Goal: Task Accomplishment & Management: Manage account settings

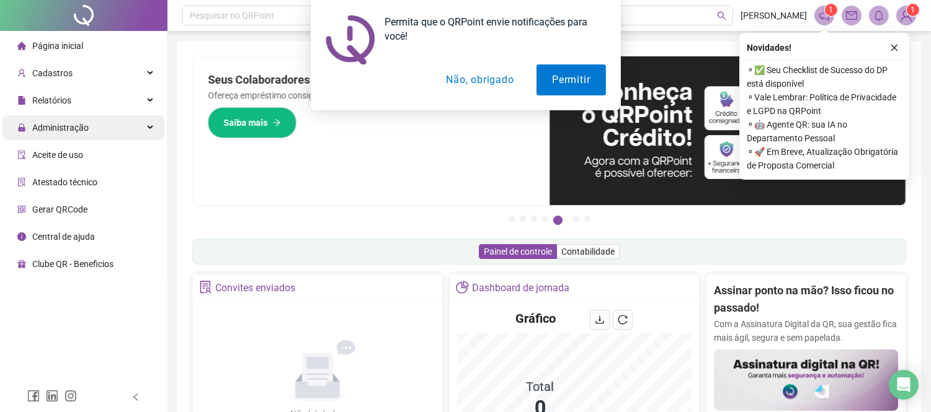
click at [131, 126] on div "Administração" at bounding box center [83, 127] width 162 height 25
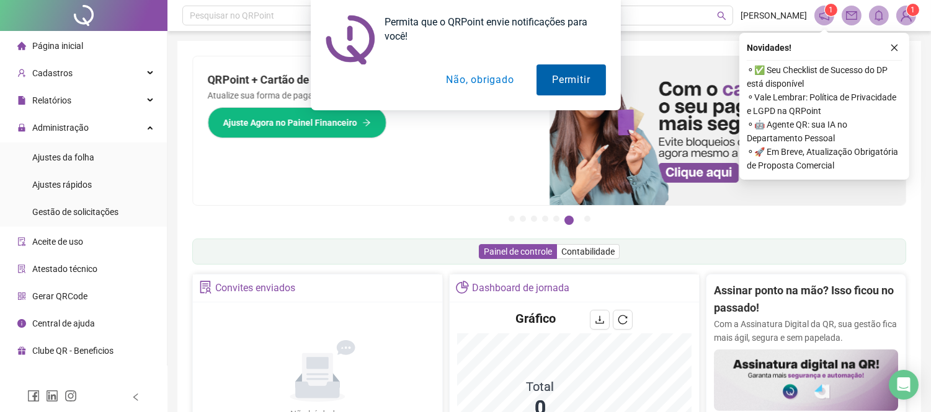
drag, startPoint x: 107, startPoint y: 161, endPoint x: 573, endPoint y: 67, distance: 476.2
click at [108, 161] on li "Ajustes da folha" at bounding box center [83, 157] width 162 height 25
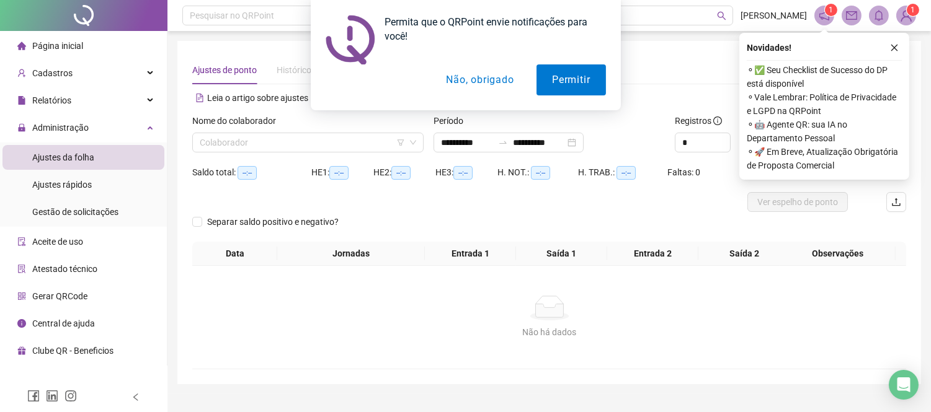
click at [471, 76] on button "Não, obrigado" at bounding box center [479, 79] width 99 height 31
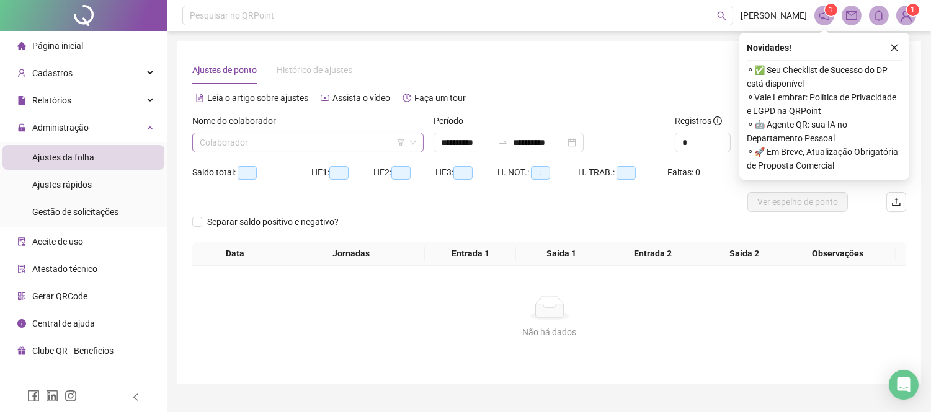
click at [319, 145] on input "search" at bounding box center [302, 142] width 205 height 19
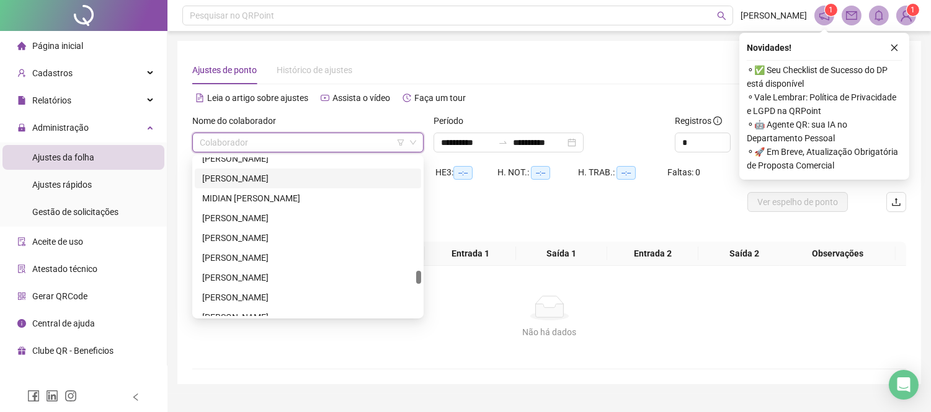
scroll to position [1309, 0]
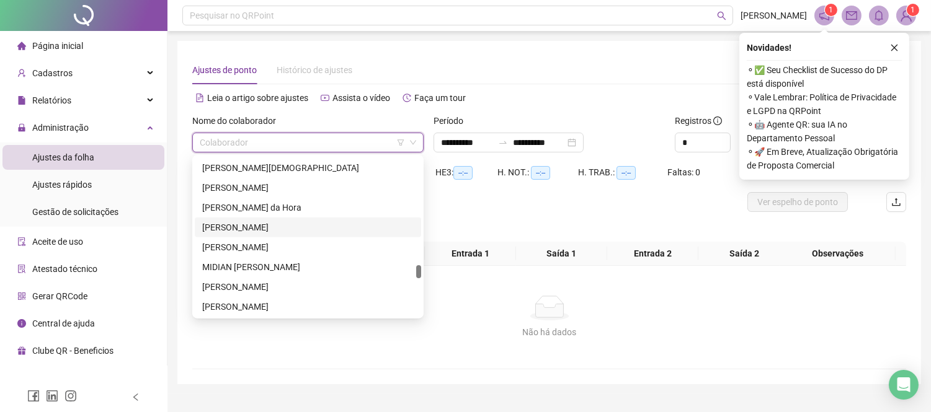
click at [301, 224] on div "[PERSON_NAME]" at bounding box center [307, 228] width 211 height 14
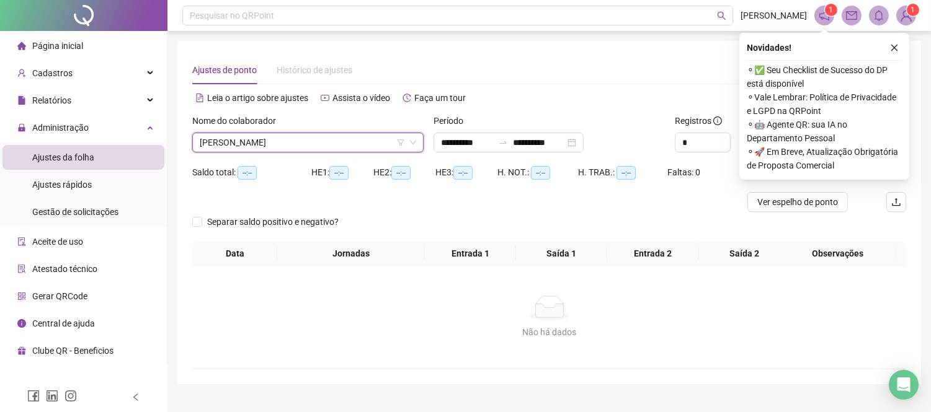
drag, startPoint x: 895, startPoint y: 46, endPoint x: 870, endPoint y: 92, distance: 51.6
click at [895, 46] on icon "close" at bounding box center [894, 47] width 9 height 9
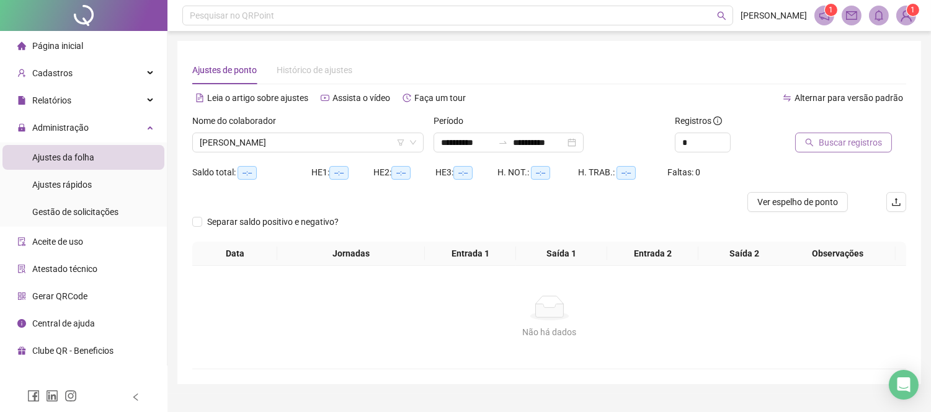
click at [831, 141] on span "Buscar registros" at bounding box center [849, 143] width 63 height 14
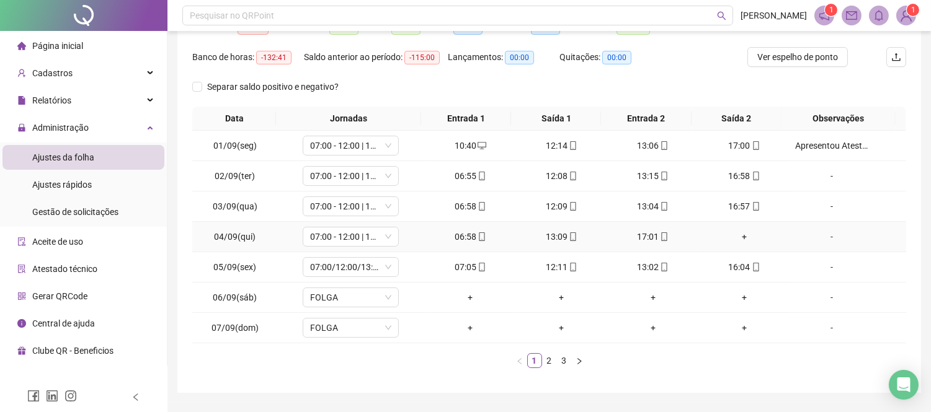
scroll to position [179, 0]
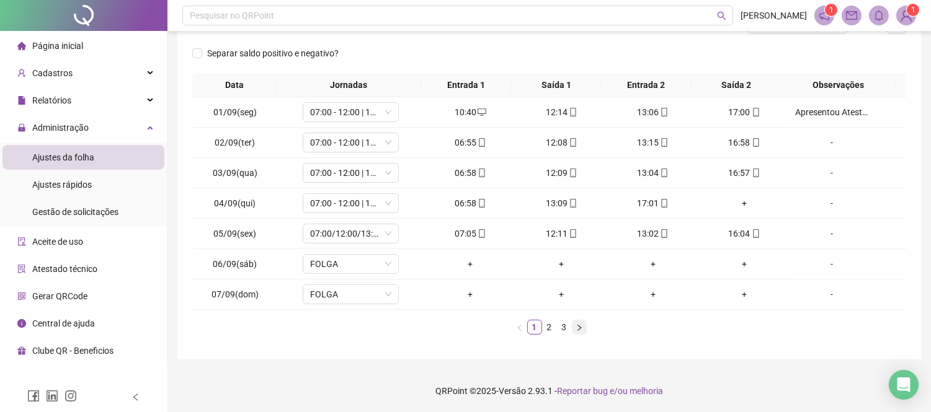
click at [575, 324] on icon "right" at bounding box center [578, 327] width 7 height 7
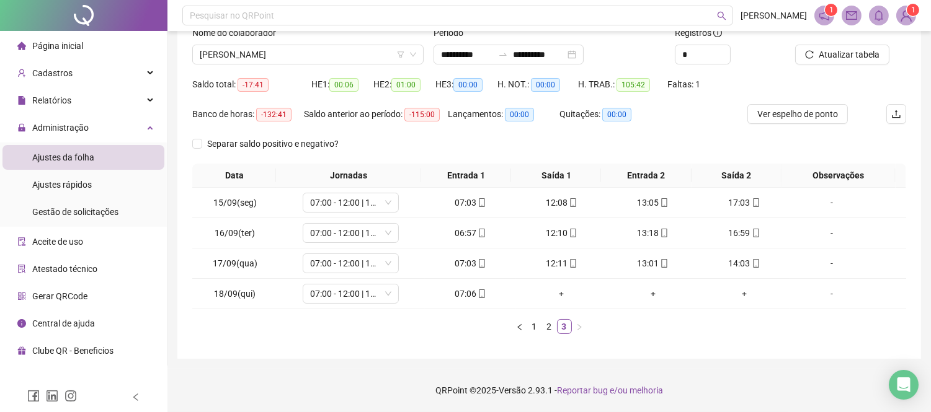
scroll to position [88, 0]
click at [825, 263] on div "-" at bounding box center [831, 264] width 73 height 14
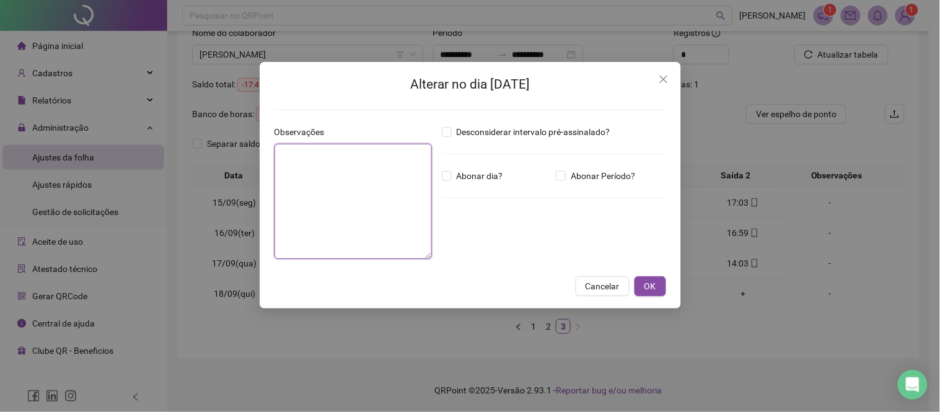
click at [311, 208] on textarea at bounding box center [353, 201] width 157 height 115
type textarea "**********"
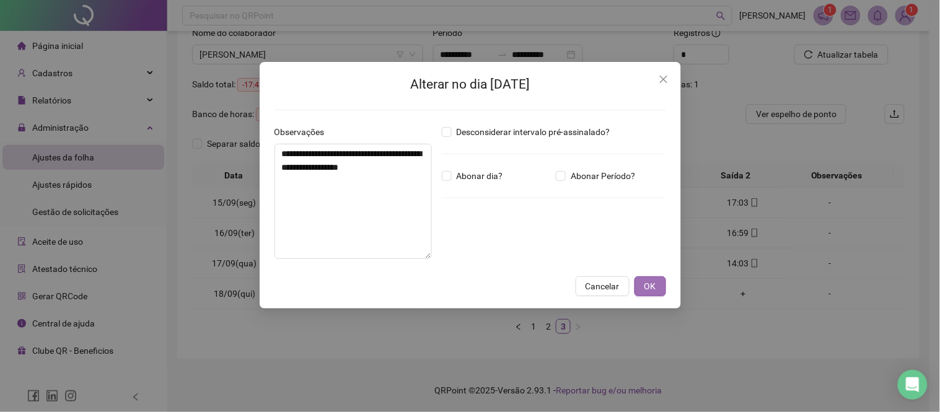
click at [660, 289] on button "OK" at bounding box center [651, 286] width 32 height 20
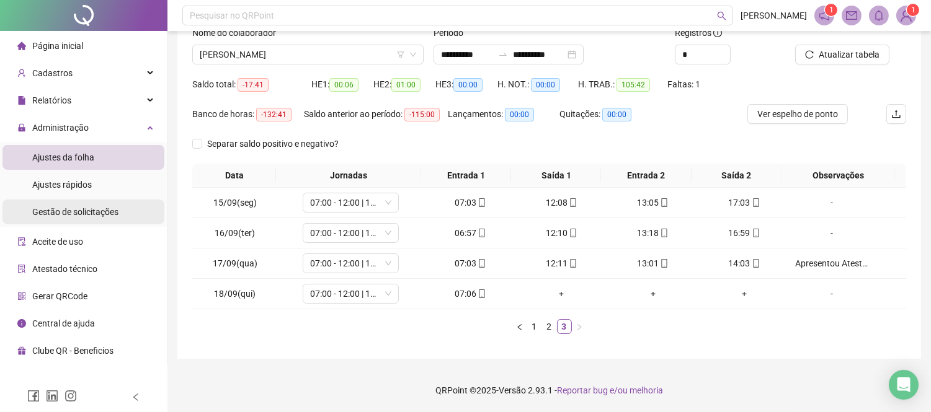
click at [109, 210] on span "Gestão de solicitações" at bounding box center [75, 212] width 86 height 10
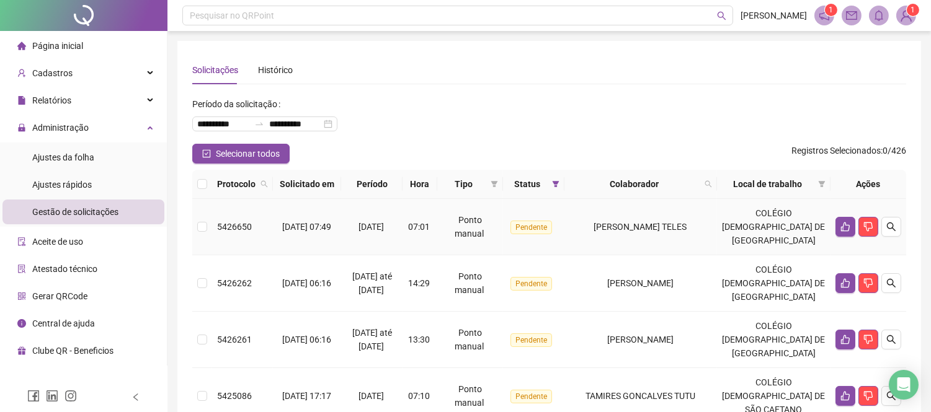
click at [687, 229] on span "[PERSON_NAME] TELES" at bounding box center [640, 227] width 93 height 10
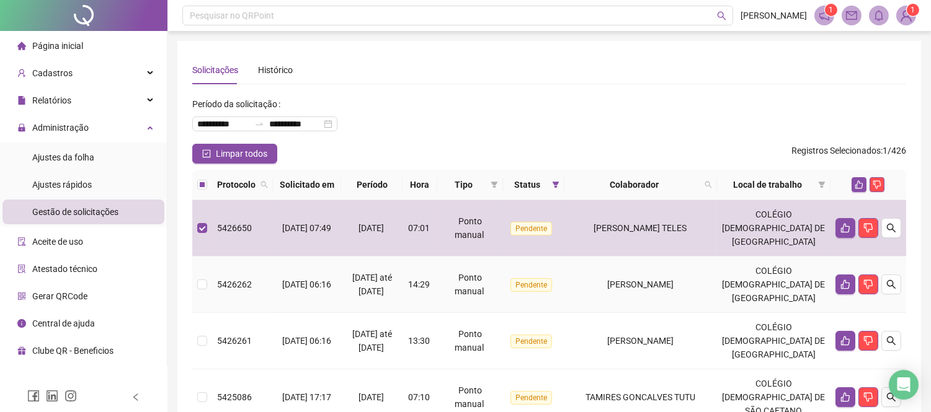
click at [704, 276] on td "[PERSON_NAME]" at bounding box center [640, 285] width 153 height 56
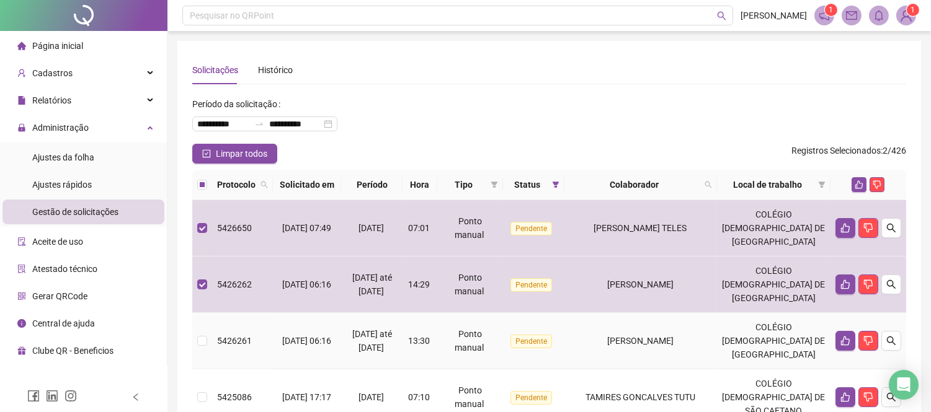
click at [717, 348] on td "[PERSON_NAME]" at bounding box center [640, 341] width 153 height 56
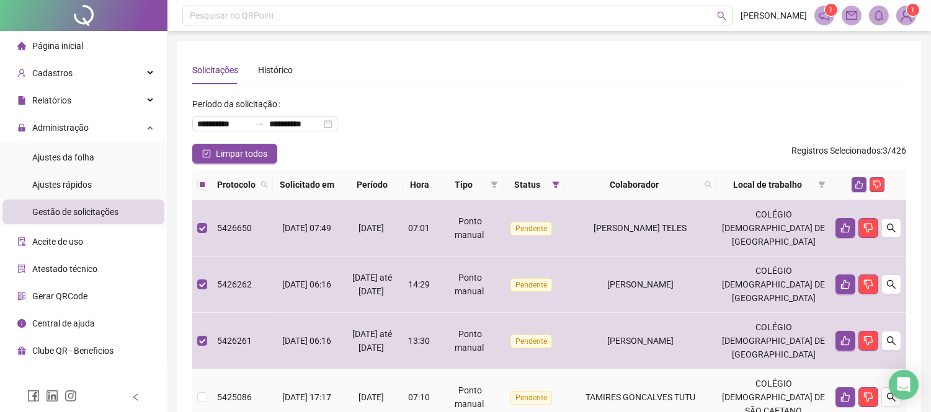
click at [712, 394] on div "TAMIRES GONCALVES TUTU" at bounding box center [640, 398] width 143 height 14
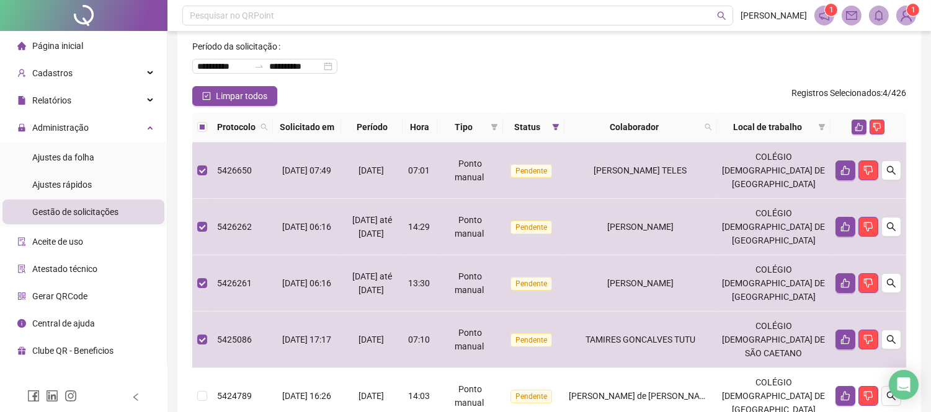
scroll to position [482, 0]
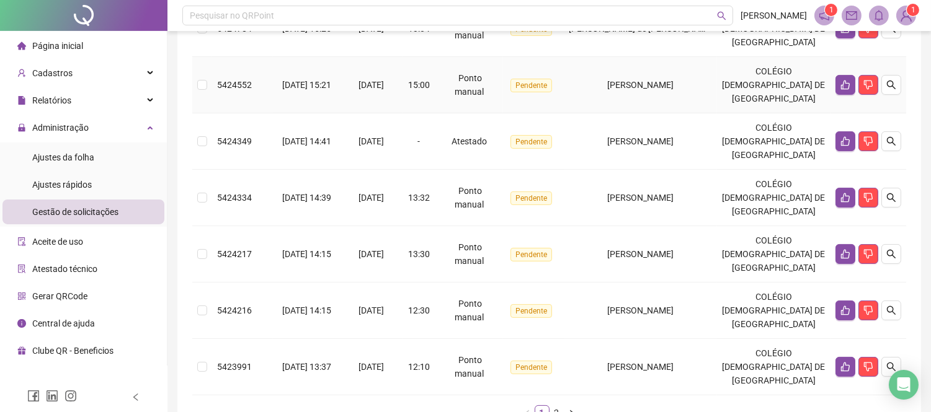
click at [678, 93] on td "[PERSON_NAME]" at bounding box center [640, 85] width 153 height 56
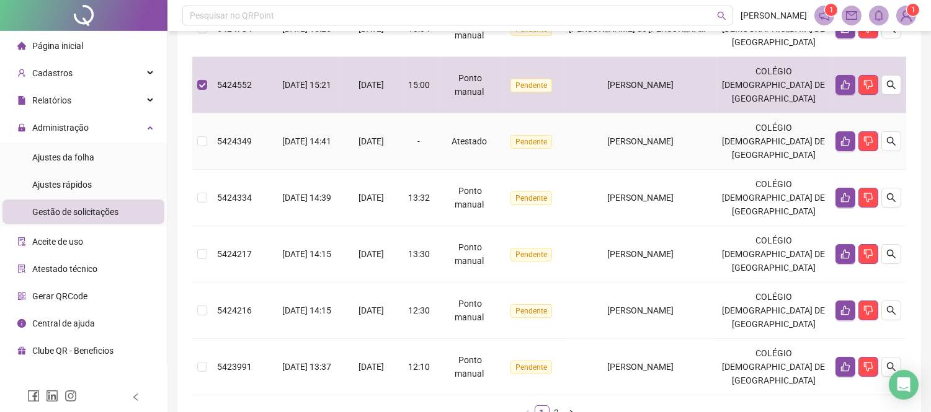
drag, startPoint x: 682, startPoint y: 155, endPoint x: 692, endPoint y: 198, distance: 44.7
click at [682, 156] on td "[PERSON_NAME]" at bounding box center [640, 141] width 153 height 56
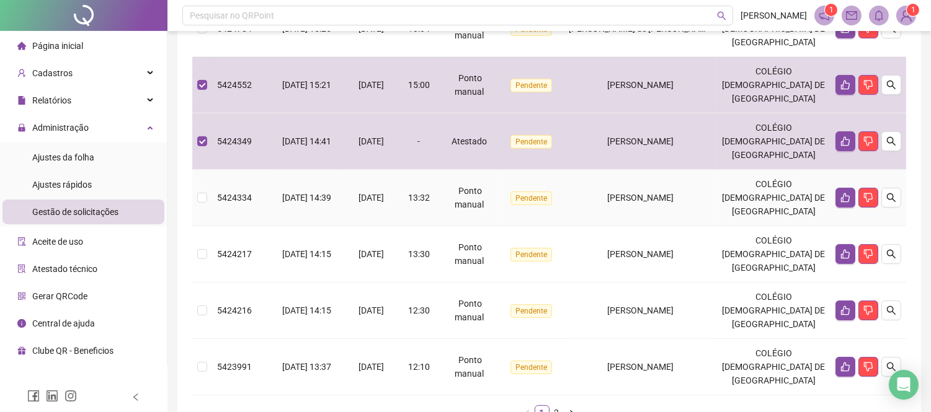
drag, startPoint x: 694, startPoint y: 207, endPoint x: 701, endPoint y: 240, distance: 33.4
click at [694, 208] on td "[PERSON_NAME]" at bounding box center [640, 198] width 153 height 56
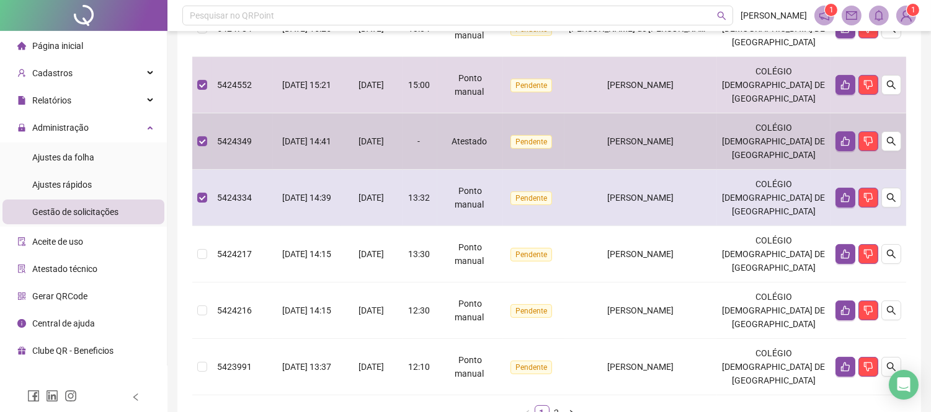
drag, startPoint x: 679, startPoint y: 153, endPoint x: 689, endPoint y: 205, distance: 52.9
click at [679, 154] on td "[PERSON_NAME]" at bounding box center [640, 141] width 153 height 56
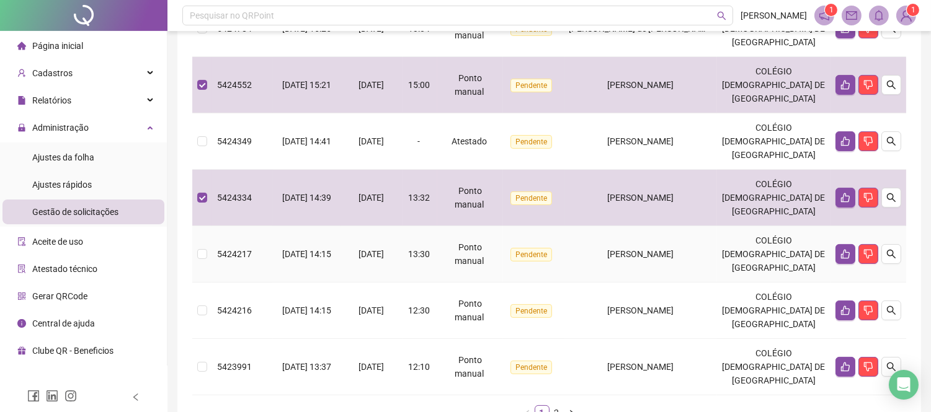
click at [673, 256] on span "[PERSON_NAME]" at bounding box center [640, 254] width 66 height 10
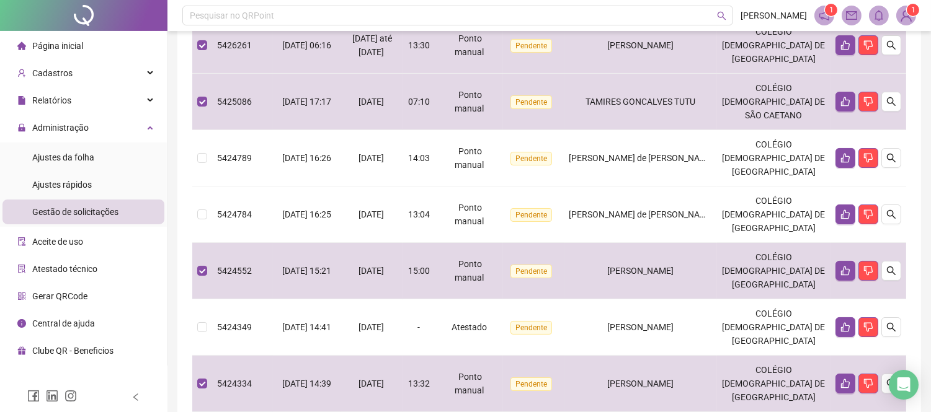
scroll to position [275, 0]
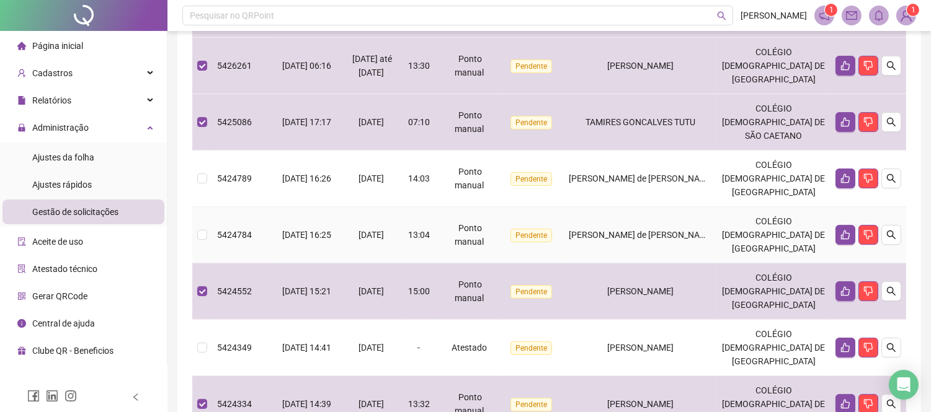
click at [688, 223] on td "[PERSON_NAME] de [PERSON_NAME]" at bounding box center [640, 235] width 153 height 56
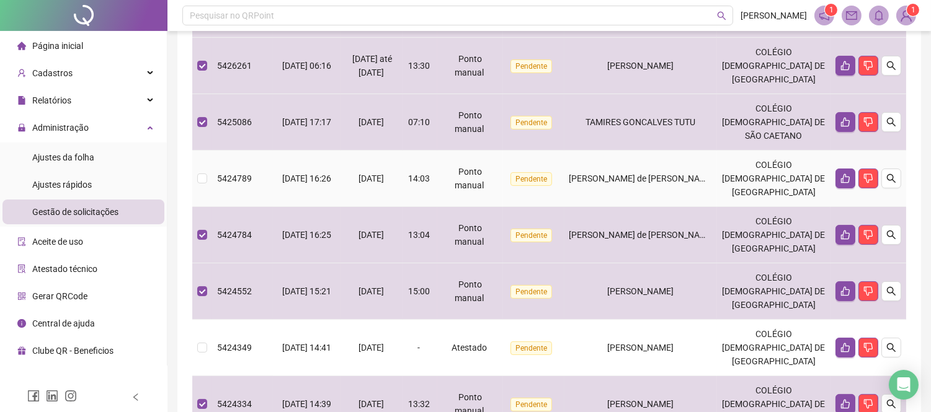
click at [683, 187] on td "[PERSON_NAME] de [PERSON_NAME]" at bounding box center [640, 179] width 153 height 56
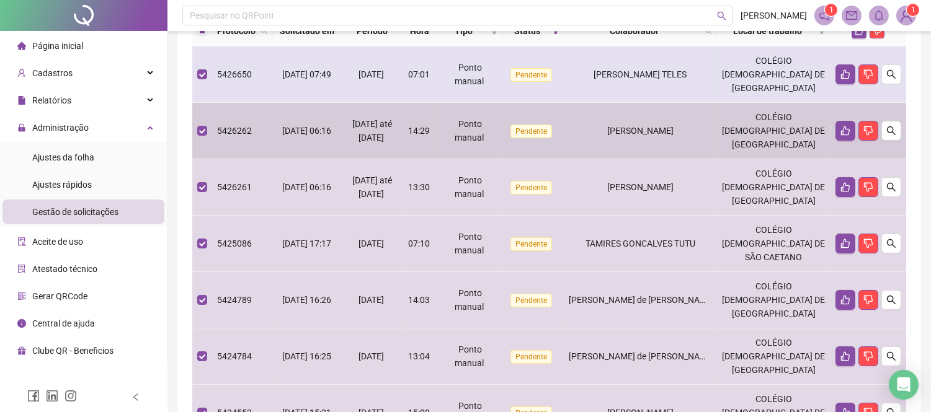
scroll to position [138, 0]
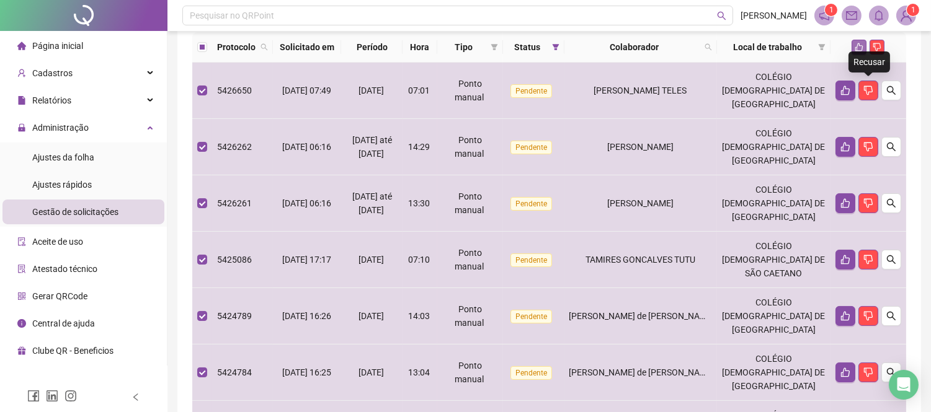
click at [858, 45] on icon "like" at bounding box center [858, 47] width 9 height 9
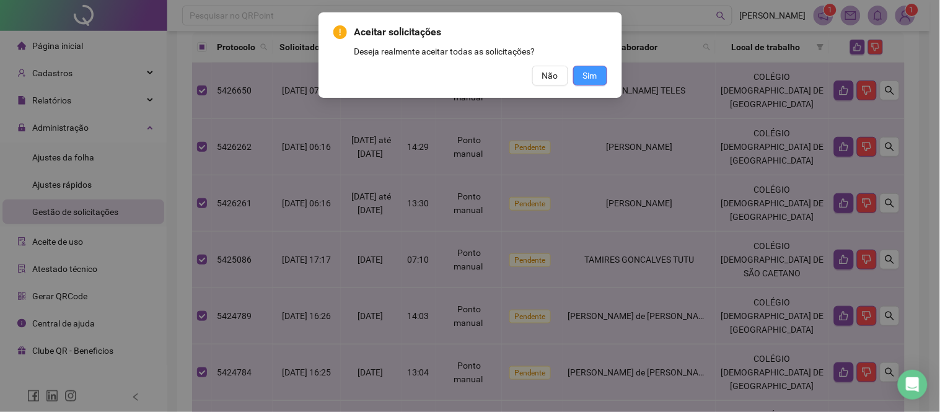
click at [596, 79] on span "Sim" at bounding box center [590, 76] width 14 height 14
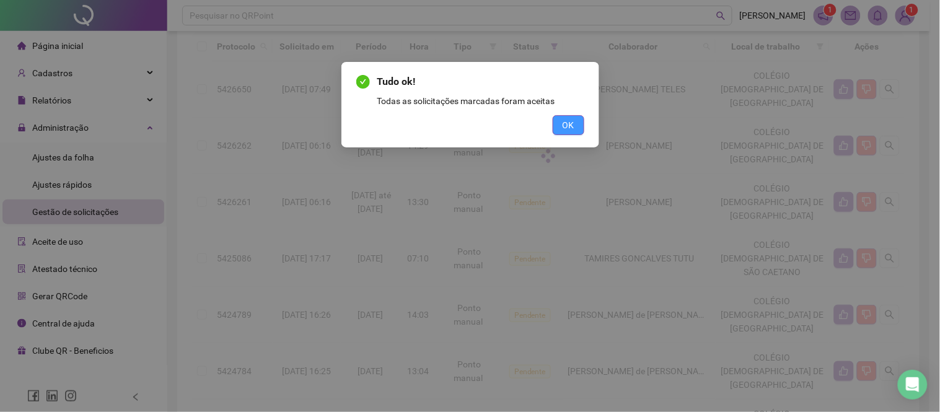
click at [568, 125] on span "OK" at bounding box center [569, 125] width 12 height 14
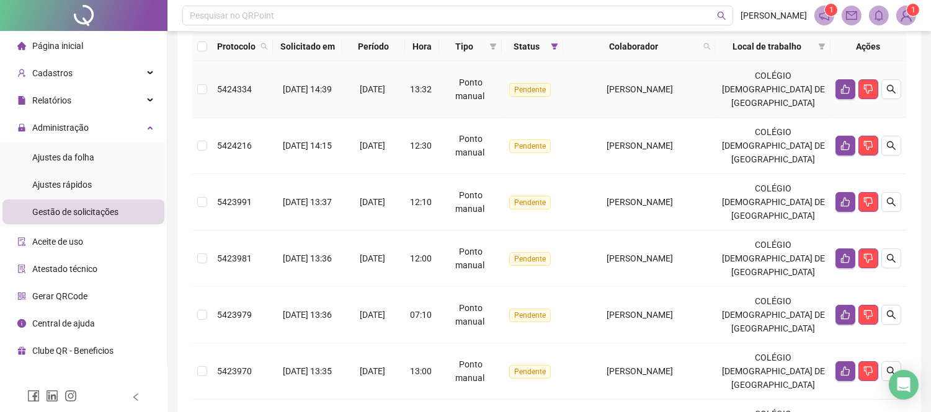
click at [666, 97] on td "[PERSON_NAME]" at bounding box center [639, 89] width 153 height 56
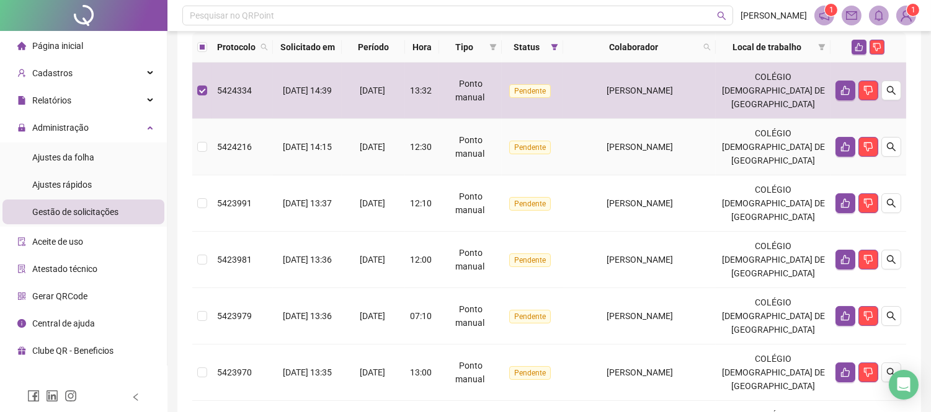
click at [673, 149] on span "[PERSON_NAME]" at bounding box center [639, 147] width 66 height 10
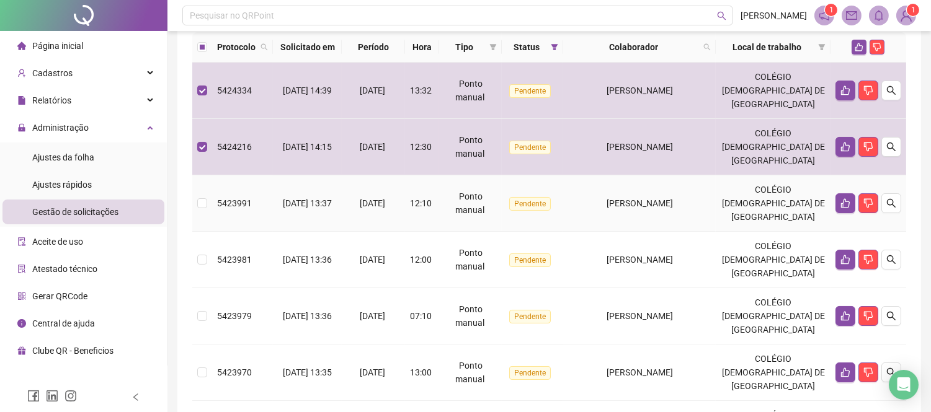
click at [679, 195] on td "[PERSON_NAME]" at bounding box center [639, 203] width 153 height 56
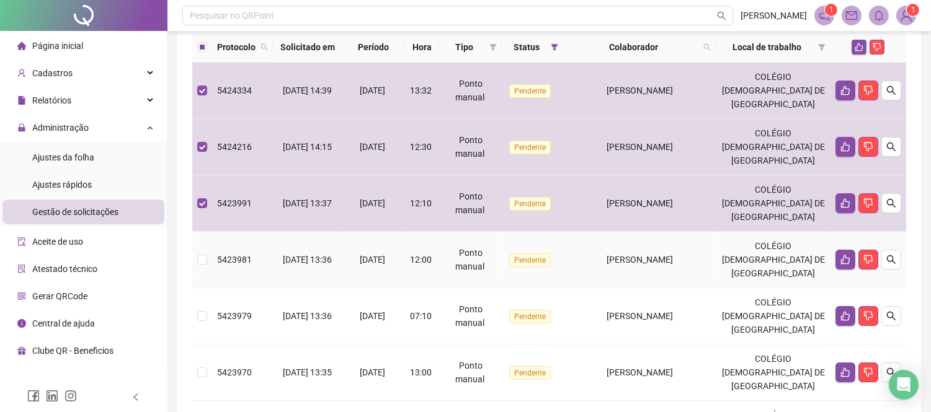
drag, startPoint x: 663, startPoint y: 261, endPoint x: 654, endPoint y: 280, distance: 21.3
click at [658, 267] on td "[PERSON_NAME]" at bounding box center [639, 260] width 153 height 56
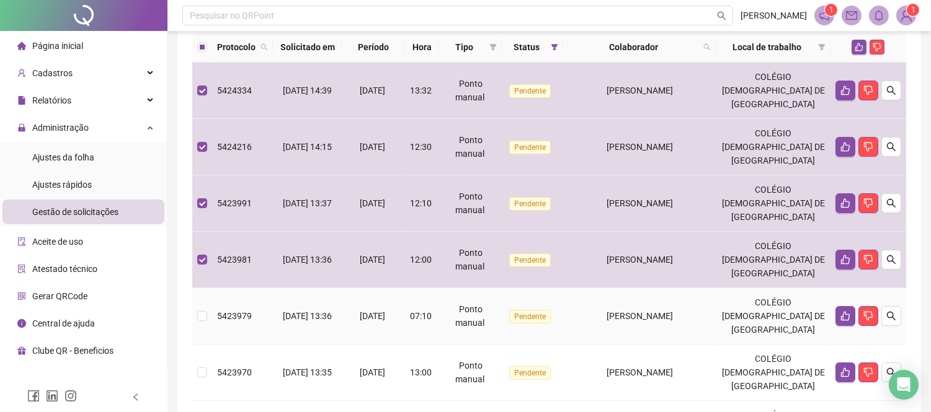
click at [643, 306] on td "[PERSON_NAME]" at bounding box center [639, 316] width 153 height 56
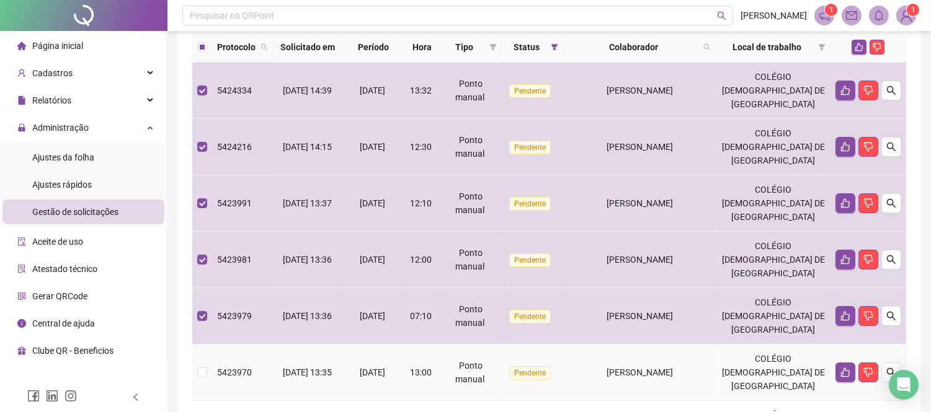
click at [645, 396] on td "[PERSON_NAME]" at bounding box center [639, 373] width 153 height 56
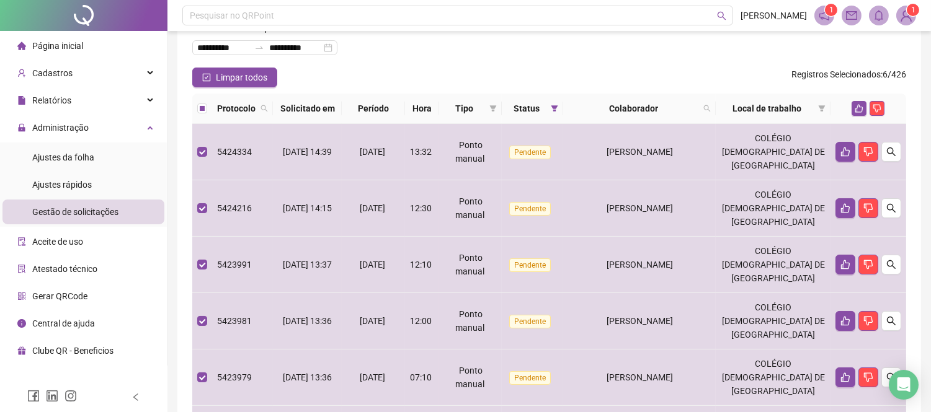
scroll to position [69, 0]
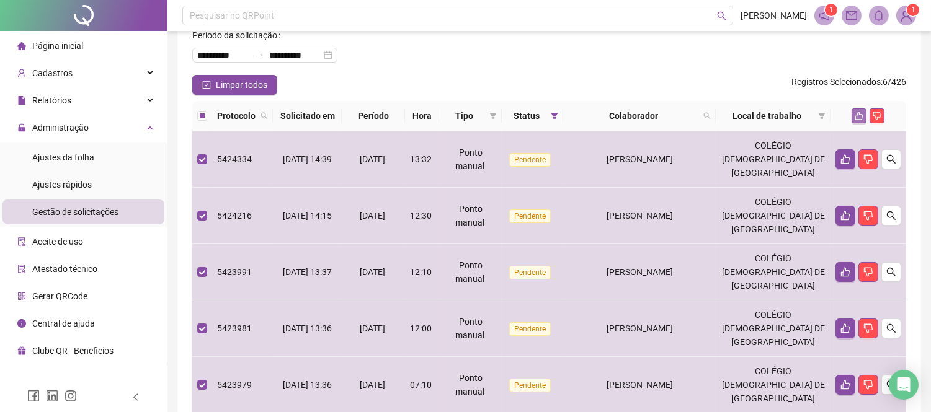
click at [857, 114] on icon "like" at bounding box center [858, 116] width 9 height 9
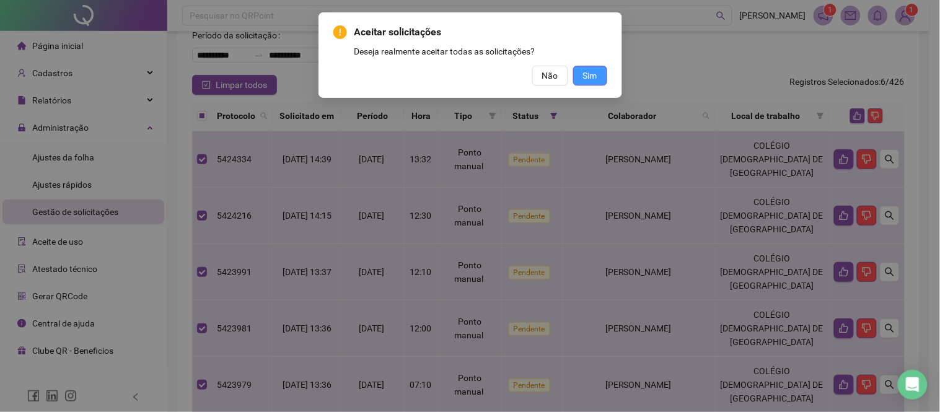
click at [589, 79] on span "Sim" at bounding box center [590, 76] width 14 height 14
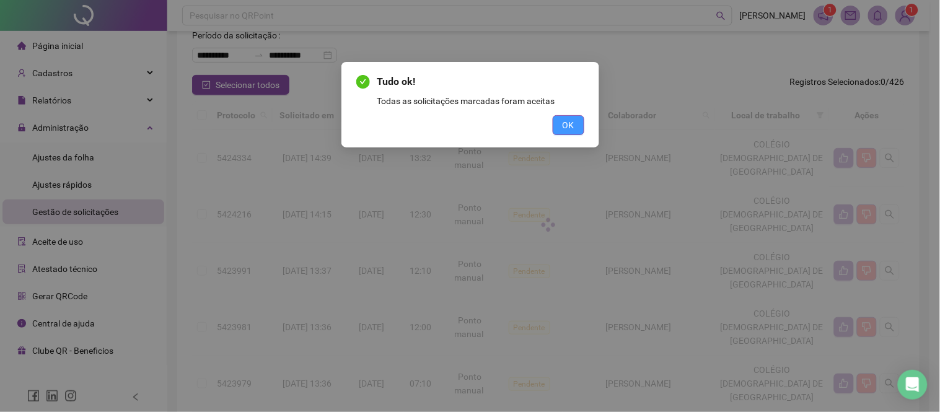
click at [579, 125] on button "OK" at bounding box center [569, 125] width 32 height 20
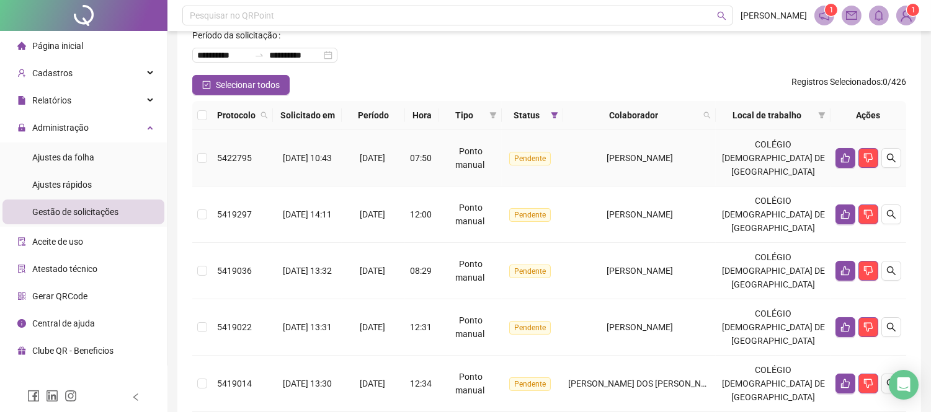
click at [615, 179] on td "[PERSON_NAME]" at bounding box center [639, 158] width 153 height 56
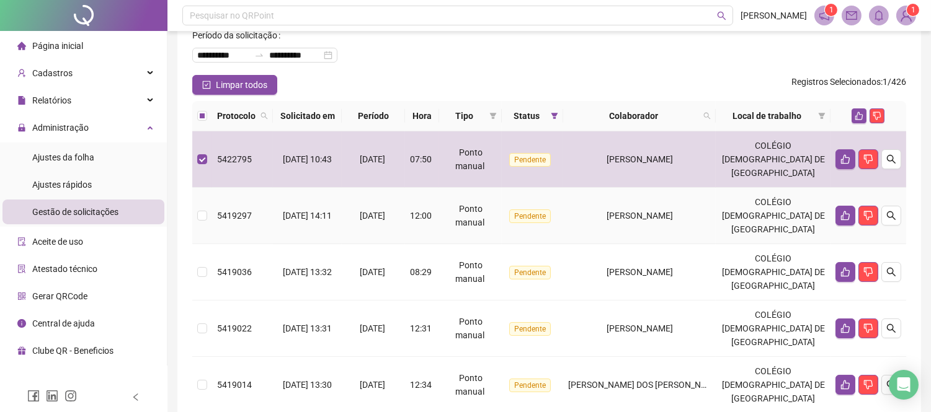
drag, startPoint x: 630, startPoint y: 220, endPoint x: 636, endPoint y: 240, distance: 20.8
click at [630, 222] on div "[PERSON_NAME]" at bounding box center [639, 216] width 143 height 14
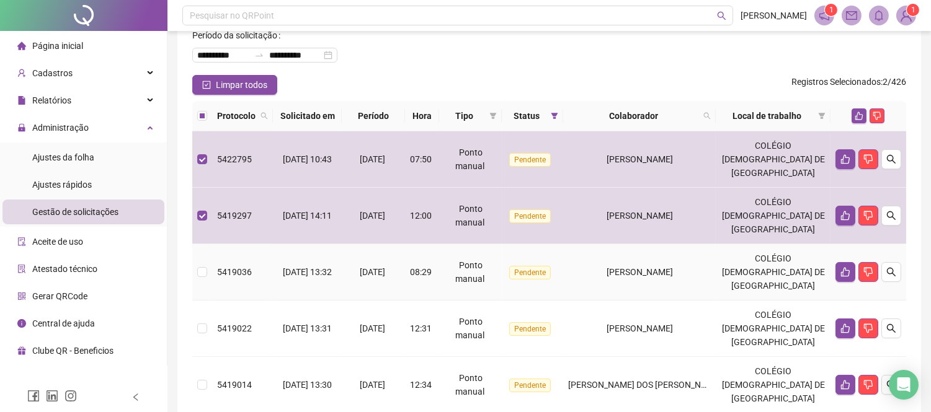
drag, startPoint x: 643, startPoint y: 267, endPoint x: 645, endPoint y: 321, distance: 53.3
click at [643, 269] on span "[PERSON_NAME]" at bounding box center [639, 272] width 66 height 10
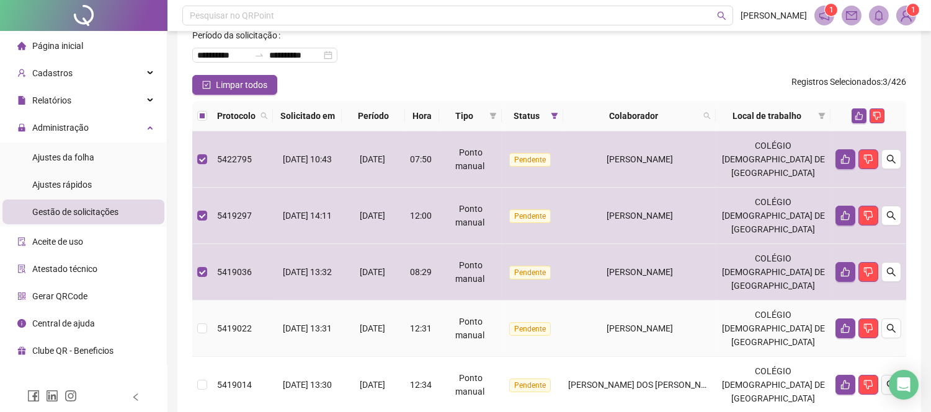
drag, startPoint x: 645, startPoint y: 325, endPoint x: 641, endPoint y: 350, distance: 25.8
click at [643, 327] on span "[PERSON_NAME]" at bounding box center [639, 329] width 66 height 10
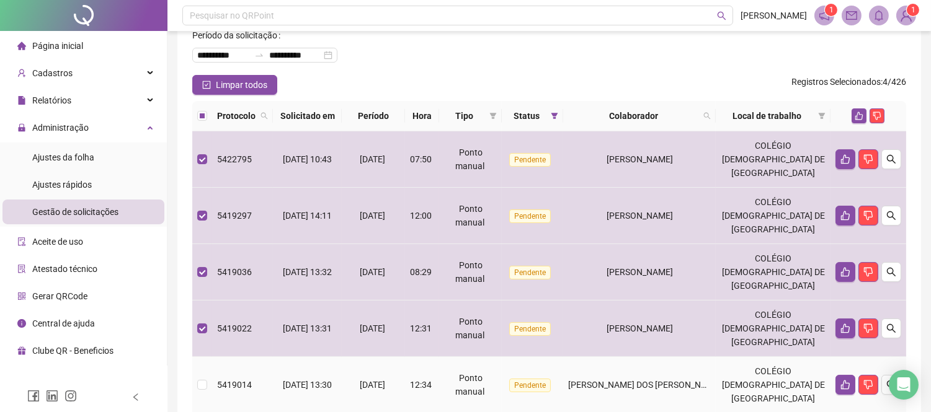
click at [640, 383] on span "[PERSON_NAME] DOS [PERSON_NAME]" at bounding box center [644, 385] width 153 height 10
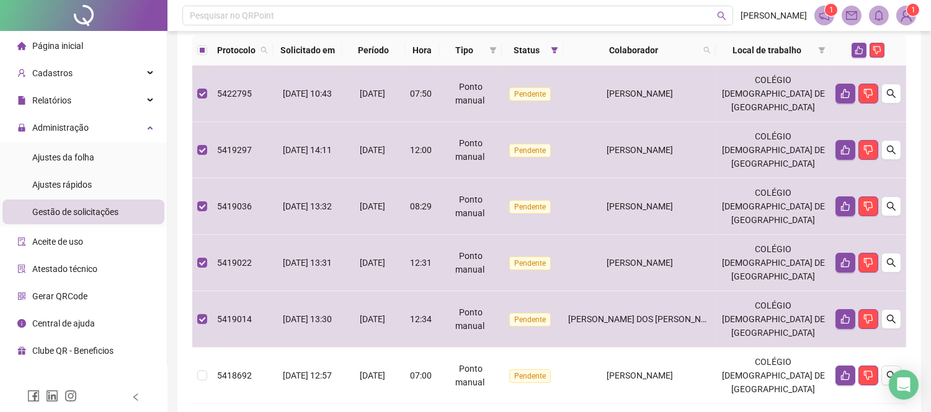
scroll to position [229, 0]
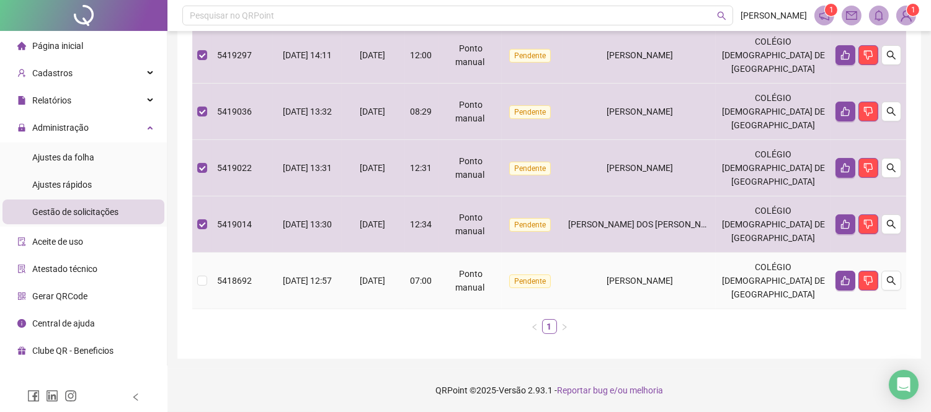
click at [643, 276] on span "[PERSON_NAME]" at bounding box center [639, 281] width 66 height 10
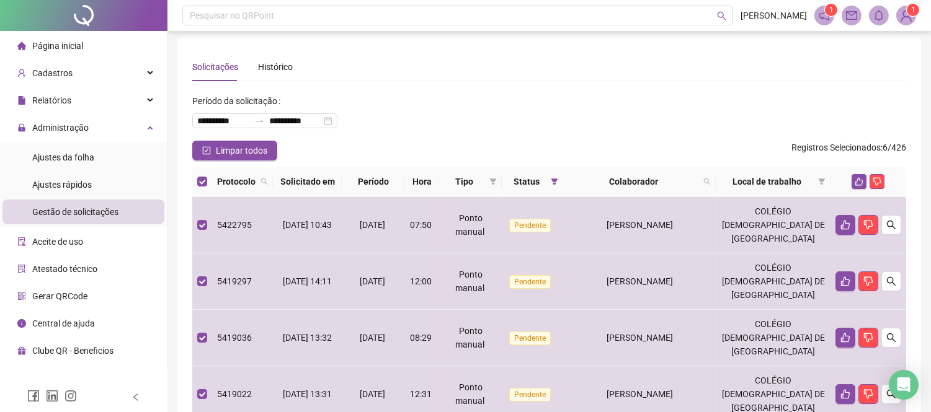
scroll to position [0, 0]
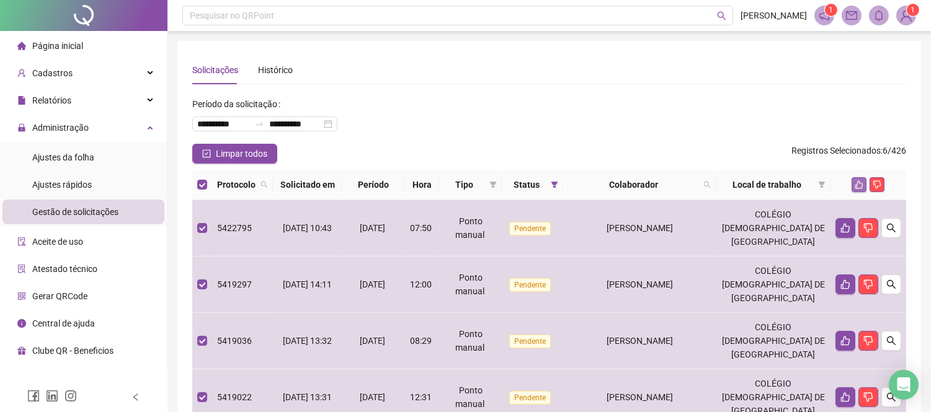
click at [859, 184] on icon "like" at bounding box center [858, 184] width 9 height 9
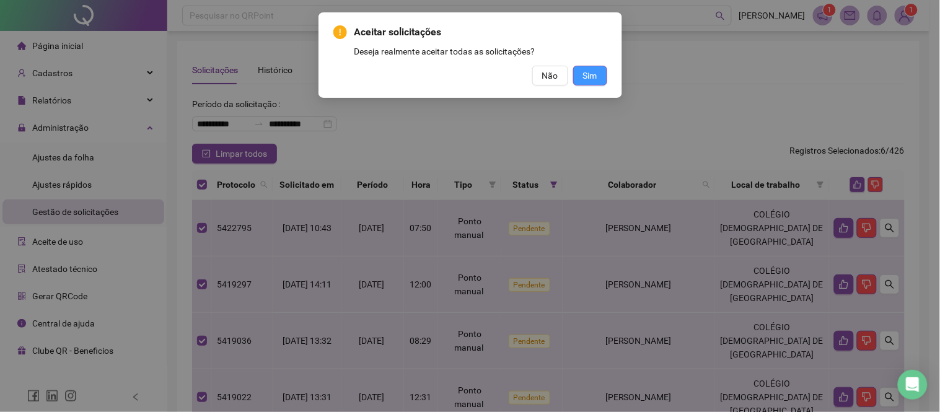
click at [593, 73] on span "Sim" at bounding box center [590, 76] width 14 height 14
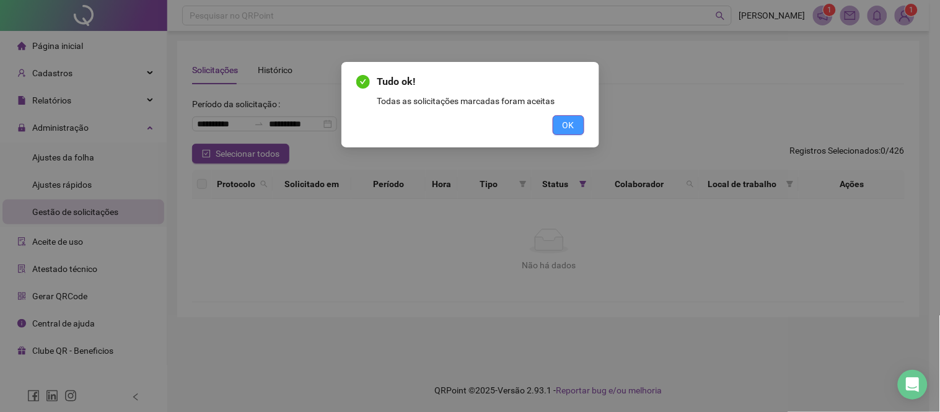
click at [567, 130] on span "OK" at bounding box center [569, 125] width 12 height 14
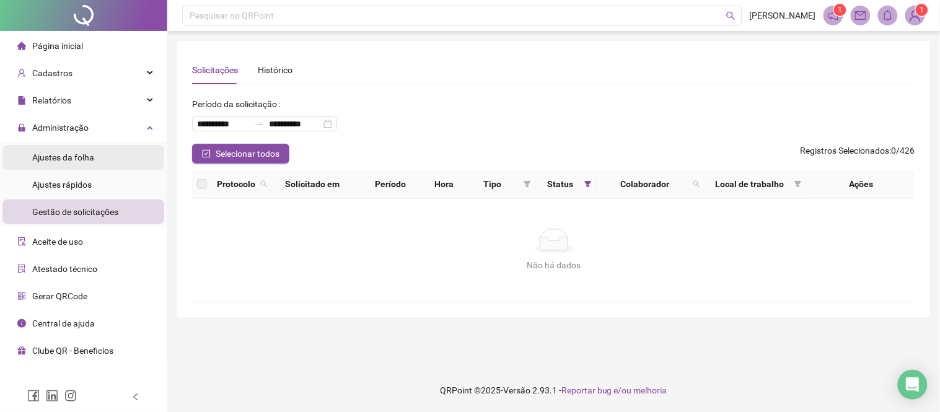
click at [115, 161] on li "Ajustes da folha" at bounding box center [83, 157] width 162 height 25
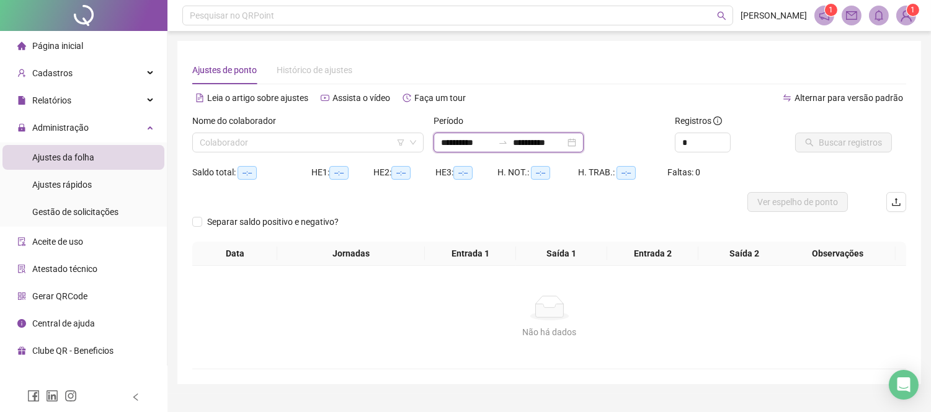
click at [462, 140] on input "**********" at bounding box center [467, 143] width 52 height 14
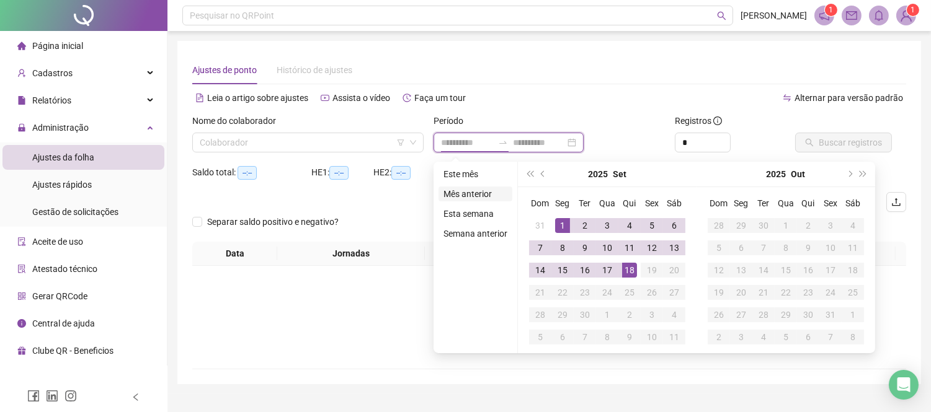
type input "**********"
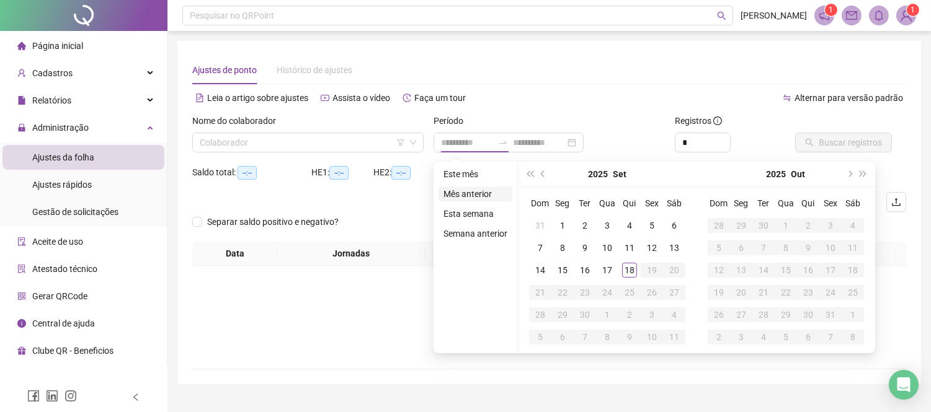
click at [467, 191] on li "Mês anterior" at bounding box center [475, 194] width 74 height 15
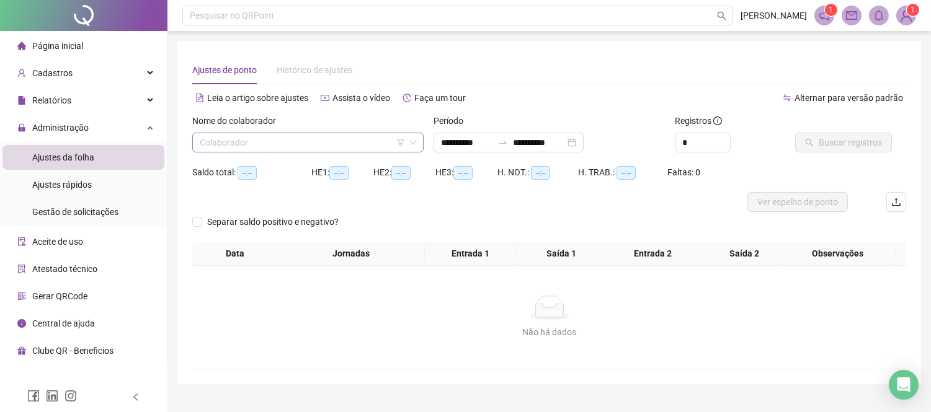
click at [287, 139] on input "search" at bounding box center [302, 142] width 205 height 19
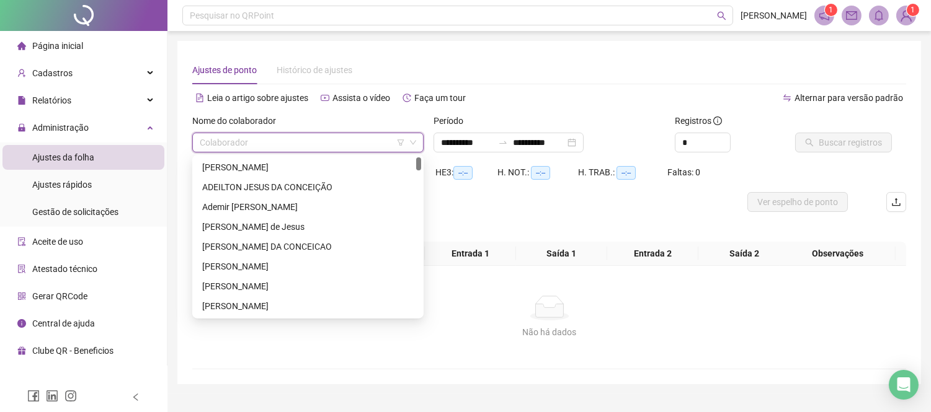
drag, startPoint x: 418, startPoint y: 307, endPoint x: 386, endPoint y: 183, distance: 128.9
click at [447, 110] on body "**********" at bounding box center [465, 206] width 931 height 412
click at [326, 159] on div "[PERSON_NAME]" at bounding box center [308, 167] width 226 height 20
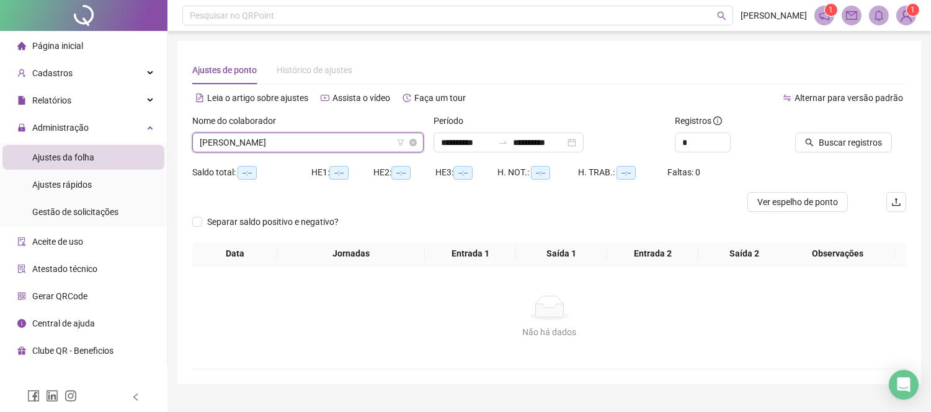
click at [306, 146] on span "[PERSON_NAME]" at bounding box center [308, 142] width 216 height 19
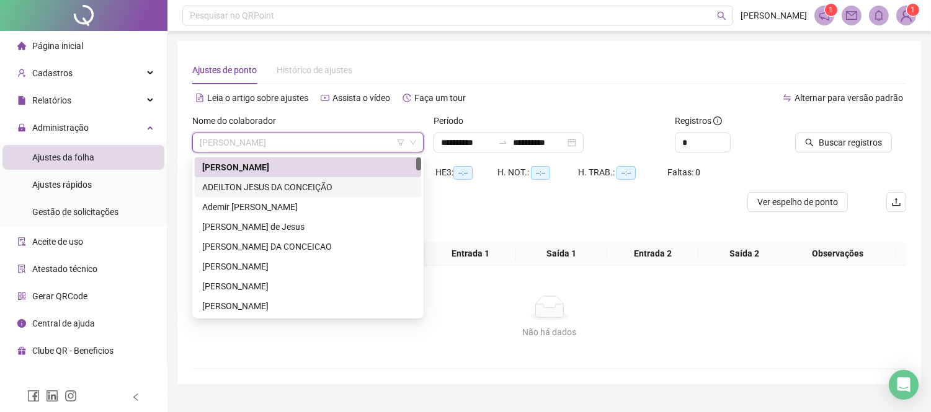
click at [300, 186] on div "ADEILTON JESUS DA CONCEIÇÃO" at bounding box center [307, 187] width 211 height 14
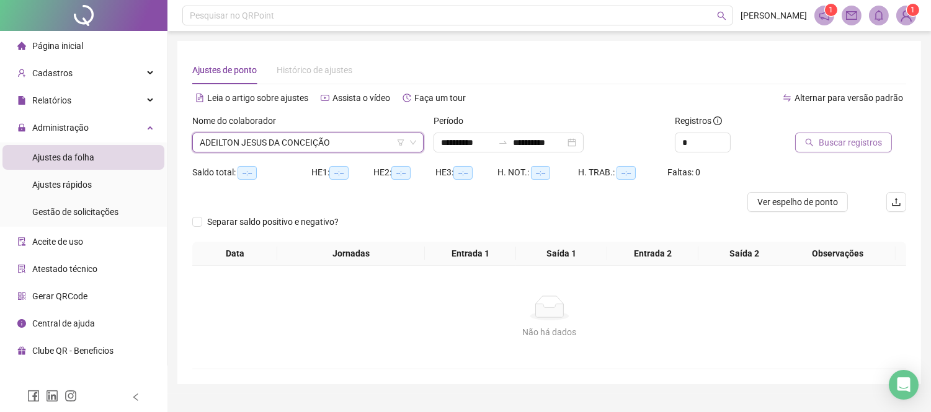
click at [819, 145] on span "Buscar registros" at bounding box center [849, 143] width 63 height 14
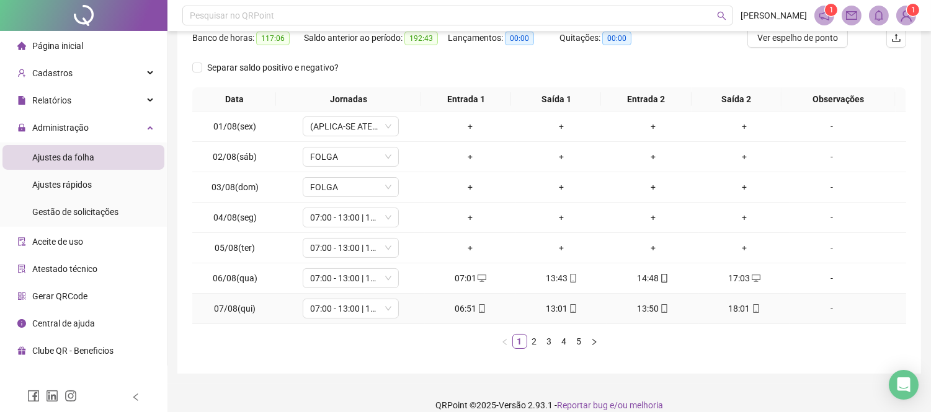
scroll to position [179, 0]
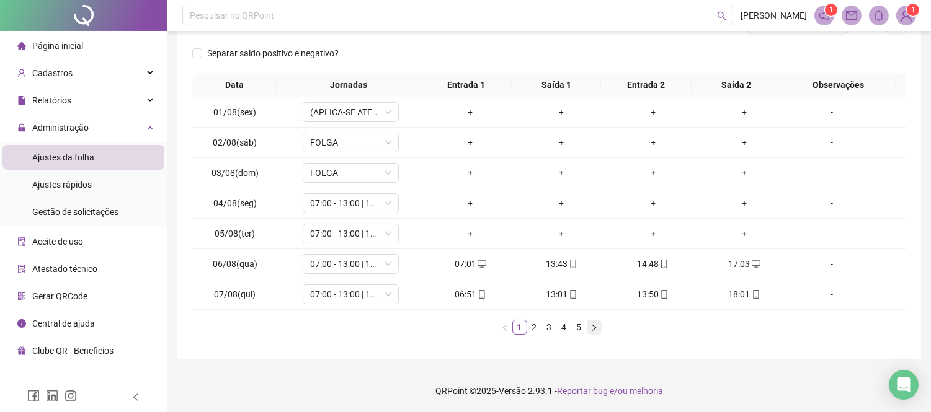
click at [593, 330] on icon "right" at bounding box center [594, 327] width 4 height 6
click at [596, 326] on icon "right" at bounding box center [593, 327] width 7 height 7
click at [593, 325] on icon "right" at bounding box center [594, 327] width 4 height 6
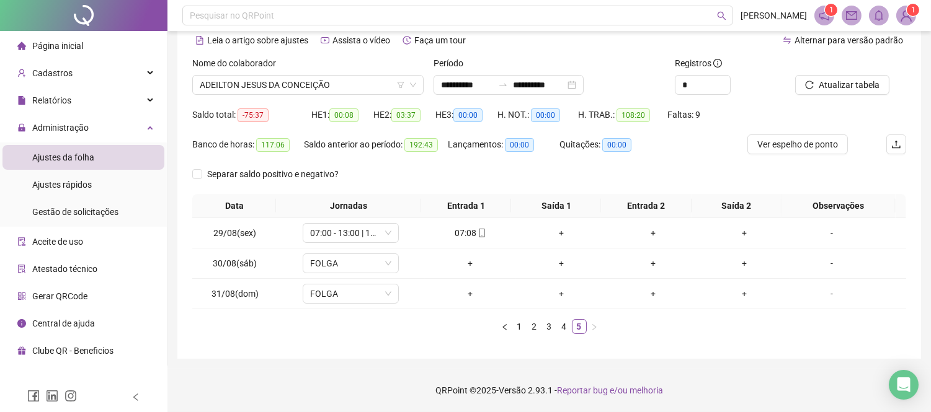
scroll to position [57, 0]
click at [534, 326] on link "2" at bounding box center [535, 328] width 14 height 14
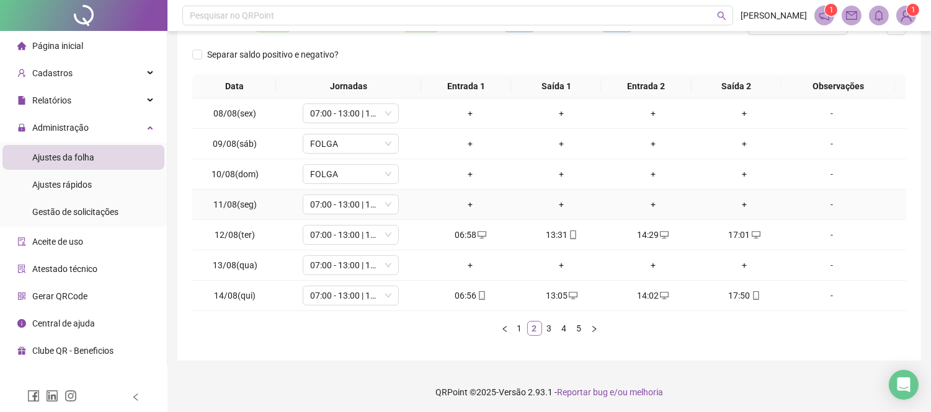
scroll to position [179, 0]
click at [592, 327] on icon "right" at bounding box center [593, 327] width 7 height 7
click at [593, 327] on icon "right" at bounding box center [593, 327] width 7 height 7
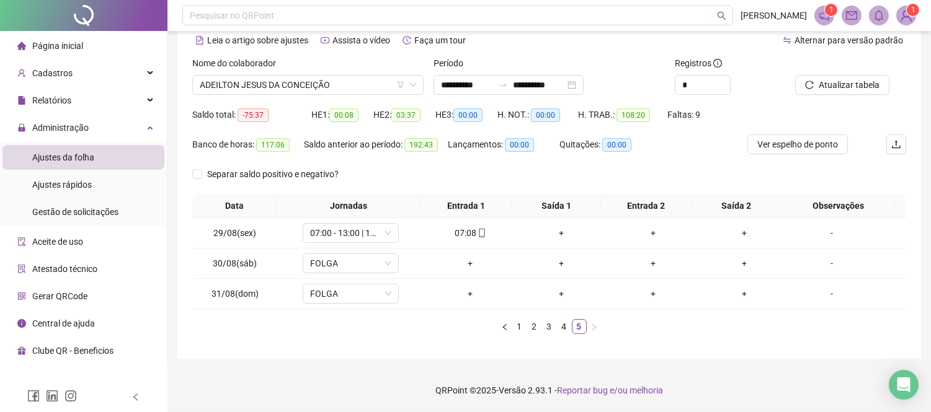
scroll to position [57, 0]
click at [536, 323] on link "2" at bounding box center [535, 328] width 14 height 14
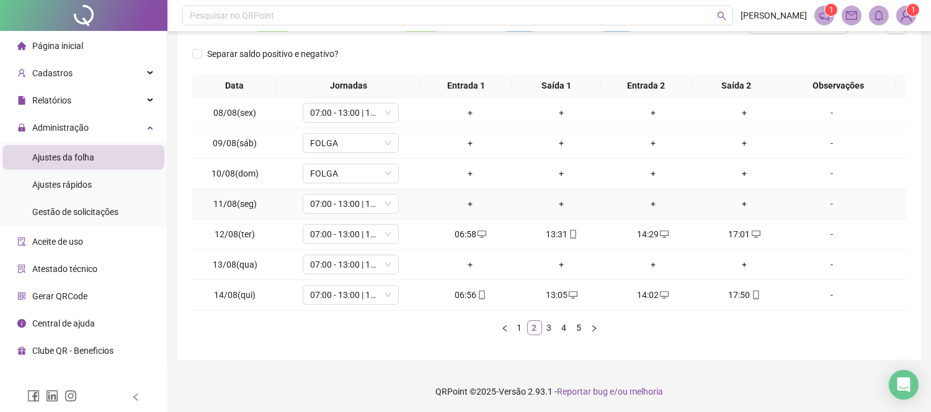
scroll to position [179, 0]
click at [593, 325] on icon "right" at bounding box center [593, 327] width 7 height 7
click at [736, 265] on div "+" at bounding box center [743, 264] width 81 height 14
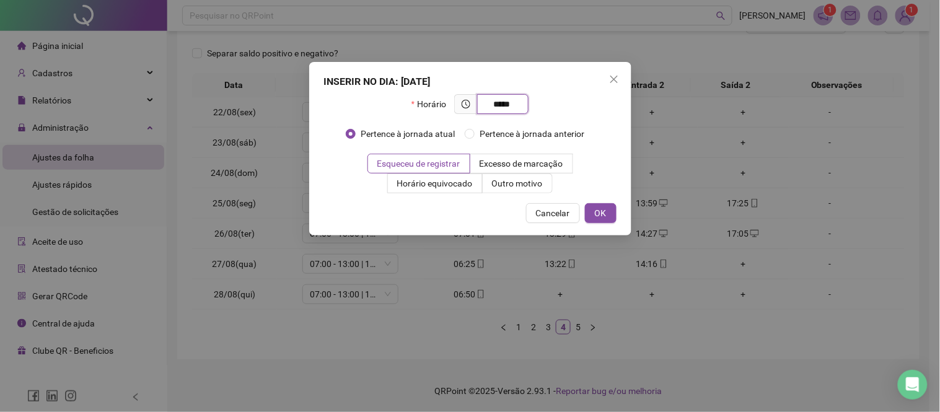
type input "*****"
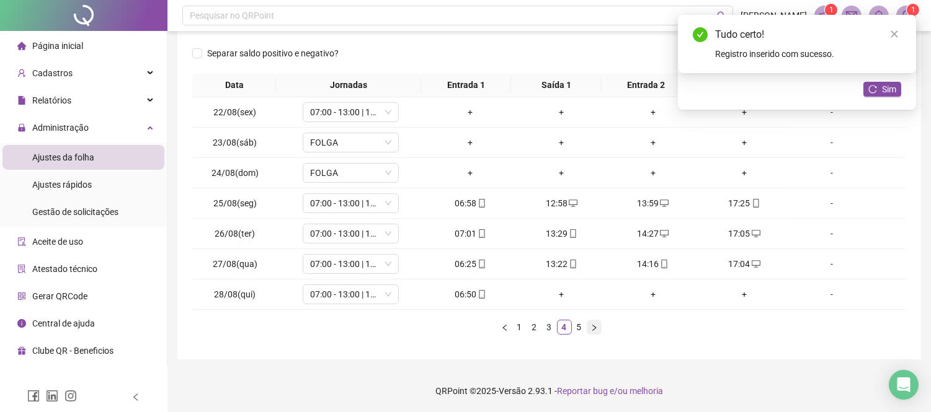
click at [595, 327] on icon "right" at bounding box center [594, 327] width 4 height 6
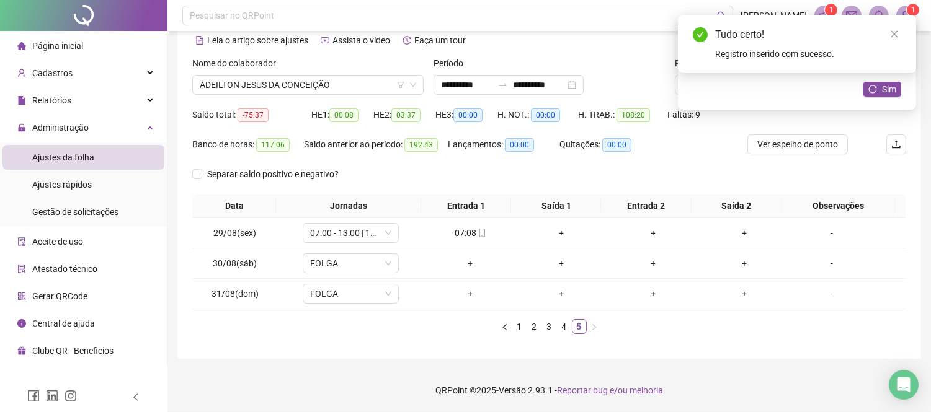
scroll to position [57, 0]
click at [894, 32] on icon "close" at bounding box center [894, 34] width 9 height 9
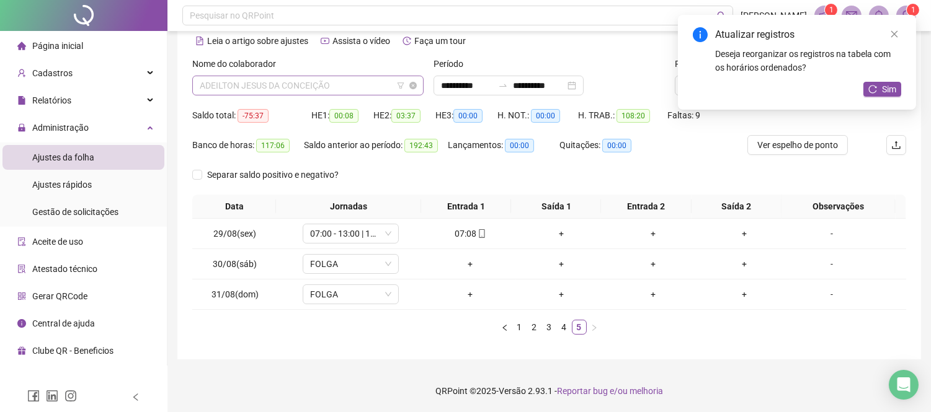
click at [299, 88] on span "ADEILTON JESUS DA CONCEIÇÃO" at bounding box center [308, 85] width 216 height 19
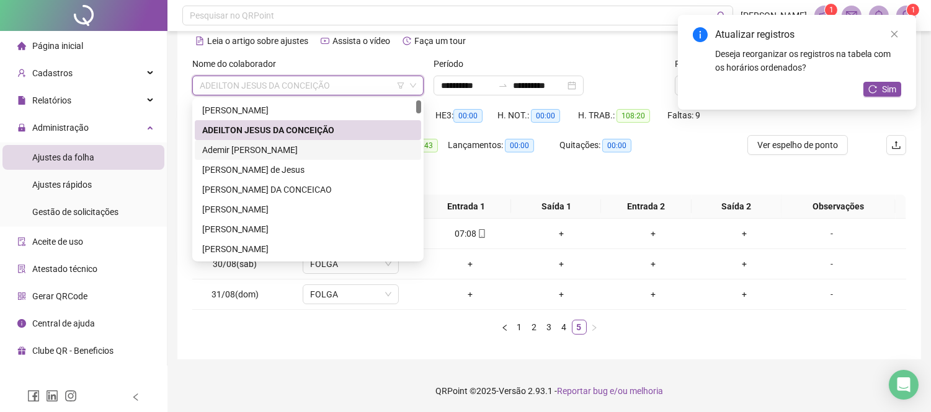
click at [298, 141] on div "Ademir [PERSON_NAME]" at bounding box center [308, 150] width 226 height 20
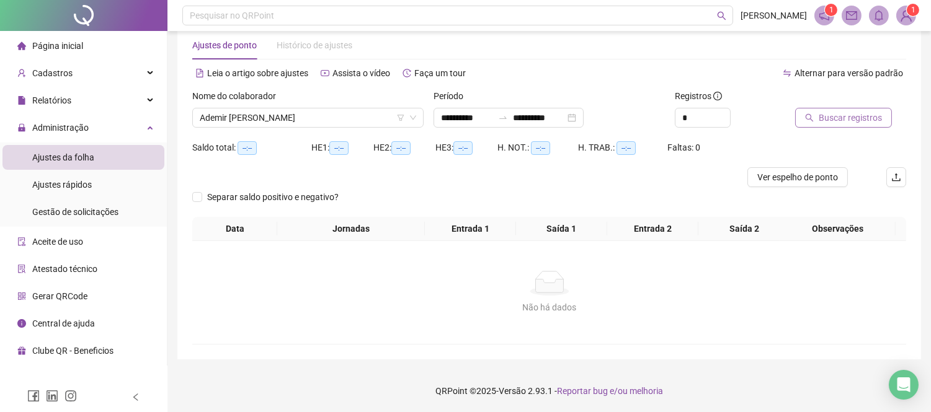
click at [840, 122] on span "Buscar registros" at bounding box center [849, 118] width 63 height 14
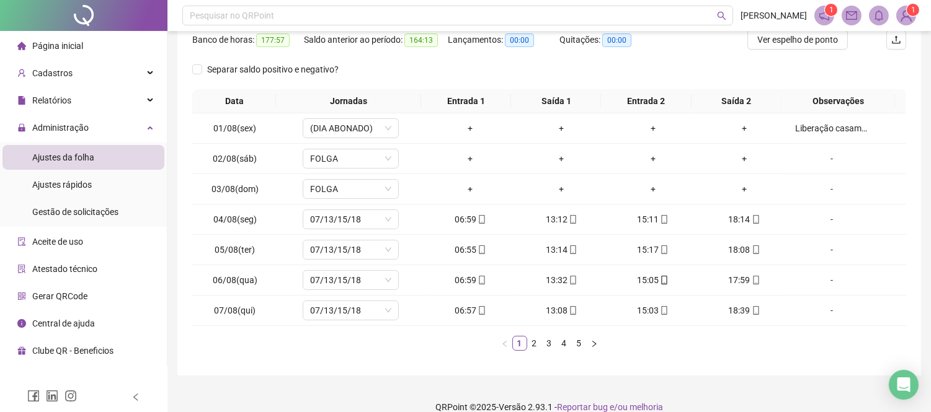
scroll to position [179, 0]
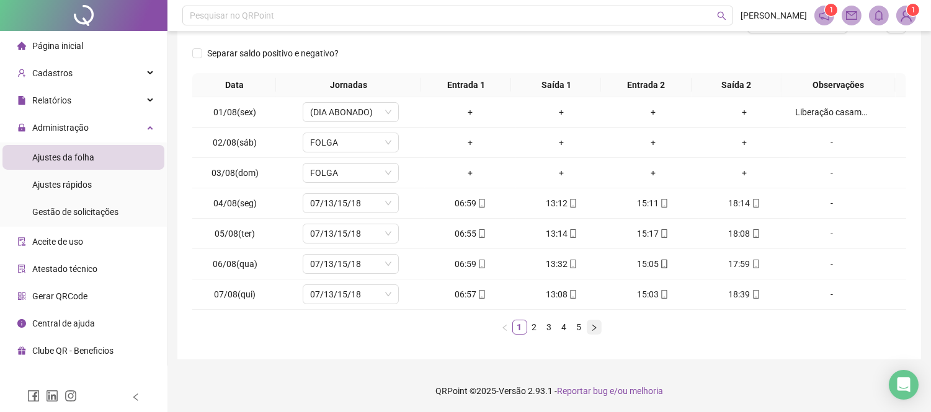
click at [599, 327] on button "button" at bounding box center [593, 327] width 15 height 15
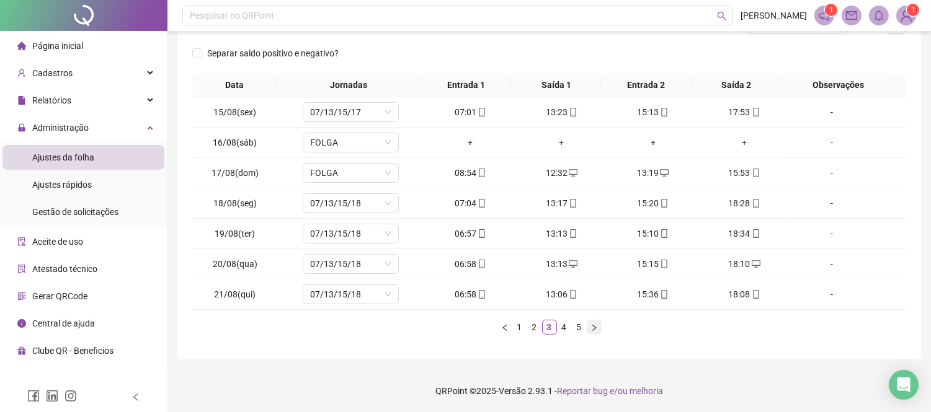
click at [599, 327] on button "button" at bounding box center [593, 327] width 15 height 15
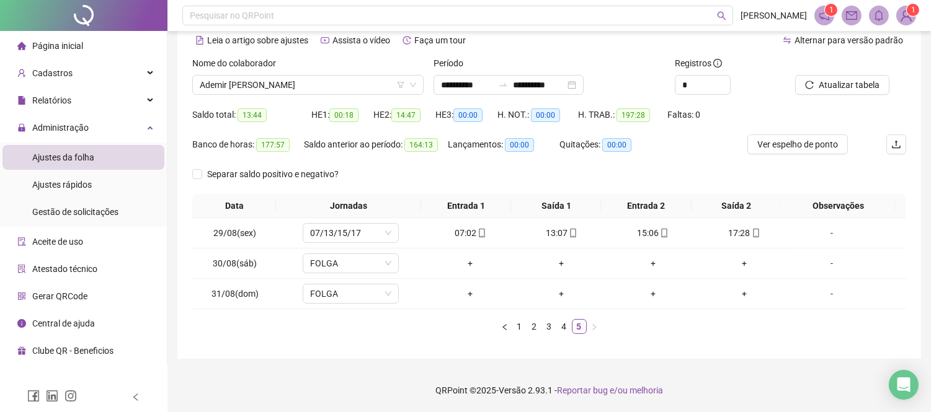
scroll to position [57, 0]
click at [293, 85] on span "Ademir [PERSON_NAME]" at bounding box center [308, 85] width 216 height 19
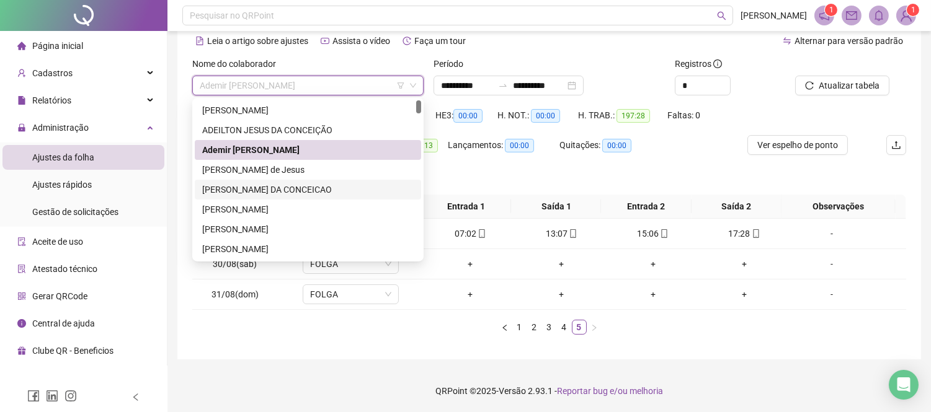
click at [296, 183] on div "[PERSON_NAME] DA CONCEICAO" at bounding box center [307, 190] width 211 height 14
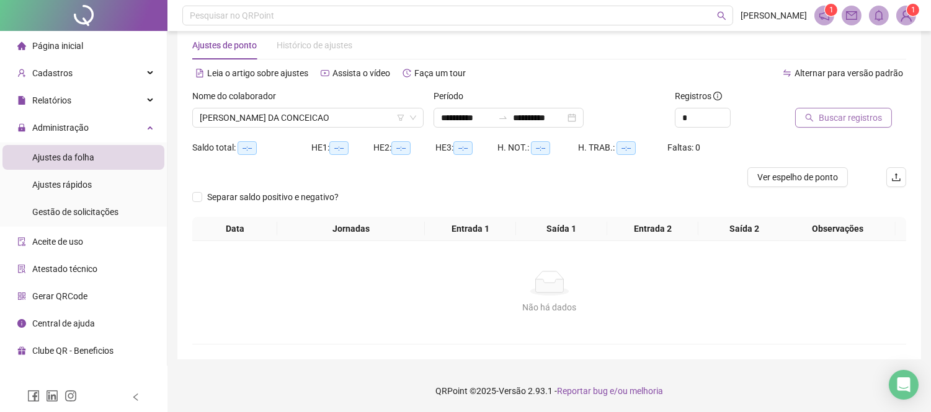
click at [841, 111] on span "Buscar registros" at bounding box center [849, 118] width 63 height 14
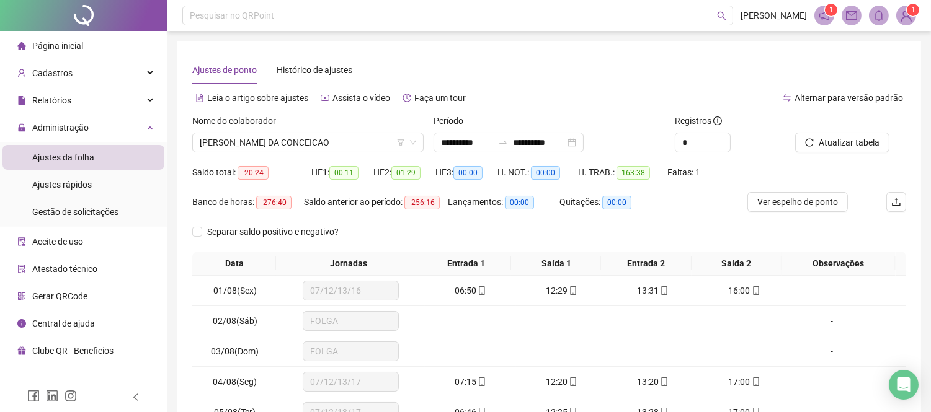
scroll to position [179, 0]
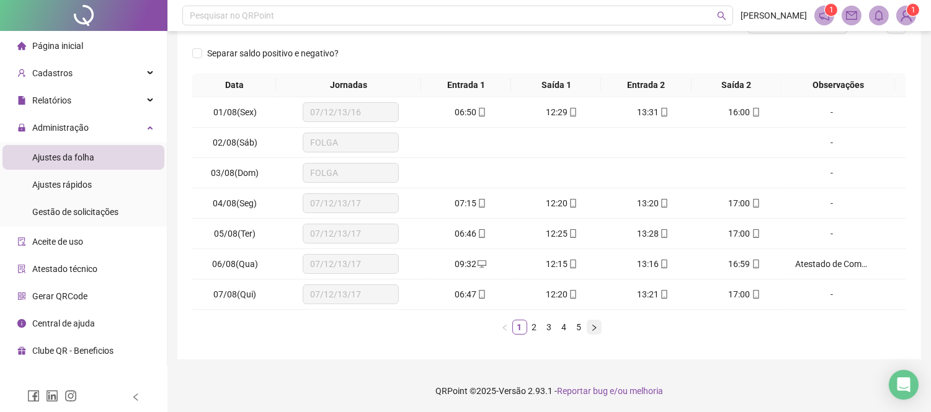
click at [592, 330] on icon "right" at bounding box center [594, 327] width 4 height 6
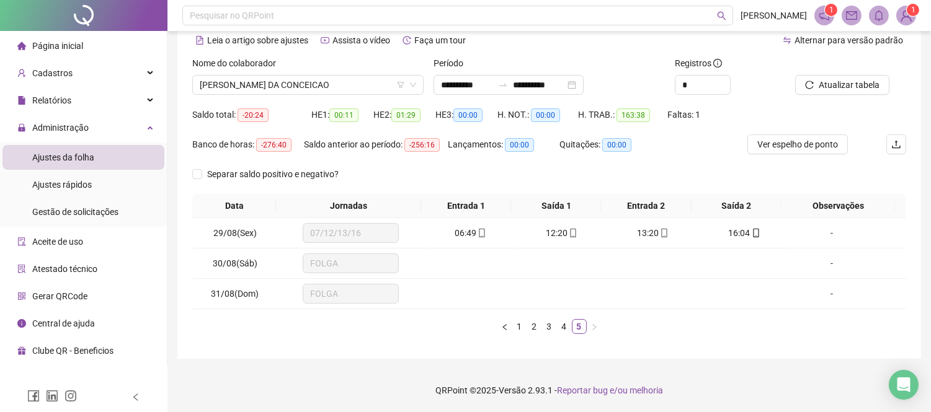
scroll to position [57, 0]
click at [521, 331] on link "1" at bounding box center [520, 328] width 14 height 14
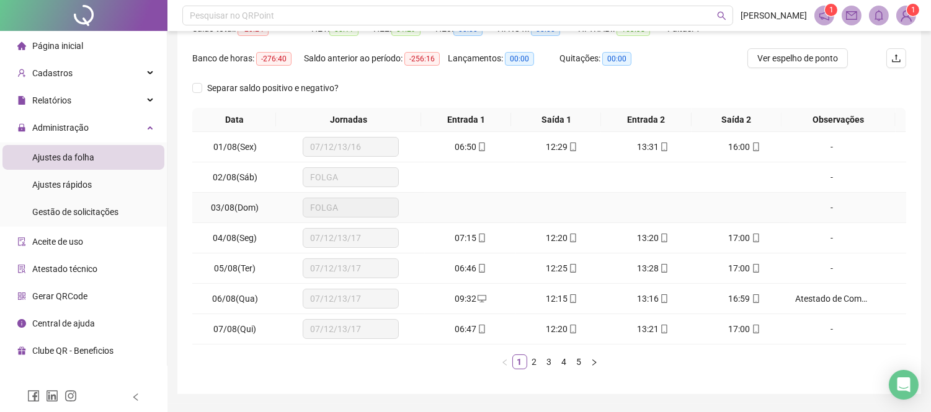
scroll to position [179, 0]
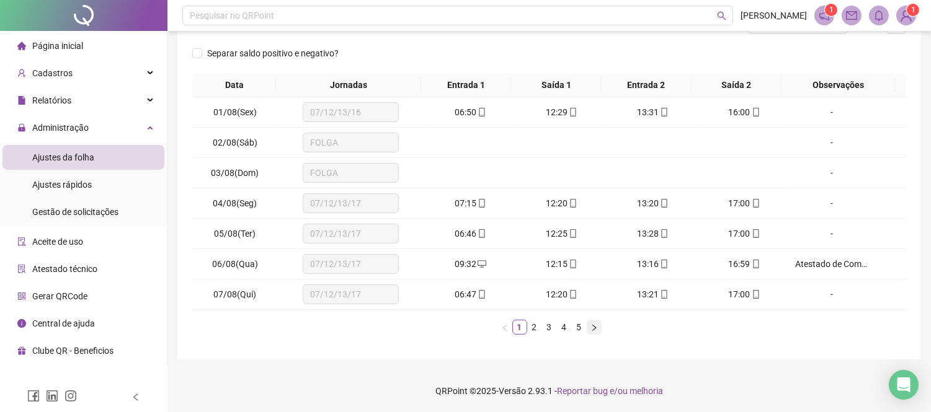
click at [597, 322] on button "button" at bounding box center [593, 327] width 15 height 15
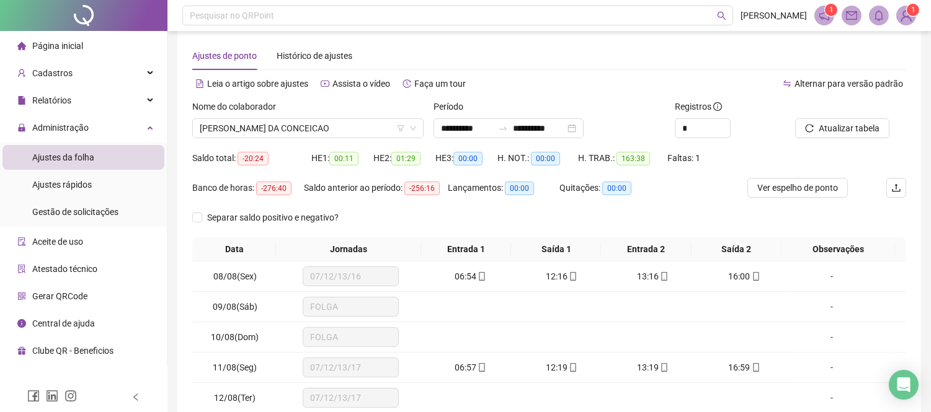
scroll to position [0, 0]
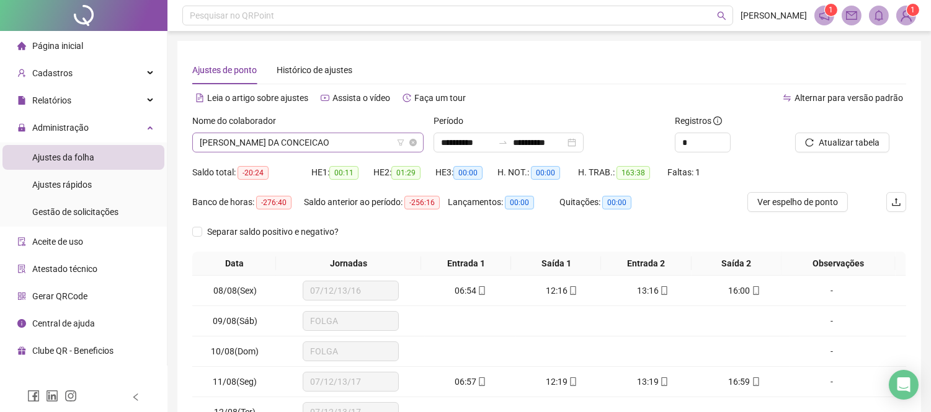
click at [254, 139] on span "[PERSON_NAME] DA CONCEICAO" at bounding box center [308, 142] width 216 height 19
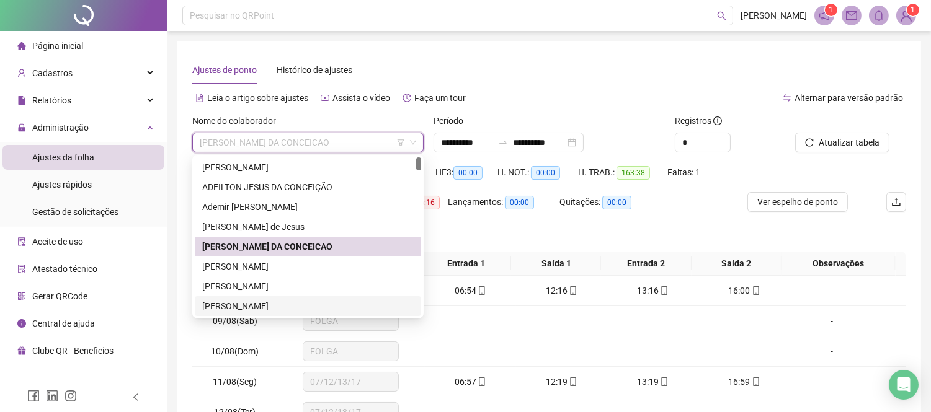
scroll to position [69, 0]
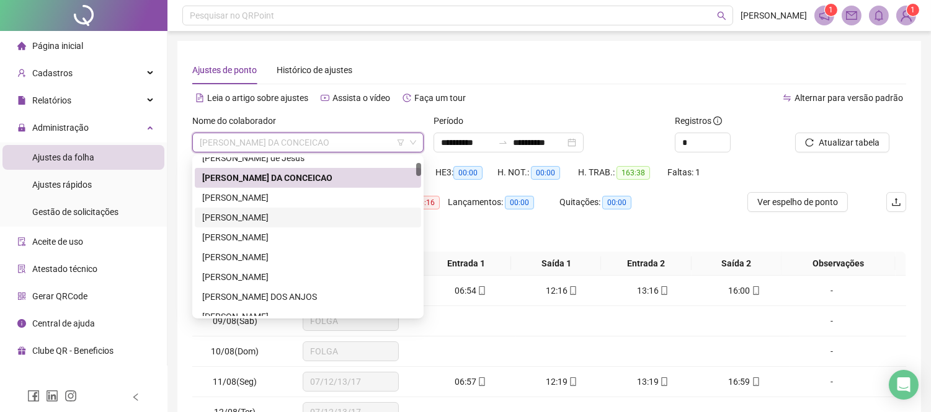
click at [298, 217] on div "[PERSON_NAME]" at bounding box center [307, 218] width 211 height 14
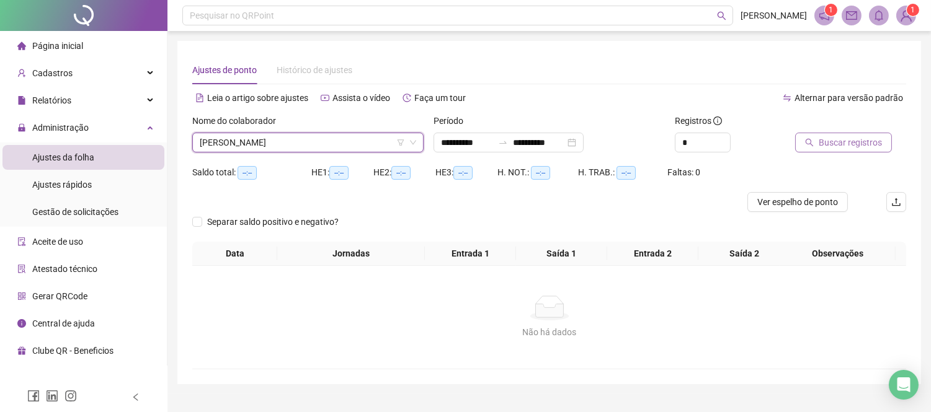
click at [827, 140] on span "Buscar registros" at bounding box center [849, 143] width 63 height 14
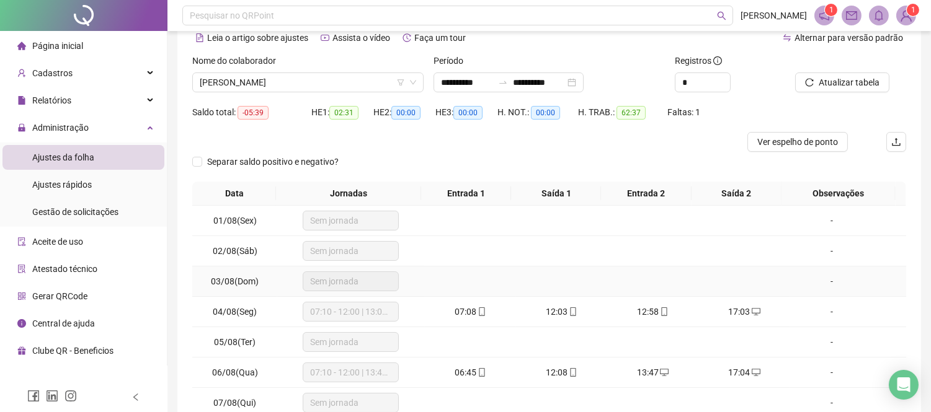
scroll to position [138, 0]
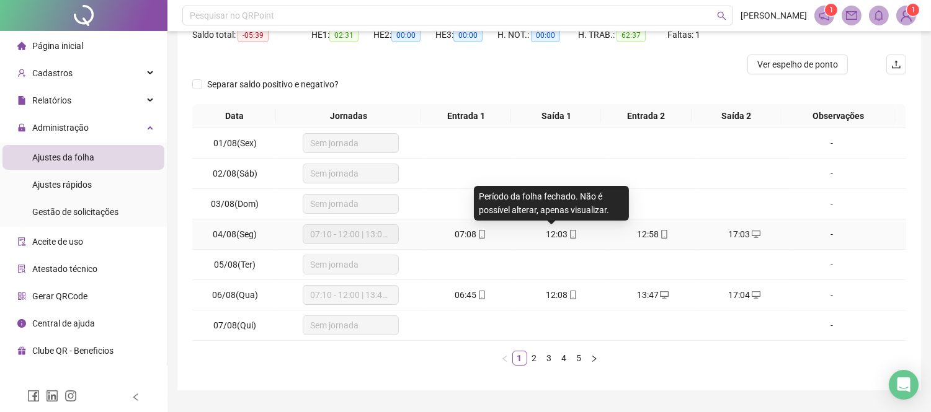
click at [556, 239] on span "12:03" at bounding box center [557, 234] width 22 height 10
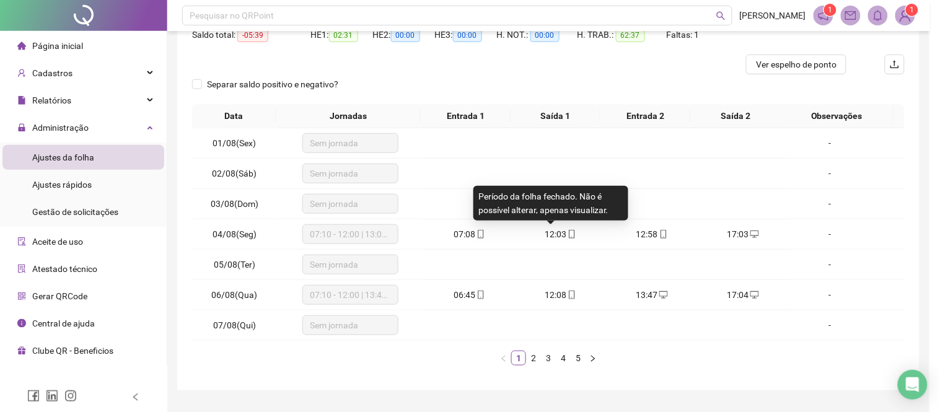
type input "**********"
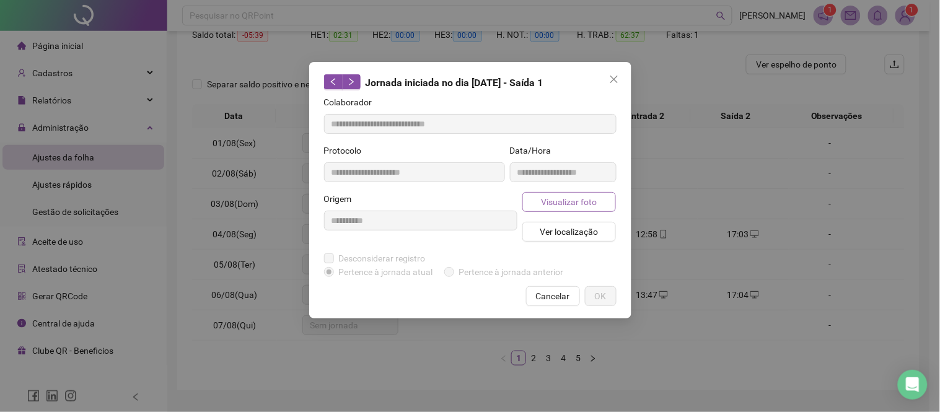
click at [595, 195] on span "Visualizar foto" at bounding box center [569, 202] width 56 height 14
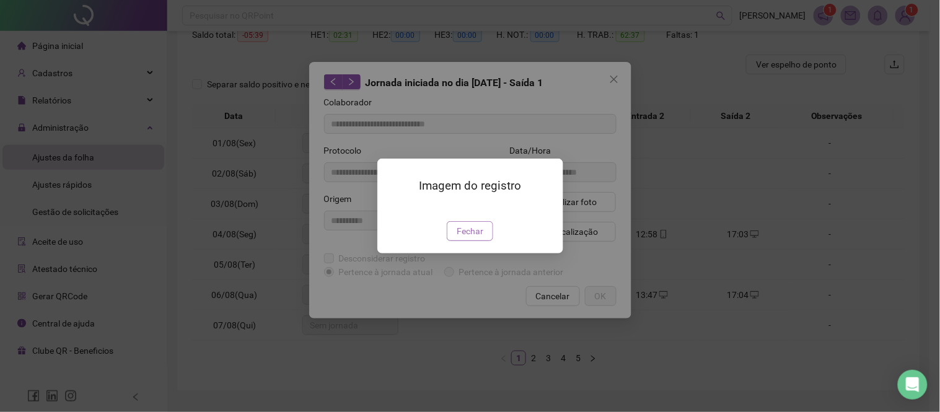
click at [472, 238] on span "Fechar" at bounding box center [470, 231] width 27 height 14
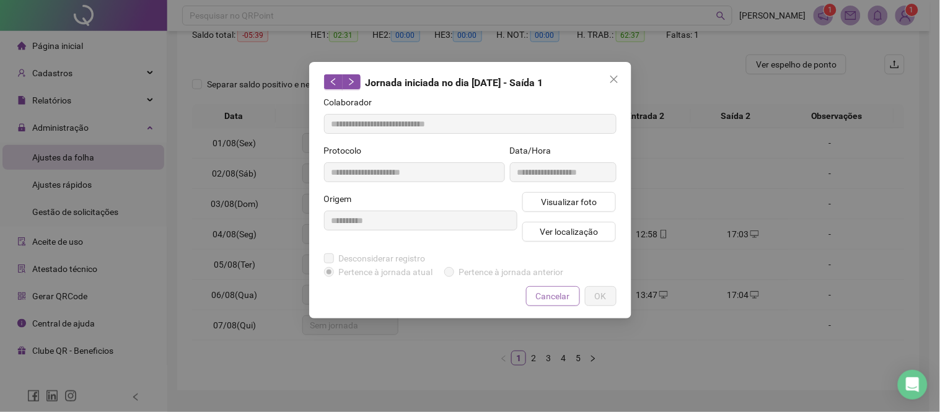
click at [541, 296] on span "Cancelar" at bounding box center [553, 297] width 34 height 14
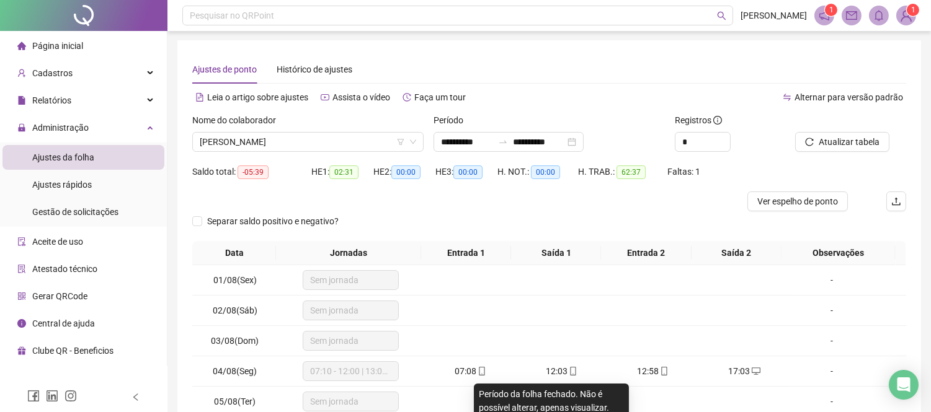
scroll to position [0, 0]
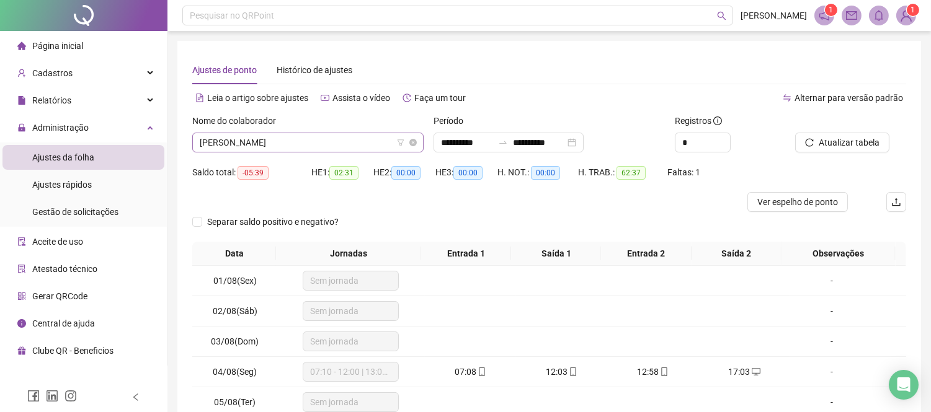
click at [312, 138] on span "[PERSON_NAME]" at bounding box center [308, 142] width 216 height 19
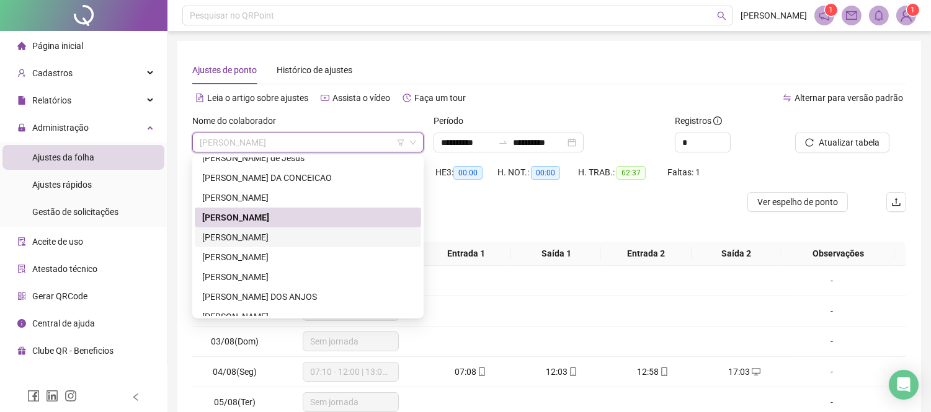
click at [306, 231] on div "[PERSON_NAME]" at bounding box center [307, 238] width 211 height 14
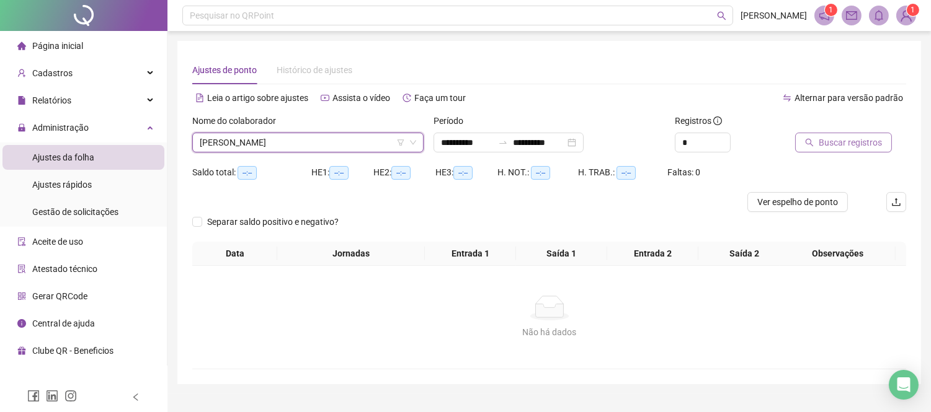
click at [878, 143] on span "Buscar registros" at bounding box center [849, 143] width 63 height 14
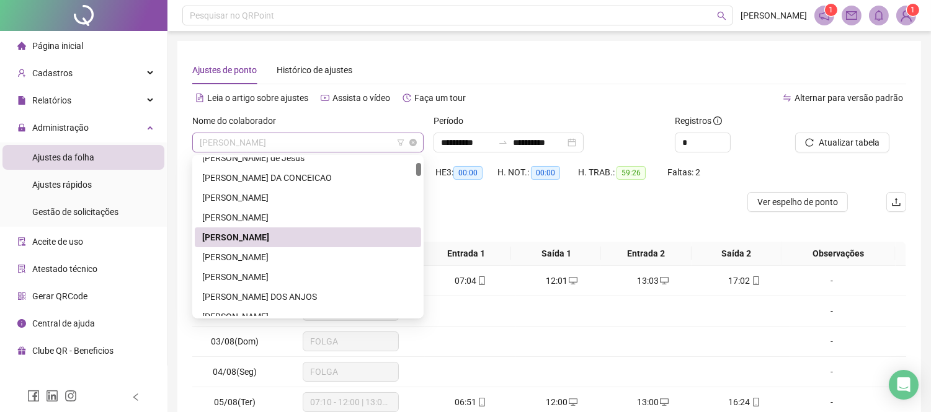
click at [335, 146] on span "[PERSON_NAME]" at bounding box center [308, 142] width 216 height 19
click at [319, 254] on div "[PERSON_NAME]" at bounding box center [307, 257] width 211 height 14
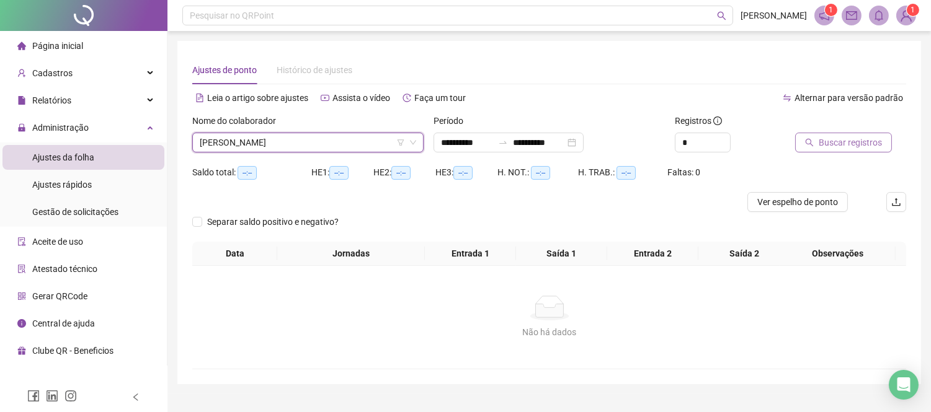
click at [815, 139] on button "Buscar registros" at bounding box center [843, 143] width 97 height 20
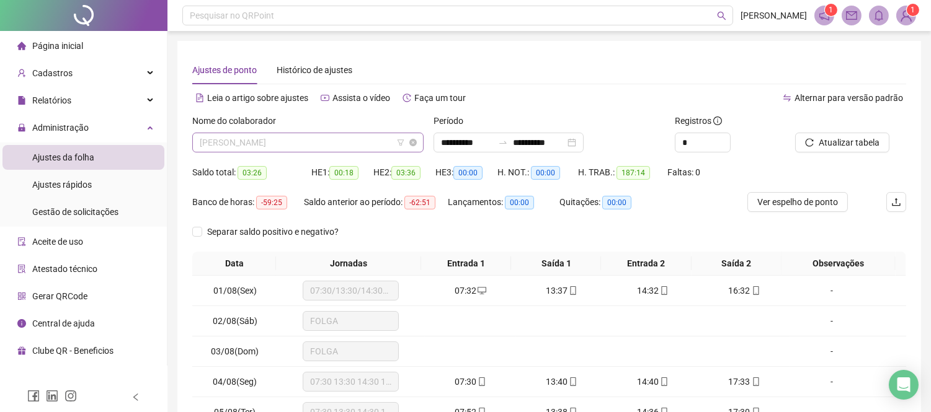
click at [330, 144] on span "[PERSON_NAME]" at bounding box center [308, 142] width 216 height 19
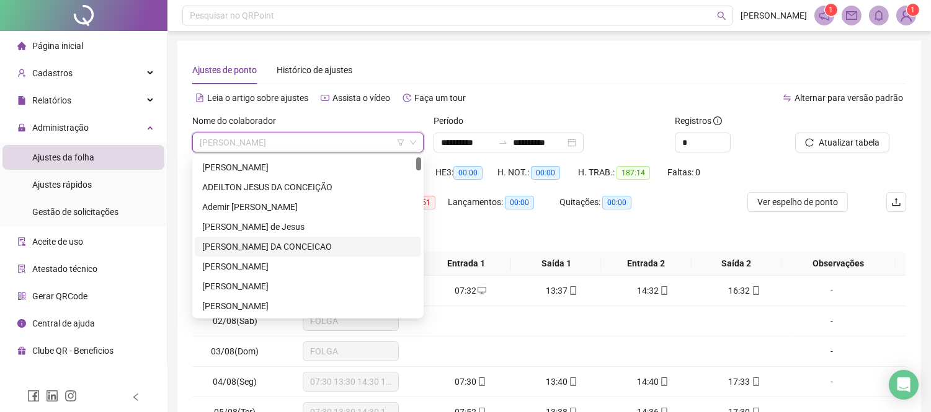
click at [343, 244] on div "[PERSON_NAME] DA CONCEICAO" at bounding box center [307, 247] width 211 height 14
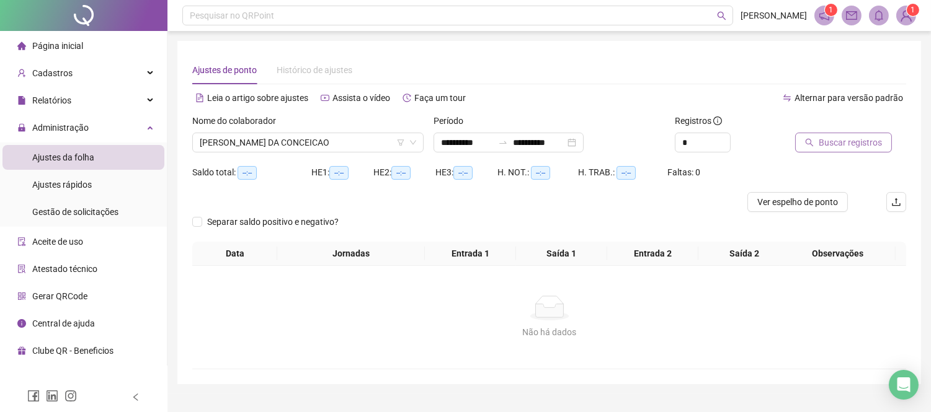
click at [813, 144] on icon "search" at bounding box center [809, 142] width 9 height 9
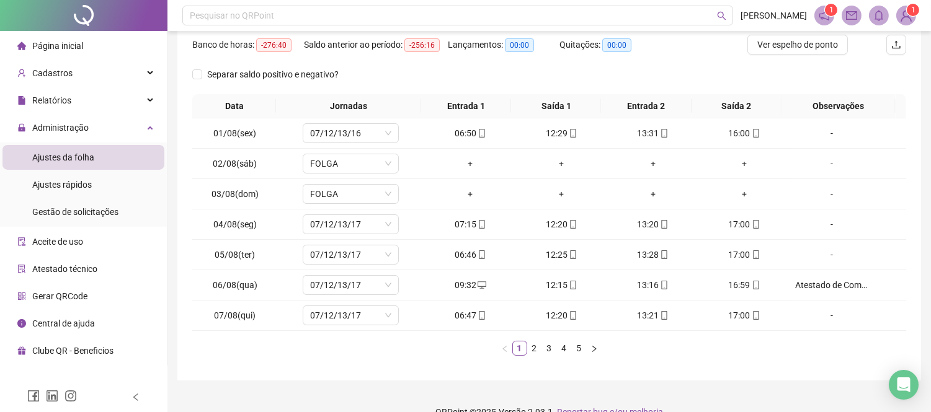
scroll to position [179, 0]
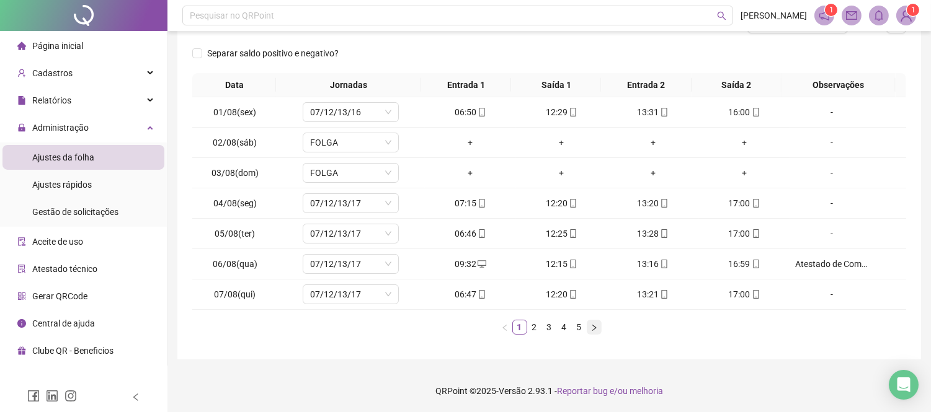
click at [598, 327] on button "button" at bounding box center [593, 327] width 15 height 15
click at [591, 326] on icon "right" at bounding box center [593, 327] width 7 height 7
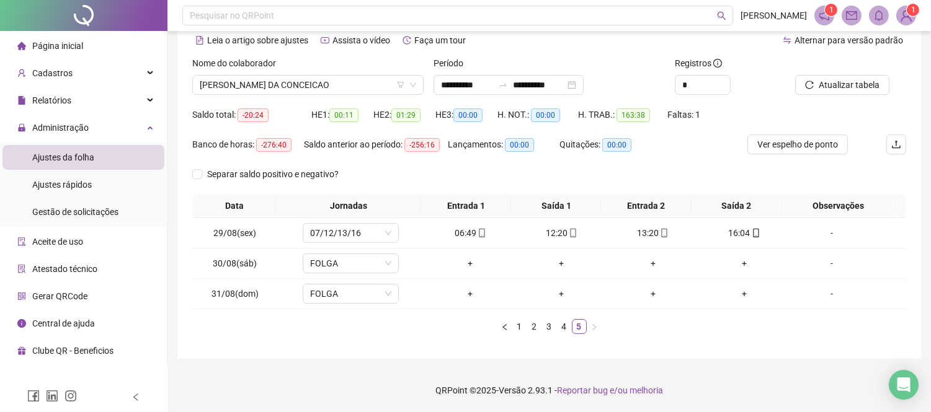
scroll to position [57, 0]
click at [287, 84] on span "[PERSON_NAME] DA CONCEICAO" at bounding box center [308, 85] width 216 height 19
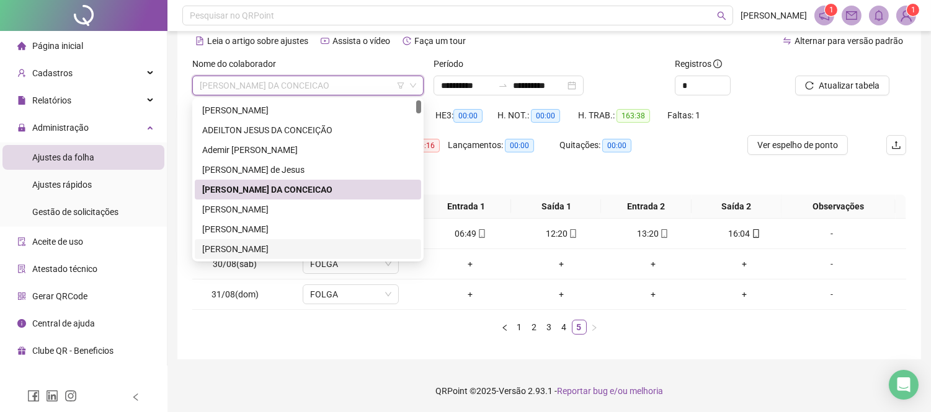
click at [317, 242] on div "[PERSON_NAME]" at bounding box center [307, 249] width 211 height 14
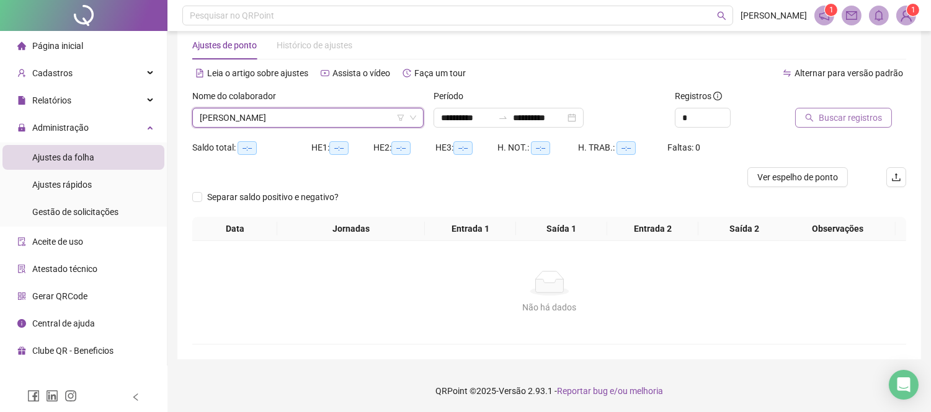
click at [826, 112] on span "Buscar registros" at bounding box center [849, 118] width 63 height 14
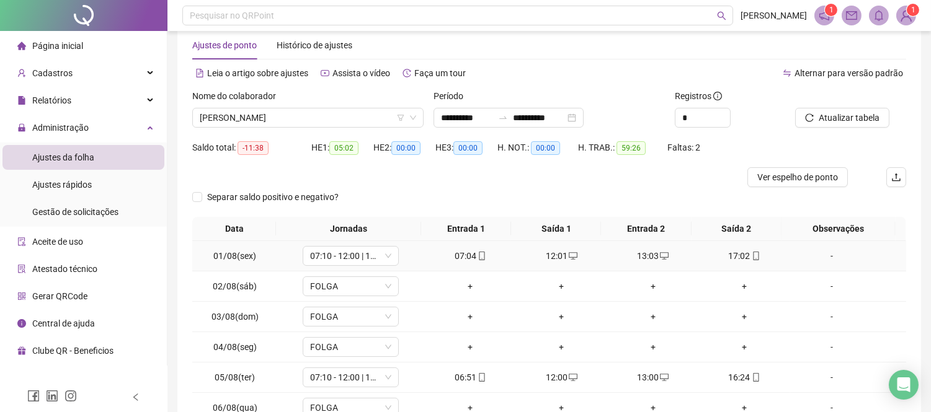
click at [468, 262] on div "07:04" at bounding box center [470, 256] width 81 height 14
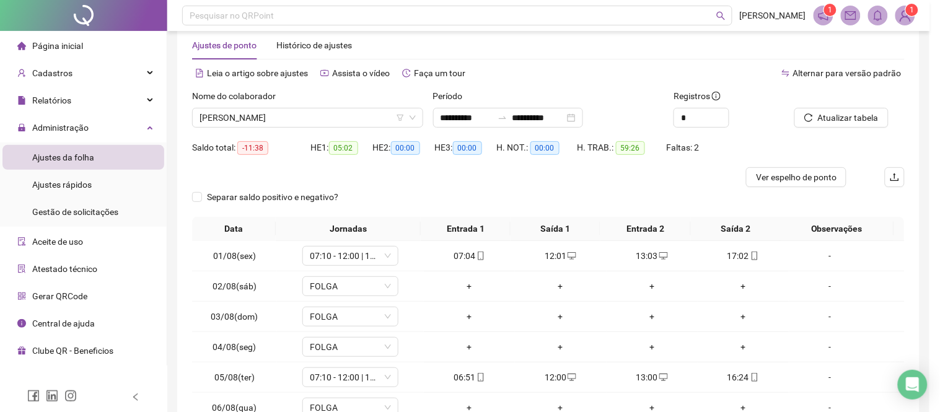
type input "**********"
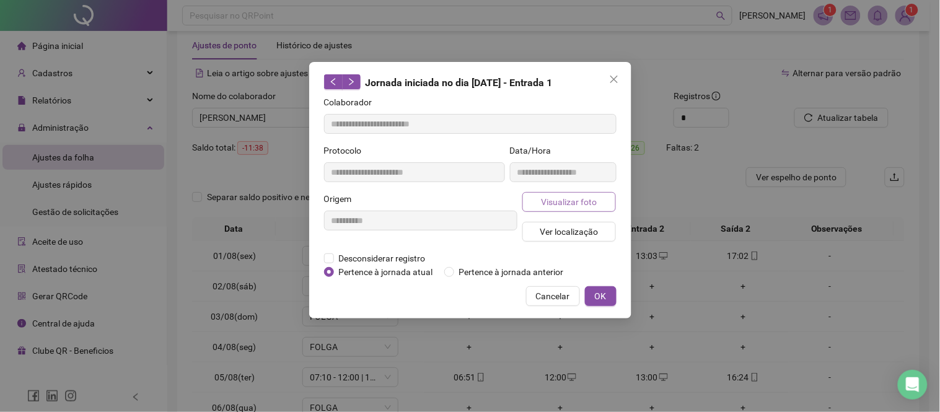
click at [552, 206] on span "Visualizar foto" at bounding box center [569, 202] width 56 height 14
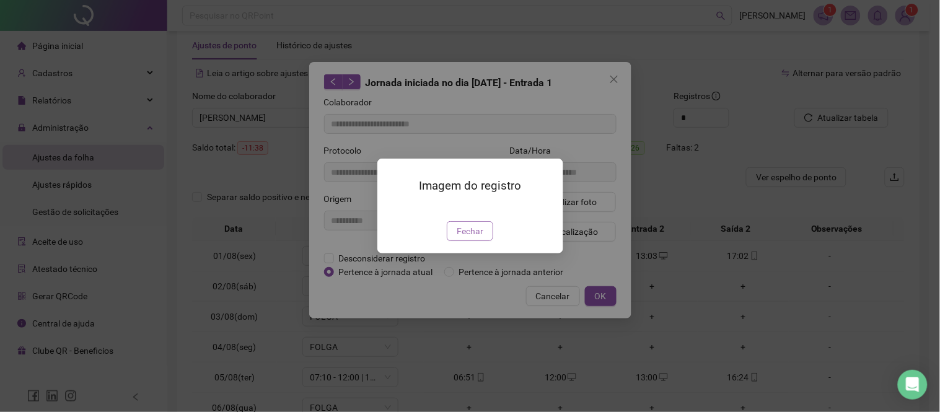
click at [462, 238] on span "Fechar" at bounding box center [470, 231] width 27 height 14
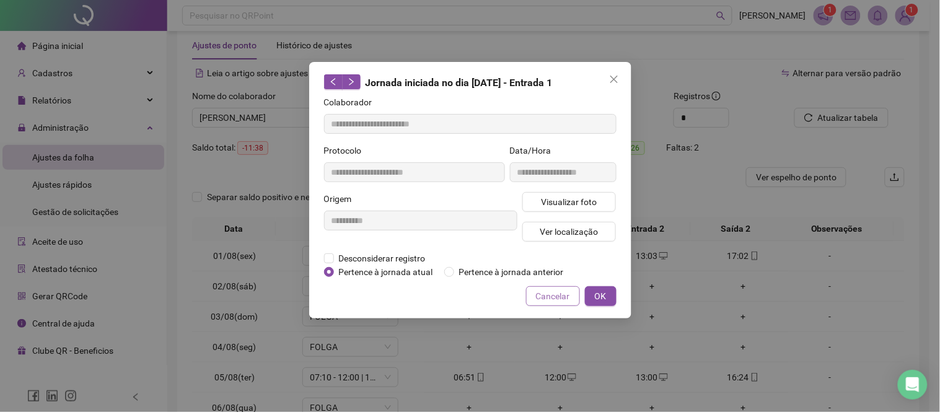
click at [567, 293] on span "Cancelar" at bounding box center [553, 297] width 34 height 14
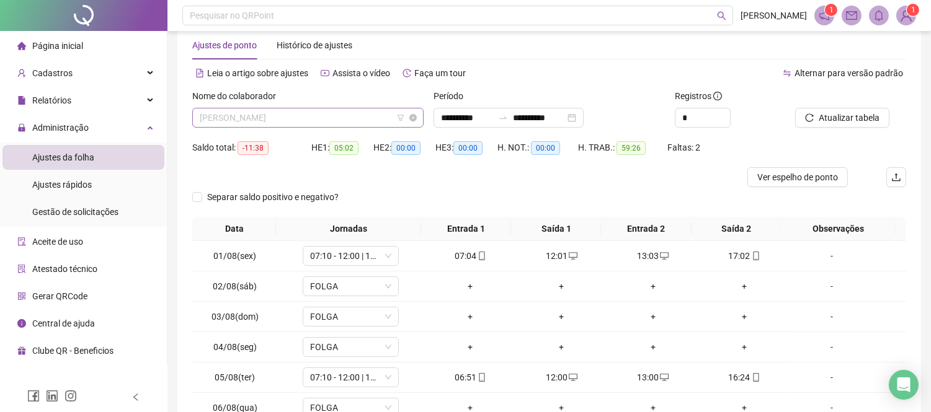
click at [268, 116] on span "[PERSON_NAME]" at bounding box center [308, 117] width 216 height 19
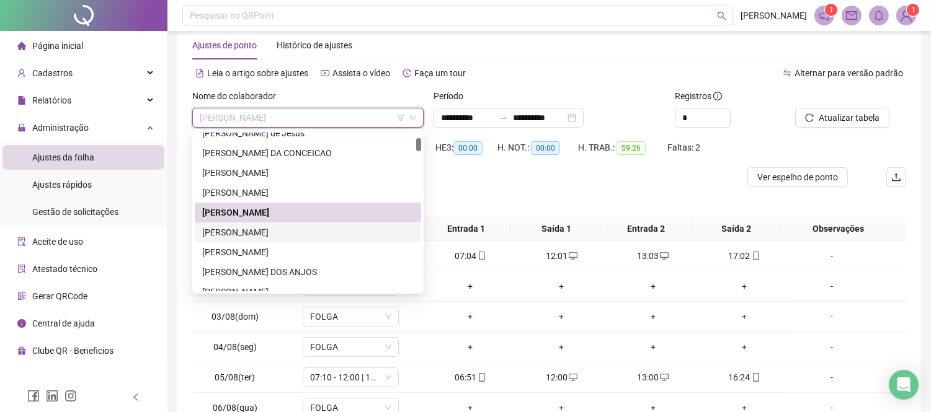
scroll to position [138, 0]
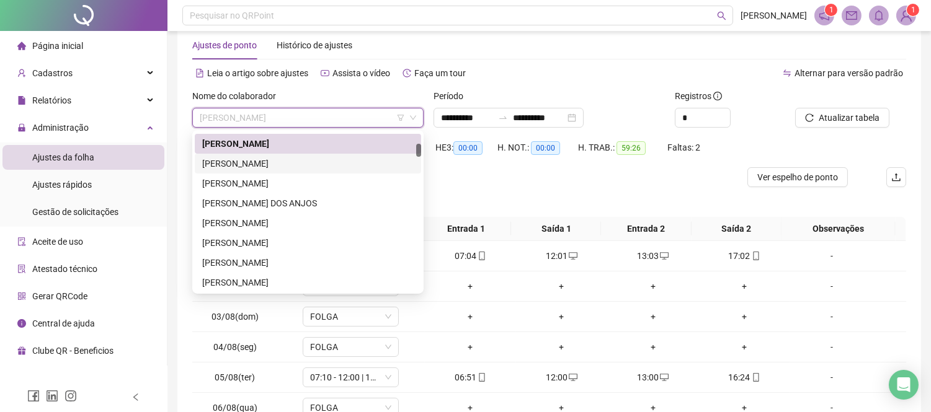
click at [282, 164] on div "[PERSON_NAME]" at bounding box center [307, 164] width 211 height 14
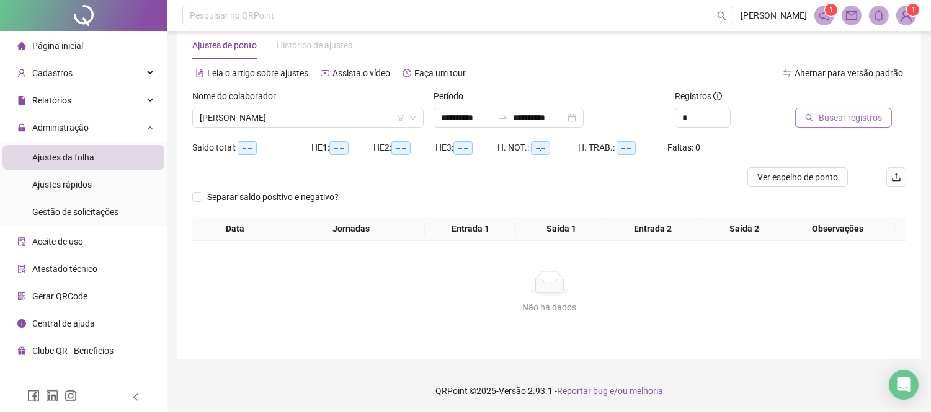
click at [859, 111] on span "Buscar registros" at bounding box center [849, 118] width 63 height 14
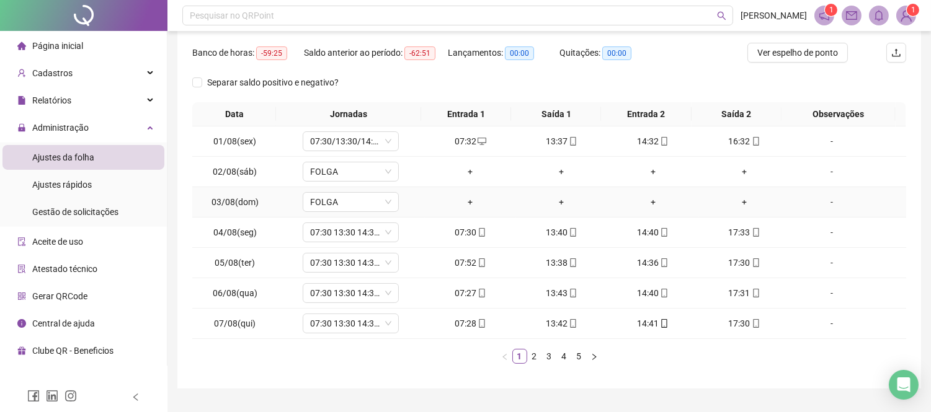
scroll to position [179, 0]
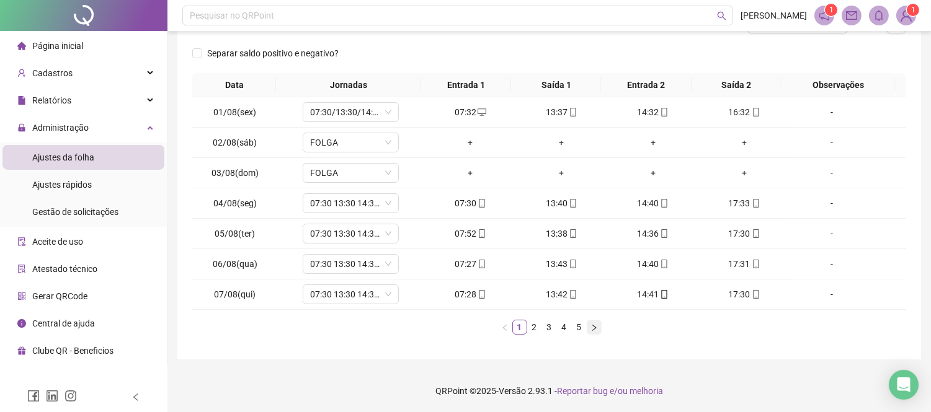
click at [596, 327] on icon "right" at bounding box center [593, 327] width 7 height 7
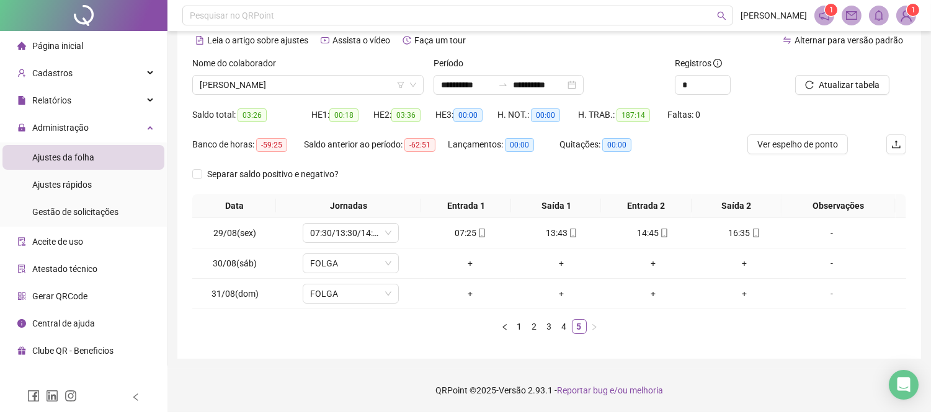
scroll to position [57, 0]
click at [283, 88] on span "[PERSON_NAME]" at bounding box center [308, 85] width 216 height 19
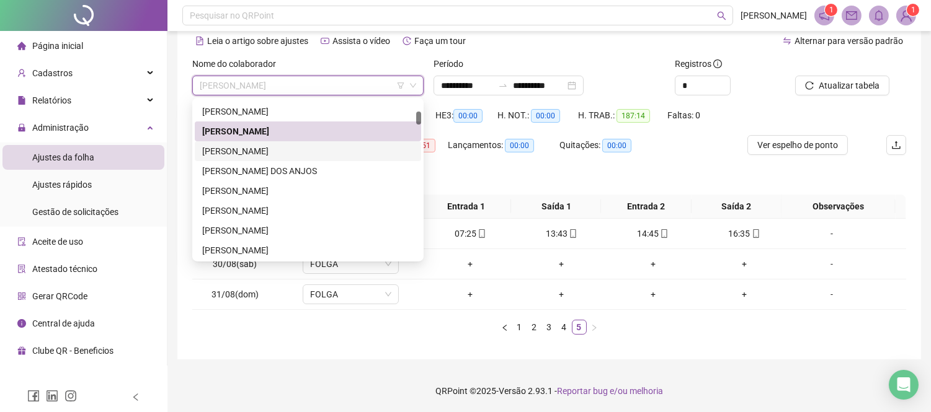
click at [298, 156] on div "[PERSON_NAME]" at bounding box center [307, 151] width 211 height 14
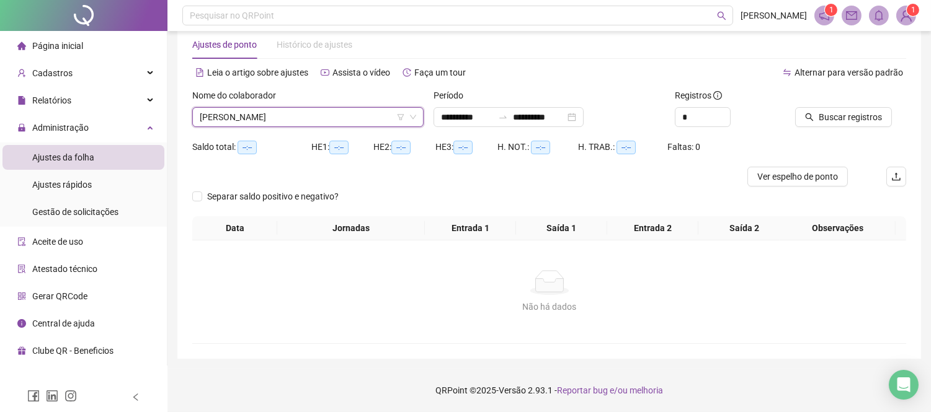
scroll to position [25, 0]
click at [838, 124] on span "Buscar registros" at bounding box center [849, 118] width 63 height 14
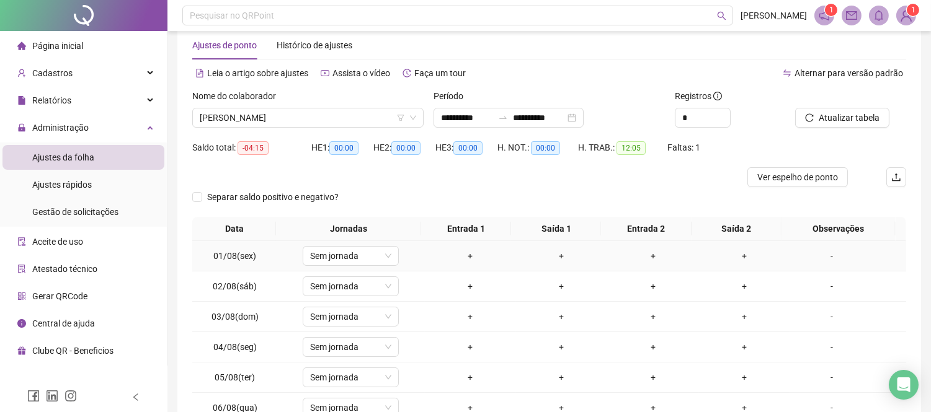
scroll to position [169, 0]
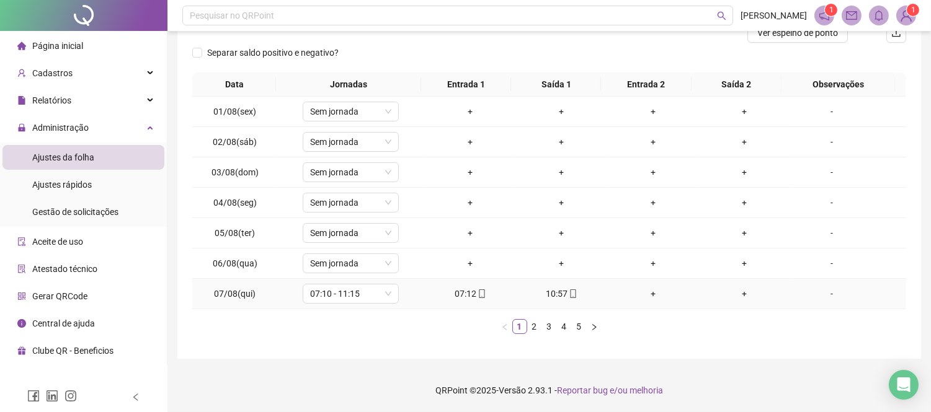
click at [460, 289] on div "07:12" at bounding box center [470, 294] width 81 height 14
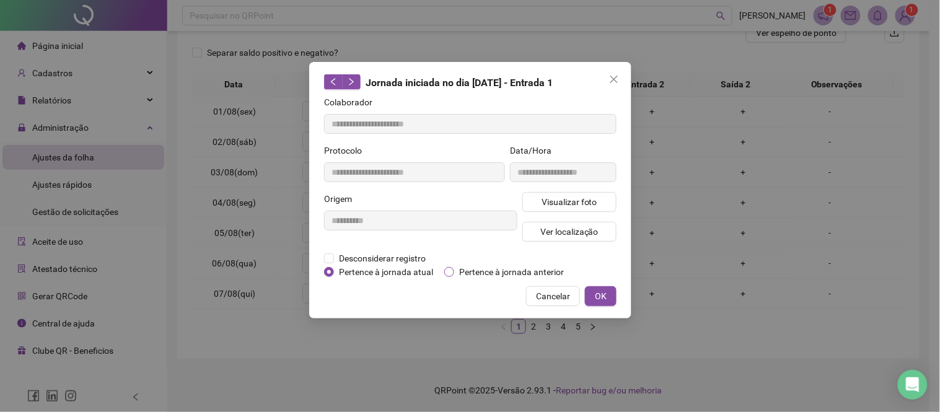
type input "**********"
click at [547, 201] on span "Visualizar foto" at bounding box center [569, 202] width 56 height 14
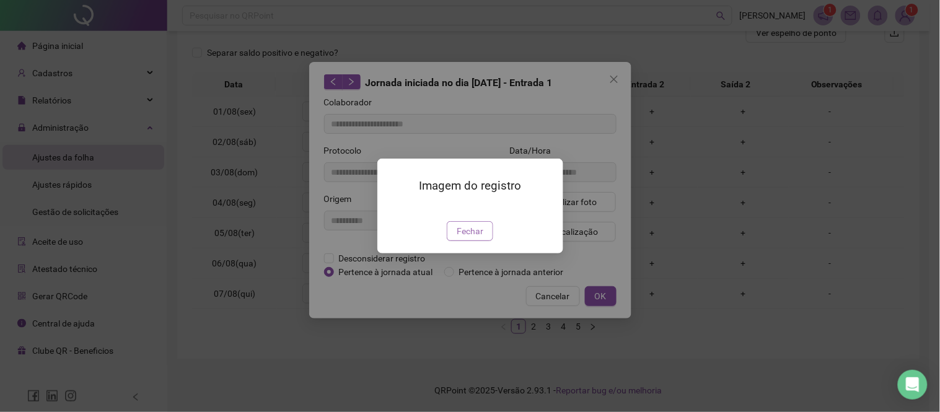
click at [466, 238] on span "Fechar" at bounding box center [470, 231] width 27 height 14
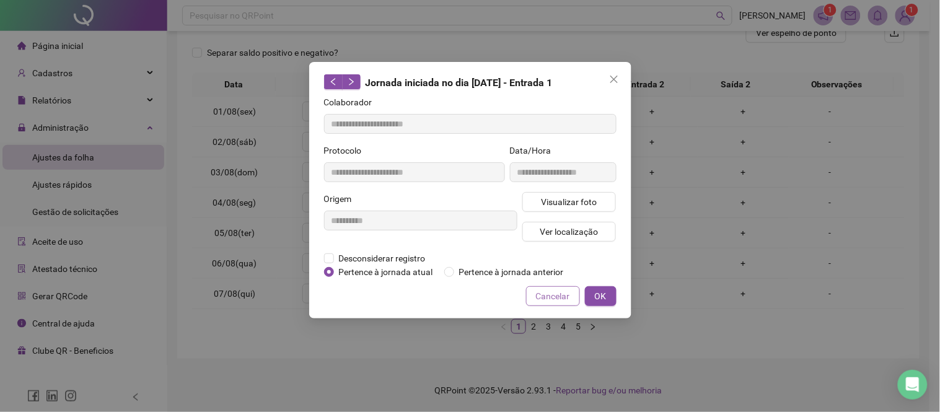
click at [562, 303] on button "Cancelar" at bounding box center [553, 296] width 54 height 20
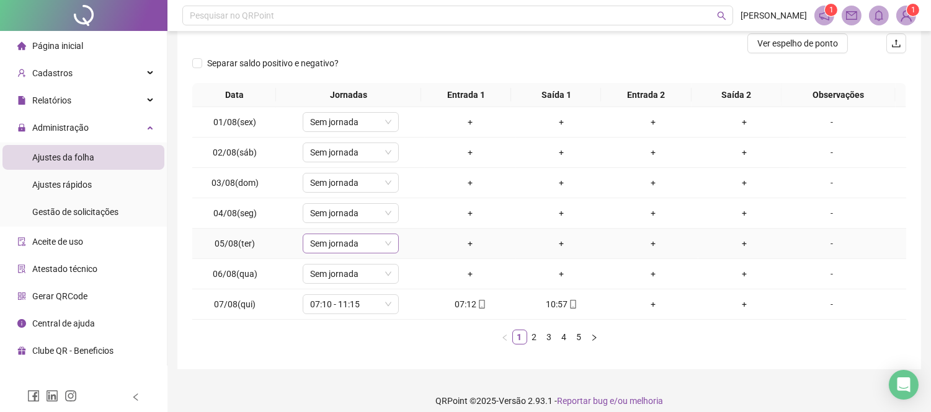
scroll to position [0, 0]
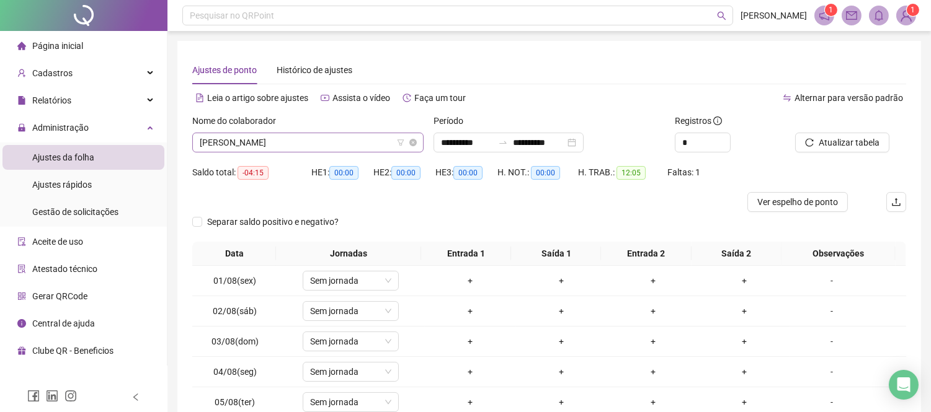
click at [239, 146] on span "[PERSON_NAME]" at bounding box center [308, 142] width 216 height 19
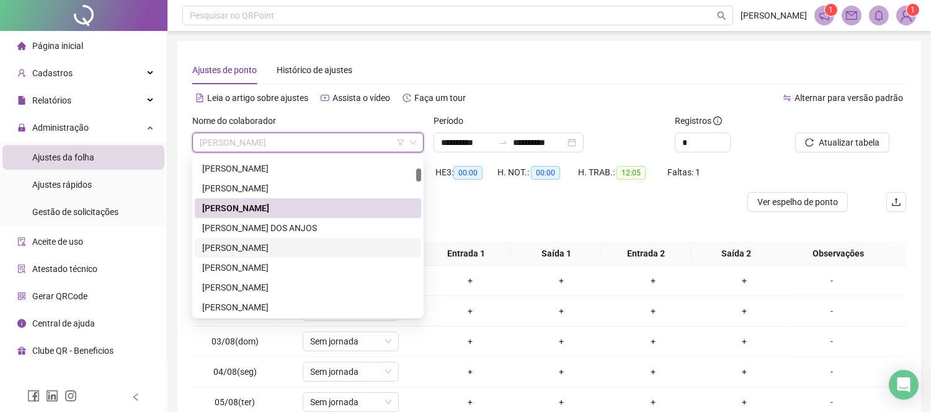
click at [294, 242] on div "[PERSON_NAME]" at bounding box center [307, 248] width 211 height 14
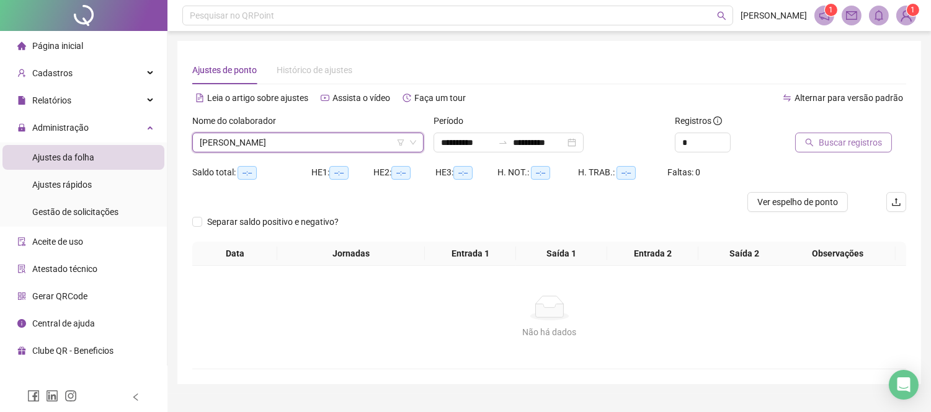
click at [851, 144] on span "Buscar registros" at bounding box center [849, 143] width 63 height 14
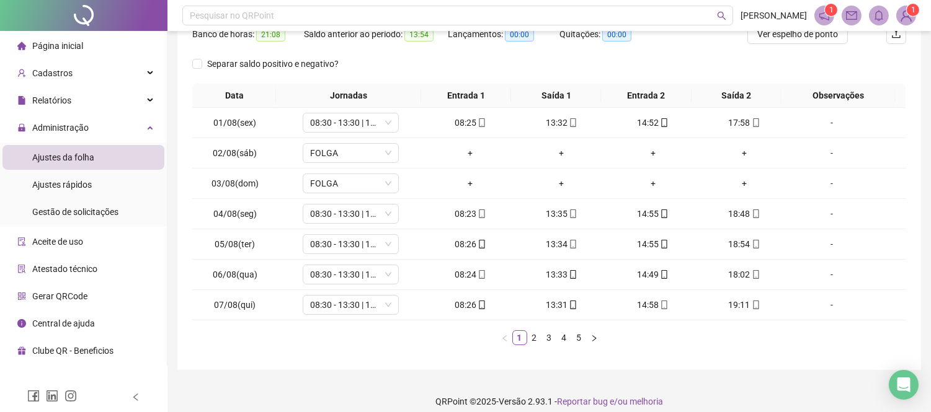
scroll to position [179, 0]
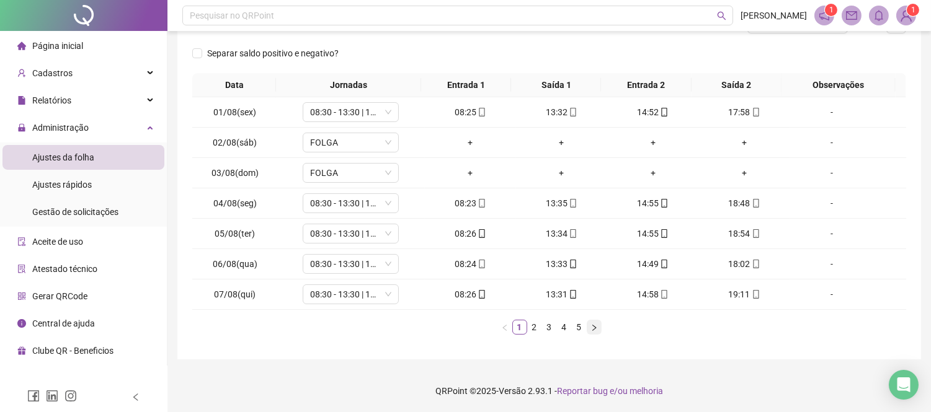
click at [594, 330] on icon "right" at bounding box center [593, 327] width 7 height 7
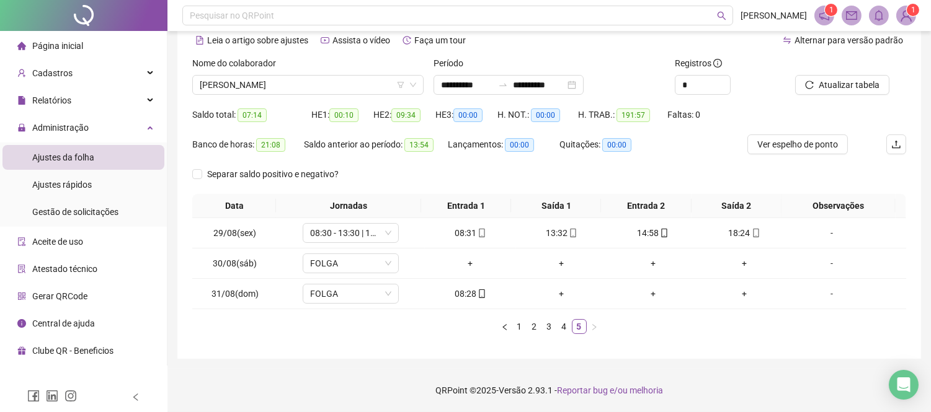
scroll to position [57, 0]
click at [314, 87] on span "[PERSON_NAME]" at bounding box center [308, 85] width 216 height 19
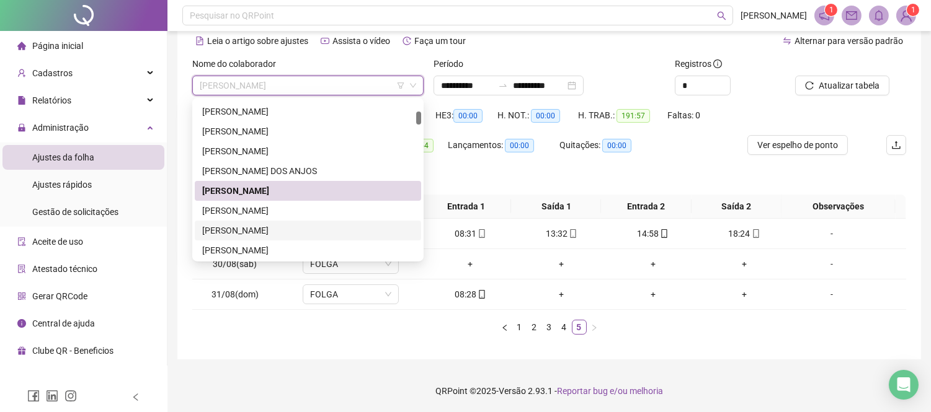
click at [332, 228] on div "[PERSON_NAME]" at bounding box center [307, 231] width 211 height 14
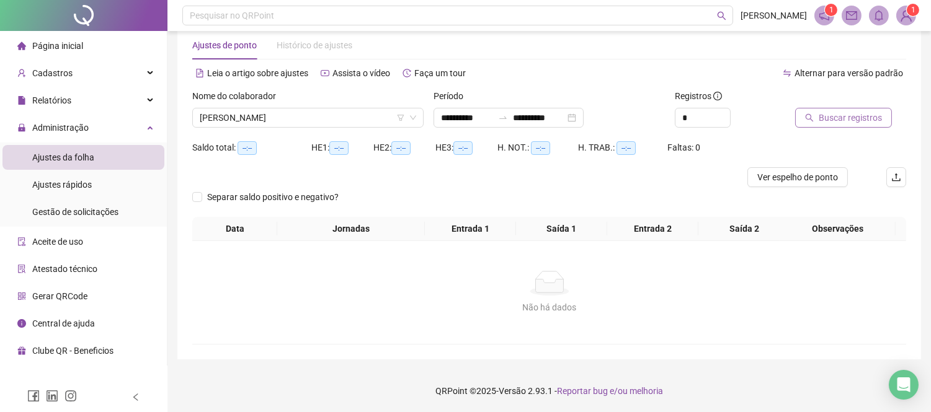
click at [845, 117] on span "Buscar registros" at bounding box center [849, 118] width 63 height 14
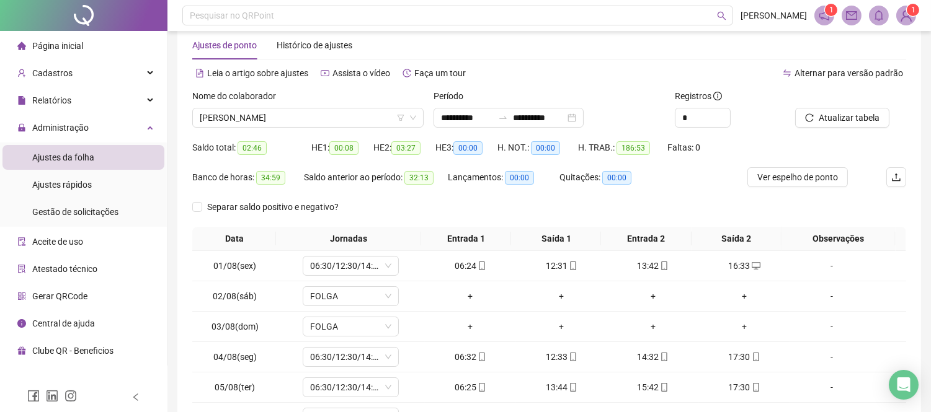
scroll to position [179, 0]
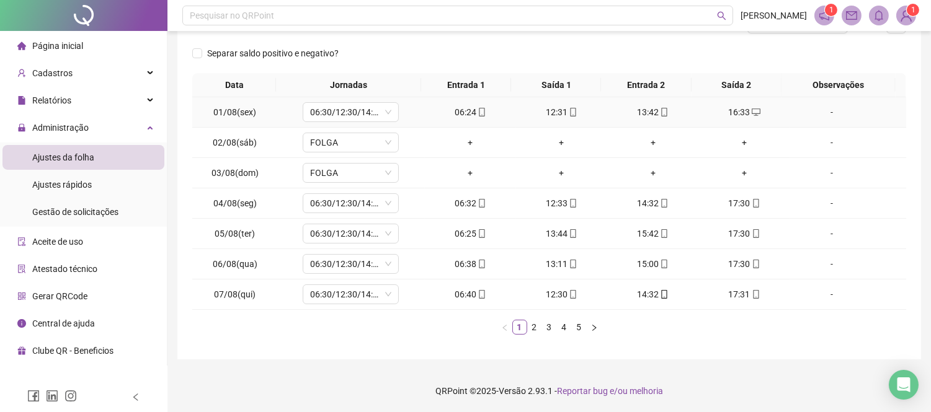
click at [543, 120] on td "12:31" at bounding box center [561, 112] width 91 height 30
click at [557, 118] on div "12:31" at bounding box center [561, 112] width 81 height 14
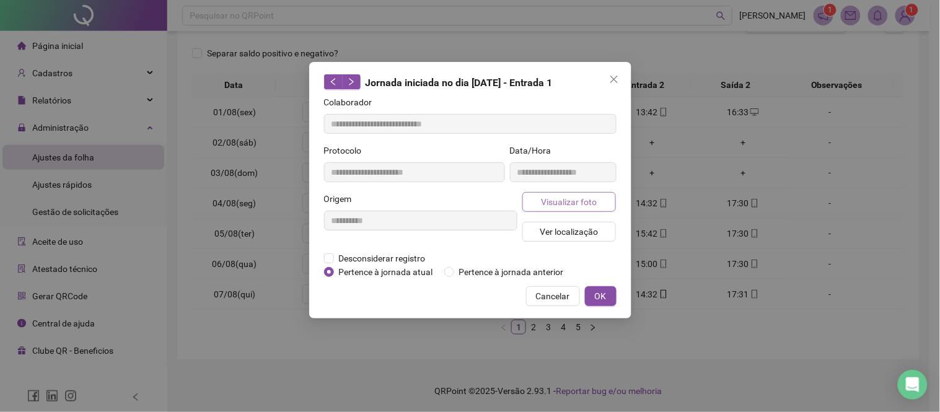
click at [578, 201] on span "Visualizar foto" at bounding box center [569, 202] width 56 height 14
type input "**********"
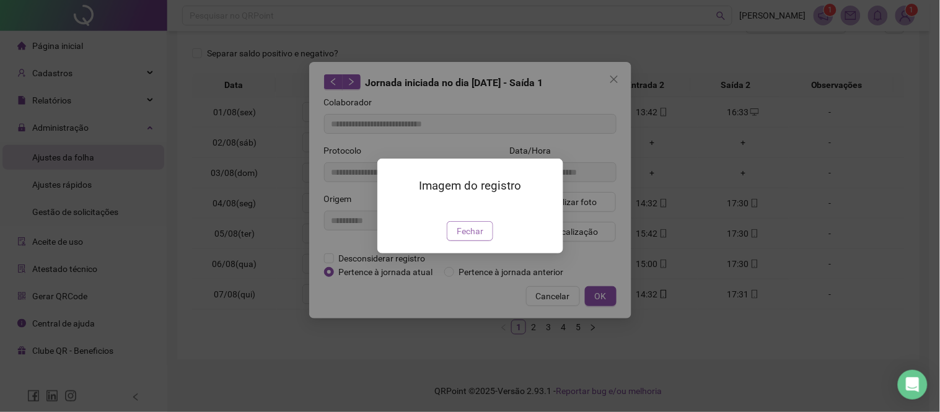
click at [465, 238] on span "Fechar" at bounding box center [470, 231] width 27 height 14
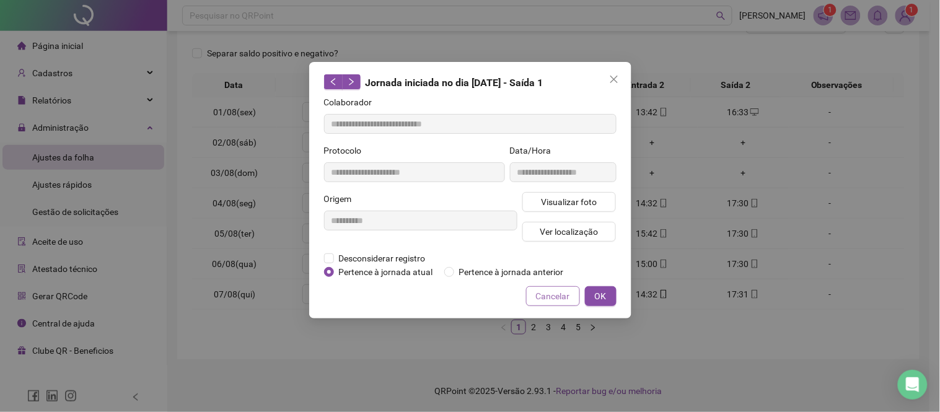
click at [547, 290] on span "Cancelar" at bounding box center [553, 297] width 34 height 14
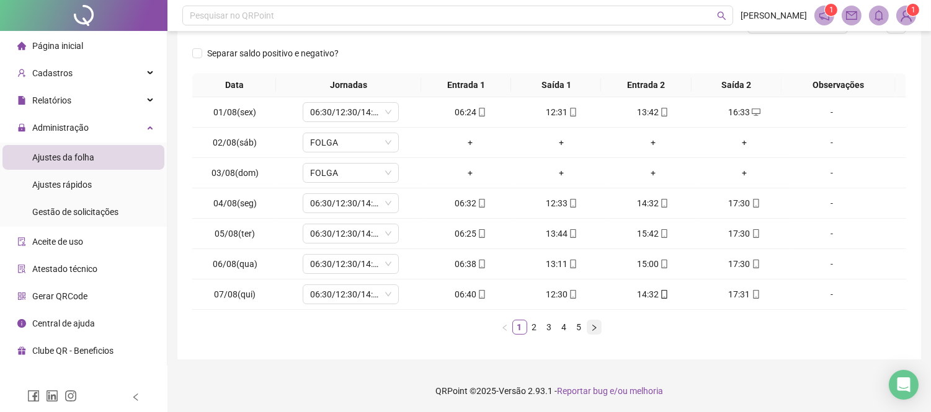
click at [594, 325] on icon "right" at bounding box center [593, 327] width 7 height 7
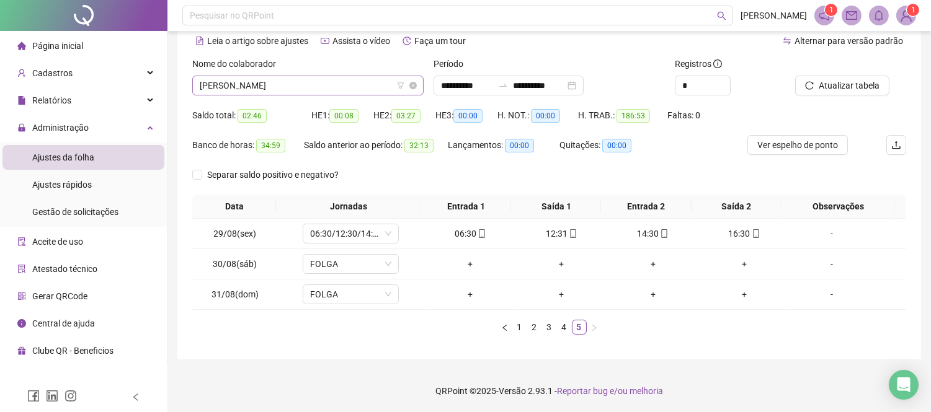
click at [274, 85] on span "[PERSON_NAME]" at bounding box center [308, 85] width 216 height 19
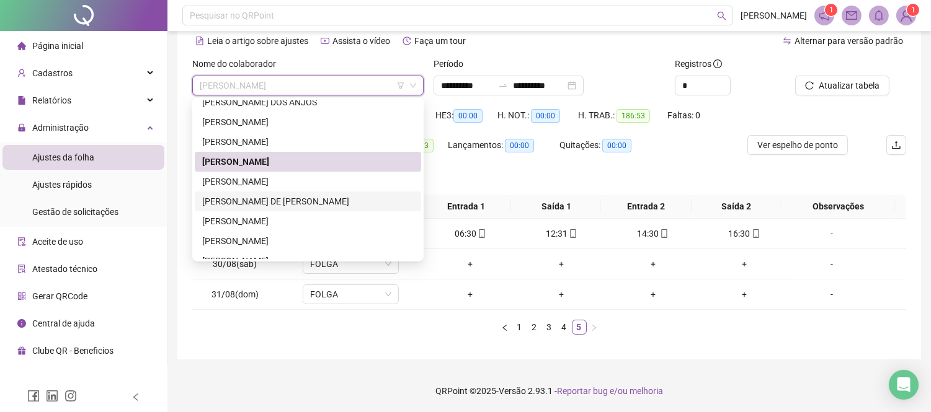
scroll to position [275, 0]
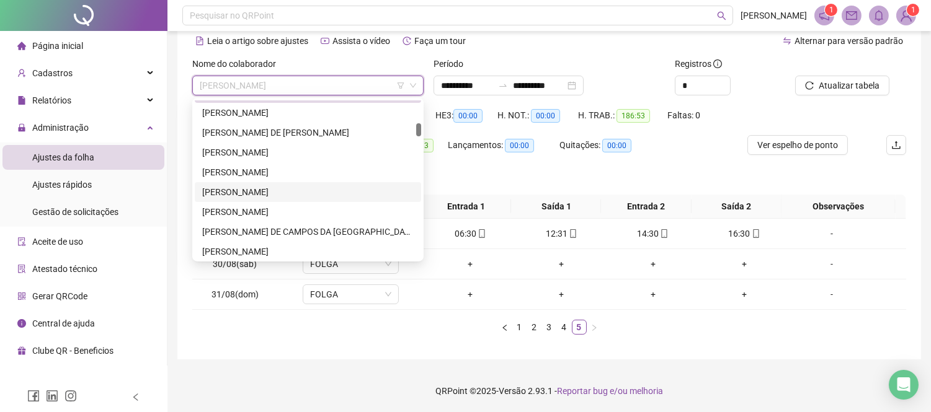
click at [313, 190] on div "[PERSON_NAME]" at bounding box center [307, 192] width 211 height 14
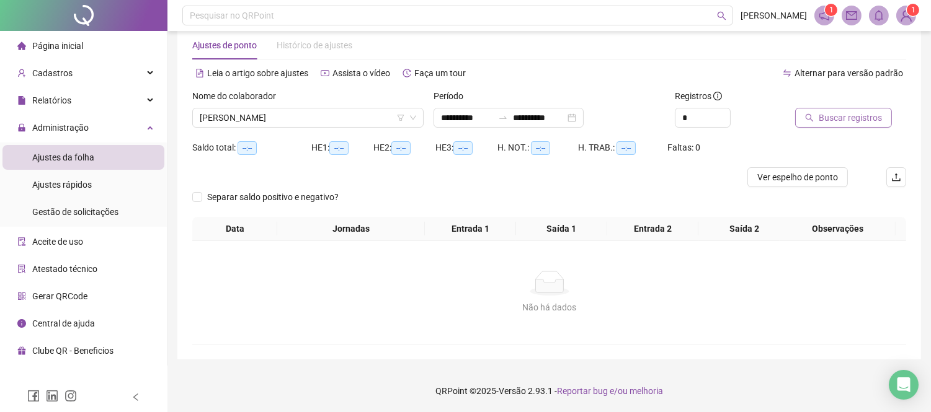
click at [835, 121] on span "Buscar registros" at bounding box center [849, 118] width 63 height 14
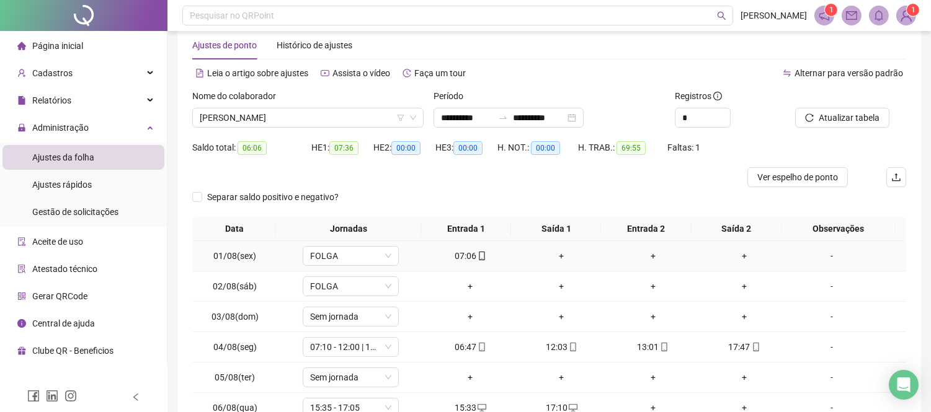
click at [470, 261] on div "07:06" at bounding box center [470, 256] width 81 height 14
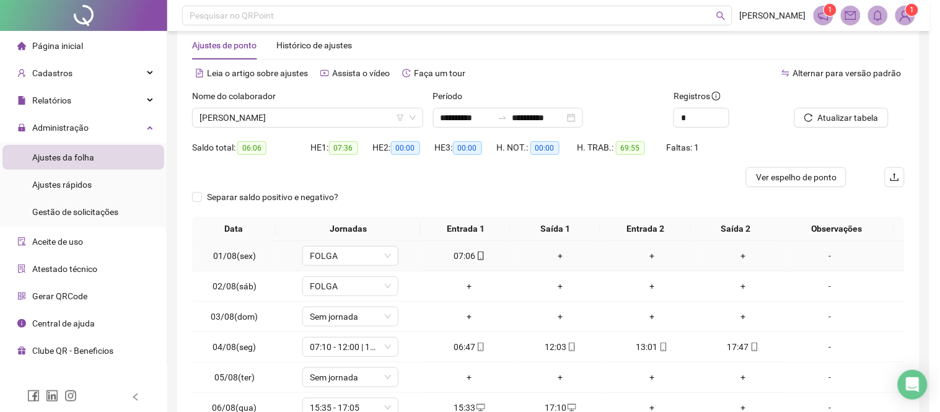
type input "**********"
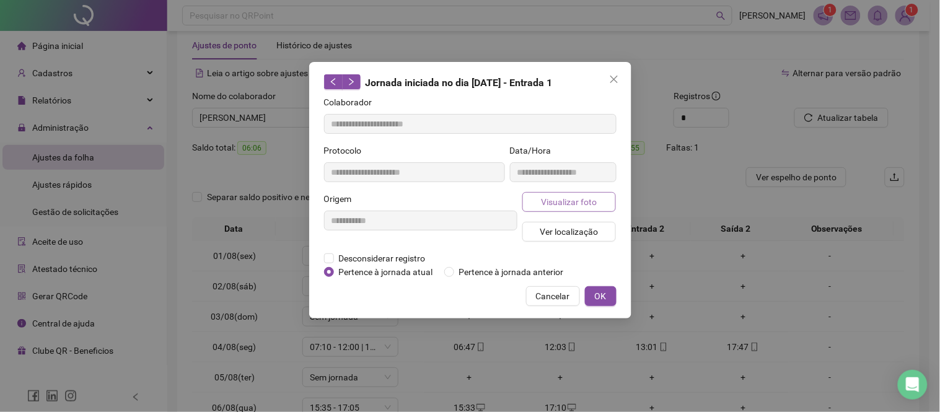
click at [569, 200] on span "Visualizar foto" at bounding box center [569, 202] width 56 height 14
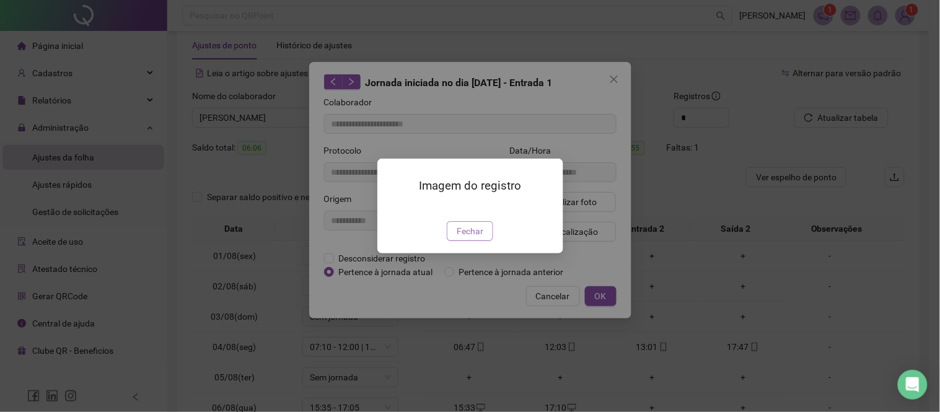
click at [466, 238] on span "Fechar" at bounding box center [470, 231] width 27 height 14
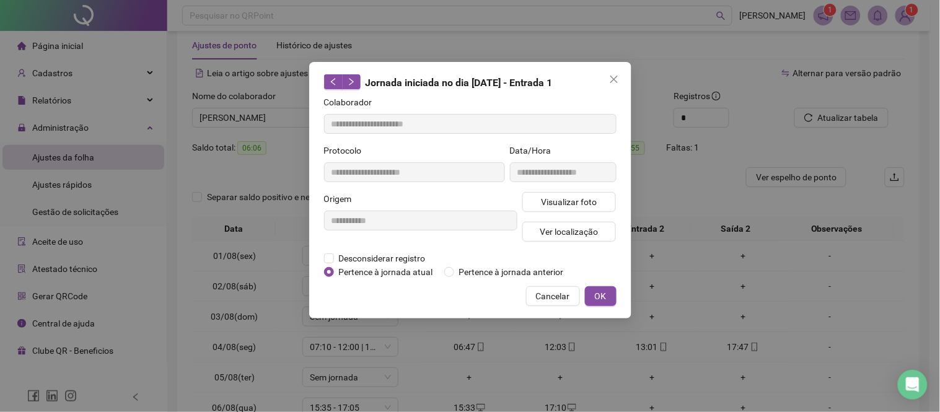
click at [548, 294] on span "Cancelar" at bounding box center [553, 297] width 34 height 14
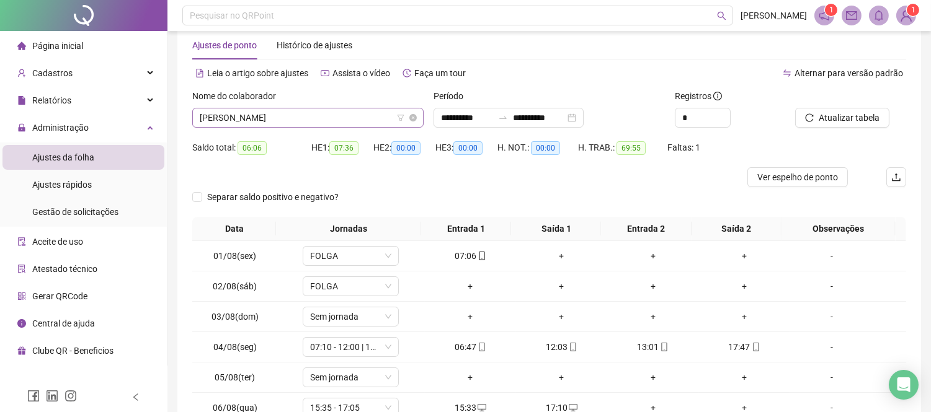
click at [231, 120] on span "[PERSON_NAME]" at bounding box center [308, 117] width 216 height 19
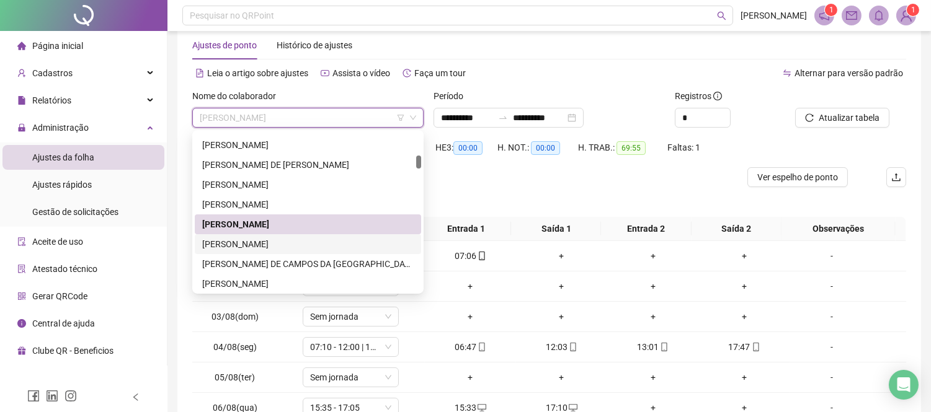
click at [251, 239] on div "[PERSON_NAME]" at bounding box center [307, 244] width 211 height 14
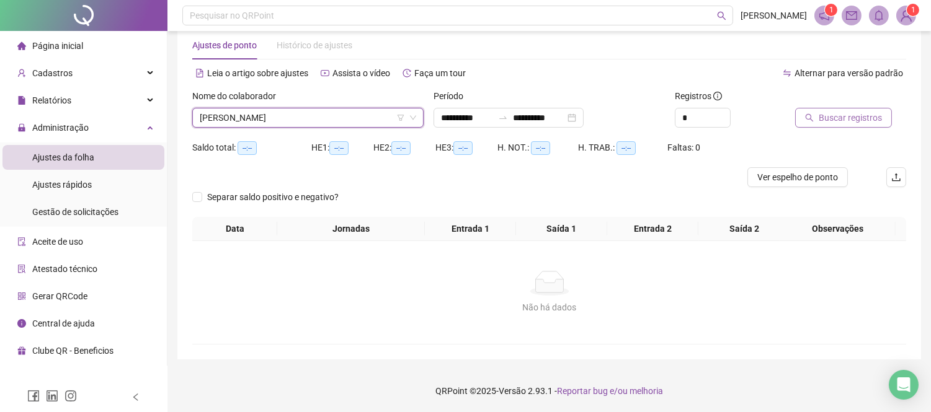
click at [847, 118] on span "Buscar registros" at bounding box center [849, 118] width 63 height 14
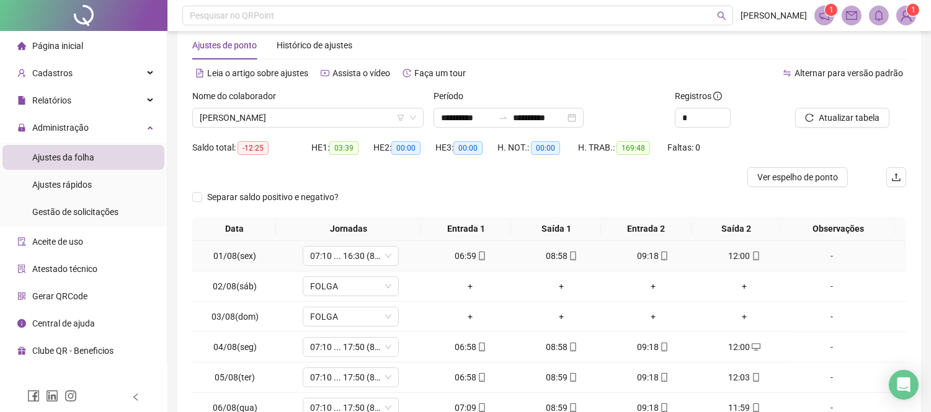
click at [477, 254] on icon "mobile" at bounding box center [481, 256] width 9 height 9
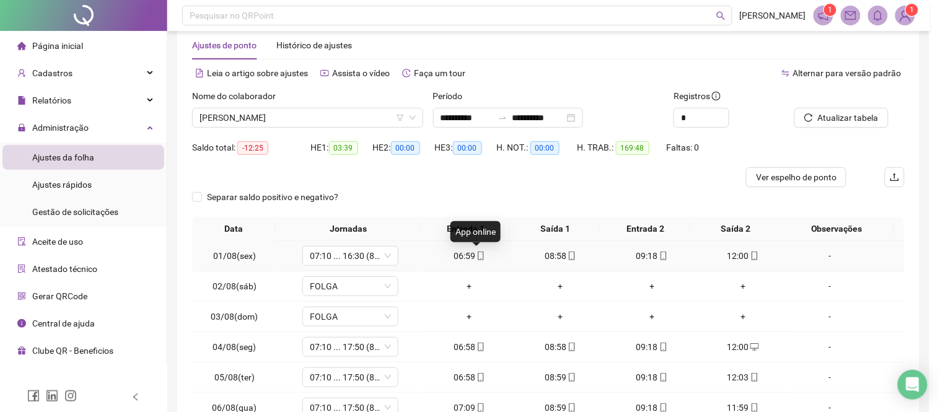
type input "**********"
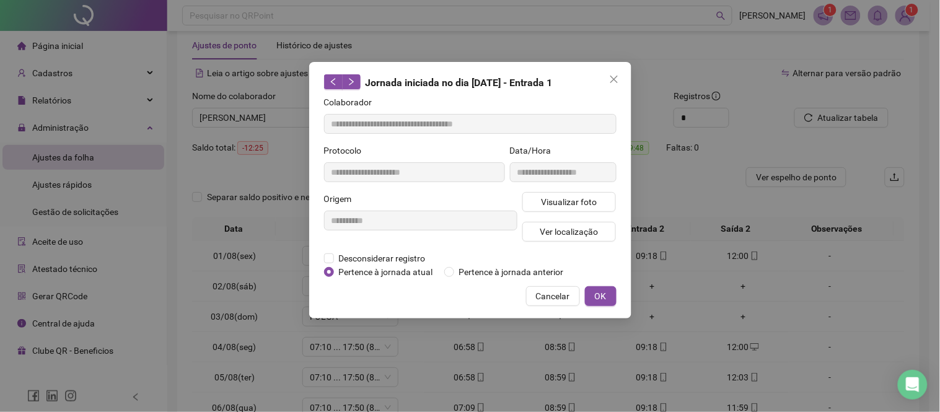
click at [604, 213] on div "Visualizar foto Ver localização" at bounding box center [569, 222] width 99 height 60
click at [600, 203] on button "Visualizar foto" at bounding box center [570, 202] width 94 height 20
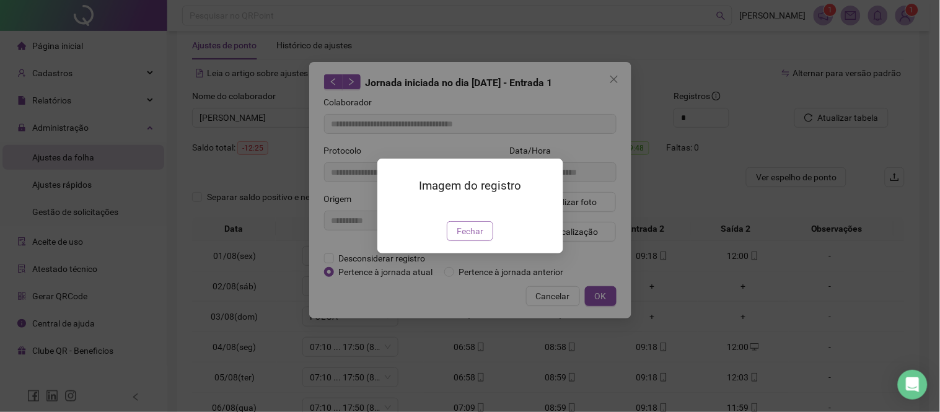
click at [456, 241] on button "Fechar" at bounding box center [470, 231] width 46 height 20
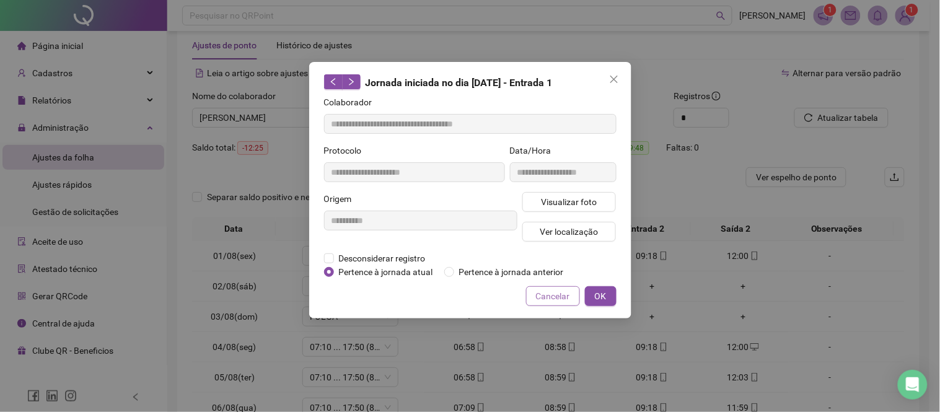
click at [539, 299] on span "Cancelar" at bounding box center [553, 297] width 34 height 14
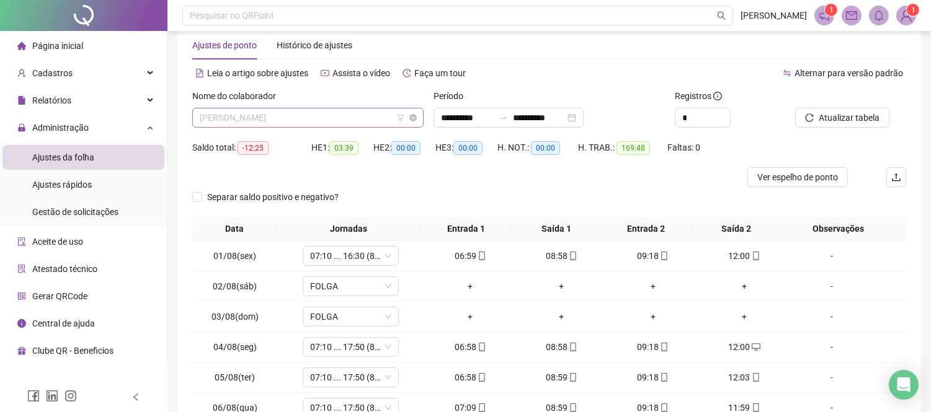
click at [245, 118] on span "[PERSON_NAME]" at bounding box center [308, 117] width 216 height 19
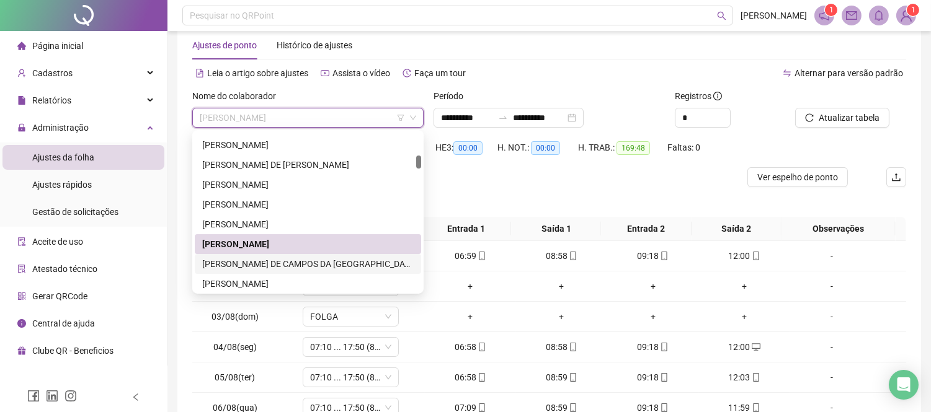
click at [270, 259] on div "[PERSON_NAME] DE CAMPOS DA [GEOGRAPHIC_DATA]" at bounding box center [307, 264] width 211 height 14
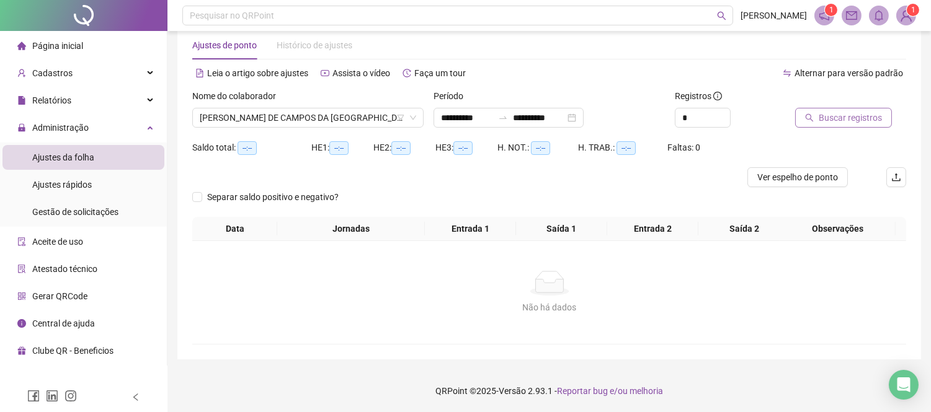
click at [821, 120] on span "Buscar registros" at bounding box center [849, 118] width 63 height 14
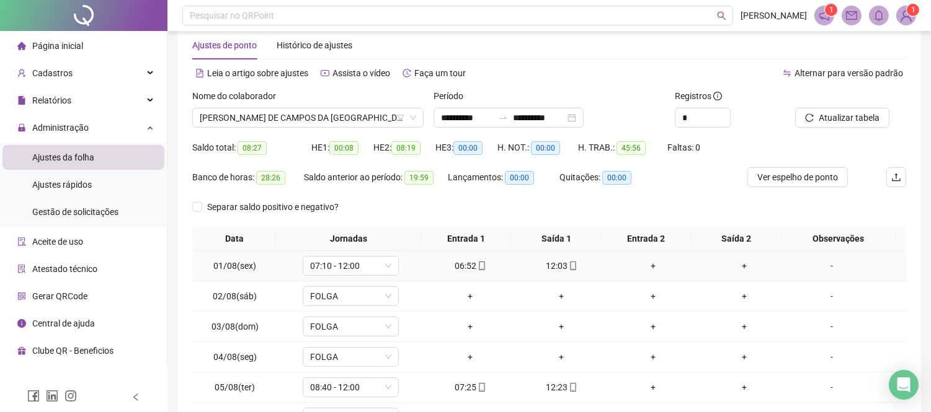
click at [568, 263] on icon "mobile" at bounding box center [572, 266] width 9 height 9
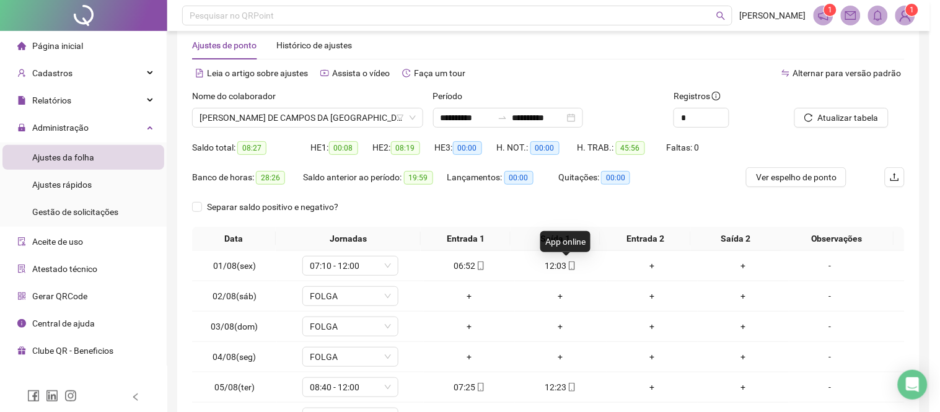
type input "**********"
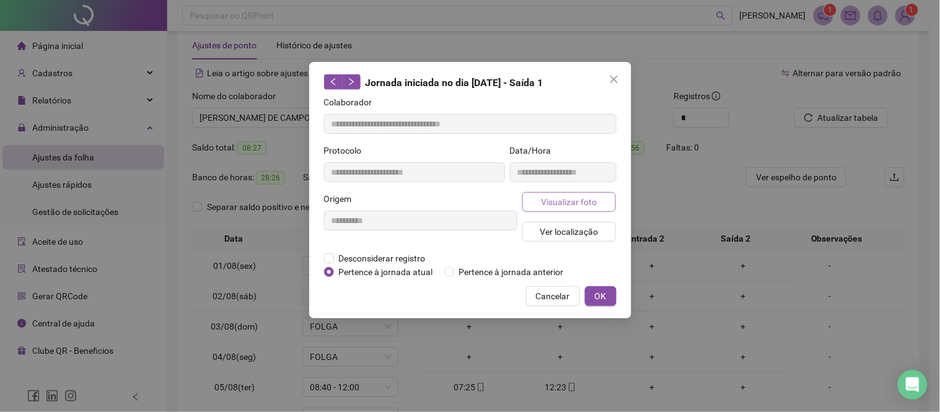
click at [593, 197] on span "Visualizar foto" at bounding box center [569, 202] width 56 height 14
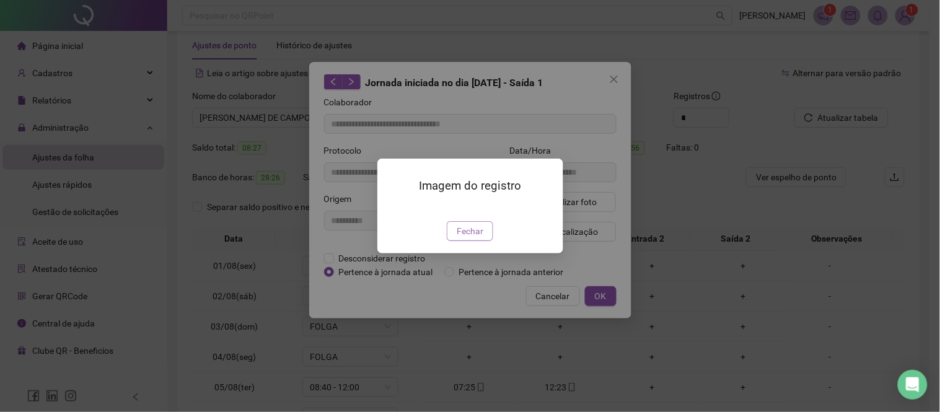
click at [470, 238] on span "Fechar" at bounding box center [470, 231] width 27 height 14
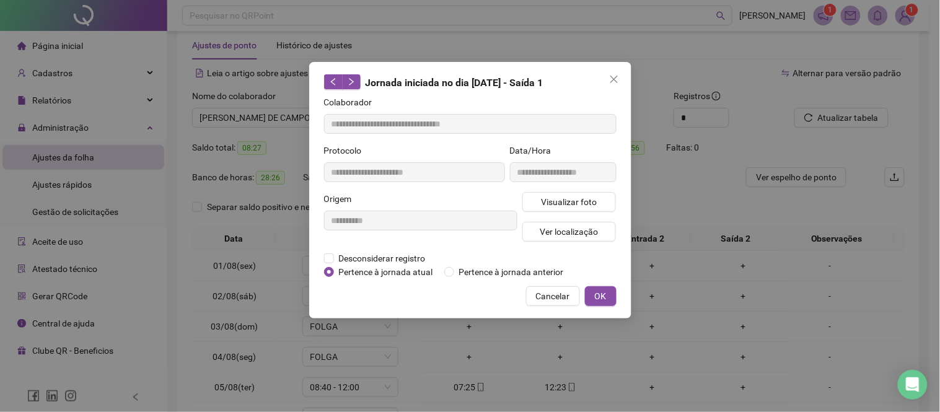
drag, startPoint x: 560, startPoint y: 304, endPoint x: 470, endPoint y: 218, distance: 125.0
click at [560, 303] on button "Cancelar" at bounding box center [553, 296] width 54 height 20
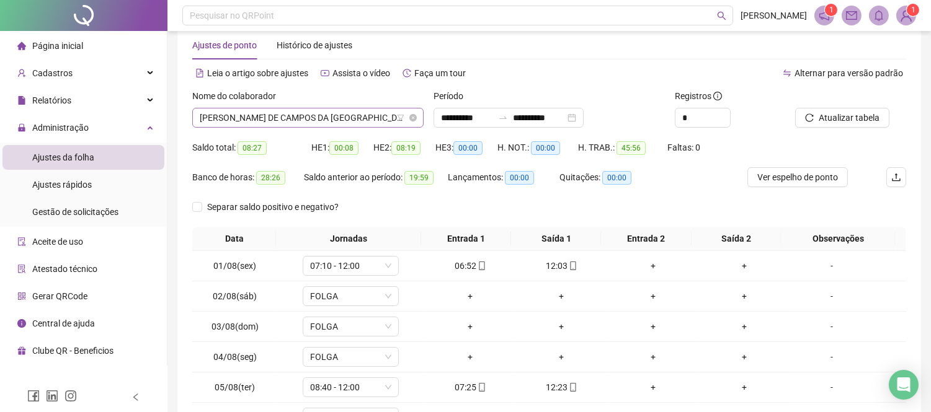
click at [305, 124] on span "[PERSON_NAME] DE CAMPOS DA [GEOGRAPHIC_DATA]" at bounding box center [308, 117] width 216 height 19
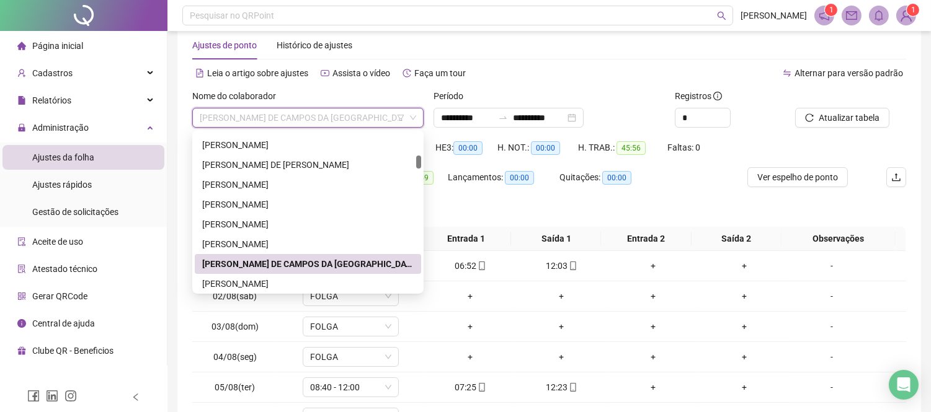
scroll to position [344, 0]
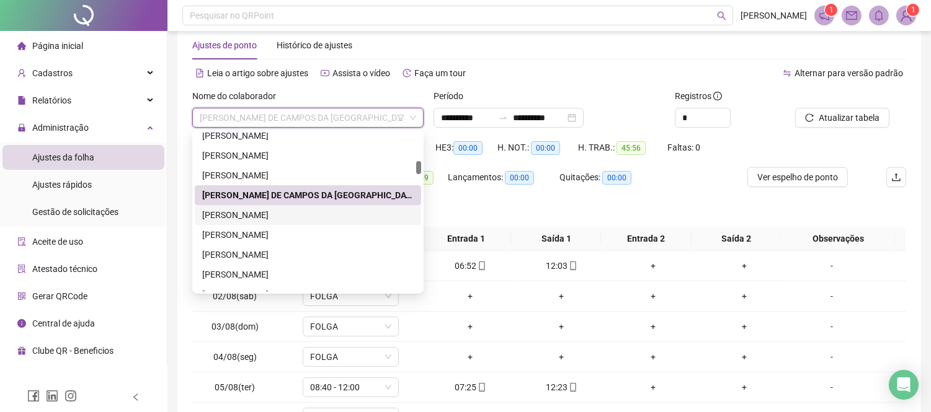
click at [262, 211] on div "[PERSON_NAME]" at bounding box center [307, 215] width 211 height 14
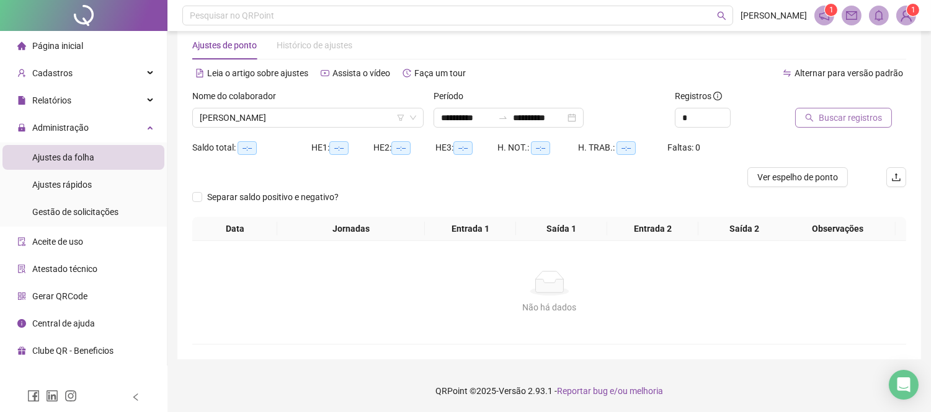
click at [836, 120] on span "Buscar registros" at bounding box center [849, 118] width 63 height 14
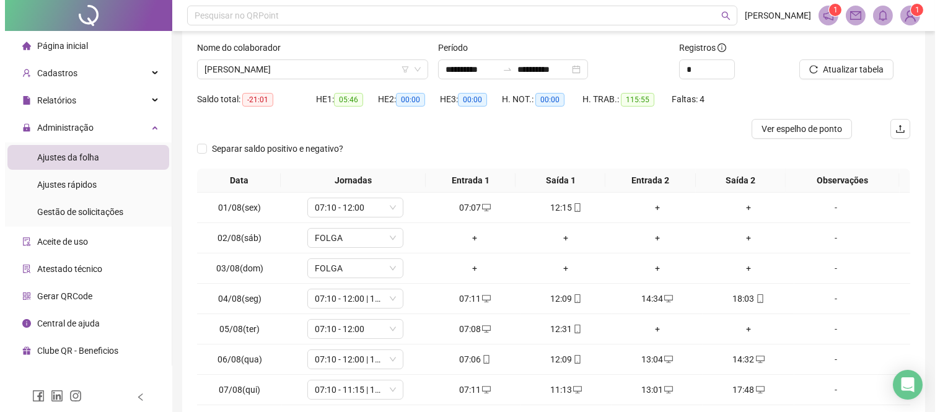
scroll to position [94, 0]
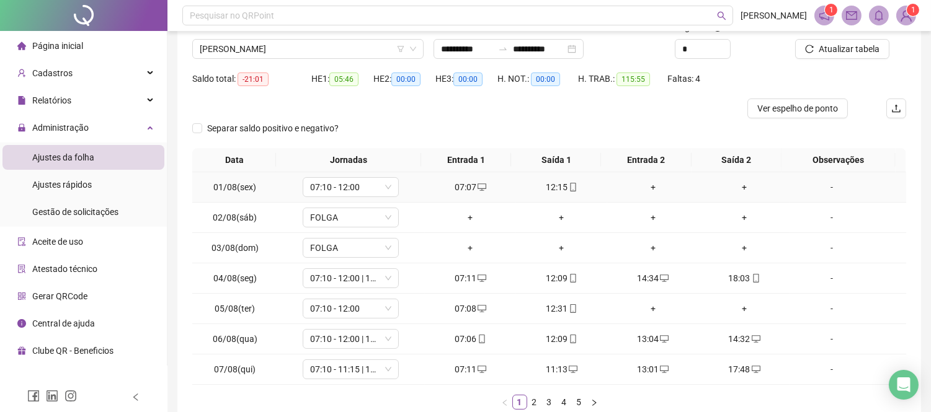
click at [554, 184] on div "12:15" at bounding box center [561, 187] width 81 height 14
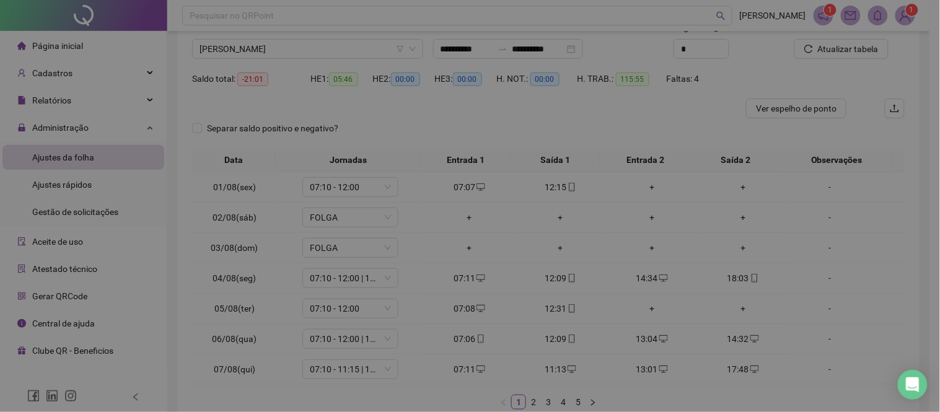
type input "**********"
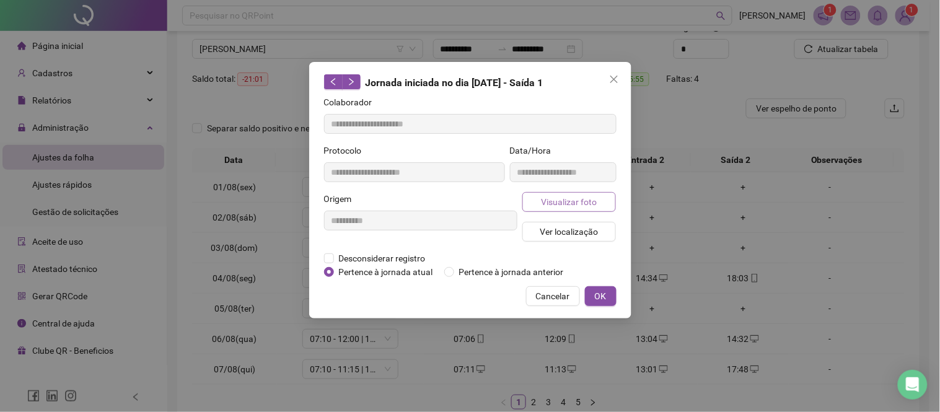
click at [589, 203] on span "Visualizar foto" at bounding box center [569, 202] width 56 height 14
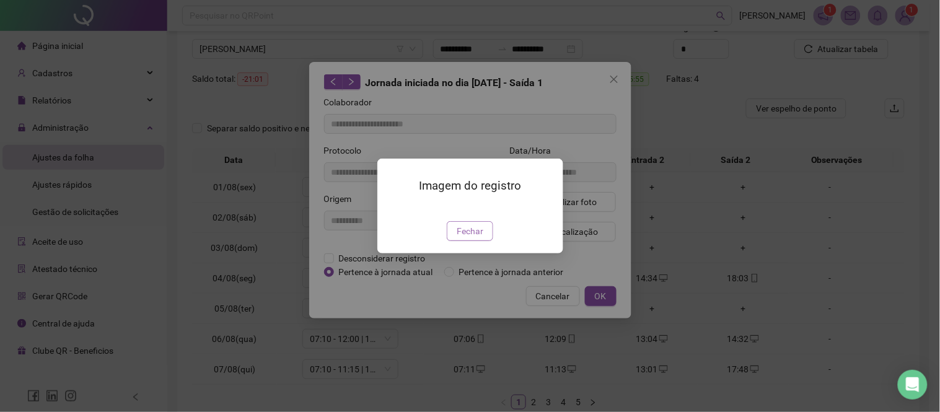
click at [464, 238] on span "Fechar" at bounding box center [470, 231] width 27 height 14
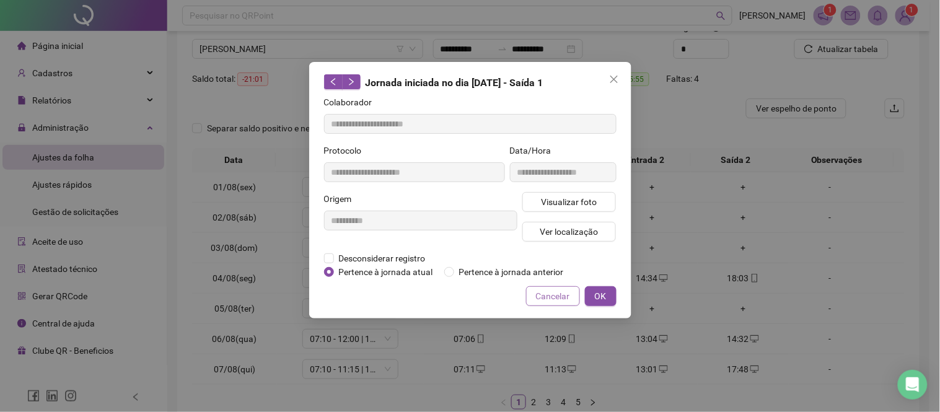
click at [556, 294] on span "Cancelar" at bounding box center [553, 297] width 34 height 14
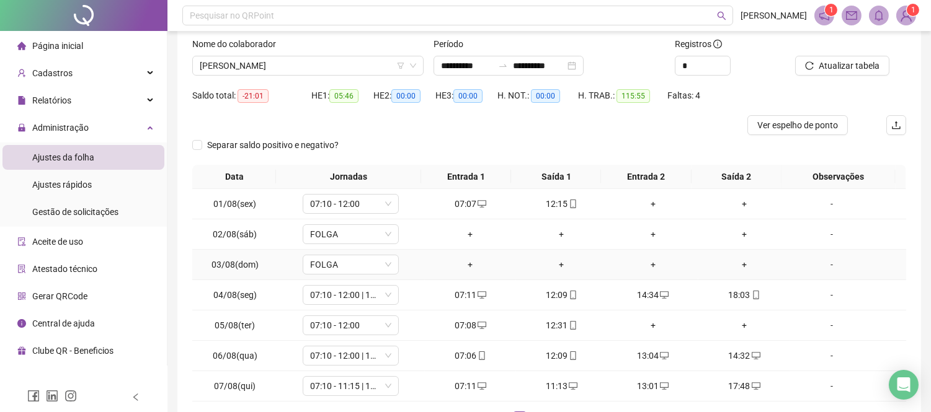
scroll to position [25, 0]
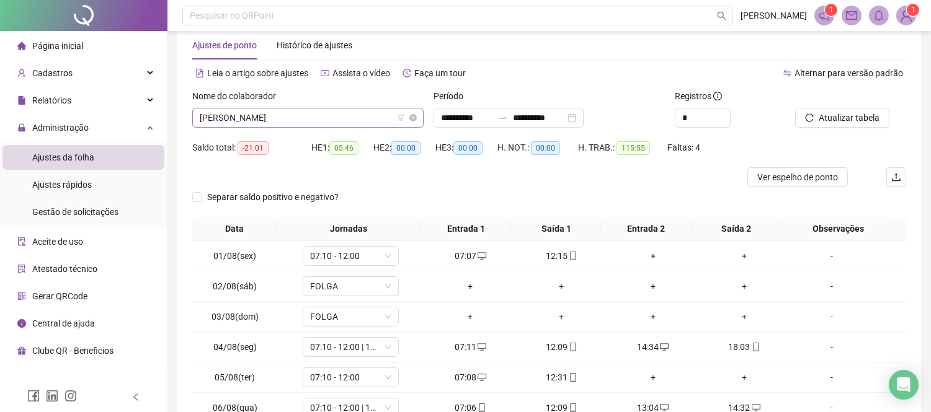
click at [286, 118] on span "[PERSON_NAME]" at bounding box center [308, 117] width 216 height 19
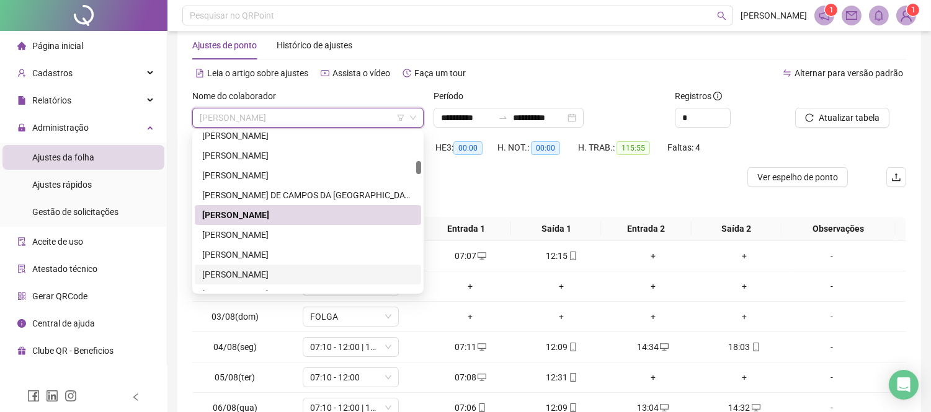
click at [280, 273] on div "[PERSON_NAME]" at bounding box center [307, 275] width 211 height 14
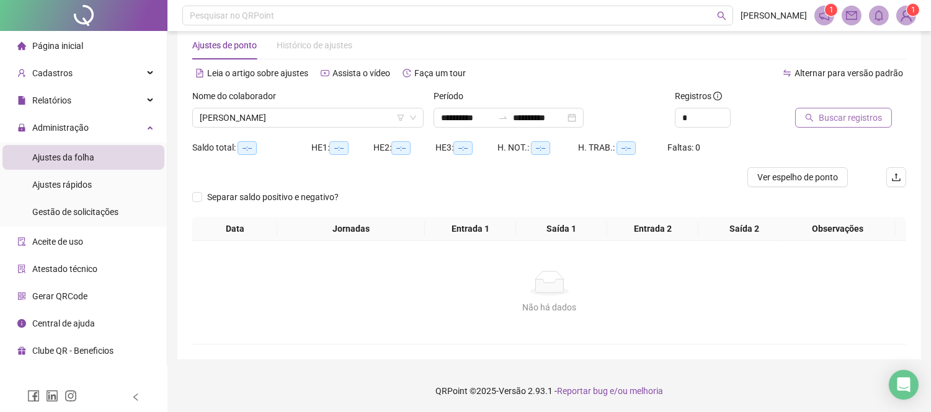
click at [829, 116] on span "Buscar registros" at bounding box center [849, 118] width 63 height 14
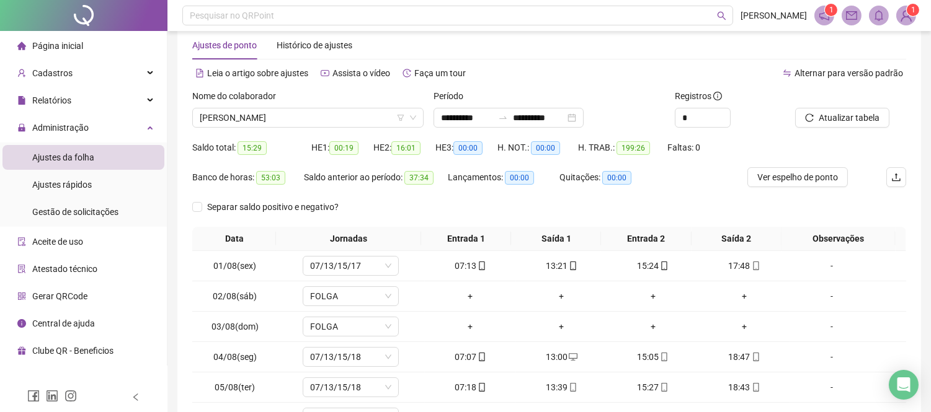
scroll to position [162, 0]
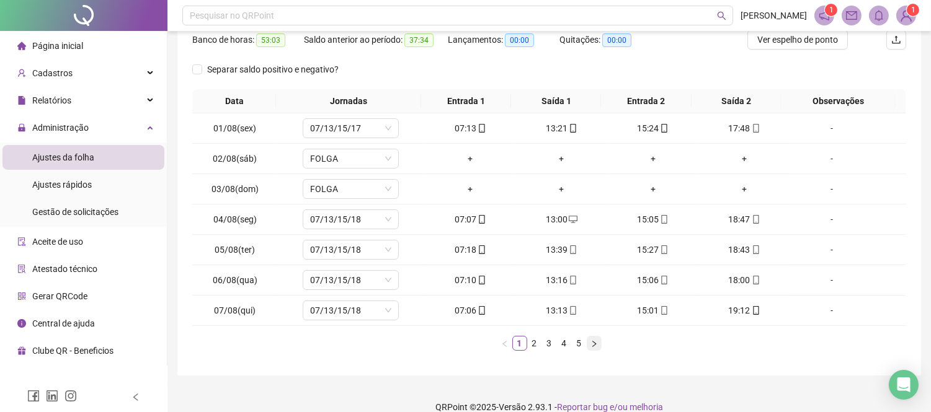
click at [597, 338] on button "button" at bounding box center [593, 343] width 15 height 15
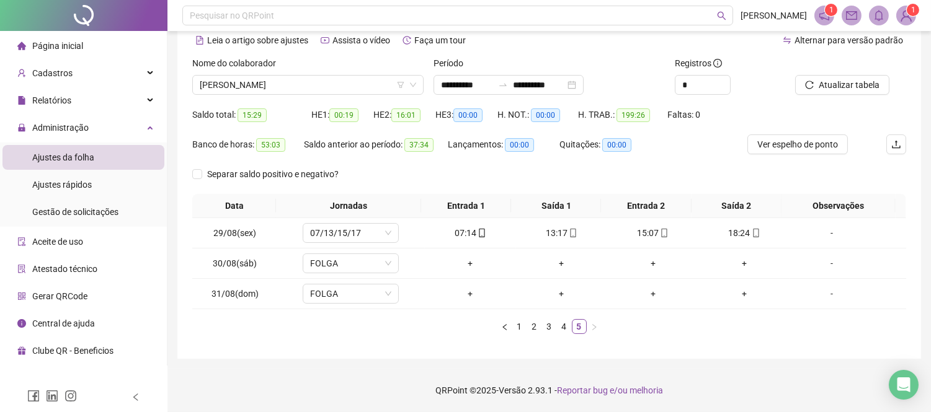
scroll to position [57, 0]
click at [249, 83] on span "[PERSON_NAME]" at bounding box center [308, 85] width 216 height 19
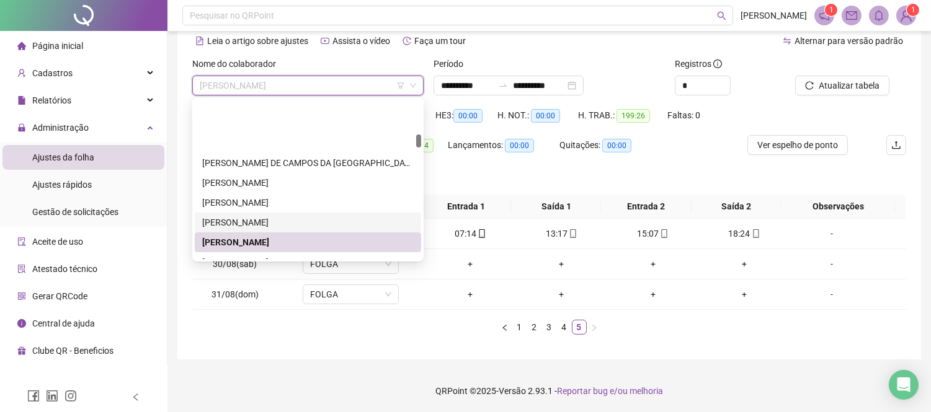
scroll to position [413, 0]
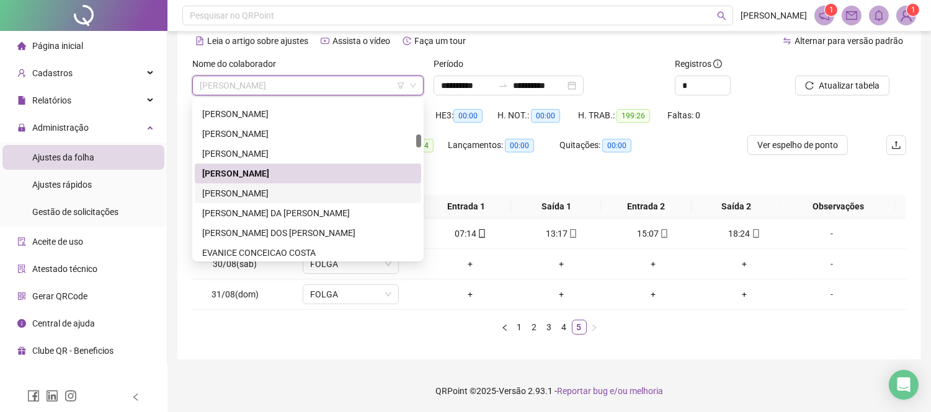
click at [290, 187] on div "[PERSON_NAME]" at bounding box center [307, 194] width 211 height 14
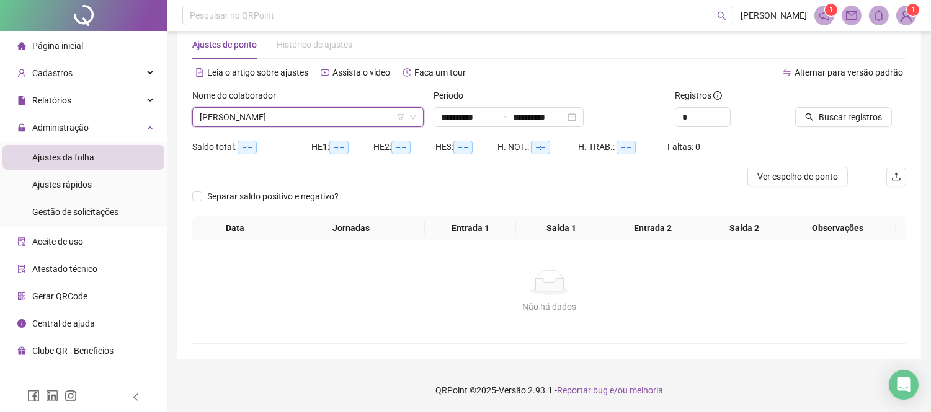
scroll to position [25, 0]
click at [823, 119] on span "Buscar registros" at bounding box center [849, 118] width 63 height 14
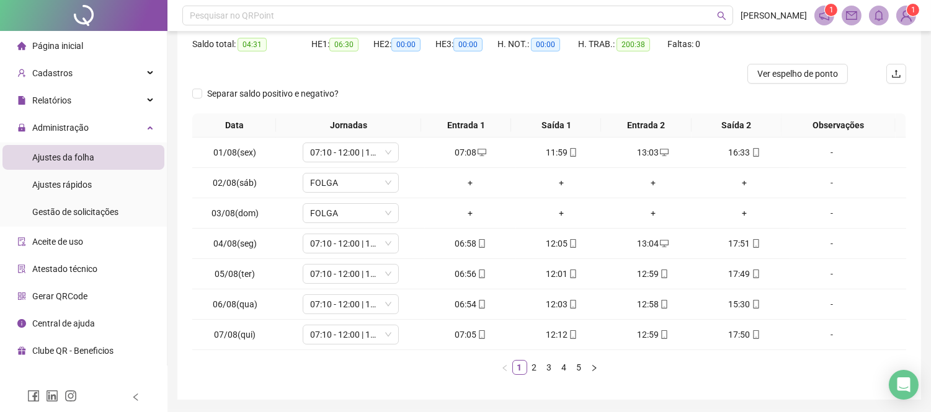
scroll to position [169, 0]
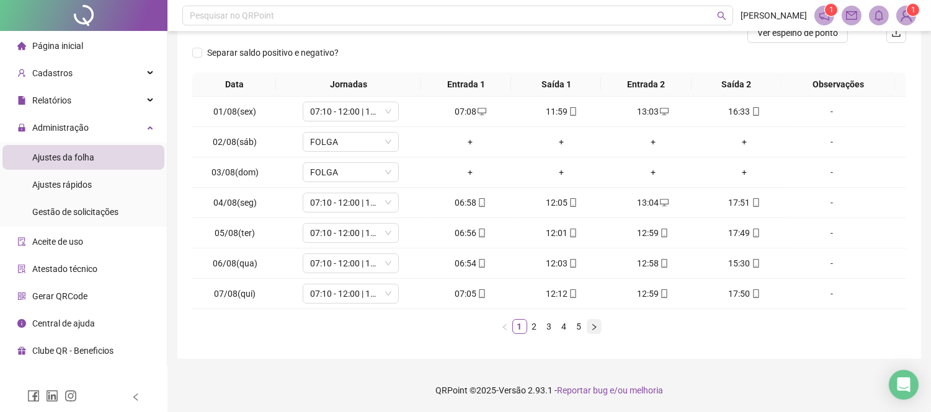
click at [595, 325] on icon "right" at bounding box center [593, 327] width 7 height 7
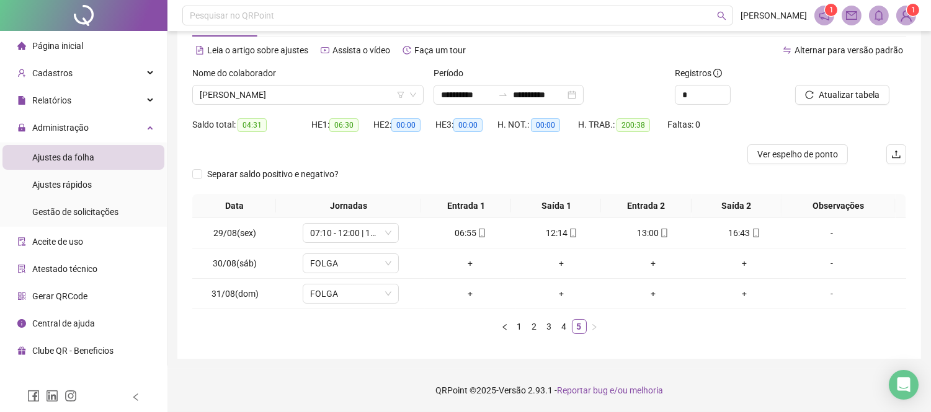
scroll to position [47, 0]
click at [278, 96] on span "[PERSON_NAME]" at bounding box center [308, 95] width 216 height 19
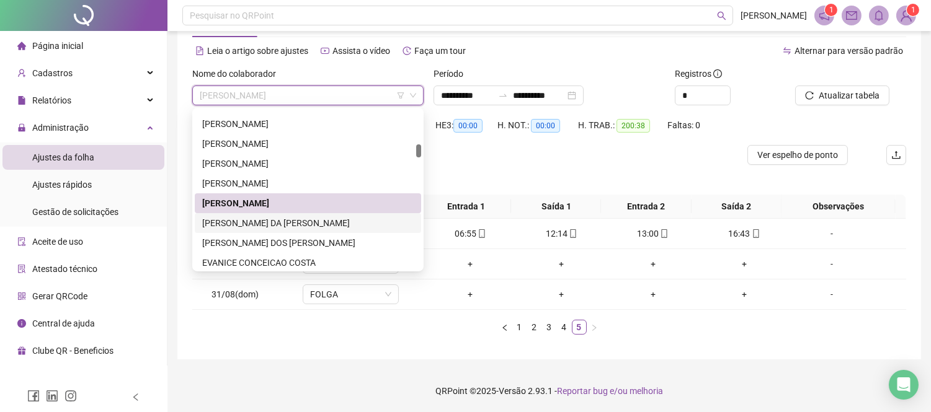
click at [301, 219] on div "[PERSON_NAME] DA [PERSON_NAME]" at bounding box center [307, 223] width 211 height 14
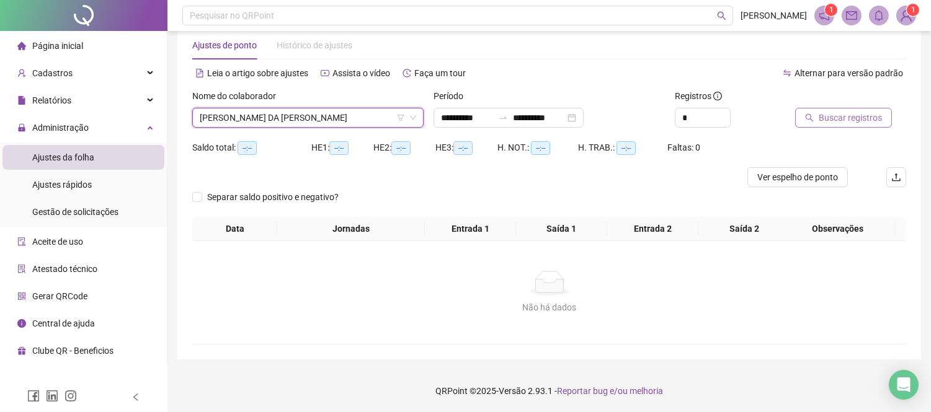
click at [811, 113] on icon "search" at bounding box center [809, 117] width 9 height 9
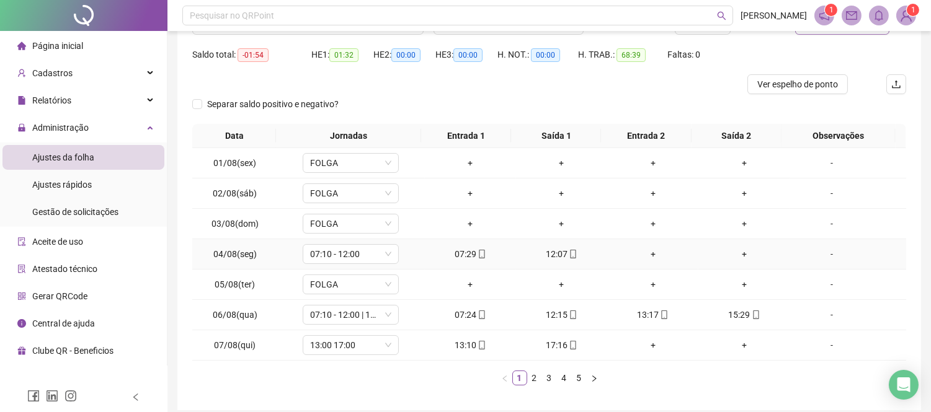
scroll to position [94, 0]
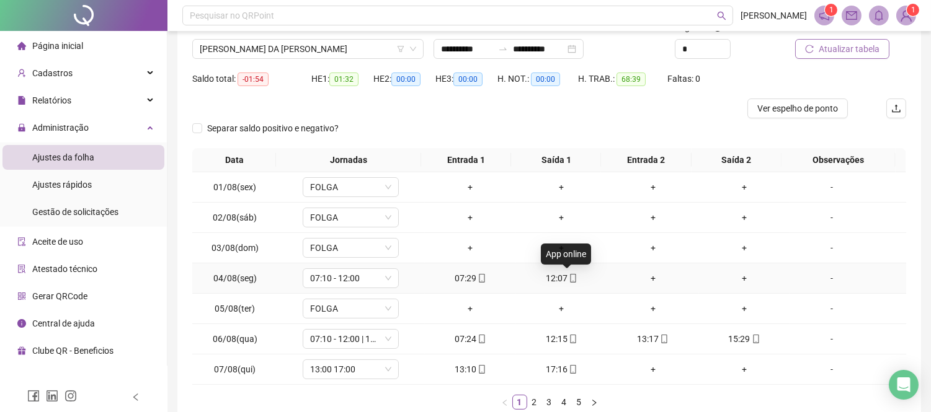
click at [568, 277] on icon "mobile" at bounding box center [572, 278] width 9 height 9
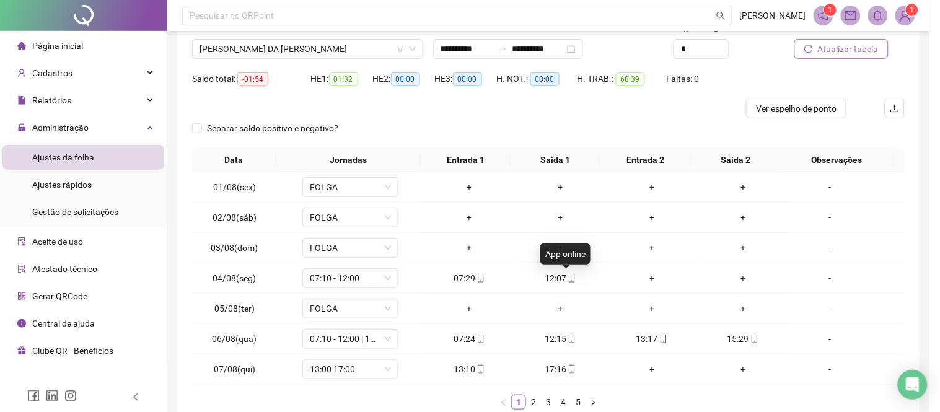
type input "**********"
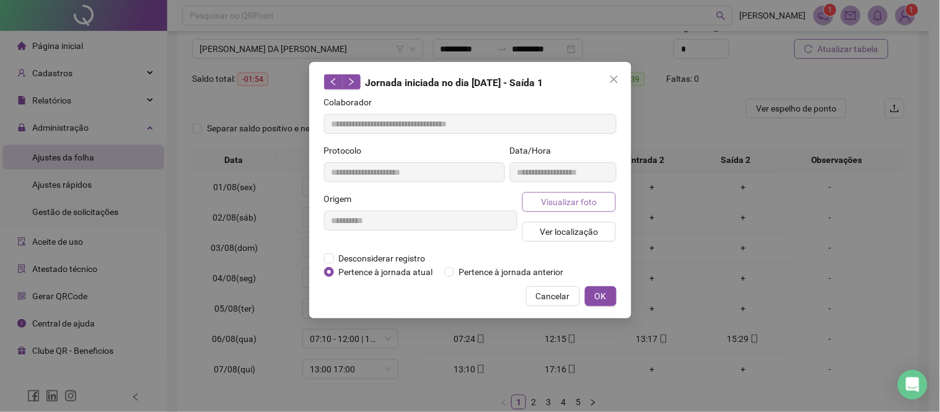
click at [572, 202] on span "Visualizar foto" at bounding box center [569, 202] width 56 height 14
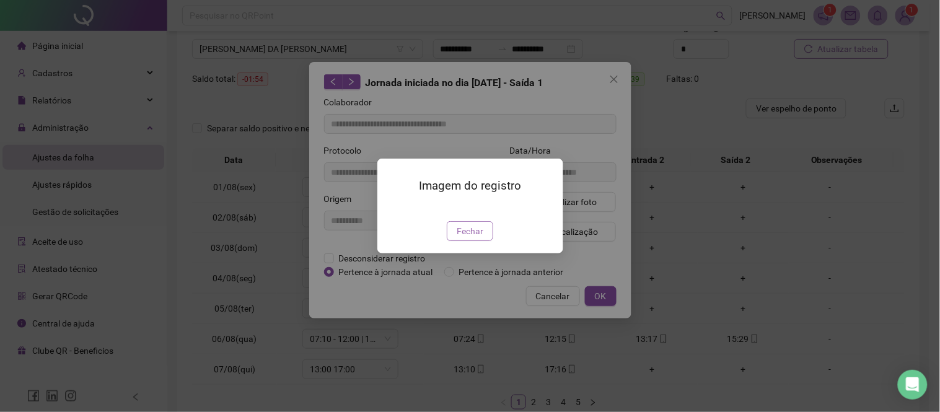
click at [467, 238] on span "Fechar" at bounding box center [470, 231] width 27 height 14
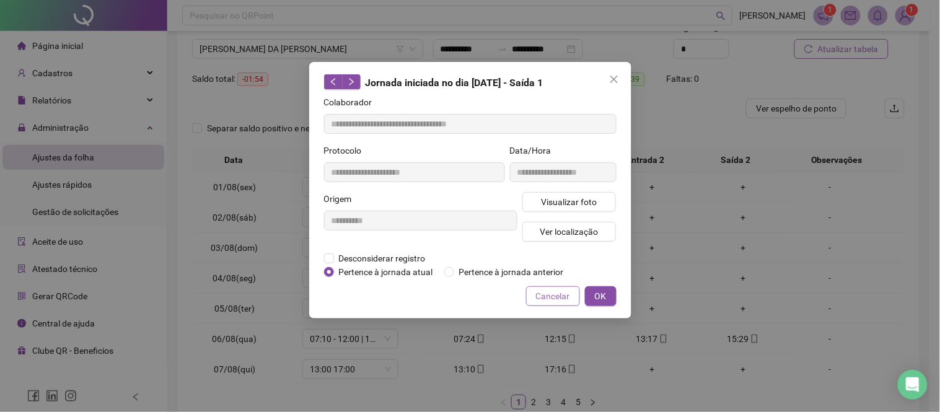
click at [557, 299] on span "Cancelar" at bounding box center [553, 297] width 34 height 14
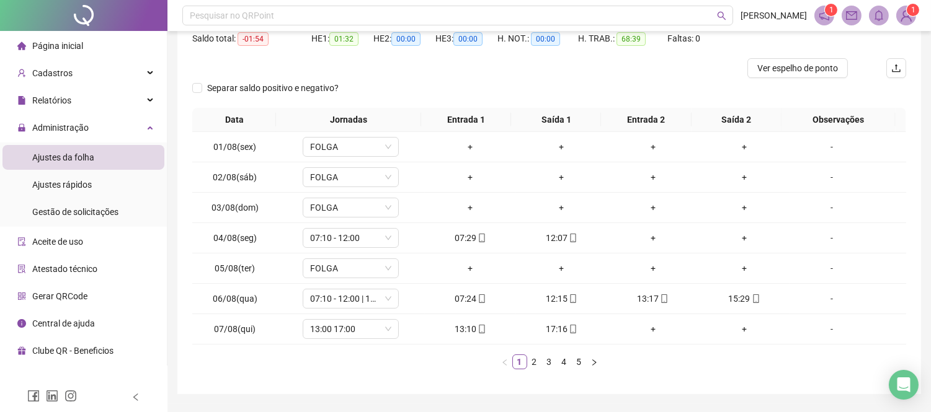
scroll to position [138, 0]
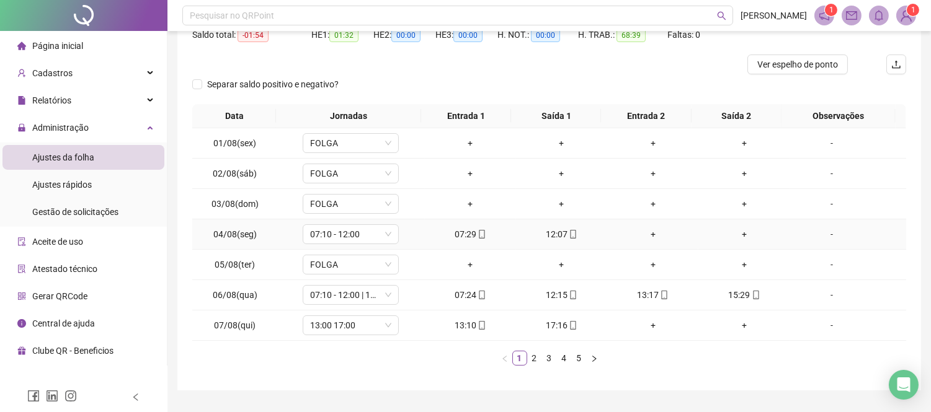
click at [461, 229] on div "07:29" at bounding box center [470, 235] width 81 height 14
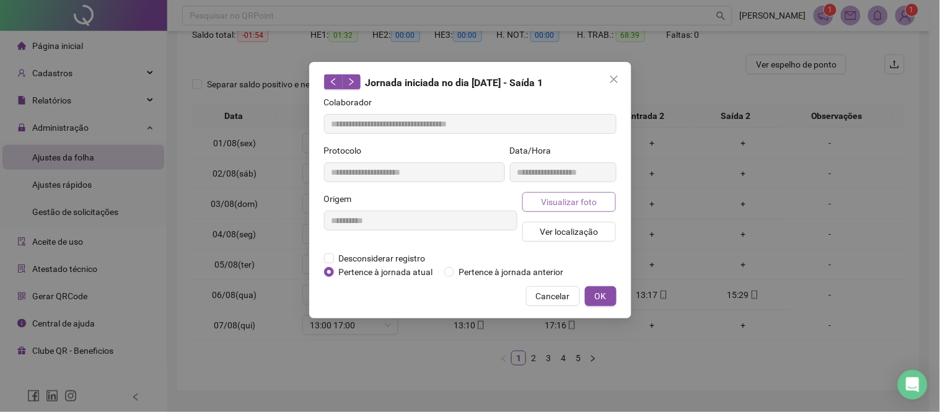
type input "**********"
click at [553, 203] on span "Visualizar foto" at bounding box center [569, 202] width 56 height 14
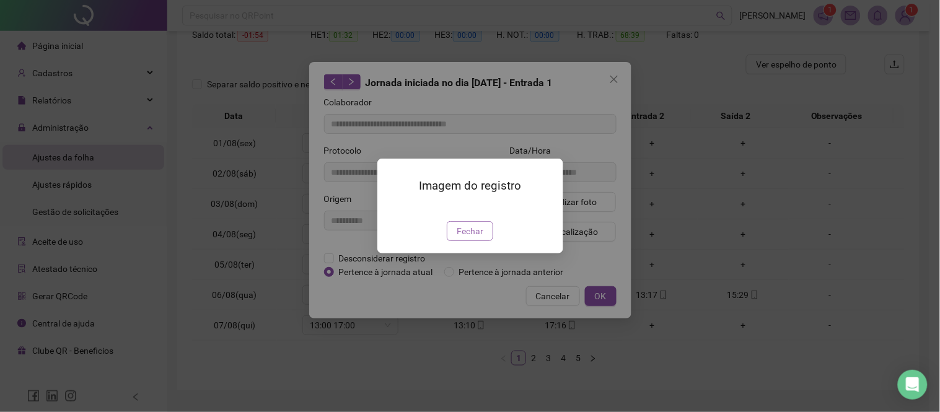
click at [462, 238] on span "Fechar" at bounding box center [470, 231] width 27 height 14
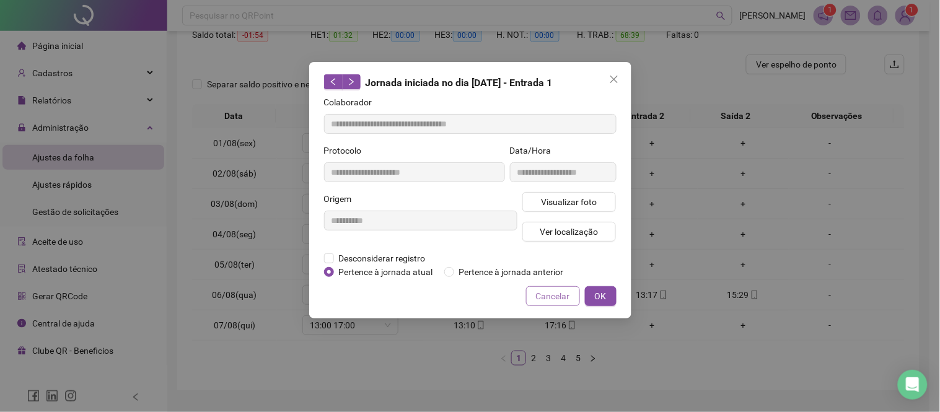
click at [569, 298] on span "Cancelar" at bounding box center [553, 297] width 34 height 14
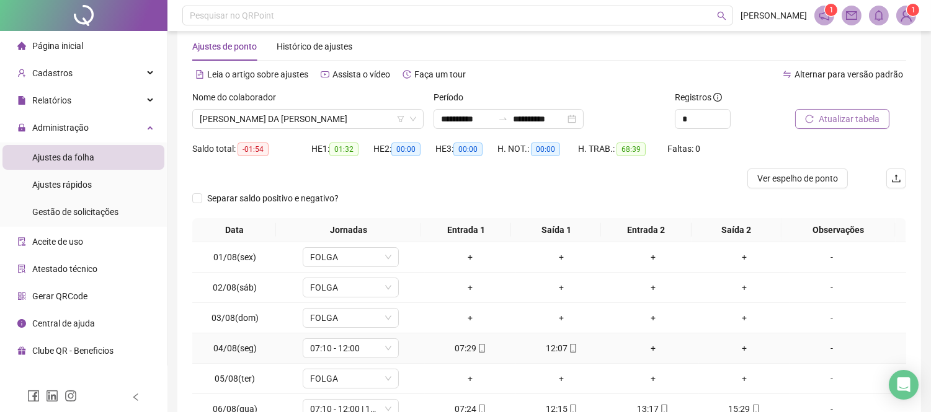
scroll to position [0, 0]
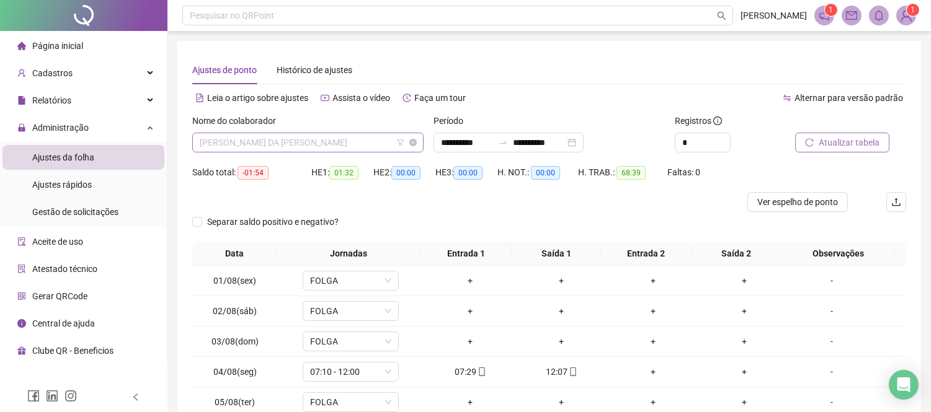
click at [265, 141] on span "[PERSON_NAME] DA [PERSON_NAME]" at bounding box center [308, 142] width 216 height 19
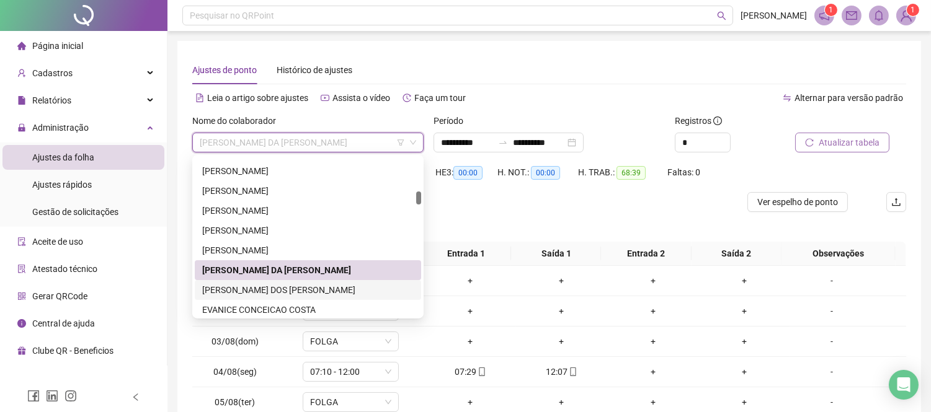
click at [287, 286] on div "[PERSON_NAME] DOS [PERSON_NAME]" at bounding box center [307, 290] width 211 height 14
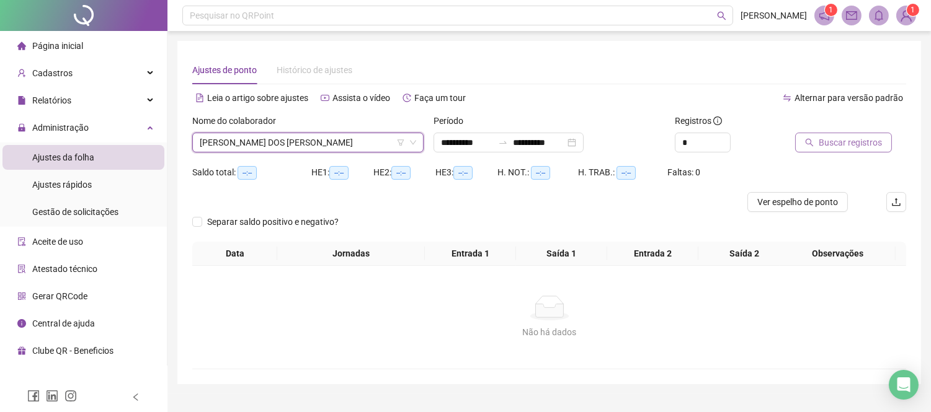
click at [819, 141] on span "Buscar registros" at bounding box center [849, 143] width 63 height 14
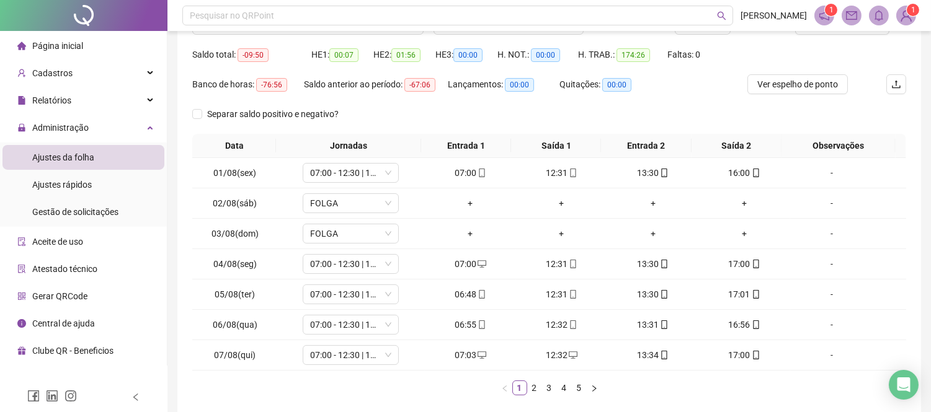
scroll to position [138, 0]
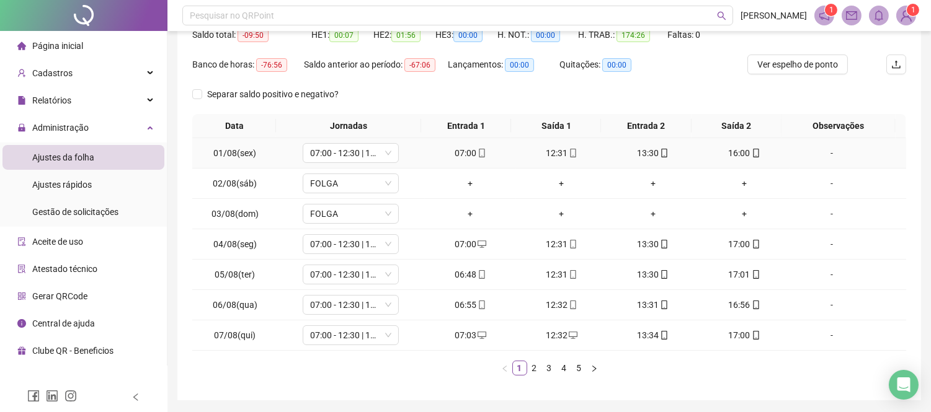
click at [455, 155] on div "07:00" at bounding box center [470, 153] width 81 height 14
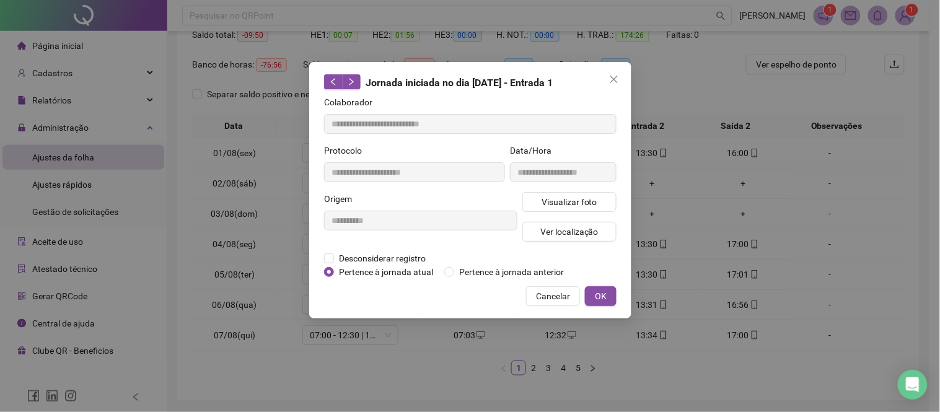
type input "**********"
click at [554, 202] on span "Visualizar foto" at bounding box center [569, 202] width 56 height 14
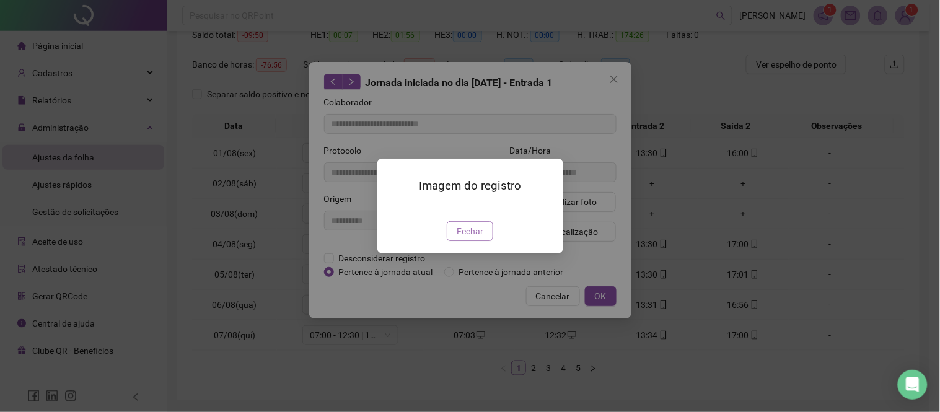
click at [480, 238] on span "Fechar" at bounding box center [470, 231] width 27 height 14
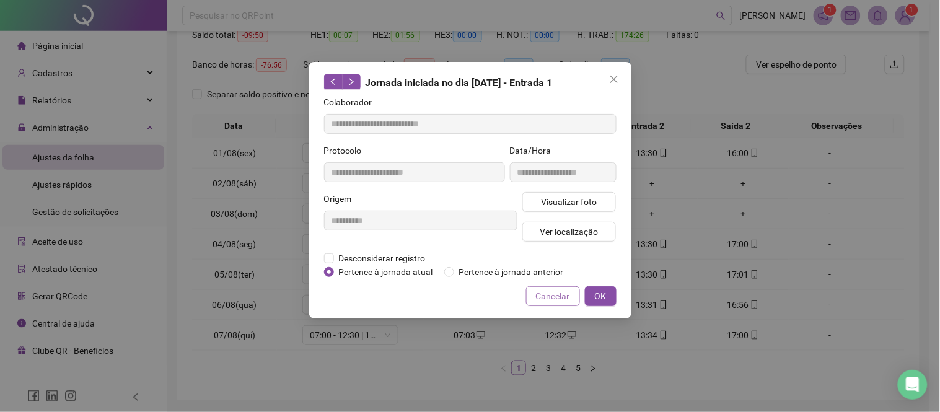
click at [551, 300] on span "Cancelar" at bounding box center [553, 297] width 34 height 14
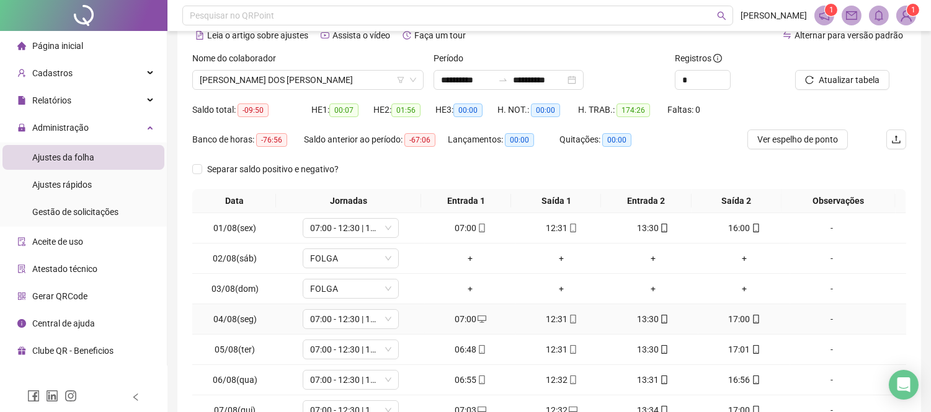
scroll to position [179, 0]
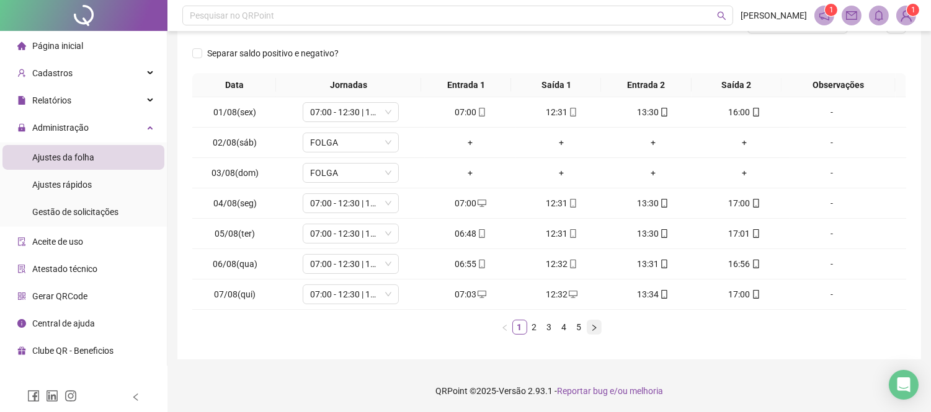
click at [593, 329] on icon "right" at bounding box center [593, 327] width 7 height 7
click at [734, 232] on div "+" at bounding box center [743, 234] width 81 height 14
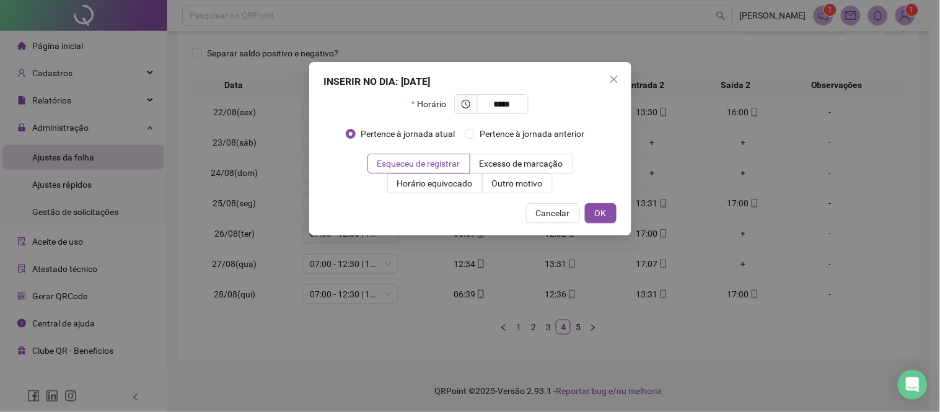
type input "*****"
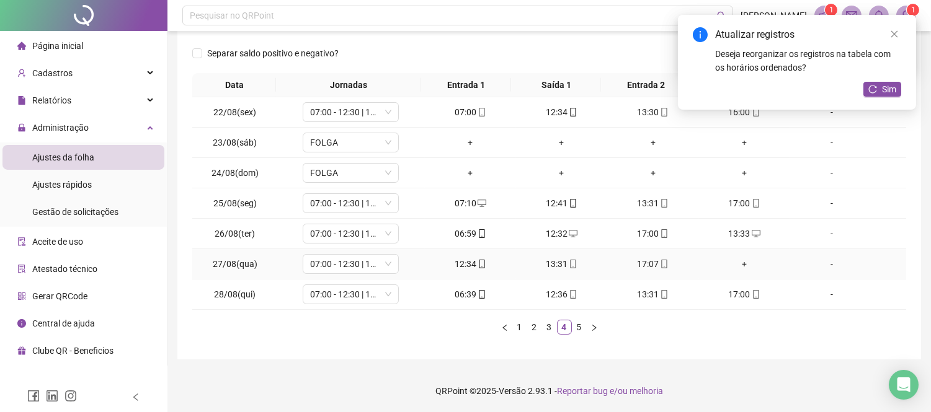
click at [735, 268] on div "+" at bounding box center [743, 264] width 81 height 14
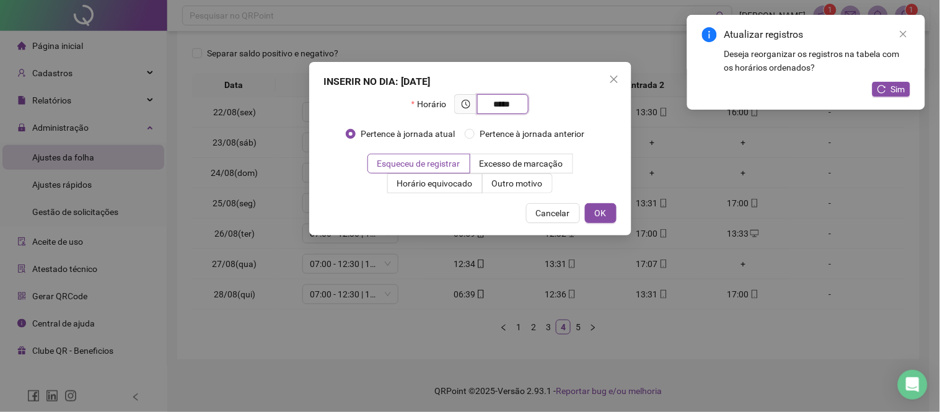
type input "*****"
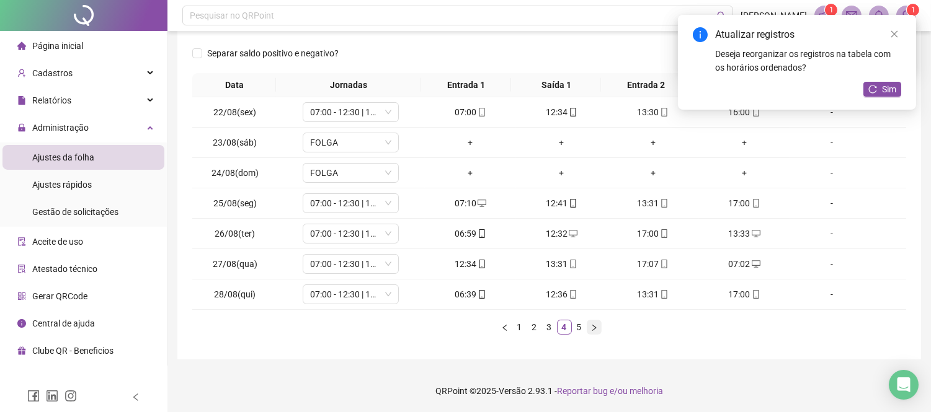
click at [587, 322] on button "button" at bounding box center [593, 327] width 15 height 15
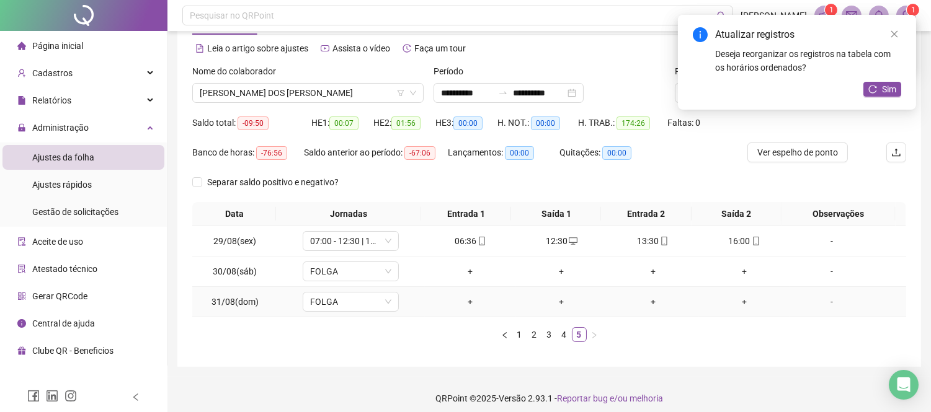
scroll to position [0, 0]
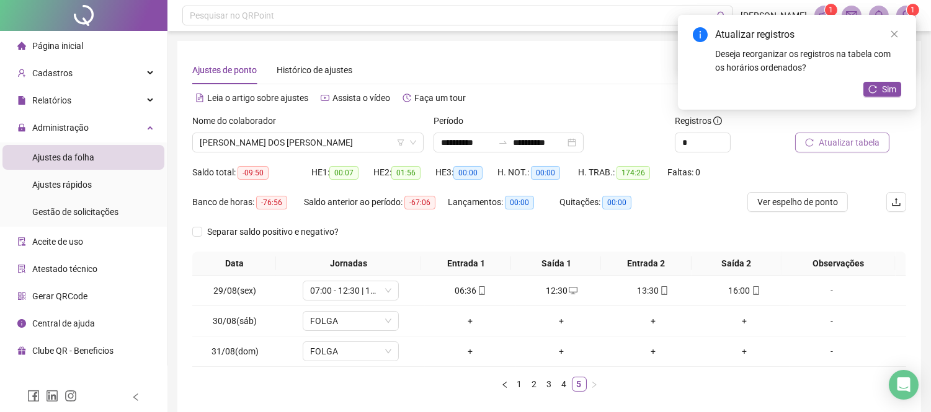
click at [853, 138] on button "Atualizar tabela" at bounding box center [842, 143] width 94 height 20
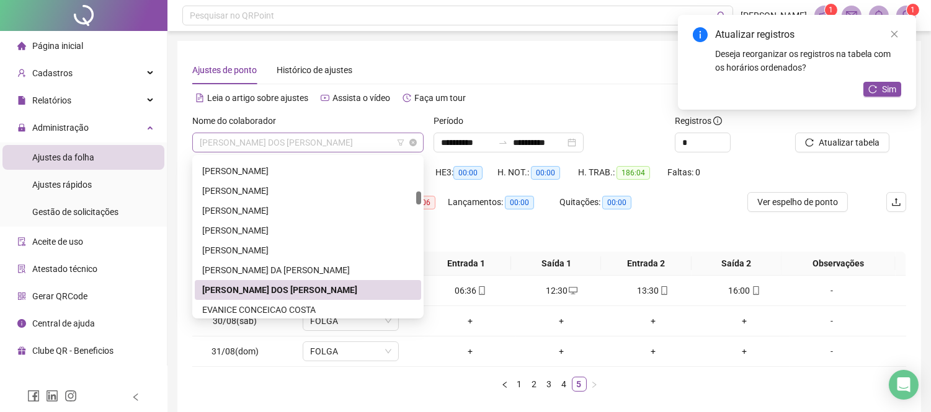
click at [343, 149] on span "[PERSON_NAME] DOS [PERSON_NAME]" at bounding box center [308, 142] width 216 height 19
click at [344, 305] on div "EVANICE CONCEICAO COSTA" at bounding box center [307, 310] width 211 height 14
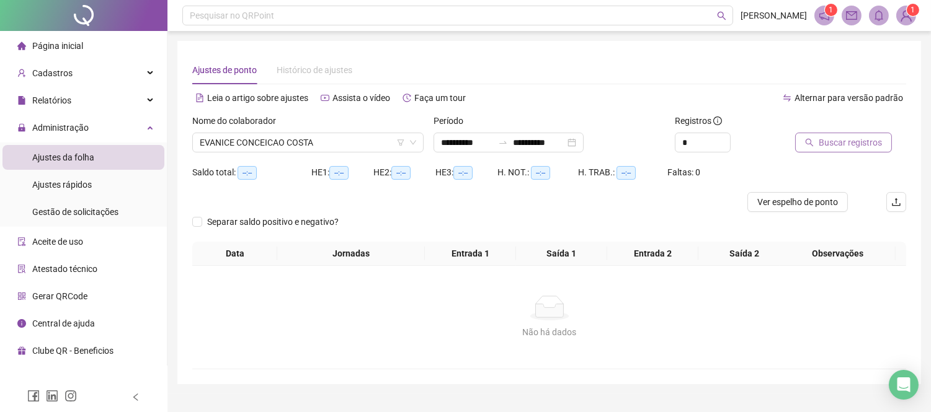
click at [860, 143] on span "Buscar registros" at bounding box center [849, 143] width 63 height 14
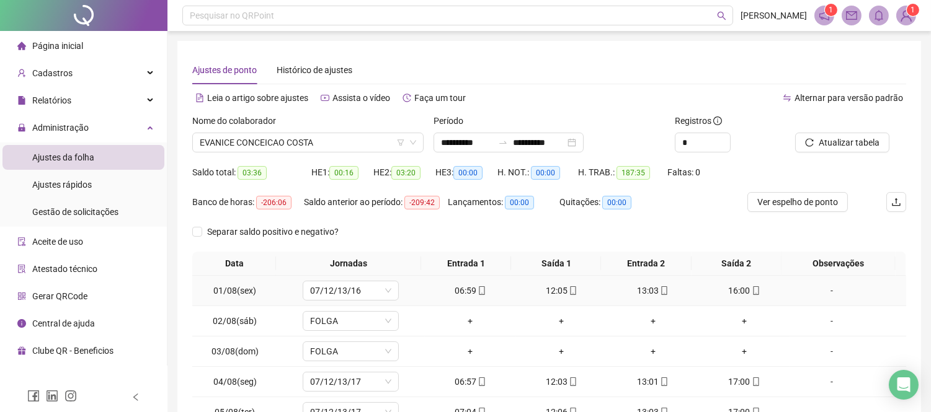
click at [469, 288] on div "06:59" at bounding box center [470, 291] width 81 height 14
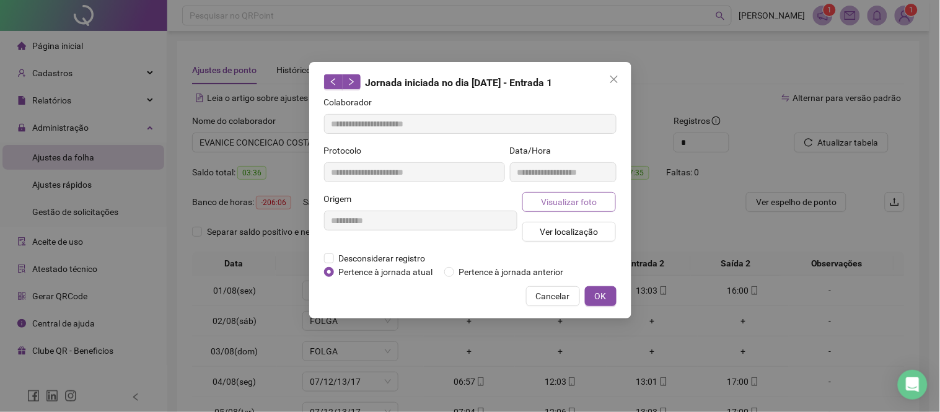
type input "**********"
click at [549, 199] on span "Visualizar foto" at bounding box center [569, 202] width 56 height 14
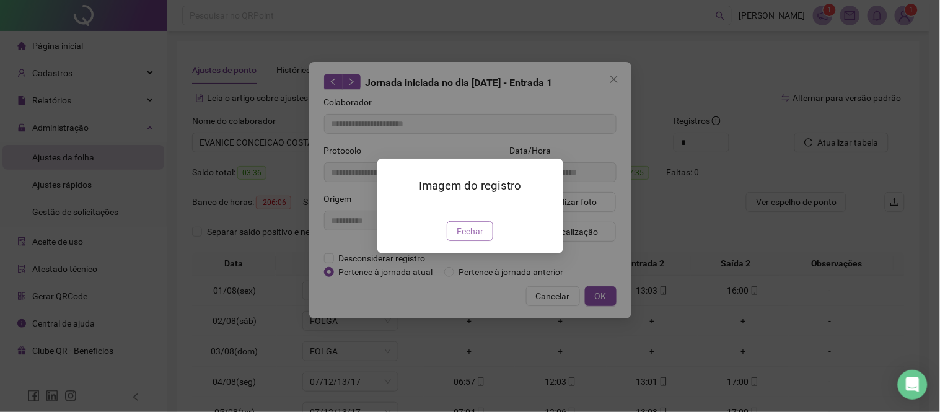
click at [461, 238] on span "Fechar" at bounding box center [470, 231] width 27 height 14
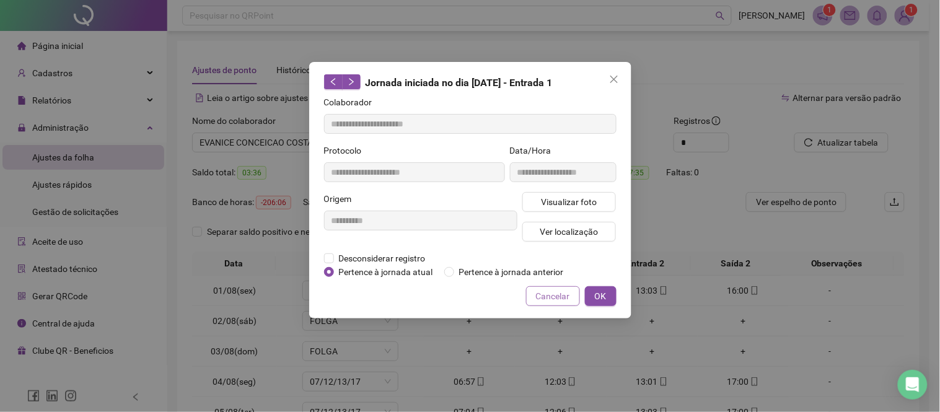
click at [549, 293] on span "Cancelar" at bounding box center [553, 297] width 34 height 14
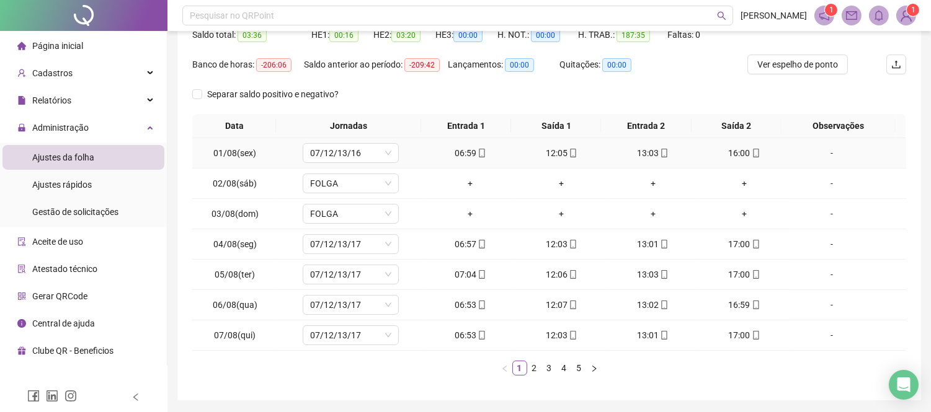
scroll to position [179, 0]
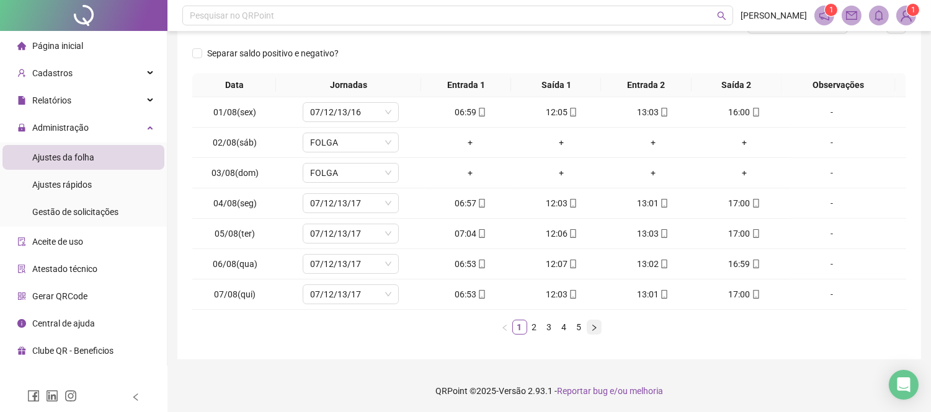
click at [593, 329] on icon "right" at bounding box center [593, 327] width 7 height 7
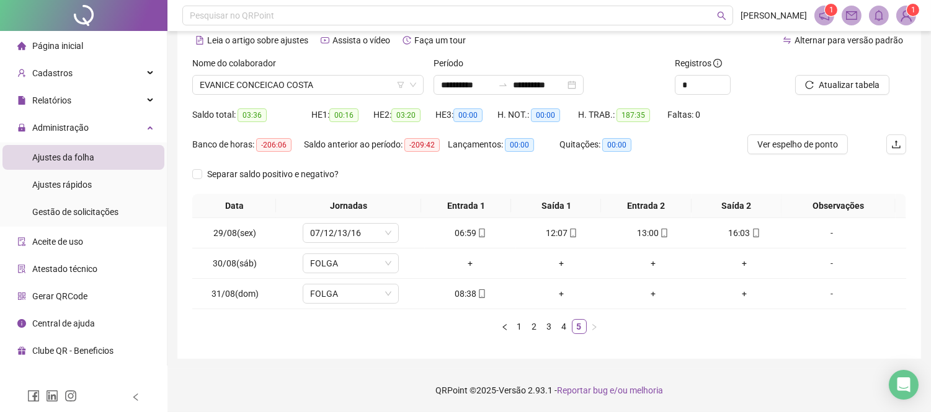
scroll to position [57, 0]
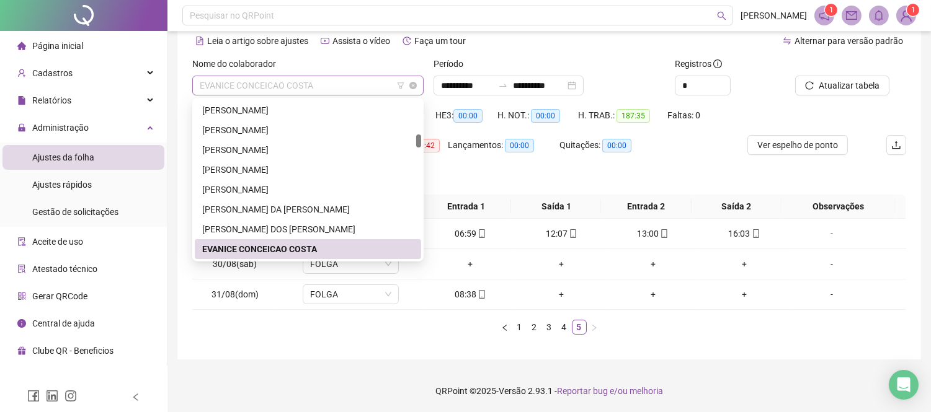
click at [285, 88] on span "EVANICE CONCEICAO COSTA" at bounding box center [308, 85] width 216 height 19
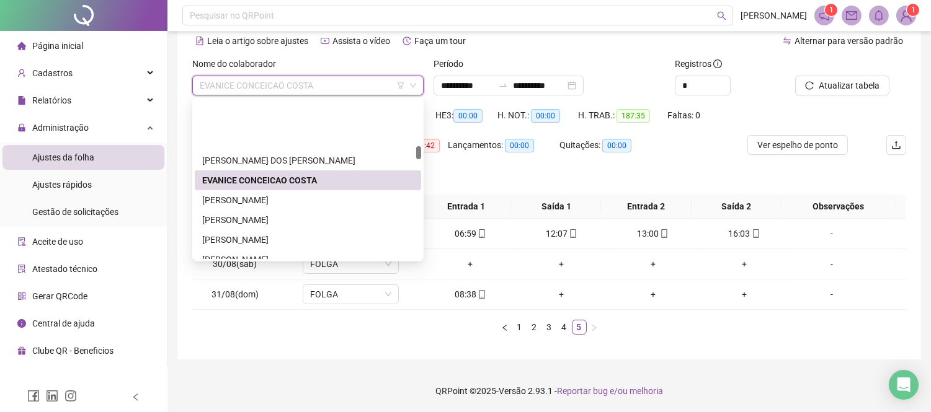
scroll to position [554, 0]
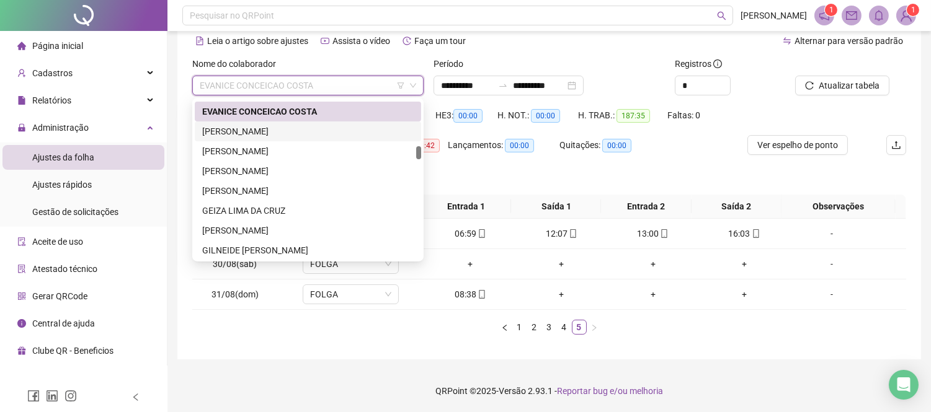
click at [291, 137] on div "[PERSON_NAME]" at bounding box center [307, 132] width 211 height 14
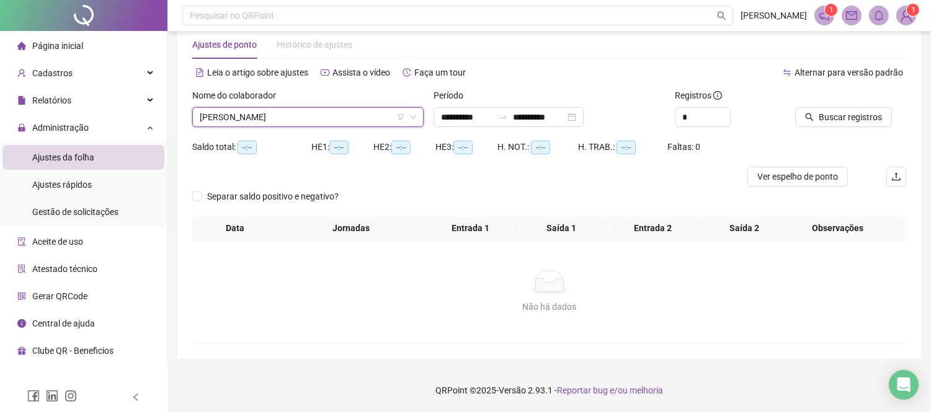
scroll to position [25, 0]
click at [807, 118] on icon "search" at bounding box center [809, 117] width 9 height 9
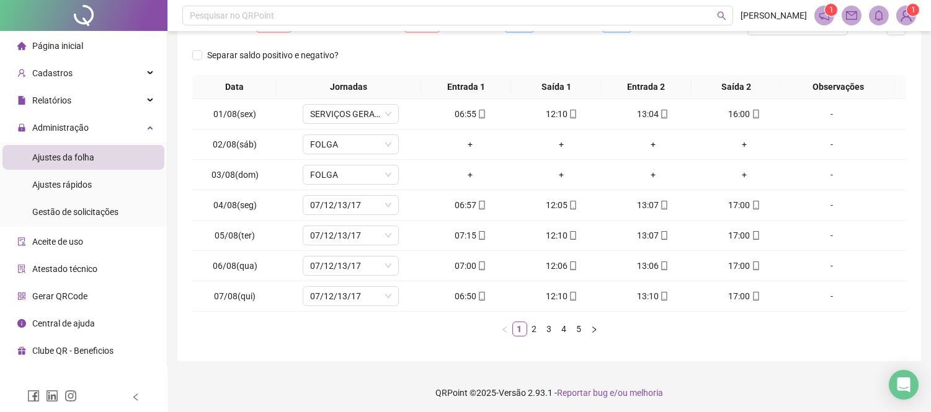
scroll to position [179, 0]
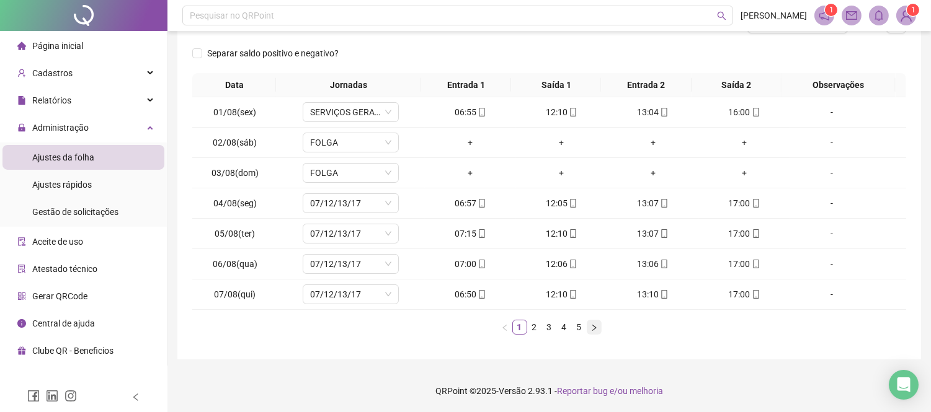
click at [592, 324] on icon "right" at bounding box center [593, 327] width 7 height 7
click at [598, 329] on button "button" at bounding box center [593, 327] width 15 height 15
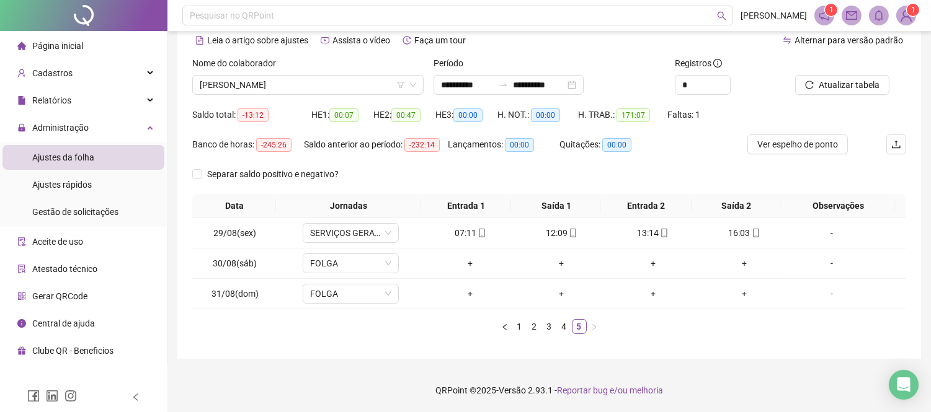
scroll to position [57, 0]
click at [327, 79] on span "[PERSON_NAME]" at bounding box center [308, 85] width 216 height 19
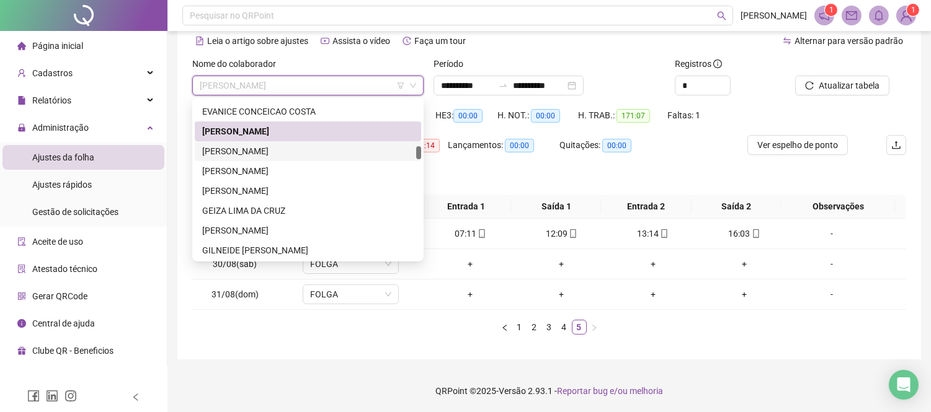
click at [339, 153] on div "[PERSON_NAME]" at bounding box center [307, 151] width 211 height 14
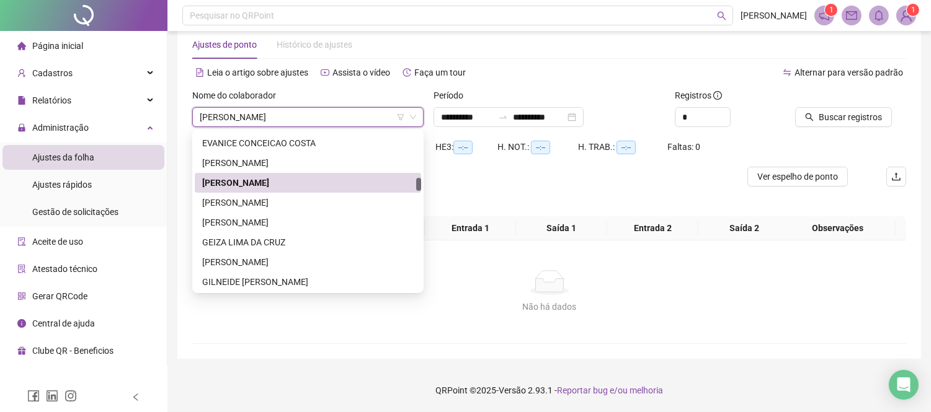
scroll to position [25, 0]
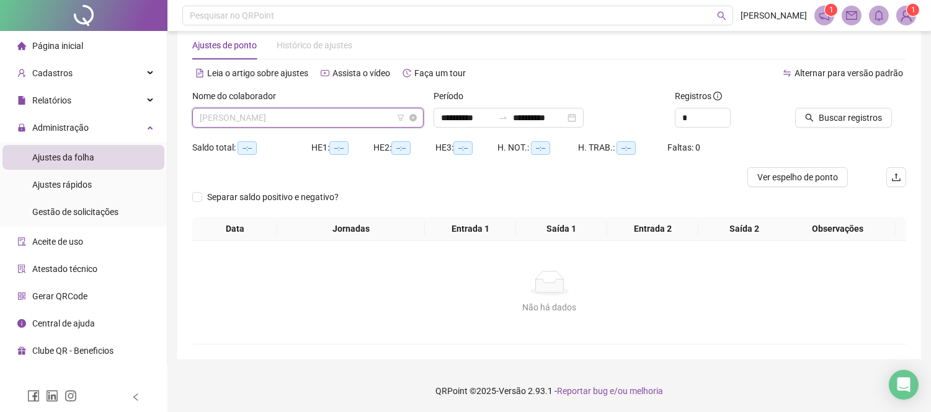
click at [226, 109] on span "[PERSON_NAME]" at bounding box center [308, 117] width 216 height 19
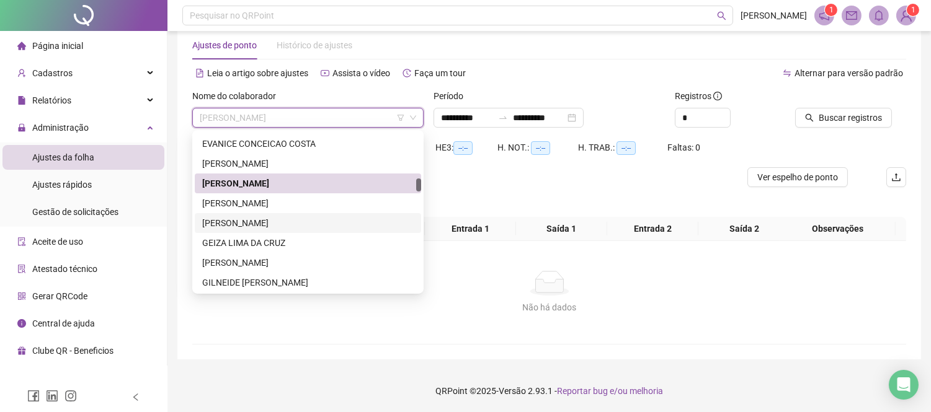
click at [275, 216] on div "[PERSON_NAME]" at bounding box center [307, 223] width 211 height 14
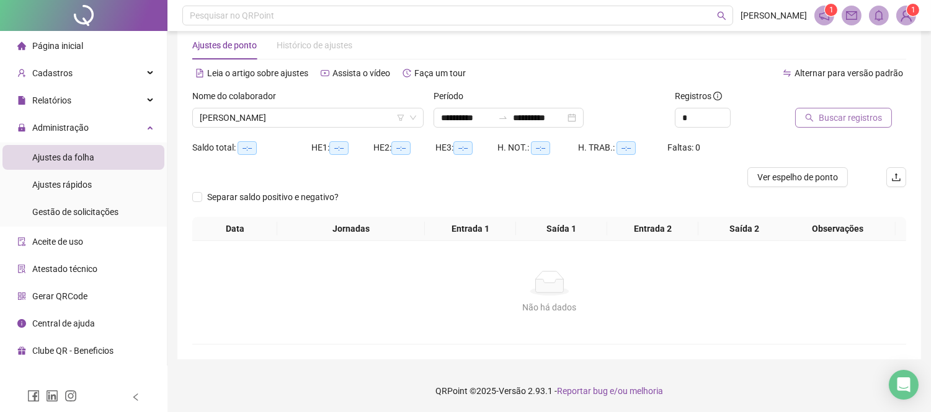
click at [844, 118] on span "Buscar registros" at bounding box center [849, 118] width 63 height 14
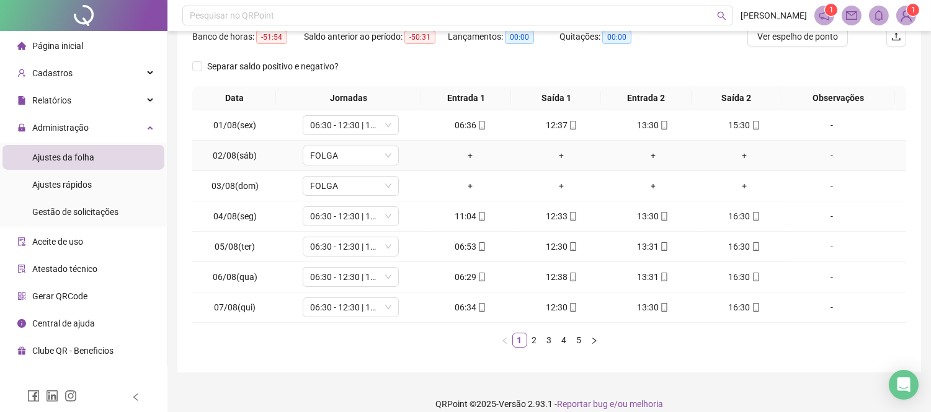
scroll to position [179, 0]
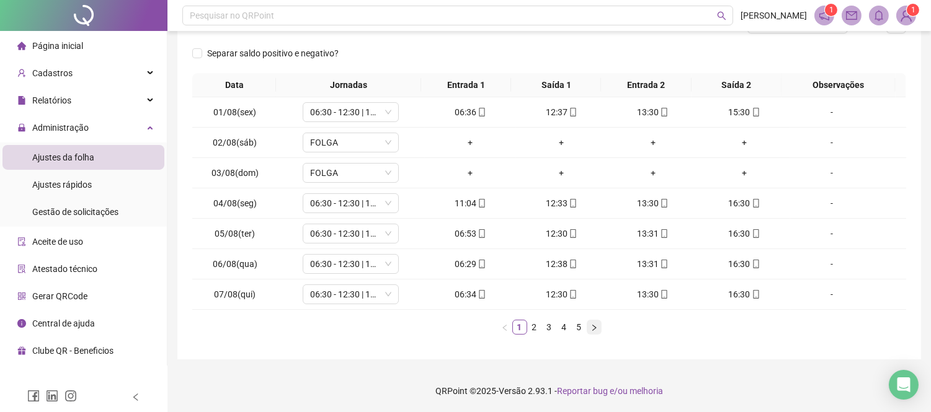
click at [593, 324] on icon "right" at bounding box center [593, 327] width 7 height 7
click at [592, 324] on icon "right" at bounding box center [593, 327] width 7 height 7
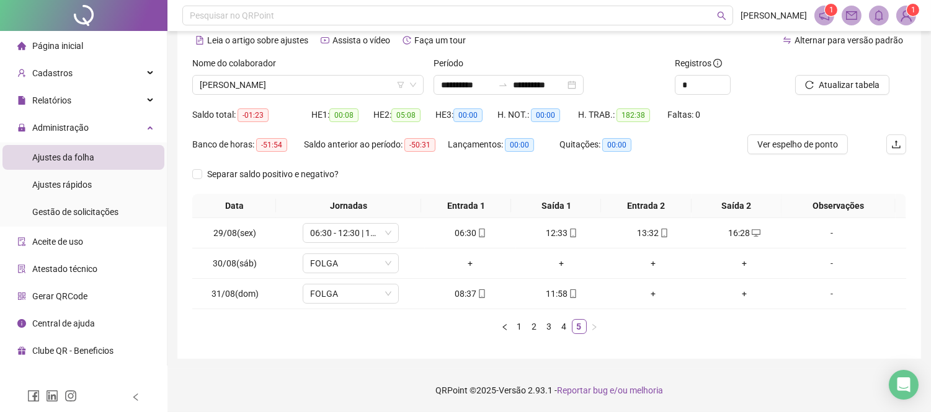
scroll to position [57, 0]
click at [327, 87] on span "[PERSON_NAME]" at bounding box center [308, 85] width 216 height 19
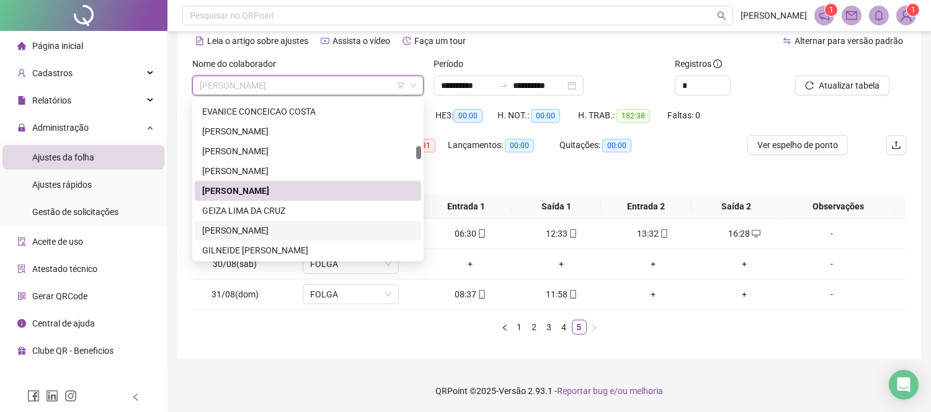
click at [317, 226] on div "[PERSON_NAME]" at bounding box center [307, 231] width 211 height 14
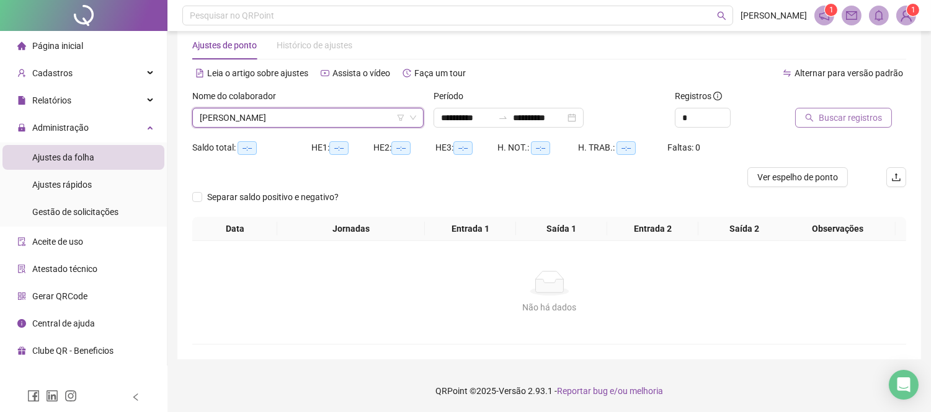
click at [858, 115] on span "Buscar registros" at bounding box center [849, 118] width 63 height 14
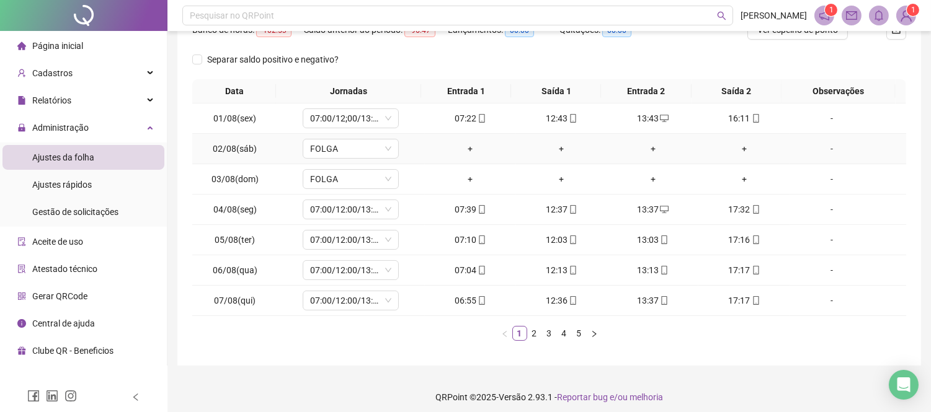
scroll to position [179, 0]
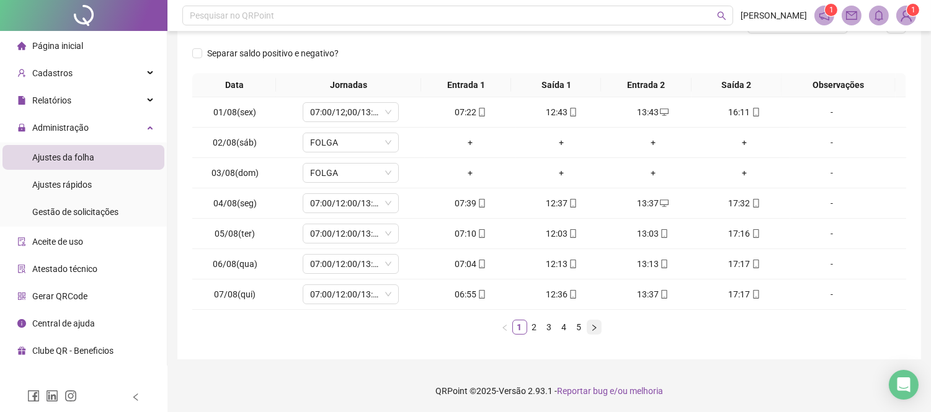
click at [596, 325] on icon "right" at bounding box center [593, 327] width 7 height 7
click at [598, 324] on button "button" at bounding box center [593, 327] width 15 height 15
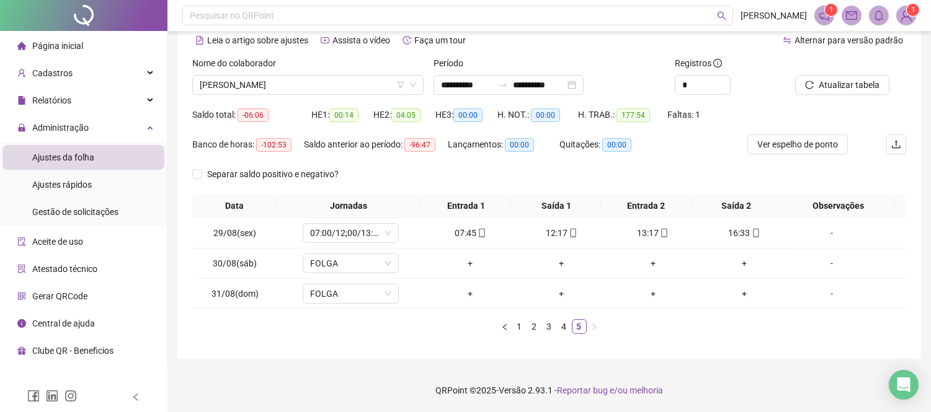
scroll to position [57, 0]
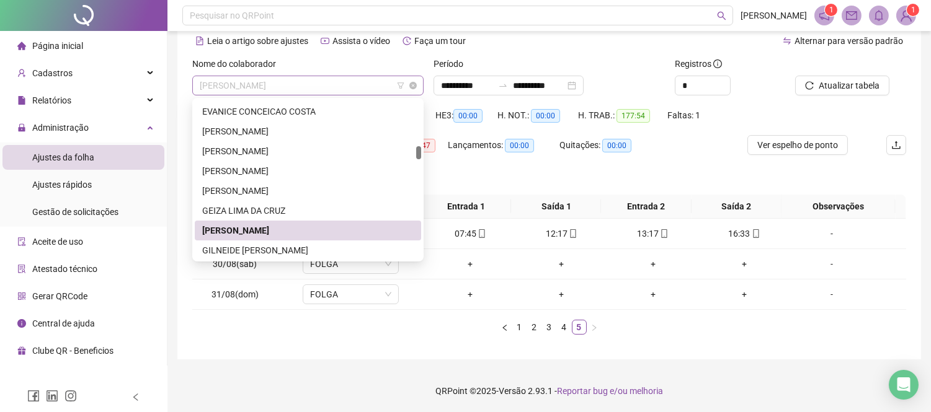
click at [334, 89] on span "[PERSON_NAME]" at bounding box center [308, 85] width 216 height 19
click at [265, 87] on span "[PERSON_NAME]" at bounding box center [308, 85] width 216 height 19
click at [274, 190] on div "[PERSON_NAME]" at bounding box center [307, 191] width 211 height 14
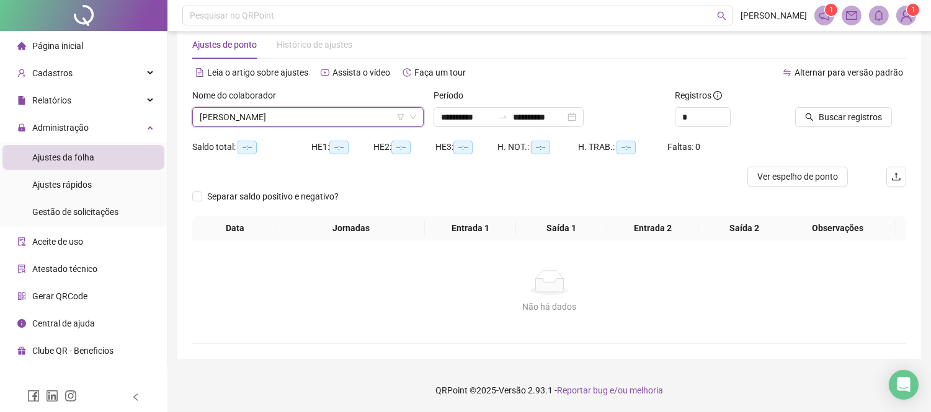
scroll to position [25, 0]
click at [832, 114] on span "Buscar registros" at bounding box center [849, 118] width 63 height 14
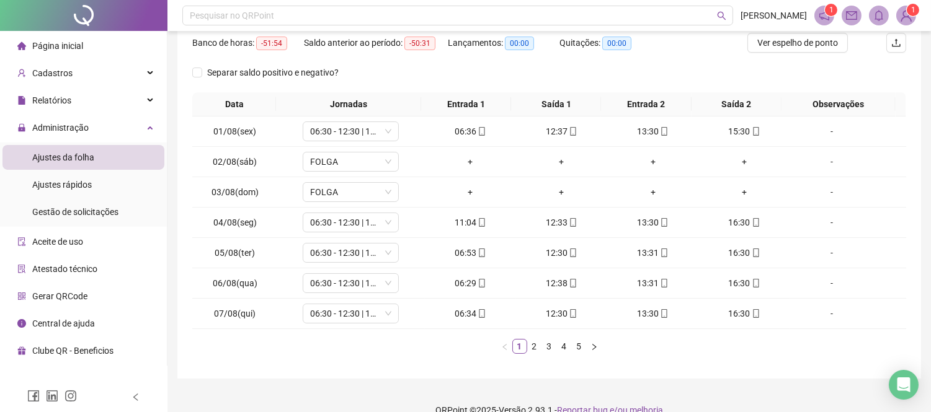
scroll to position [179, 0]
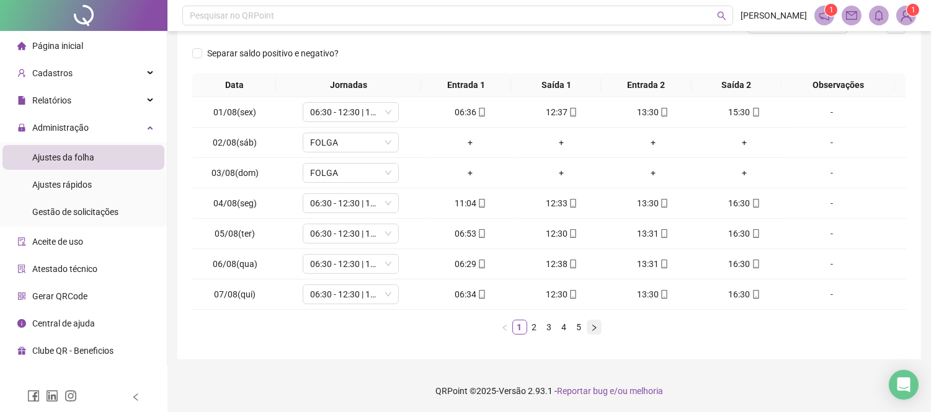
click at [596, 330] on icon "right" at bounding box center [593, 327] width 7 height 7
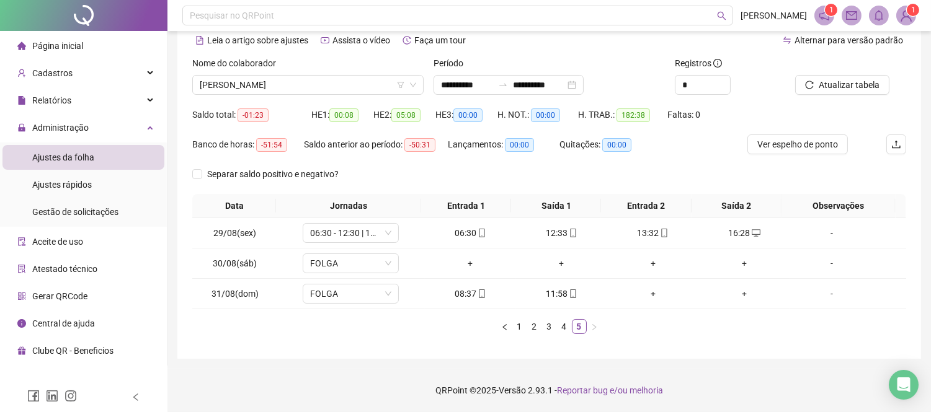
scroll to position [57, 0]
click at [256, 82] on span "[PERSON_NAME]" at bounding box center [308, 85] width 216 height 19
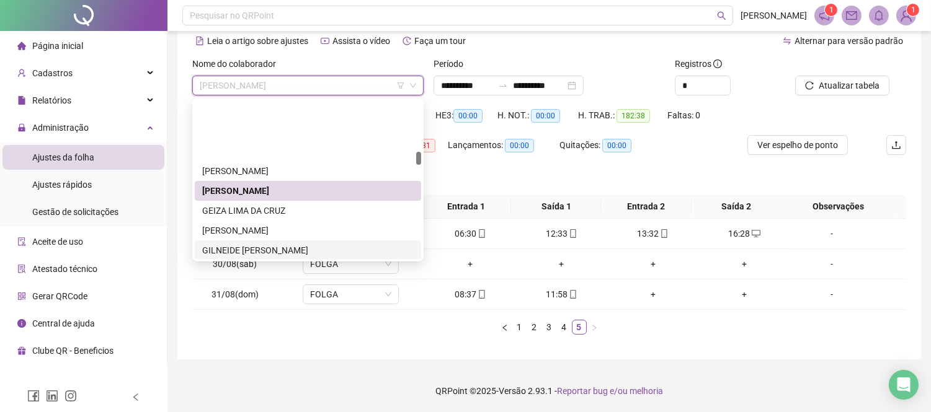
scroll to position [623, 0]
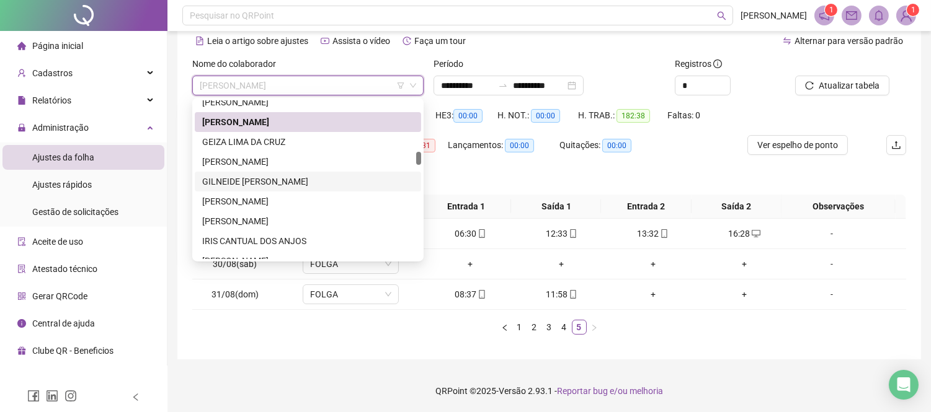
click at [279, 174] on div "GILNEIDE [PERSON_NAME]" at bounding box center [308, 182] width 226 height 20
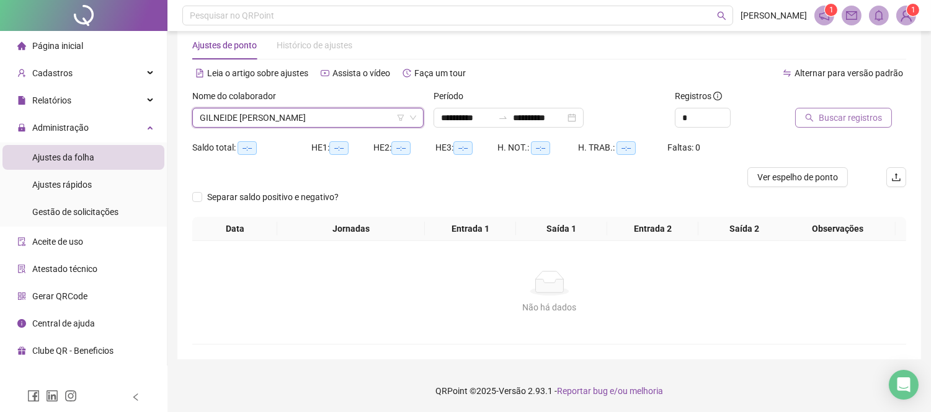
click at [814, 116] on button "Buscar registros" at bounding box center [843, 118] width 97 height 20
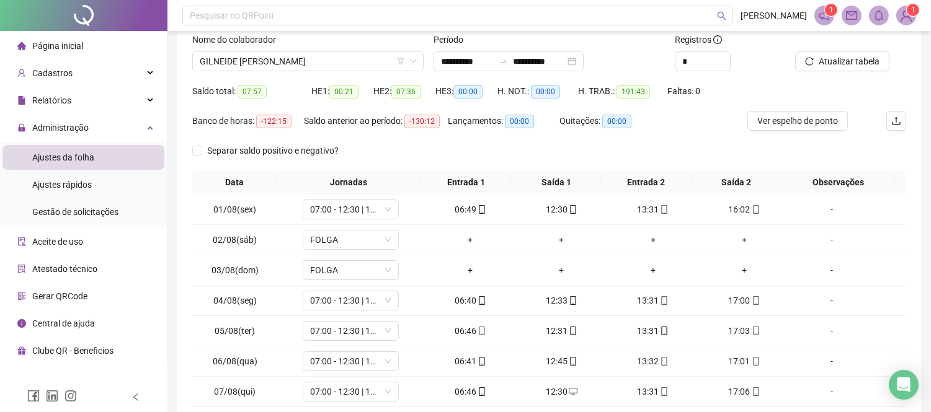
scroll to position [179, 0]
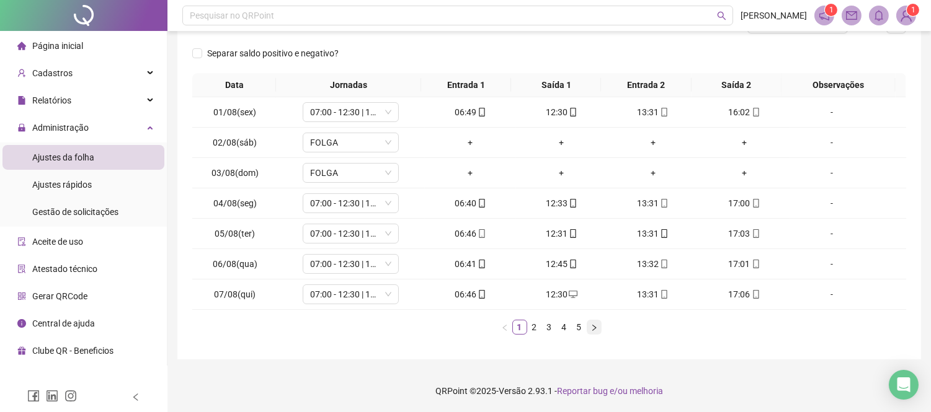
click at [593, 325] on icon "right" at bounding box center [594, 327] width 4 height 6
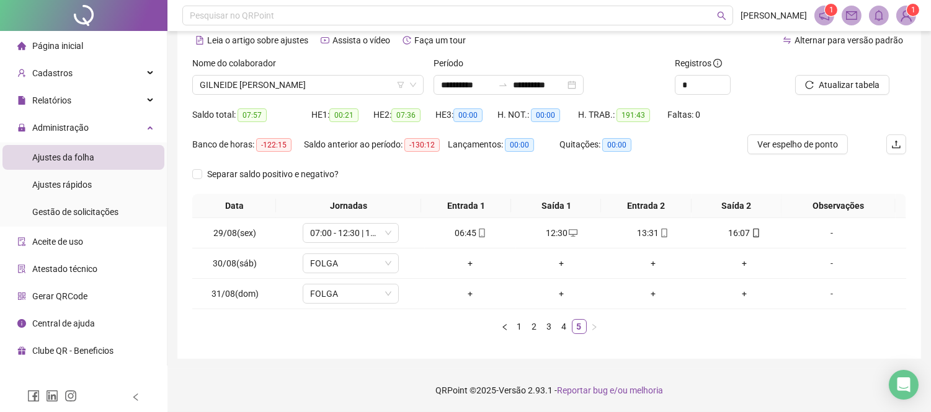
scroll to position [57, 0]
click at [317, 89] on span "GILNEIDE [PERSON_NAME]" at bounding box center [308, 85] width 216 height 19
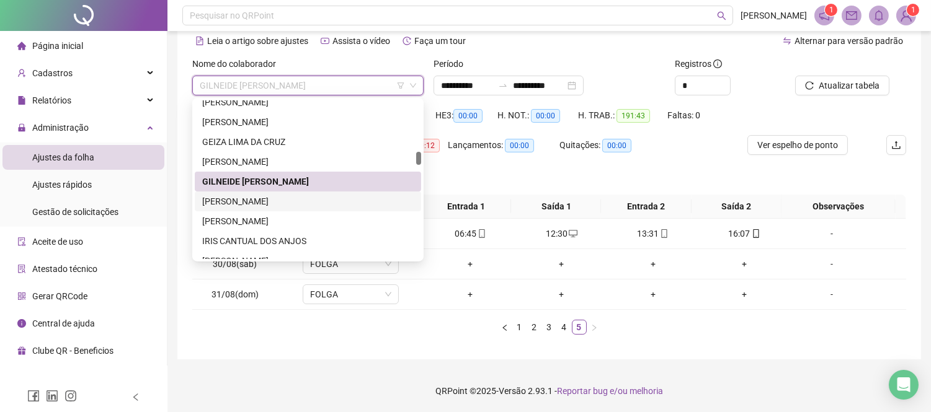
click at [339, 193] on div "[PERSON_NAME]" at bounding box center [308, 202] width 226 height 20
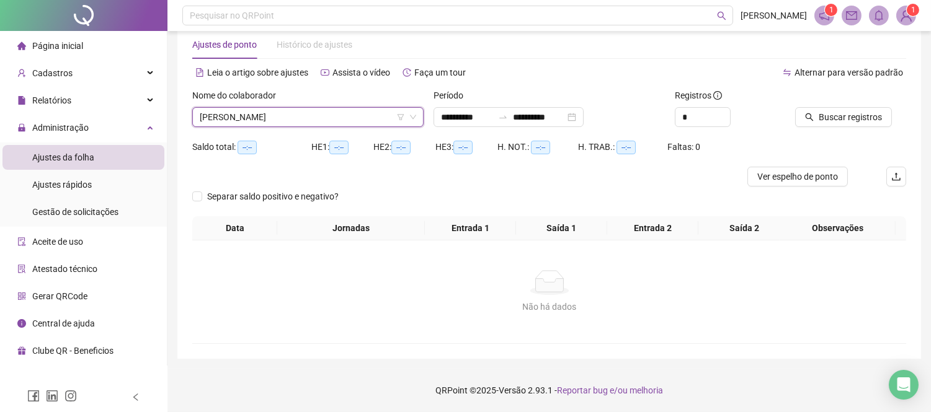
scroll to position [25, 0]
click at [872, 118] on span "Buscar registros" at bounding box center [849, 118] width 63 height 14
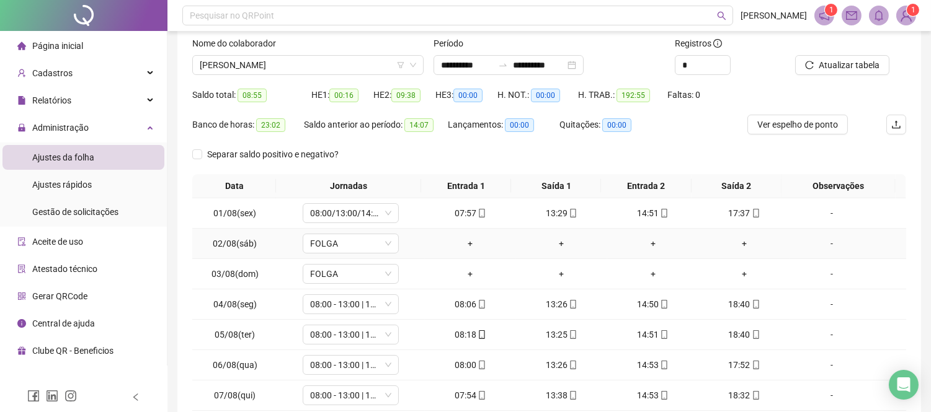
scroll to position [179, 0]
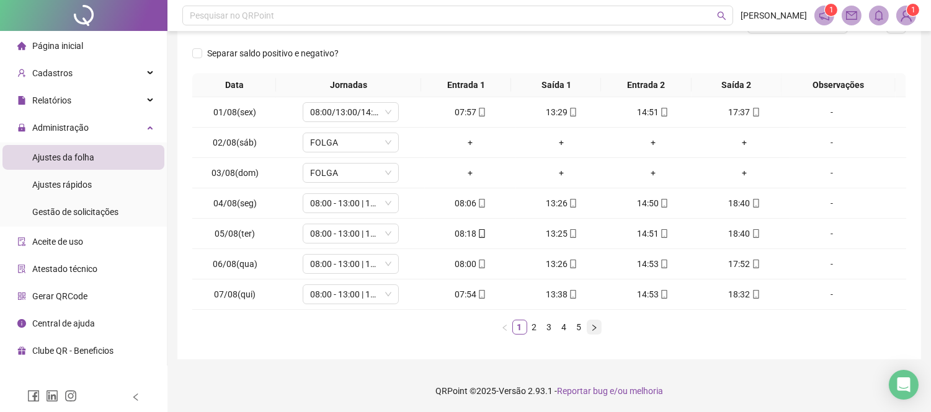
click at [590, 325] on icon "right" at bounding box center [593, 327] width 7 height 7
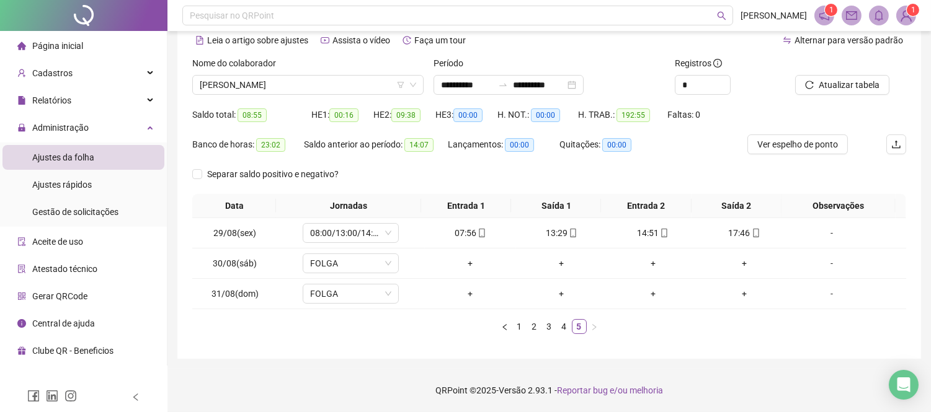
scroll to position [57, 0]
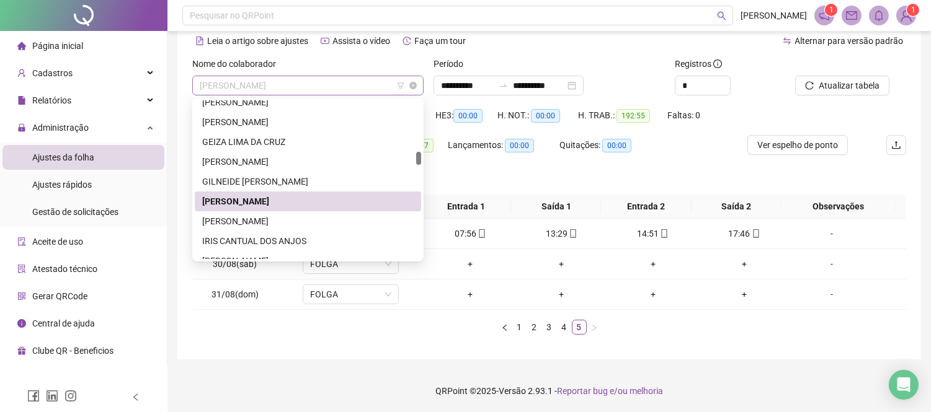
click at [255, 83] on span "[PERSON_NAME]" at bounding box center [308, 85] width 216 height 19
click at [280, 213] on div "[PERSON_NAME]" at bounding box center [308, 221] width 226 height 20
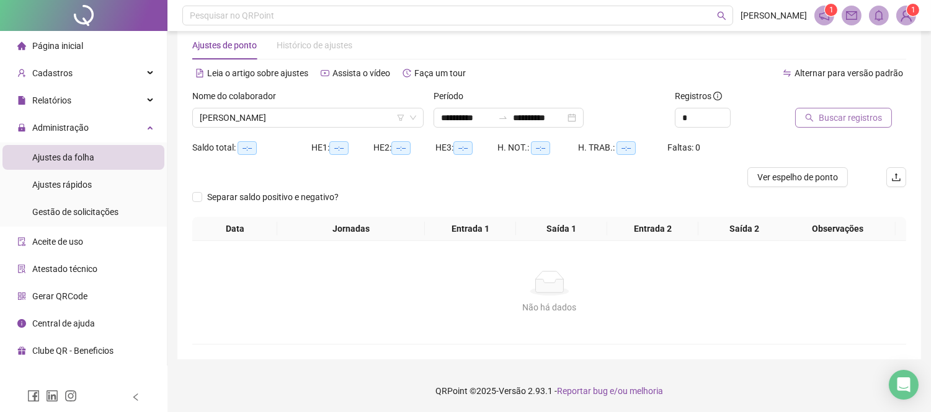
click at [870, 118] on span "Buscar registros" at bounding box center [849, 118] width 63 height 14
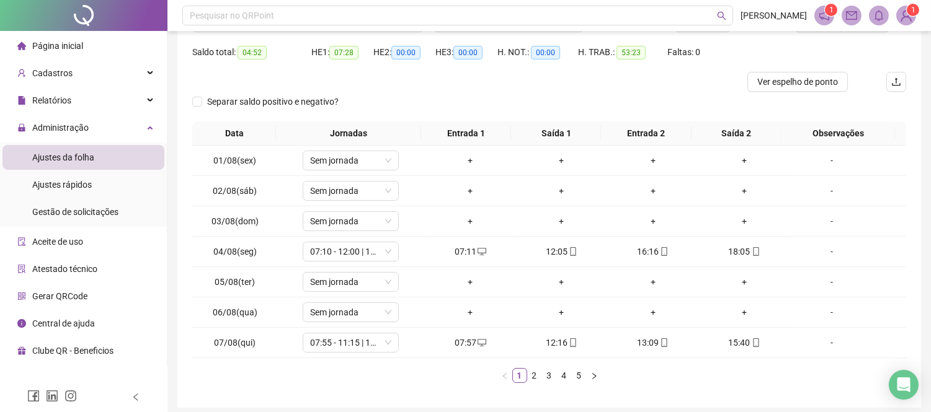
scroll to position [169, 0]
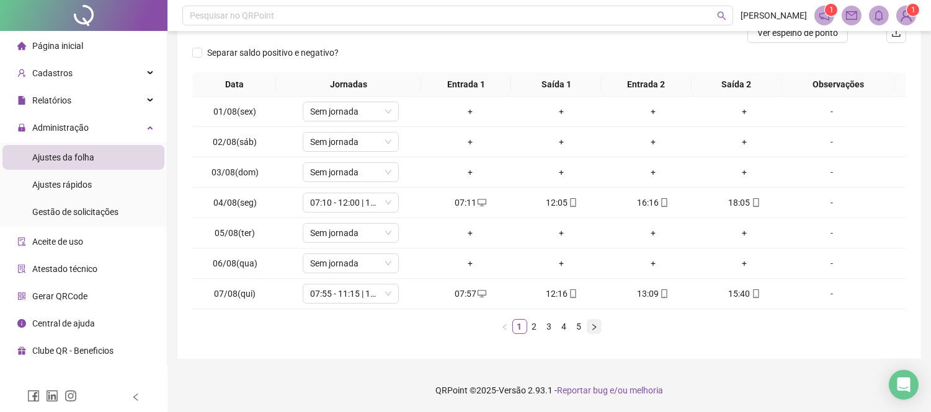
click at [599, 327] on button "button" at bounding box center [593, 326] width 15 height 15
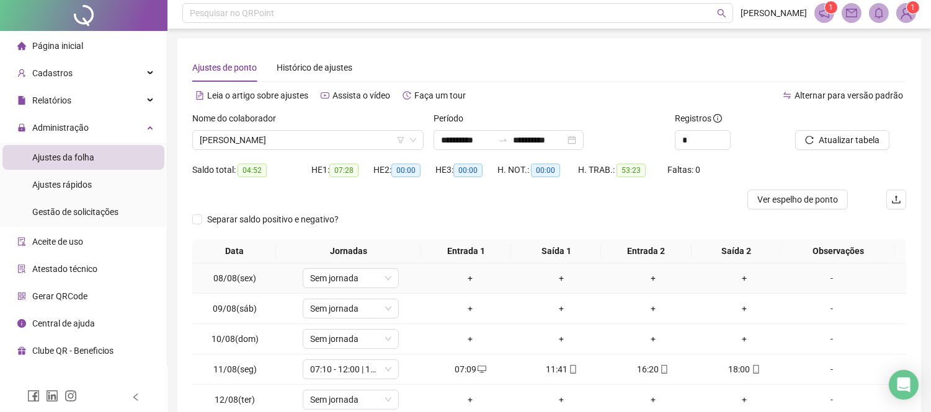
scroll to position [0, 0]
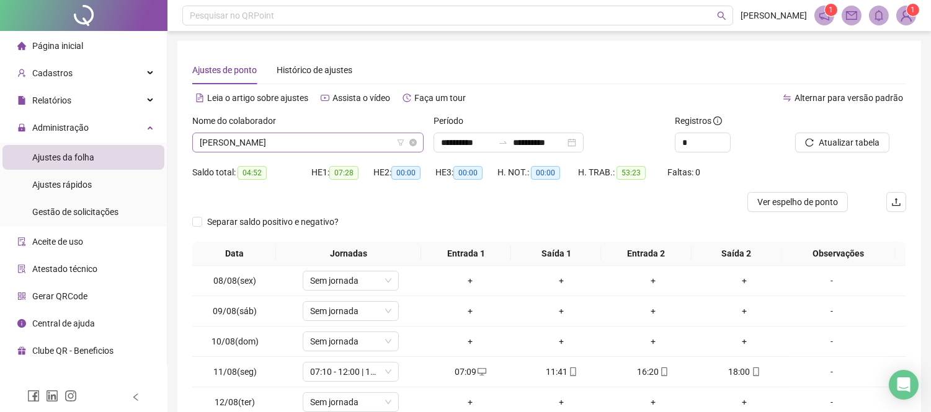
click at [272, 147] on span "[PERSON_NAME]" at bounding box center [308, 142] width 216 height 19
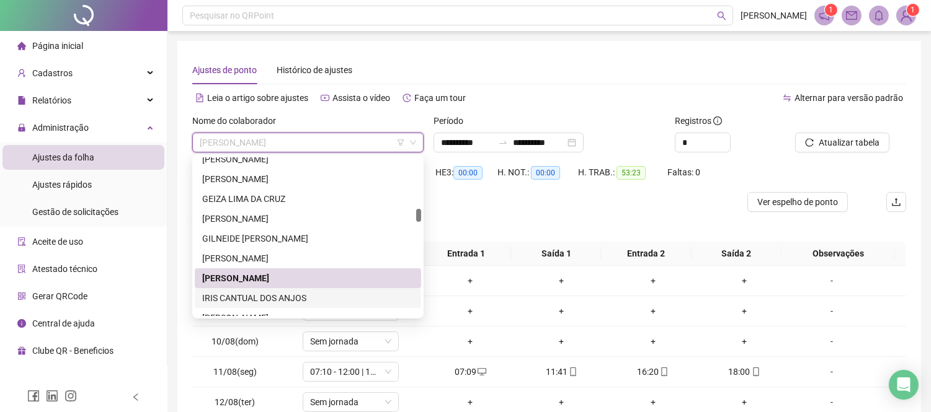
click at [299, 296] on div "IRIS CANTUAL DOS ANJOS" at bounding box center [307, 298] width 211 height 14
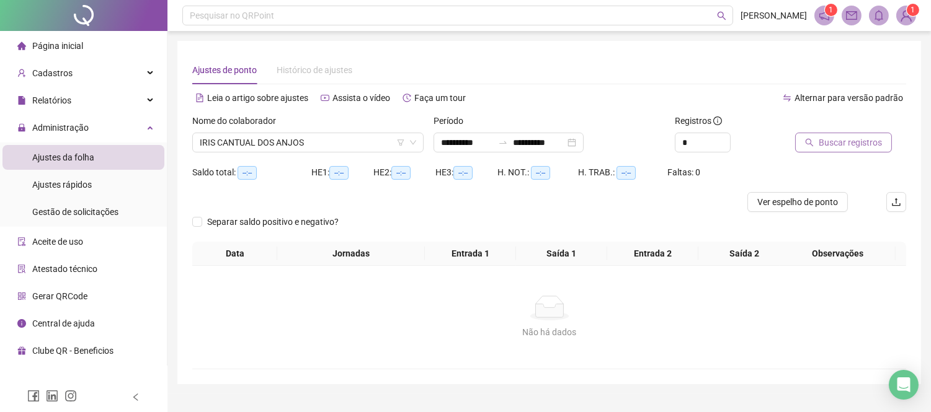
click at [813, 143] on icon "search" at bounding box center [809, 142] width 9 height 9
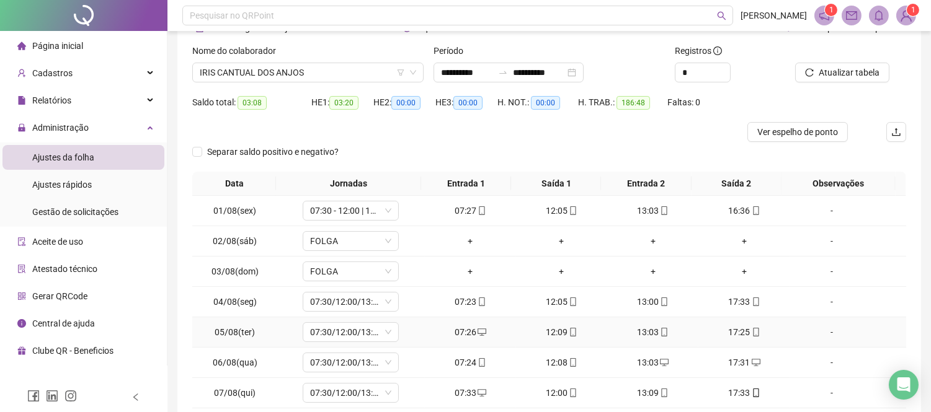
scroll to position [169, 0]
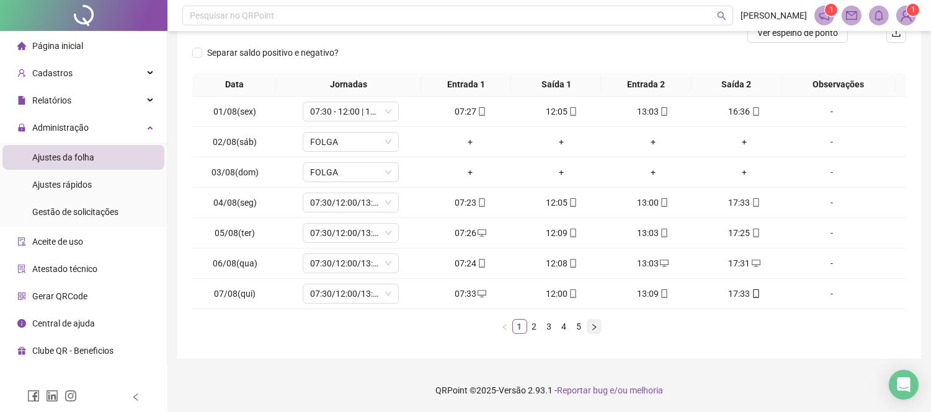
click at [595, 329] on icon "right" at bounding box center [593, 327] width 7 height 7
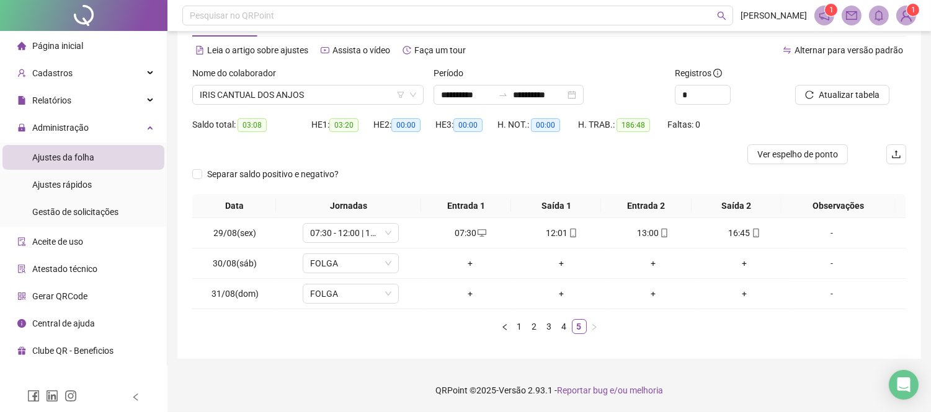
scroll to position [47, 0]
click at [286, 99] on span "IRIS CANTUAL DOS ANJOS" at bounding box center [308, 95] width 216 height 19
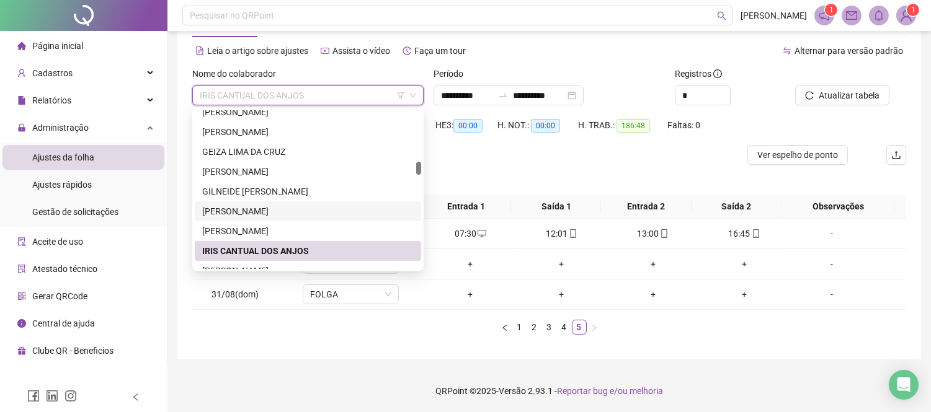
scroll to position [692, 0]
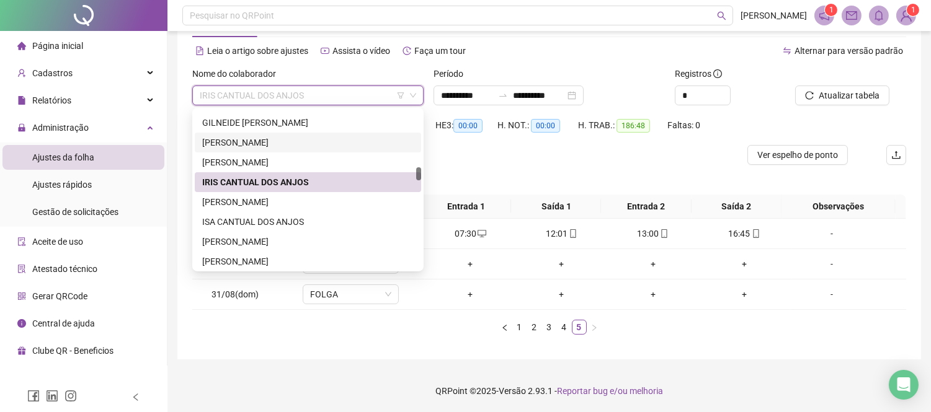
click at [294, 203] on div "[PERSON_NAME]" at bounding box center [307, 202] width 211 height 14
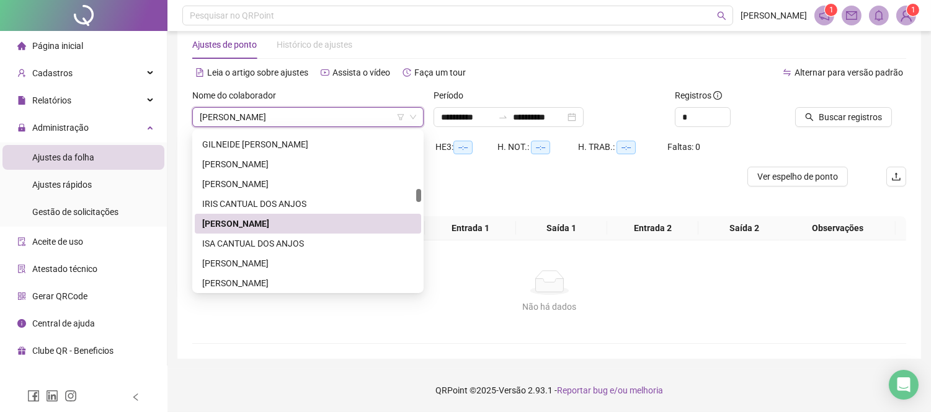
scroll to position [25, 0]
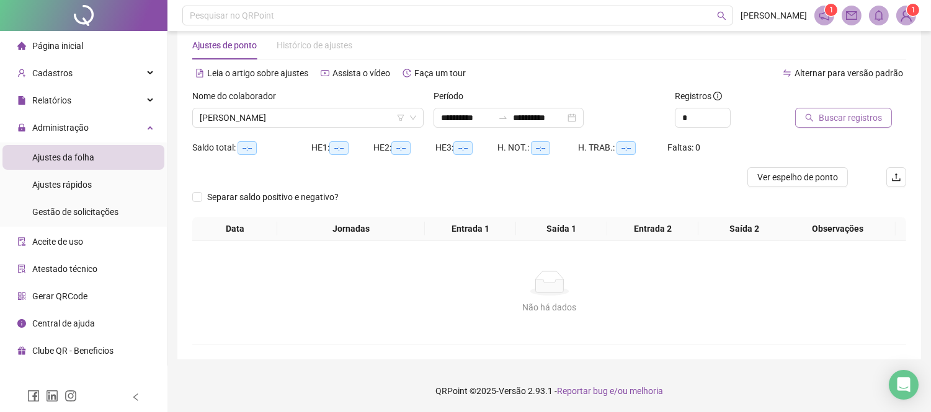
click at [804, 124] on button "Buscar registros" at bounding box center [843, 118] width 97 height 20
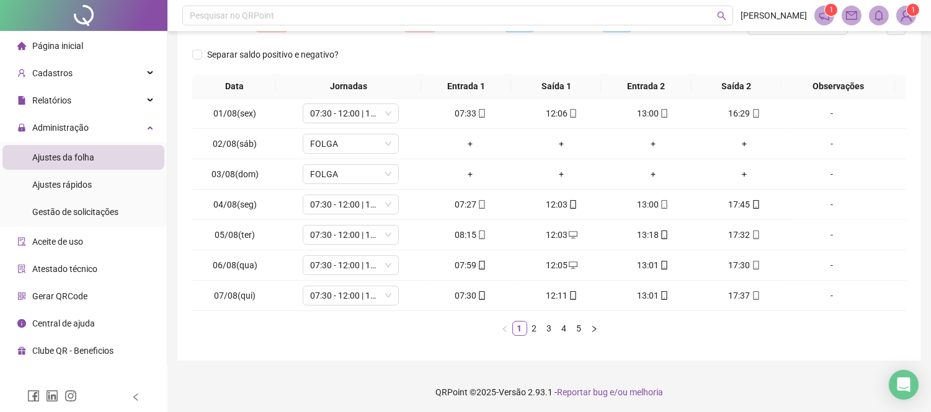
scroll to position [179, 0]
click at [591, 327] on icon "right" at bounding box center [593, 327] width 7 height 7
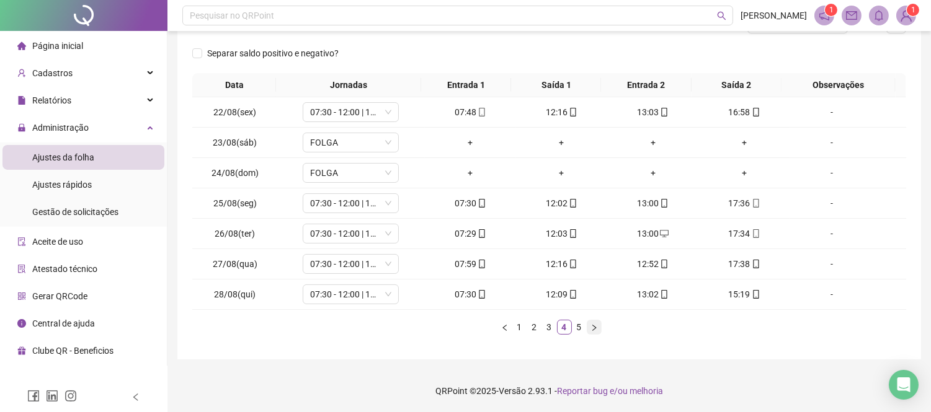
scroll to position [57, 0]
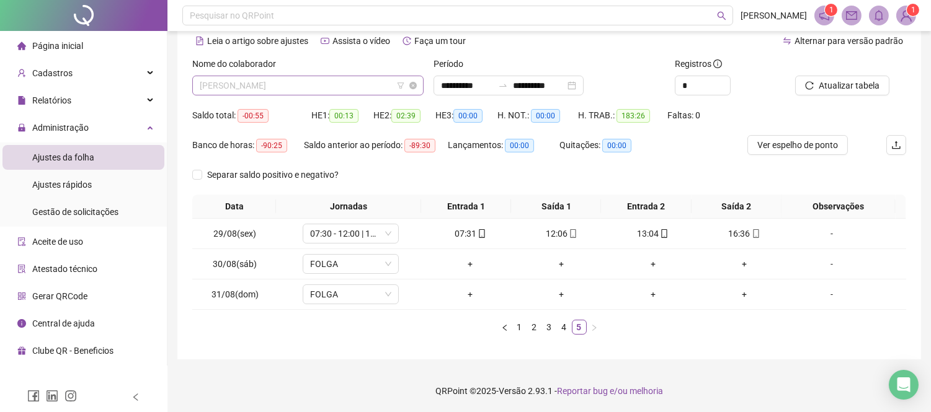
click at [313, 88] on span "[PERSON_NAME]" at bounding box center [308, 85] width 216 height 19
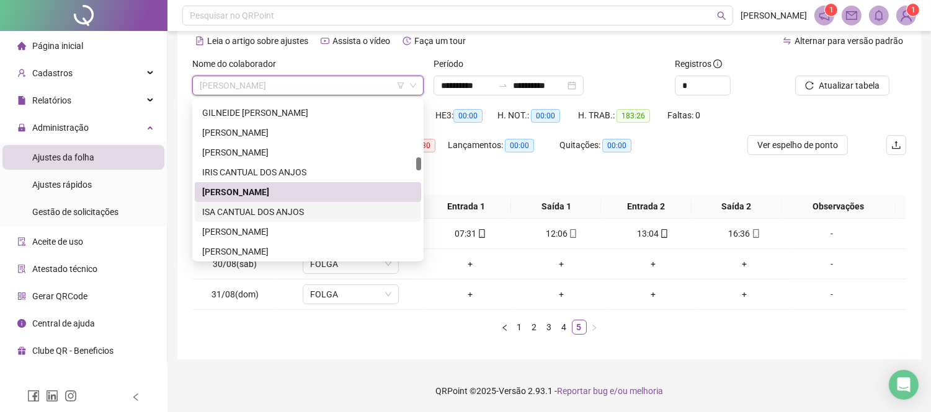
click at [320, 211] on div "ISA CANTUAL DOS ANJOS" at bounding box center [307, 212] width 211 height 14
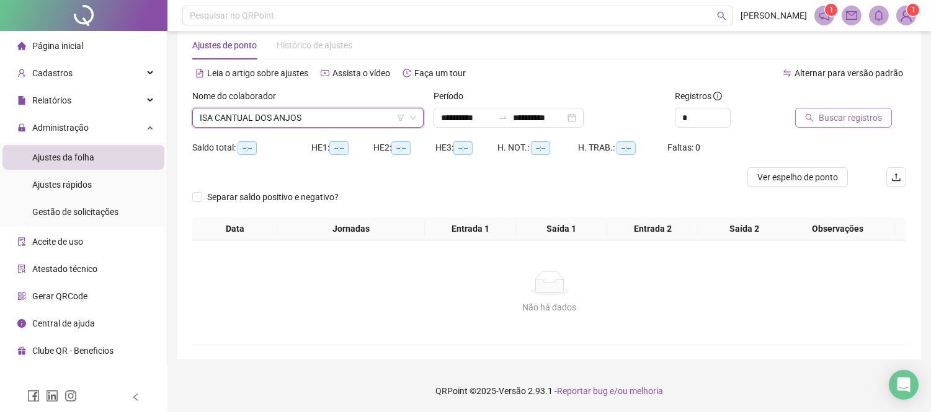
click at [845, 118] on span "Buscar registros" at bounding box center [849, 118] width 63 height 14
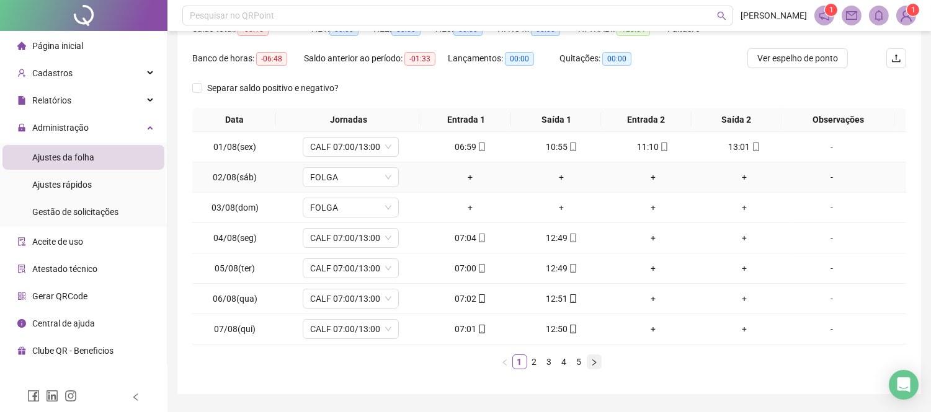
scroll to position [179, 0]
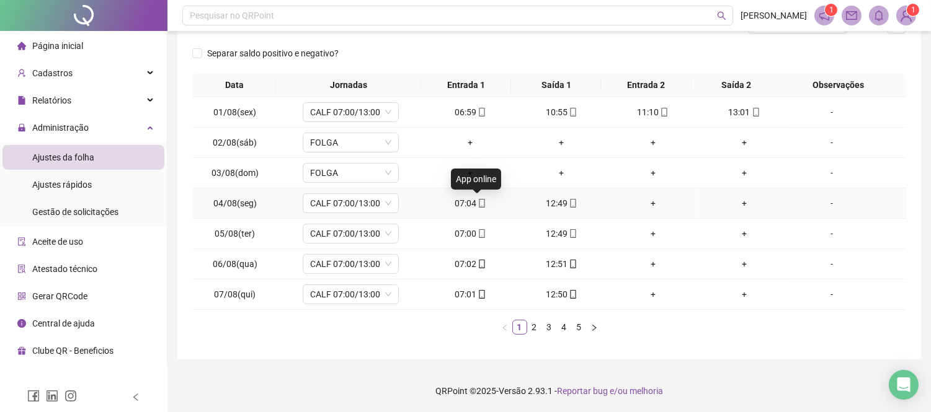
click at [476, 205] on span "mobile" at bounding box center [481, 203] width 10 height 9
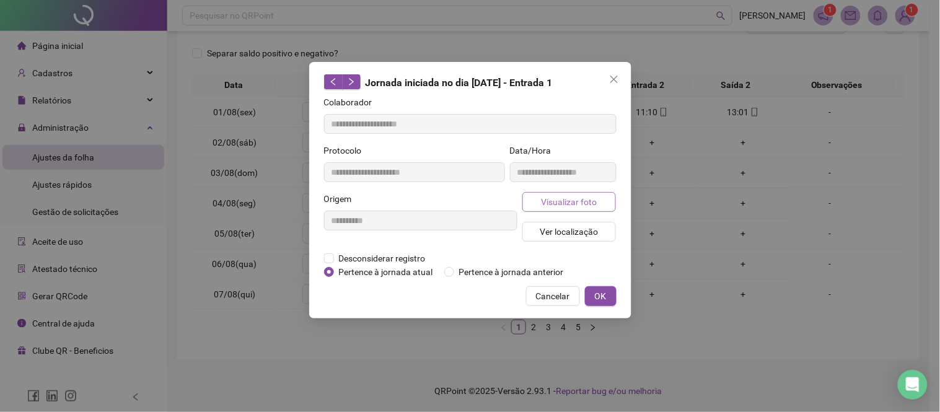
type input "**********"
click at [564, 206] on span "Visualizar foto" at bounding box center [569, 202] width 56 height 14
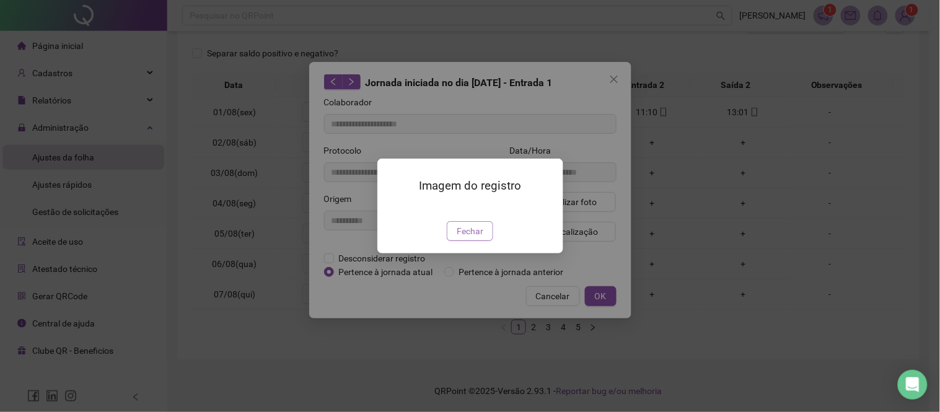
click at [474, 241] on button "Fechar" at bounding box center [470, 231] width 46 height 20
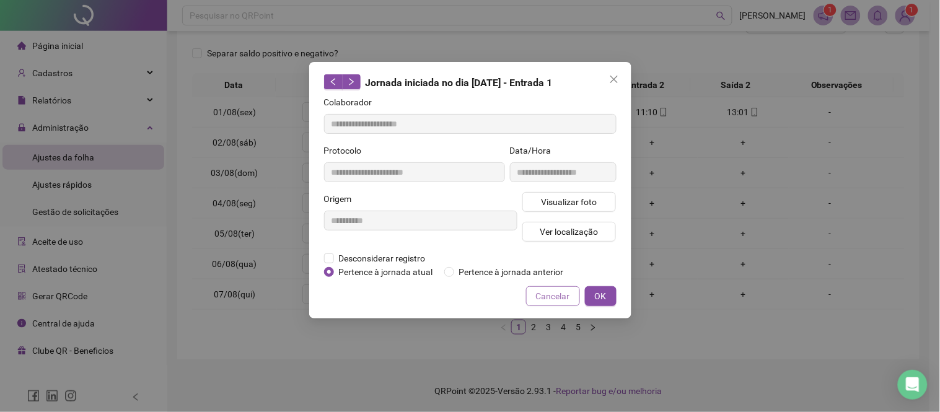
click at [563, 293] on span "Cancelar" at bounding box center [553, 297] width 34 height 14
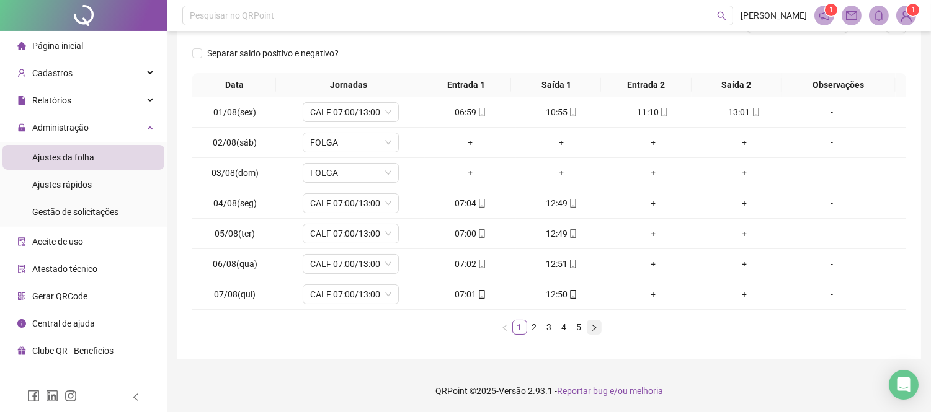
click at [590, 321] on button "button" at bounding box center [593, 327] width 15 height 15
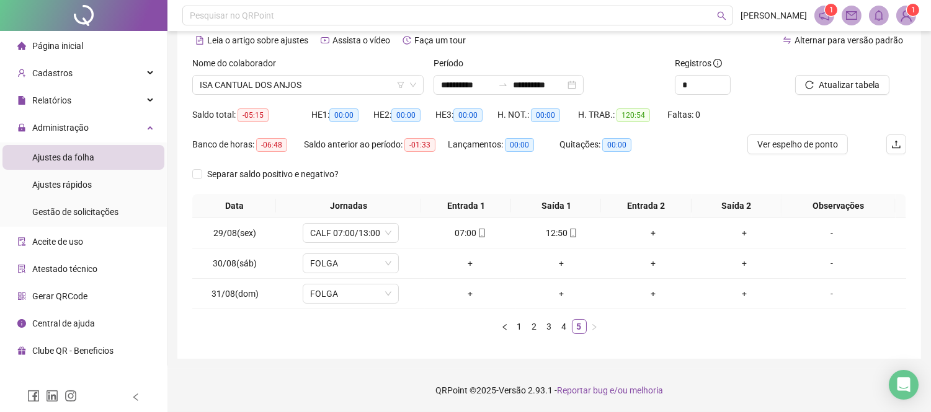
scroll to position [57, 0]
click at [519, 329] on link "1" at bounding box center [520, 328] width 14 height 14
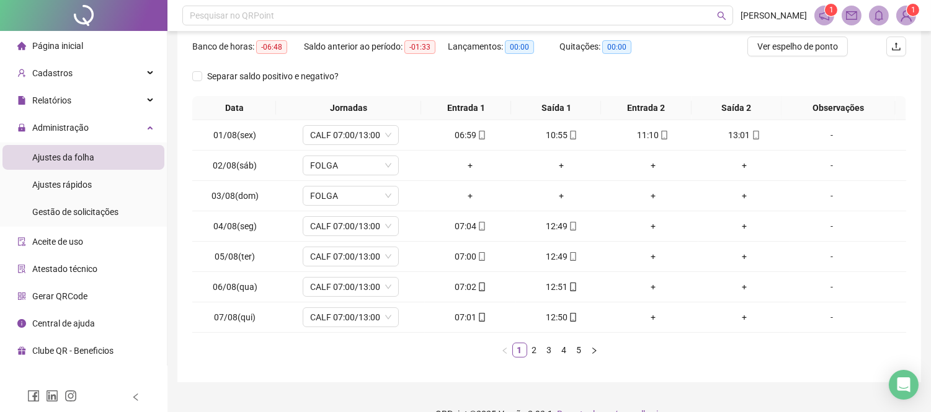
scroll to position [179, 0]
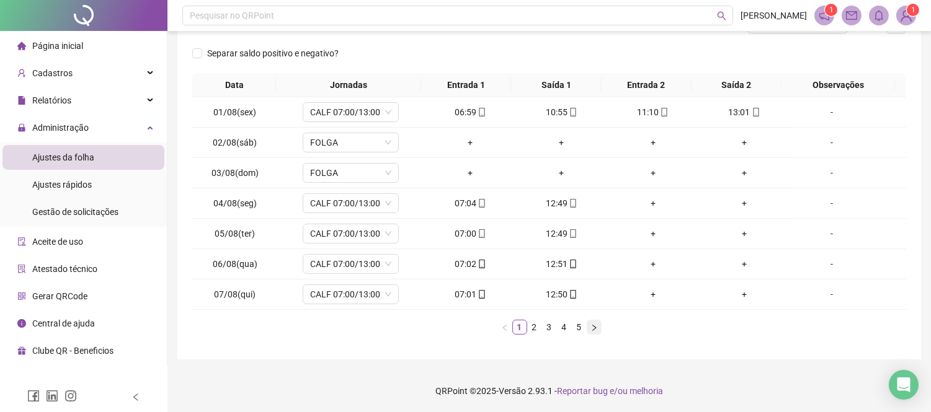
click at [598, 329] on button "button" at bounding box center [593, 327] width 15 height 15
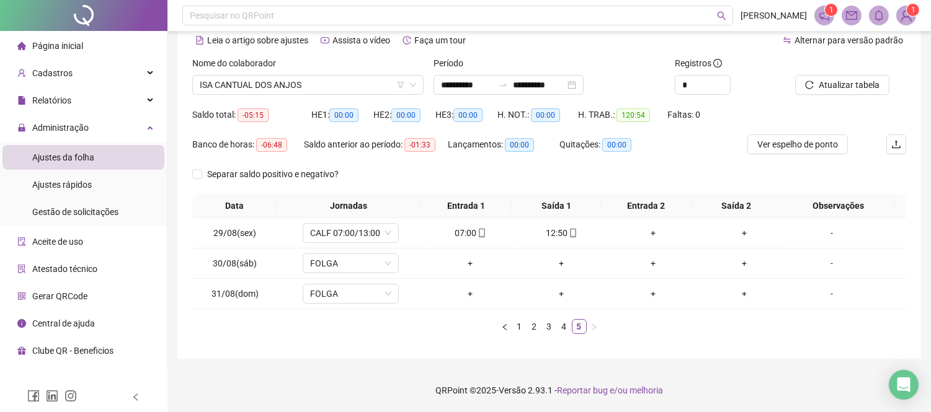
scroll to position [57, 0]
click at [288, 82] on span "ISA CANTUAL DOS ANJOS" at bounding box center [308, 85] width 216 height 19
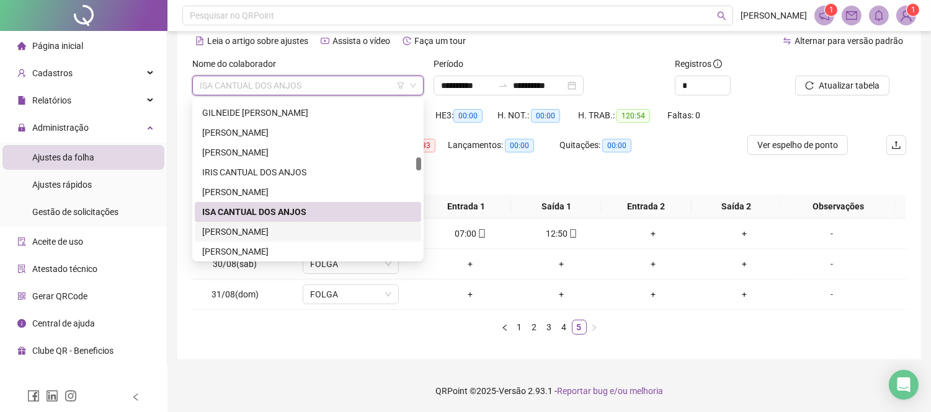
click at [318, 226] on div "[PERSON_NAME]" at bounding box center [307, 232] width 211 height 14
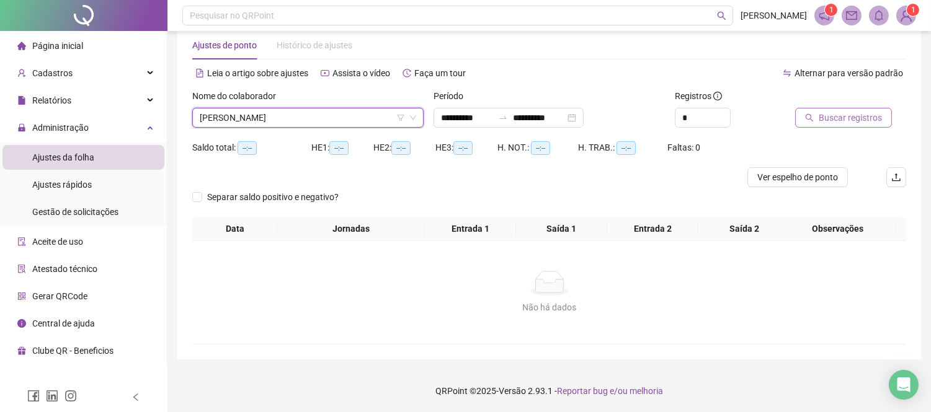
click at [826, 112] on span "Buscar registros" at bounding box center [849, 118] width 63 height 14
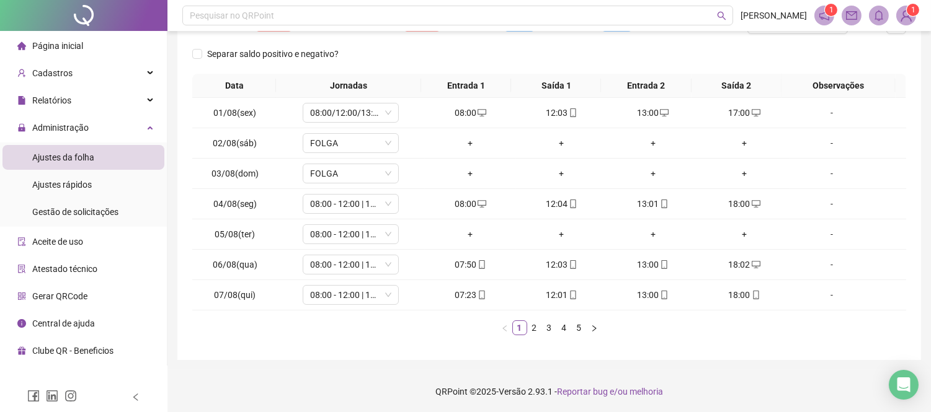
scroll to position [179, 0]
click at [597, 327] on icon "right" at bounding box center [593, 327] width 7 height 7
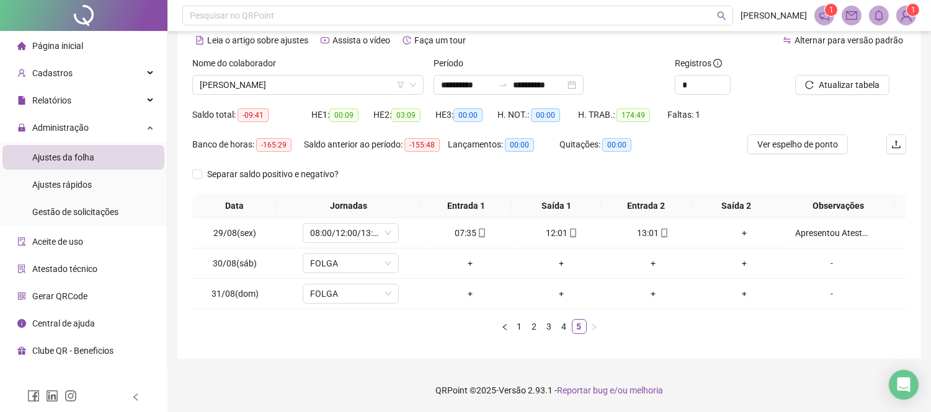
scroll to position [57, 0]
click at [271, 88] on span "[PERSON_NAME]" at bounding box center [308, 85] width 216 height 19
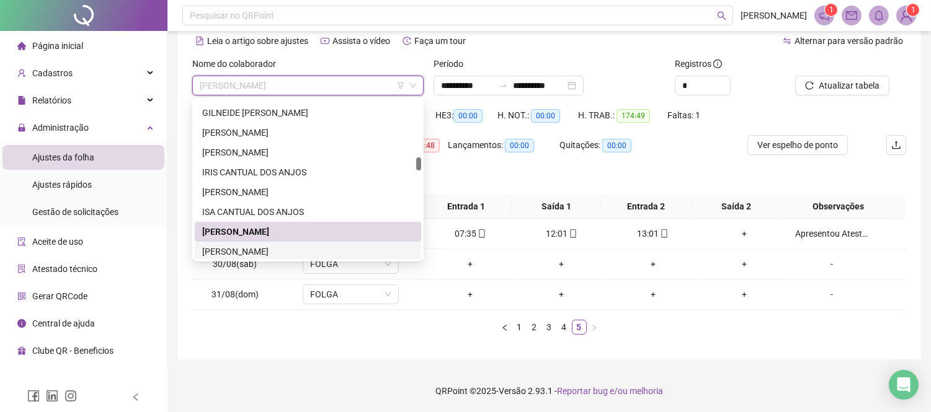
click at [304, 256] on div "[PERSON_NAME]" at bounding box center [307, 252] width 211 height 14
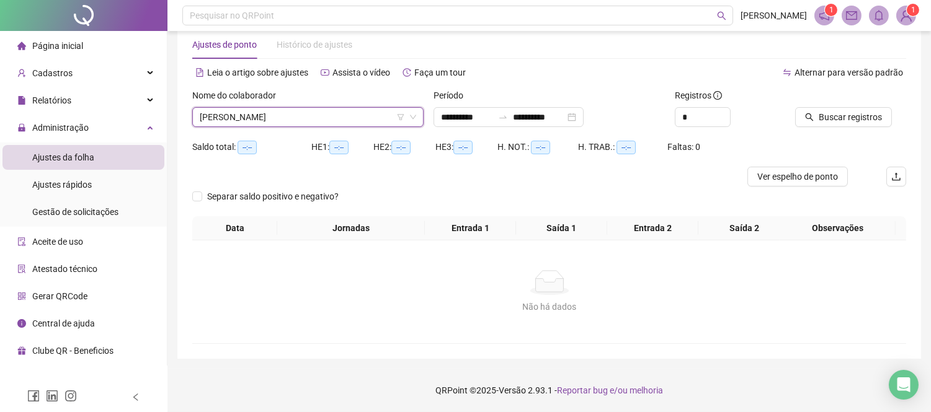
scroll to position [25, 0]
click at [276, 130] on div "Nome do colaborador [PERSON_NAME]" at bounding box center [307, 113] width 241 height 48
click at [276, 124] on span "[PERSON_NAME]" at bounding box center [308, 117] width 216 height 19
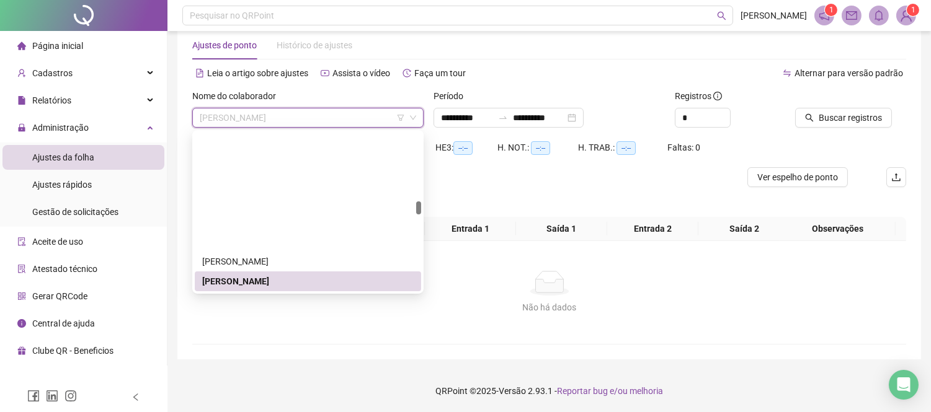
scroll to position [832, 0]
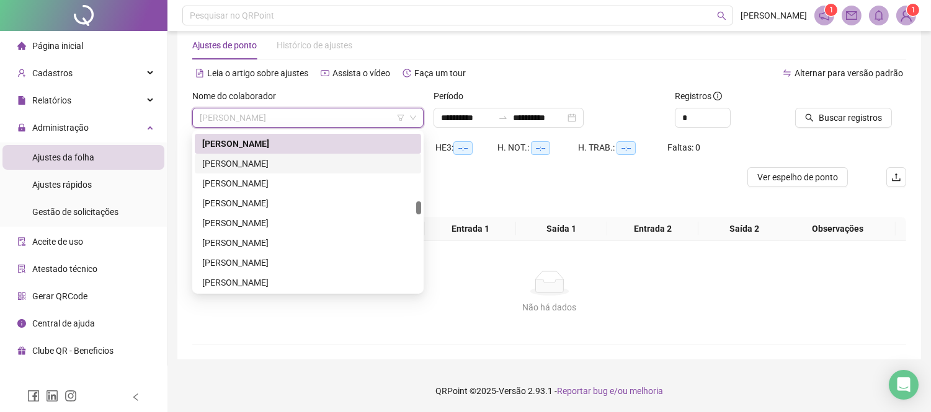
click at [271, 166] on div "[PERSON_NAME]" at bounding box center [307, 164] width 211 height 14
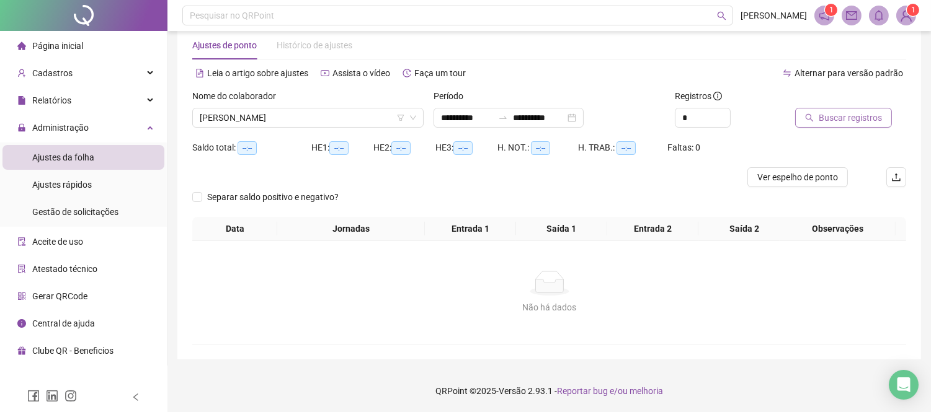
click at [846, 116] on span "Buscar registros" at bounding box center [849, 118] width 63 height 14
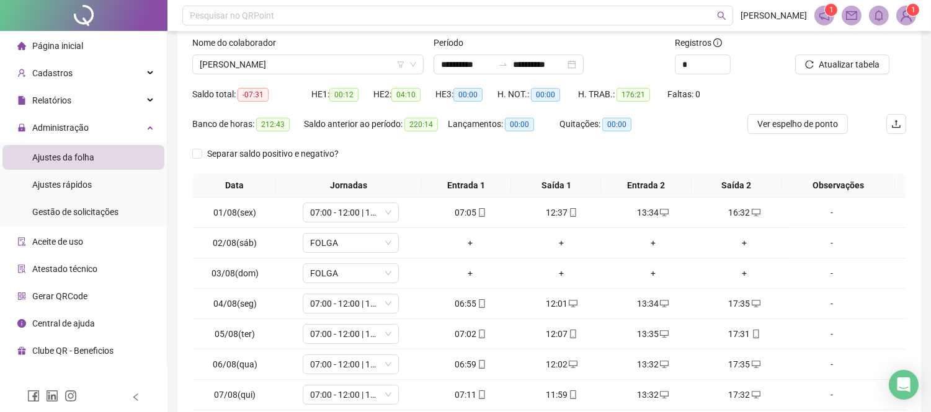
scroll to position [179, 0]
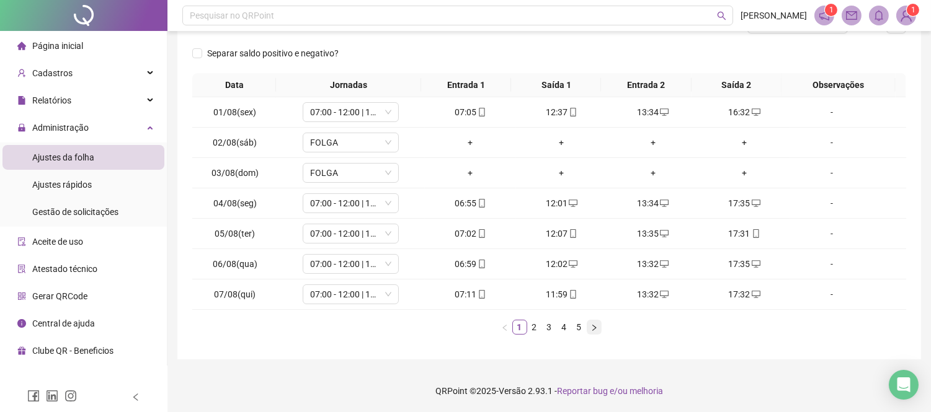
click at [596, 326] on icon "right" at bounding box center [593, 327] width 7 height 7
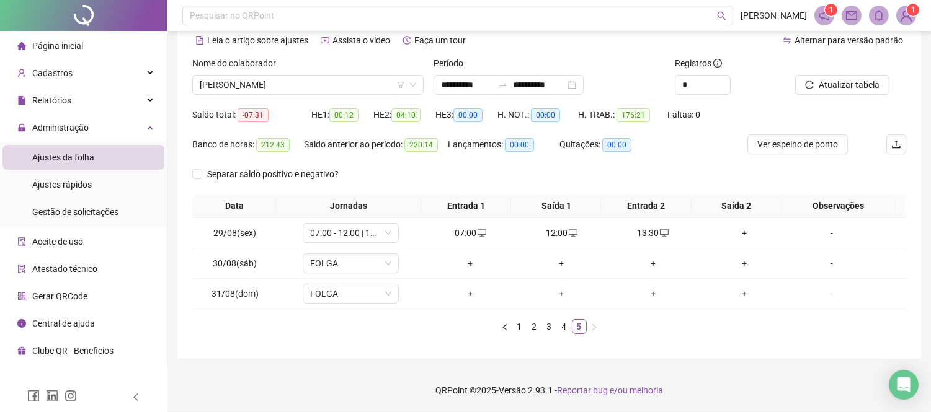
scroll to position [57, 0]
click at [569, 329] on link "4" at bounding box center [564, 328] width 14 height 14
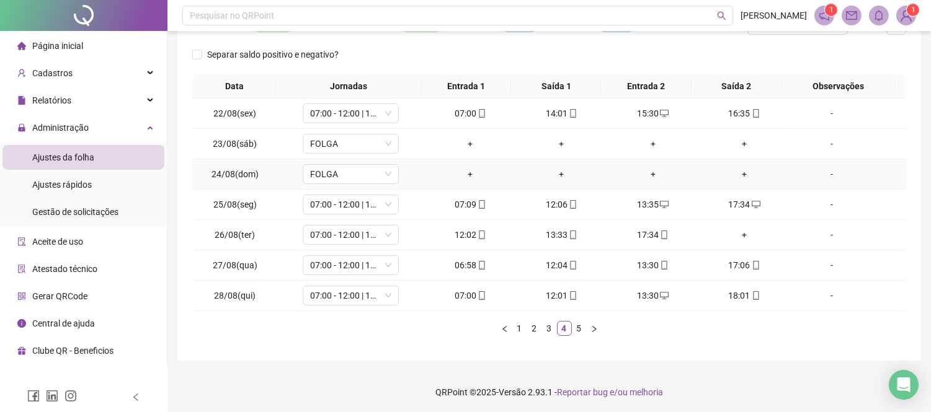
scroll to position [179, 0]
click at [740, 234] on div "+" at bounding box center [743, 234] width 81 height 14
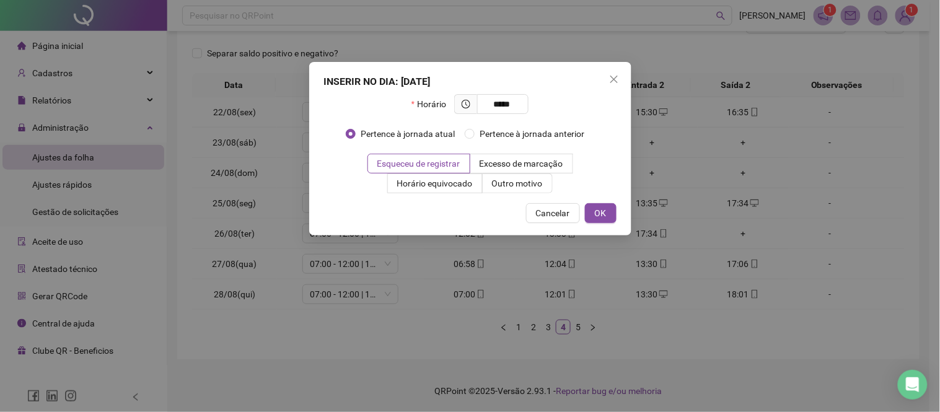
type input "*****"
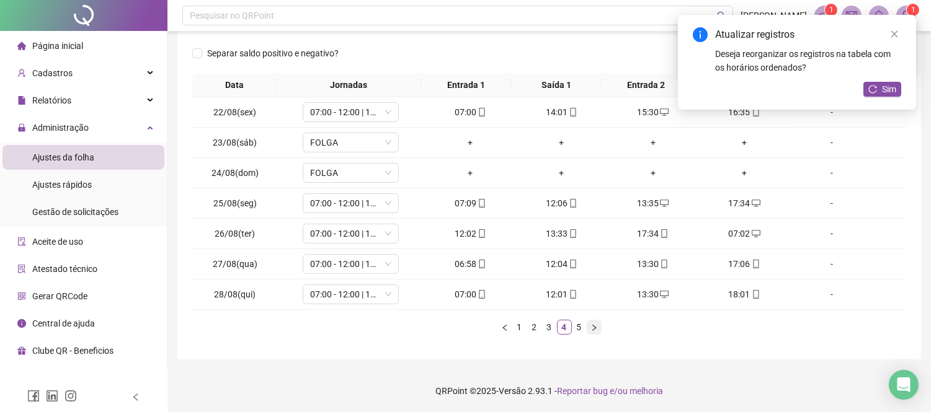
click at [591, 325] on icon "right" at bounding box center [593, 327] width 7 height 7
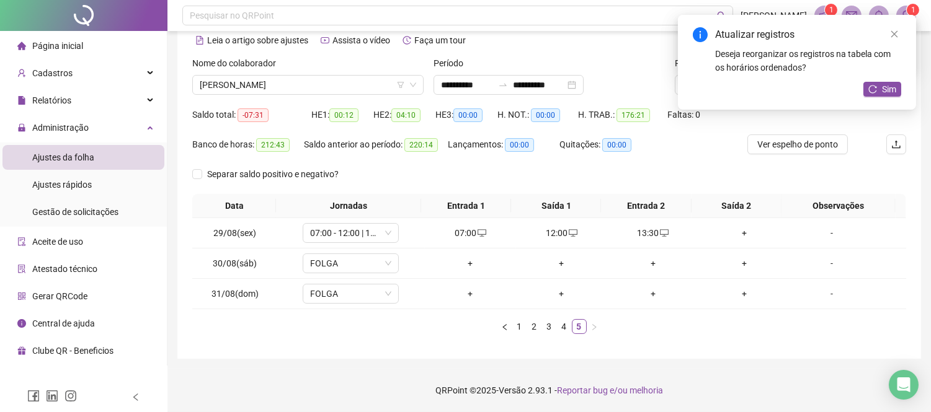
scroll to position [57, 0]
click at [733, 233] on div "+" at bounding box center [743, 234] width 81 height 14
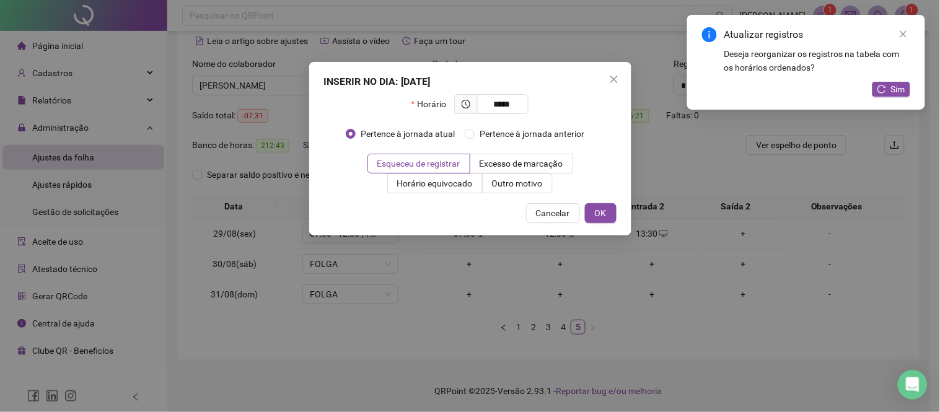
type input "*****"
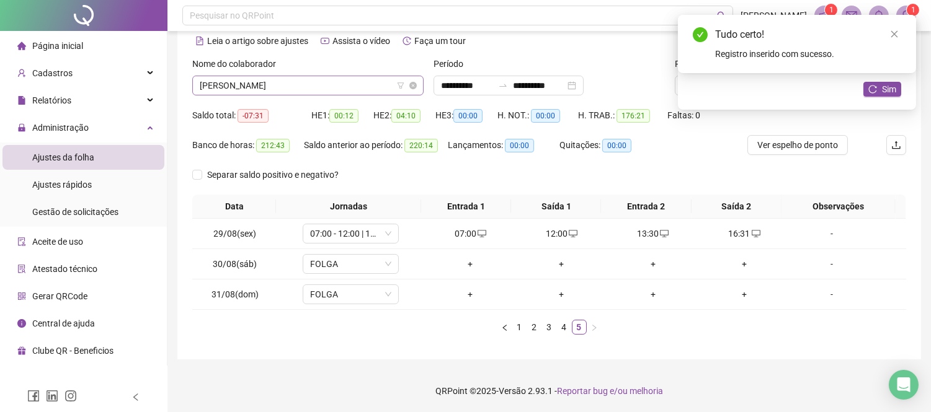
click at [317, 87] on span "[PERSON_NAME]" at bounding box center [308, 85] width 216 height 19
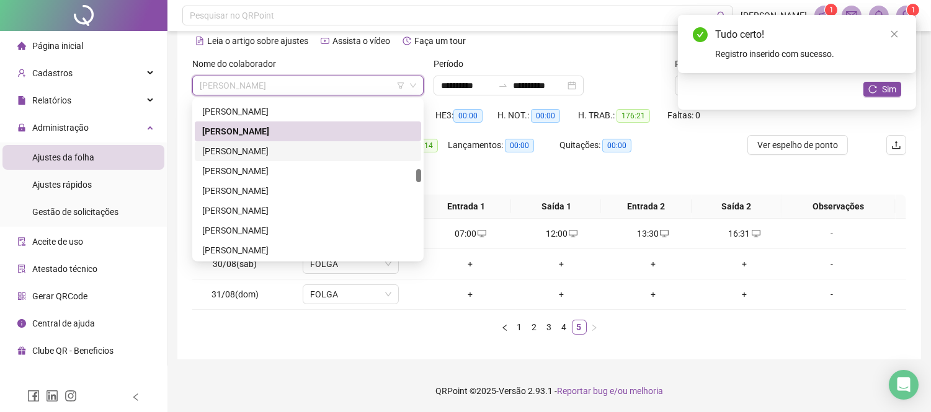
click at [347, 146] on div "[PERSON_NAME]" at bounding box center [307, 151] width 211 height 14
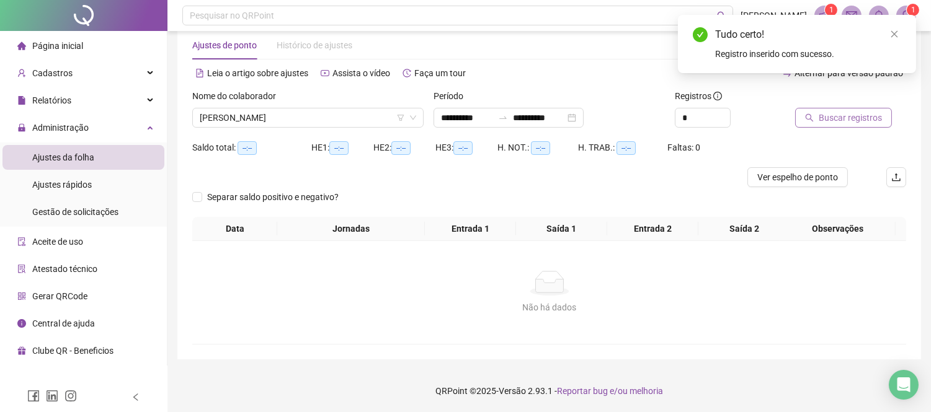
click at [831, 120] on span "Buscar registros" at bounding box center [849, 118] width 63 height 14
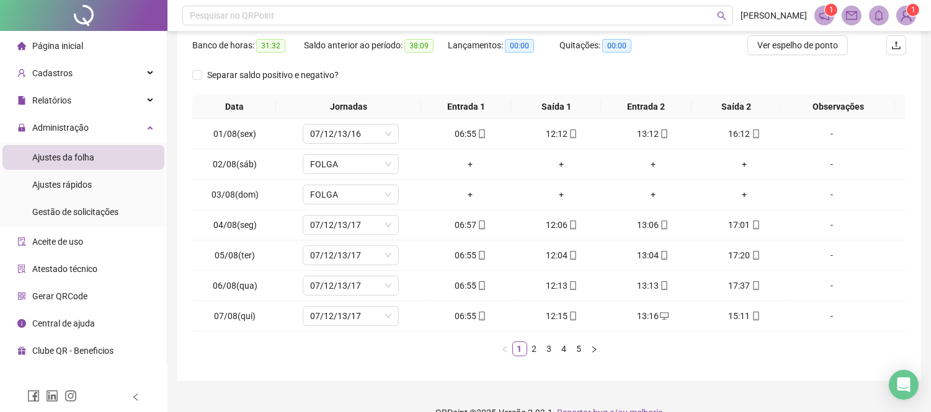
scroll to position [179, 0]
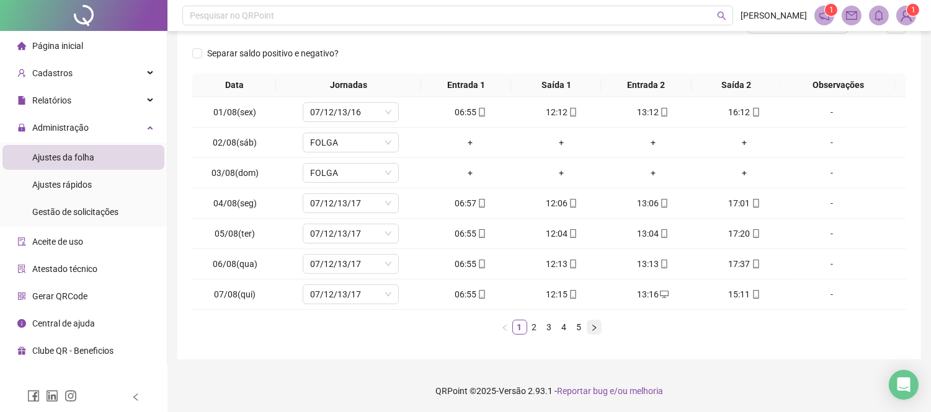
click at [593, 325] on icon "right" at bounding box center [594, 327] width 4 height 6
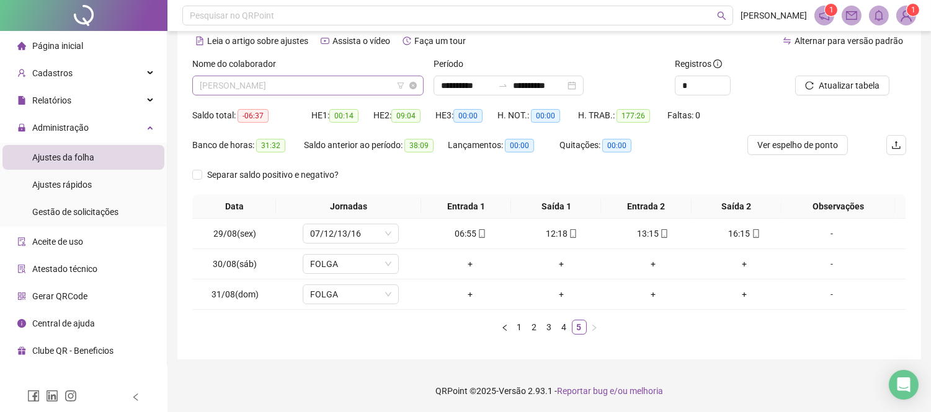
click at [276, 90] on span "[PERSON_NAME]" at bounding box center [308, 85] width 216 height 19
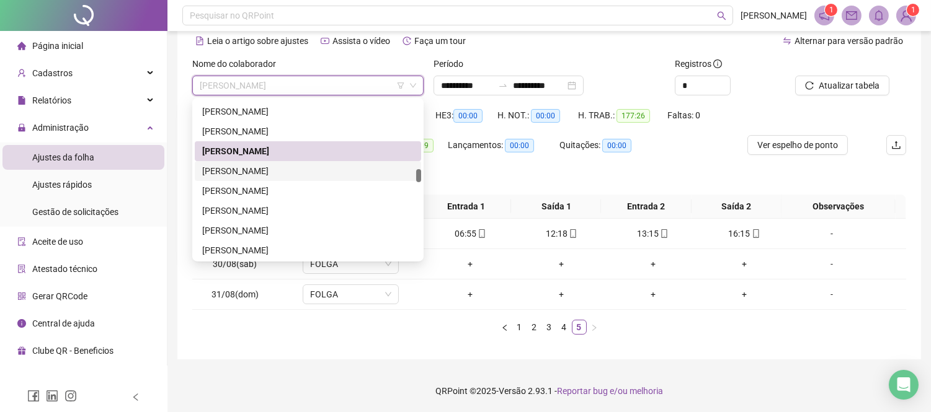
click at [290, 174] on div "[PERSON_NAME]" at bounding box center [307, 171] width 211 height 14
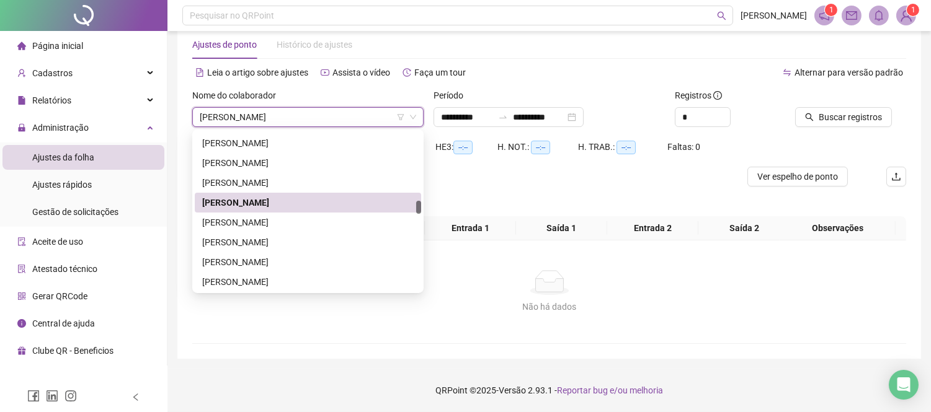
scroll to position [25, 0]
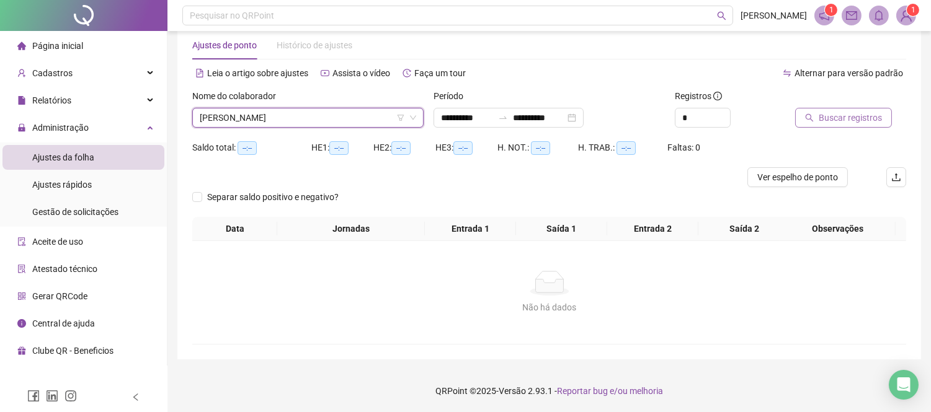
click at [803, 112] on button "Buscar registros" at bounding box center [843, 118] width 97 height 20
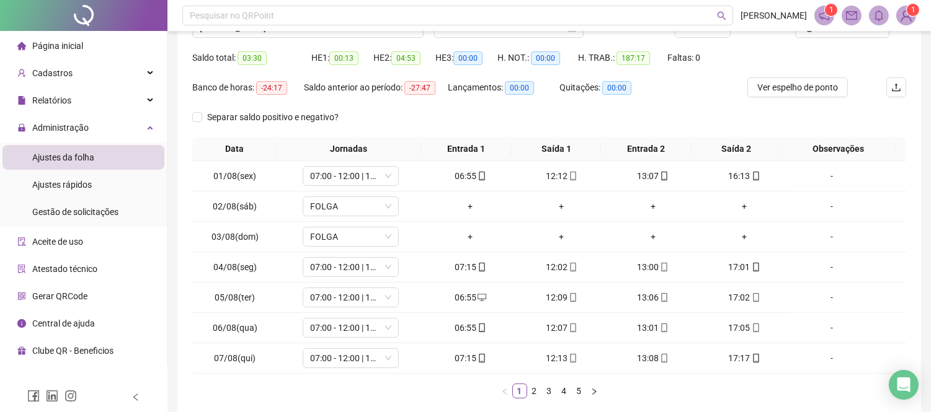
scroll to position [179, 0]
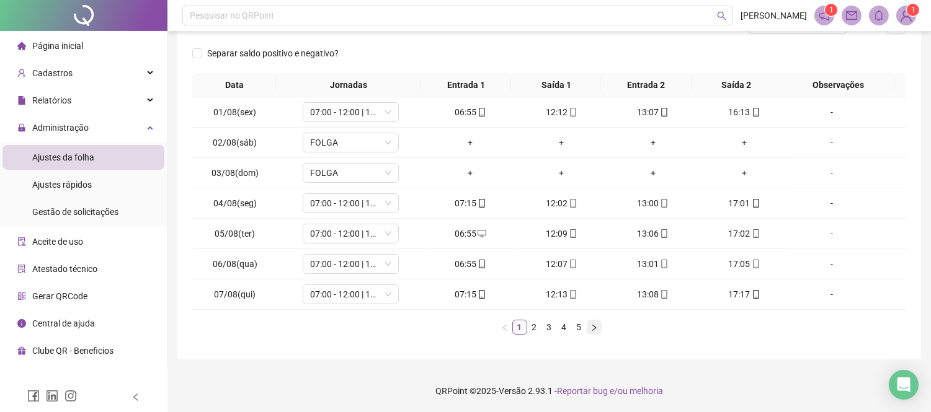
click at [591, 326] on icon "right" at bounding box center [593, 327] width 7 height 7
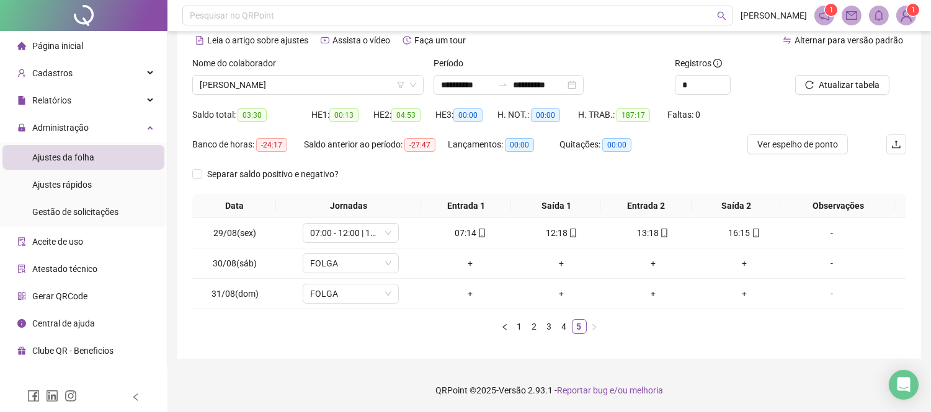
scroll to position [57, 0]
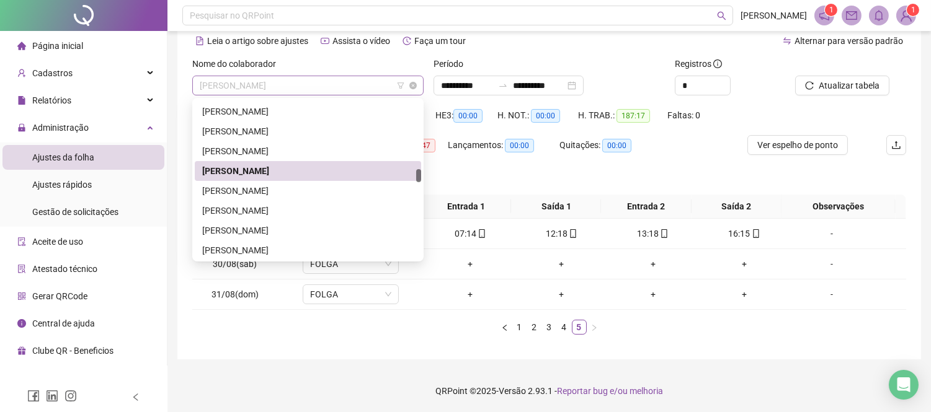
click at [251, 84] on span "[PERSON_NAME]" at bounding box center [308, 85] width 216 height 19
click at [283, 186] on div "[PERSON_NAME]" at bounding box center [307, 191] width 211 height 14
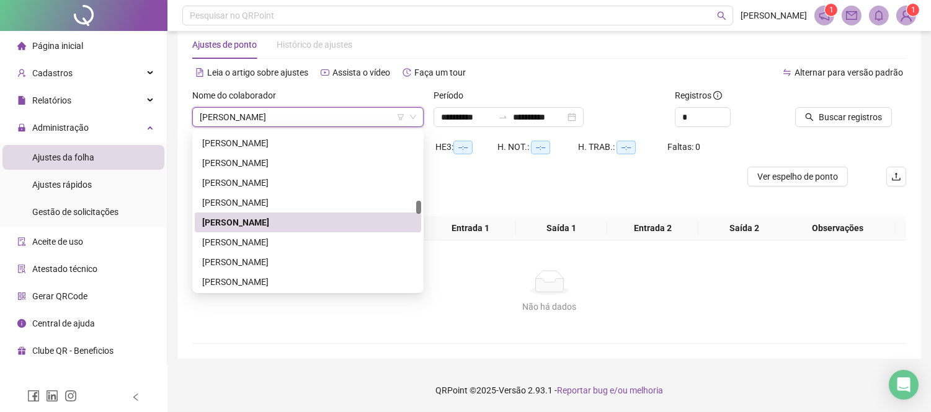
scroll to position [25, 0]
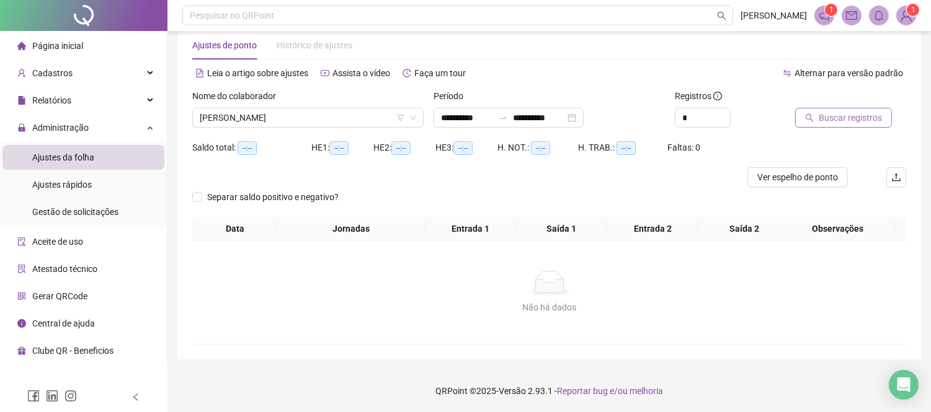
click at [833, 115] on span "Buscar registros" at bounding box center [849, 118] width 63 height 14
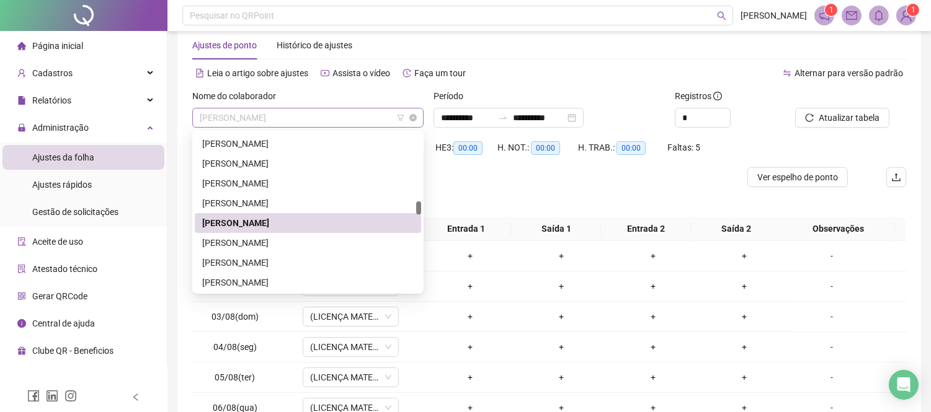
click at [288, 116] on span "[PERSON_NAME]" at bounding box center [308, 117] width 216 height 19
click at [288, 242] on div "[PERSON_NAME]" at bounding box center [307, 243] width 211 height 14
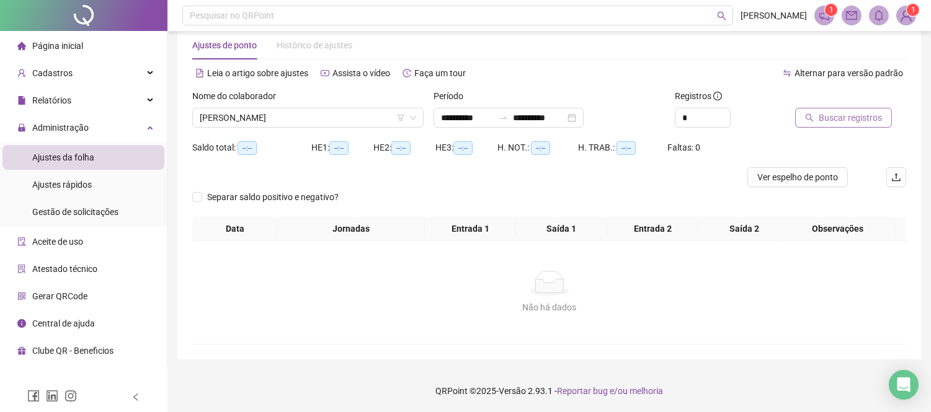
click at [818, 118] on span "Buscar registros" at bounding box center [849, 118] width 63 height 14
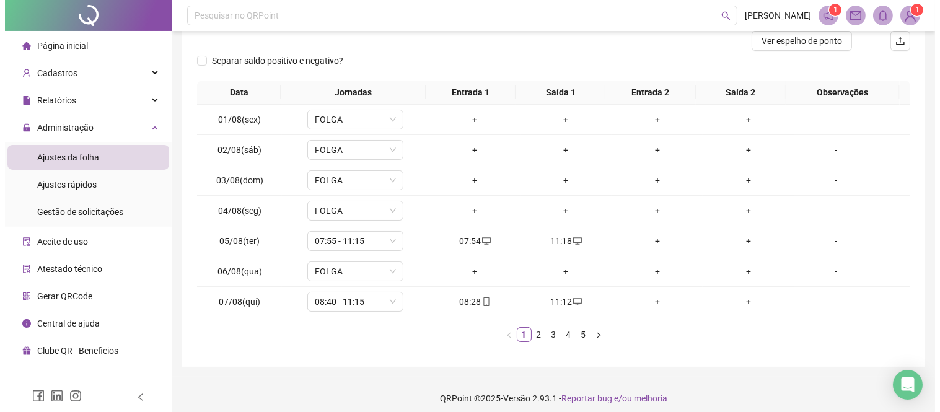
scroll to position [162, 0]
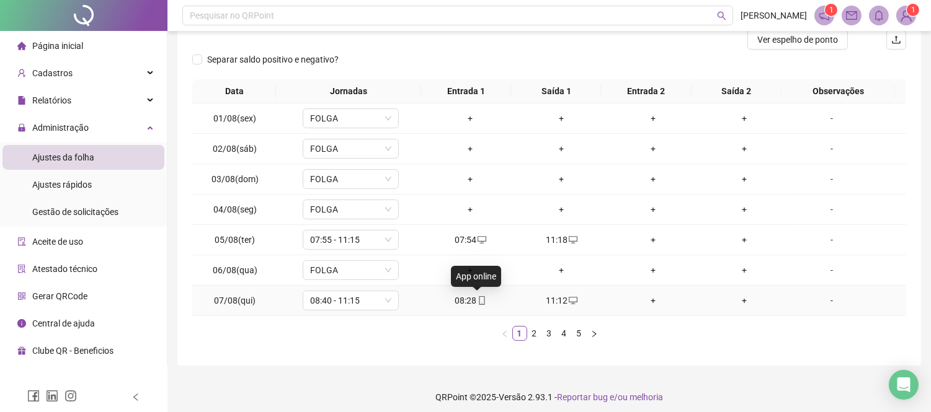
click at [477, 304] on icon "mobile" at bounding box center [481, 300] width 9 height 9
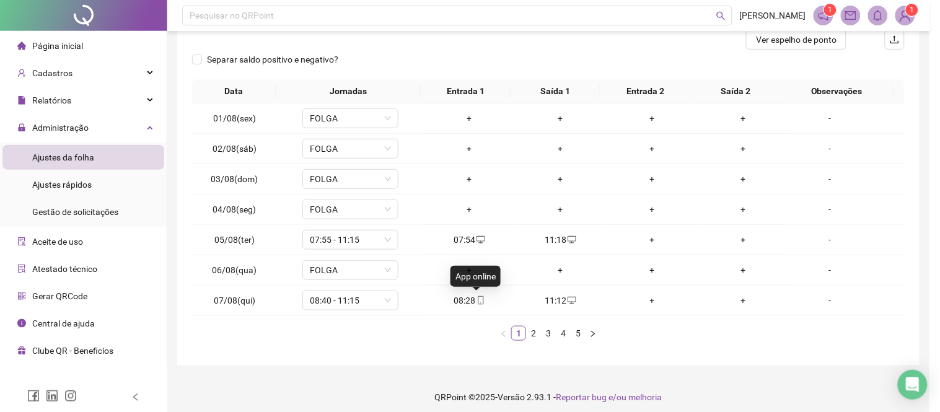
type input "**********"
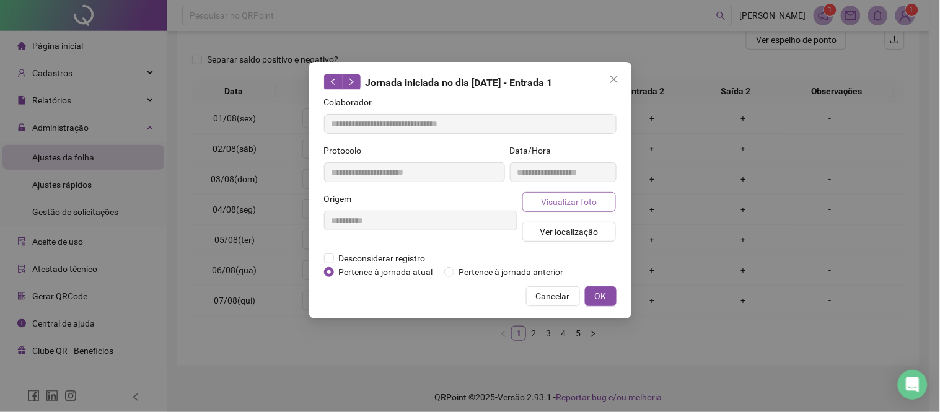
click at [559, 208] on button "Visualizar foto" at bounding box center [570, 202] width 94 height 20
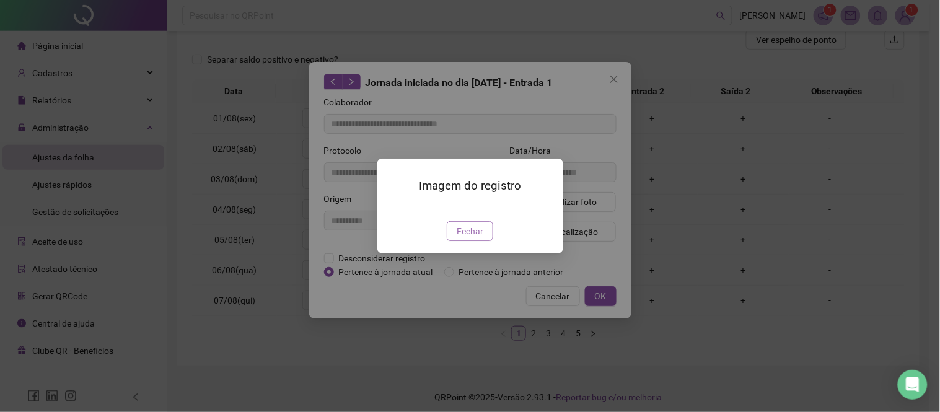
click at [474, 238] on span "Fechar" at bounding box center [470, 231] width 27 height 14
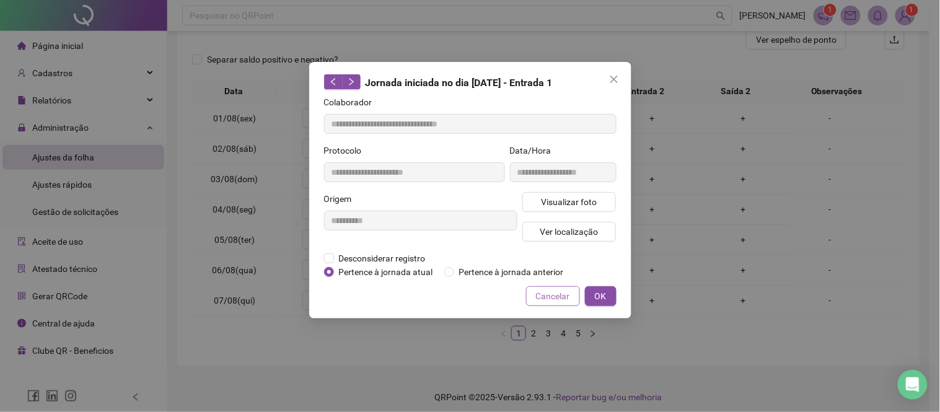
click at [551, 290] on span "Cancelar" at bounding box center [553, 297] width 34 height 14
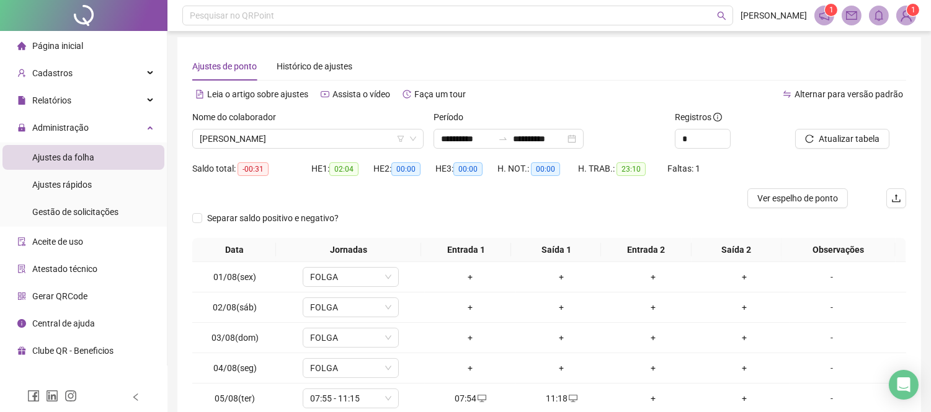
scroll to position [0, 0]
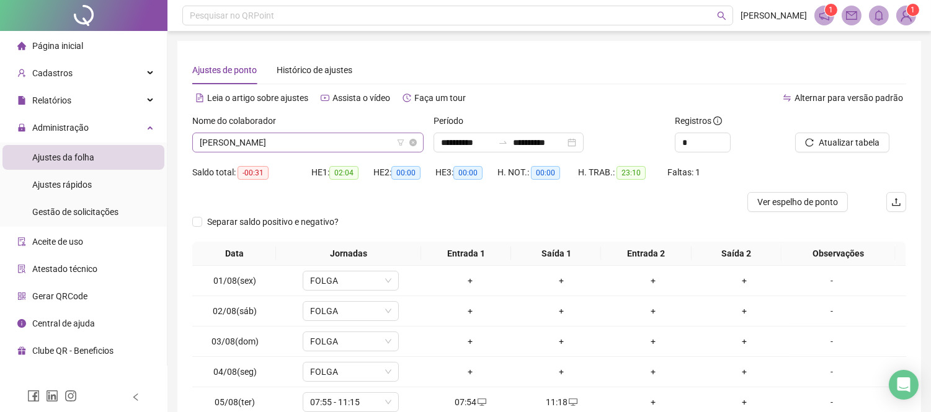
click at [272, 146] on span "[PERSON_NAME]" at bounding box center [308, 142] width 216 height 19
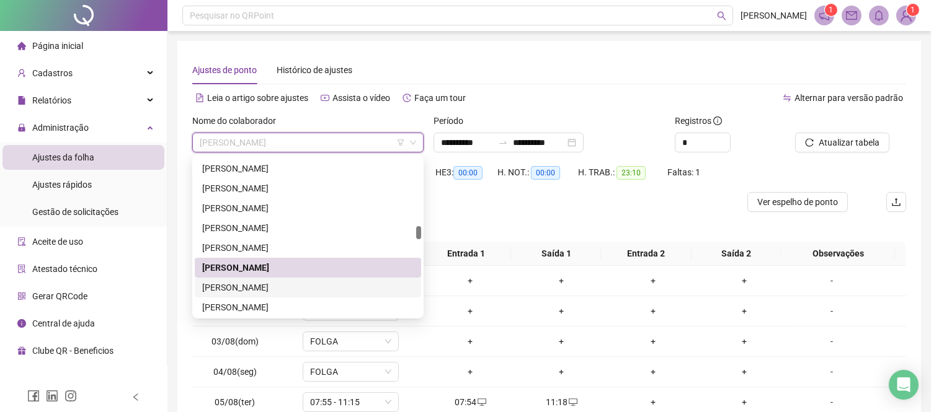
click at [306, 290] on div "[PERSON_NAME]" at bounding box center [307, 288] width 211 height 14
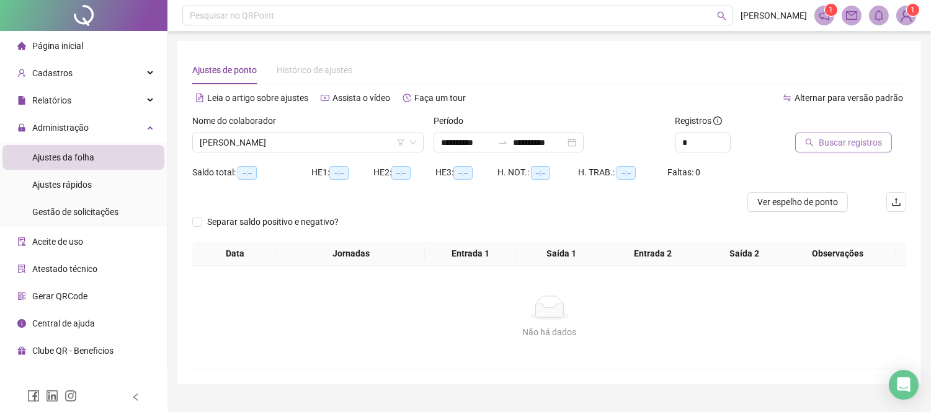
click at [878, 145] on span "Buscar registros" at bounding box center [849, 143] width 63 height 14
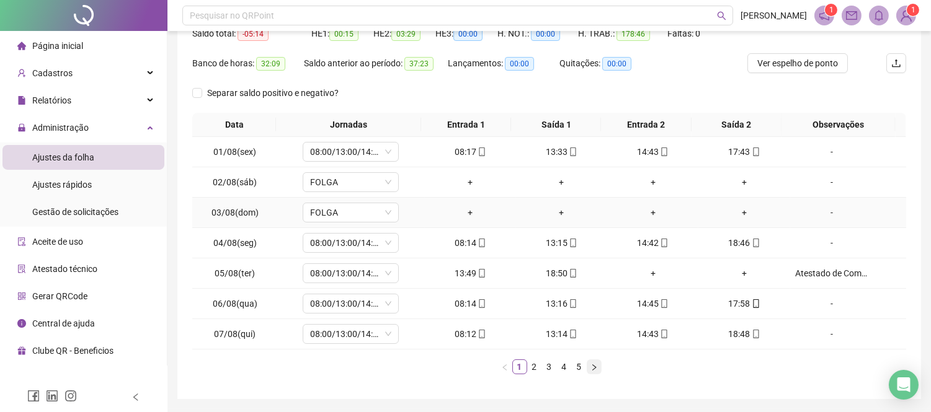
scroll to position [179, 0]
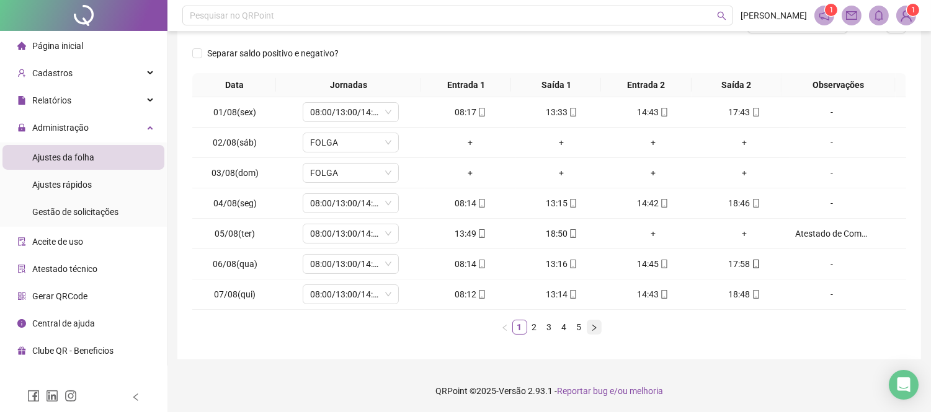
click at [596, 325] on icon "right" at bounding box center [593, 327] width 7 height 7
click at [740, 293] on div "+" at bounding box center [743, 295] width 81 height 14
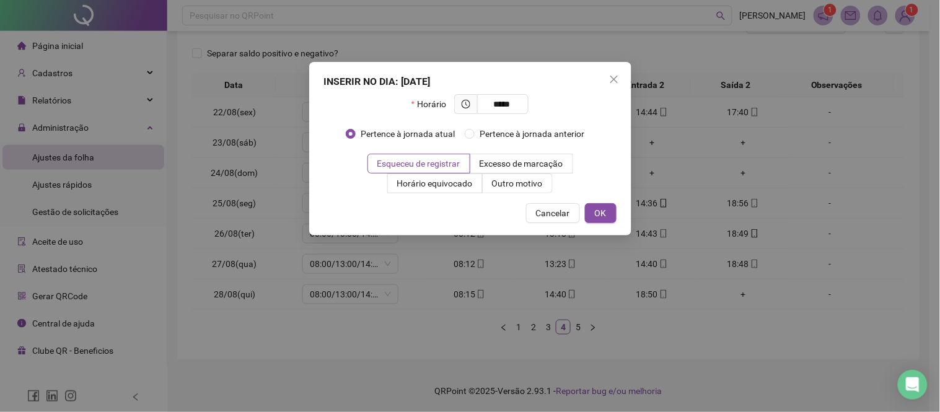
type input "*****"
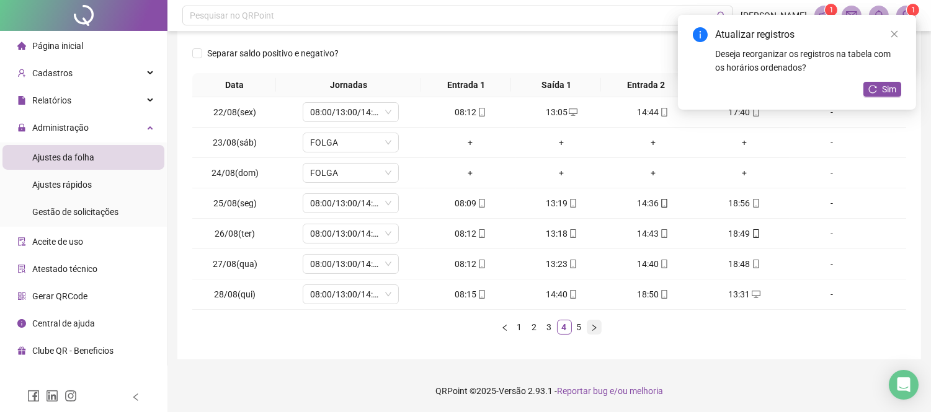
click at [597, 324] on icon "right" at bounding box center [593, 327] width 7 height 7
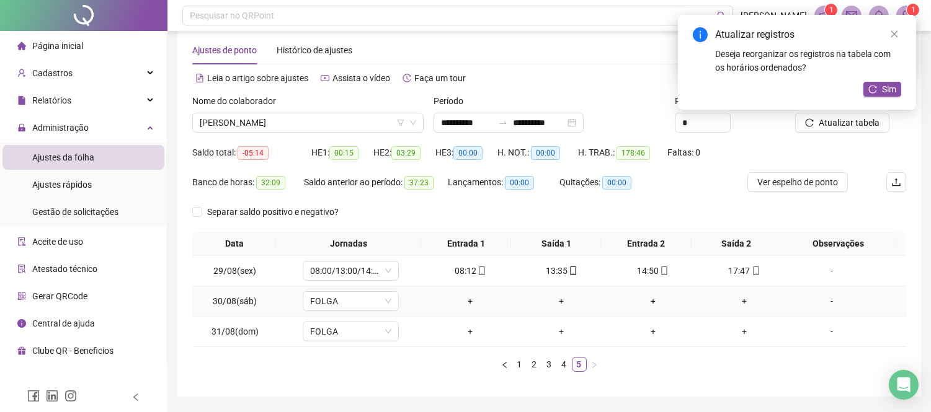
scroll to position [0, 0]
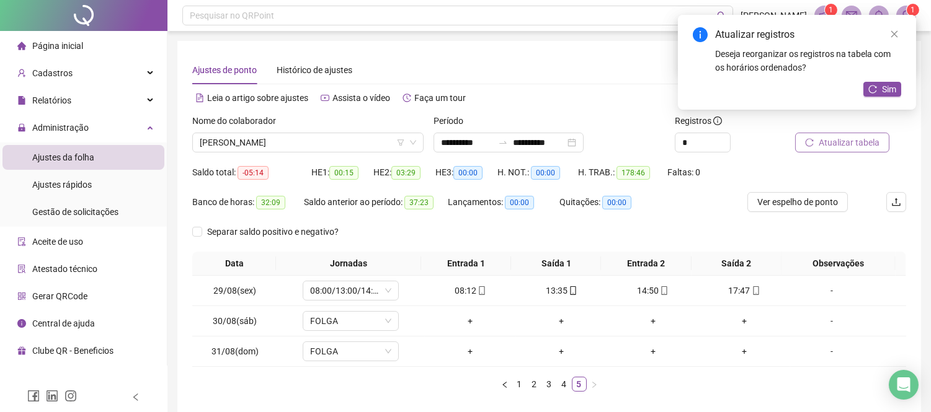
click at [862, 144] on span "Atualizar tabela" at bounding box center [848, 143] width 61 height 14
click at [275, 145] on span "[PERSON_NAME]" at bounding box center [308, 142] width 216 height 19
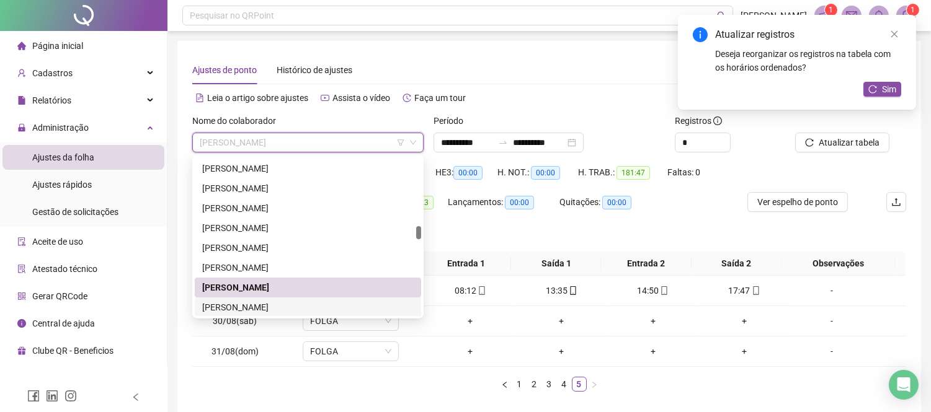
click at [284, 301] on div "[PERSON_NAME]" at bounding box center [307, 308] width 211 height 14
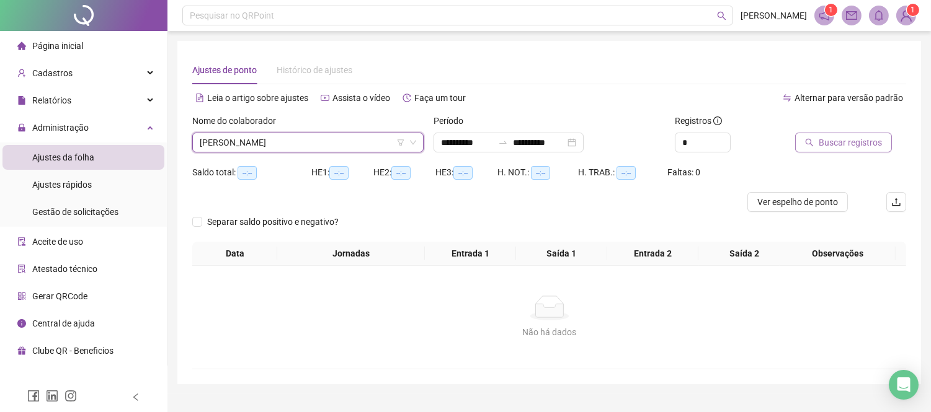
click at [841, 141] on span "Buscar registros" at bounding box center [849, 143] width 63 height 14
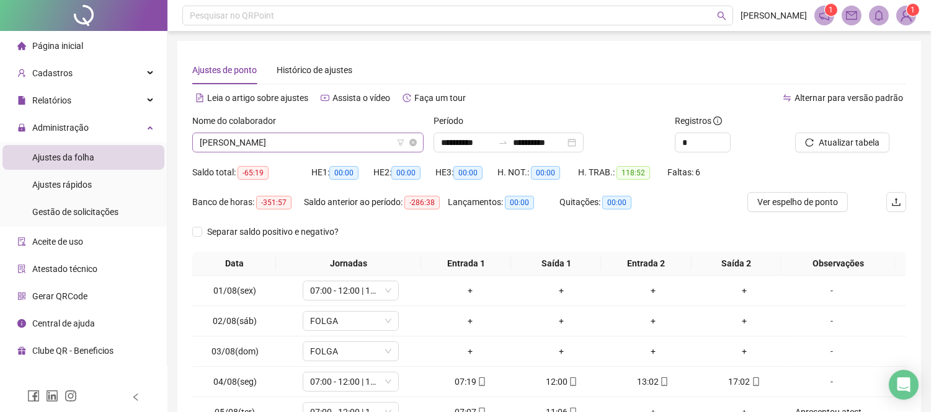
click at [321, 144] on span "[PERSON_NAME]" at bounding box center [308, 142] width 216 height 19
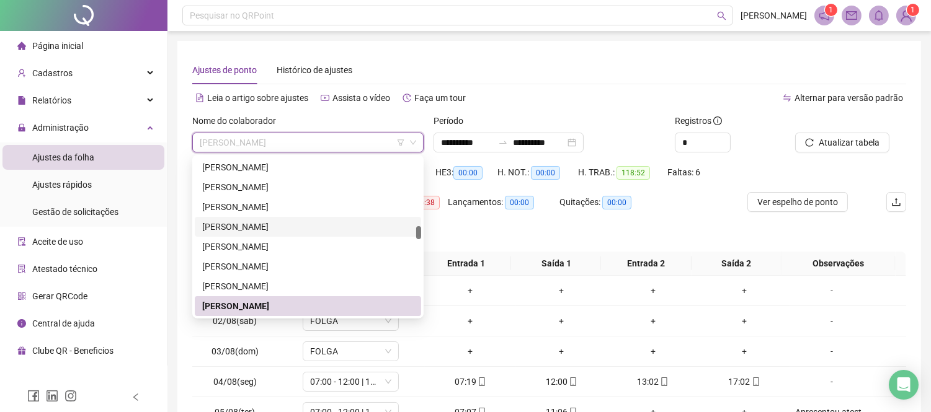
scroll to position [902, 0]
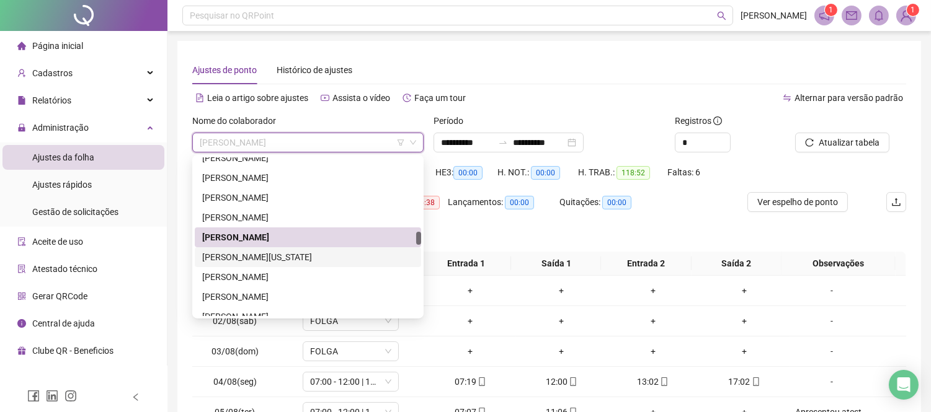
click at [329, 252] on div "[PERSON_NAME][US_STATE]" at bounding box center [307, 257] width 211 height 14
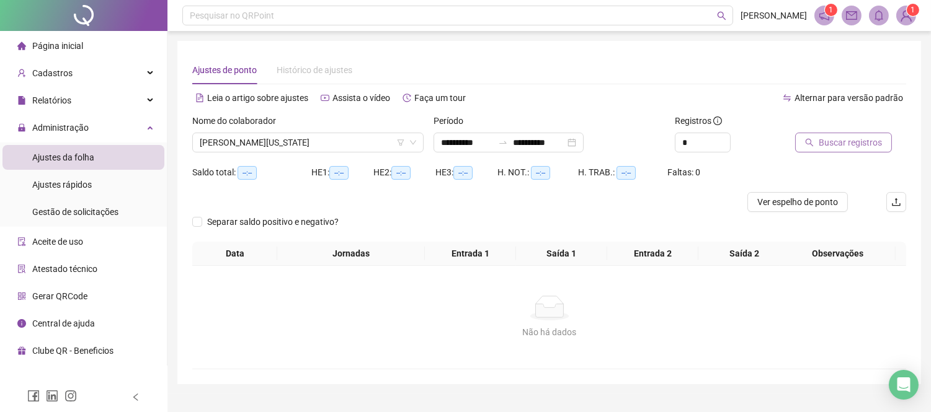
click at [832, 141] on span "Buscar registros" at bounding box center [849, 143] width 63 height 14
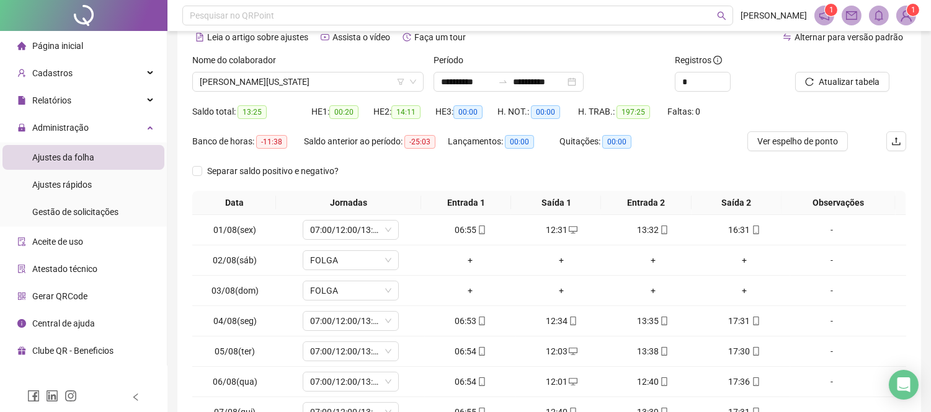
scroll to position [179, 0]
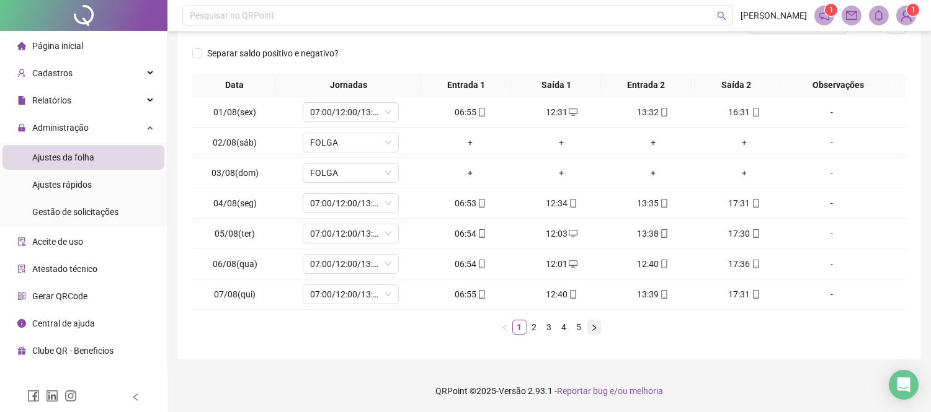
click at [590, 330] on icon "right" at bounding box center [593, 327] width 7 height 7
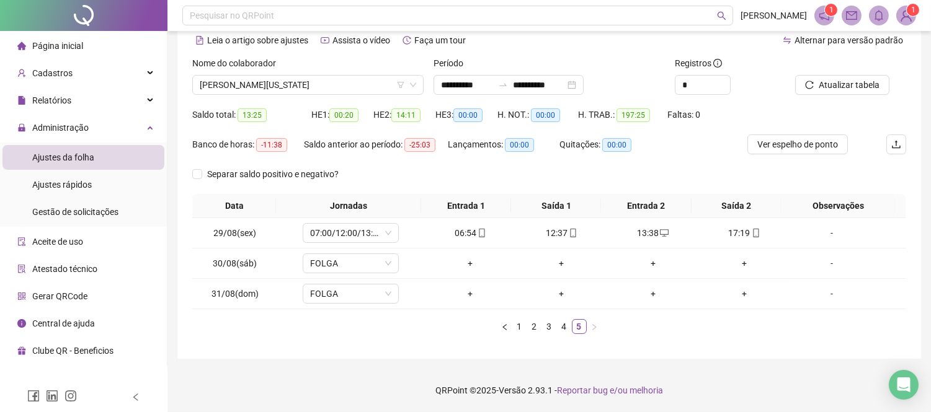
scroll to position [57, 0]
click at [327, 76] on span "[PERSON_NAME][US_STATE]" at bounding box center [308, 85] width 216 height 19
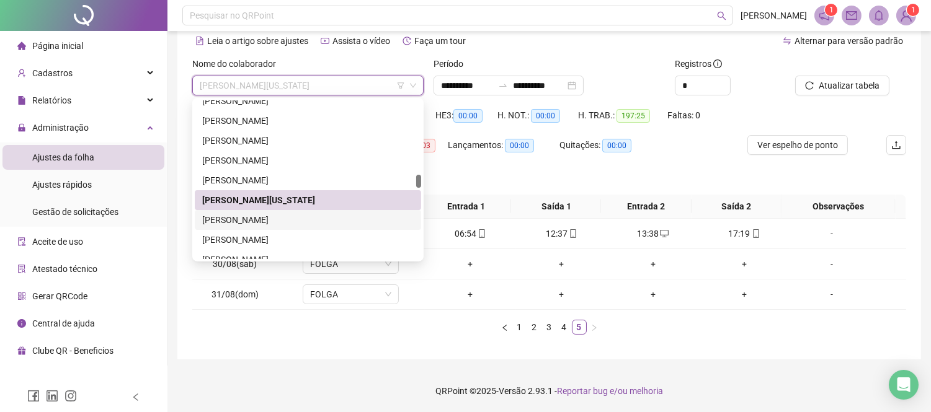
click at [330, 220] on div "[PERSON_NAME]" at bounding box center [307, 220] width 211 height 14
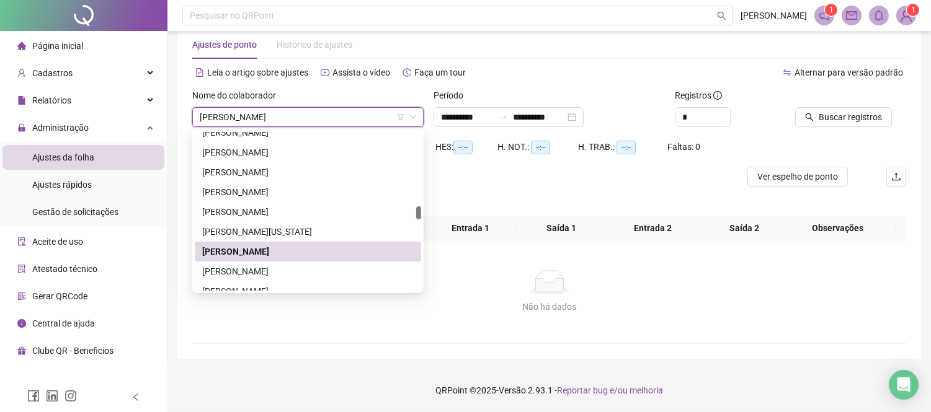
scroll to position [25, 0]
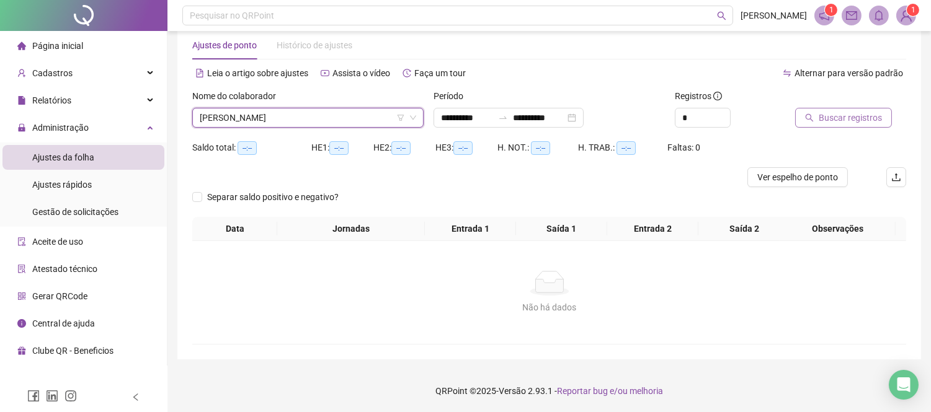
click at [823, 119] on span "Buscar registros" at bounding box center [849, 118] width 63 height 14
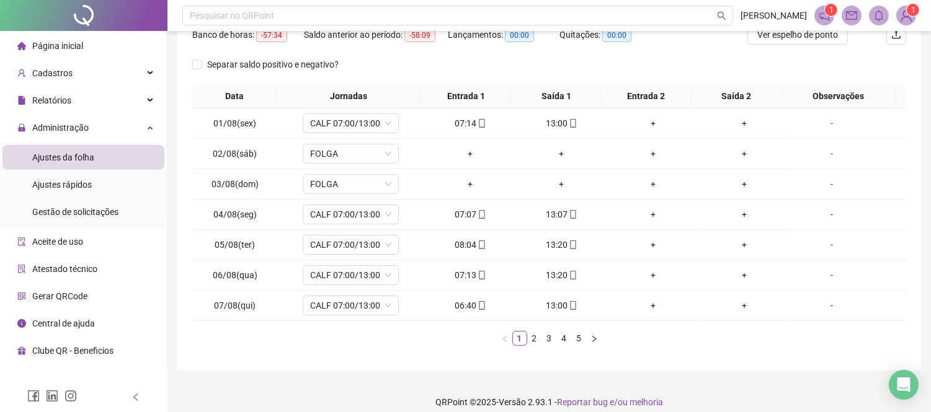
scroll to position [179, 0]
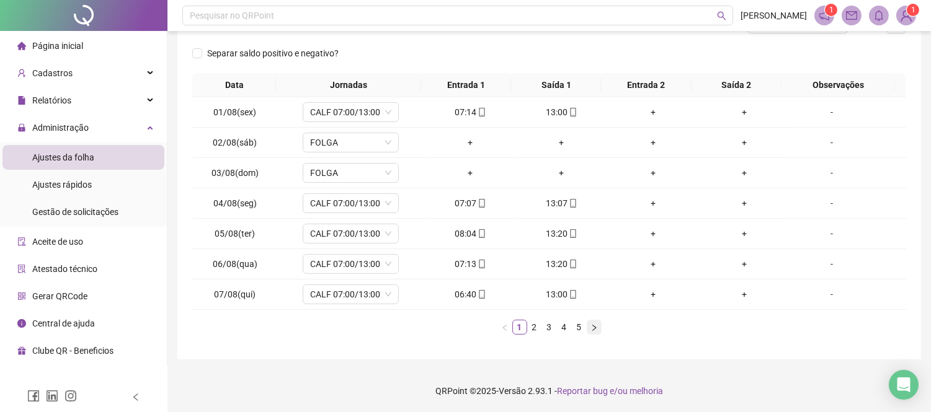
click at [595, 327] on icon "right" at bounding box center [593, 327] width 7 height 7
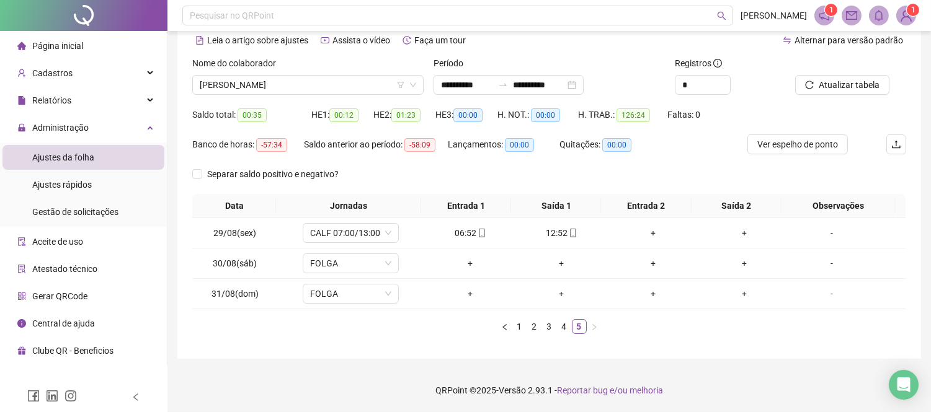
scroll to position [57, 0]
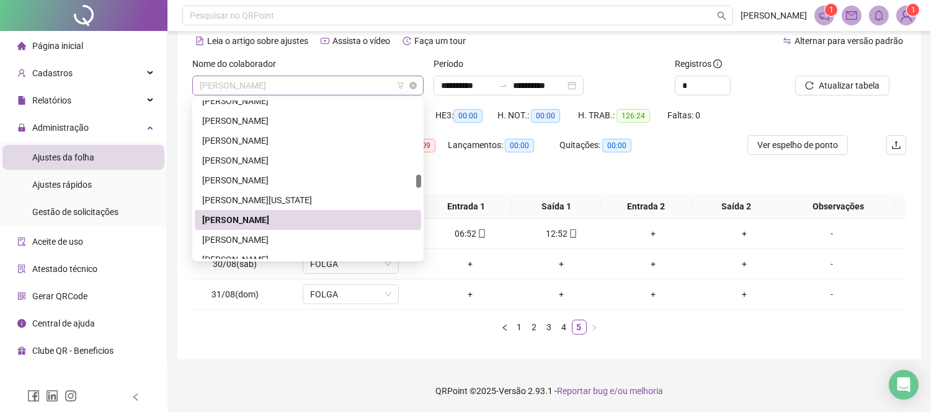
click at [337, 89] on span "[PERSON_NAME]" at bounding box center [308, 85] width 216 height 19
drag, startPoint x: 338, startPoint y: 237, endPoint x: 747, endPoint y: 232, distance: 408.6
click at [368, 236] on div "[PERSON_NAME]" at bounding box center [307, 240] width 211 height 14
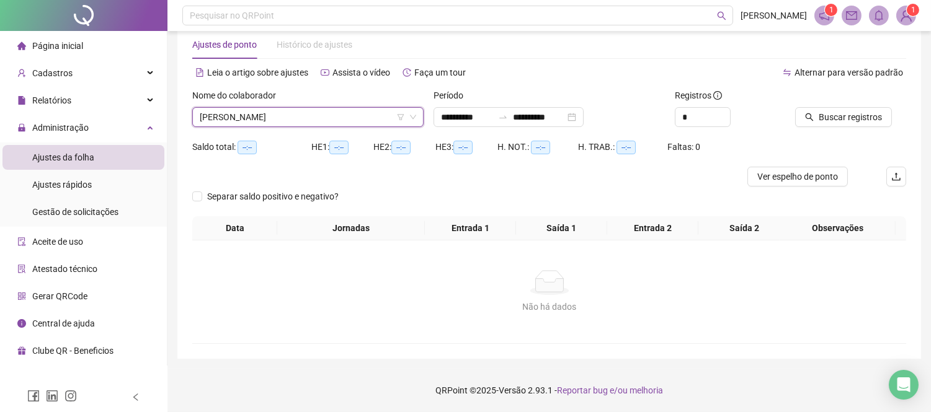
scroll to position [25, 0]
click at [865, 109] on button "Buscar registros" at bounding box center [843, 118] width 97 height 20
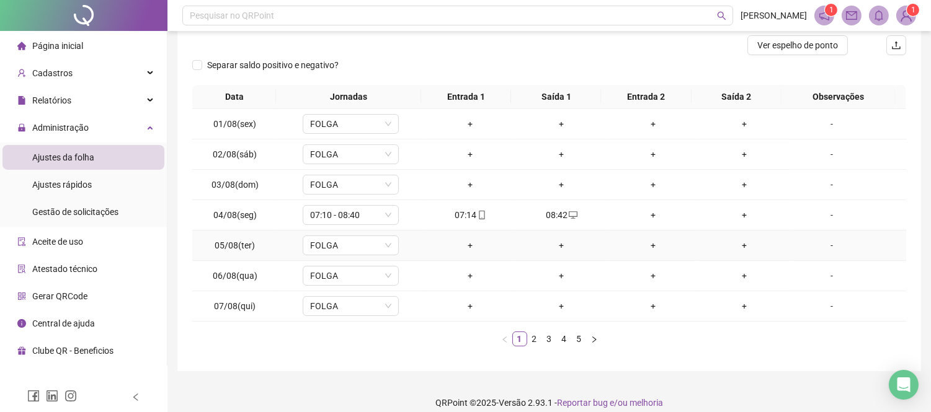
scroll to position [162, 0]
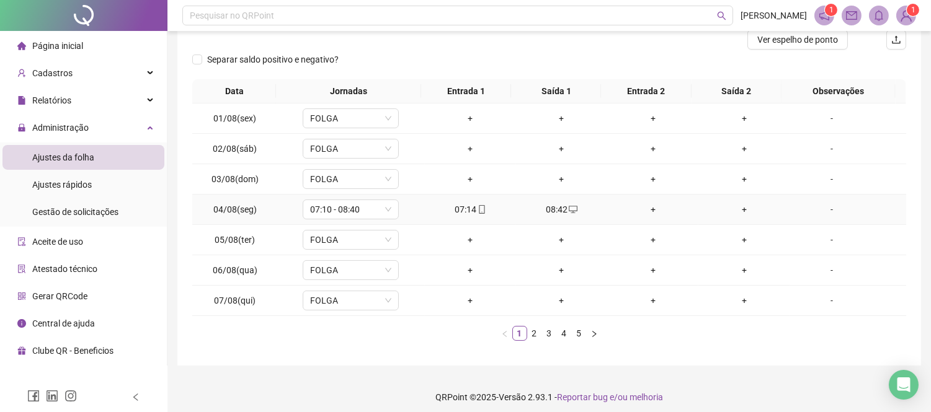
click at [468, 206] on div "07:14" at bounding box center [470, 210] width 81 height 14
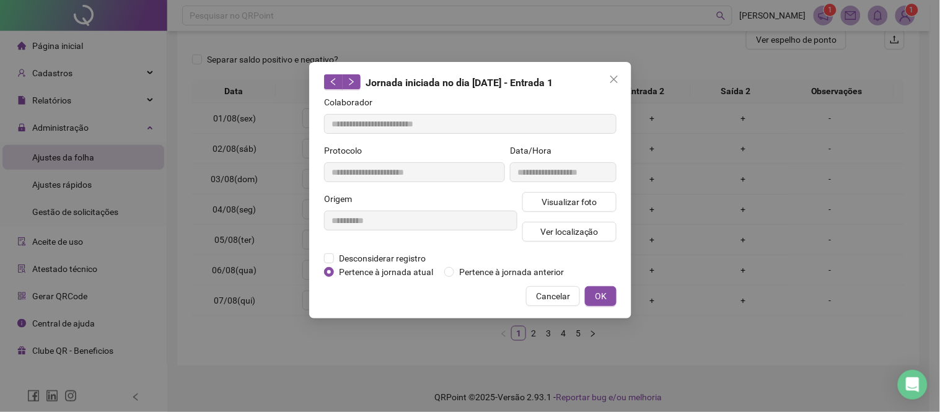
type input "**********"
click at [578, 205] on span "Visualizar foto" at bounding box center [569, 202] width 56 height 14
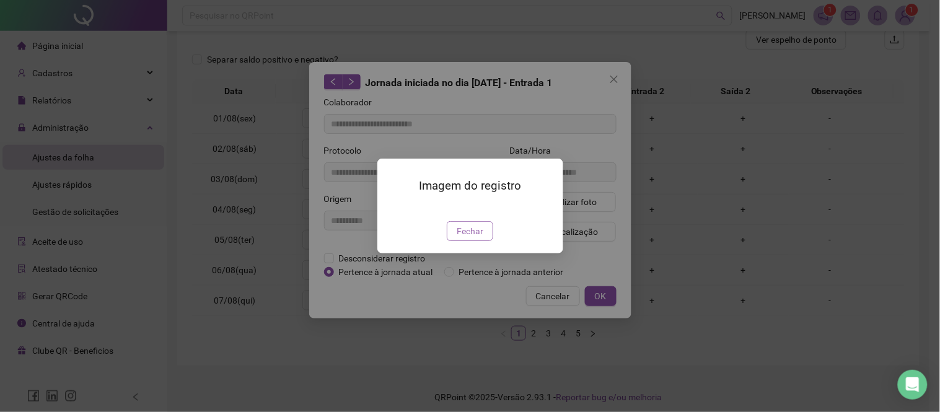
click at [479, 238] on span "Fechar" at bounding box center [470, 231] width 27 height 14
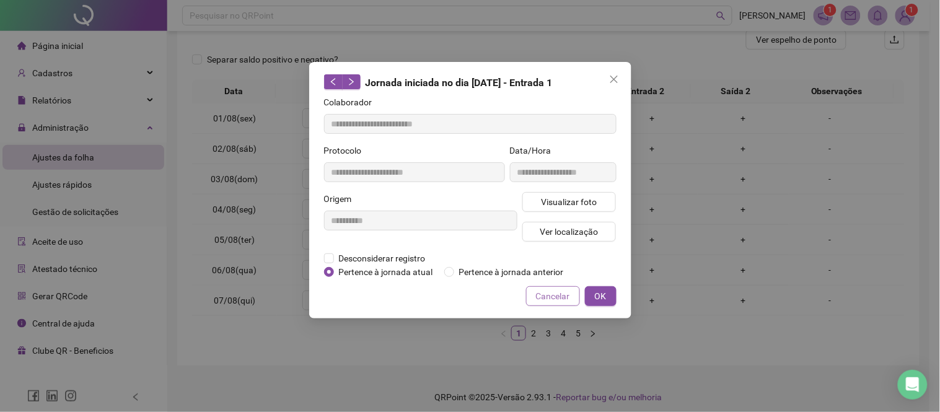
click at [528, 300] on div "Cancelar OK" at bounding box center [470, 296] width 293 height 20
click at [536, 298] on button "Cancelar" at bounding box center [553, 296] width 54 height 20
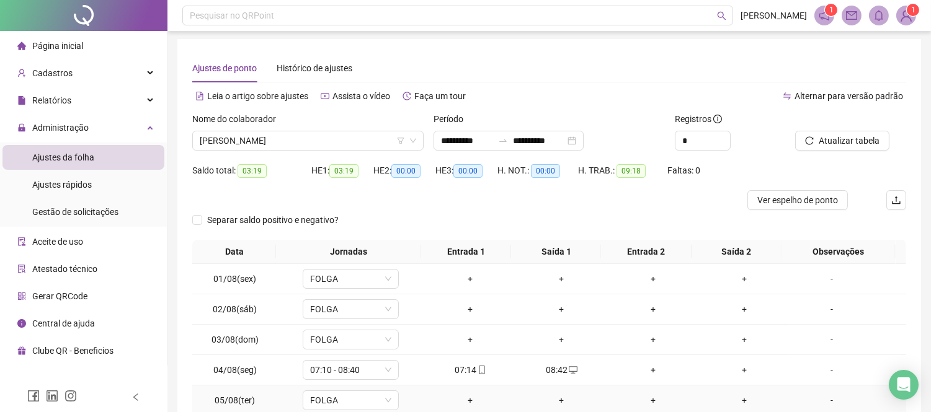
scroll to position [0, 0]
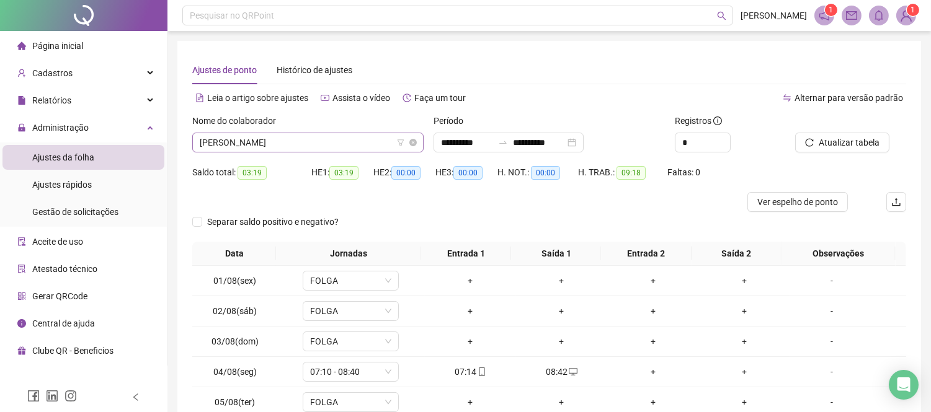
click at [213, 141] on span "[PERSON_NAME]" at bounding box center [308, 142] width 216 height 19
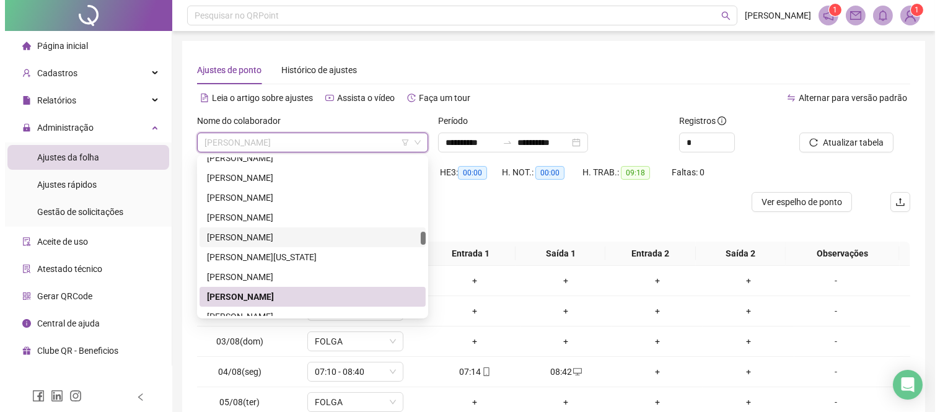
scroll to position [1040, 0]
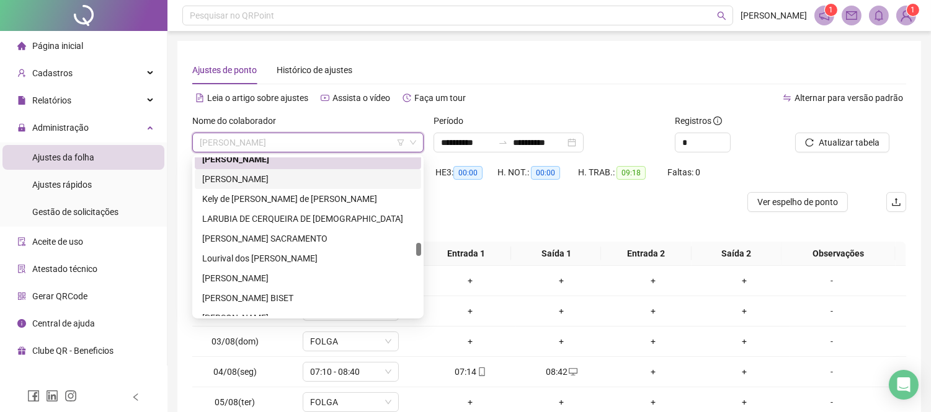
click at [256, 180] on div "[PERSON_NAME]" at bounding box center [307, 179] width 211 height 14
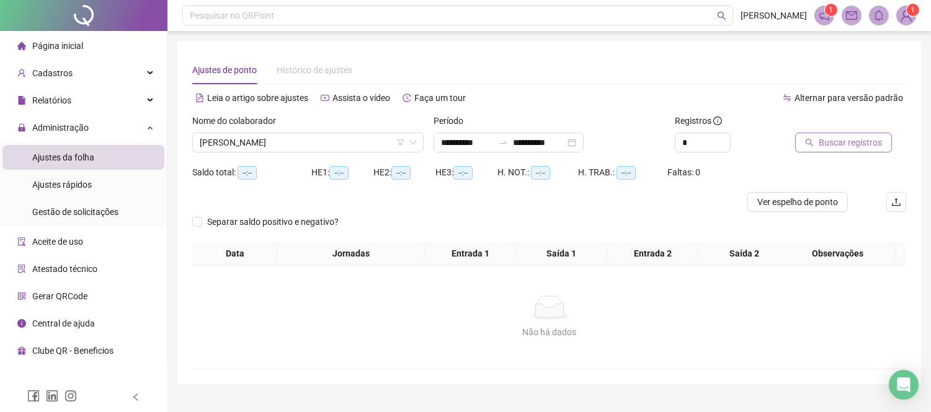
click at [815, 152] on button "Buscar registros" at bounding box center [843, 143] width 97 height 20
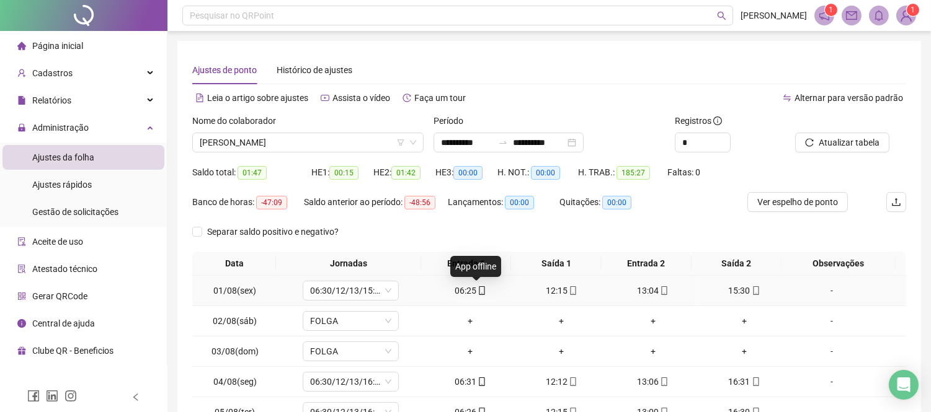
click at [476, 286] on span at bounding box center [481, 291] width 10 height 10
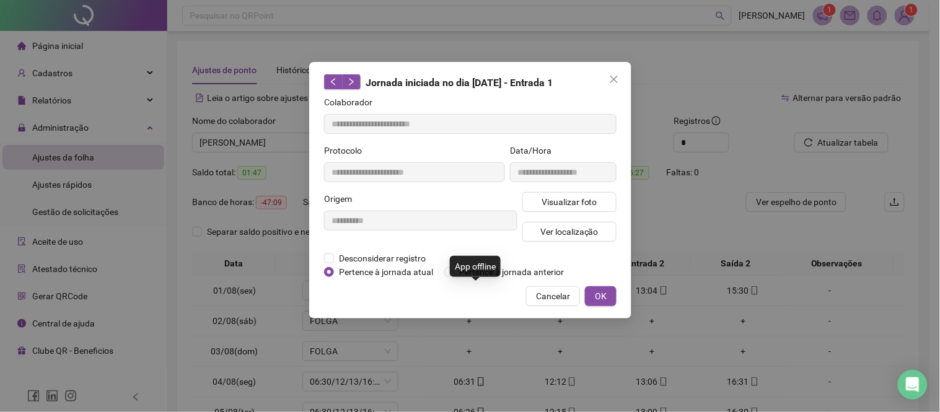
type input "**********"
click at [556, 205] on span "Visualizar foto" at bounding box center [569, 202] width 56 height 14
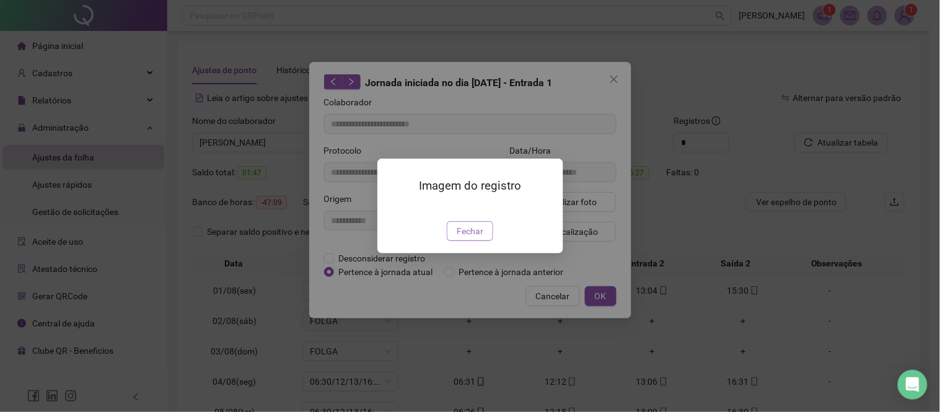
click at [477, 238] on span "Fechar" at bounding box center [470, 231] width 27 height 14
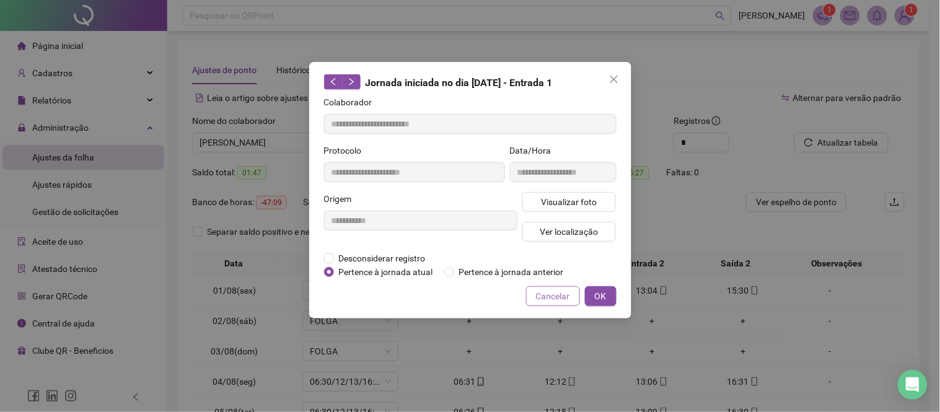
click at [567, 296] on span "Cancelar" at bounding box center [553, 297] width 34 height 14
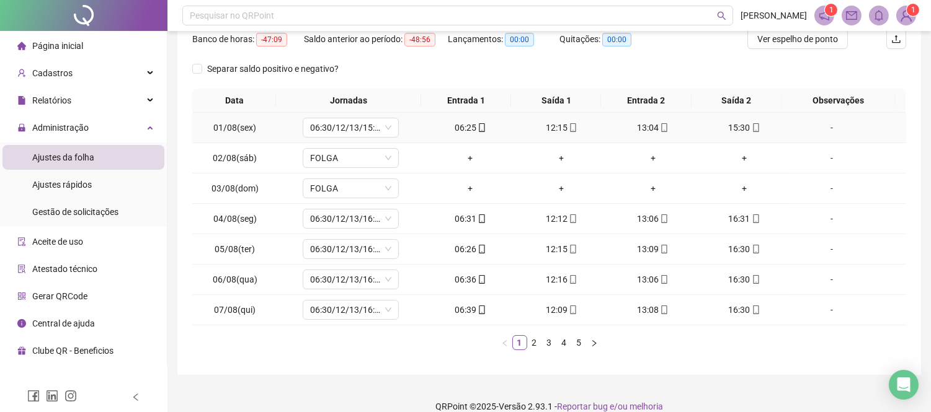
scroll to position [179, 0]
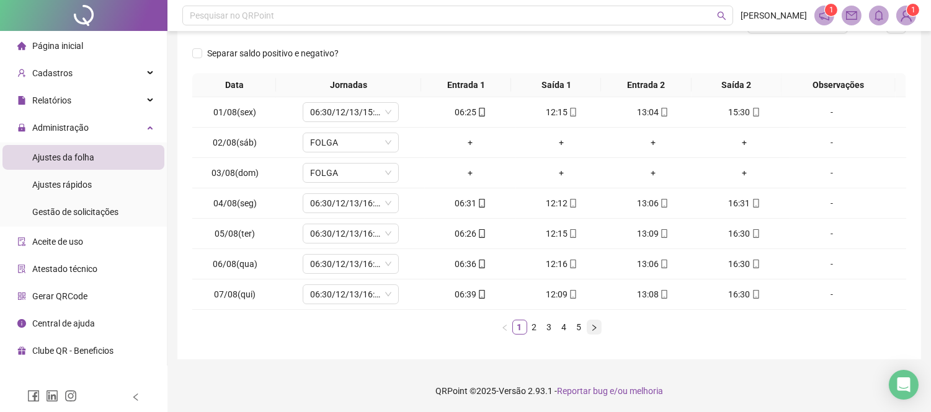
click at [595, 327] on icon "right" at bounding box center [593, 327] width 7 height 7
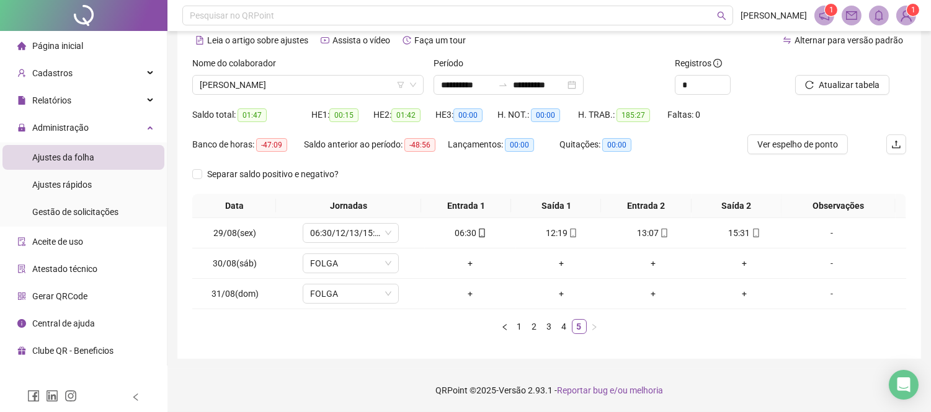
scroll to position [57, 0]
click at [244, 89] on span "[PERSON_NAME]" at bounding box center [308, 85] width 216 height 19
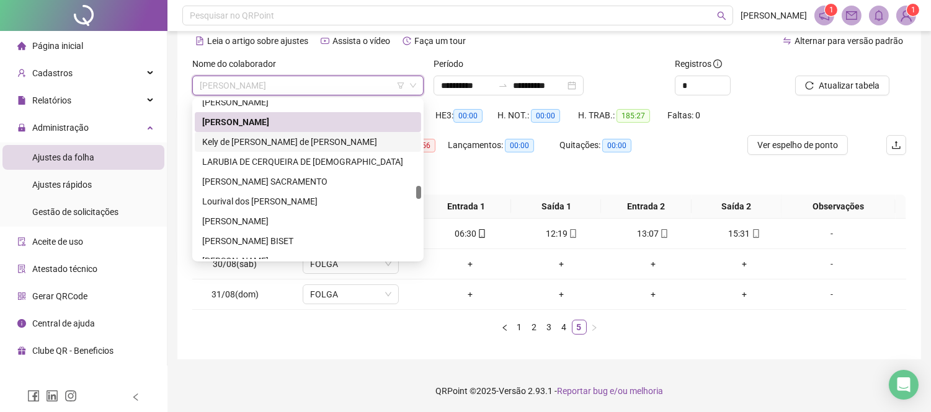
click at [267, 144] on div "Kely de [PERSON_NAME] de [PERSON_NAME]" at bounding box center [307, 142] width 211 height 14
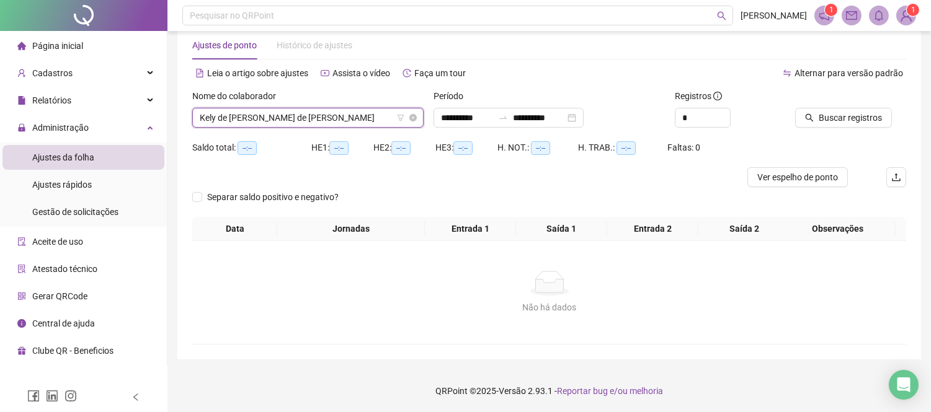
click at [338, 120] on span "Kely de [PERSON_NAME] de [PERSON_NAME]" at bounding box center [308, 117] width 216 height 19
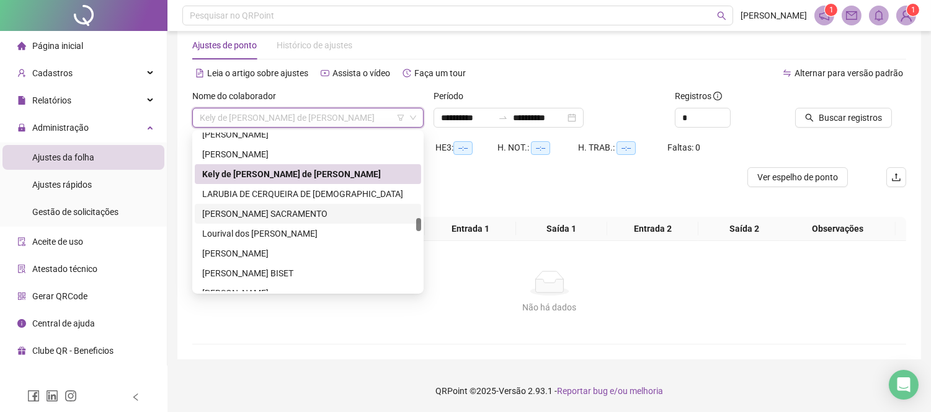
click at [268, 209] on div "[PERSON_NAME] SACRAMENTO" at bounding box center [307, 214] width 211 height 14
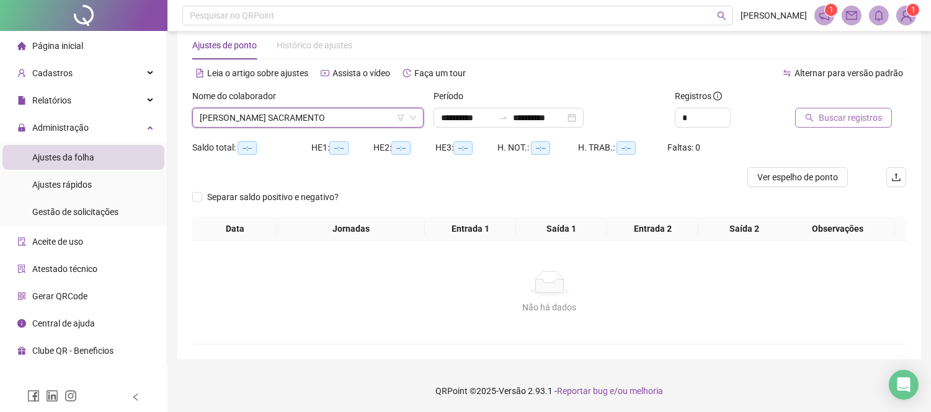
click at [833, 116] on span "Buscar registros" at bounding box center [849, 118] width 63 height 14
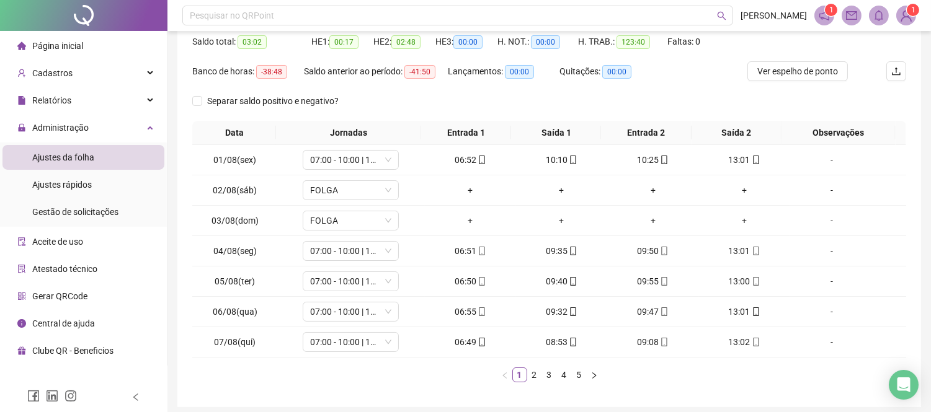
scroll to position [179, 0]
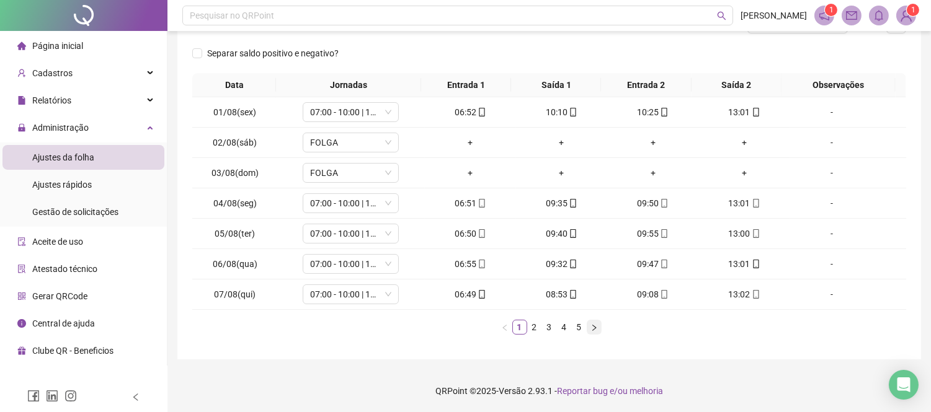
click at [591, 325] on icon "right" at bounding box center [593, 327] width 7 height 7
click at [645, 264] on div "+" at bounding box center [652, 264] width 81 height 14
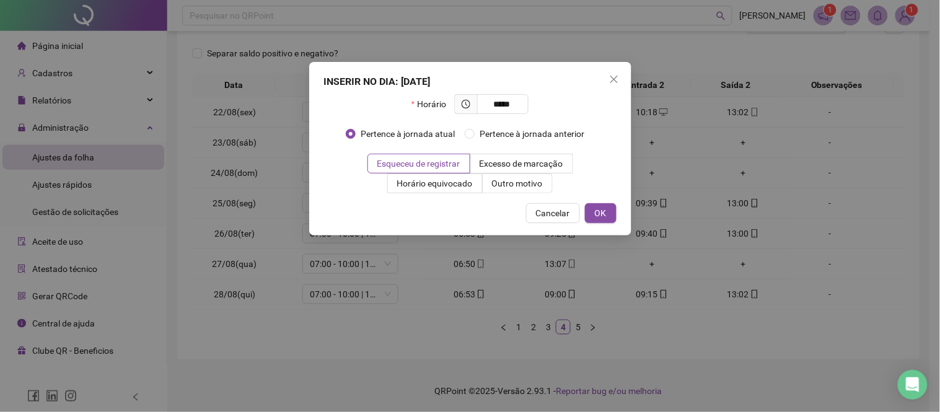
type input "*****"
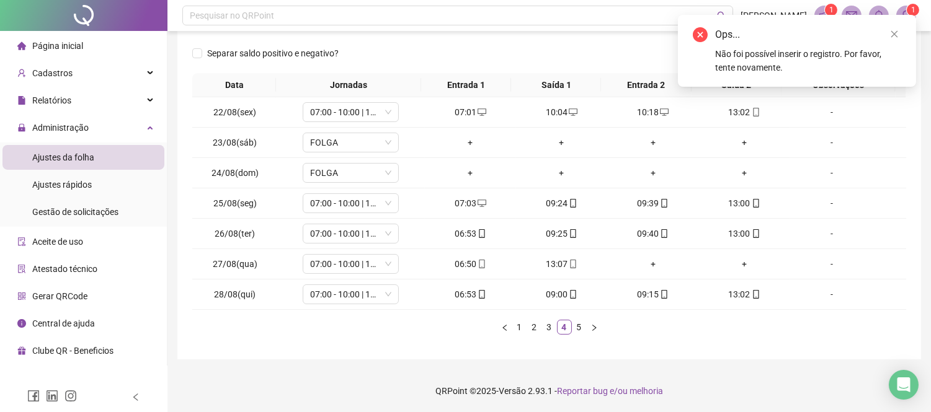
click at [736, 260] on div "+" at bounding box center [743, 264] width 81 height 14
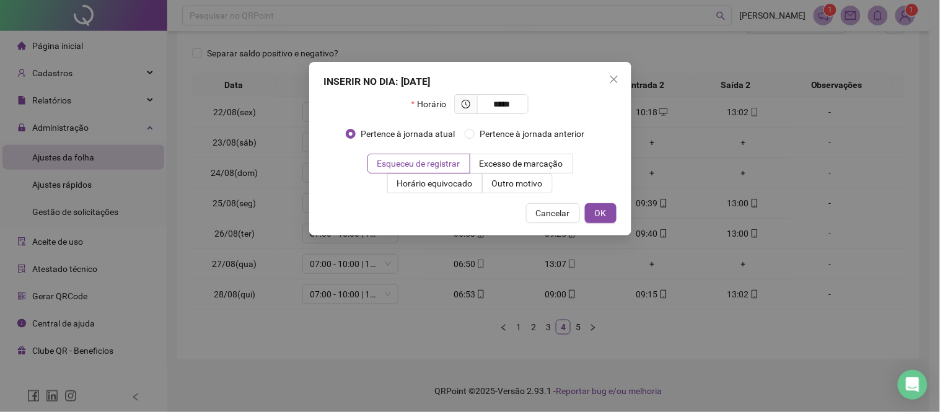
type input "*****"
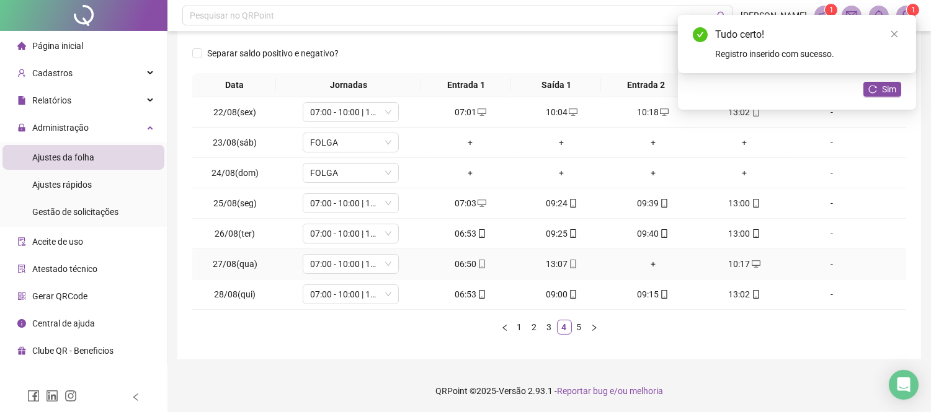
click at [645, 264] on div "+" at bounding box center [652, 264] width 81 height 14
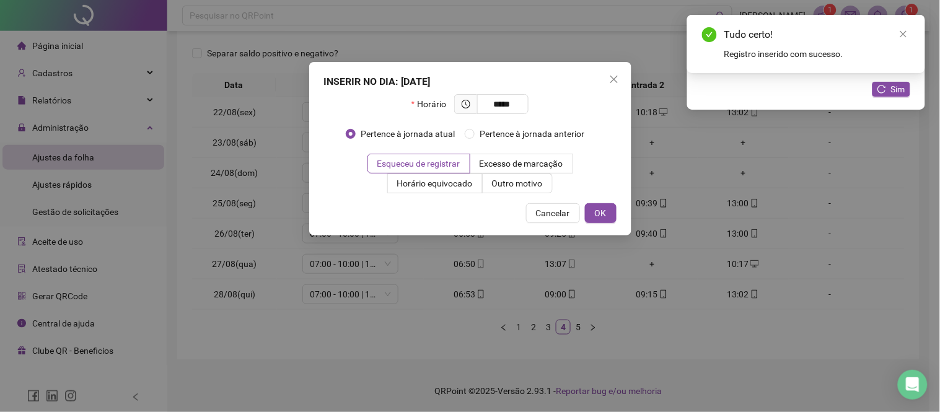
type input "*****"
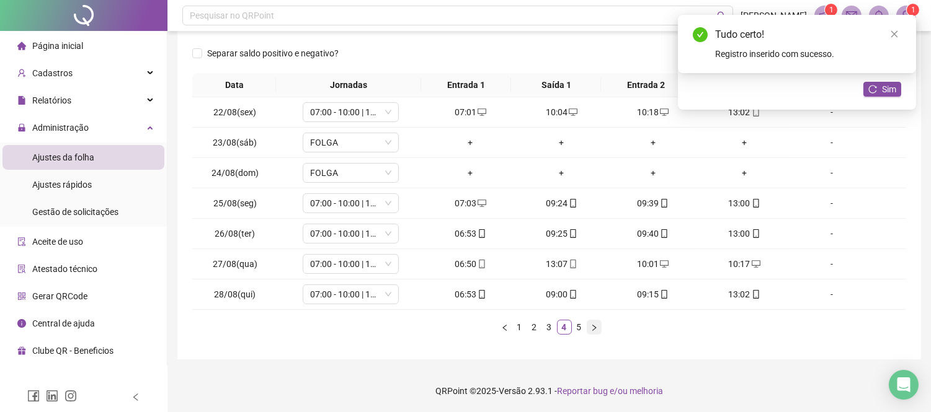
click at [592, 322] on button "button" at bounding box center [593, 327] width 15 height 15
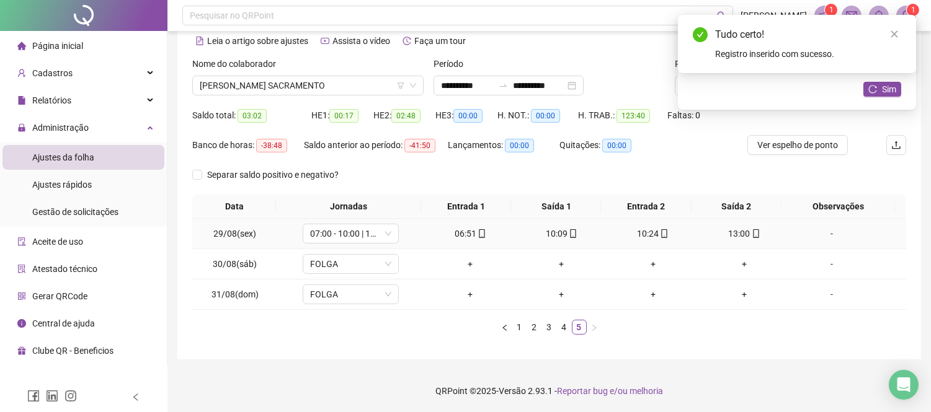
scroll to position [0, 0]
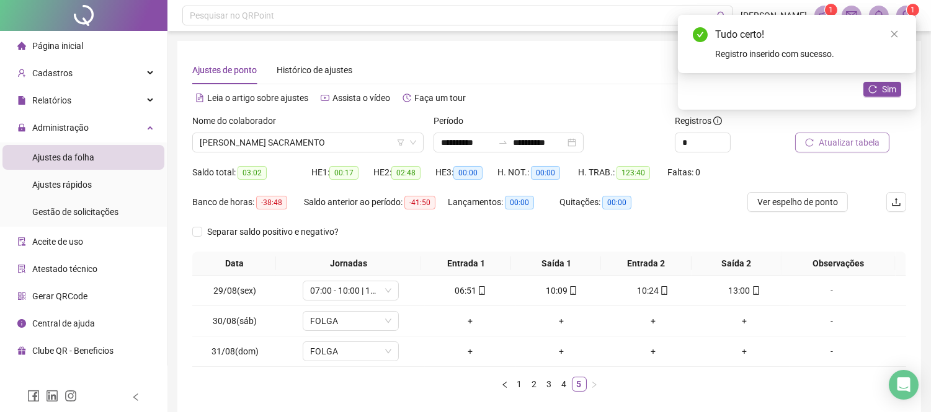
click at [815, 145] on button "Atualizar tabela" at bounding box center [842, 143] width 94 height 20
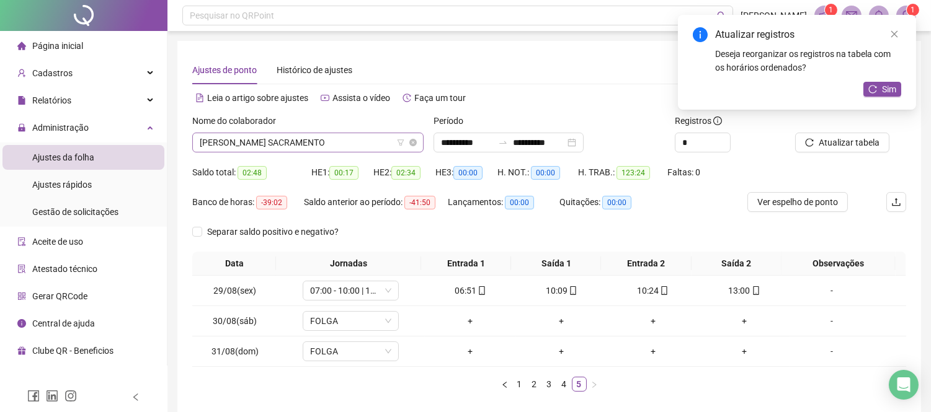
click at [311, 143] on span "[PERSON_NAME] SACRAMENTO" at bounding box center [308, 142] width 216 height 19
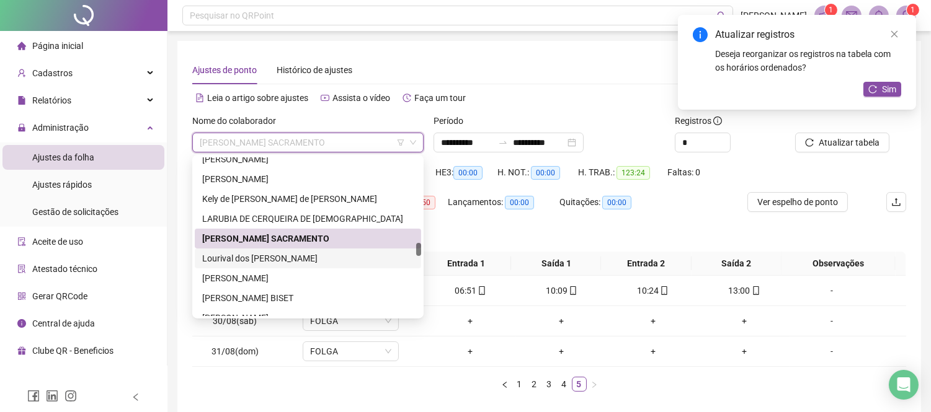
drag, startPoint x: 320, startPoint y: 259, endPoint x: 399, endPoint y: 244, distance: 80.6
click at [332, 257] on div "Lourival dos [PERSON_NAME]" at bounding box center [307, 259] width 211 height 14
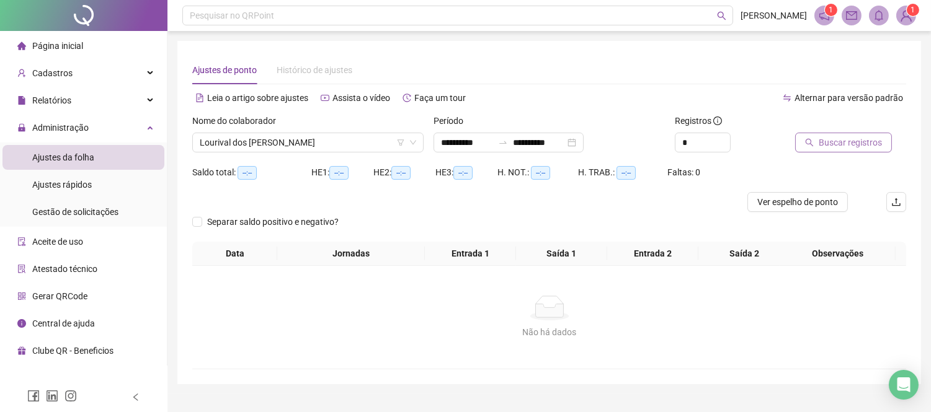
click at [844, 146] on span "Buscar registros" at bounding box center [849, 143] width 63 height 14
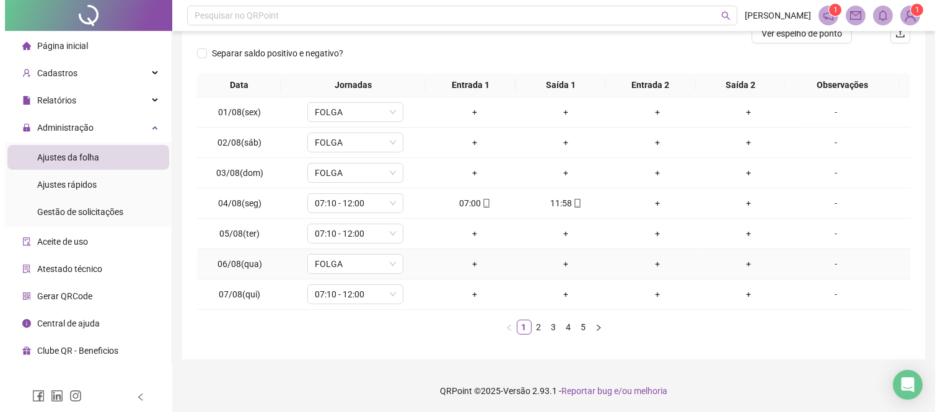
scroll to position [169, 0]
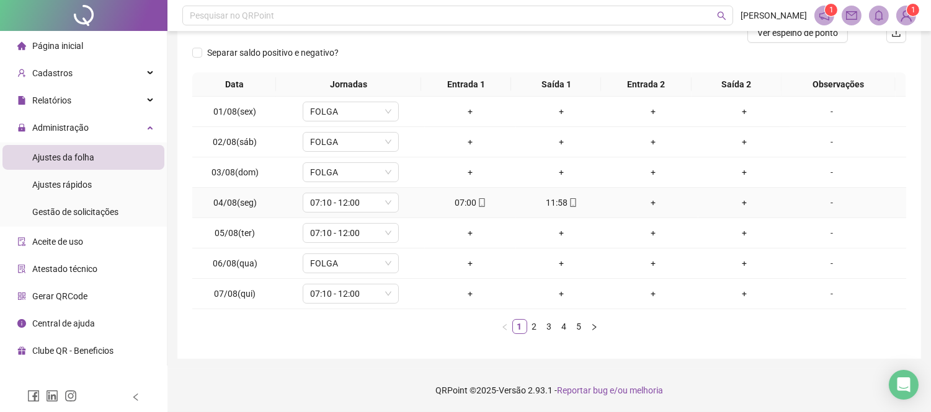
click at [555, 206] on div "11:58" at bounding box center [561, 203] width 81 height 14
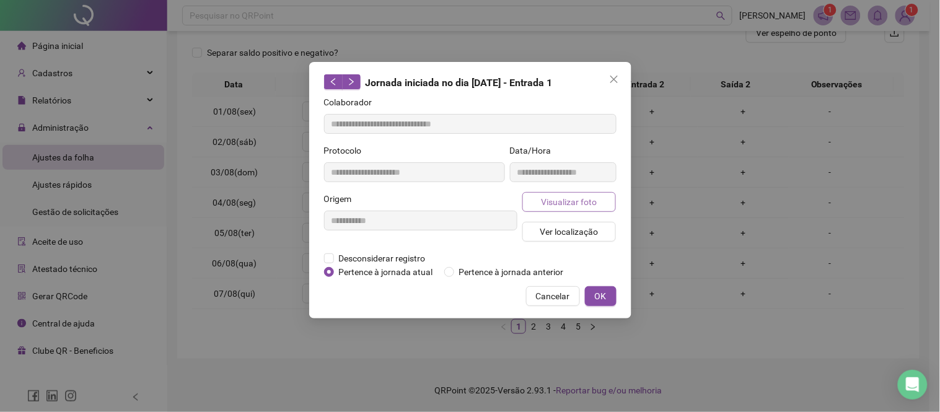
click at [604, 201] on button "Visualizar foto" at bounding box center [570, 202] width 94 height 20
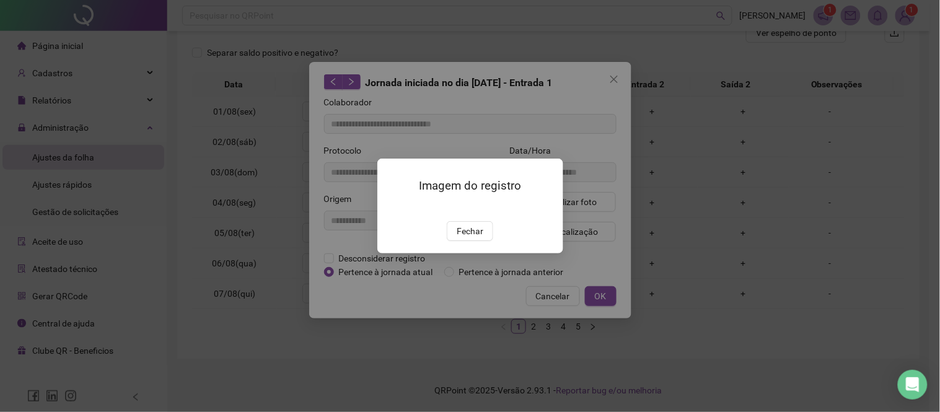
type input "**********"
click at [469, 238] on span "Fechar" at bounding box center [470, 231] width 27 height 14
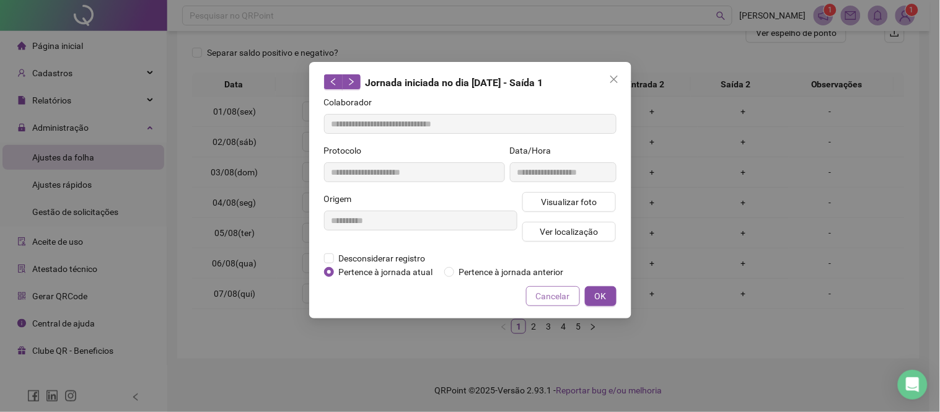
click at [555, 293] on span "Cancelar" at bounding box center [553, 297] width 34 height 14
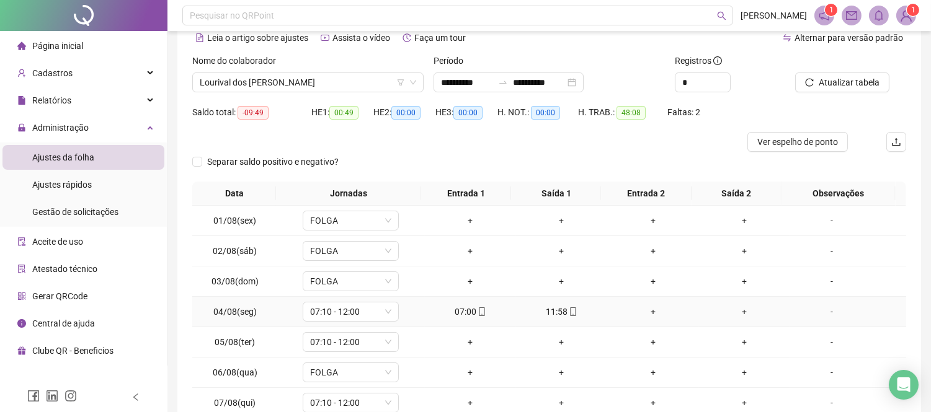
scroll to position [32, 0]
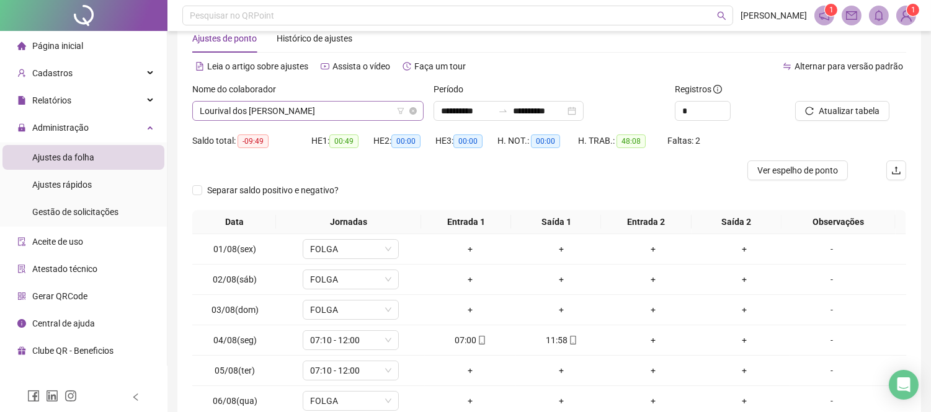
click at [265, 114] on span "Lourival dos [PERSON_NAME]" at bounding box center [308, 111] width 216 height 19
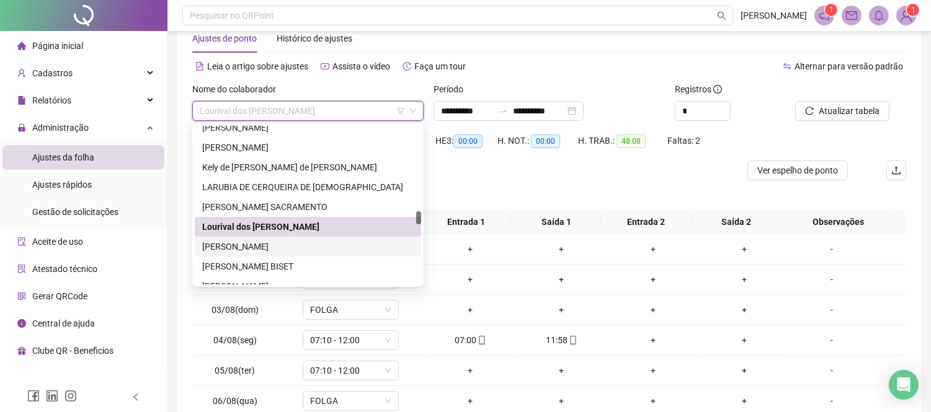
click at [273, 242] on div "[PERSON_NAME]" at bounding box center [307, 247] width 211 height 14
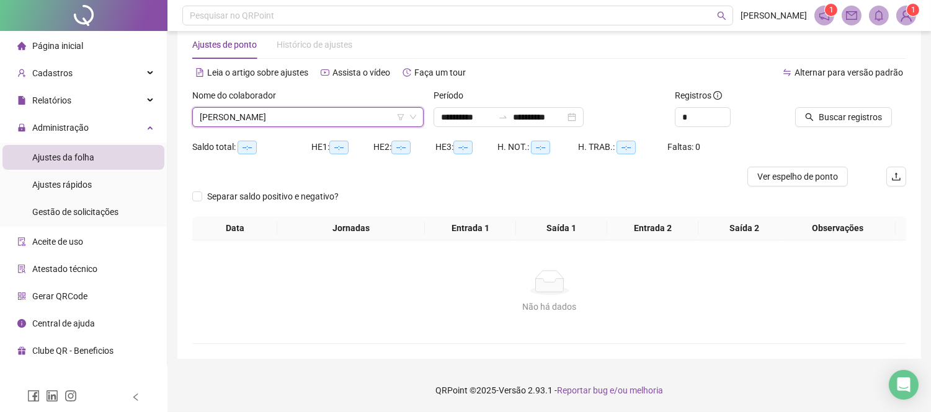
scroll to position [25, 0]
click at [850, 118] on span "Buscar registros" at bounding box center [849, 118] width 63 height 14
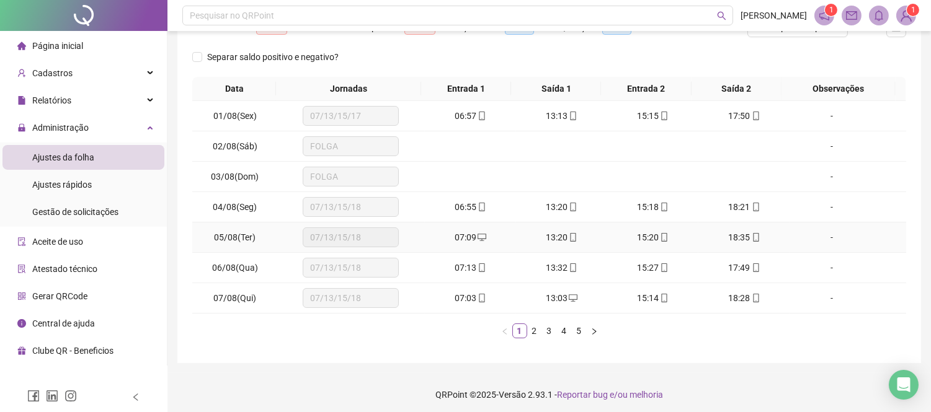
scroll to position [179, 0]
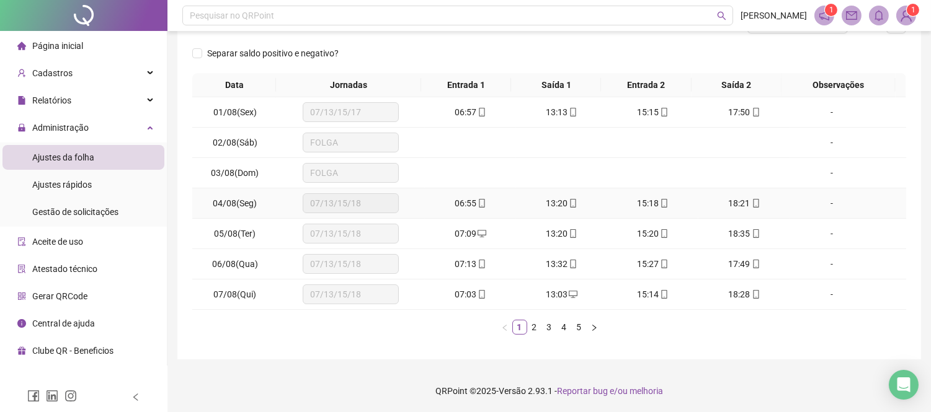
click at [557, 210] on td "13:20" at bounding box center [561, 203] width 91 height 30
click at [599, 326] on button "button" at bounding box center [593, 327] width 15 height 15
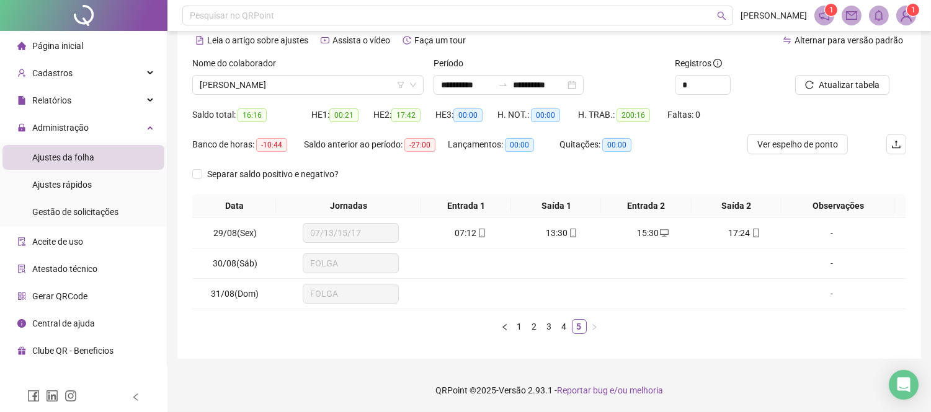
scroll to position [57, 0]
click at [505, 329] on icon "left" at bounding box center [504, 327] width 7 height 7
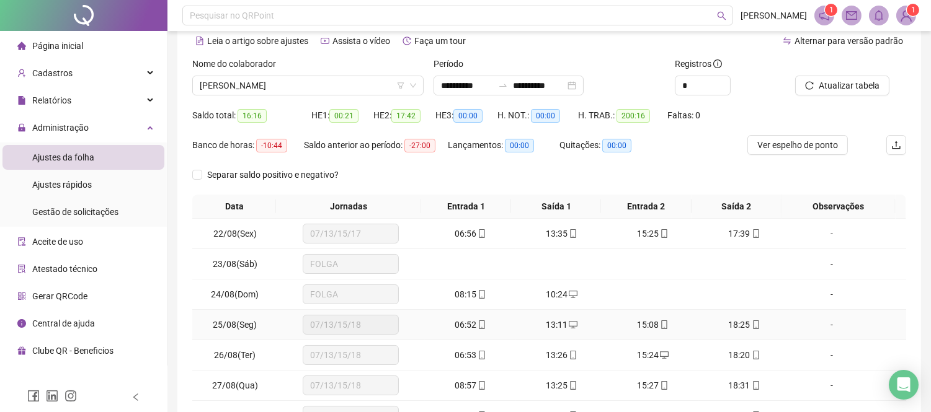
click at [505, 329] on div "06:52" at bounding box center [470, 325] width 81 height 14
click at [505, 329] on body "**********" at bounding box center [465, 149] width 931 height 412
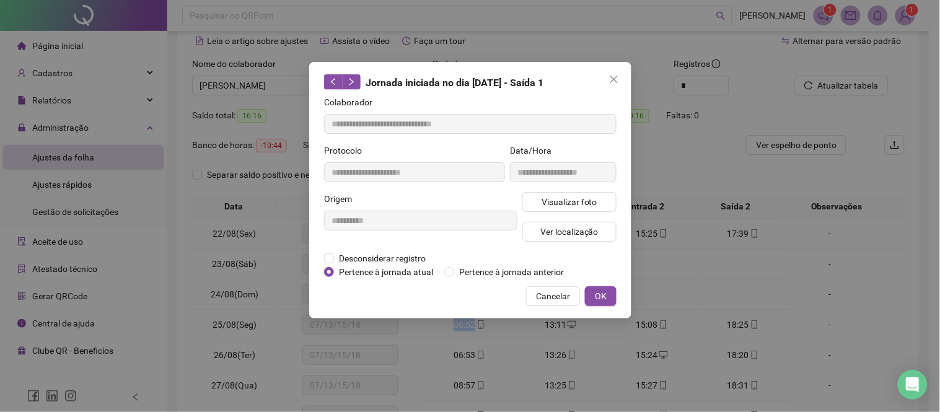
type input "**********"
click at [546, 291] on span "Cancelar" at bounding box center [553, 297] width 34 height 14
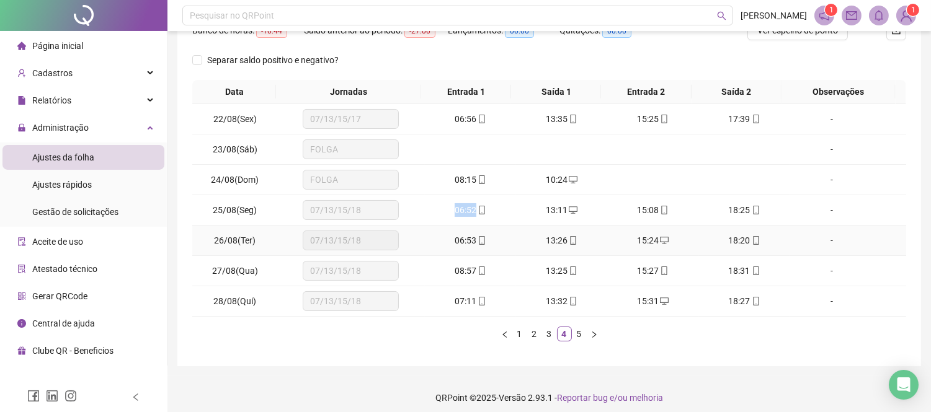
scroll to position [179, 0]
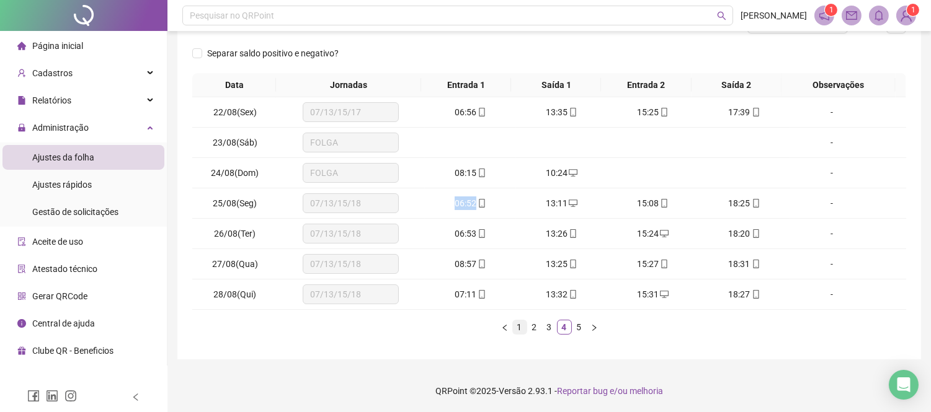
click at [519, 326] on link "1" at bounding box center [520, 328] width 14 height 14
click at [593, 329] on icon "right" at bounding box center [593, 327] width 7 height 7
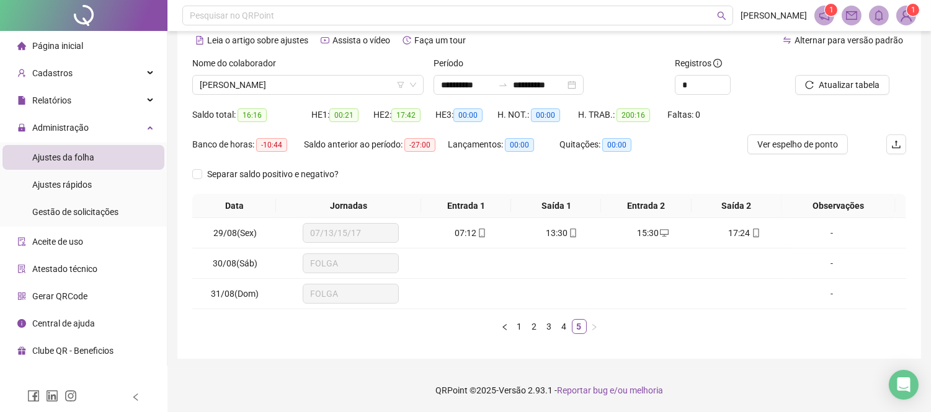
scroll to position [57, 0]
click at [846, 84] on span "Atualizar tabela" at bounding box center [848, 86] width 61 height 14
click at [517, 329] on link "1" at bounding box center [520, 328] width 14 height 14
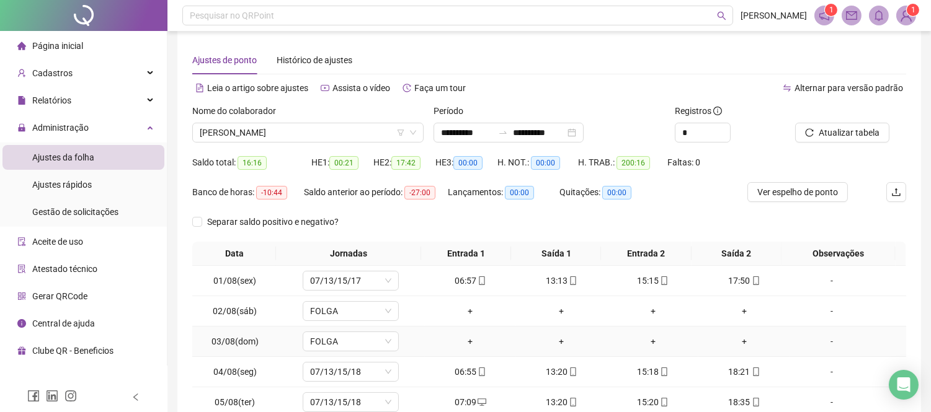
scroll to position [0, 0]
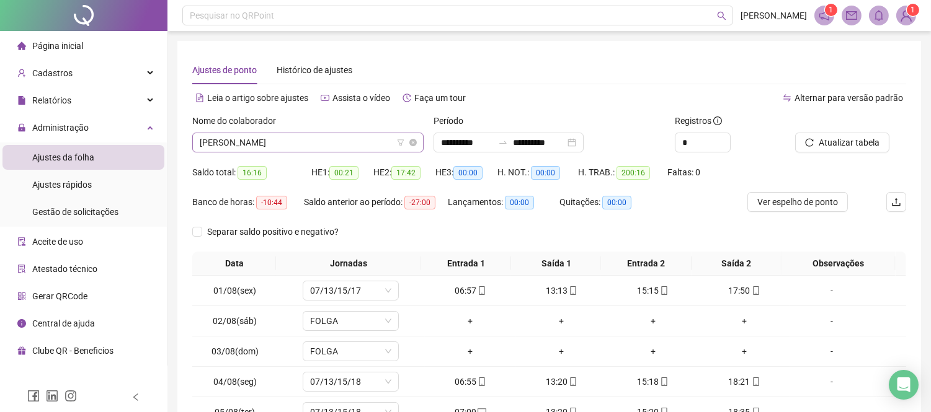
click at [244, 146] on span "[PERSON_NAME]" at bounding box center [308, 142] width 216 height 19
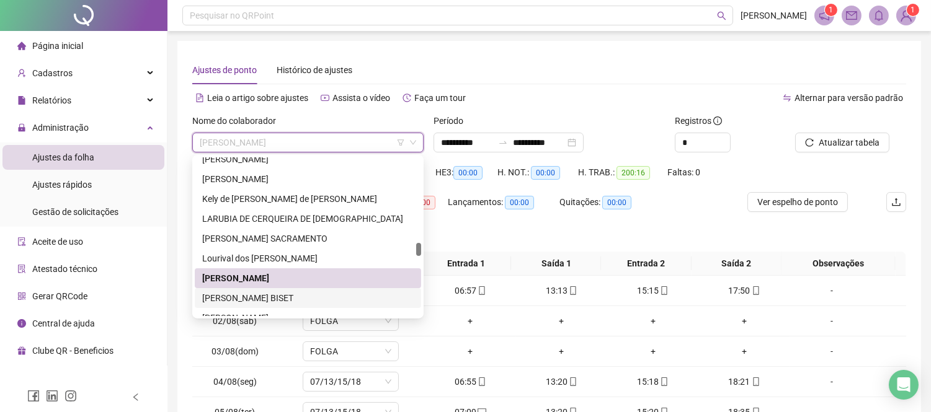
scroll to position [1108, 0]
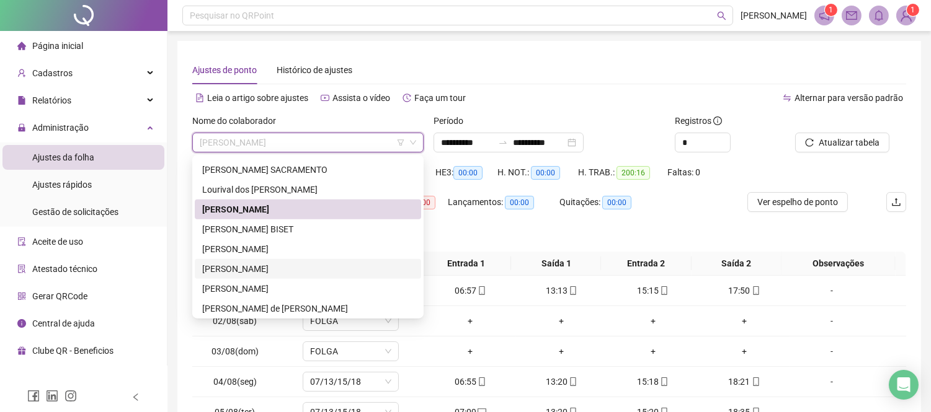
click at [282, 265] on div "[PERSON_NAME]" at bounding box center [307, 269] width 211 height 14
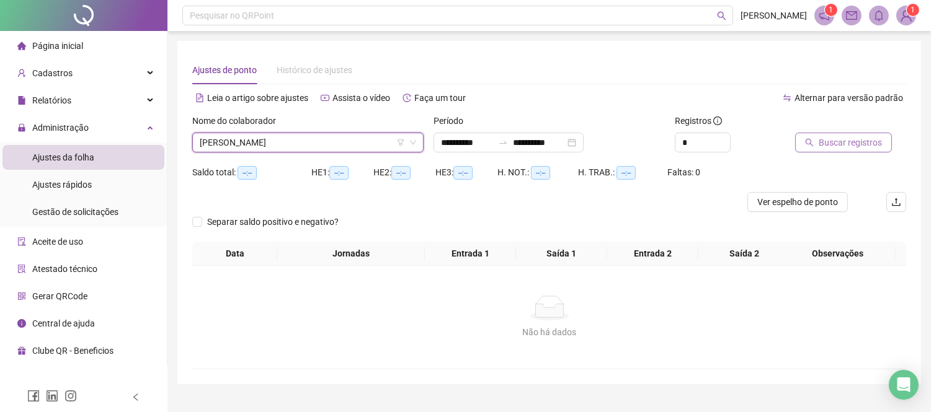
click at [815, 138] on button "Buscar registros" at bounding box center [843, 143] width 97 height 20
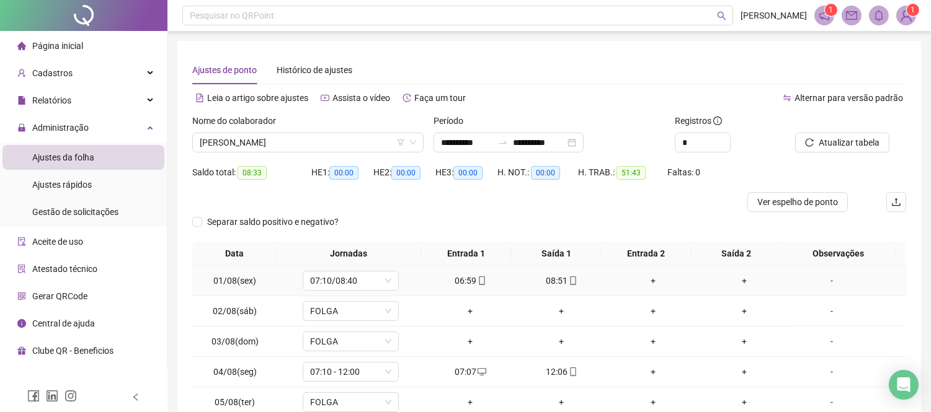
click at [456, 282] on div "06:59" at bounding box center [470, 281] width 81 height 14
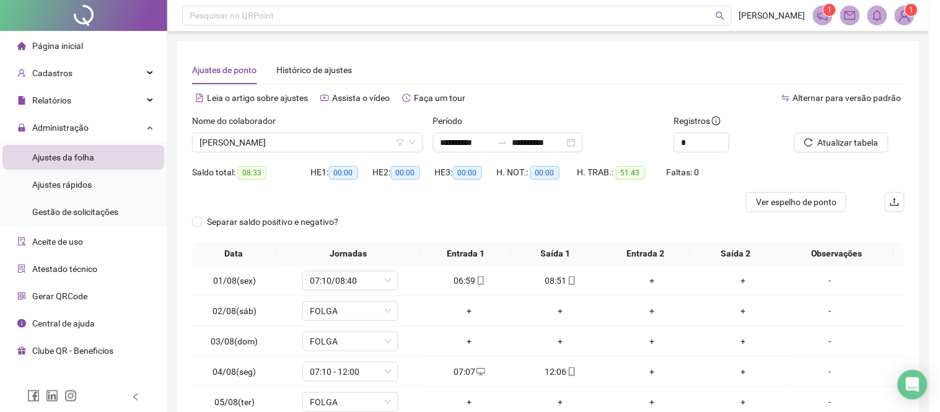
type input "**********"
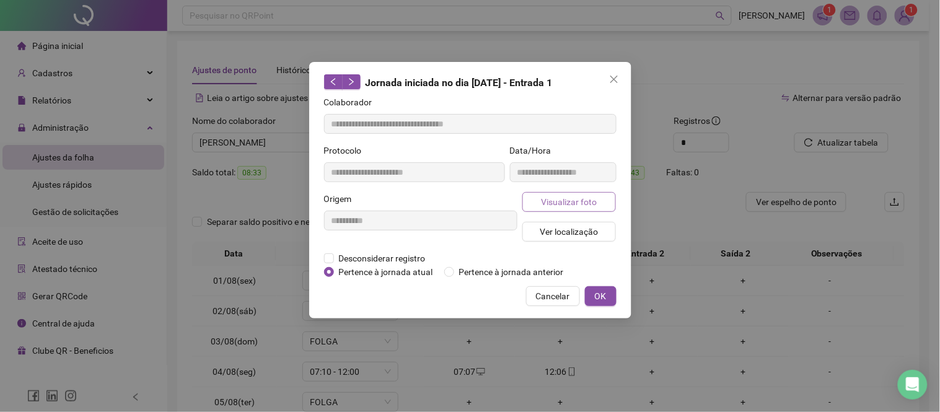
click at [597, 205] on button "Visualizar foto" at bounding box center [570, 202] width 94 height 20
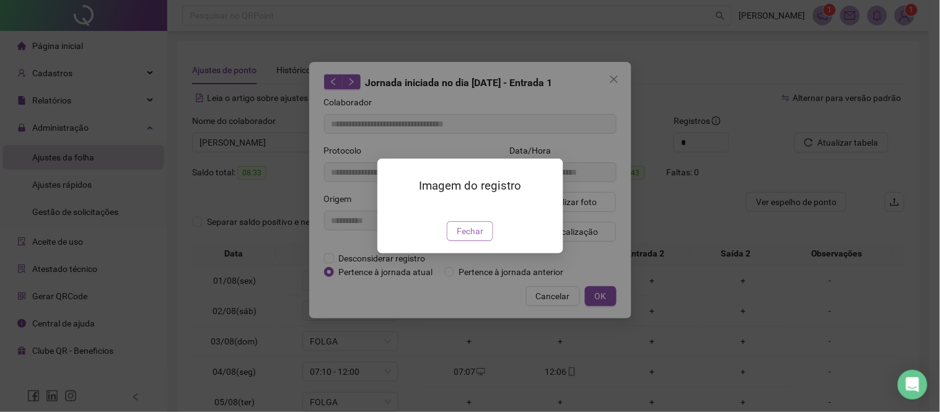
click at [470, 238] on span "Fechar" at bounding box center [470, 231] width 27 height 14
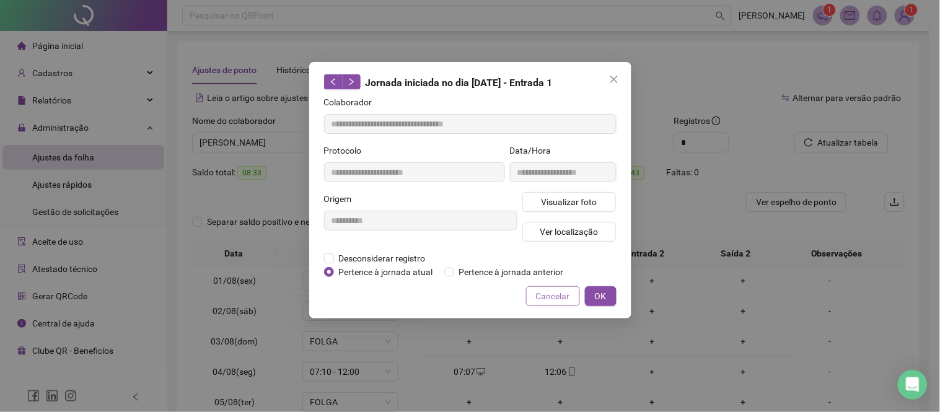
click at [560, 293] on span "Cancelar" at bounding box center [553, 297] width 34 height 14
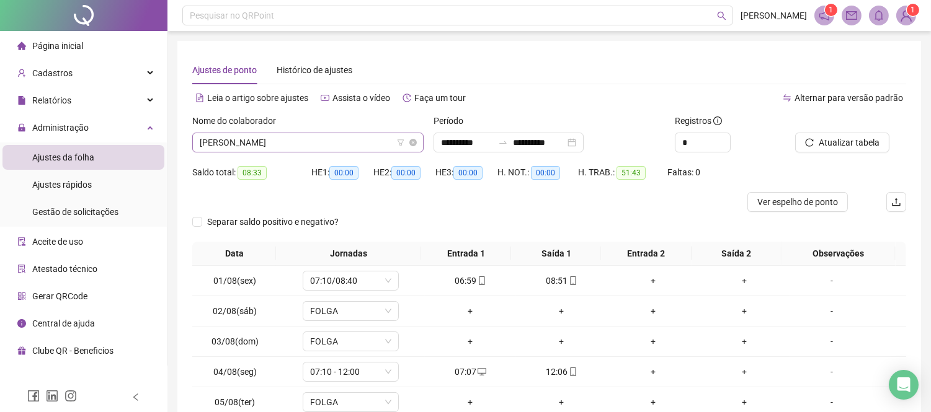
click at [277, 139] on span "[PERSON_NAME]" at bounding box center [308, 142] width 216 height 19
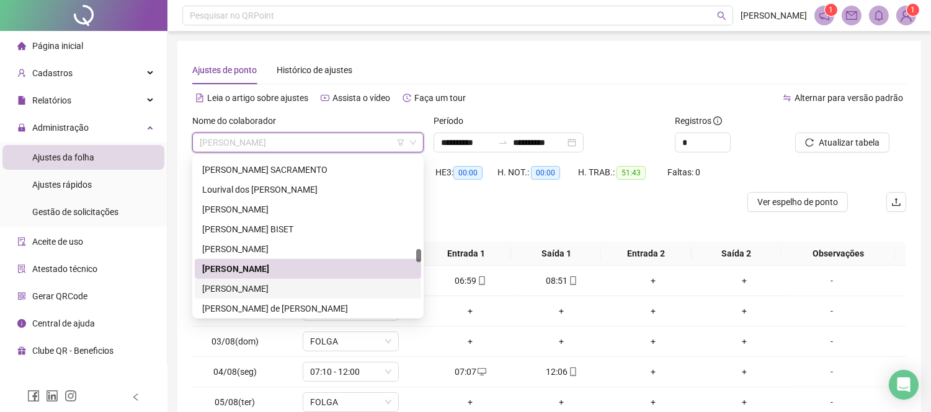
click at [302, 284] on div "[PERSON_NAME]" at bounding box center [307, 289] width 211 height 14
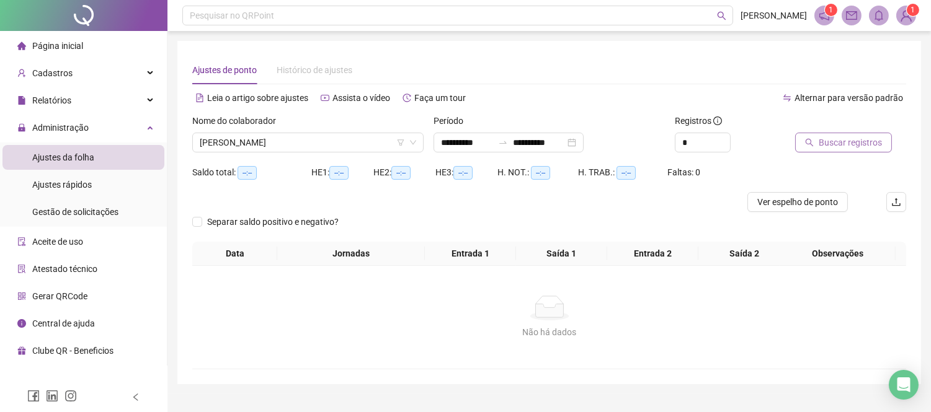
click at [838, 150] on button "Buscar registros" at bounding box center [843, 143] width 97 height 20
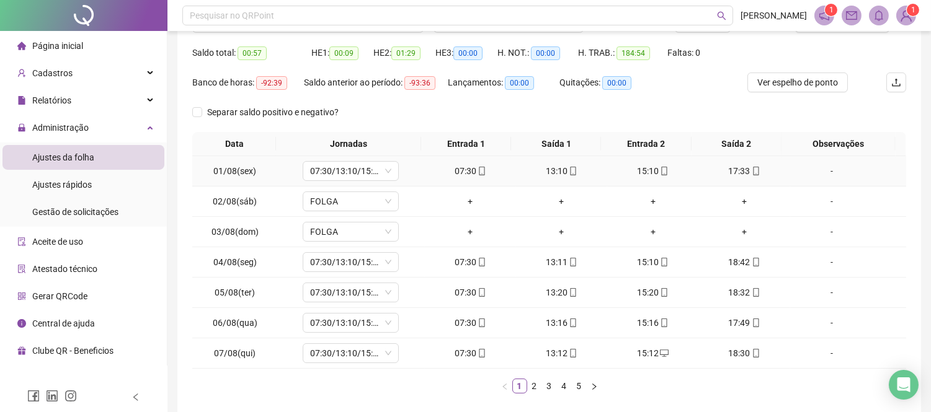
scroll to position [138, 0]
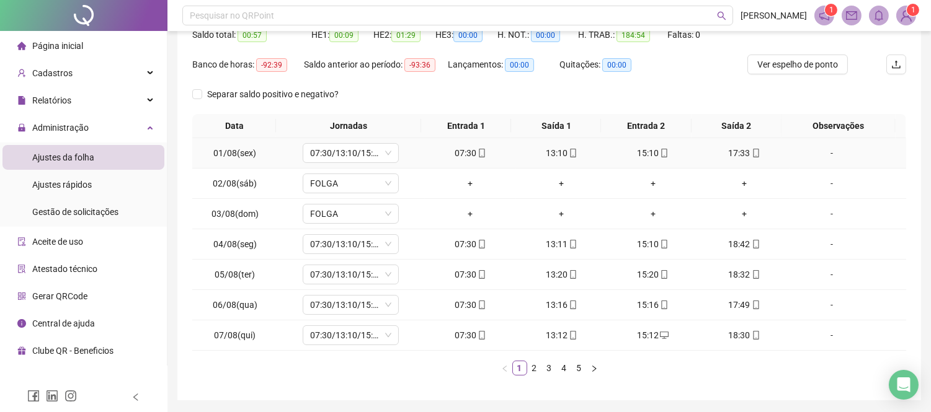
click at [477, 153] on icon "mobile" at bounding box center [481, 153] width 9 height 9
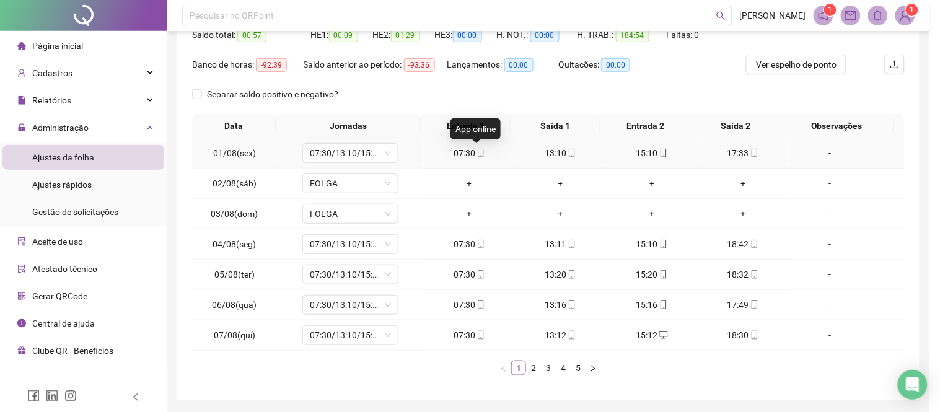
type input "**********"
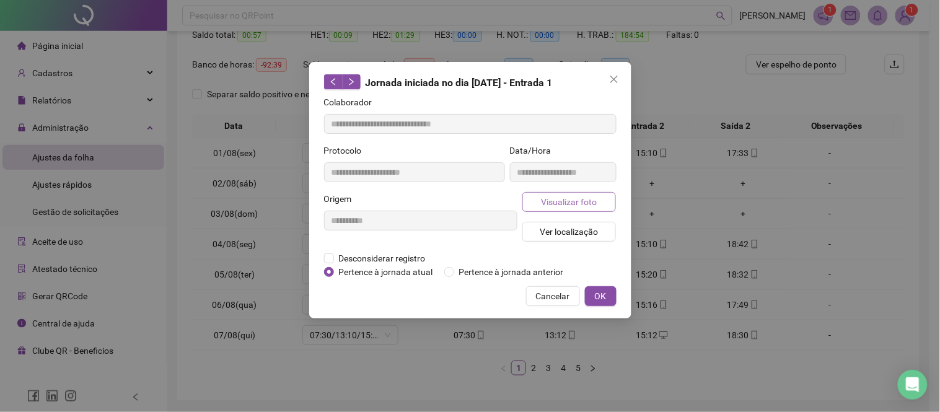
click at [574, 196] on span "Visualizar foto" at bounding box center [569, 202] width 56 height 14
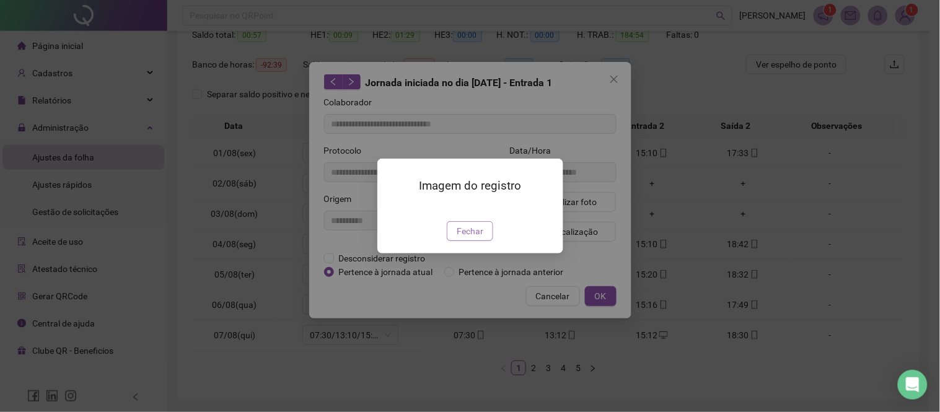
drag, startPoint x: 472, startPoint y: 309, endPoint x: 489, endPoint y: 308, distance: 16.7
click at [473, 241] on button "Fechar" at bounding box center [470, 231] width 46 height 20
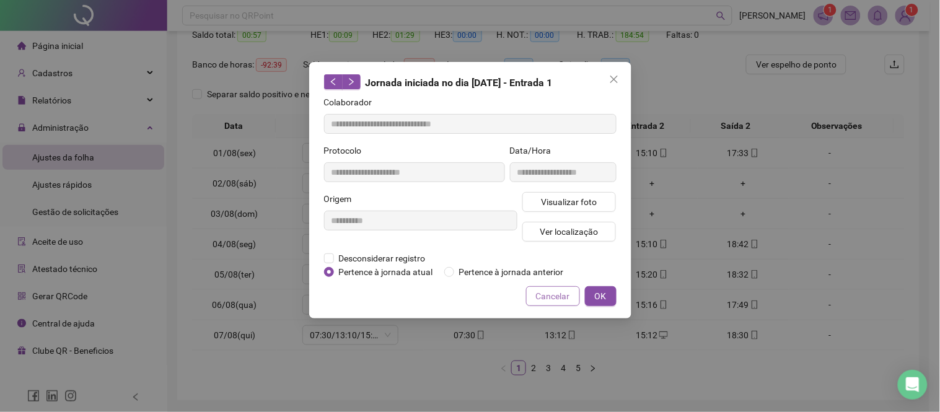
click at [547, 301] on span "Cancelar" at bounding box center [553, 297] width 34 height 14
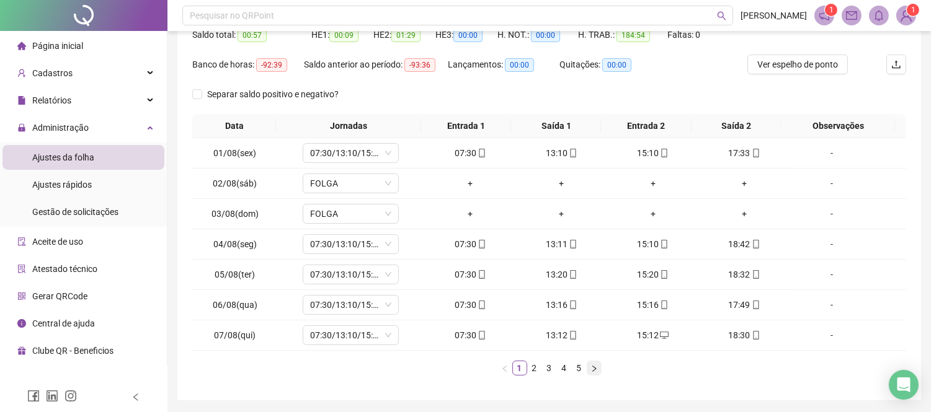
click at [591, 363] on button "button" at bounding box center [593, 368] width 15 height 15
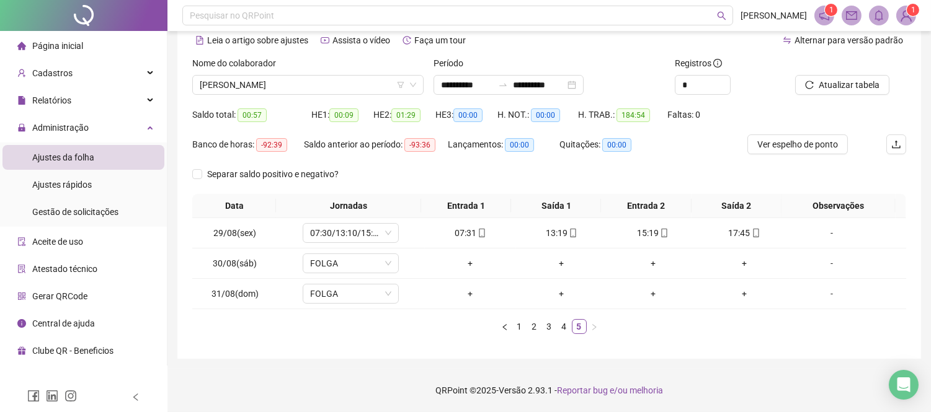
scroll to position [57, 0]
click at [317, 91] on span "[PERSON_NAME]" at bounding box center [308, 85] width 216 height 19
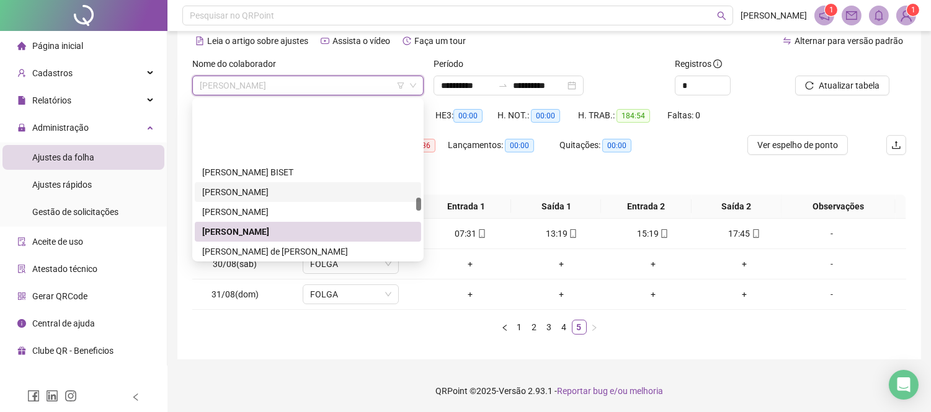
scroll to position [1178, 0]
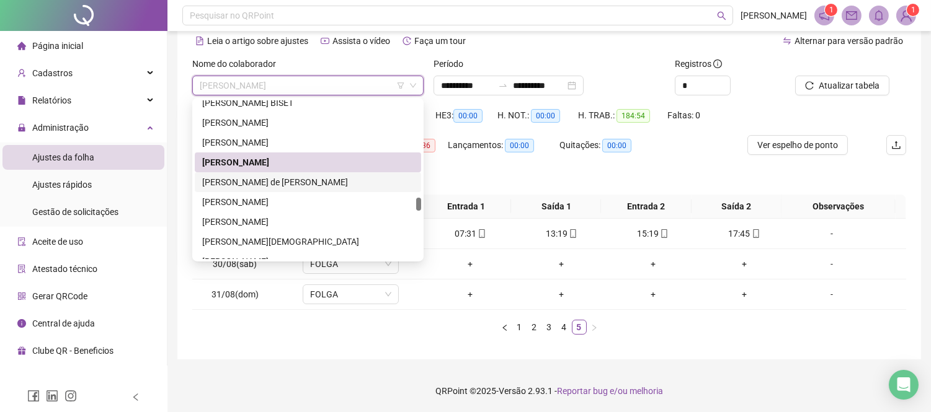
click at [306, 178] on div "[PERSON_NAME] de [PERSON_NAME]" at bounding box center [307, 182] width 211 height 14
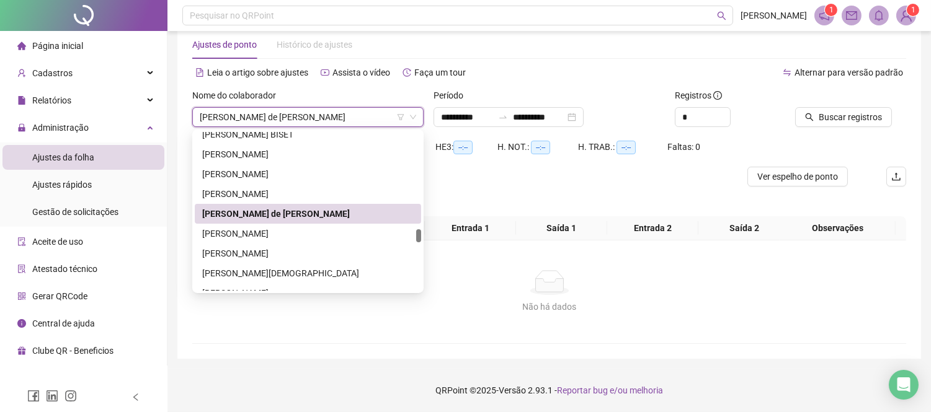
scroll to position [25, 0]
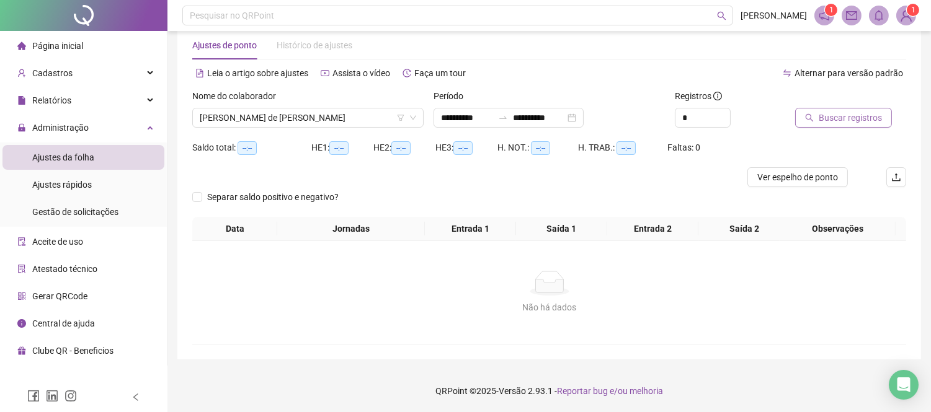
click at [847, 120] on span "Buscar registros" at bounding box center [849, 118] width 63 height 14
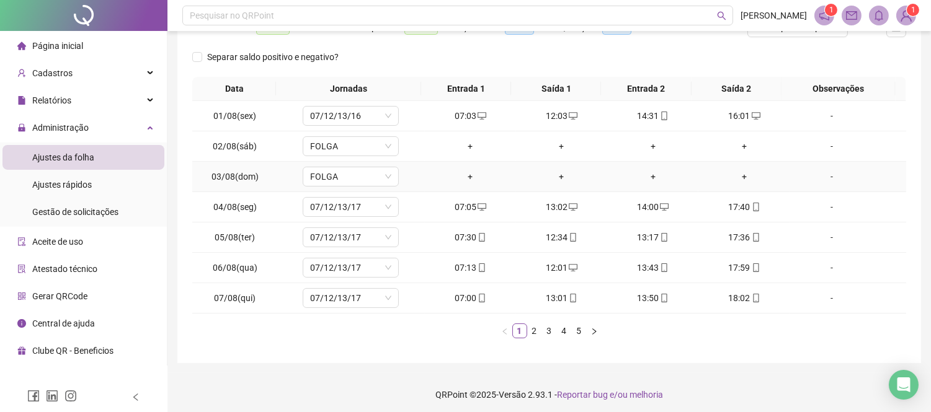
scroll to position [179, 0]
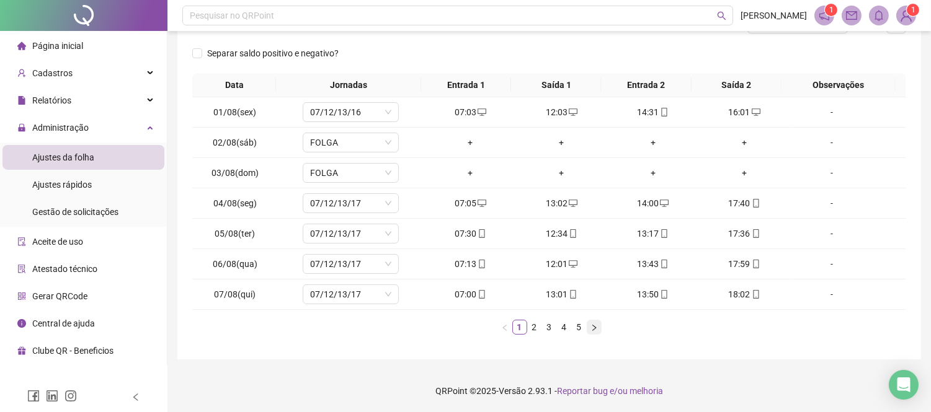
click at [596, 325] on icon "right" at bounding box center [593, 327] width 7 height 7
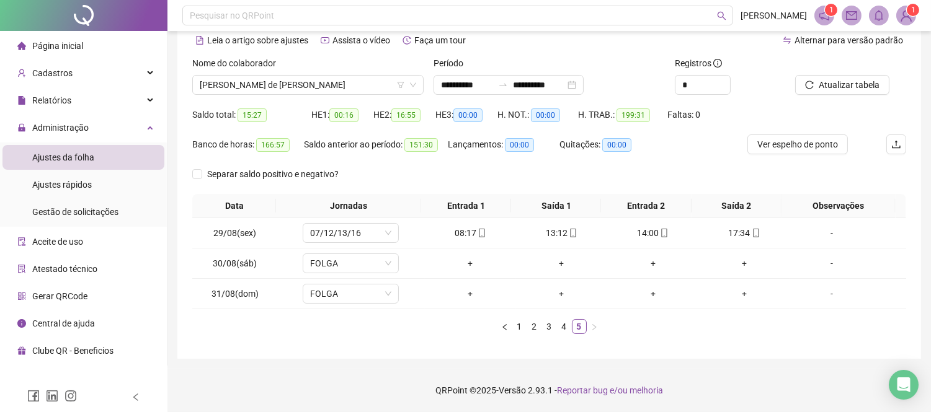
scroll to position [57, 0]
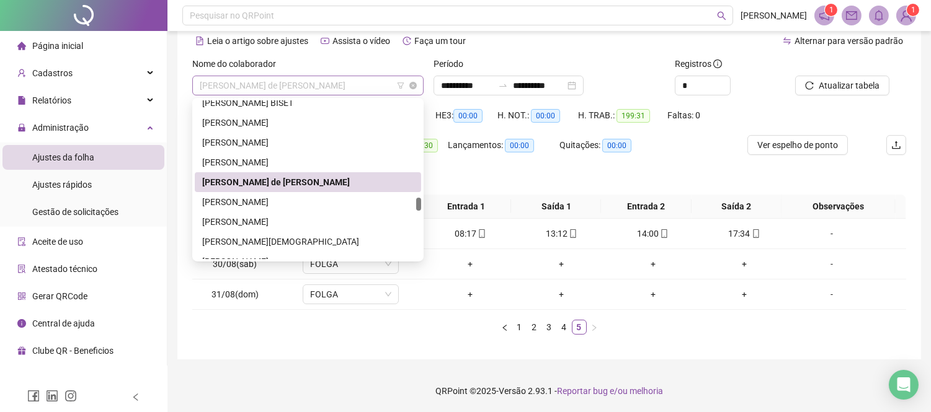
click at [334, 82] on span "[PERSON_NAME] de [PERSON_NAME]" at bounding box center [308, 85] width 216 height 19
click at [318, 207] on div "[PERSON_NAME]" at bounding box center [307, 202] width 211 height 14
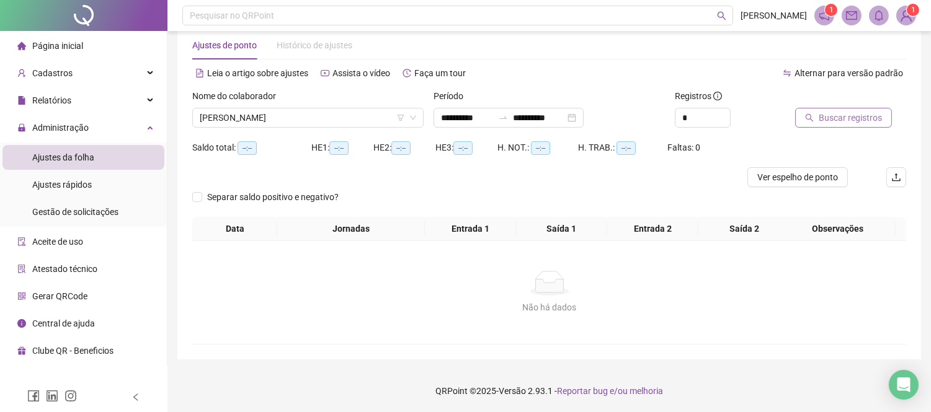
click at [841, 118] on span "Buscar registros" at bounding box center [849, 118] width 63 height 14
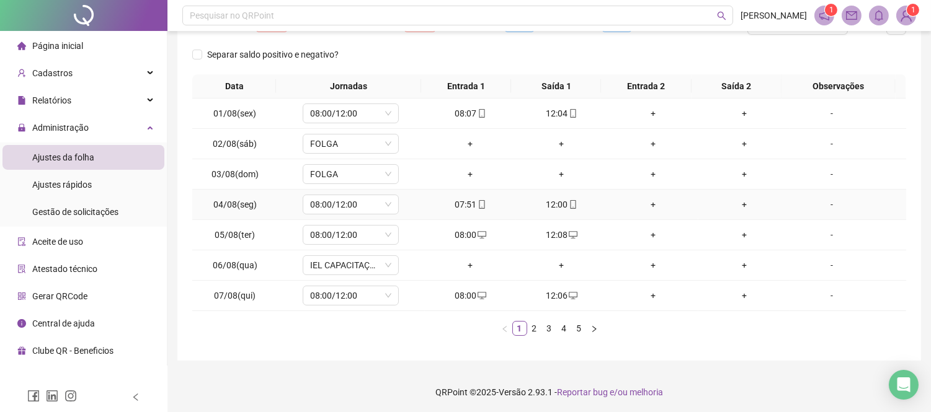
scroll to position [179, 0]
click at [590, 330] on icon "right" at bounding box center [593, 327] width 7 height 7
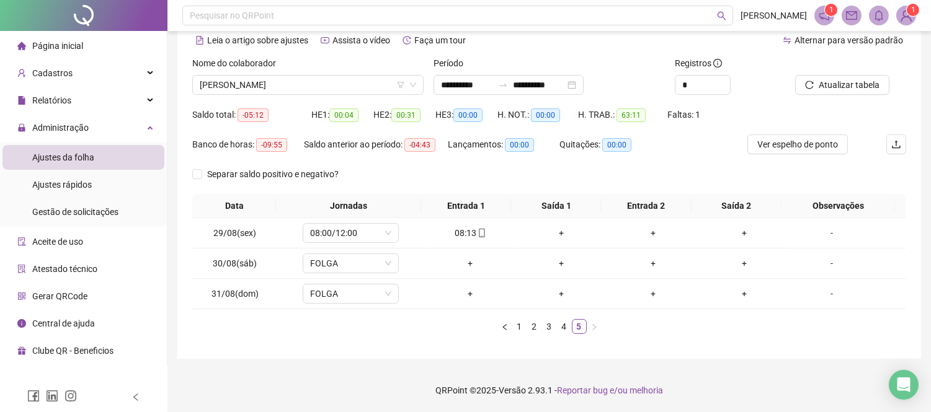
scroll to position [57, 0]
click at [556, 234] on div "+" at bounding box center [561, 234] width 81 height 14
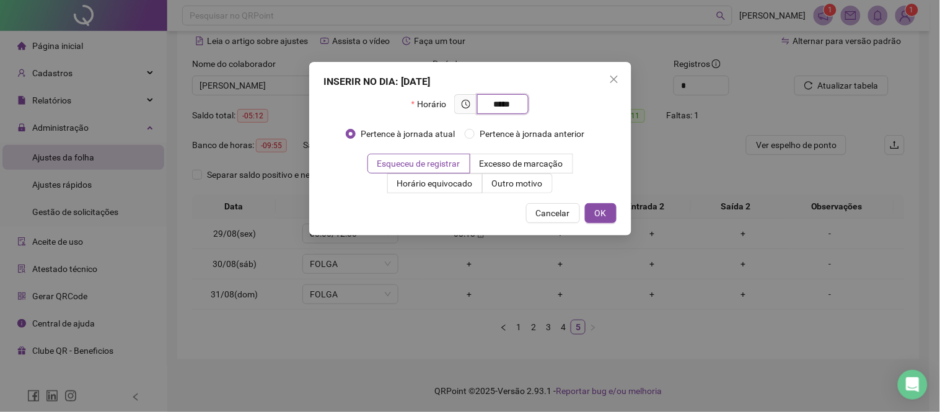
type input "*****"
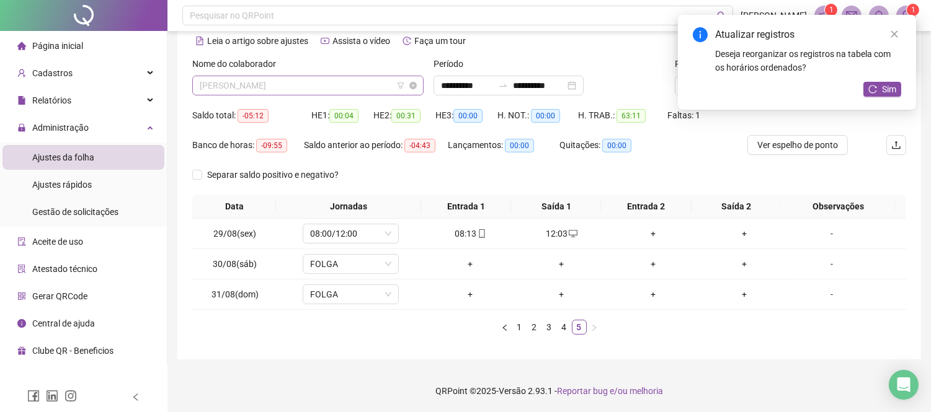
click at [311, 79] on span "[PERSON_NAME]" at bounding box center [308, 85] width 216 height 19
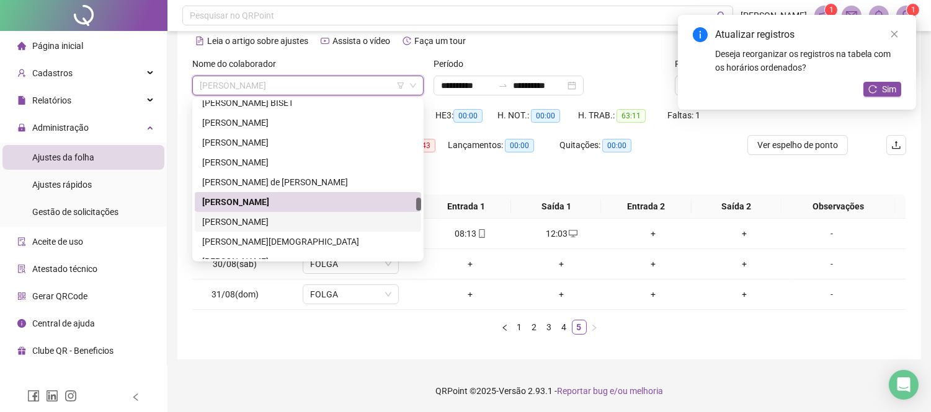
click at [279, 221] on div "[PERSON_NAME]" at bounding box center [307, 222] width 211 height 14
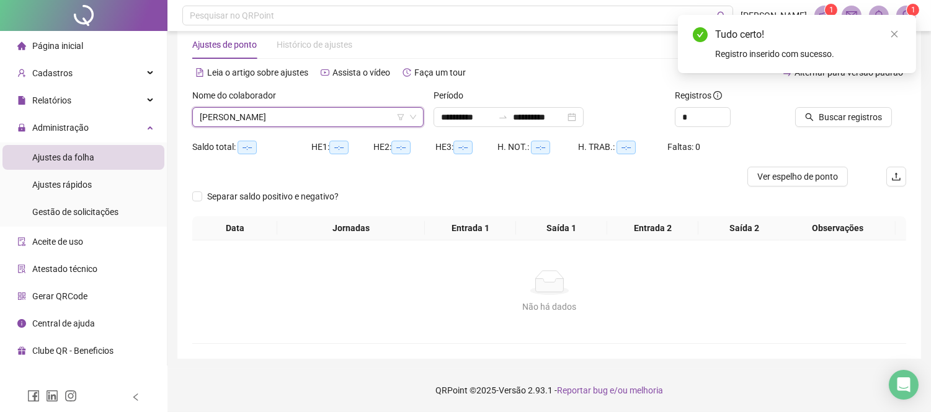
scroll to position [25, 0]
click at [813, 118] on icon "search" at bounding box center [809, 117] width 9 height 9
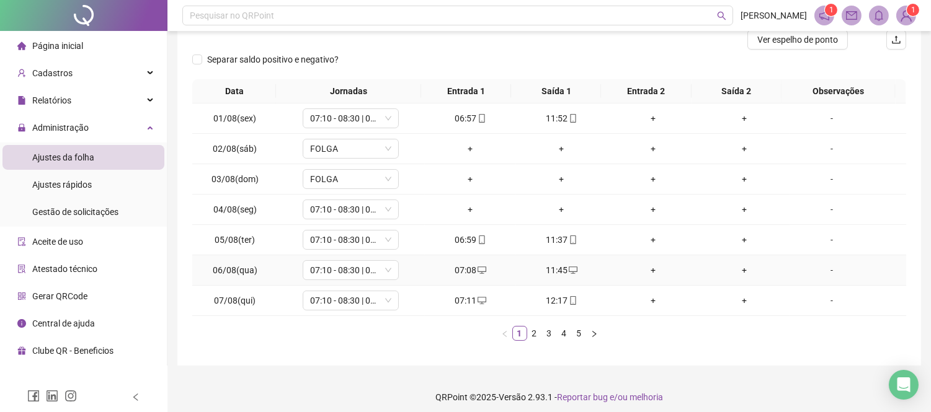
scroll to position [94, 0]
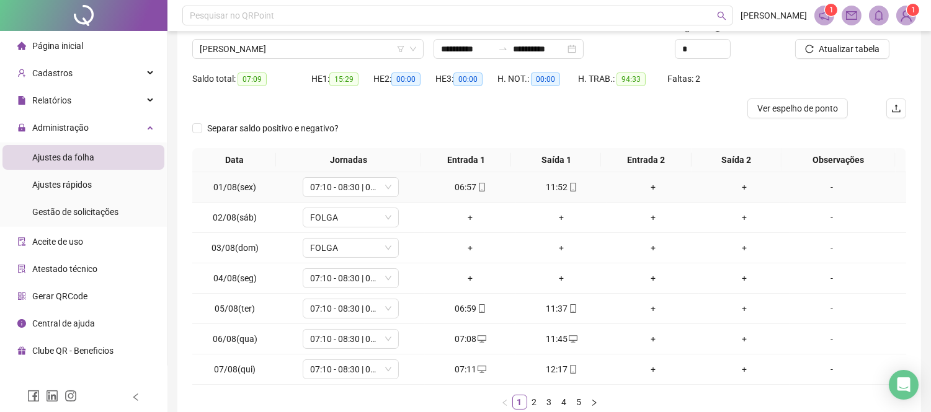
click at [453, 188] on div "06:57" at bounding box center [470, 187] width 81 height 14
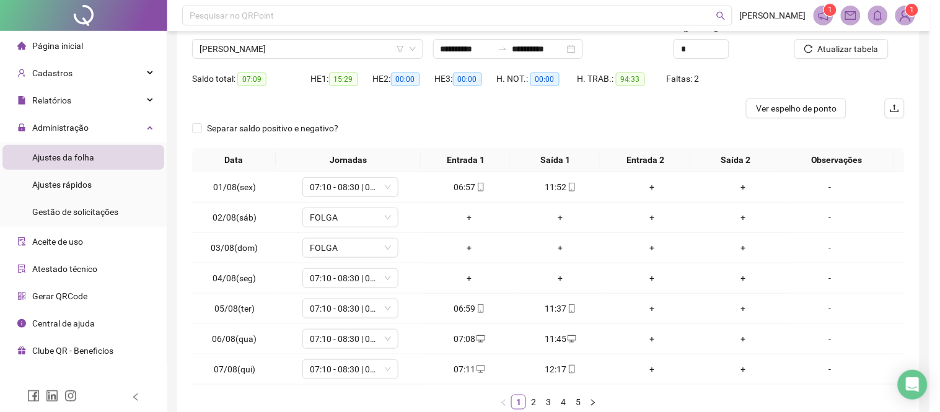
type input "**********"
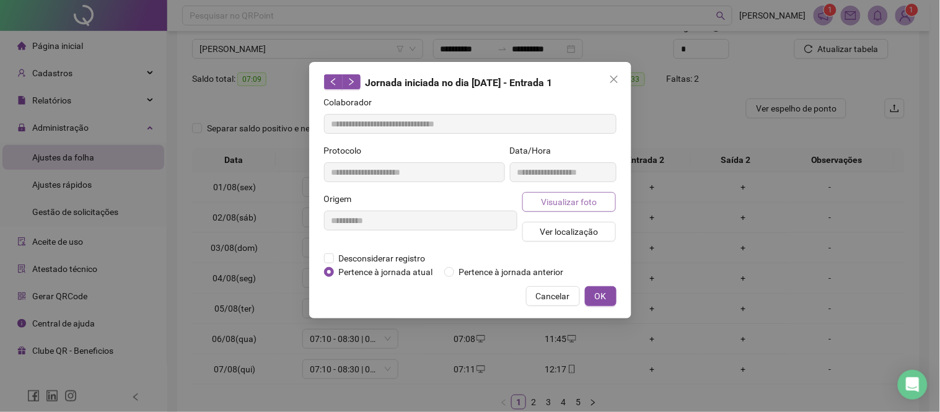
click at [566, 201] on span "Visualizar foto" at bounding box center [569, 202] width 56 height 14
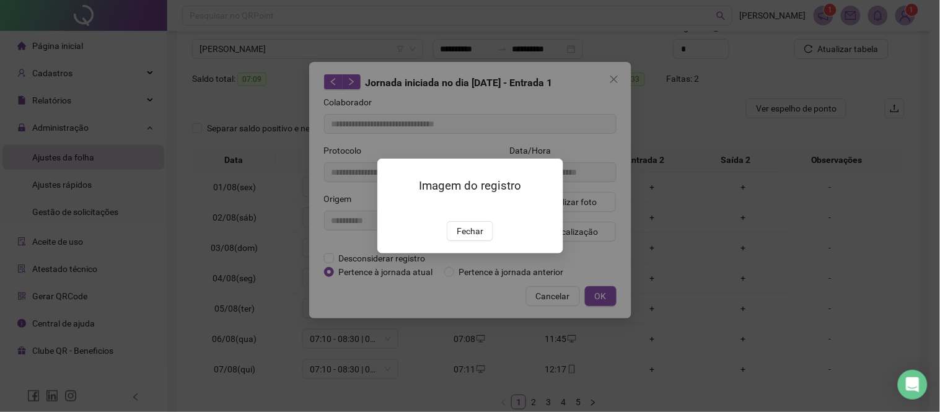
drag, startPoint x: 467, startPoint y: 301, endPoint x: 489, endPoint y: 301, distance: 21.1
click at [467, 238] on span "Fechar" at bounding box center [470, 231] width 27 height 14
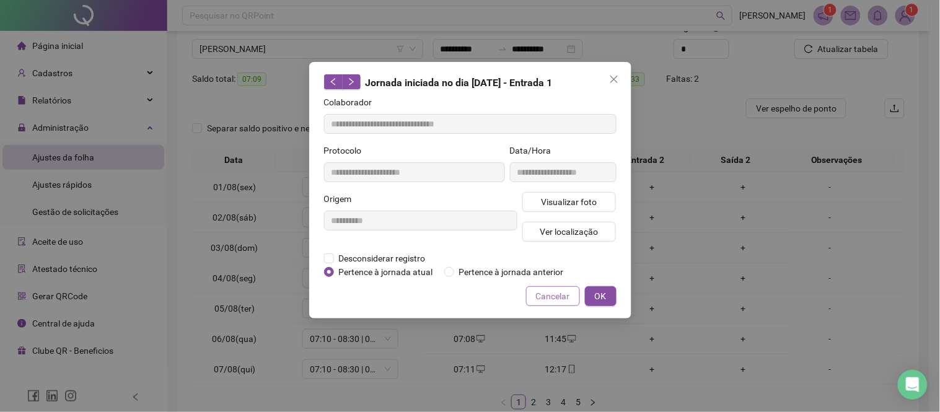
click at [561, 294] on span "Cancelar" at bounding box center [553, 297] width 34 height 14
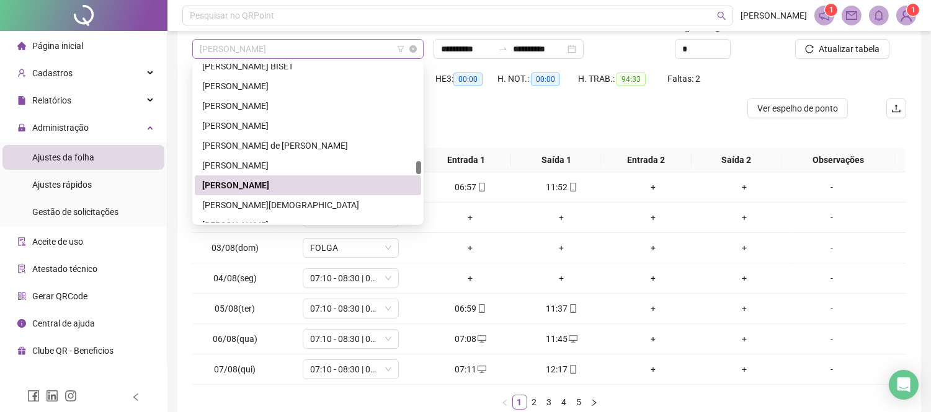
click at [307, 54] on span "[PERSON_NAME]" at bounding box center [308, 49] width 216 height 19
click at [311, 206] on div "[PERSON_NAME][DEMOGRAPHIC_DATA]" at bounding box center [307, 205] width 211 height 14
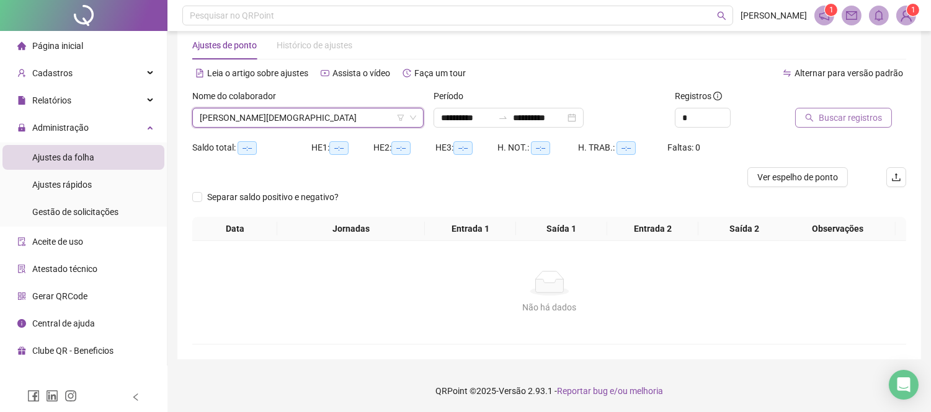
click at [828, 111] on span "Buscar registros" at bounding box center [849, 118] width 63 height 14
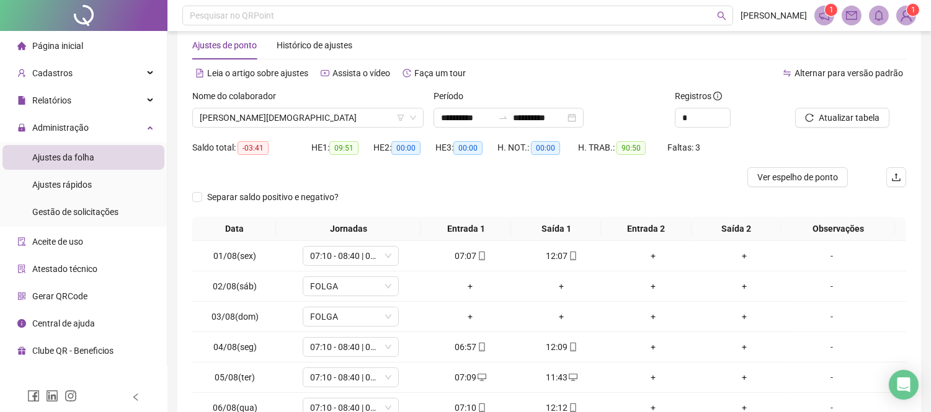
scroll to position [94, 0]
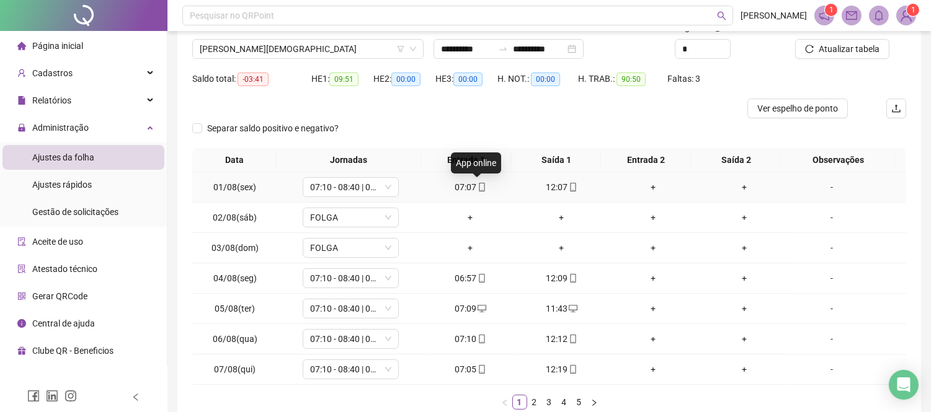
click at [477, 188] on icon "mobile" at bounding box center [481, 187] width 9 height 9
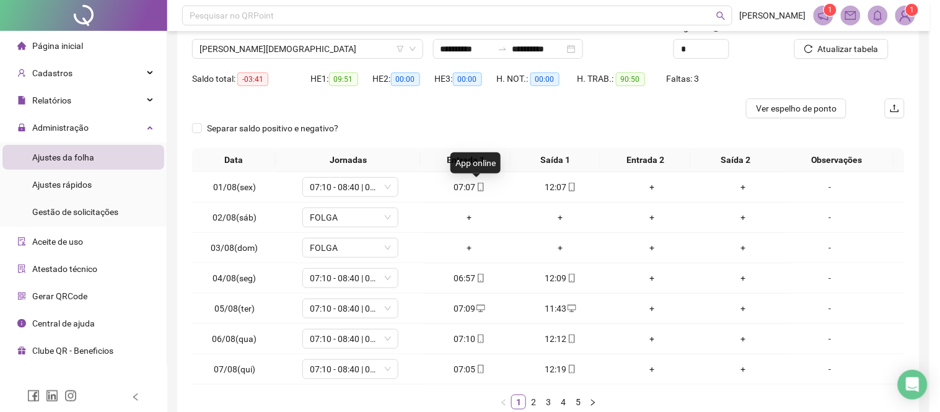
type input "**********"
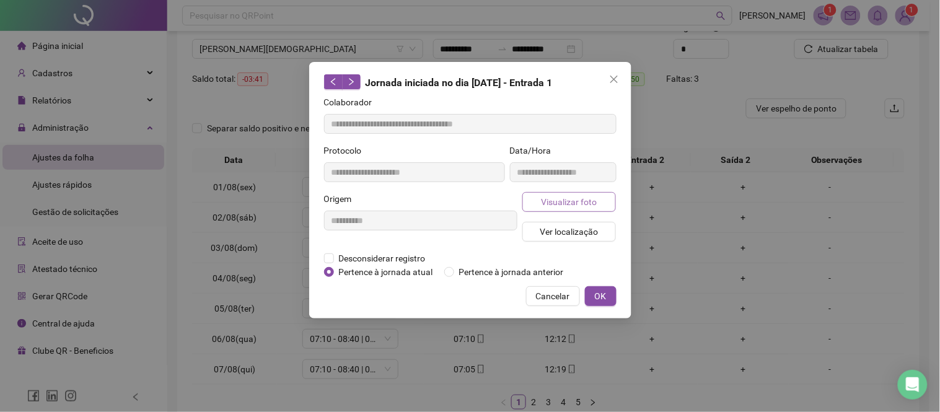
click at [565, 205] on span "Visualizar foto" at bounding box center [569, 202] width 56 height 14
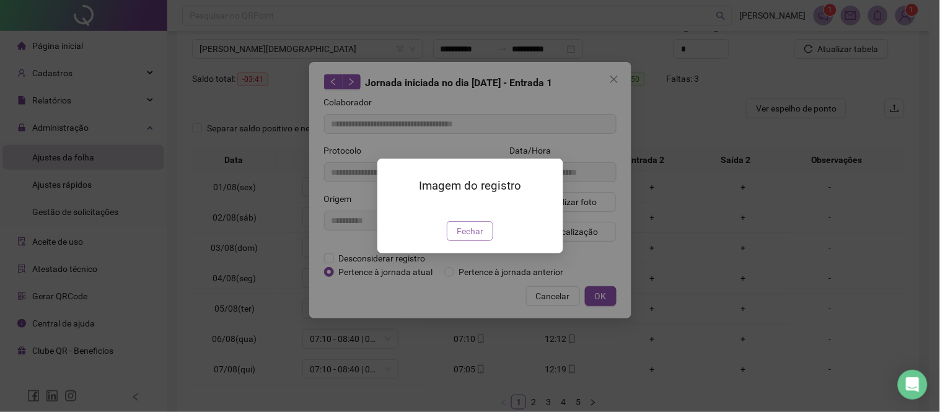
click at [469, 238] on span "Fechar" at bounding box center [470, 231] width 27 height 14
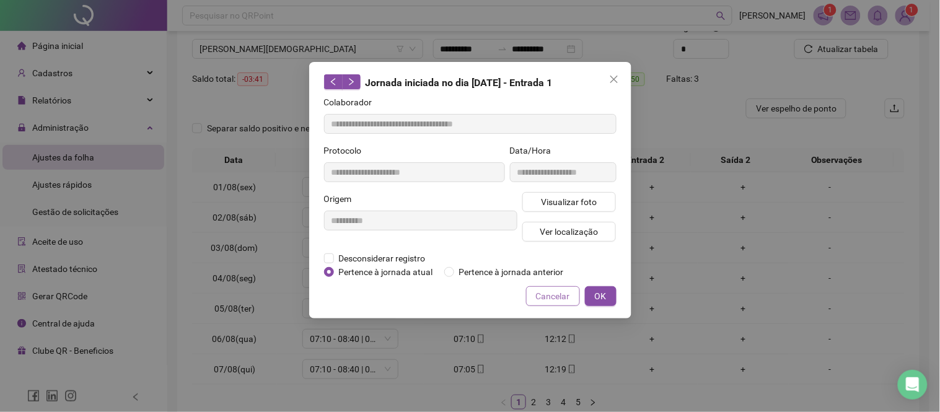
click at [560, 298] on span "Cancelar" at bounding box center [553, 297] width 34 height 14
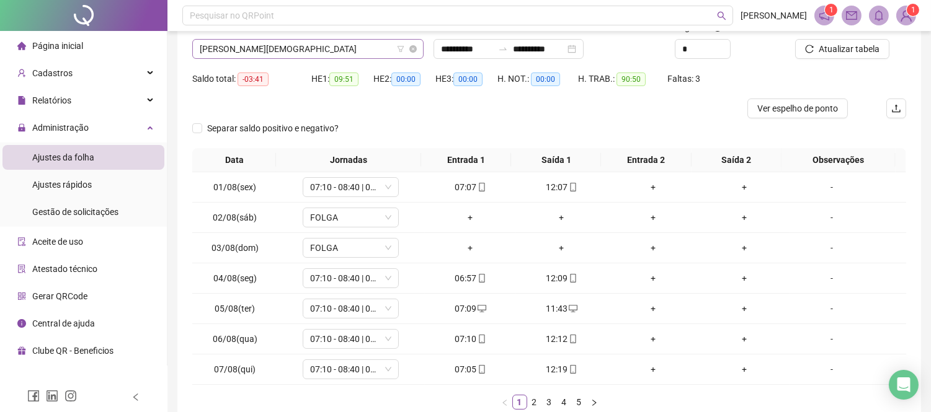
click at [270, 46] on span "[PERSON_NAME][DEMOGRAPHIC_DATA]" at bounding box center [308, 49] width 216 height 19
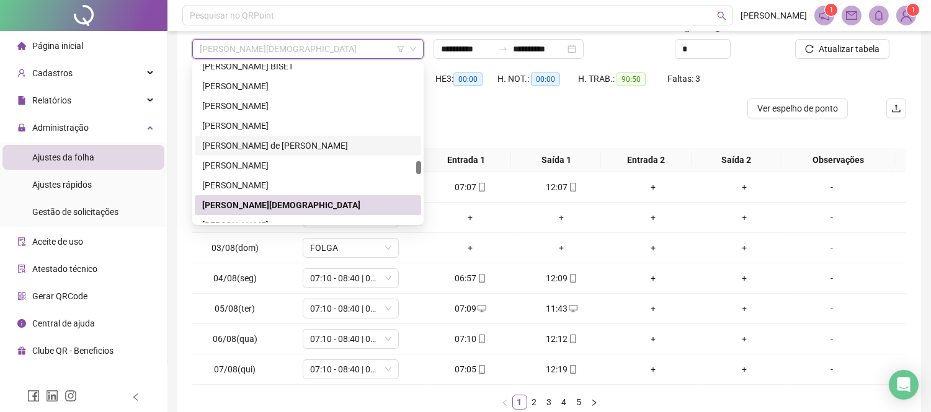
scroll to position [1316, 0]
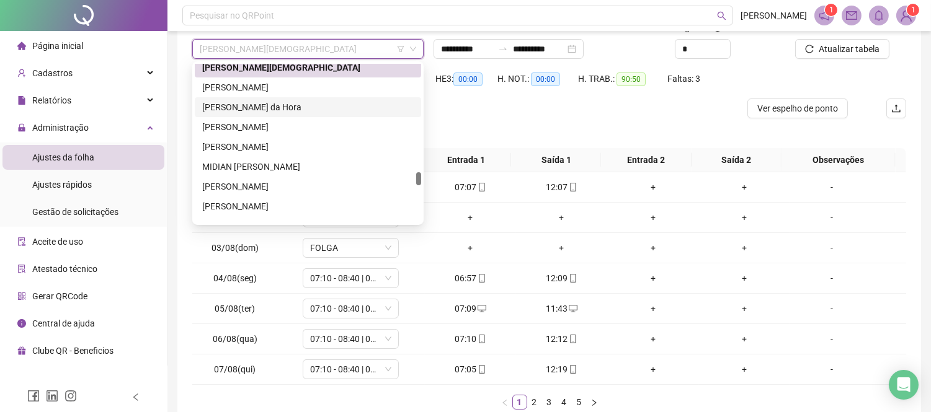
click at [267, 102] on div "[PERSON_NAME] da Hora" at bounding box center [307, 107] width 211 height 14
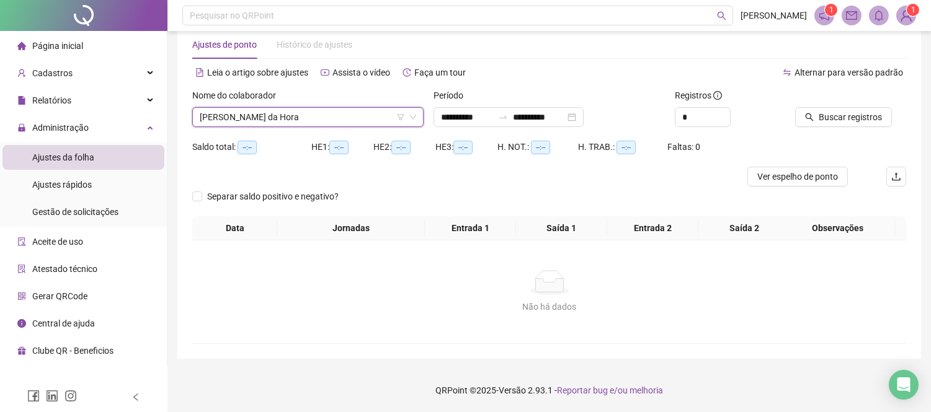
scroll to position [25, 0]
click at [814, 117] on button "Buscar registros" at bounding box center [843, 118] width 97 height 20
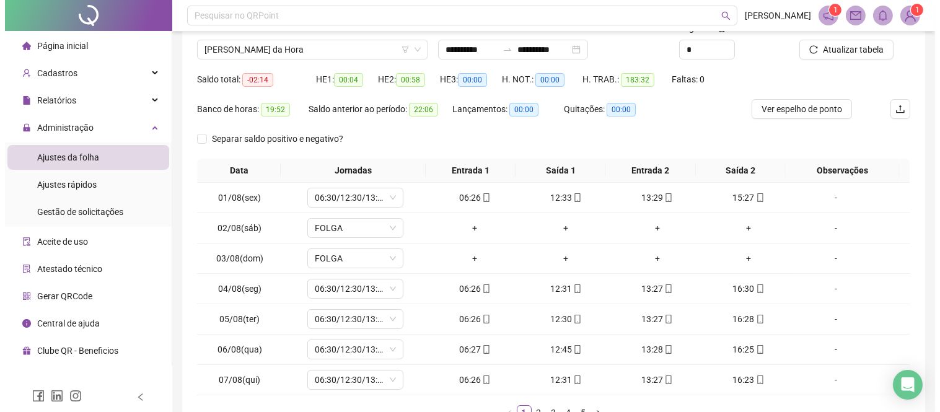
scroll to position [94, 0]
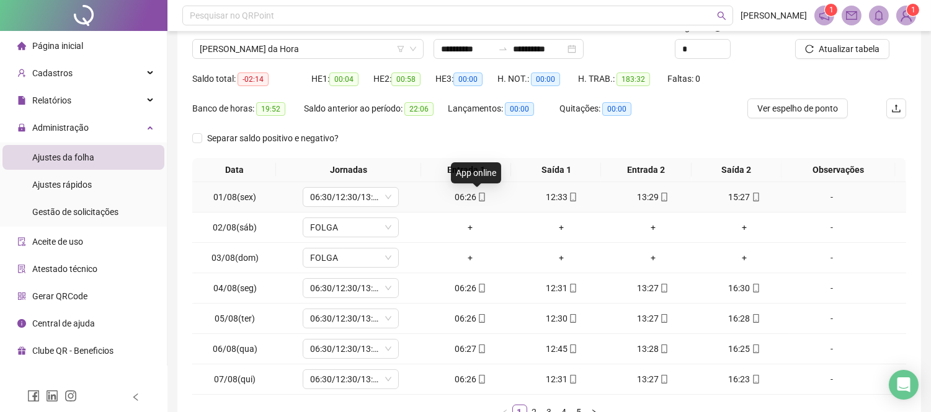
click at [479, 201] on icon "mobile" at bounding box center [482, 197] width 6 height 9
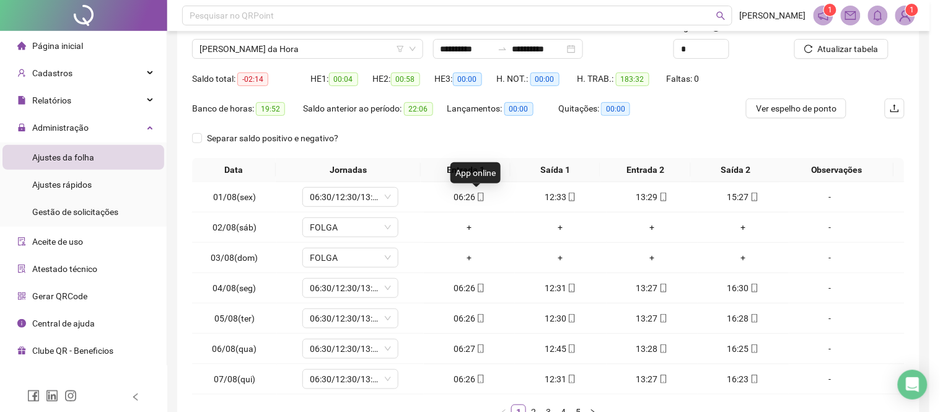
type input "**********"
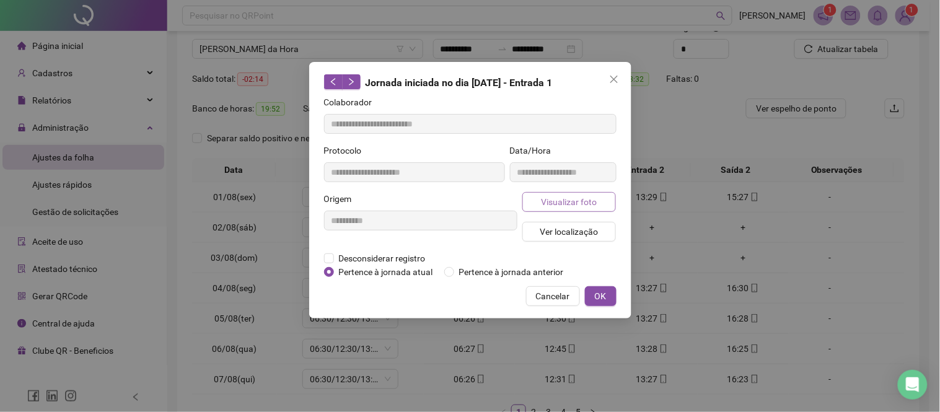
click at [562, 201] on span "Visualizar foto" at bounding box center [569, 202] width 56 height 14
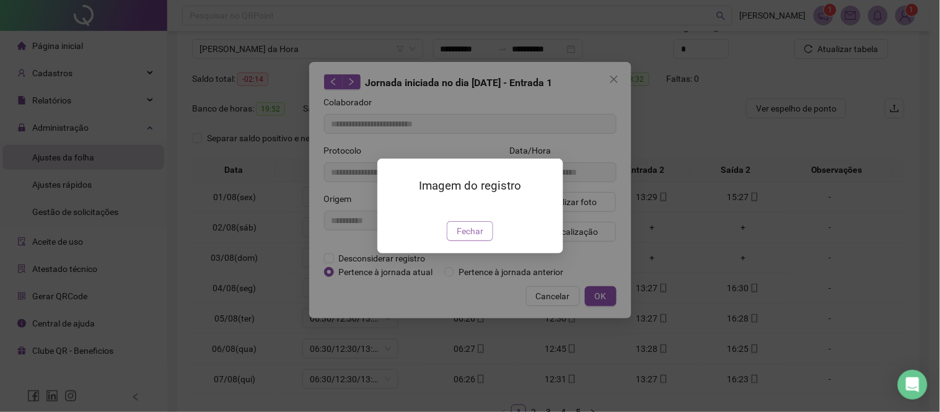
click at [476, 238] on span "Fechar" at bounding box center [470, 231] width 27 height 14
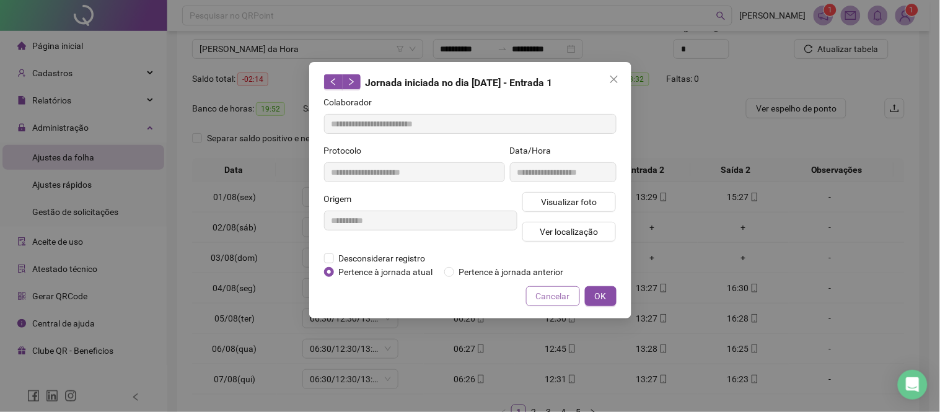
click at [558, 293] on span "Cancelar" at bounding box center [553, 297] width 34 height 14
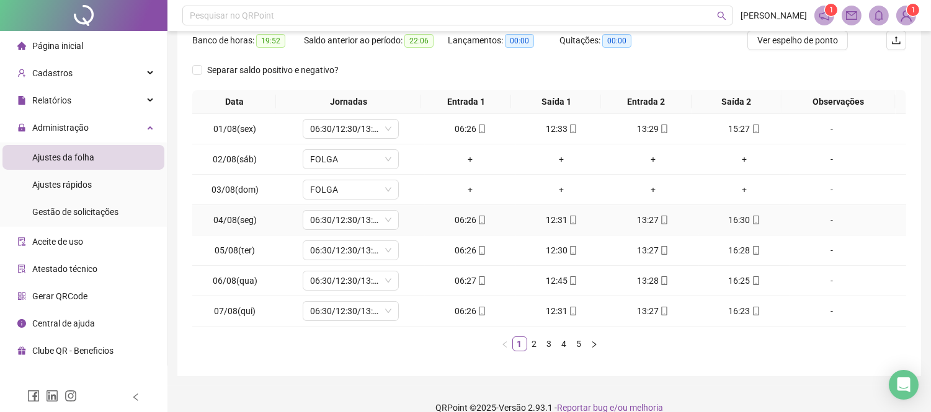
scroll to position [162, 0]
click at [594, 344] on icon "right" at bounding box center [593, 343] width 7 height 7
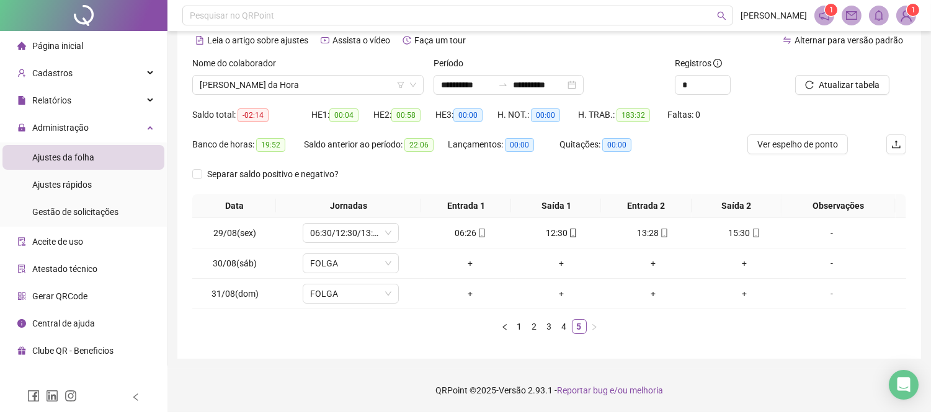
scroll to position [57, 0]
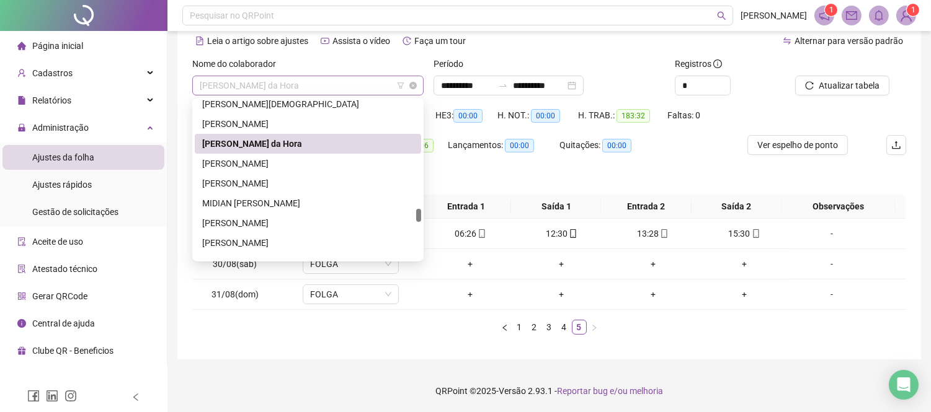
drag, startPoint x: 296, startPoint y: 89, endPoint x: 294, endPoint y: 149, distance: 60.2
click at [296, 91] on span "[PERSON_NAME] da Hora" at bounding box center [308, 85] width 216 height 19
click at [293, 166] on div "[PERSON_NAME]" at bounding box center [307, 164] width 211 height 14
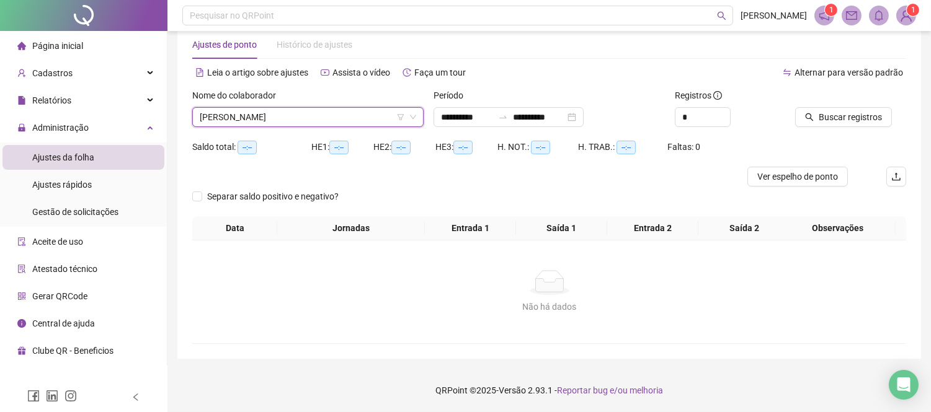
scroll to position [25, 0]
click at [815, 116] on button "Buscar registros" at bounding box center [843, 118] width 97 height 20
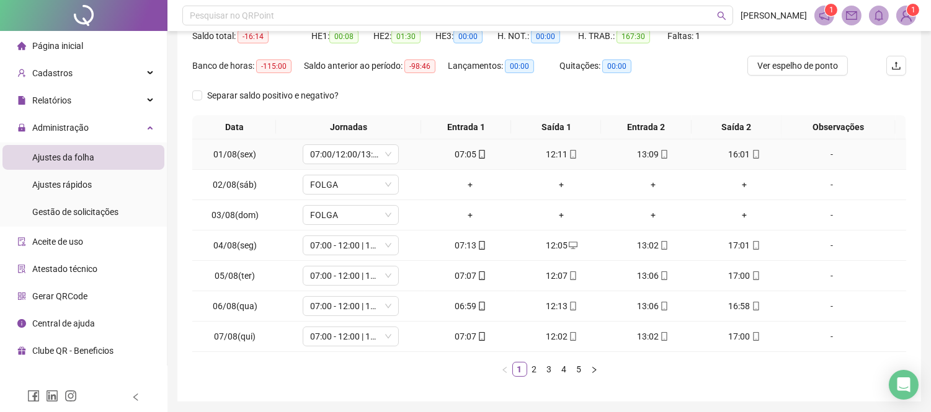
scroll to position [179, 0]
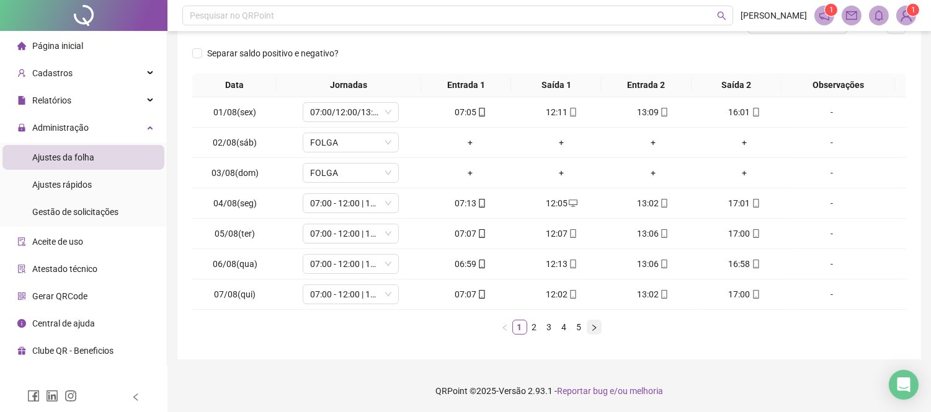
click at [596, 325] on icon "right" at bounding box center [593, 327] width 7 height 7
click at [837, 301] on td "Atestado de Comparecimento das 10:47 às 11:09 e das 12:23 às 16:27" at bounding box center [848, 295] width 116 height 30
click at [839, 290] on div "Atestado de Comparecimento das 10:47 às 11:09 e das 12:23 às 16:27" at bounding box center [831, 295] width 73 height 14
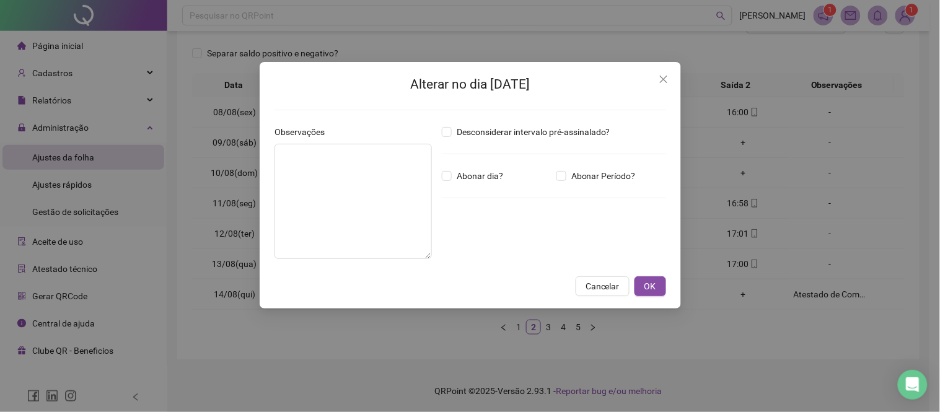
type textarea "**********"
click at [606, 283] on span "Cancelar" at bounding box center [603, 287] width 34 height 14
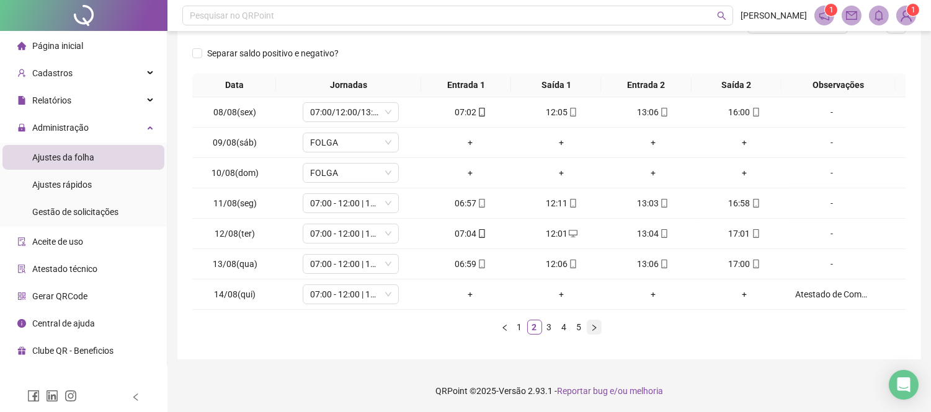
click at [596, 330] on icon "right" at bounding box center [593, 327] width 7 height 7
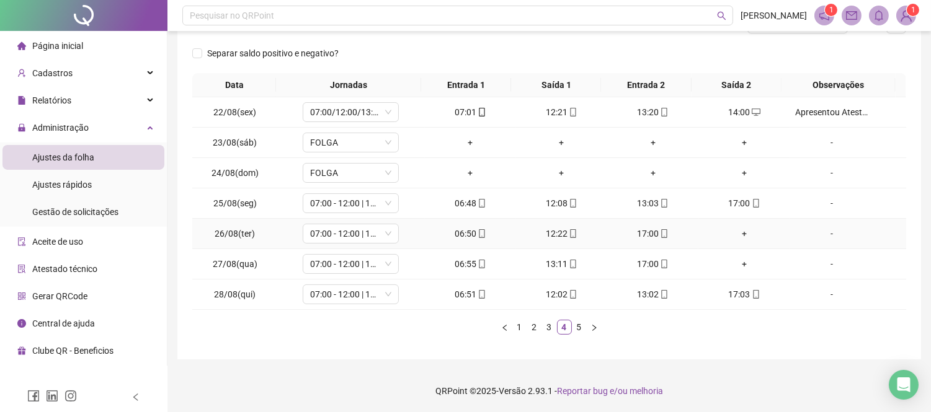
click at [736, 232] on div "+" at bounding box center [743, 234] width 81 height 14
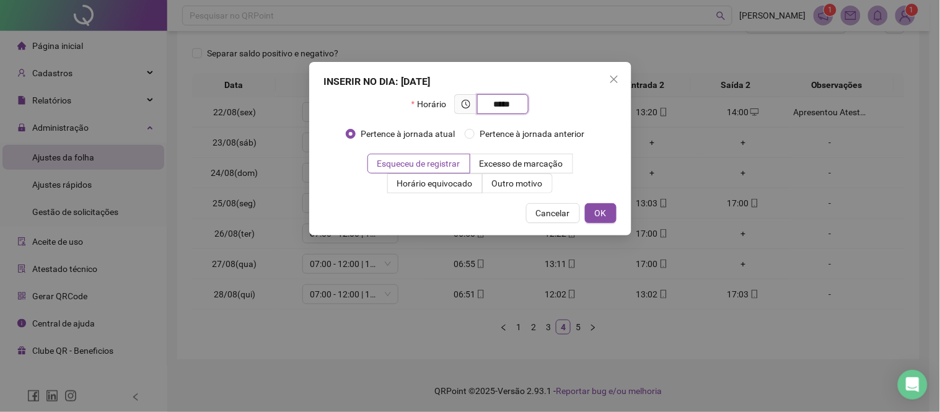
type input "*****"
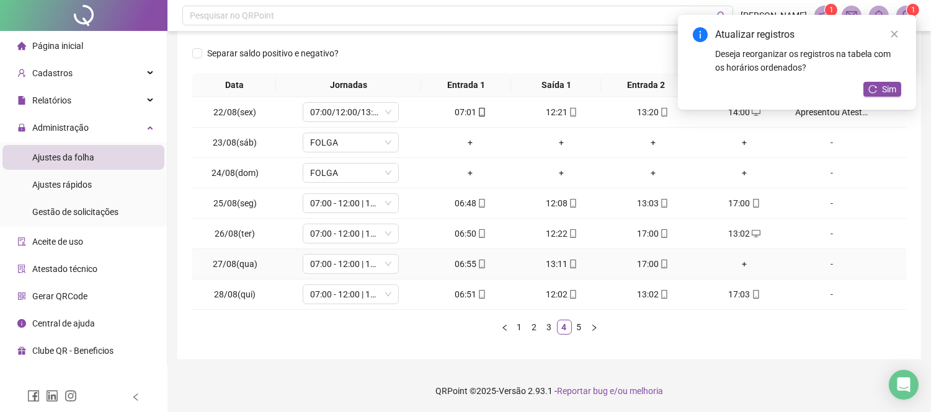
click at [736, 263] on div "+" at bounding box center [743, 264] width 81 height 14
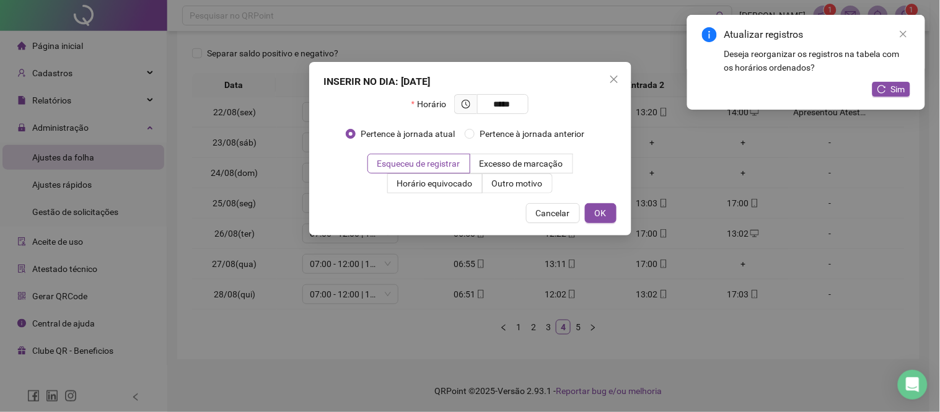
type input "*****"
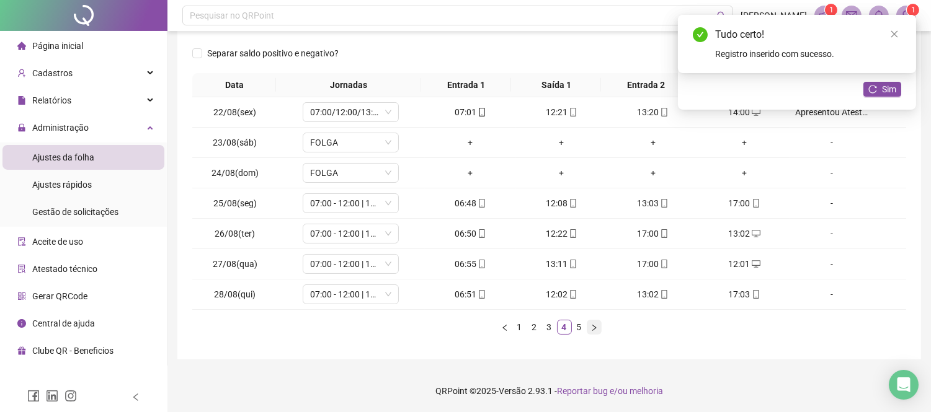
click at [596, 325] on icon "right" at bounding box center [593, 327] width 7 height 7
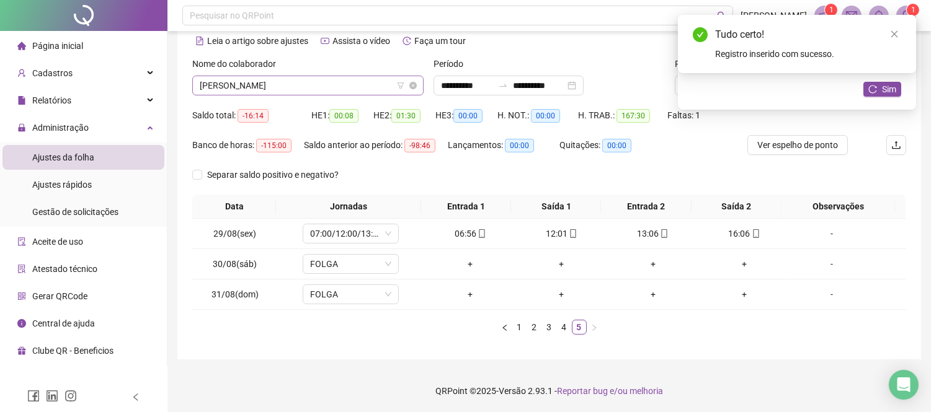
click at [294, 81] on span "[PERSON_NAME]" at bounding box center [308, 85] width 216 height 19
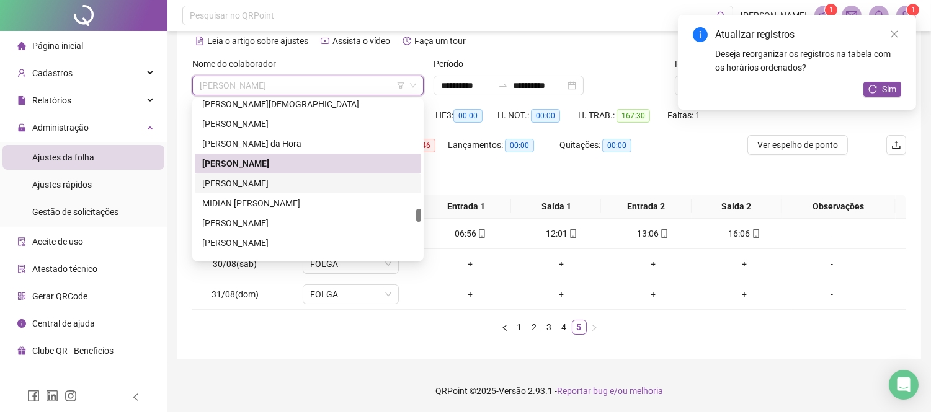
click at [294, 182] on div "[PERSON_NAME]" at bounding box center [307, 184] width 211 height 14
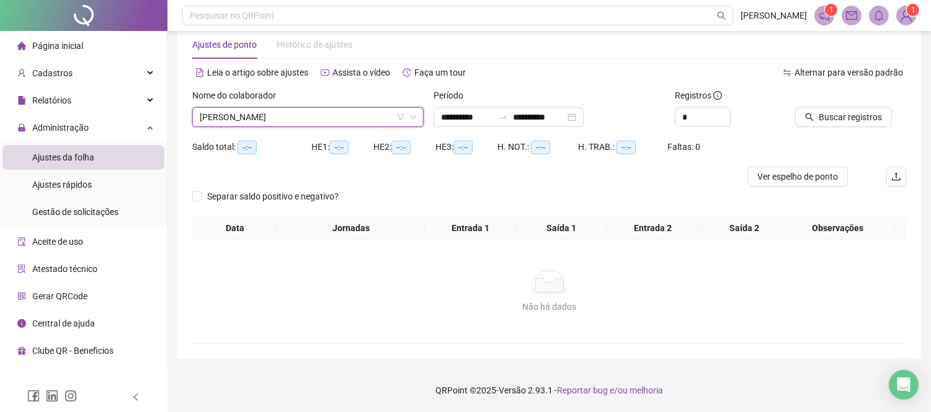
scroll to position [25, 0]
click at [839, 118] on span "Buscar registros" at bounding box center [849, 118] width 63 height 14
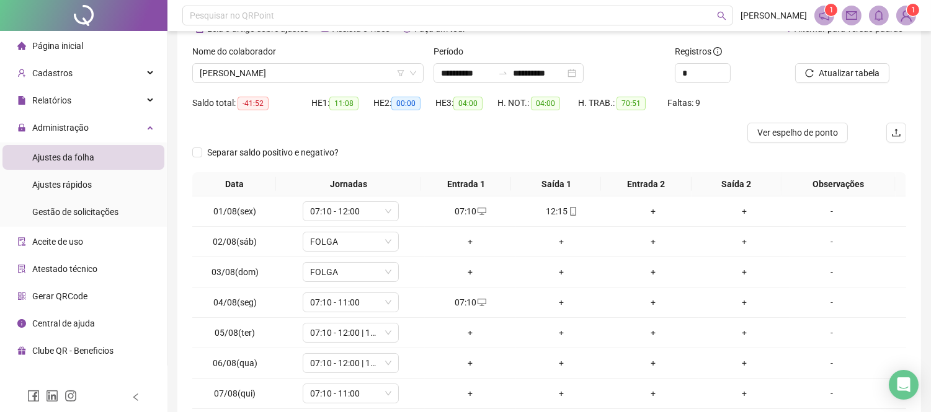
scroll to position [94, 0]
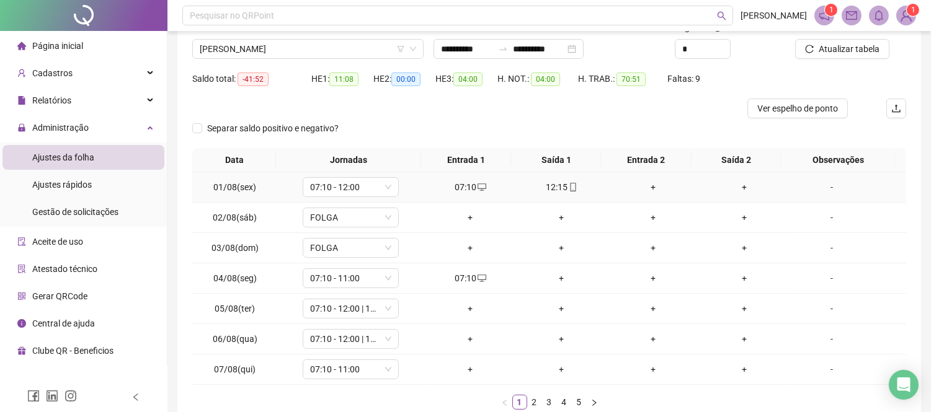
click at [546, 184] on div "12:15" at bounding box center [561, 187] width 81 height 14
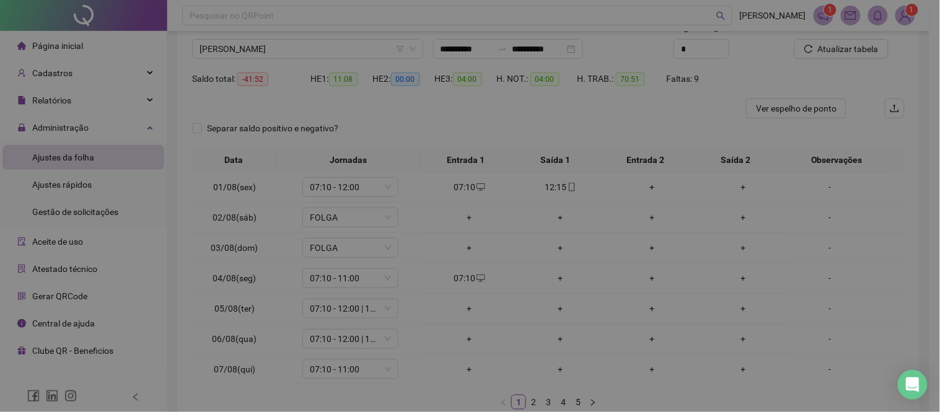
type input "**********"
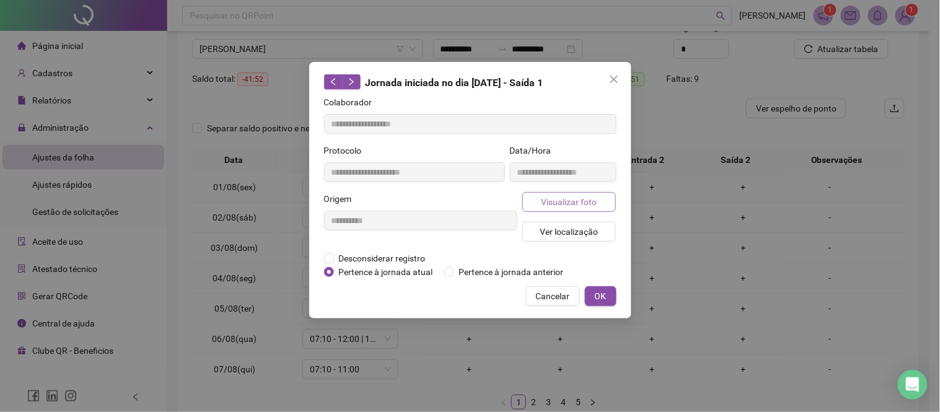
click at [593, 206] on span "Visualizar foto" at bounding box center [569, 202] width 56 height 14
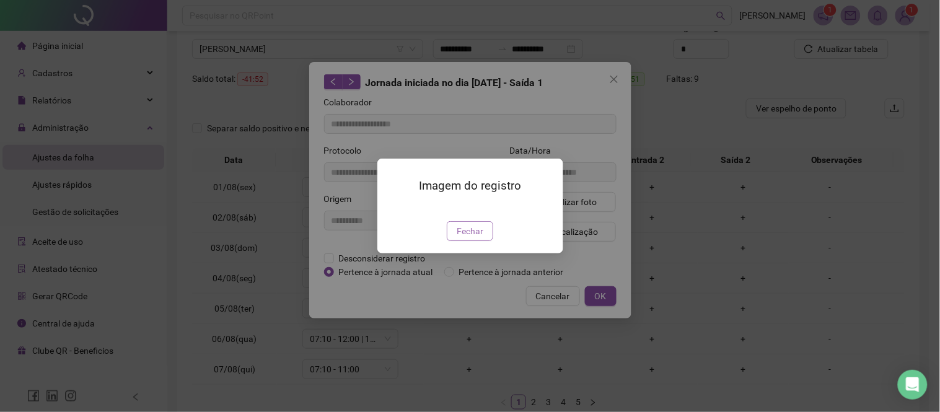
click at [475, 238] on span "Fechar" at bounding box center [470, 231] width 27 height 14
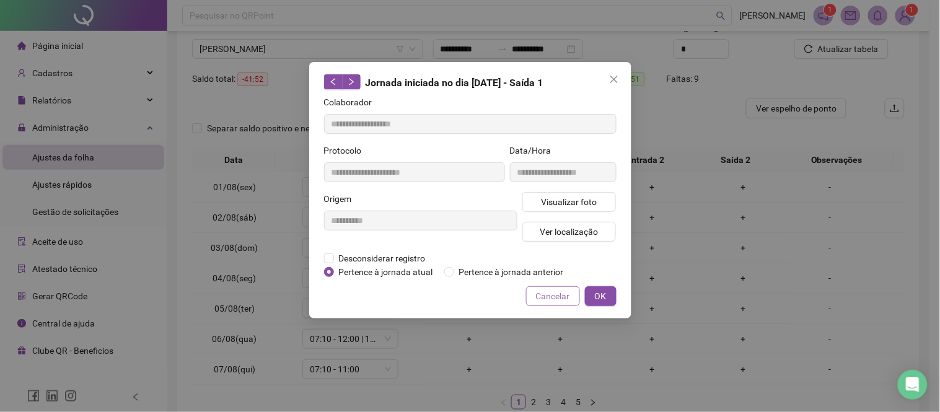
click at [553, 296] on span "Cancelar" at bounding box center [553, 297] width 34 height 14
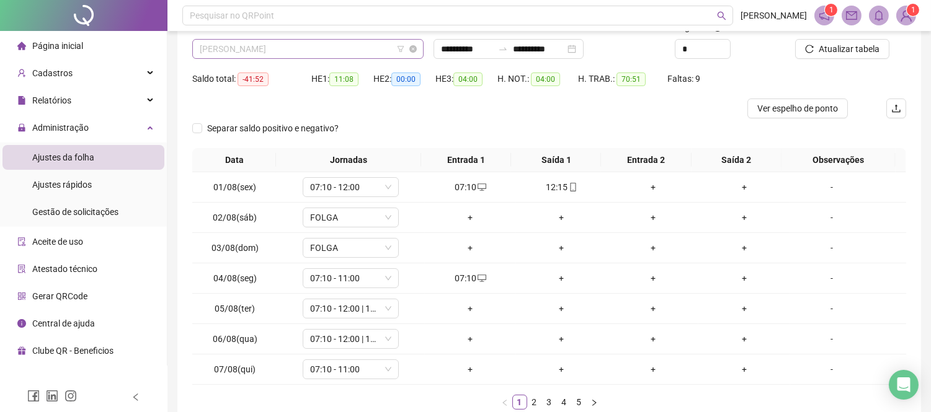
click at [255, 47] on span "[PERSON_NAME]" at bounding box center [308, 49] width 216 height 19
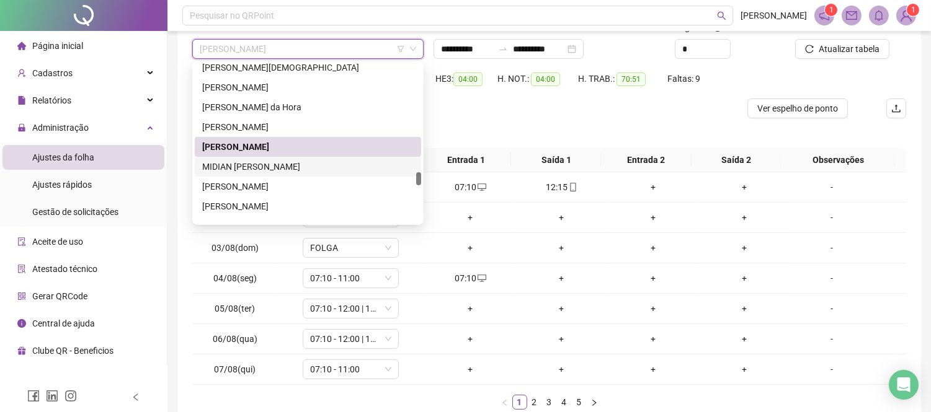
click at [264, 170] on div "MIDIAN [PERSON_NAME]" at bounding box center [307, 167] width 211 height 14
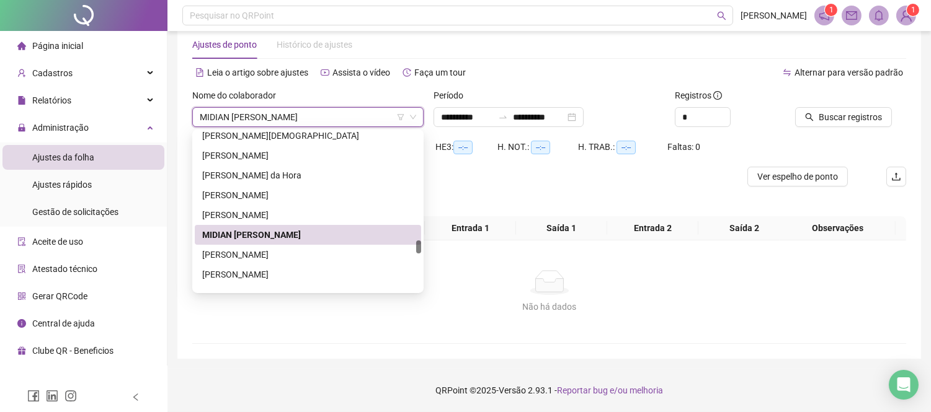
scroll to position [25, 0]
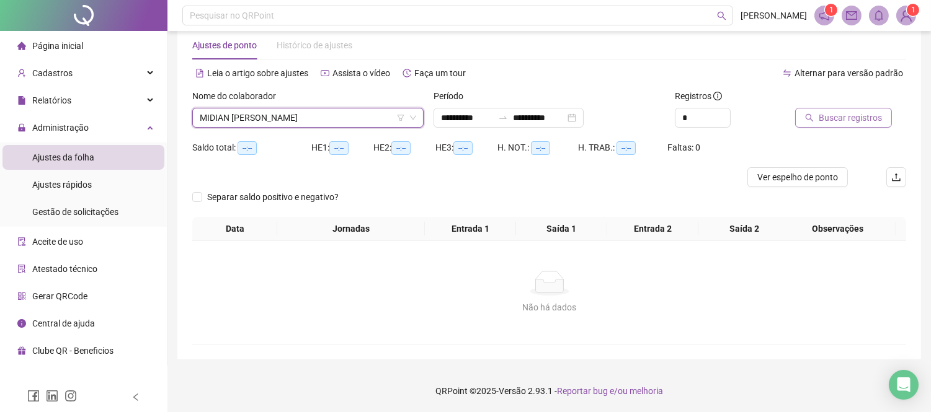
click at [836, 123] on span "Buscar registros" at bounding box center [849, 118] width 63 height 14
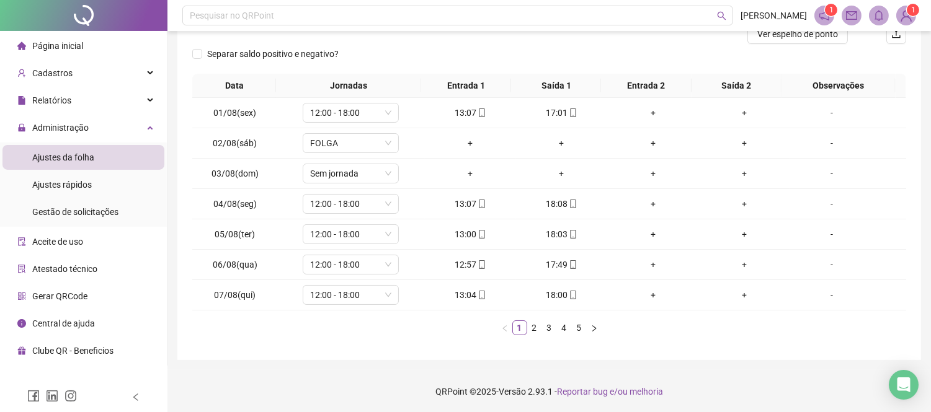
scroll to position [169, 0]
click at [459, 109] on div "13:07" at bounding box center [470, 112] width 81 height 14
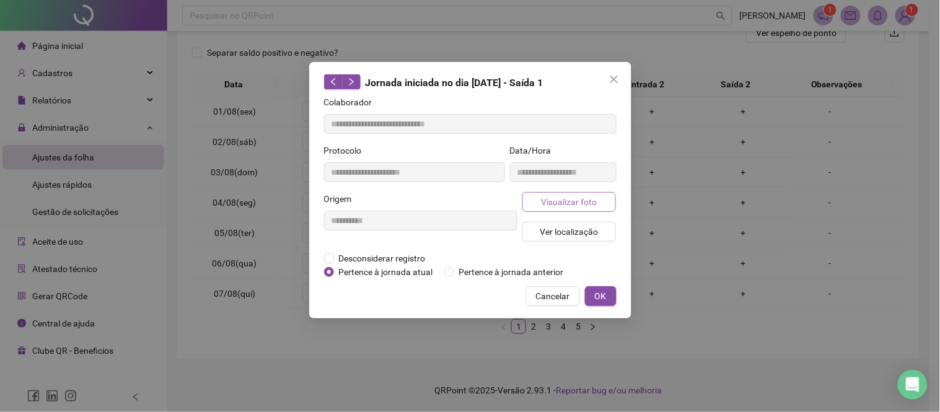
type input "**********"
click at [573, 203] on span "Visualizar foto" at bounding box center [569, 202] width 56 height 14
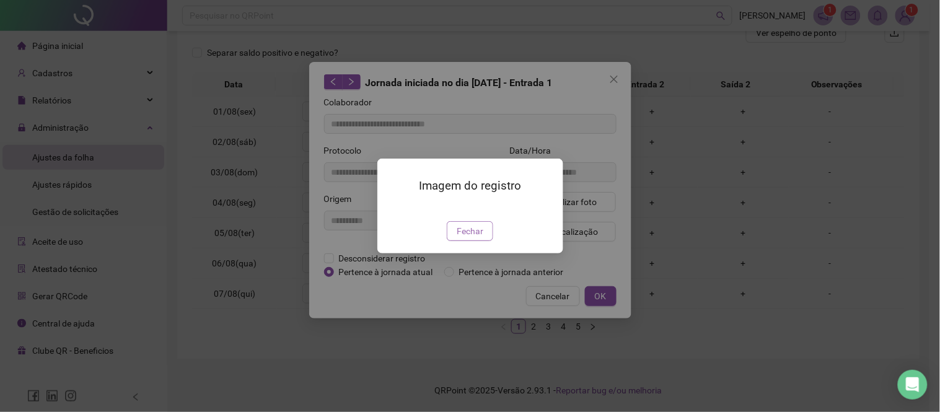
click at [475, 238] on span "Fechar" at bounding box center [470, 231] width 27 height 14
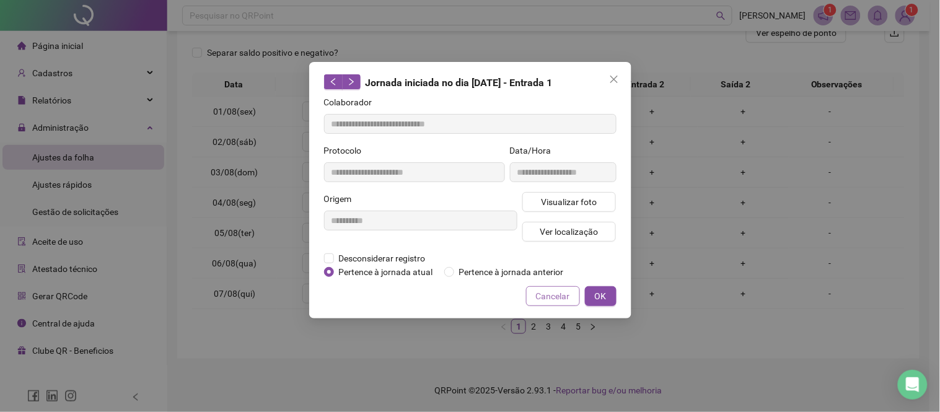
click at [560, 290] on span "Cancelar" at bounding box center [553, 297] width 34 height 14
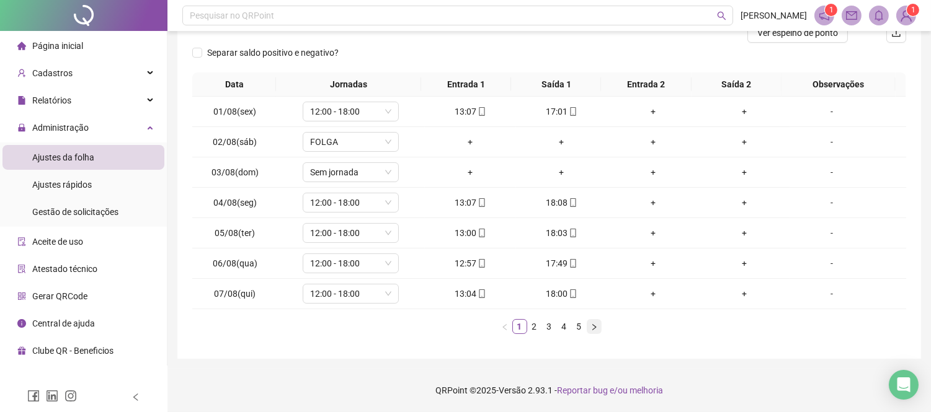
click at [594, 322] on button "button" at bounding box center [593, 326] width 15 height 15
click at [590, 324] on icon "right" at bounding box center [593, 327] width 7 height 7
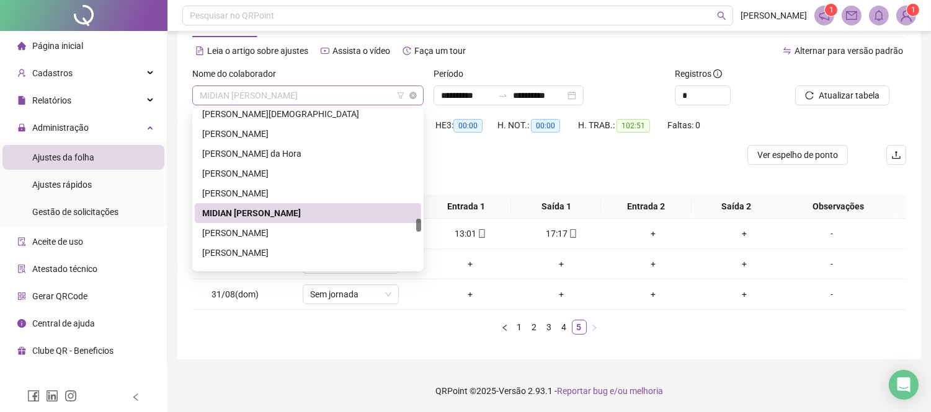
click at [320, 102] on span "MIDIAN [PERSON_NAME]" at bounding box center [308, 95] width 216 height 19
click at [318, 228] on div "[PERSON_NAME]" at bounding box center [307, 233] width 211 height 14
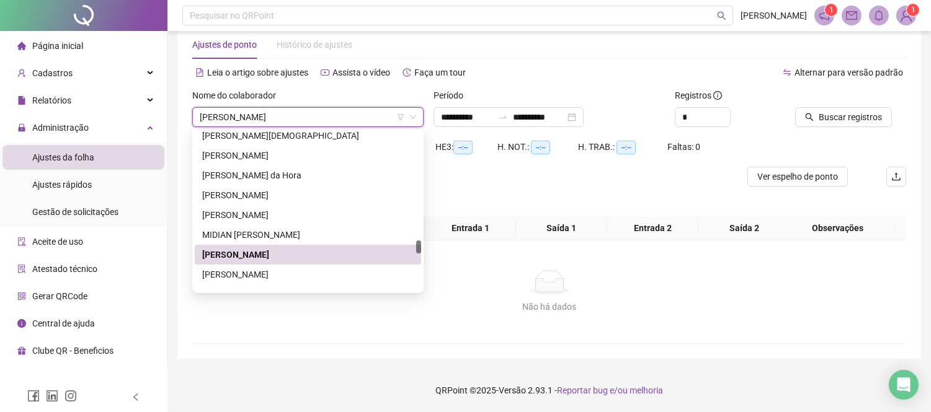
scroll to position [25, 0]
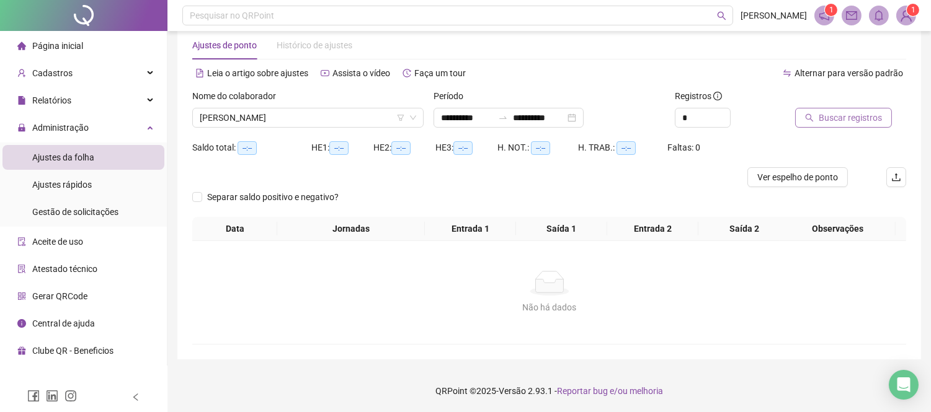
click at [875, 115] on span "Buscar registros" at bounding box center [849, 118] width 63 height 14
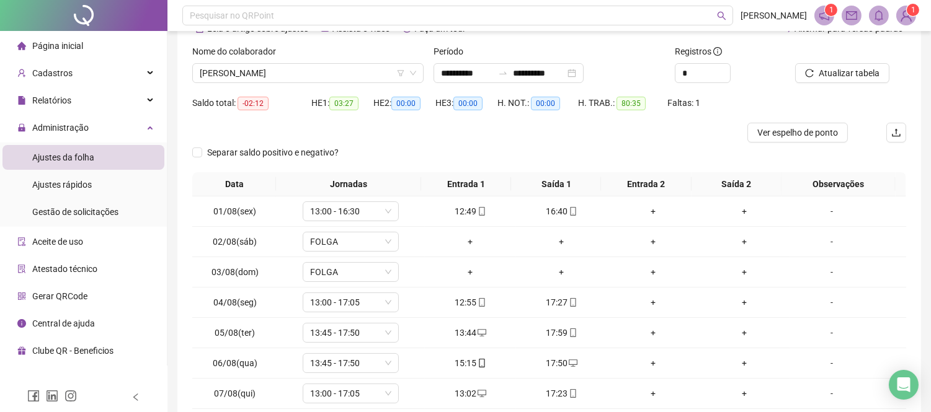
scroll to position [94, 0]
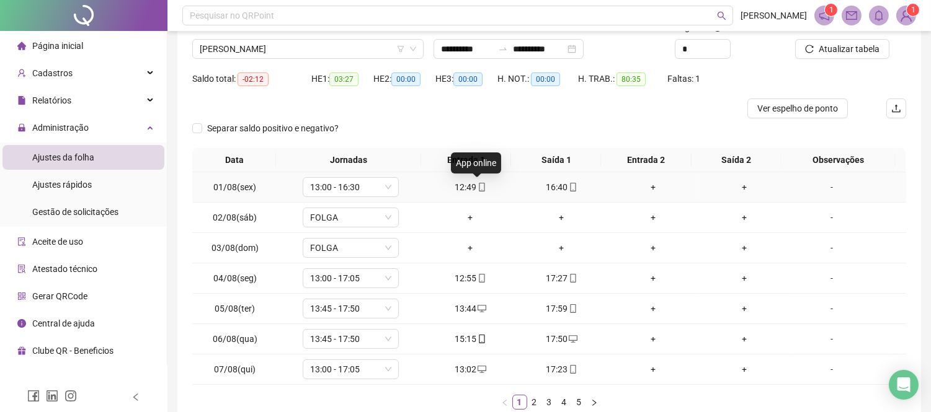
click at [477, 187] on icon "mobile" at bounding box center [481, 187] width 9 height 9
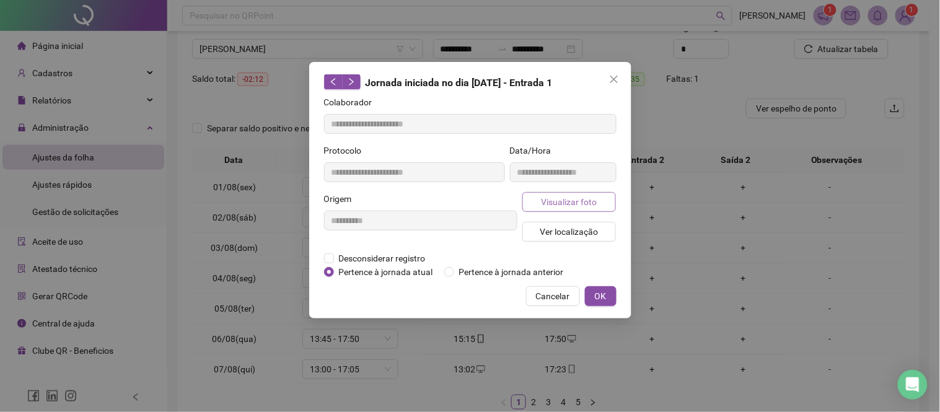
click at [572, 200] on span "Visualizar foto" at bounding box center [569, 202] width 56 height 14
type input "**********"
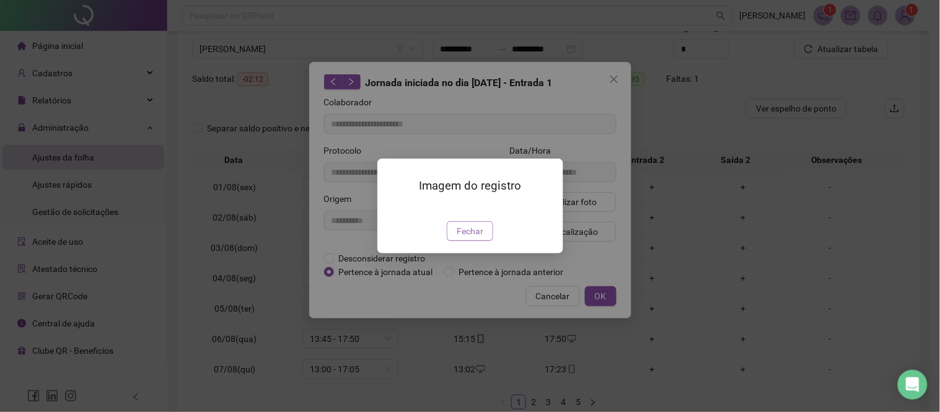
click at [481, 238] on span "Fechar" at bounding box center [470, 231] width 27 height 14
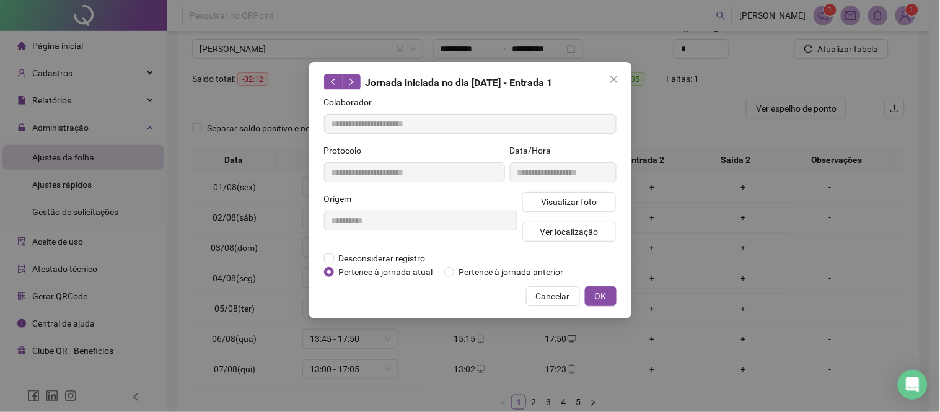
click at [567, 291] on span "Cancelar" at bounding box center [553, 297] width 34 height 14
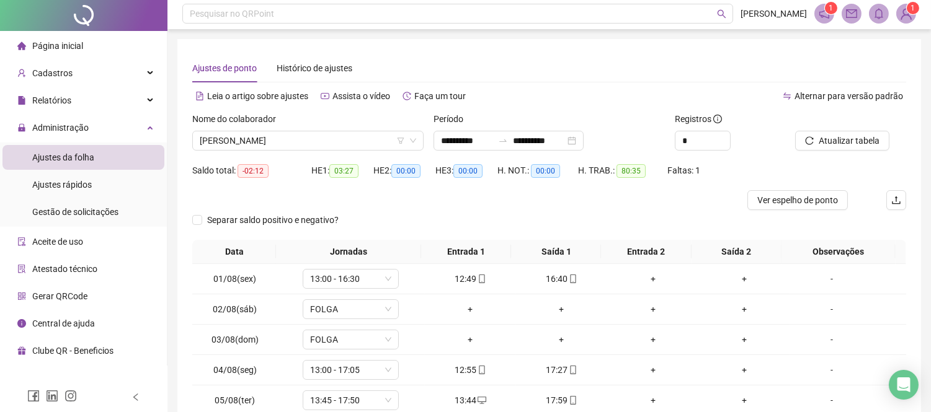
scroll to position [0, 0]
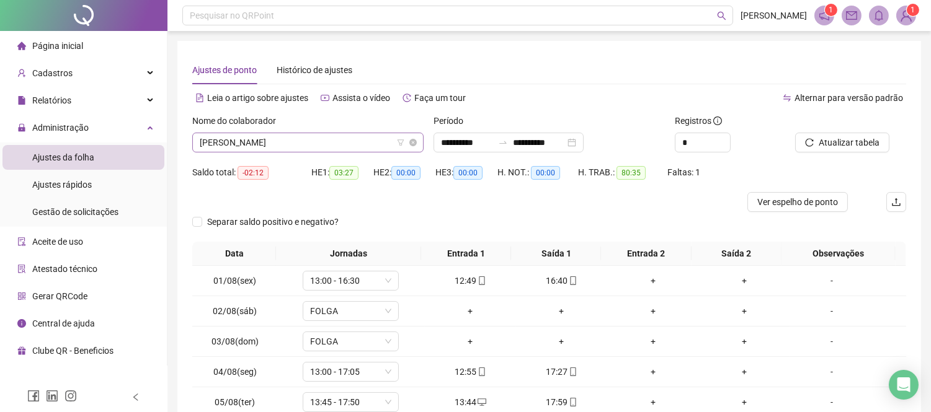
click at [326, 146] on span "[PERSON_NAME]" at bounding box center [308, 142] width 216 height 19
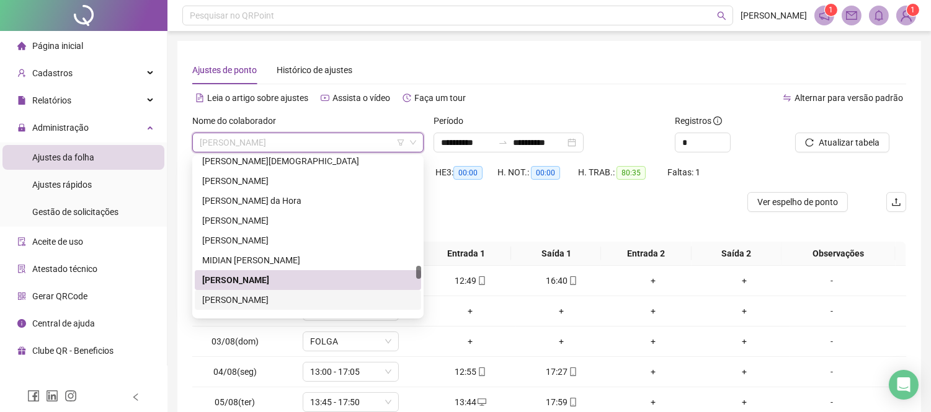
click at [321, 301] on div "[PERSON_NAME]" at bounding box center [307, 300] width 211 height 14
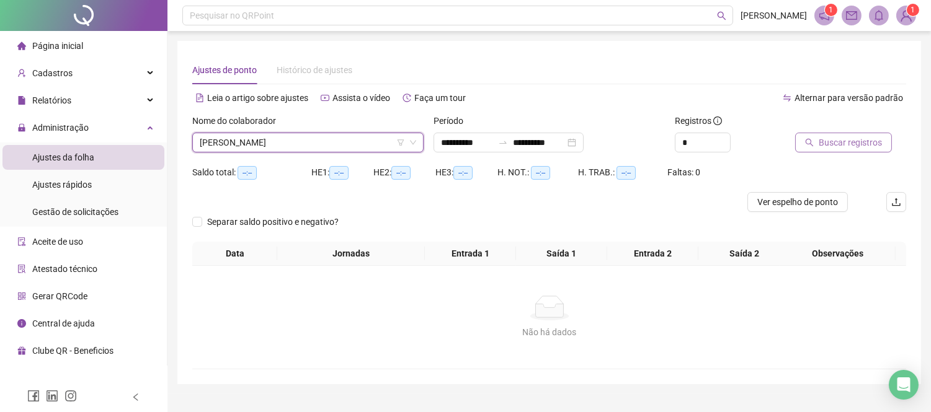
click at [850, 144] on span "Buscar registros" at bounding box center [849, 143] width 63 height 14
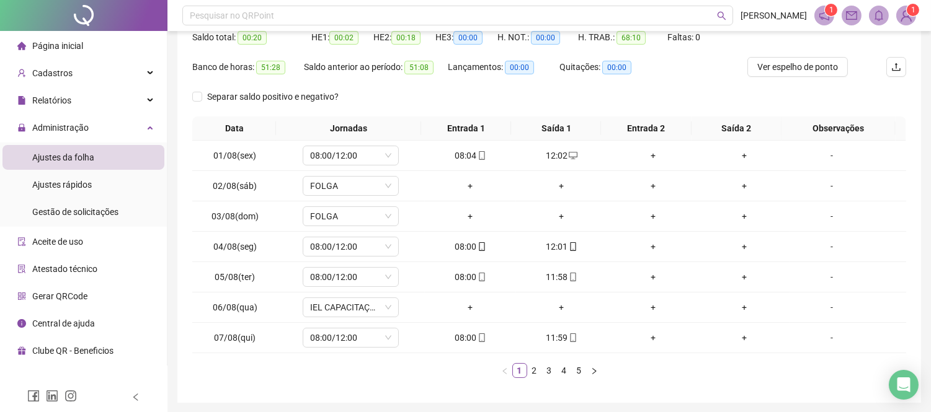
scroll to position [179, 0]
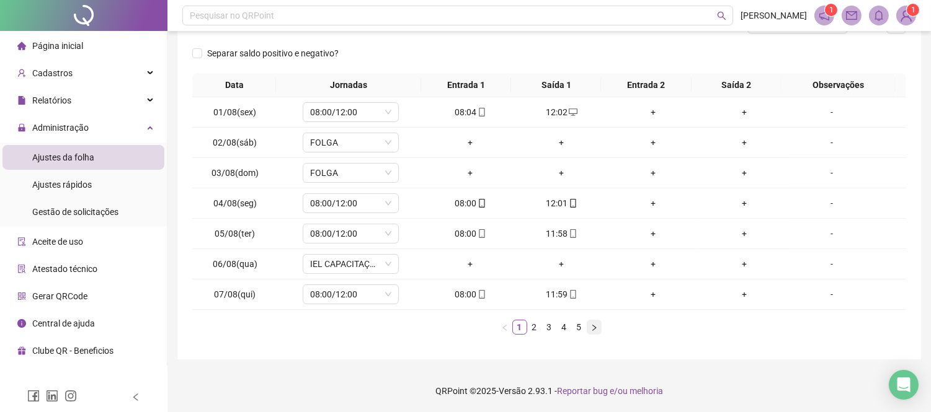
click at [593, 330] on icon "right" at bounding box center [593, 327] width 7 height 7
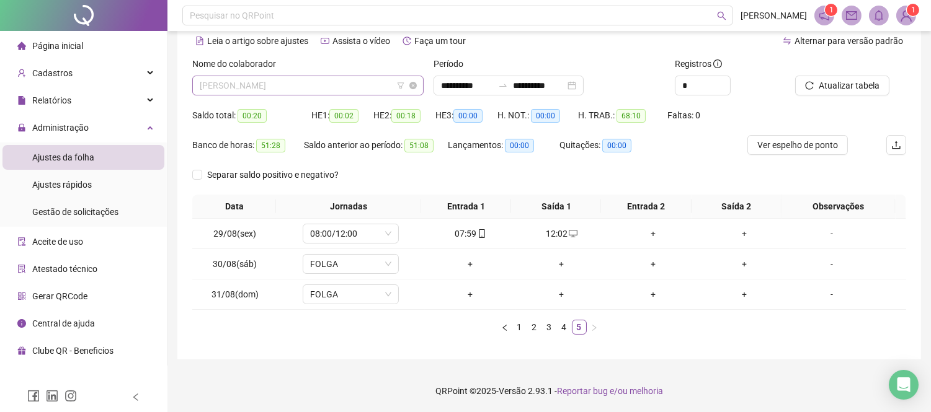
click at [280, 87] on span "[PERSON_NAME]" at bounding box center [308, 85] width 216 height 19
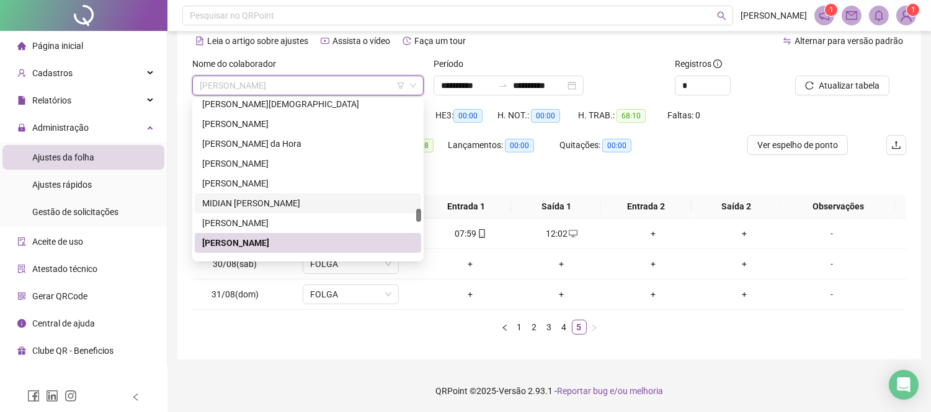
scroll to position [1384, 0]
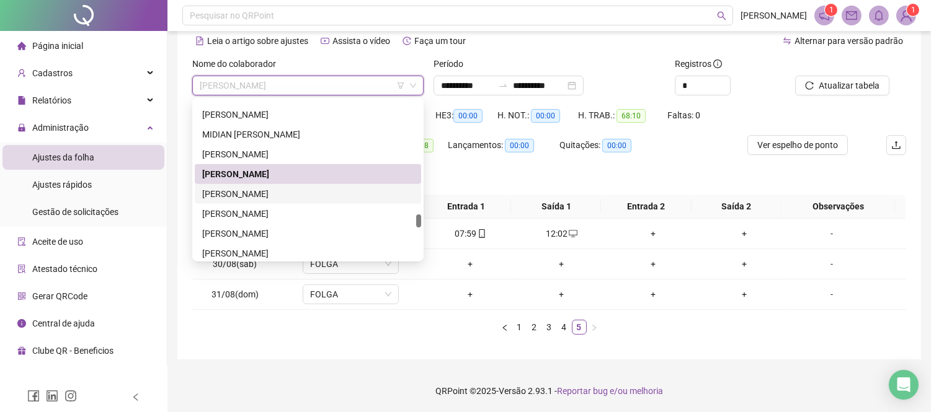
click at [295, 188] on div "[PERSON_NAME]" at bounding box center [307, 194] width 211 height 14
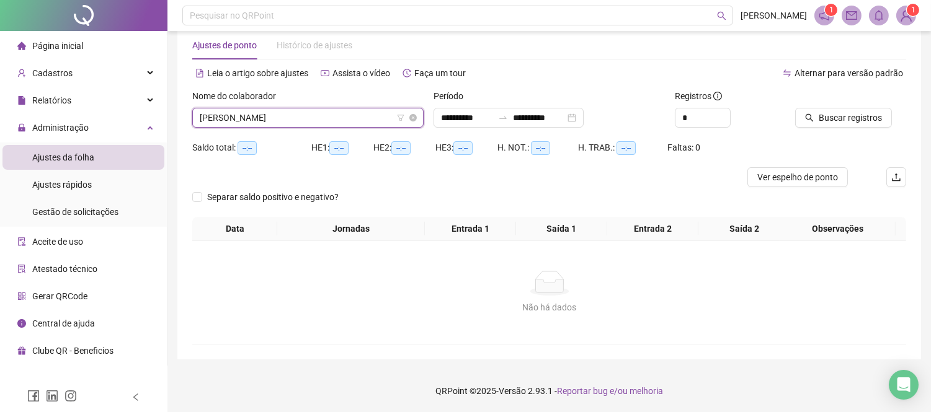
click at [281, 124] on span "[PERSON_NAME]" at bounding box center [308, 117] width 216 height 19
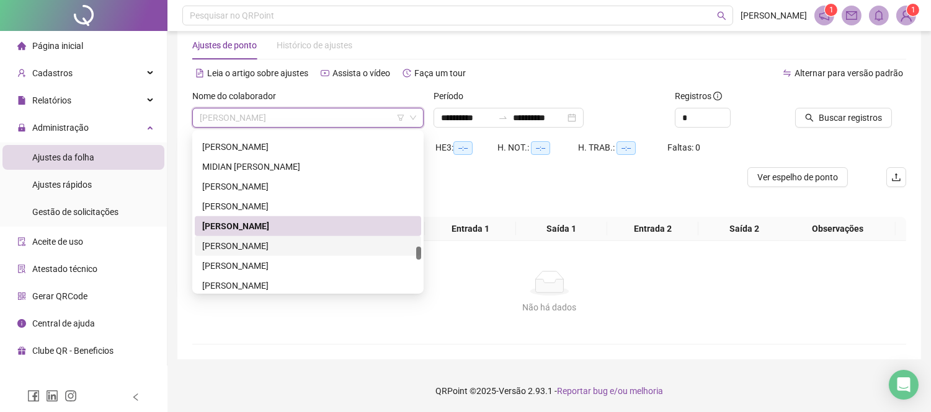
click at [276, 239] on div "[PERSON_NAME]" at bounding box center [307, 246] width 211 height 14
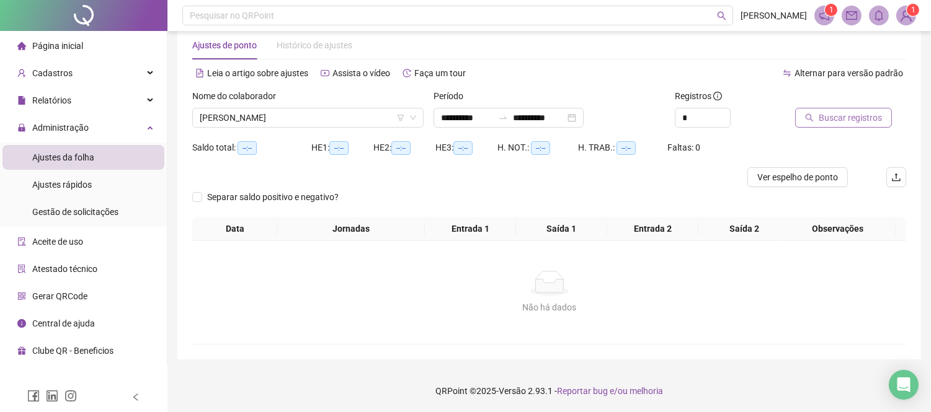
click at [848, 114] on span "Buscar registros" at bounding box center [849, 118] width 63 height 14
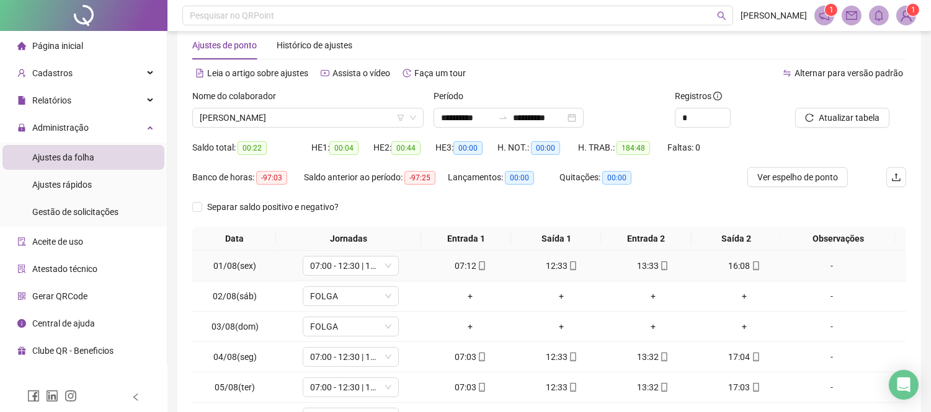
scroll to position [162, 0]
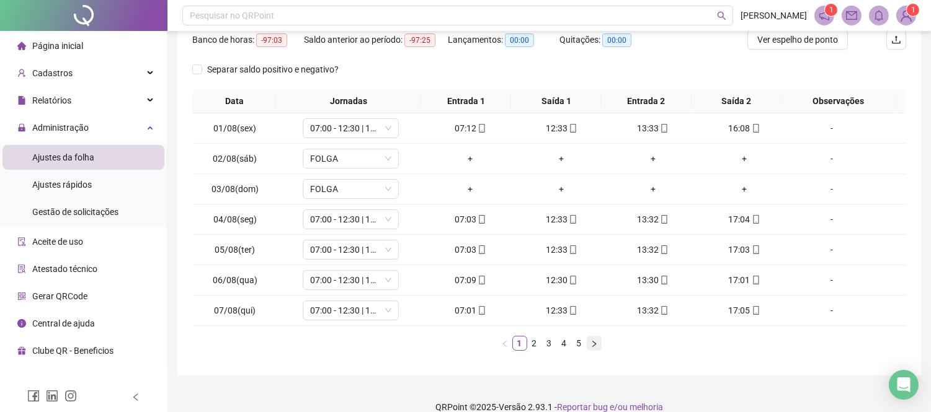
click at [594, 343] on icon "right" at bounding box center [593, 343] width 7 height 7
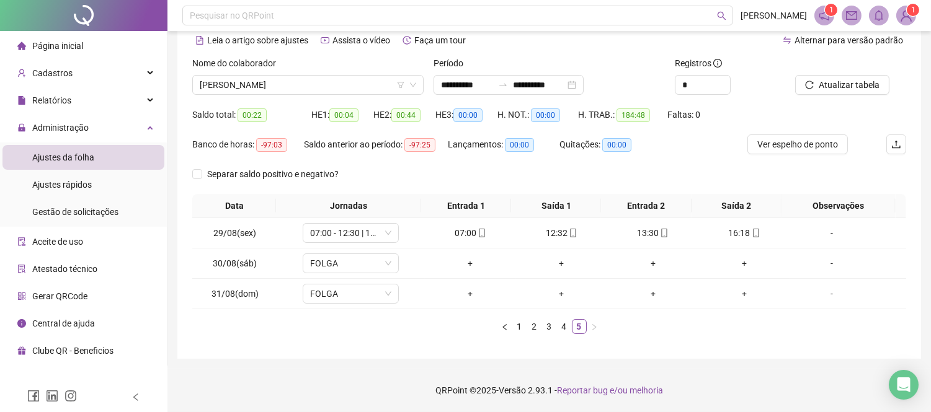
scroll to position [57, 0]
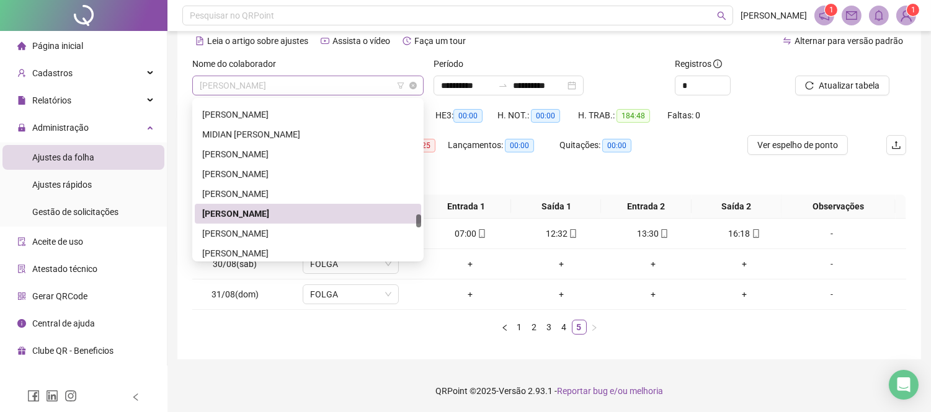
click at [298, 85] on span "[PERSON_NAME]" at bounding box center [308, 85] width 216 height 19
click at [300, 225] on div "[PERSON_NAME]" at bounding box center [308, 234] width 226 height 20
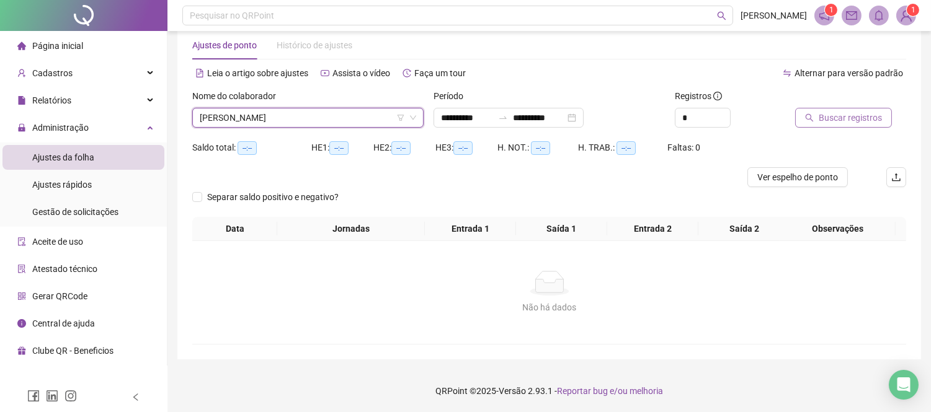
click at [852, 119] on span "Buscar registros" at bounding box center [849, 118] width 63 height 14
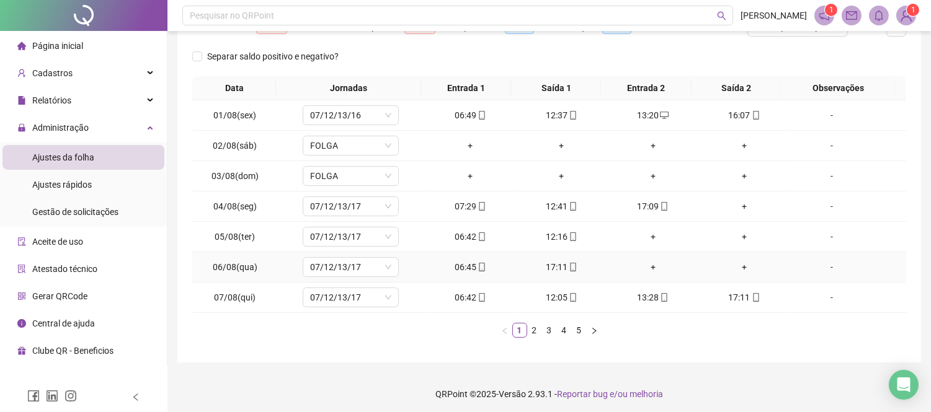
scroll to position [179, 0]
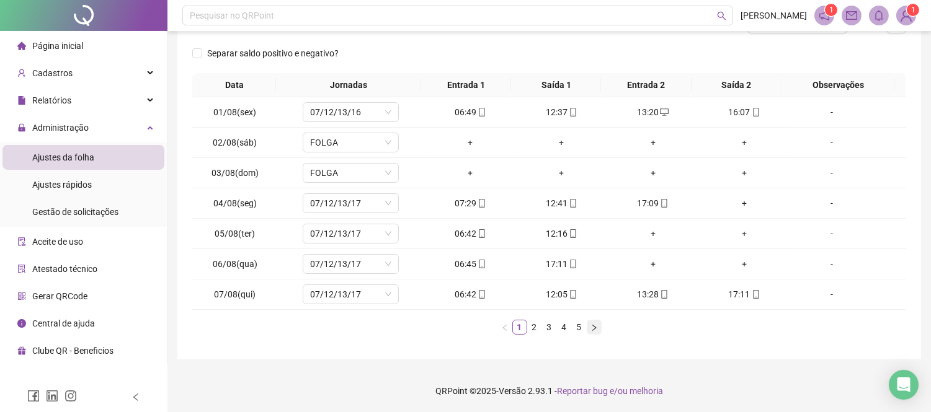
click at [596, 325] on icon "right" at bounding box center [593, 327] width 7 height 7
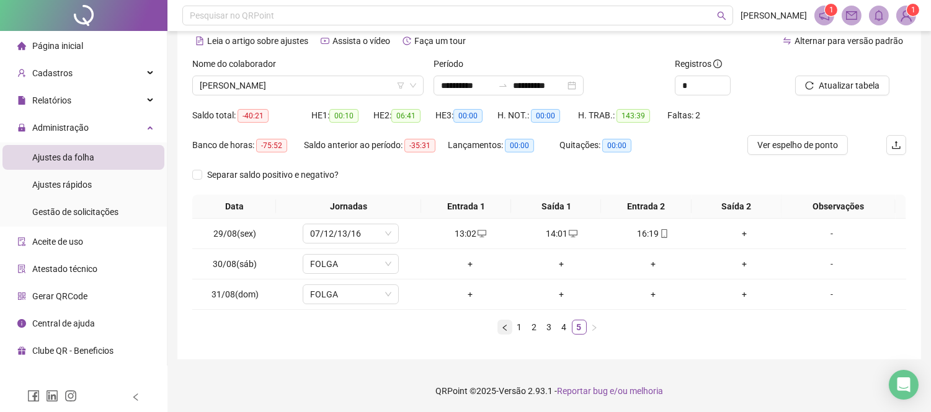
click at [510, 324] on button "button" at bounding box center [504, 327] width 15 height 15
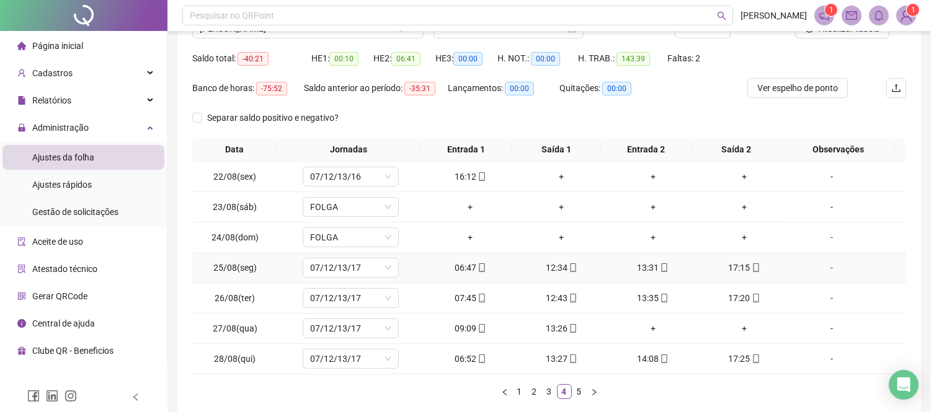
scroll to position [179, 0]
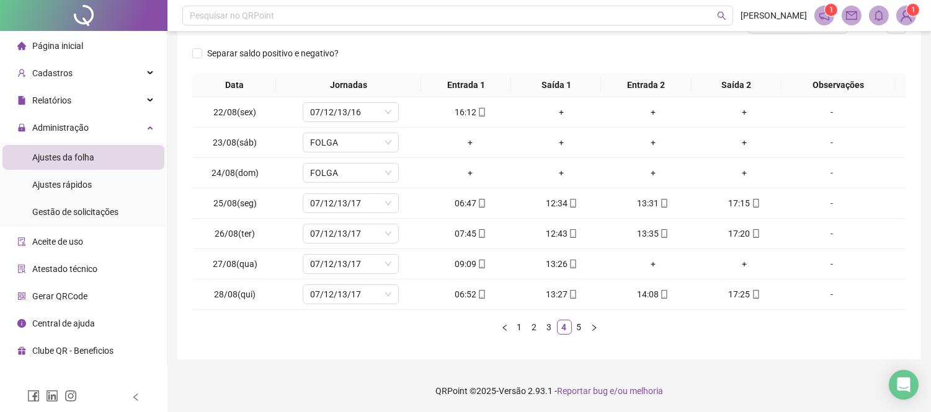
click at [523, 323] on link "1" at bounding box center [520, 328] width 14 height 14
click at [734, 200] on div "+" at bounding box center [743, 204] width 81 height 14
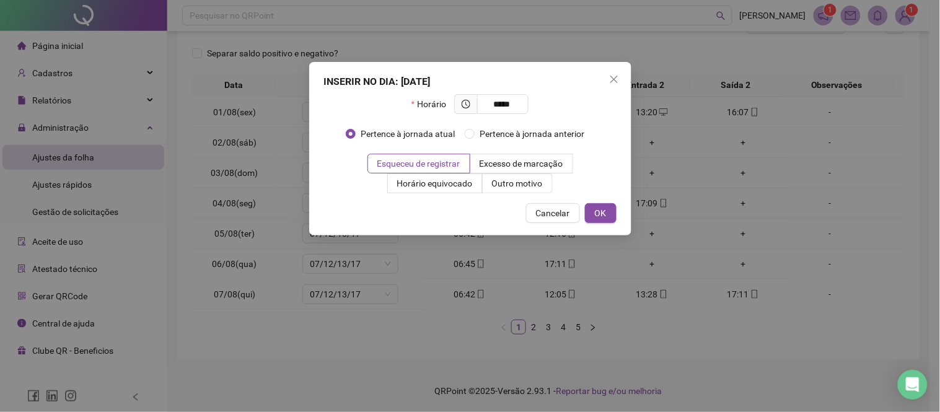
type input "*****"
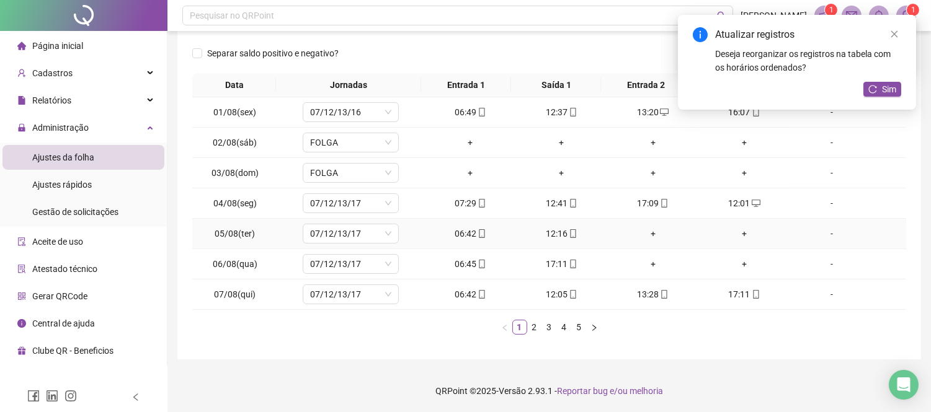
click at [649, 232] on div "+" at bounding box center [652, 234] width 81 height 14
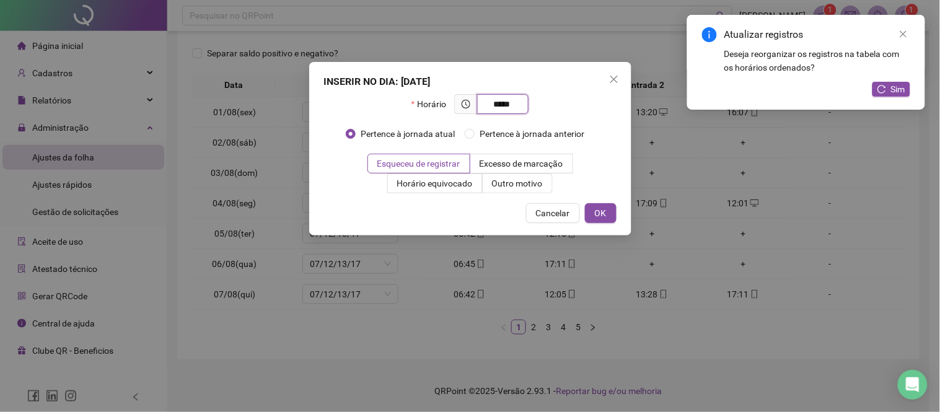
type input "*****"
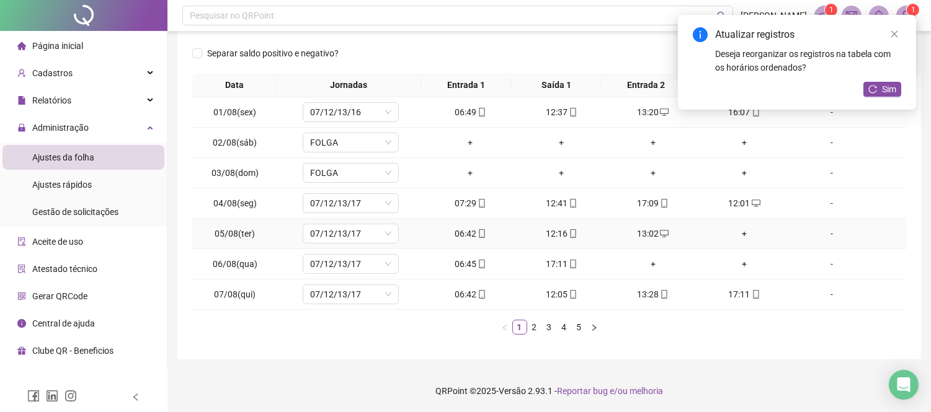
click at [736, 237] on div "+" at bounding box center [743, 234] width 81 height 14
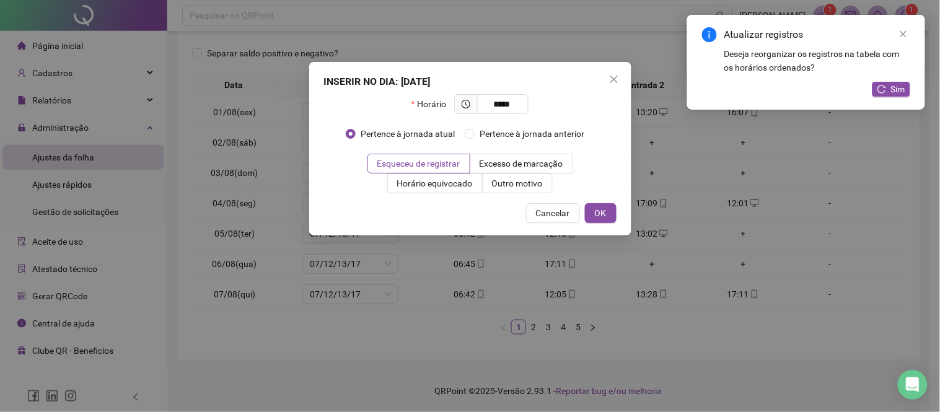
type input "*****"
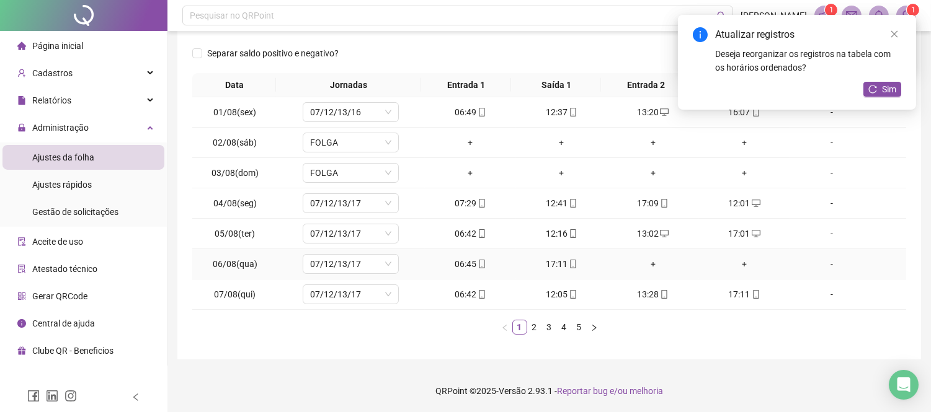
click at [648, 265] on div "+" at bounding box center [652, 264] width 81 height 14
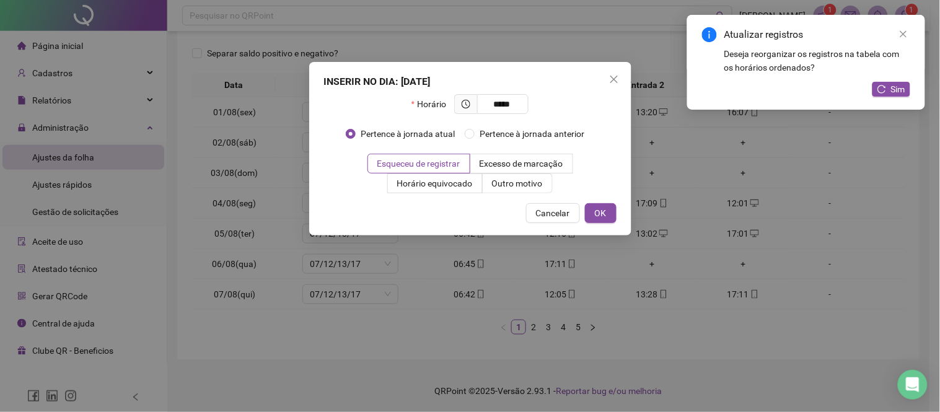
type input "*****"
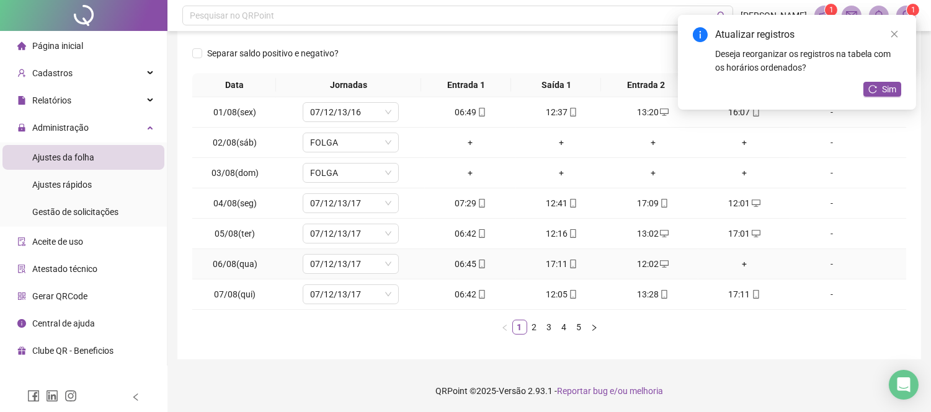
click at [740, 267] on div "+" at bounding box center [743, 264] width 81 height 14
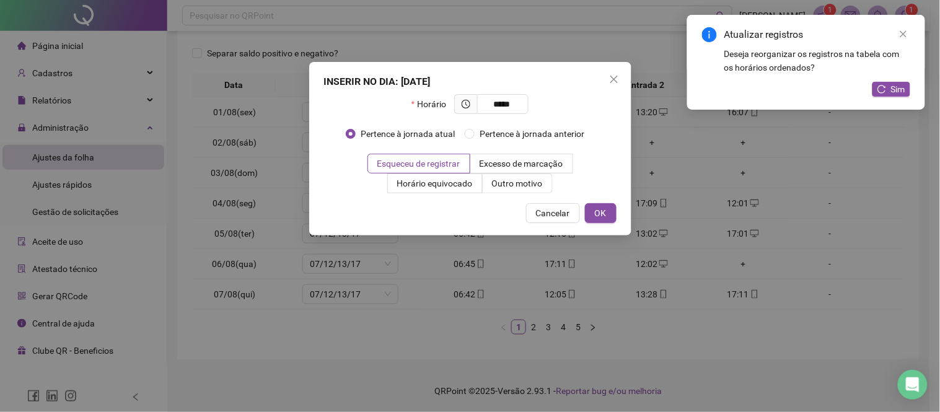
type input "*****"
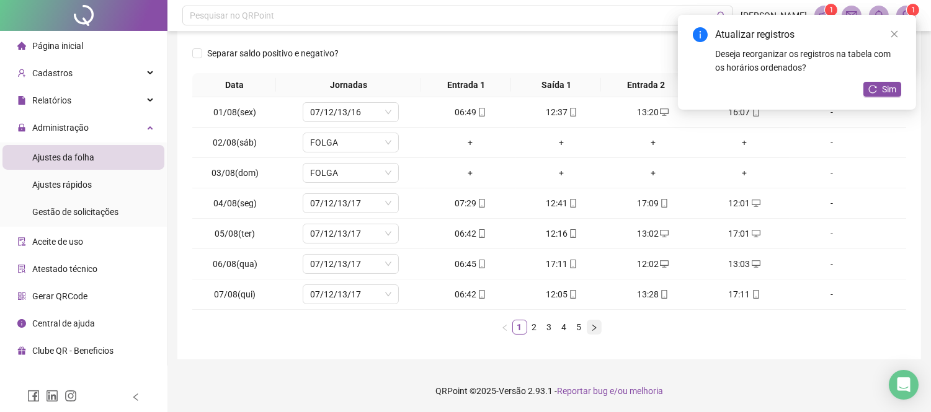
click at [596, 329] on icon "right" at bounding box center [593, 327] width 7 height 7
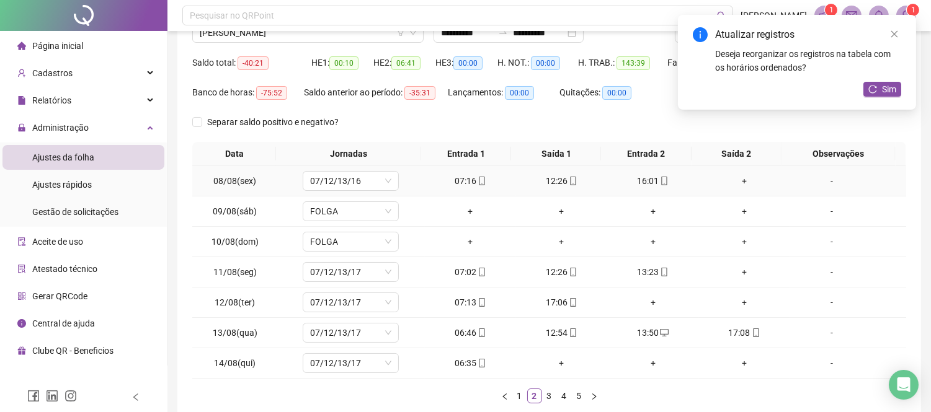
click at [735, 179] on div "+" at bounding box center [743, 181] width 81 height 14
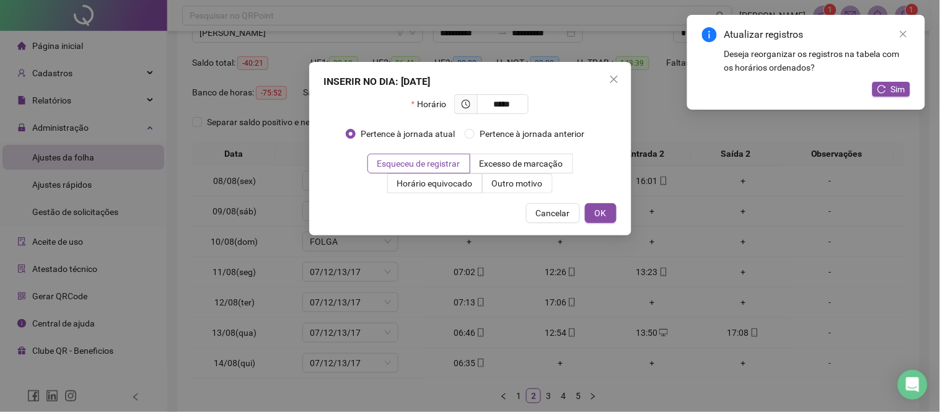
type input "*****"
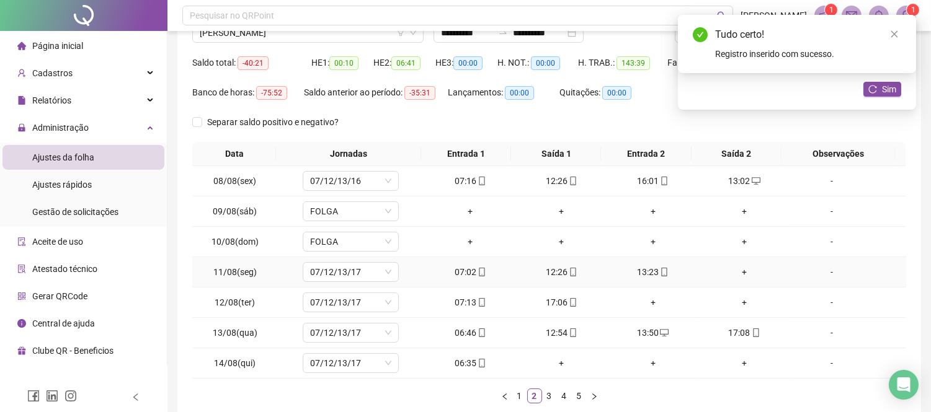
click at [738, 273] on div "+" at bounding box center [743, 272] width 81 height 14
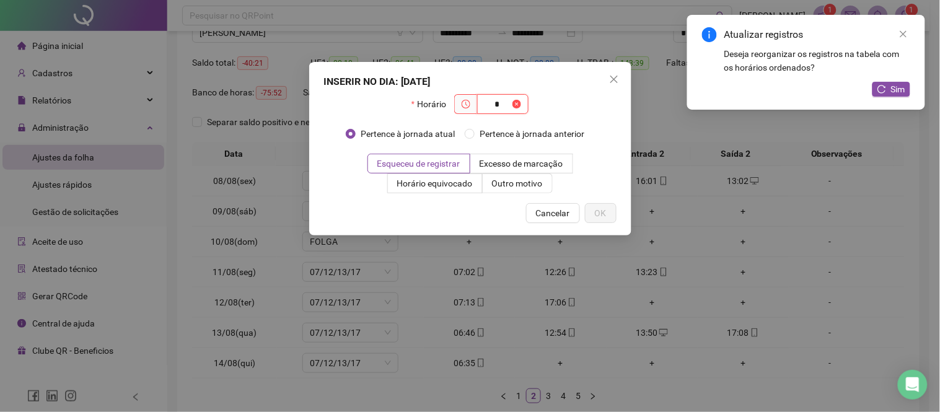
click at [508, 105] on input "*" at bounding box center [497, 104] width 25 height 14
type input "*"
click at [521, 101] on span "*" at bounding box center [502, 104] width 51 height 20
click at [518, 101] on span at bounding box center [517, 104] width 9 height 14
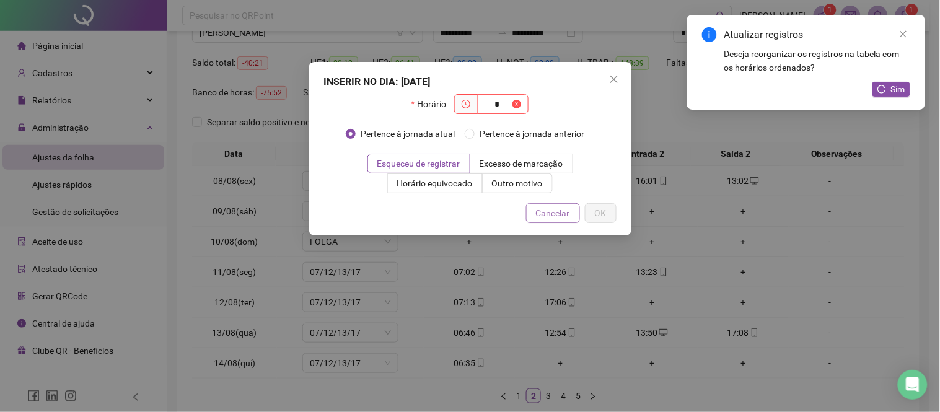
click at [556, 213] on span "Cancelar" at bounding box center [553, 213] width 34 height 14
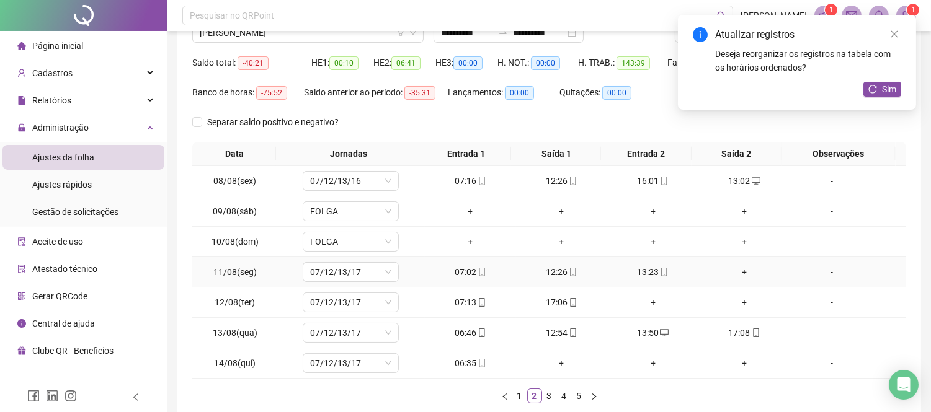
click at [734, 275] on div "+" at bounding box center [743, 272] width 81 height 14
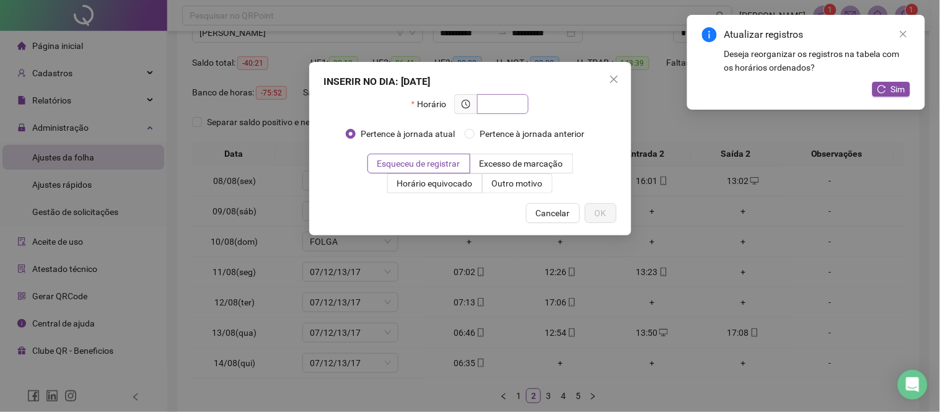
click at [495, 100] on input "text" at bounding box center [502, 104] width 34 height 14
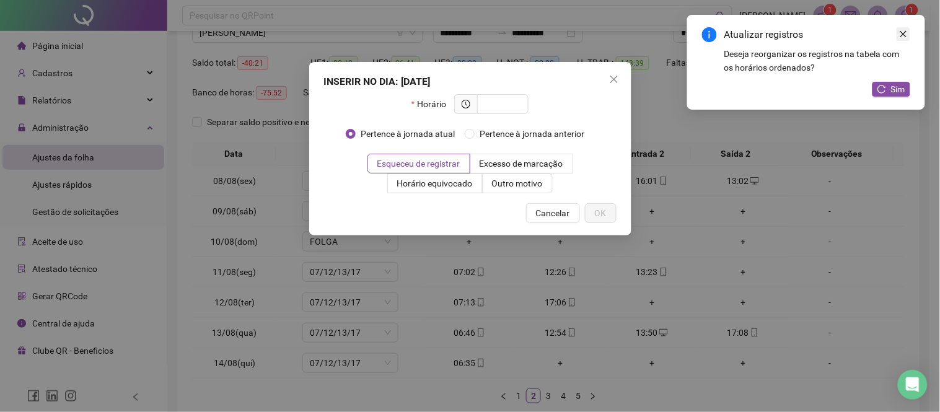
click at [905, 31] on icon "close" at bounding box center [904, 34] width 9 height 9
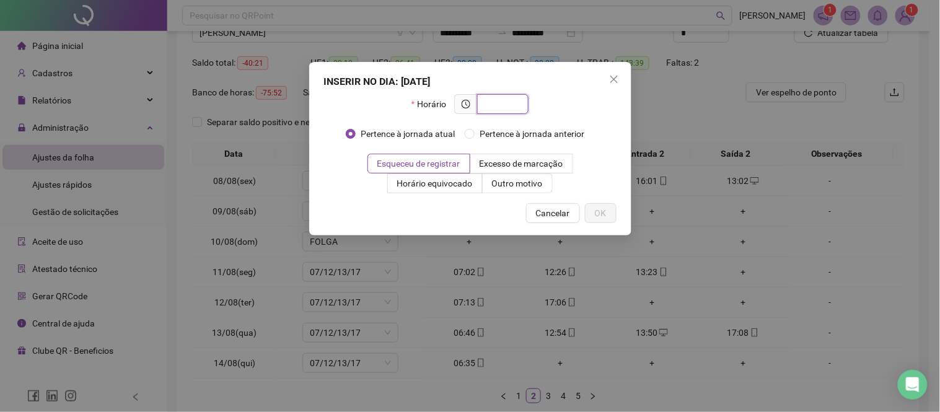
click at [518, 98] on input "text" at bounding box center [502, 104] width 34 height 14
click at [562, 216] on span "Cancelar" at bounding box center [553, 213] width 34 height 14
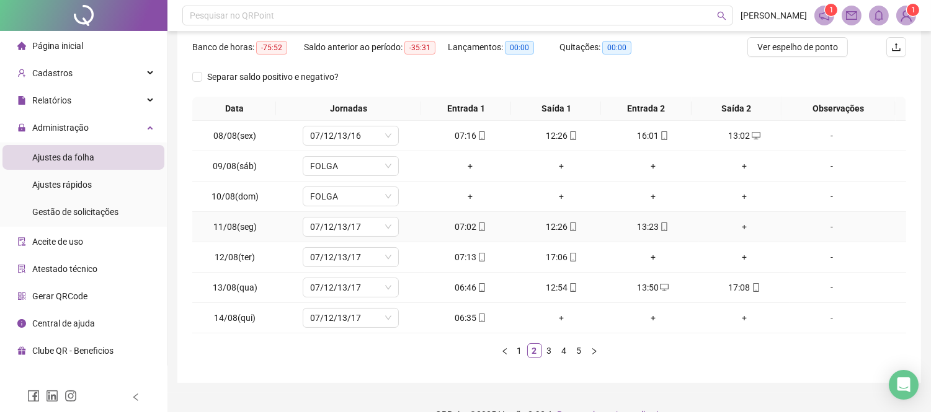
scroll to position [179, 0]
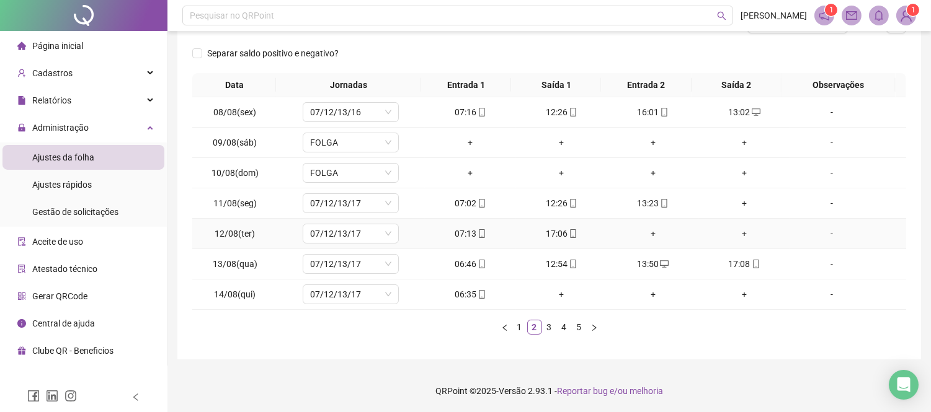
click at [646, 237] on div "+" at bounding box center [652, 234] width 81 height 14
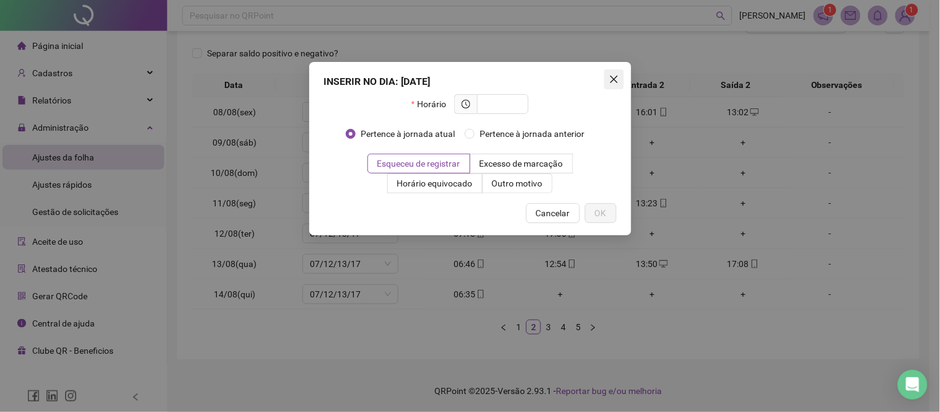
click at [614, 77] on icon "close" at bounding box center [614, 79] width 10 height 10
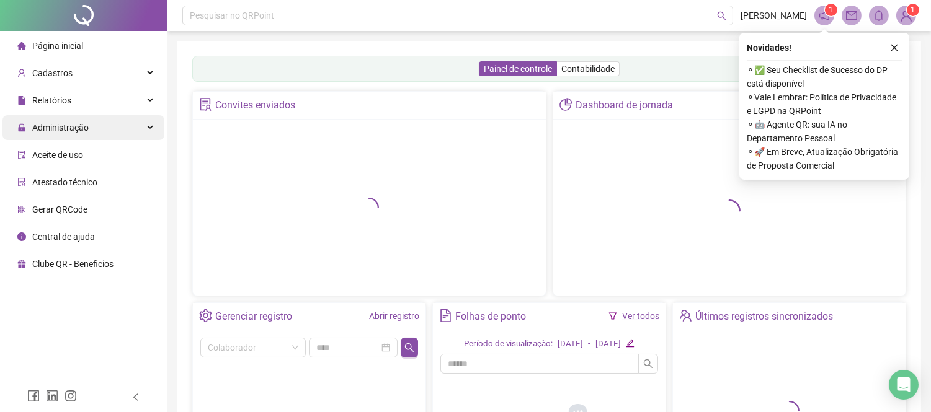
click at [61, 128] on span "Administração" at bounding box center [60, 128] width 56 height 10
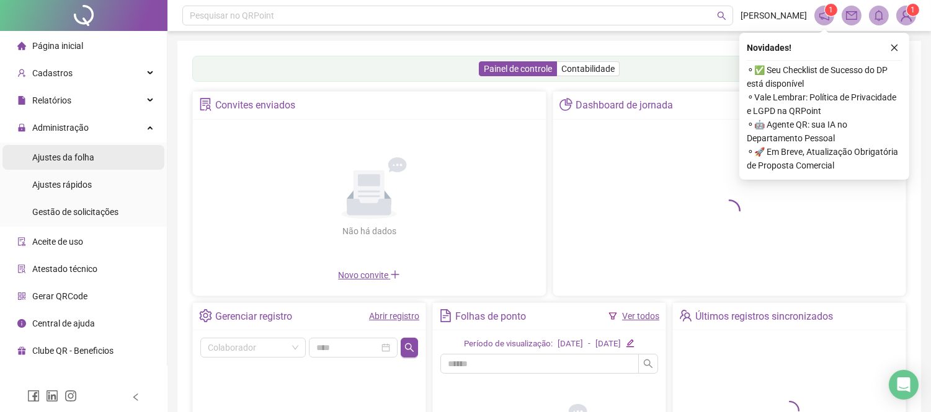
click at [71, 159] on span "Ajustes da folha" at bounding box center [63, 158] width 62 height 10
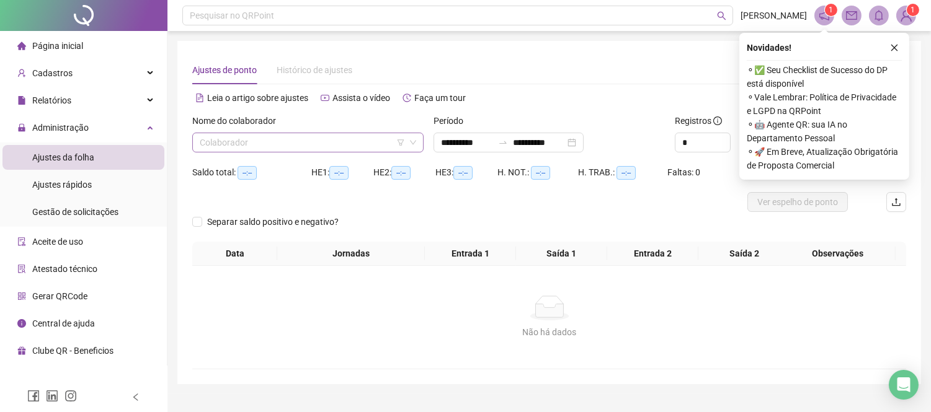
click at [255, 145] on input "search" at bounding box center [302, 142] width 205 height 19
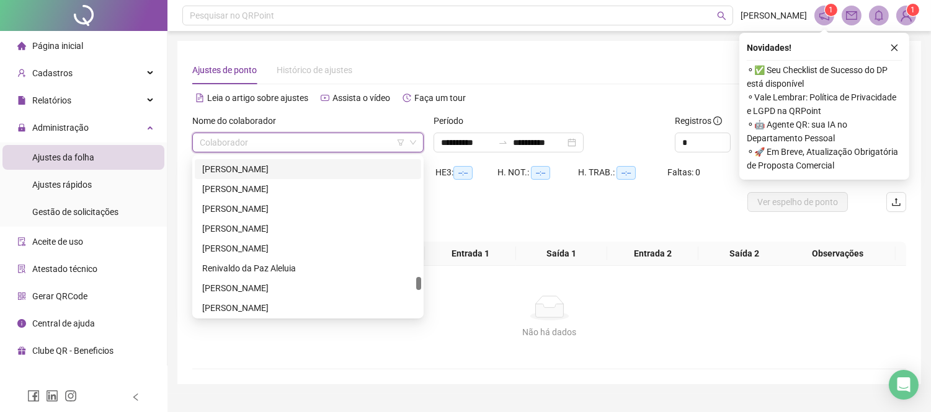
scroll to position [1446, 0]
click at [304, 225] on div "[PERSON_NAME]" at bounding box center [307, 229] width 211 height 14
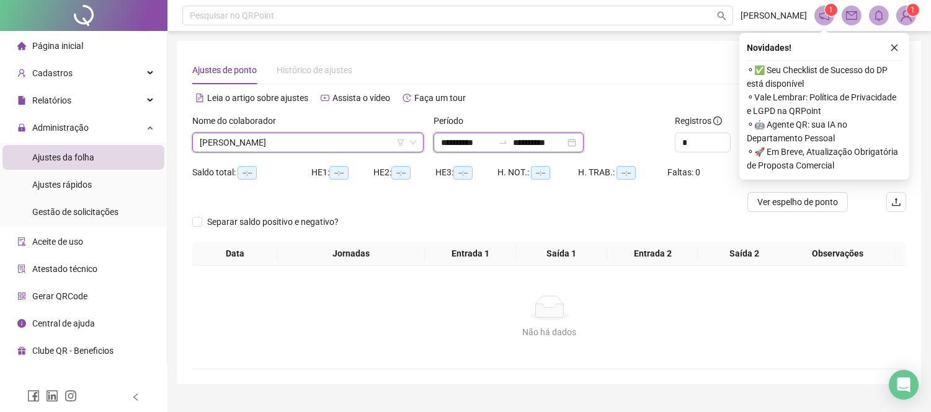
click at [447, 139] on input "**********" at bounding box center [467, 143] width 52 height 14
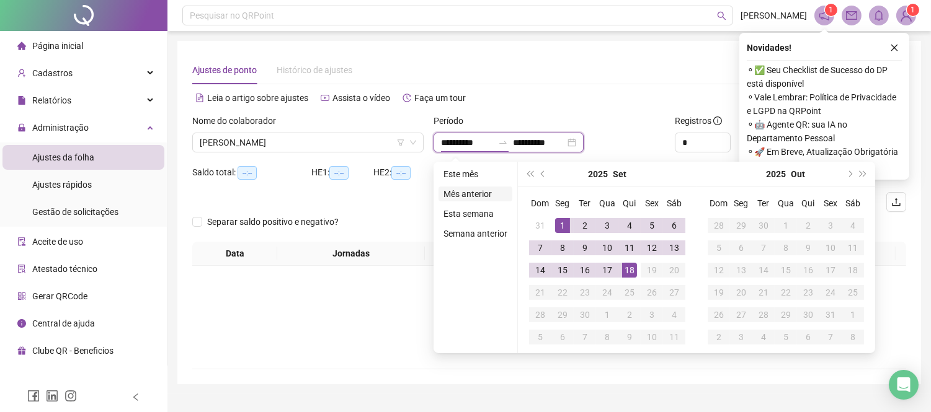
type input "**********"
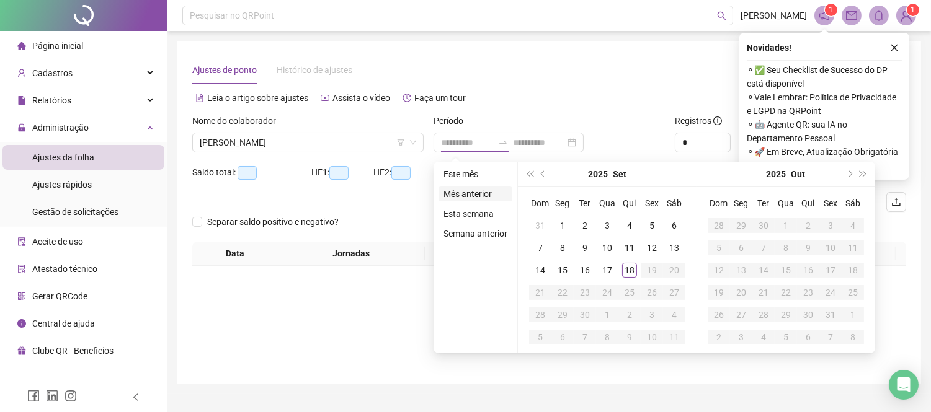
click at [463, 194] on li "Mês anterior" at bounding box center [475, 194] width 74 height 15
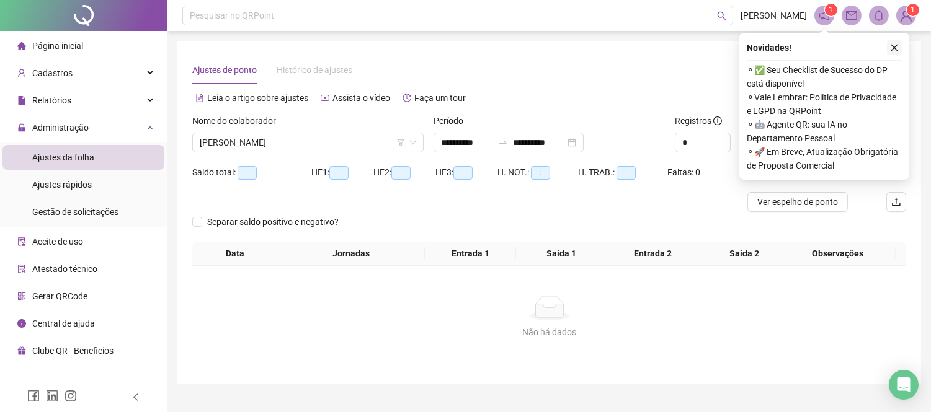
click at [896, 45] on icon "close" at bounding box center [894, 47] width 9 height 9
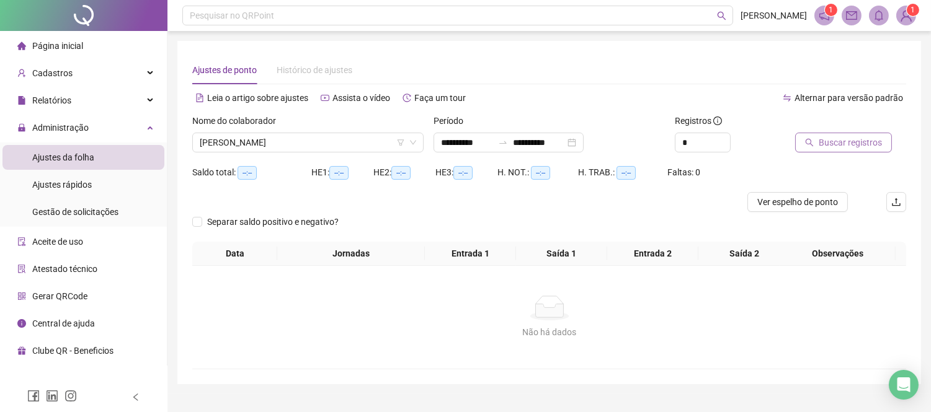
click at [869, 144] on span "Buscar registros" at bounding box center [849, 143] width 63 height 14
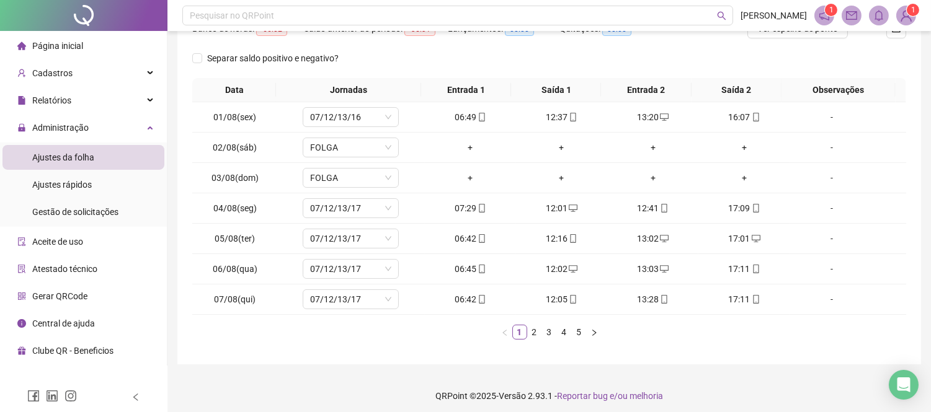
scroll to position [179, 0]
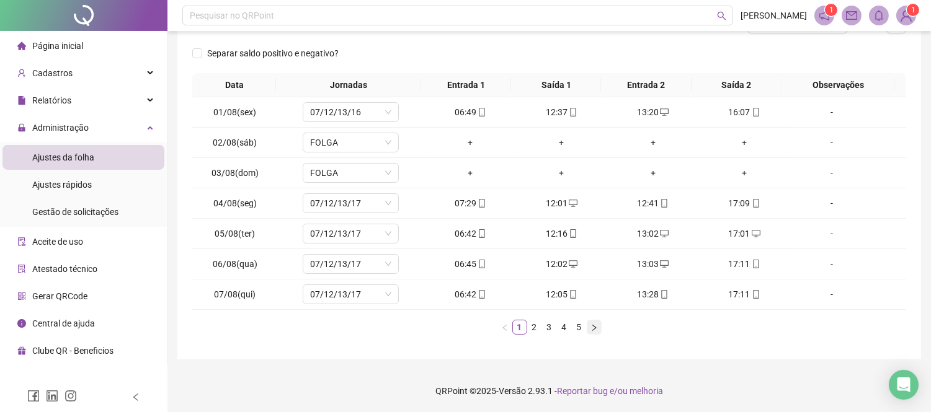
click at [594, 325] on icon "right" at bounding box center [593, 327] width 7 height 7
click at [738, 203] on div "+" at bounding box center [743, 204] width 81 height 14
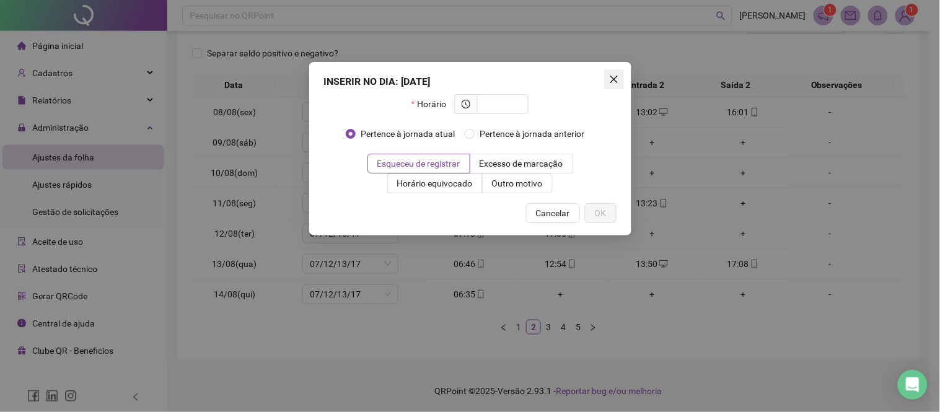
click at [612, 72] on button "Close" at bounding box center [614, 79] width 20 height 20
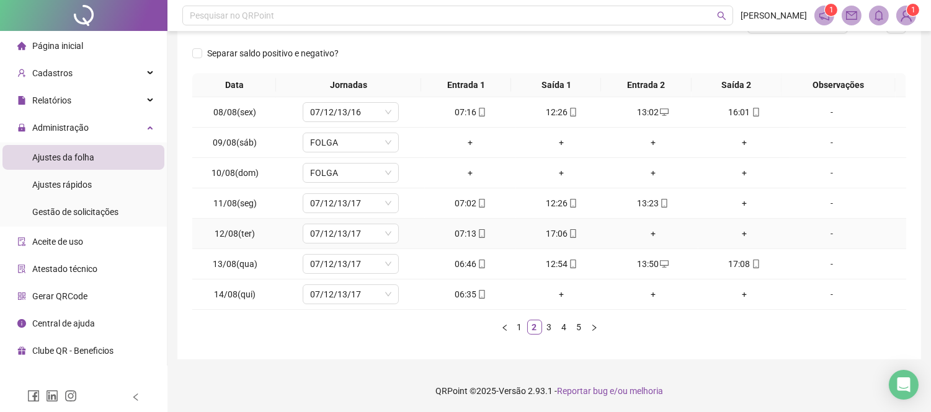
click at [645, 228] on div "+" at bounding box center [652, 234] width 81 height 14
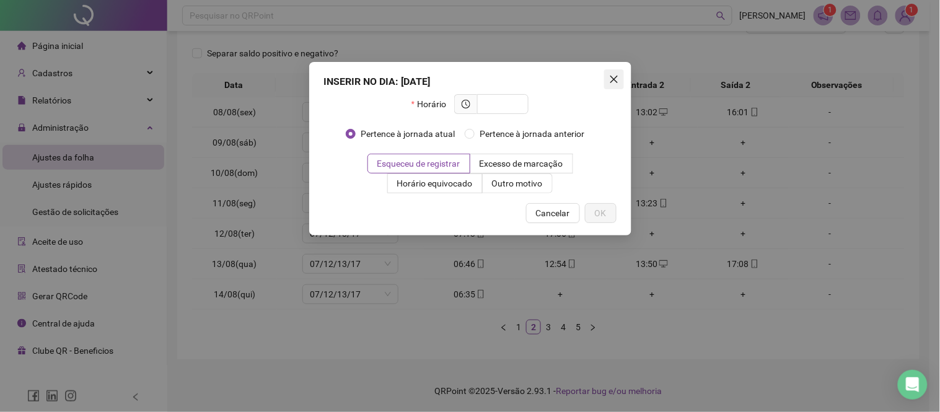
click at [617, 79] on icon "close" at bounding box center [614, 79] width 10 height 10
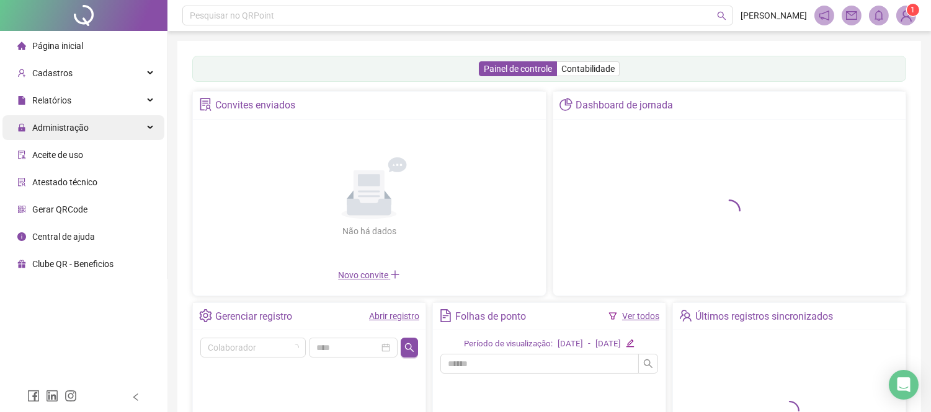
click at [89, 118] on div "Administração" at bounding box center [83, 127] width 162 height 25
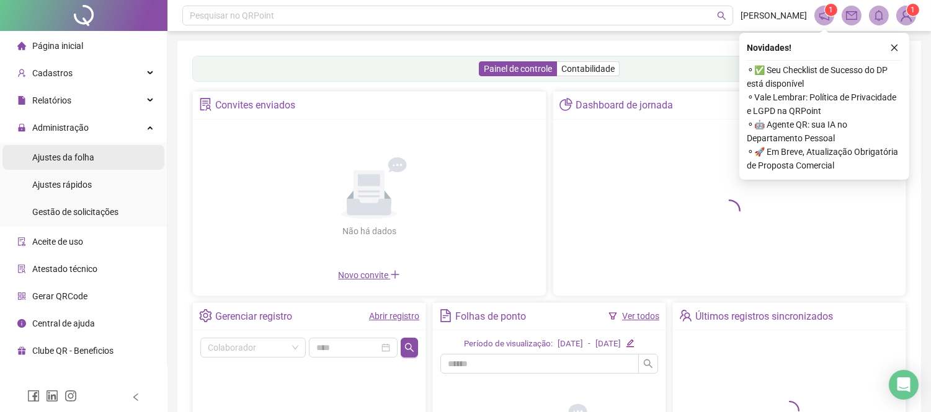
click at [101, 150] on li "Ajustes da folha" at bounding box center [83, 157] width 162 height 25
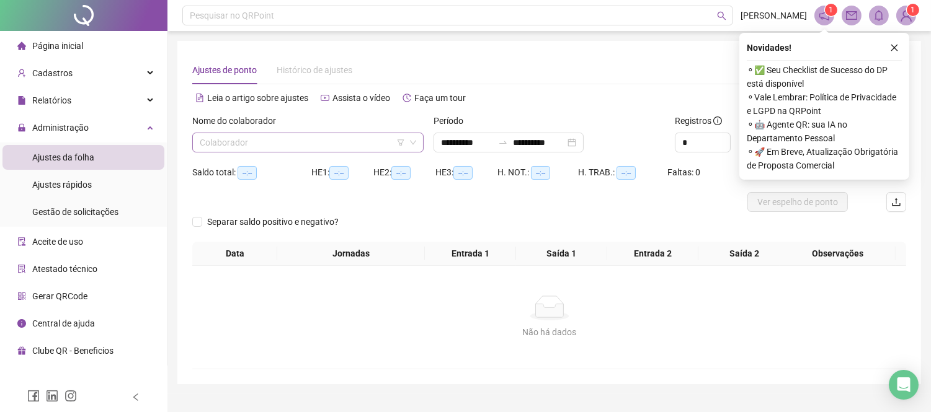
drag, startPoint x: 281, startPoint y: 145, endPoint x: 276, endPoint y: 135, distance: 11.9
click at [281, 141] on input "search" at bounding box center [302, 142] width 205 height 19
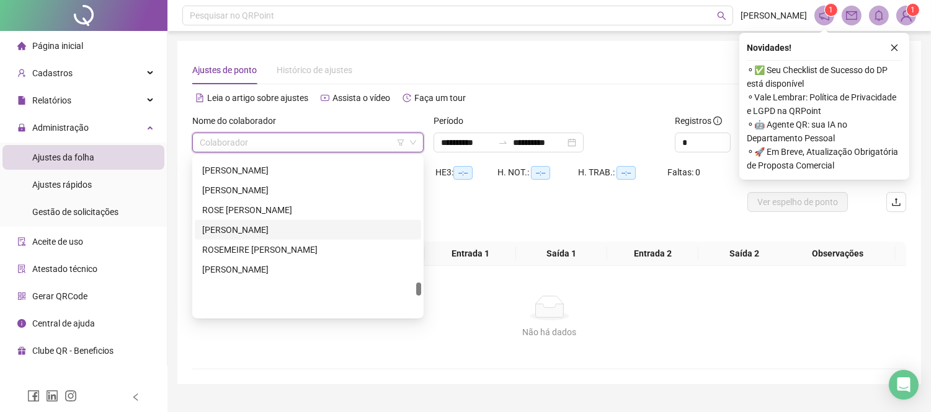
scroll to position [1515, 0]
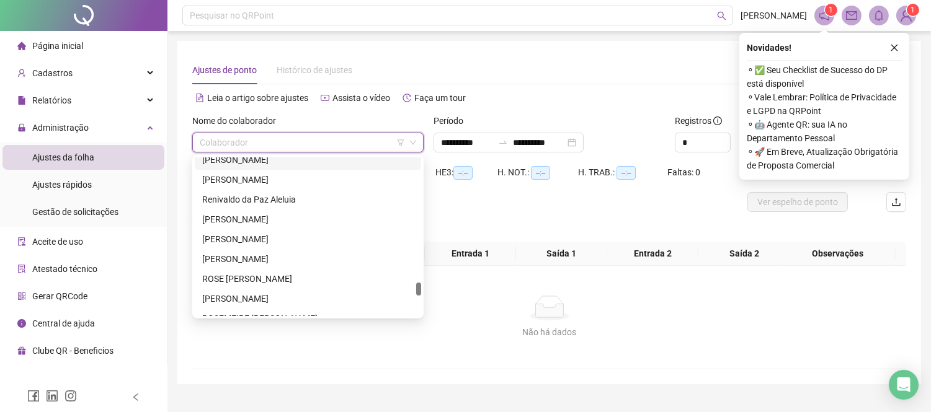
click at [259, 164] on div "[PERSON_NAME]" at bounding box center [307, 160] width 211 height 14
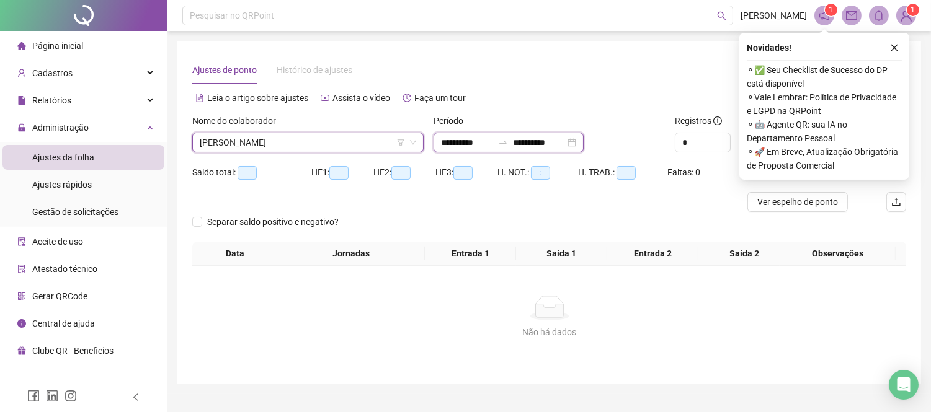
click at [458, 143] on input "**********" at bounding box center [467, 143] width 52 height 14
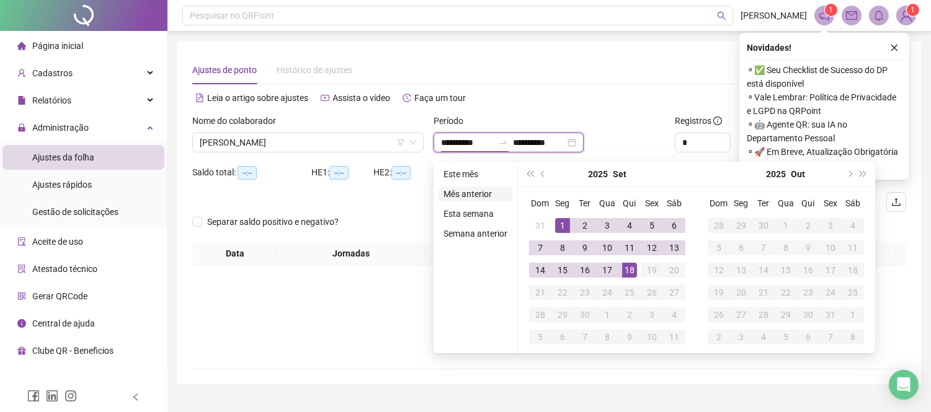
type input "**********"
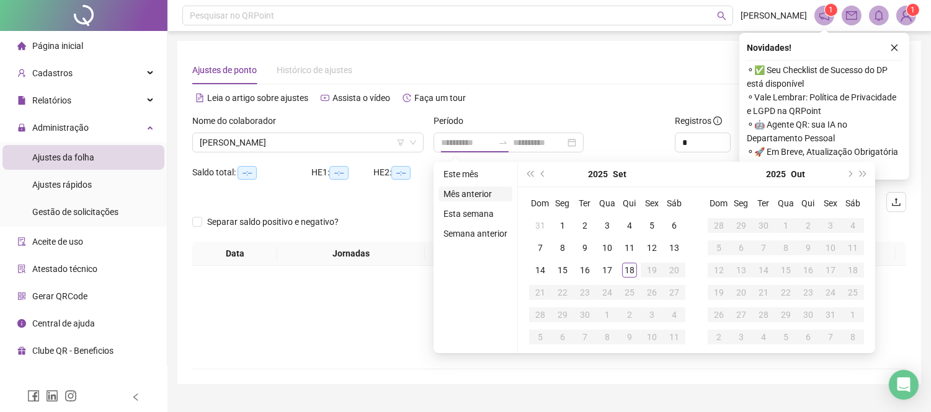
click at [461, 188] on li "Mês anterior" at bounding box center [475, 194] width 74 height 15
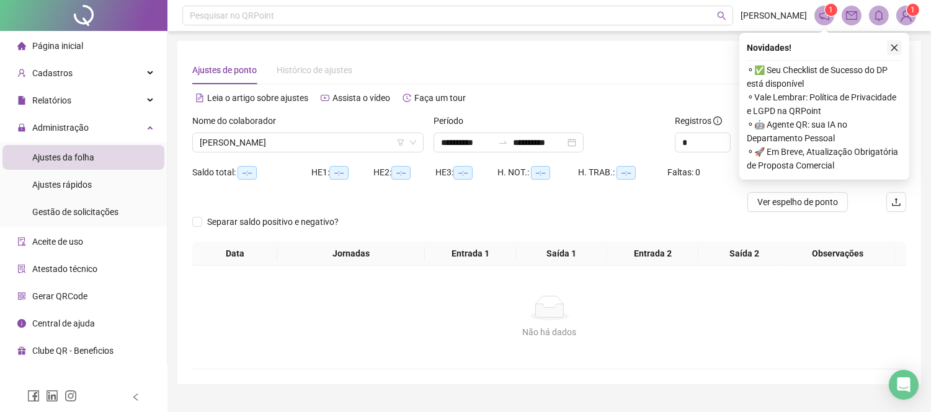
click at [893, 40] on button "button" at bounding box center [894, 47] width 15 height 15
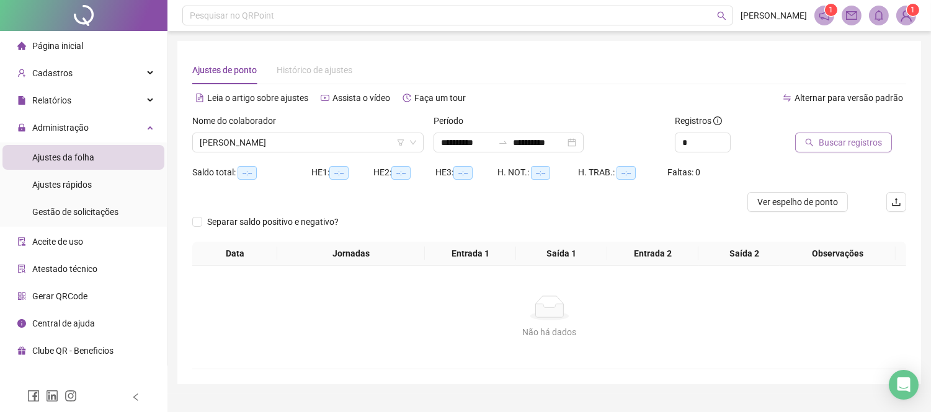
click at [880, 141] on button "Buscar registros" at bounding box center [843, 143] width 97 height 20
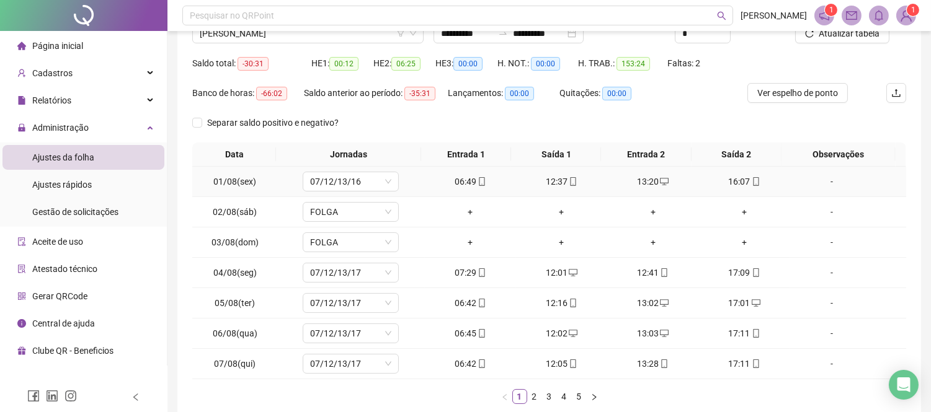
scroll to position [179, 0]
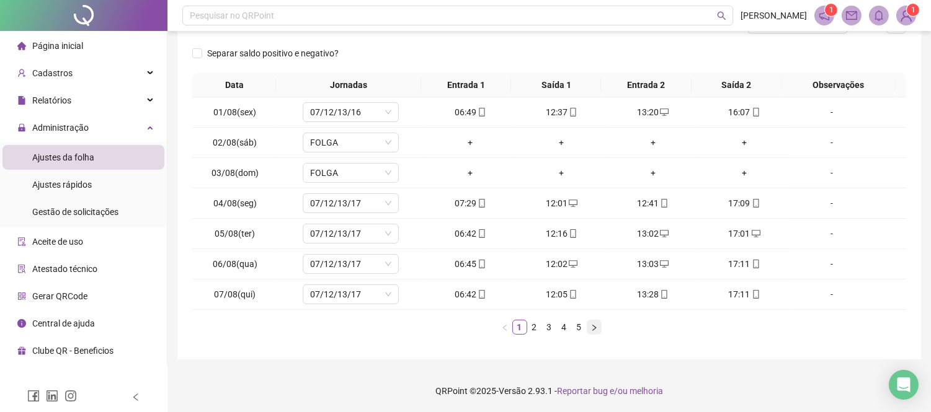
click at [596, 327] on icon "right" at bounding box center [593, 327] width 7 height 7
click at [739, 200] on div "+" at bounding box center [743, 204] width 81 height 14
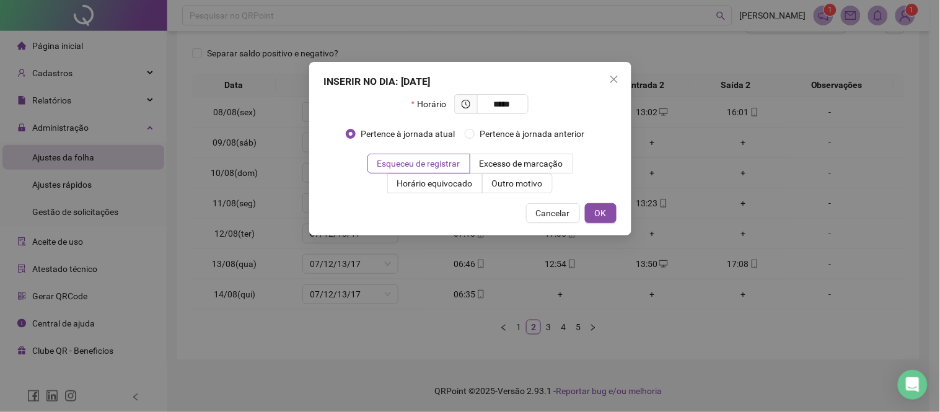
type input "*****"
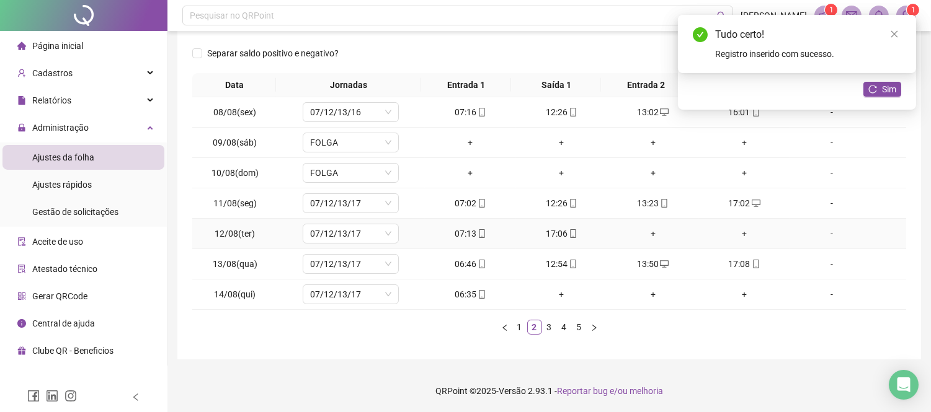
click at [646, 230] on div "+" at bounding box center [652, 234] width 81 height 14
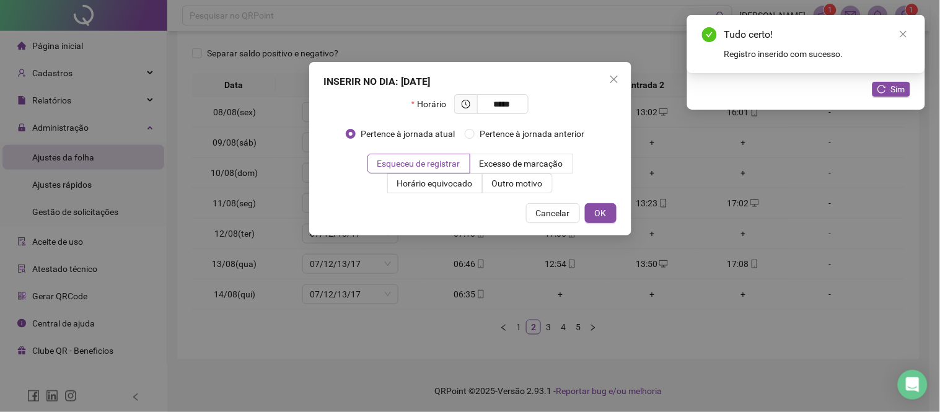
type input "*****"
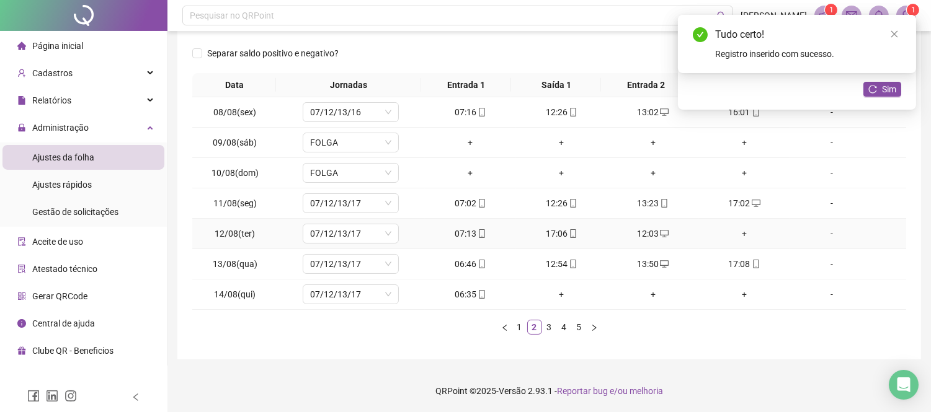
click at [735, 236] on div "+" at bounding box center [743, 234] width 81 height 14
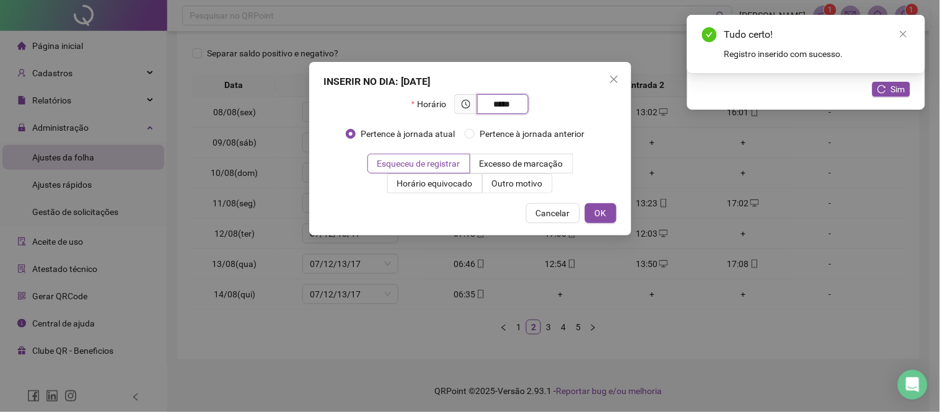
type input "*****"
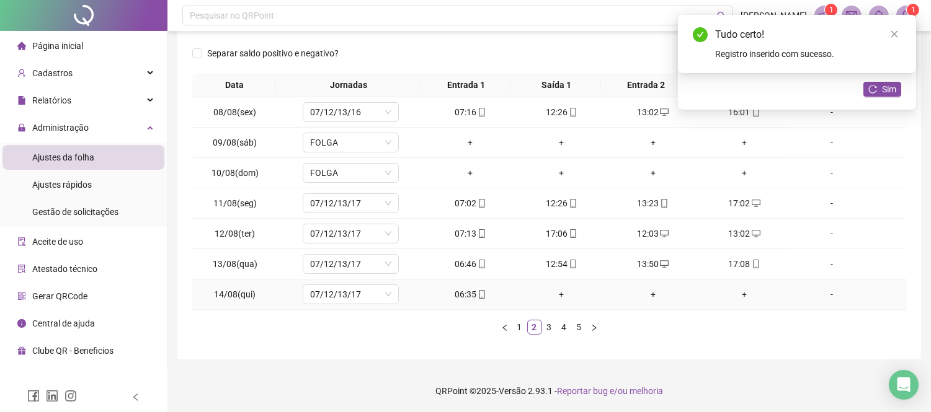
click at [555, 293] on div "+" at bounding box center [561, 295] width 81 height 14
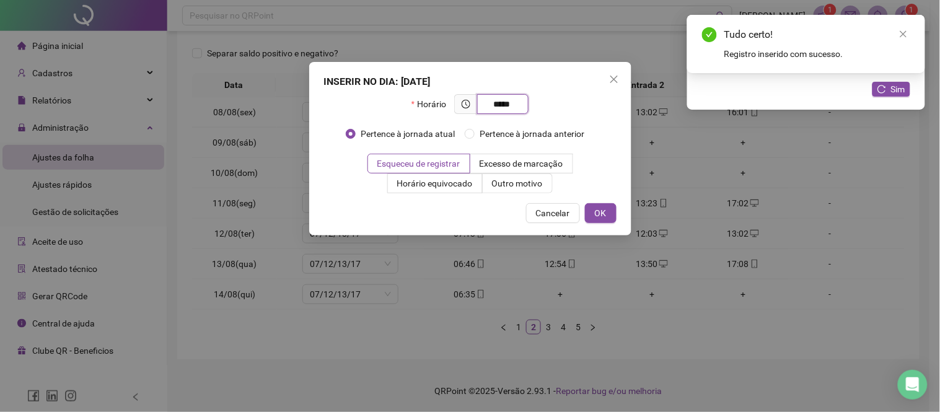
type input "*****"
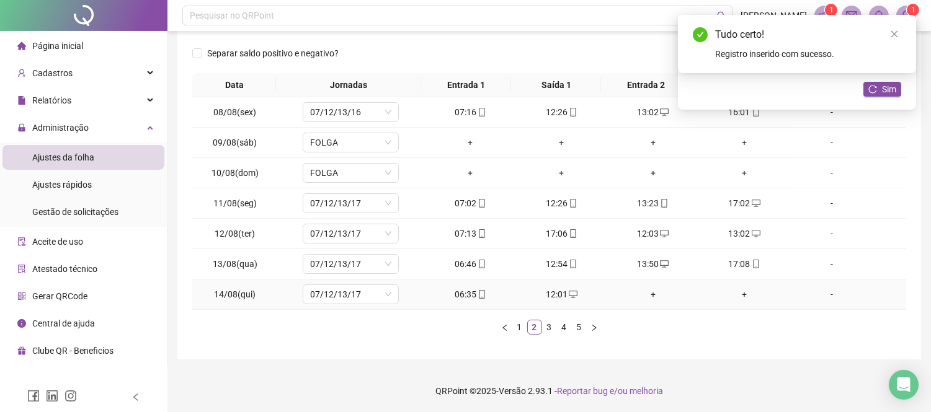
click at [647, 293] on div "+" at bounding box center [652, 295] width 81 height 14
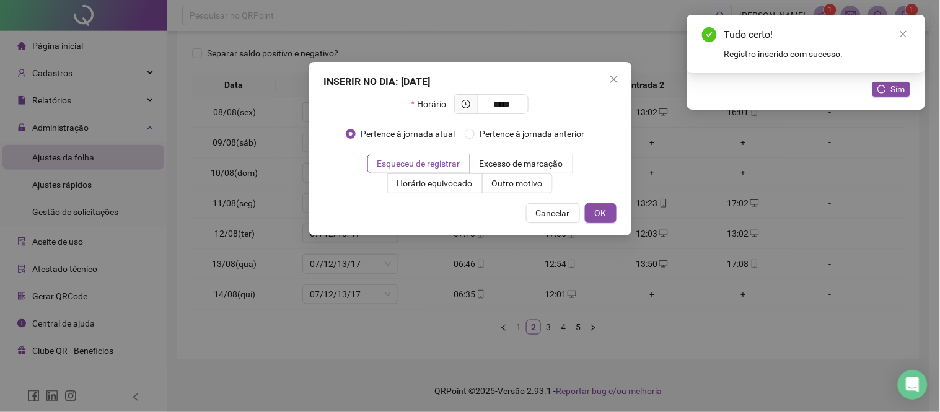
type input "*****"
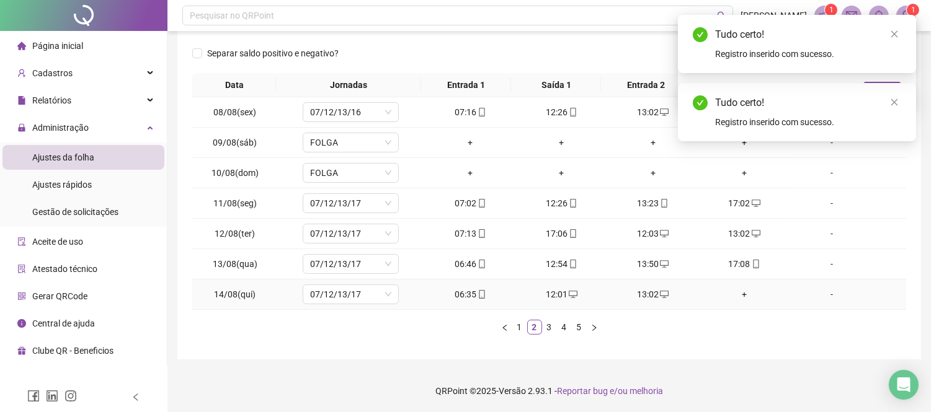
click at [738, 293] on div "+" at bounding box center [743, 295] width 81 height 14
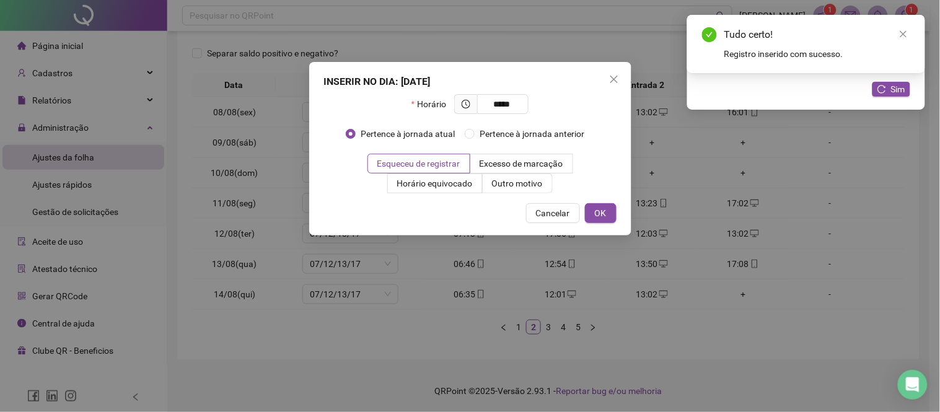
type input "*****"
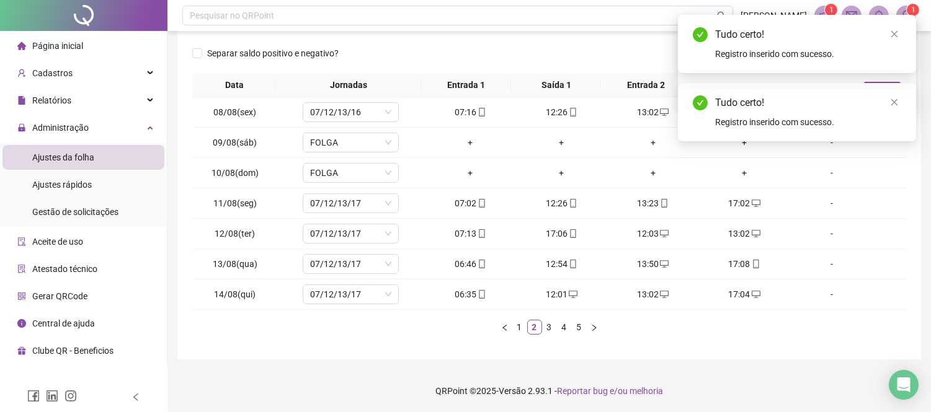
click at [893, 24] on div "Tudo certo! Registro inserido com sucesso." at bounding box center [797, 44] width 238 height 58
click at [893, 33] on icon "close" at bounding box center [894, 34] width 7 height 7
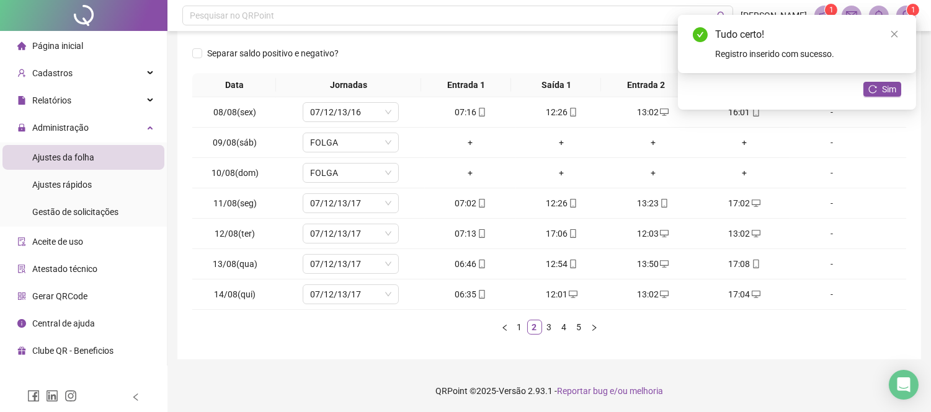
click at [893, 33] on icon "close" at bounding box center [894, 34] width 7 height 7
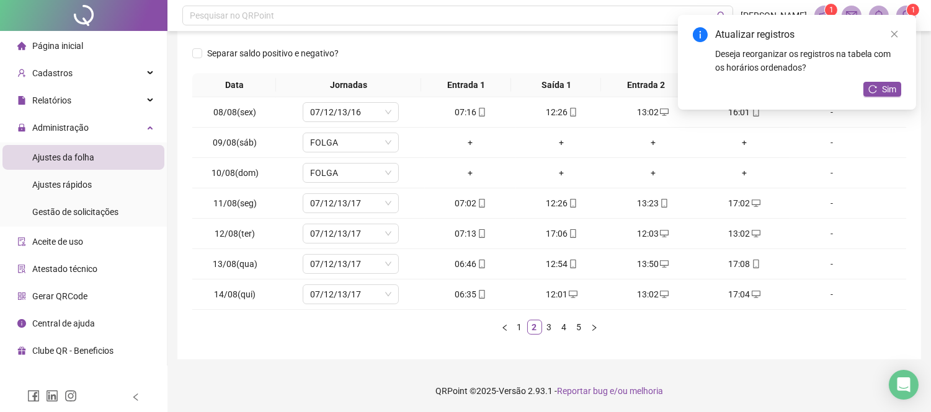
click at [893, 33] on icon "close" at bounding box center [894, 34] width 7 height 7
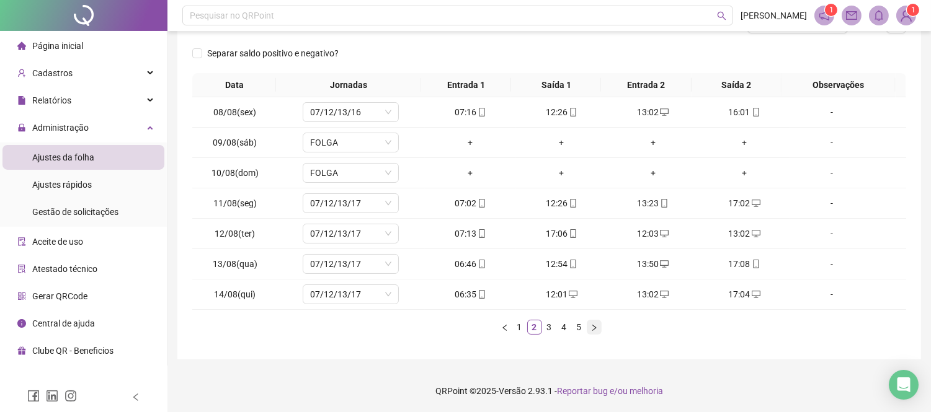
click at [597, 330] on icon "right" at bounding box center [593, 327] width 7 height 7
click at [736, 108] on div "+" at bounding box center [743, 112] width 81 height 14
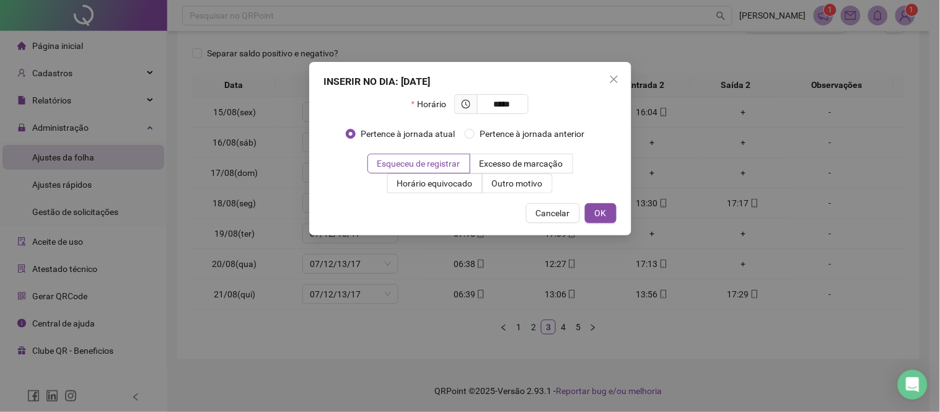
type input "*****"
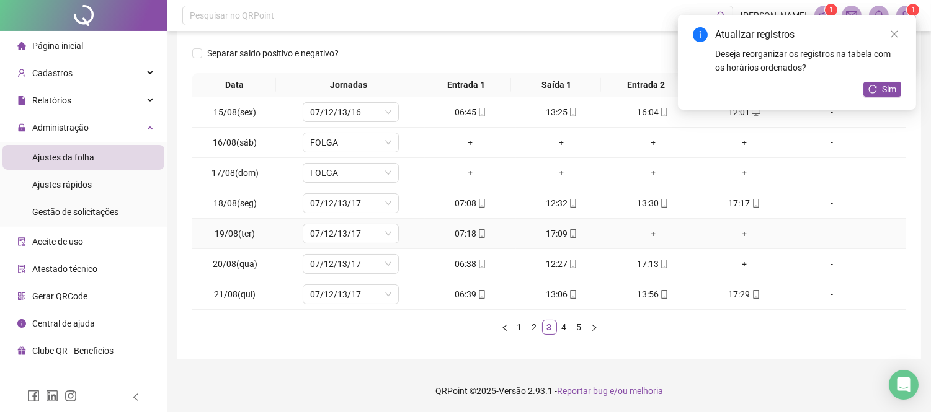
click at [647, 232] on div "+" at bounding box center [652, 234] width 81 height 14
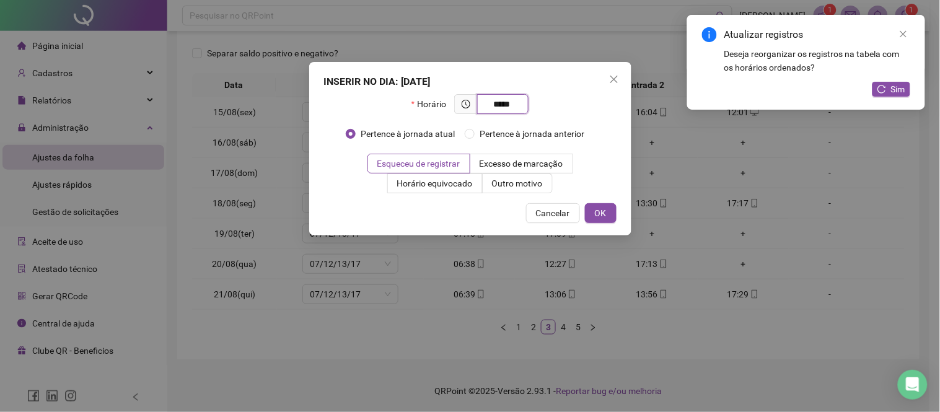
type input "*****"
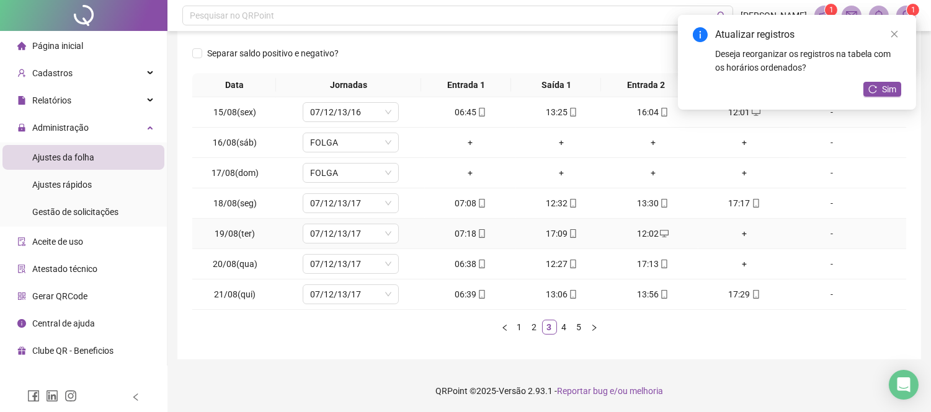
click at [739, 232] on div "+" at bounding box center [743, 234] width 81 height 14
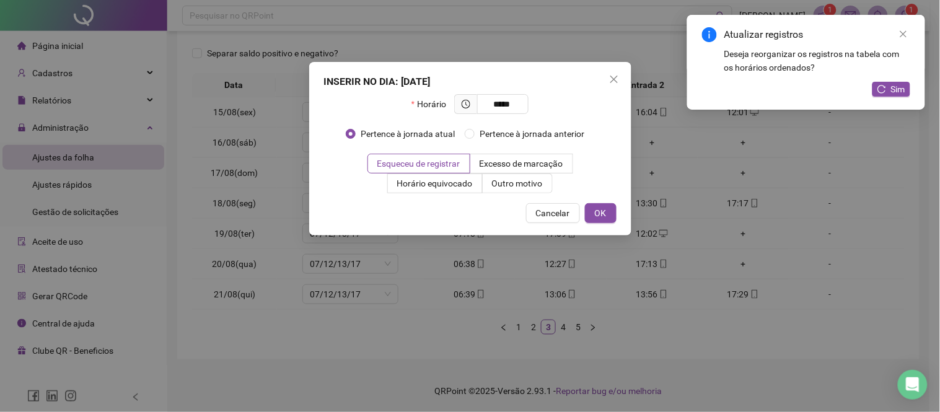
type input "*****"
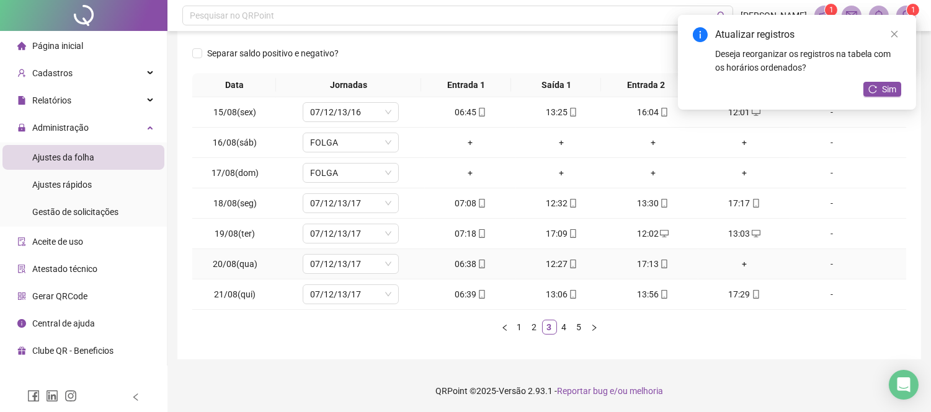
click at [738, 262] on div "+" at bounding box center [743, 264] width 81 height 14
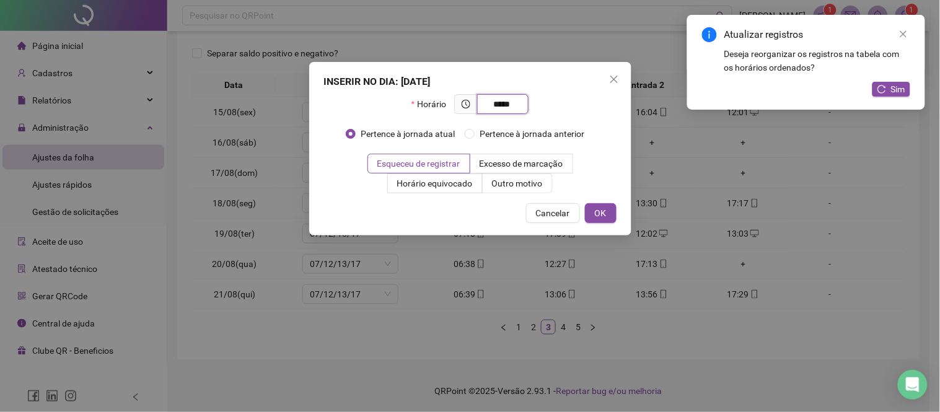
type input "*****"
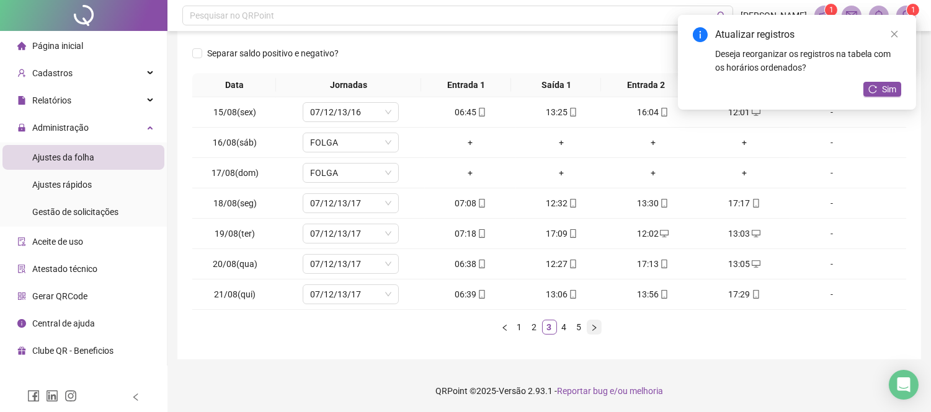
click at [596, 323] on button "button" at bounding box center [593, 327] width 15 height 15
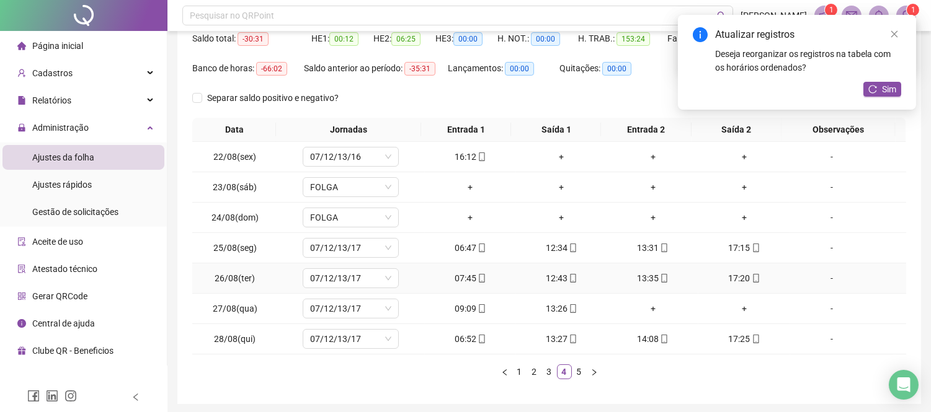
scroll to position [110, 0]
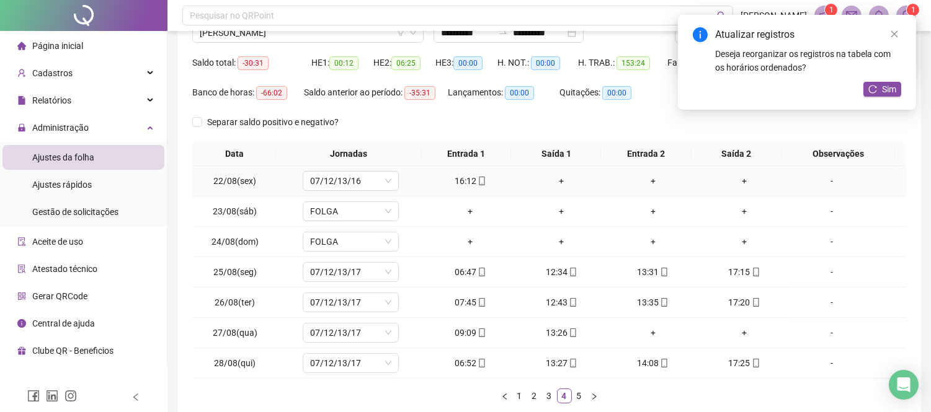
click at [554, 177] on div "+" at bounding box center [561, 181] width 81 height 14
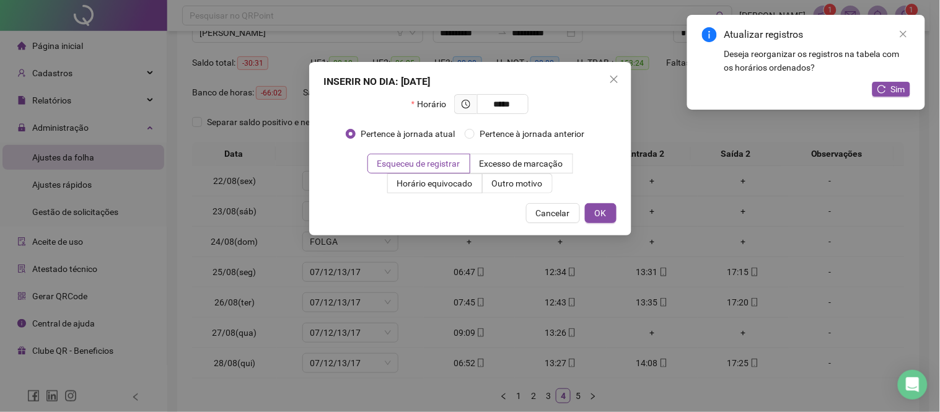
type input "*****"
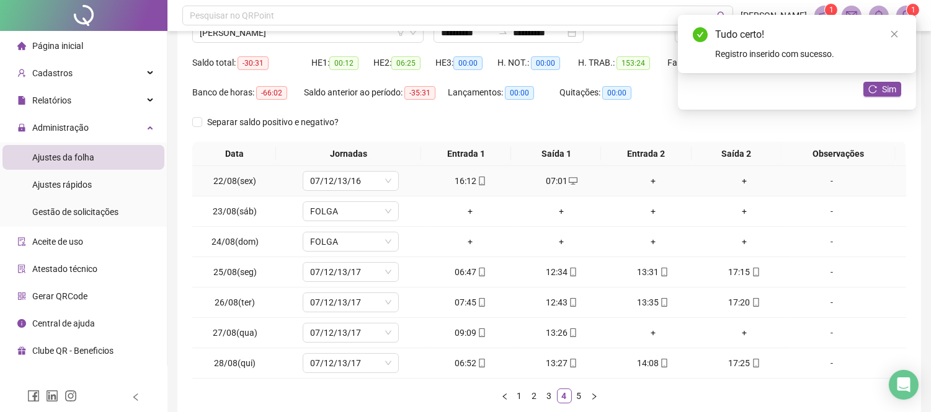
click at [645, 180] on div "+" at bounding box center [652, 181] width 81 height 14
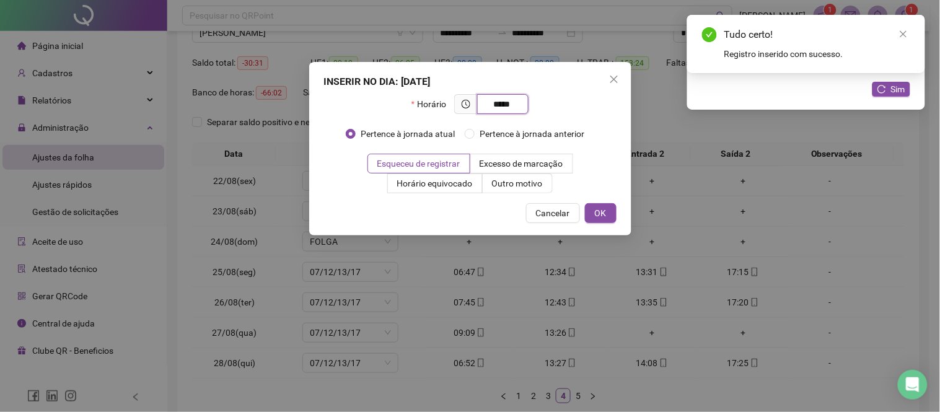
type input "*****"
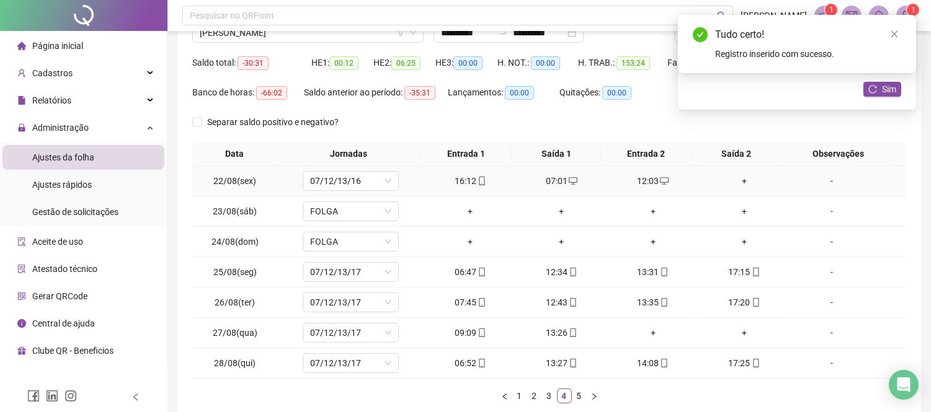
click at [736, 180] on div "+" at bounding box center [743, 181] width 81 height 14
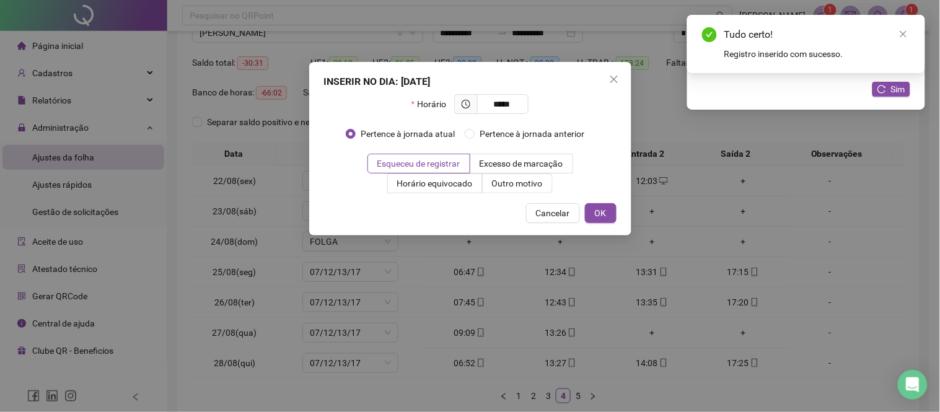
type input "*****"
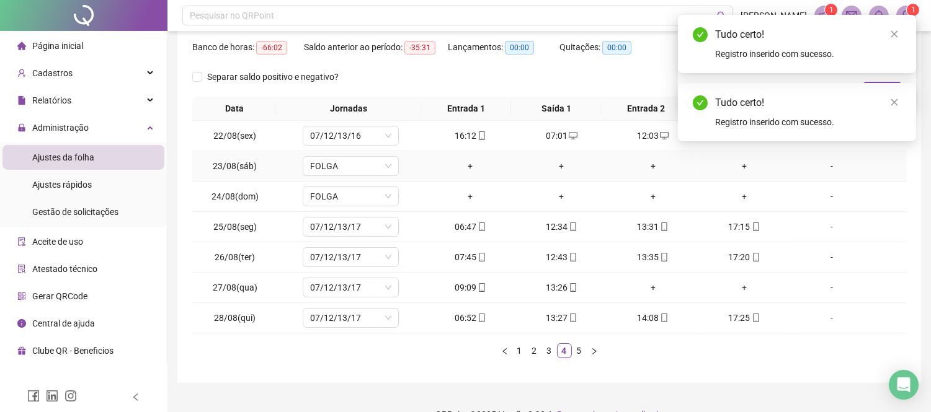
scroll to position [179, 0]
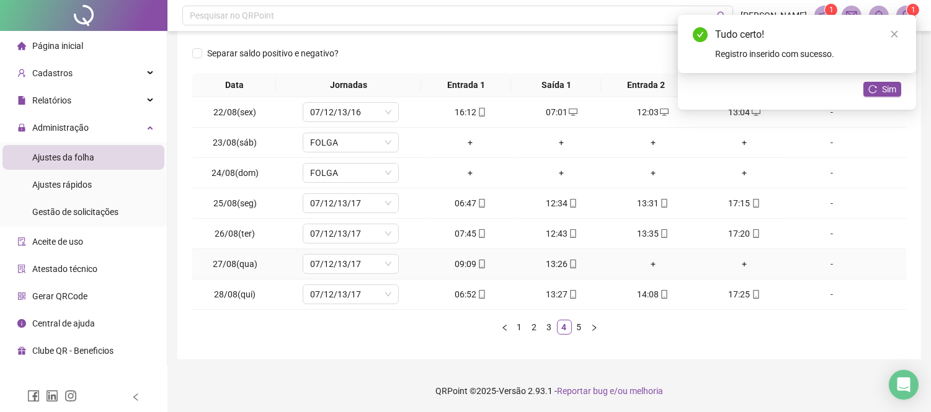
click at [653, 262] on div "+" at bounding box center [652, 264] width 81 height 14
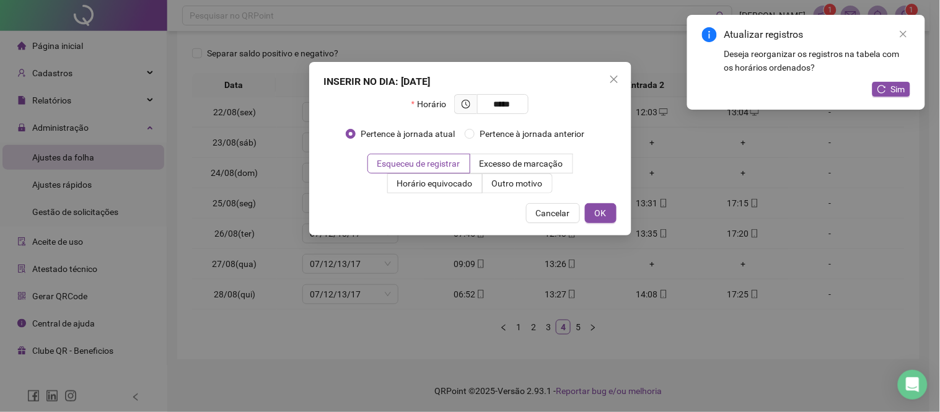
type input "*****"
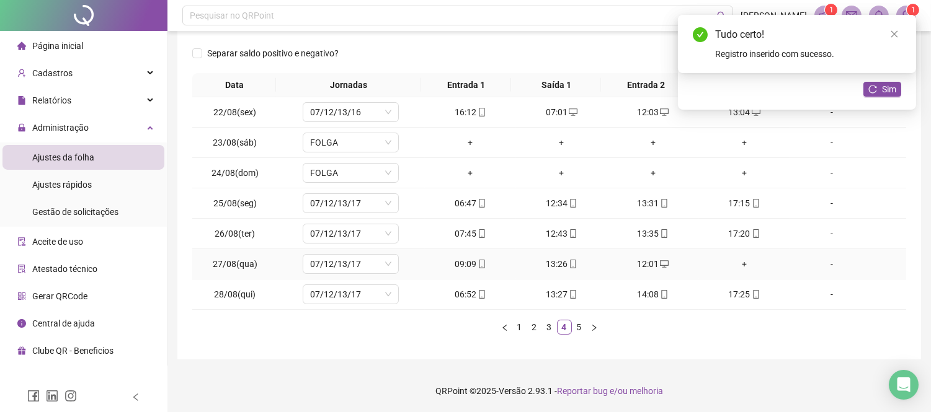
click at [733, 261] on div "+" at bounding box center [743, 264] width 81 height 14
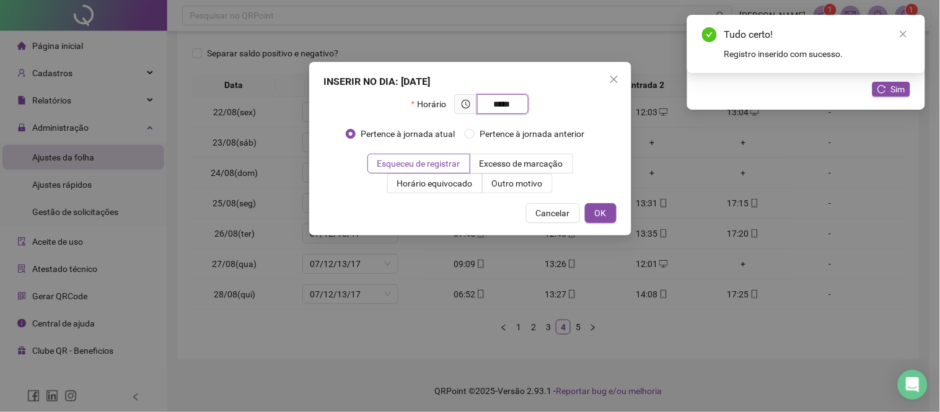
type input "*****"
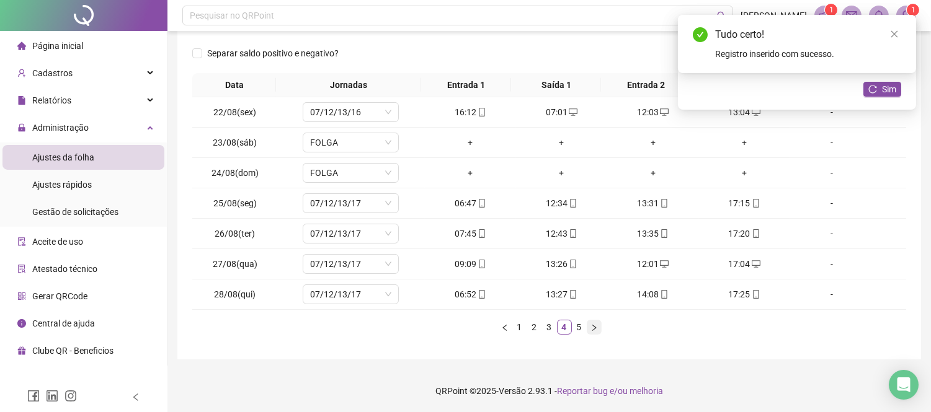
click at [597, 323] on button "button" at bounding box center [593, 327] width 15 height 15
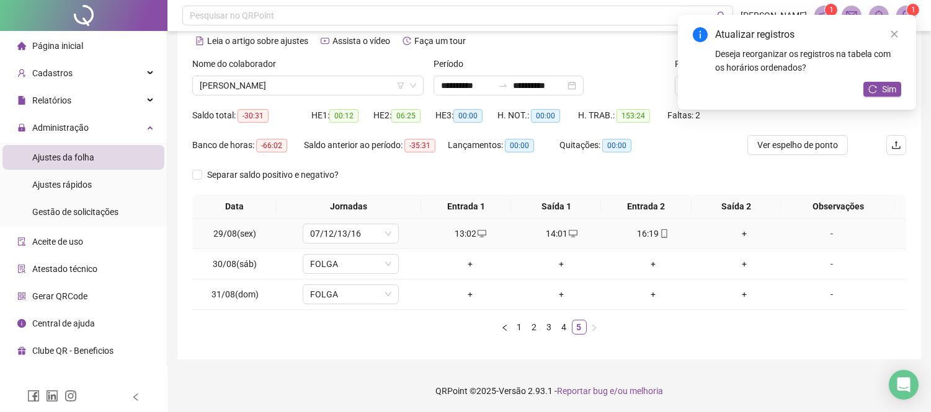
click at [736, 228] on div "+" at bounding box center [743, 234] width 81 height 14
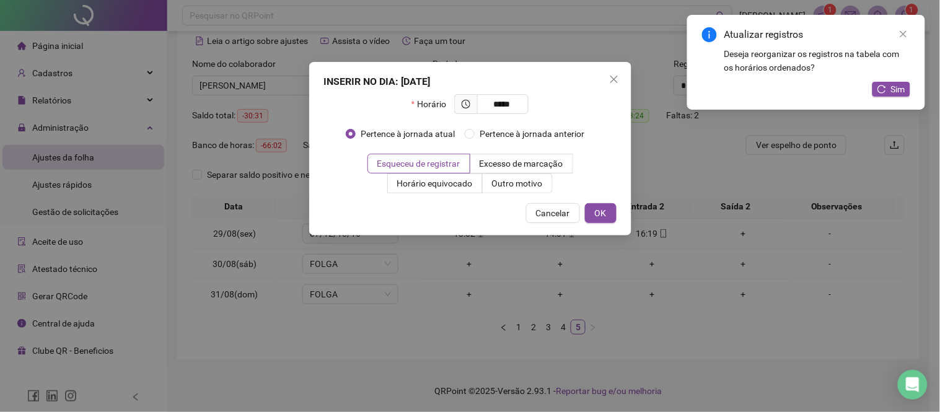
type input "*****"
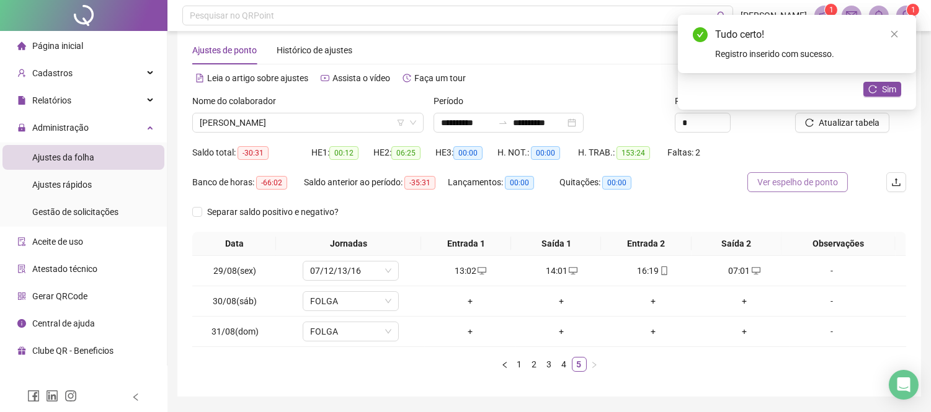
scroll to position [0, 0]
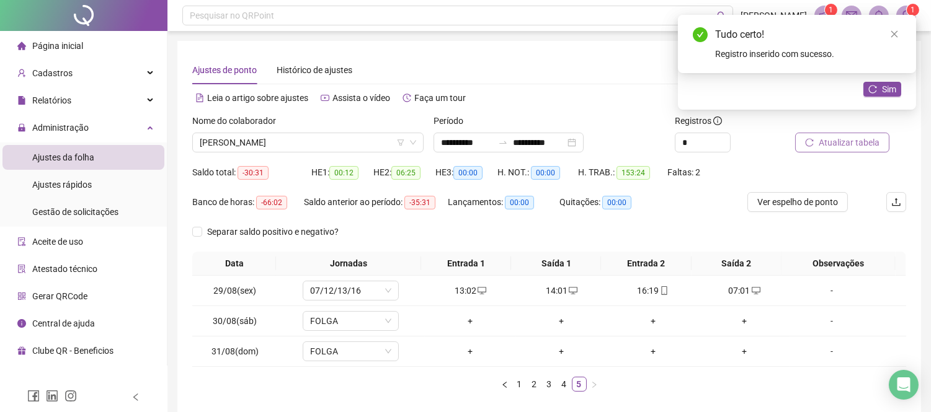
click at [856, 137] on span "Atualizar tabela" at bounding box center [848, 143] width 61 height 14
click at [302, 139] on span "[PERSON_NAME]" at bounding box center [308, 142] width 216 height 19
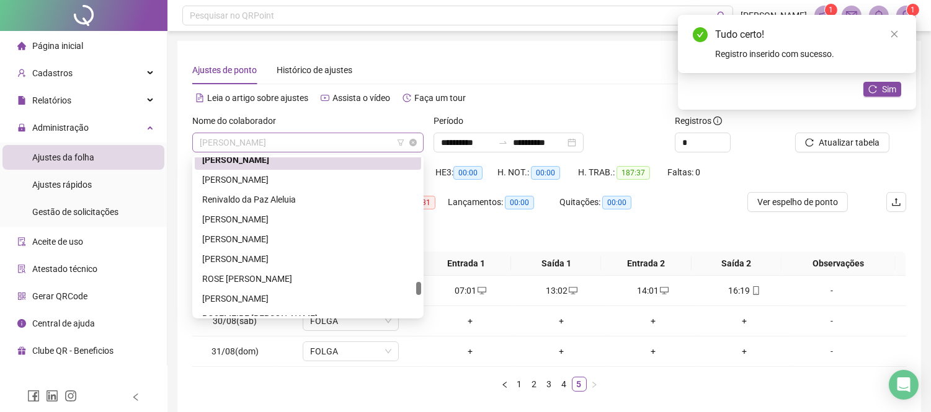
scroll to position [1508, 0]
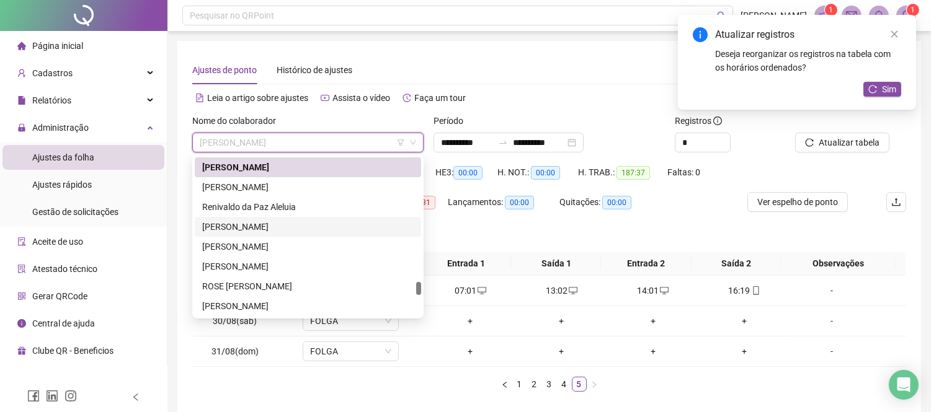
click at [292, 228] on div "[PERSON_NAME]" at bounding box center [307, 227] width 211 height 14
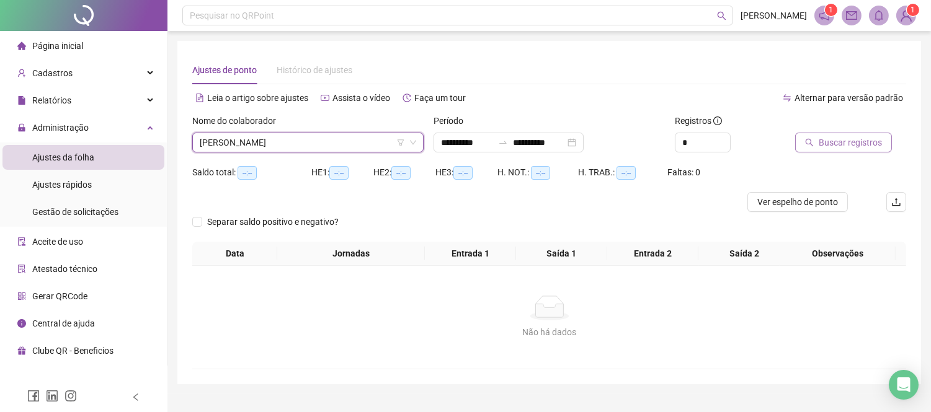
click at [832, 141] on span "Buscar registros" at bounding box center [849, 143] width 63 height 14
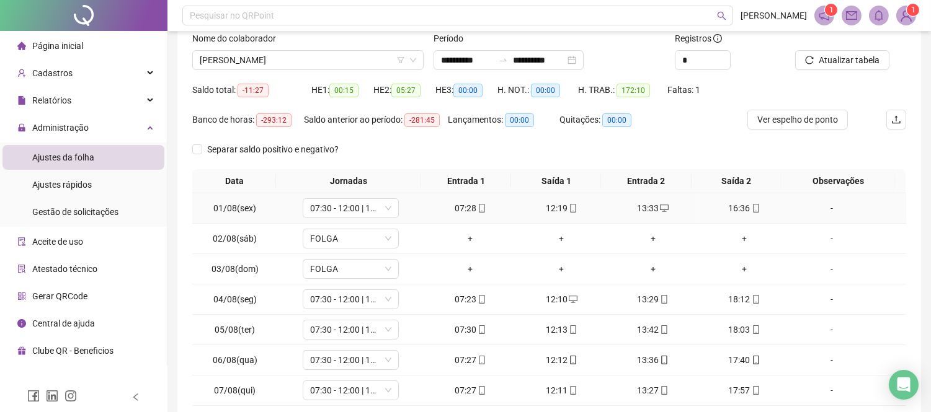
scroll to position [179, 0]
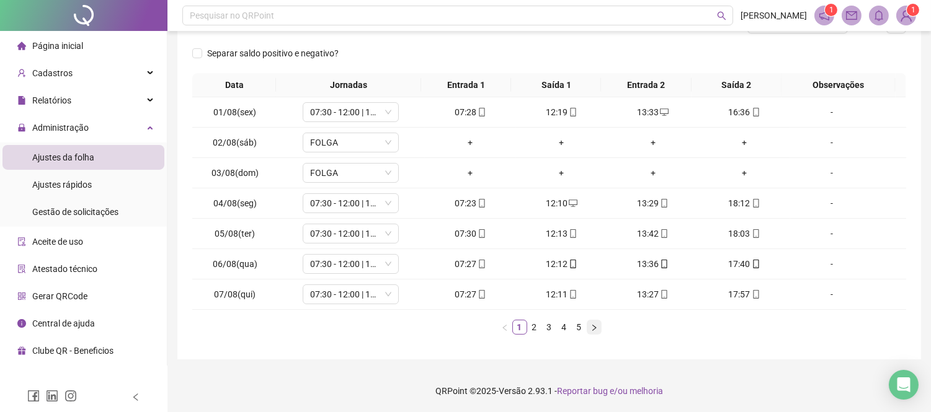
click at [592, 326] on icon "right" at bounding box center [593, 327] width 7 height 7
click at [736, 294] on div "+" at bounding box center [743, 295] width 81 height 14
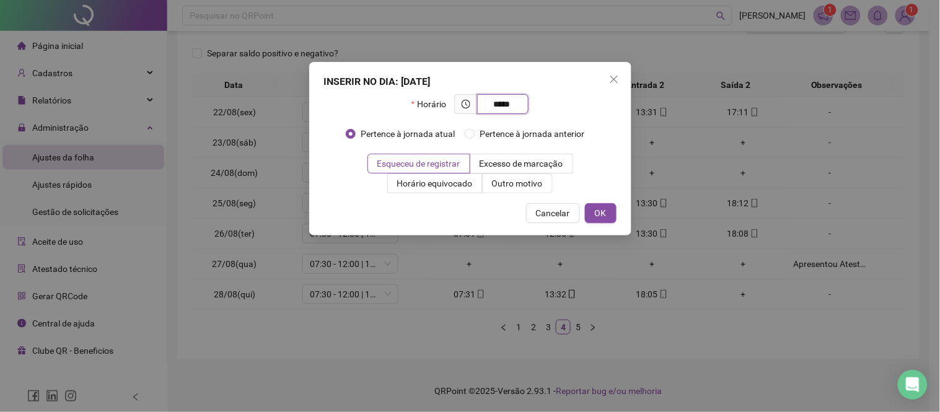
type input "*****"
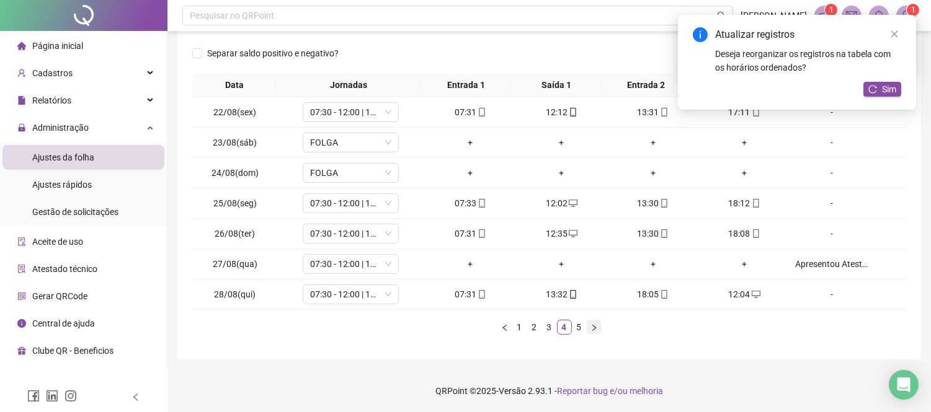
click at [589, 327] on button "button" at bounding box center [593, 327] width 15 height 15
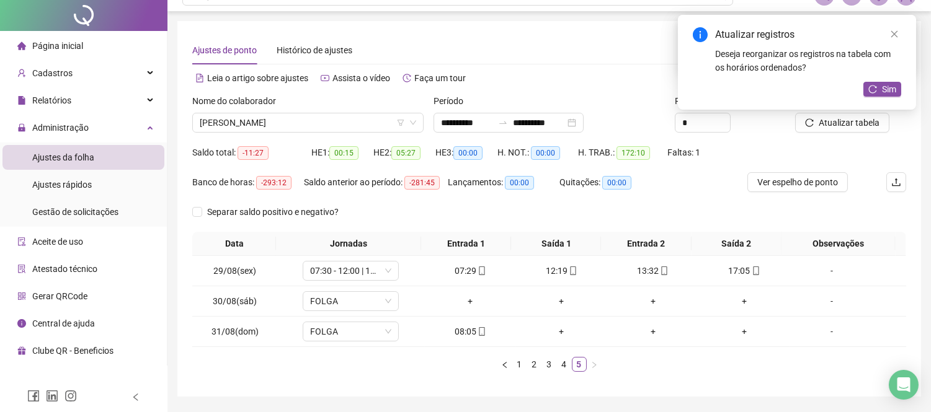
scroll to position [0, 0]
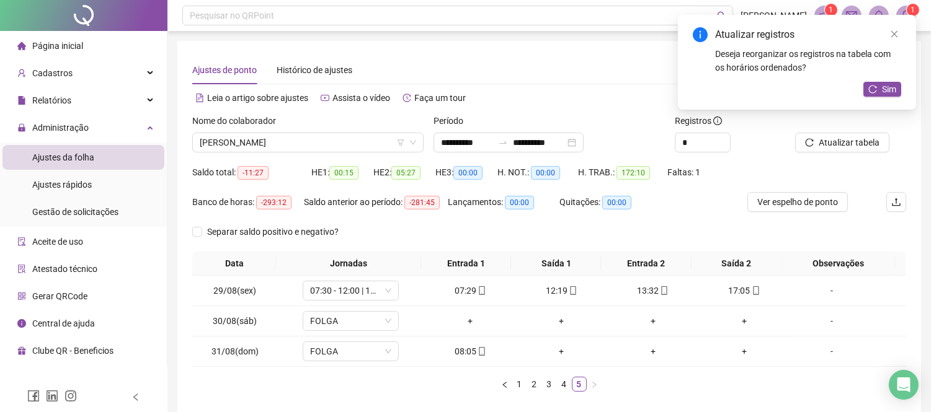
click at [831, 131] on div at bounding box center [835, 123] width 80 height 19
click at [829, 146] on span "Atualizar tabela" at bounding box center [848, 143] width 61 height 14
click at [322, 147] on span "[PERSON_NAME]" at bounding box center [308, 142] width 216 height 19
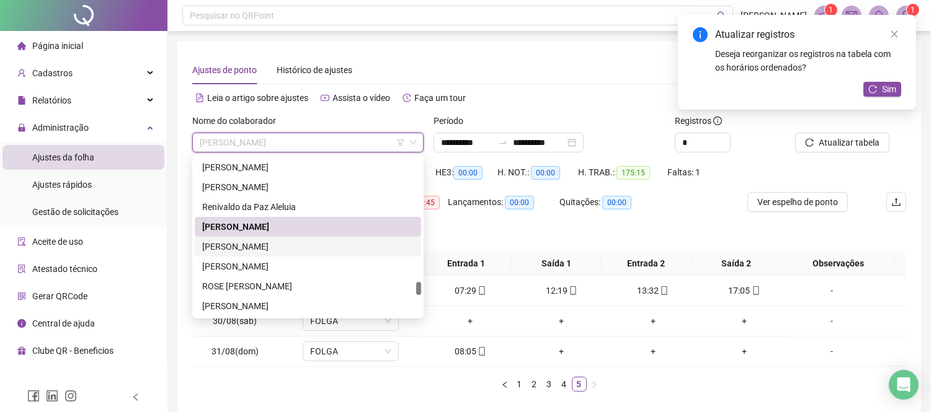
click at [304, 245] on div "[PERSON_NAME]" at bounding box center [307, 247] width 211 height 14
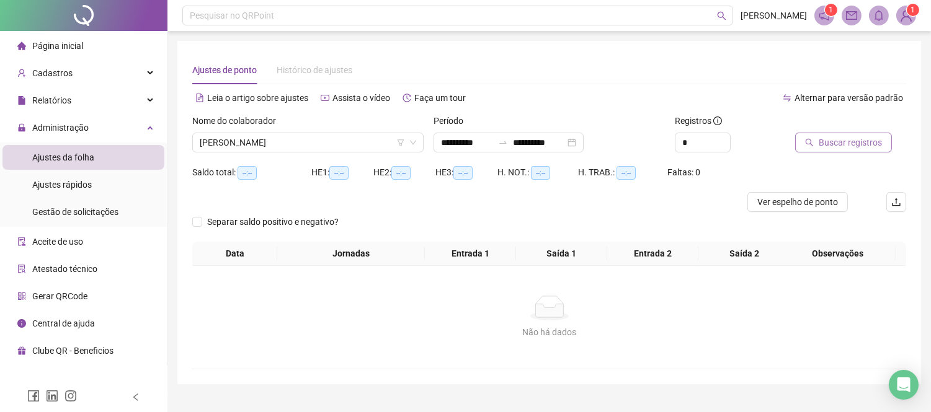
click at [854, 144] on span "Buscar registros" at bounding box center [849, 143] width 63 height 14
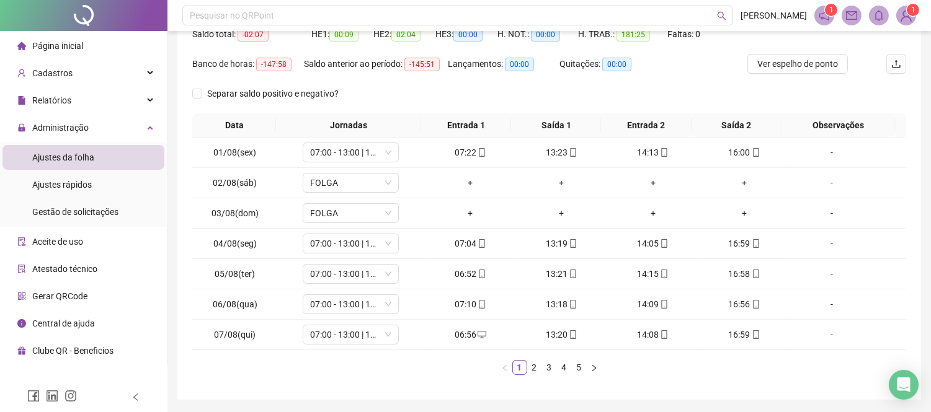
scroll to position [179, 0]
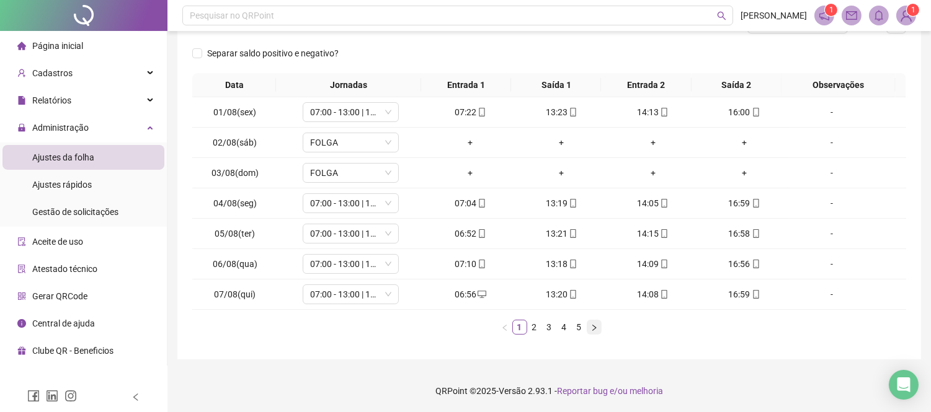
click at [593, 330] on icon "right" at bounding box center [594, 327] width 4 height 6
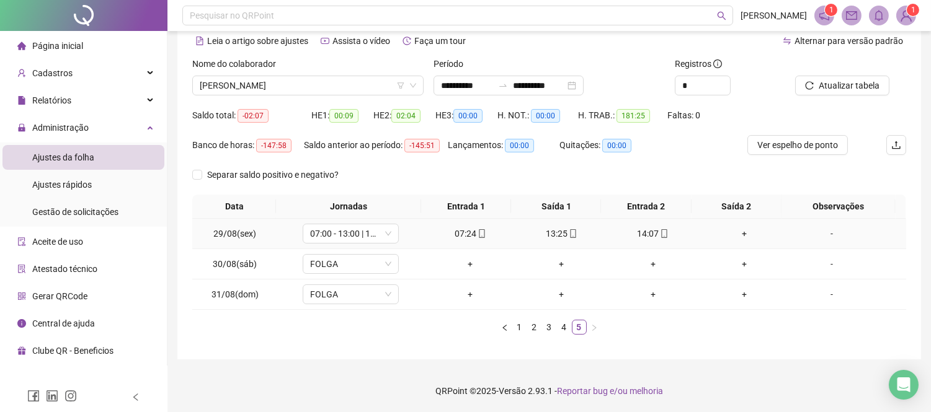
click at [736, 233] on div "+" at bounding box center [743, 234] width 81 height 14
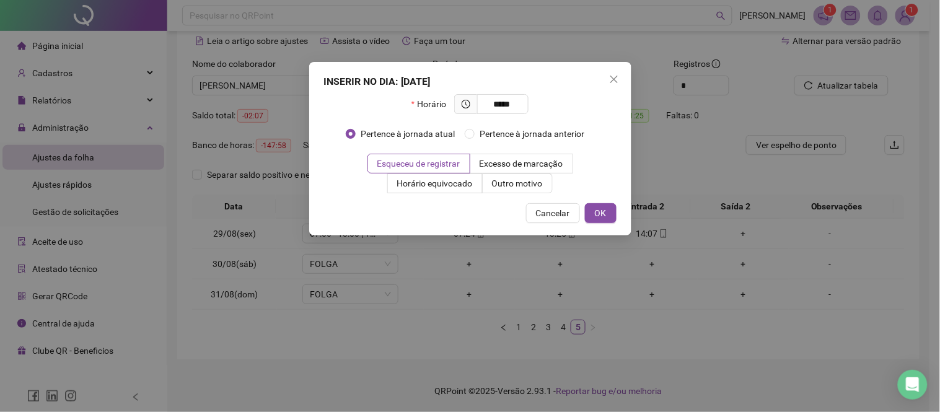
type input "*****"
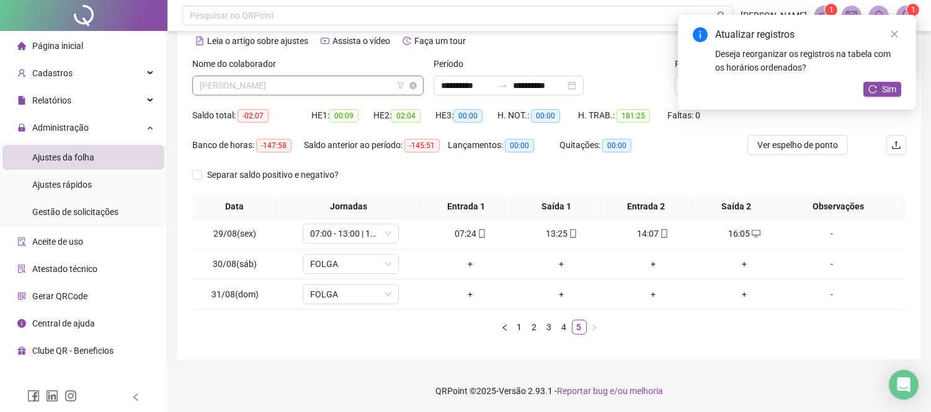
click at [348, 91] on span "[PERSON_NAME]" at bounding box center [308, 85] width 216 height 19
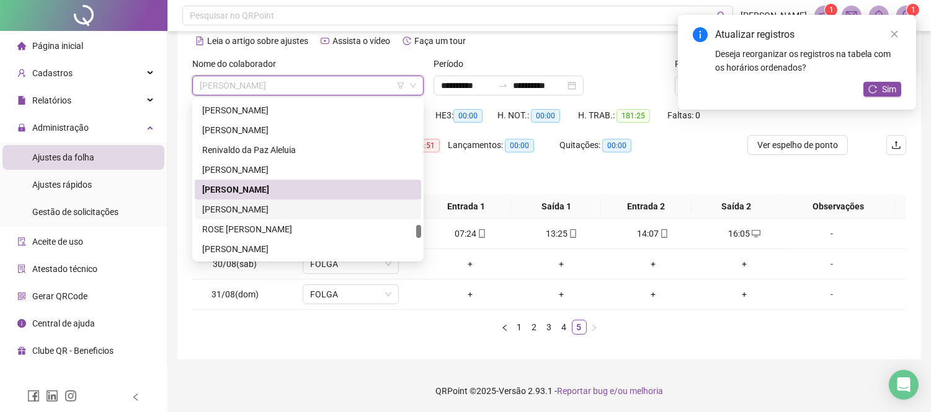
click at [317, 217] on div "[PERSON_NAME]" at bounding box center [308, 210] width 226 height 20
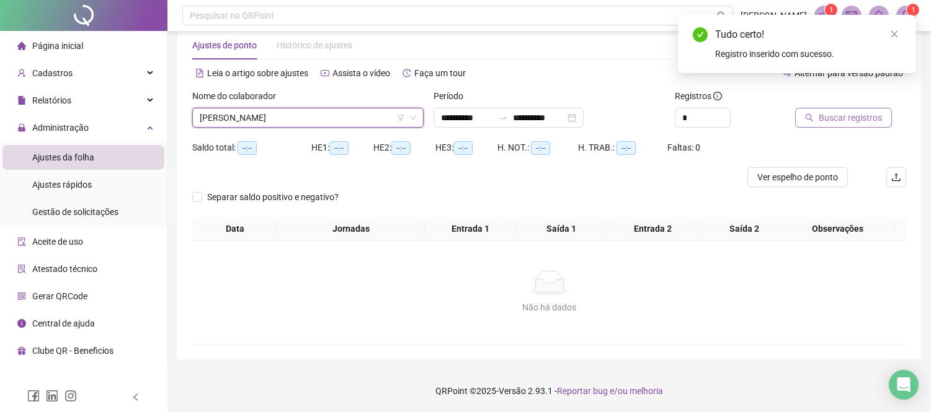
click at [841, 122] on span "Buscar registros" at bounding box center [849, 118] width 63 height 14
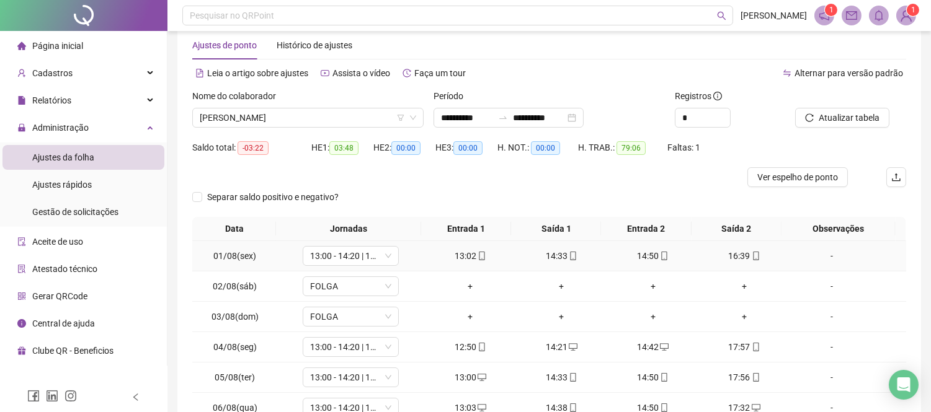
click at [572, 257] on div "14:33" at bounding box center [561, 256] width 81 height 14
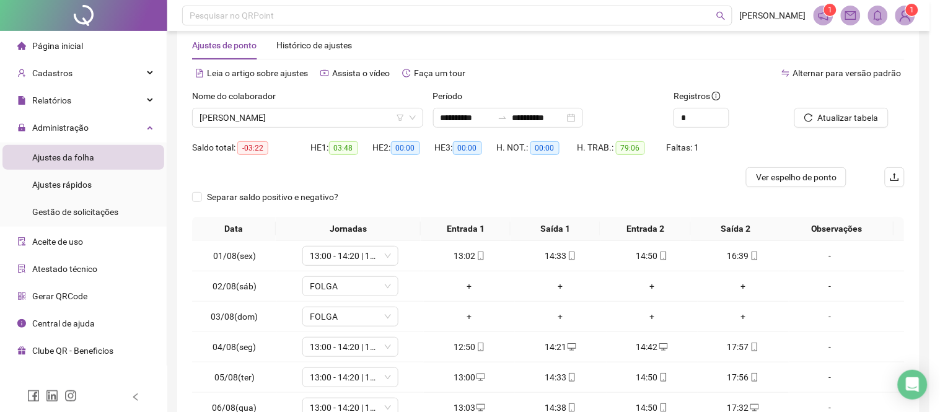
type input "**********"
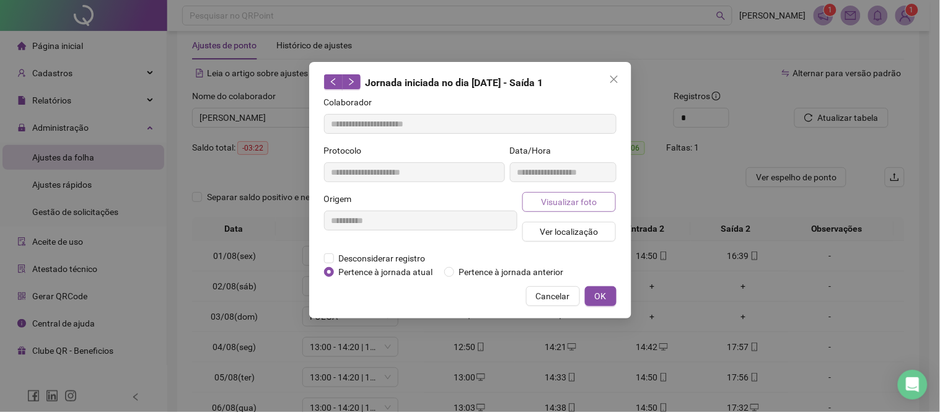
click at [582, 206] on span "Visualizar foto" at bounding box center [569, 202] width 56 height 14
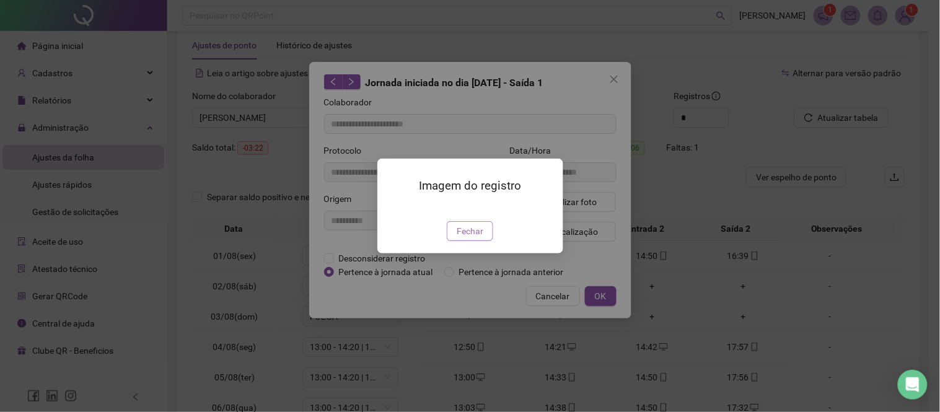
click at [465, 238] on span "Fechar" at bounding box center [470, 231] width 27 height 14
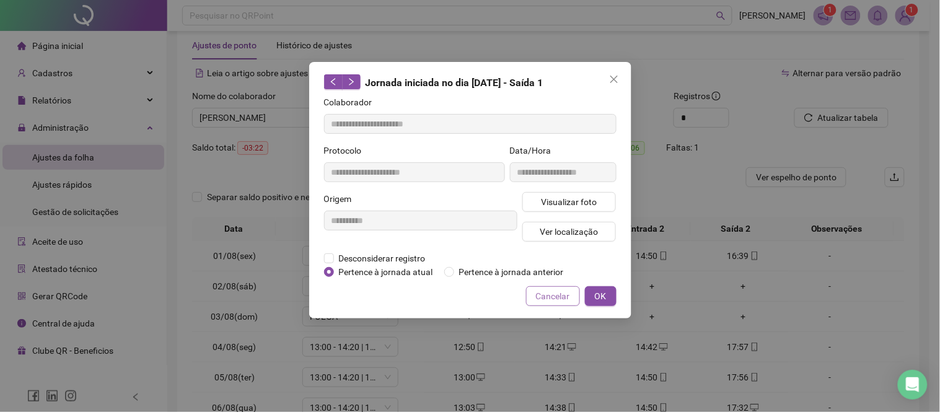
click at [541, 303] on button "Cancelar" at bounding box center [553, 296] width 54 height 20
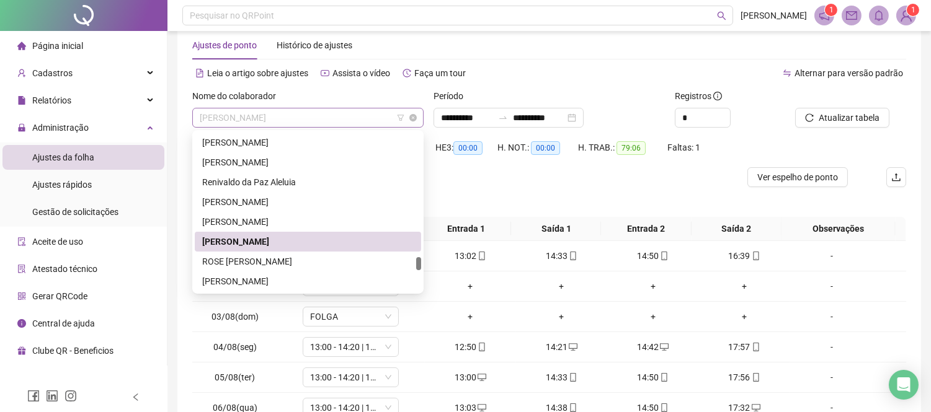
click at [307, 118] on span "[PERSON_NAME]" at bounding box center [308, 117] width 216 height 19
click at [307, 260] on div "ROSE [PERSON_NAME]" at bounding box center [307, 262] width 211 height 14
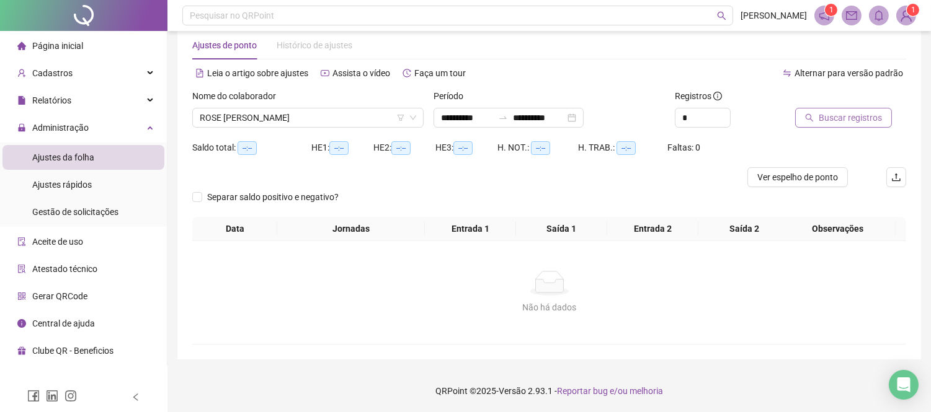
click at [841, 125] on button "Buscar registros" at bounding box center [843, 118] width 97 height 20
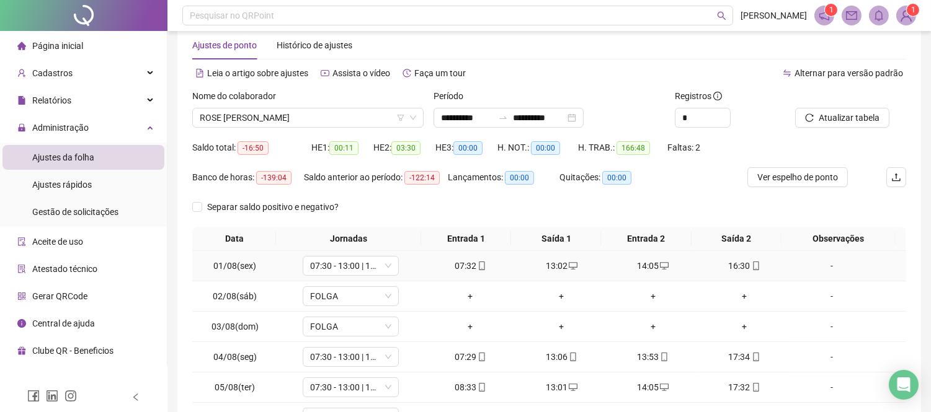
scroll to position [179, 0]
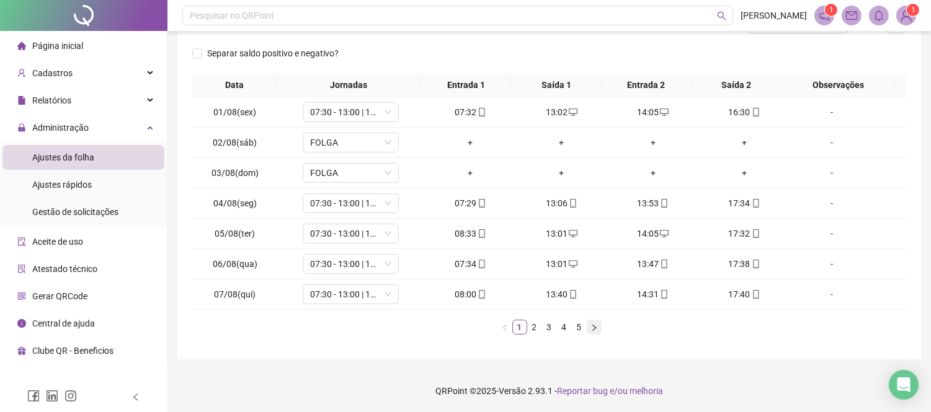
click at [591, 324] on icon "right" at bounding box center [593, 327] width 7 height 7
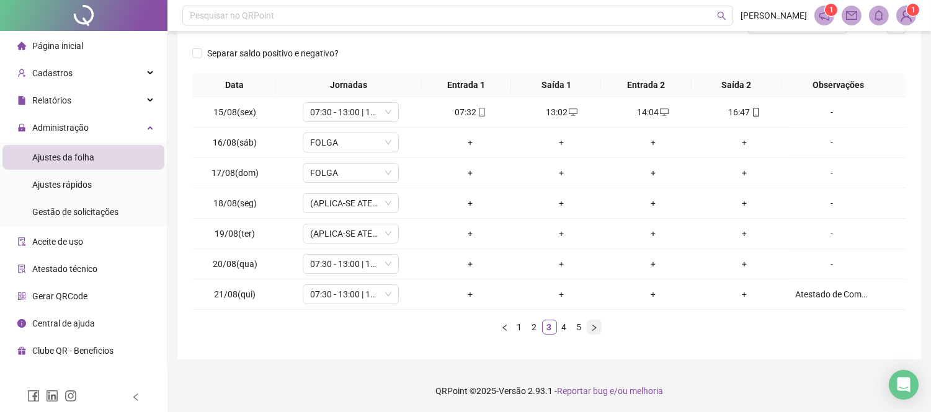
click at [597, 322] on button "button" at bounding box center [593, 327] width 15 height 15
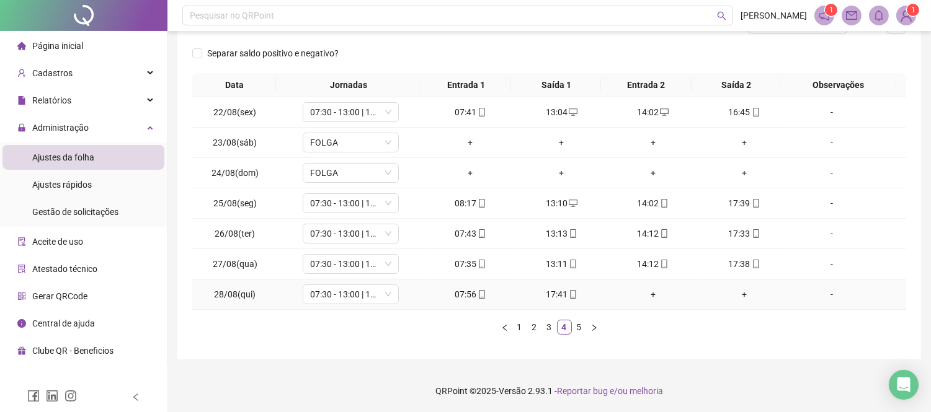
click at [648, 294] on div "+" at bounding box center [652, 295] width 81 height 14
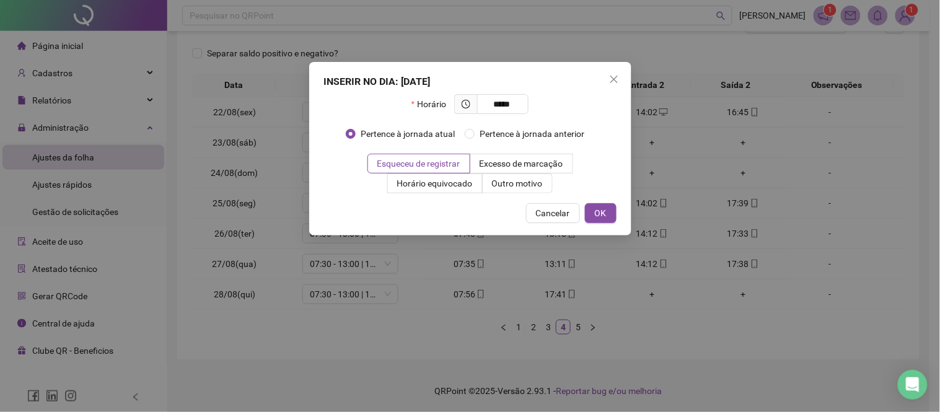
type input "*****"
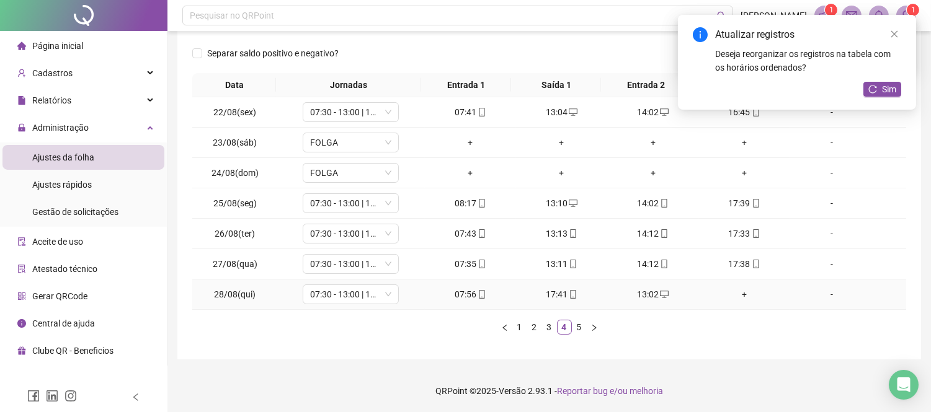
click at [740, 296] on div "+" at bounding box center [743, 295] width 81 height 14
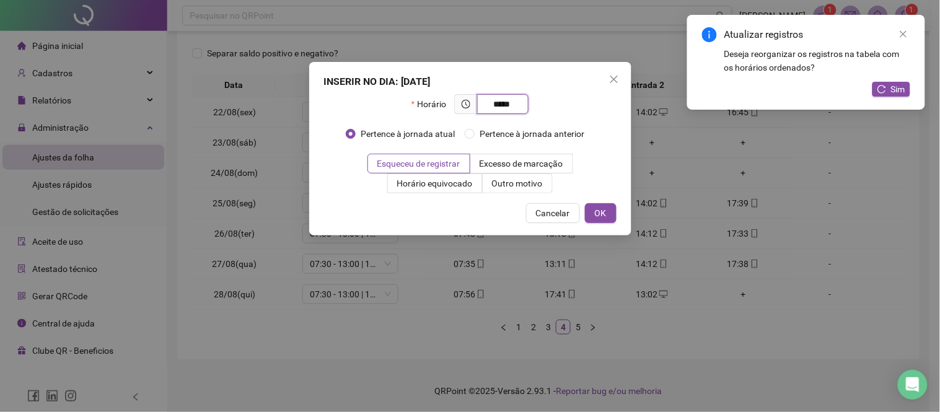
type input "*****"
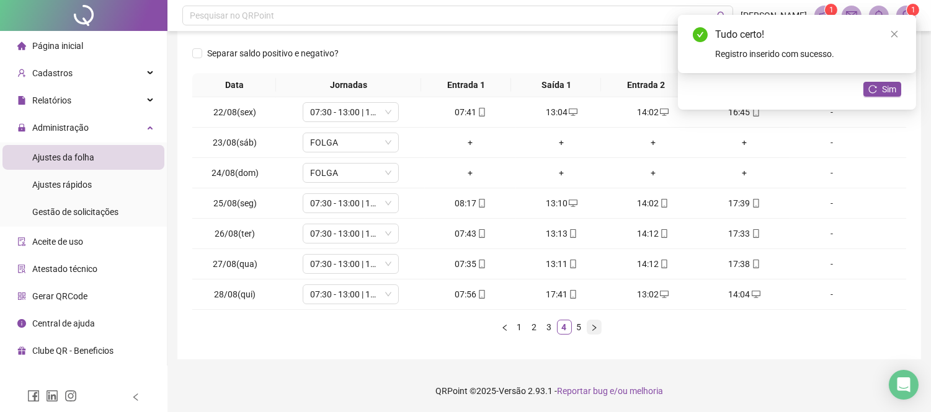
click at [593, 326] on icon "right" at bounding box center [594, 327] width 4 height 6
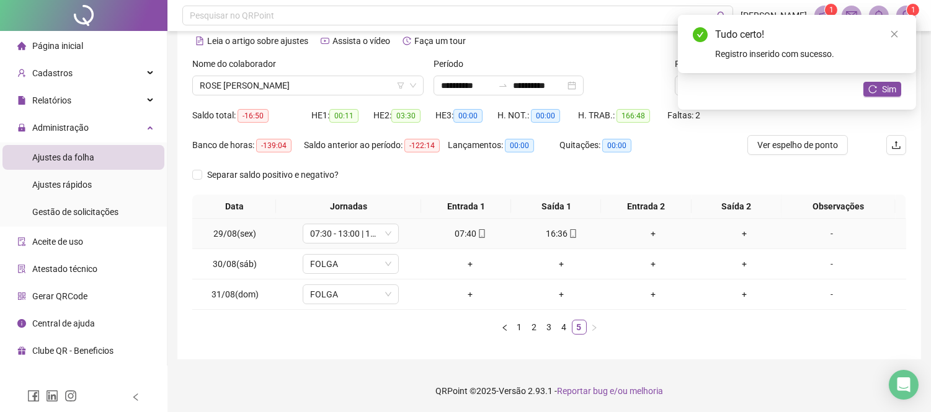
click at [651, 231] on div "+" at bounding box center [652, 234] width 81 height 14
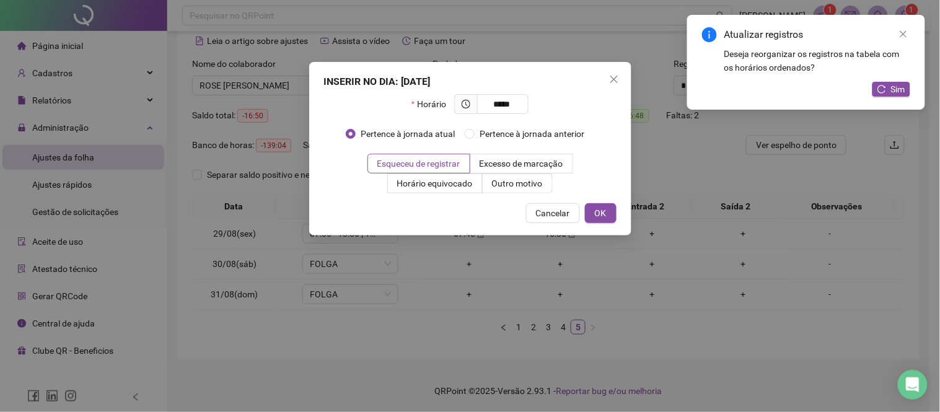
type input "*****"
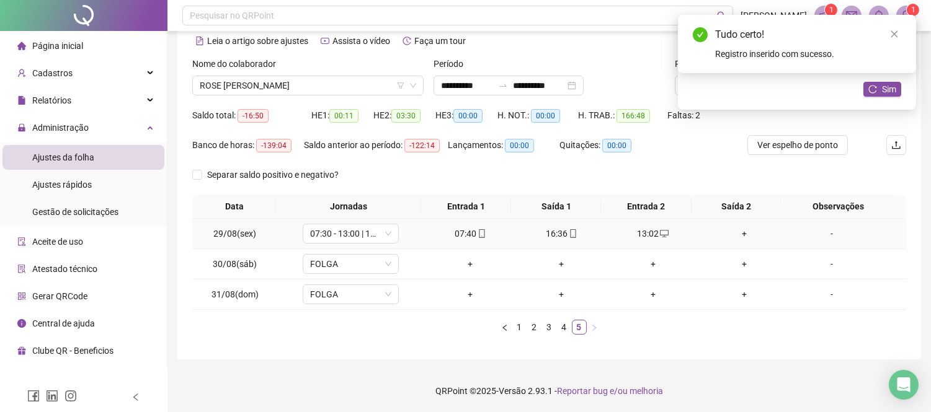
click at [735, 233] on div "+" at bounding box center [743, 234] width 81 height 14
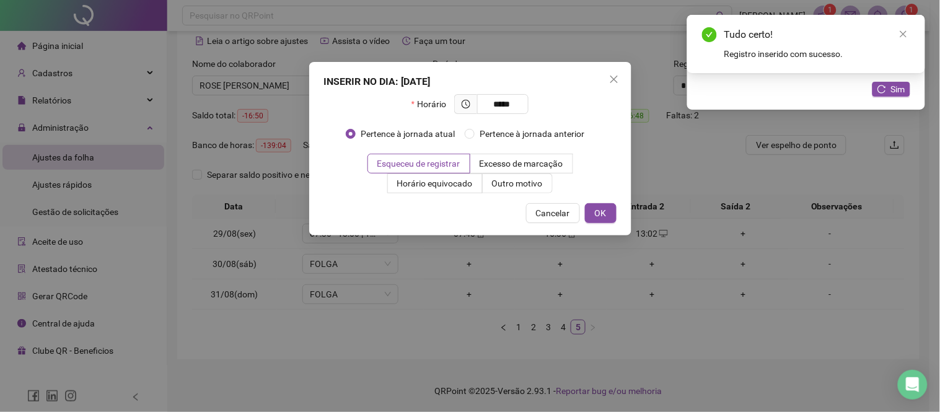
type input "*****"
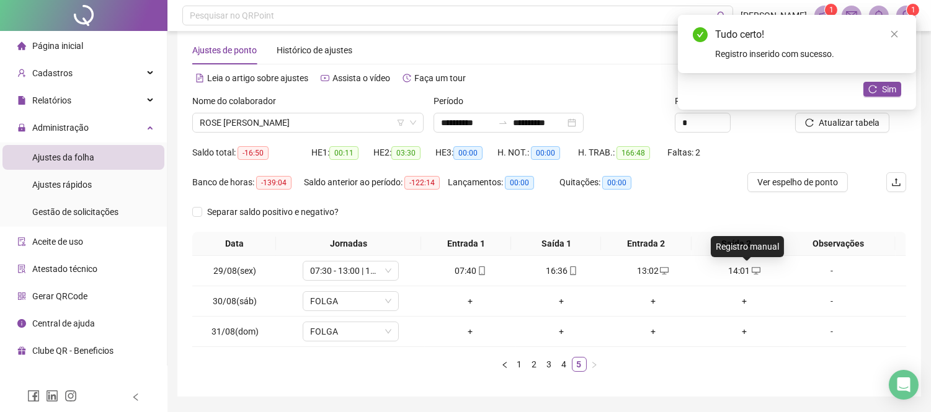
scroll to position [0, 0]
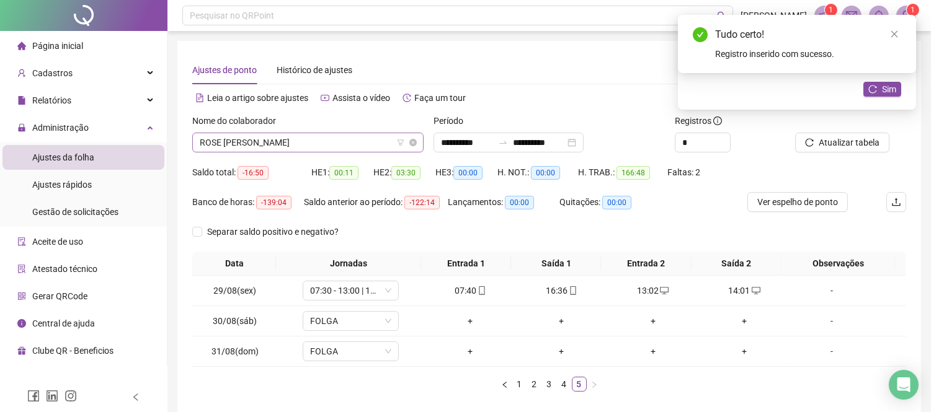
click at [268, 146] on span "ROSE [PERSON_NAME]" at bounding box center [308, 142] width 216 height 19
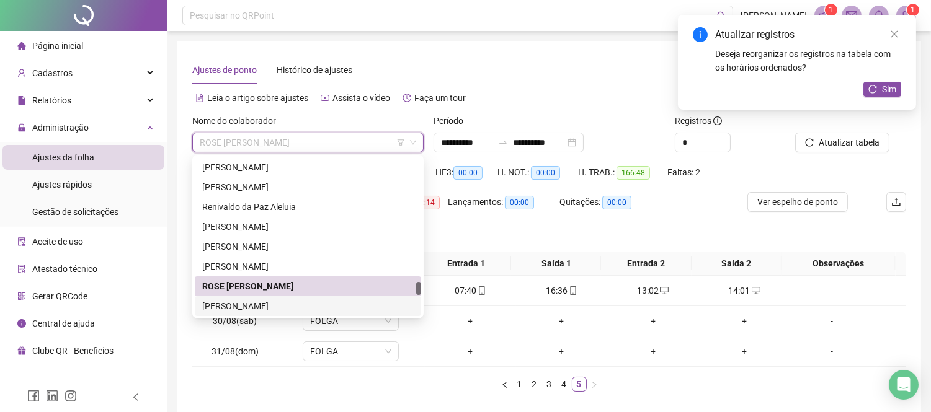
click at [256, 299] on div "[PERSON_NAME]" at bounding box center [307, 306] width 211 height 14
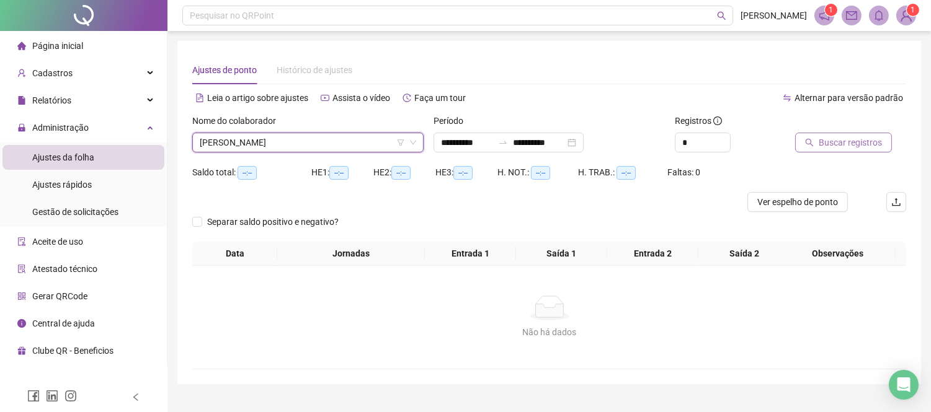
click at [846, 144] on span "Buscar registros" at bounding box center [849, 143] width 63 height 14
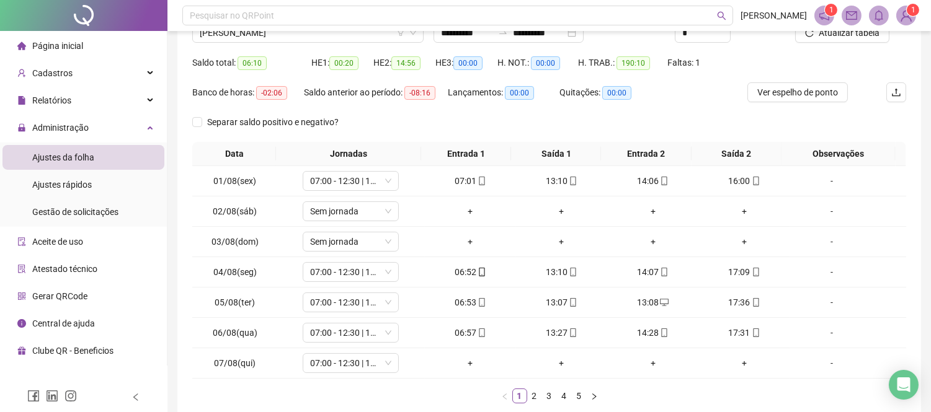
scroll to position [179, 0]
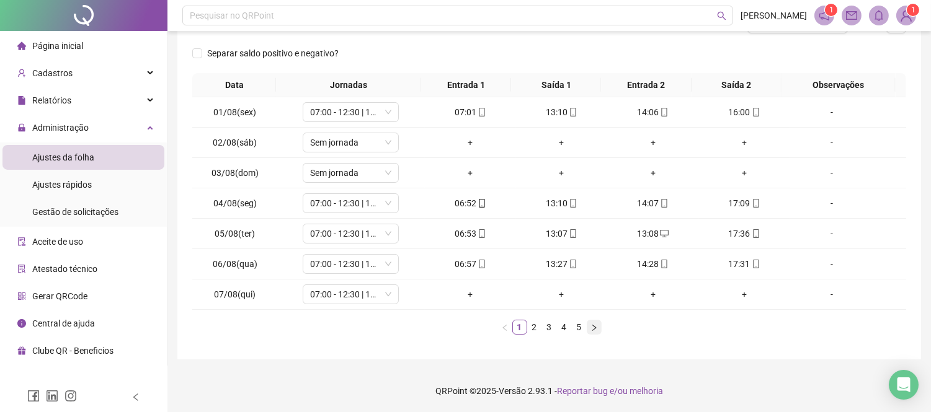
click at [595, 326] on icon "right" at bounding box center [593, 327] width 7 height 7
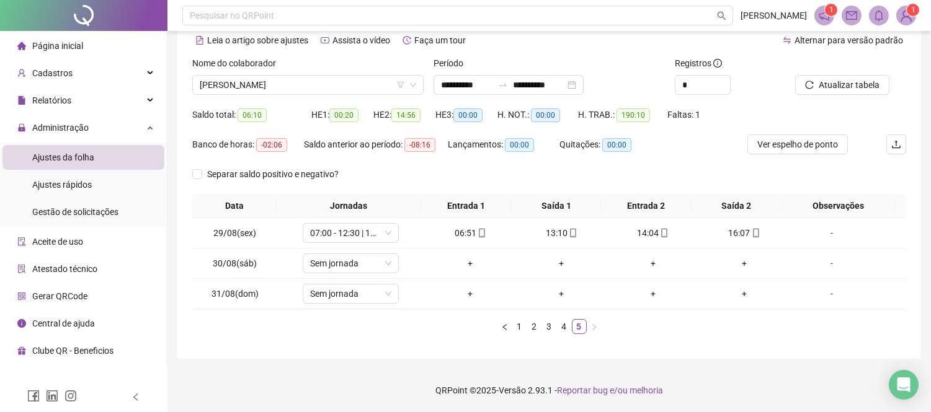
scroll to position [57, 0]
click at [320, 89] on span "[PERSON_NAME]" at bounding box center [308, 85] width 216 height 19
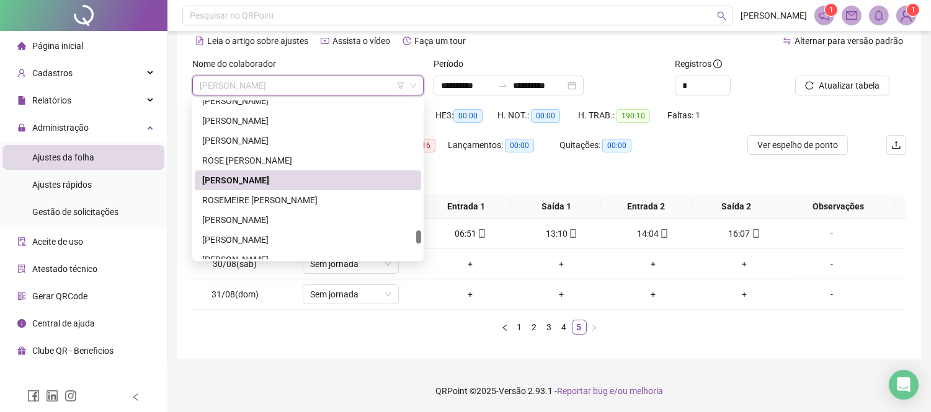
scroll to position [1645, 0]
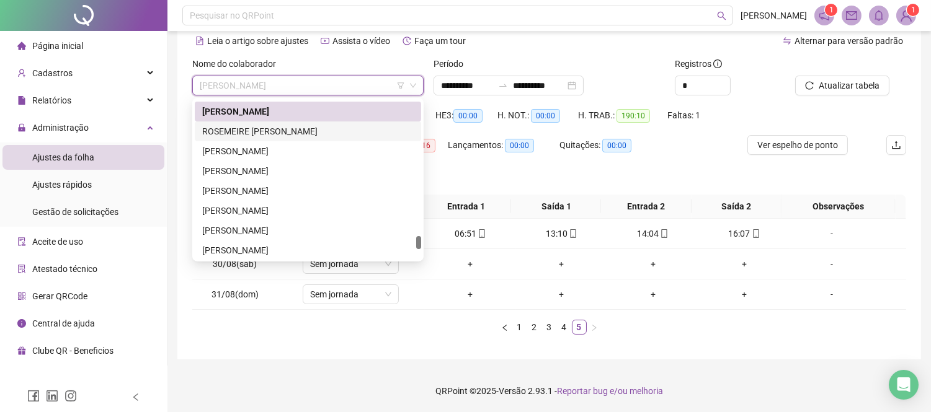
click at [289, 132] on div "ROSEMEIRE [PERSON_NAME]" at bounding box center [307, 132] width 211 height 14
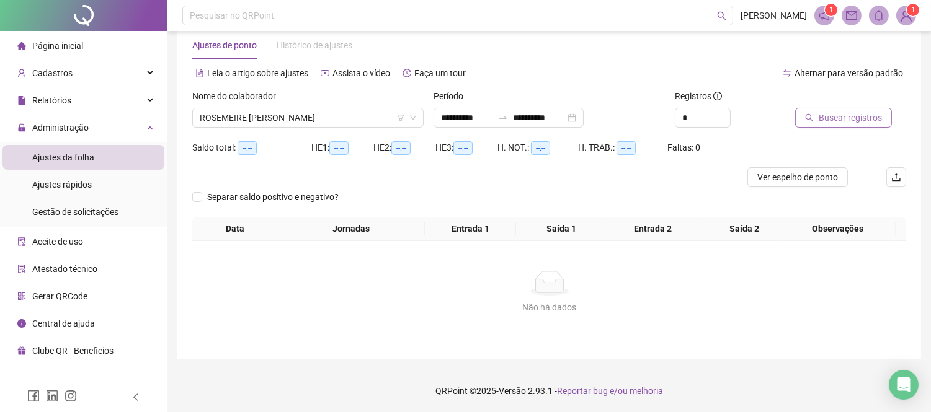
click at [810, 118] on icon "search" at bounding box center [809, 117] width 9 height 9
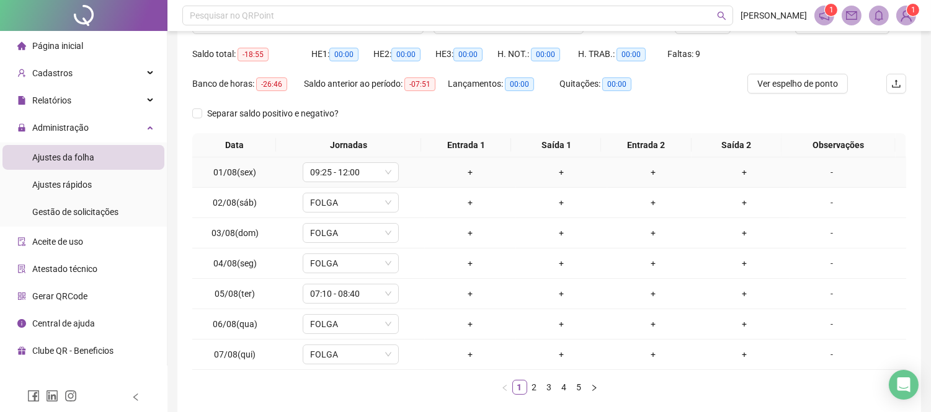
scroll to position [179, 0]
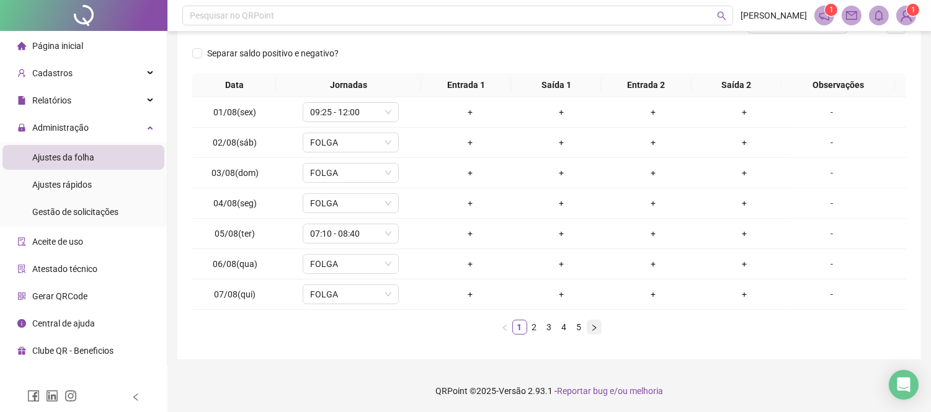
click at [592, 326] on icon "right" at bounding box center [593, 327] width 7 height 7
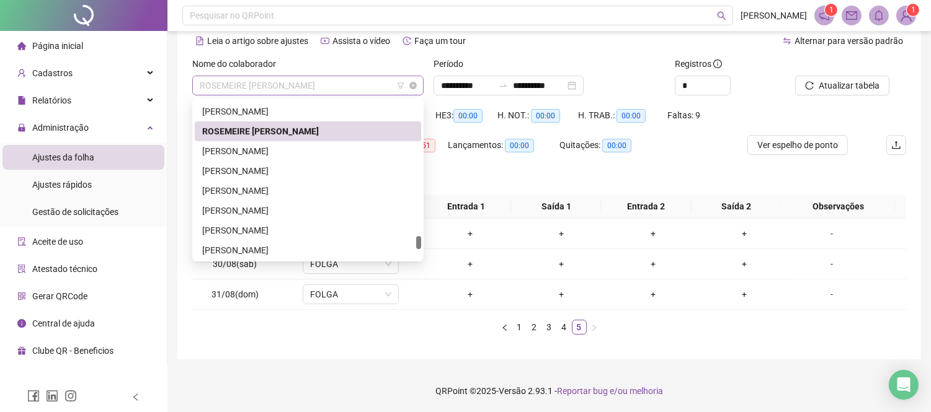
click at [280, 84] on span "ROSEMEIRE [PERSON_NAME]" at bounding box center [308, 85] width 216 height 19
click at [286, 151] on div "[PERSON_NAME]" at bounding box center [307, 151] width 211 height 14
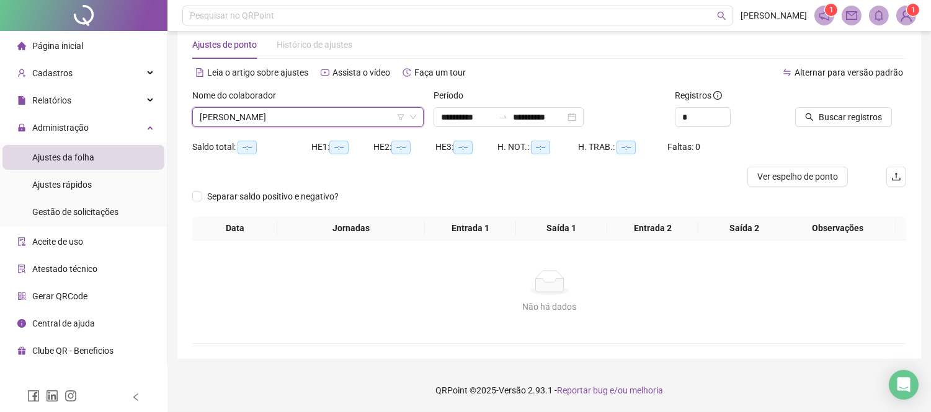
scroll to position [25, 0]
click at [811, 118] on icon "search" at bounding box center [809, 117] width 9 height 9
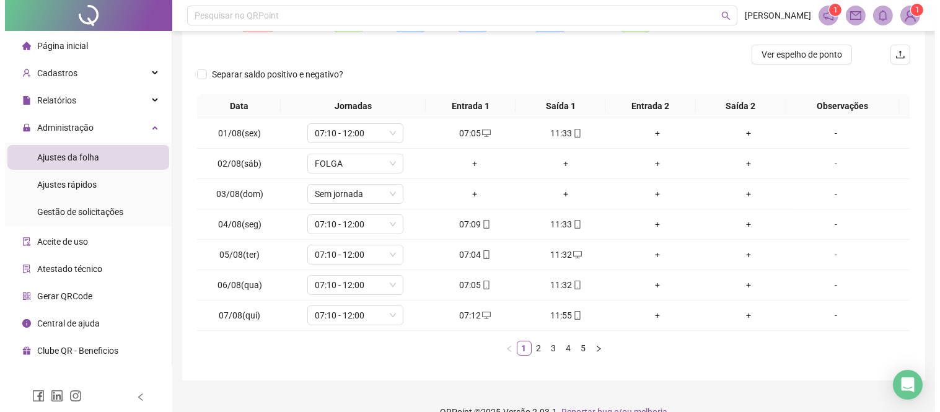
scroll to position [162, 0]
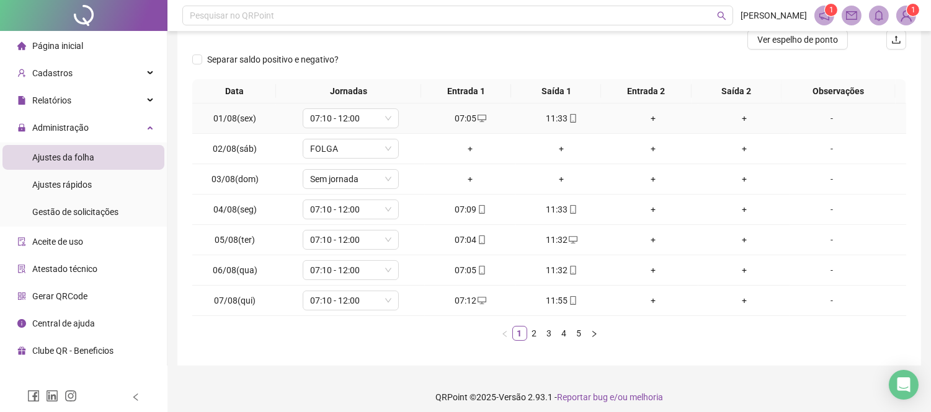
click at [555, 120] on div "11:33" at bounding box center [561, 119] width 81 height 14
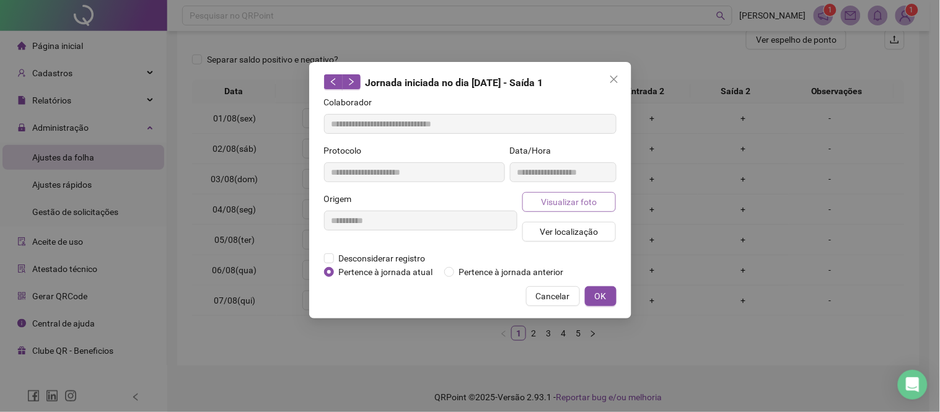
type input "**********"
click at [593, 203] on span "Visualizar foto" at bounding box center [569, 202] width 56 height 14
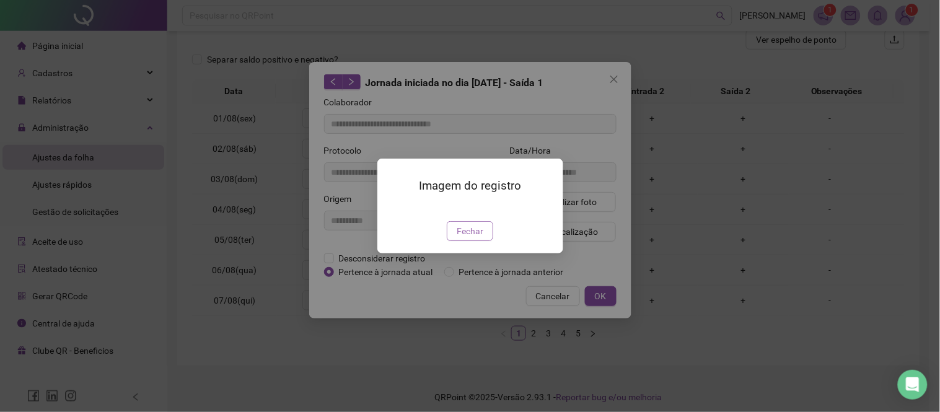
click at [475, 238] on span "Fechar" at bounding box center [470, 231] width 27 height 14
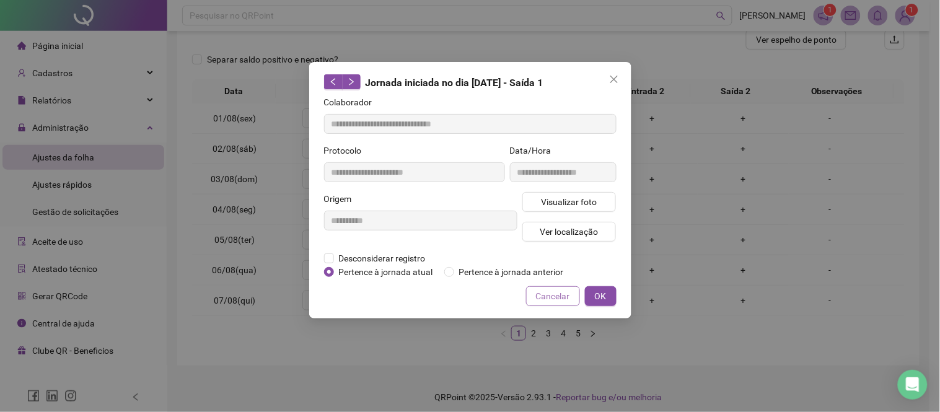
click at [546, 295] on span "Cancelar" at bounding box center [553, 297] width 34 height 14
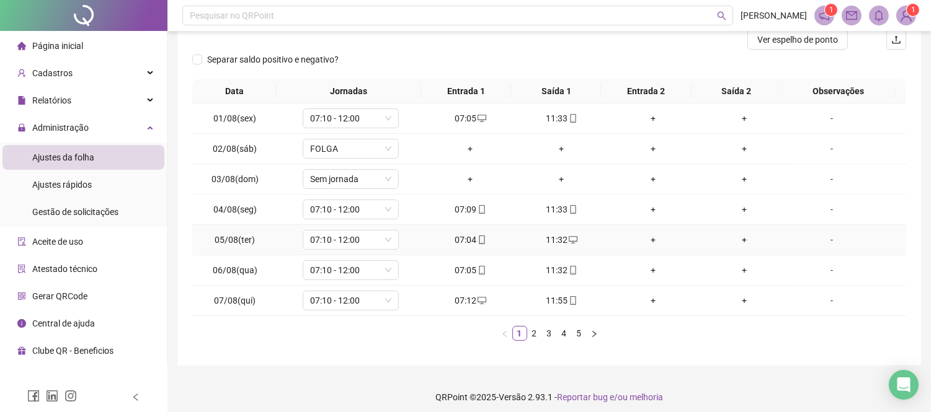
click at [470, 239] on div "07:04" at bounding box center [470, 240] width 81 height 14
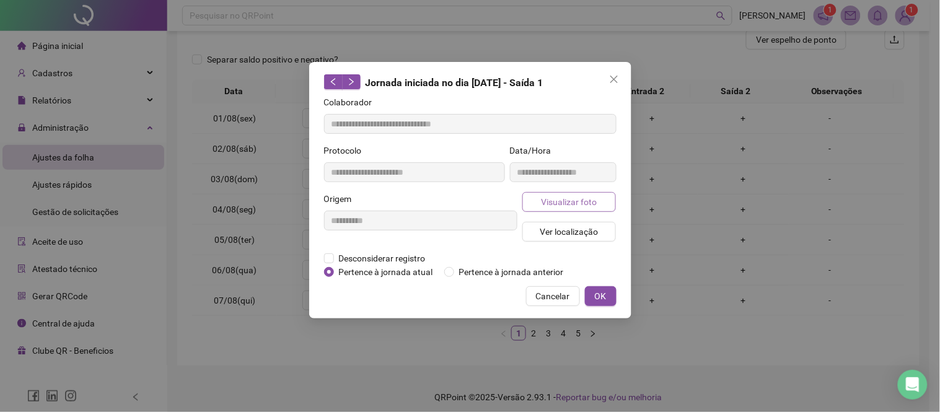
type input "**********"
click at [561, 195] on span "Visualizar foto" at bounding box center [569, 202] width 56 height 14
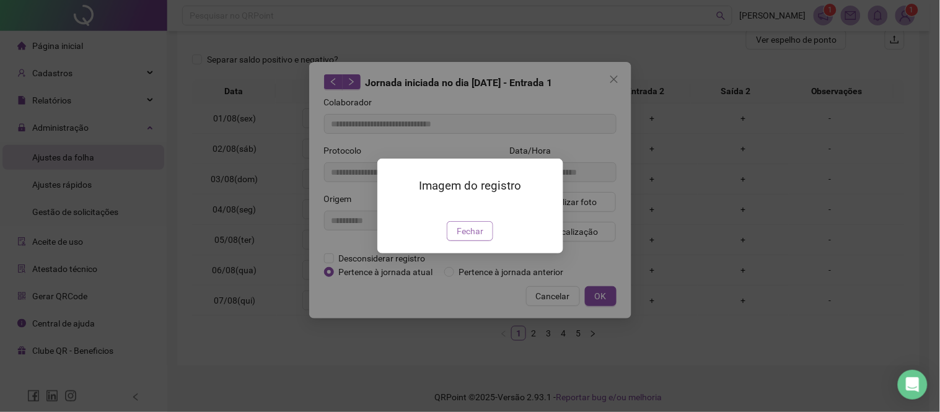
click at [477, 241] on button "Fechar" at bounding box center [470, 231] width 46 height 20
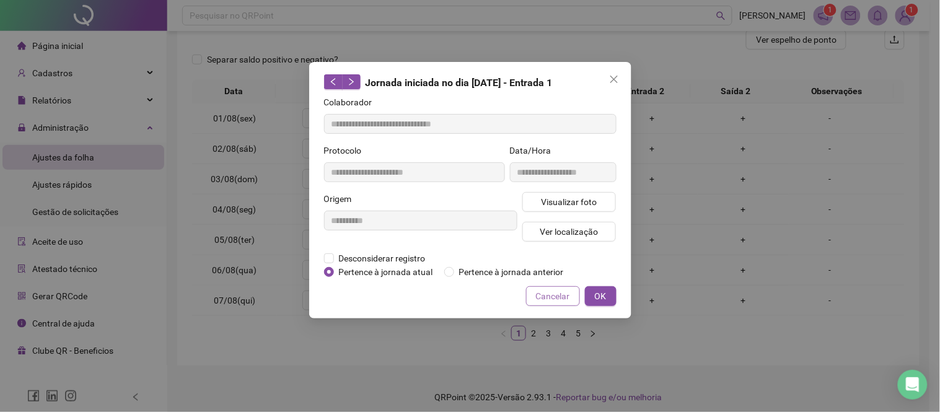
click at [558, 301] on span "Cancelar" at bounding box center [553, 297] width 34 height 14
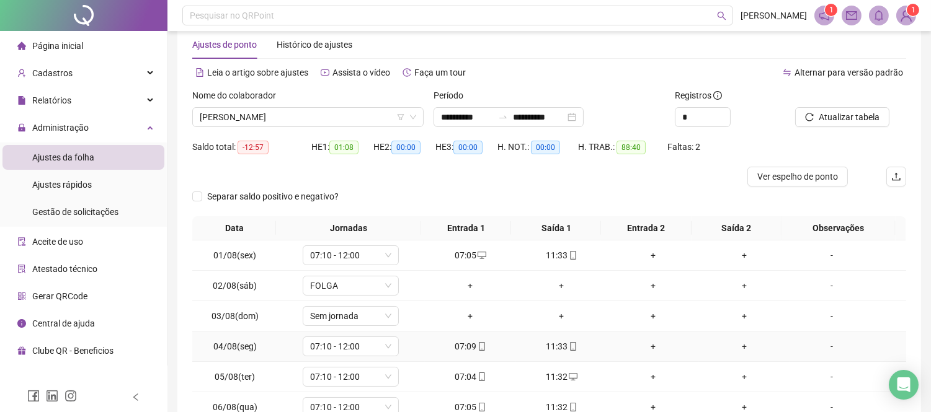
scroll to position [0, 0]
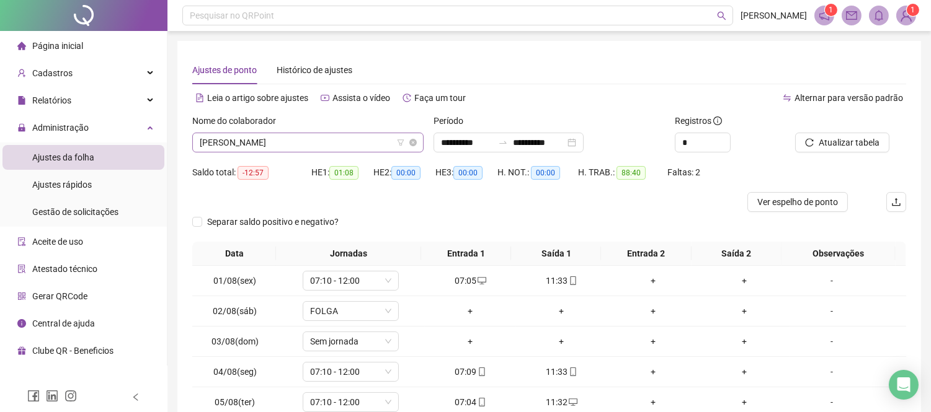
click at [299, 146] on span "[PERSON_NAME]" at bounding box center [308, 142] width 216 height 19
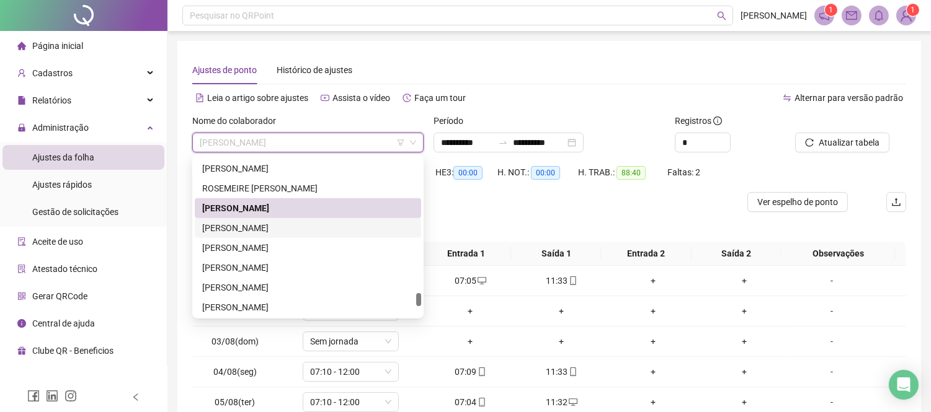
click at [301, 229] on div "[PERSON_NAME]" at bounding box center [307, 228] width 211 height 14
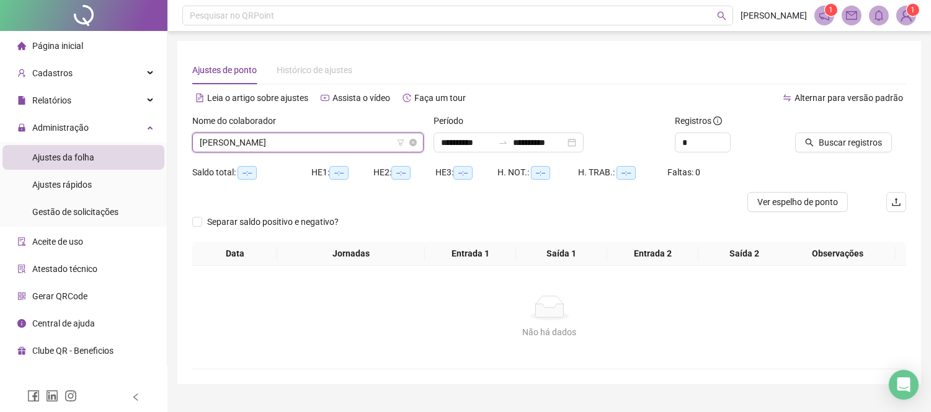
click at [248, 141] on span "[PERSON_NAME]" at bounding box center [308, 142] width 216 height 19
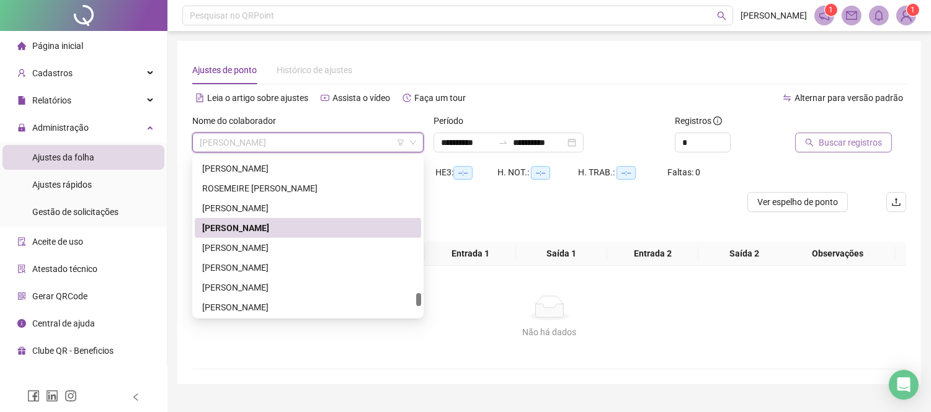
click at [858, 146] on span "Buscar registros" at bounding box center [849, 143] width 63 height 14
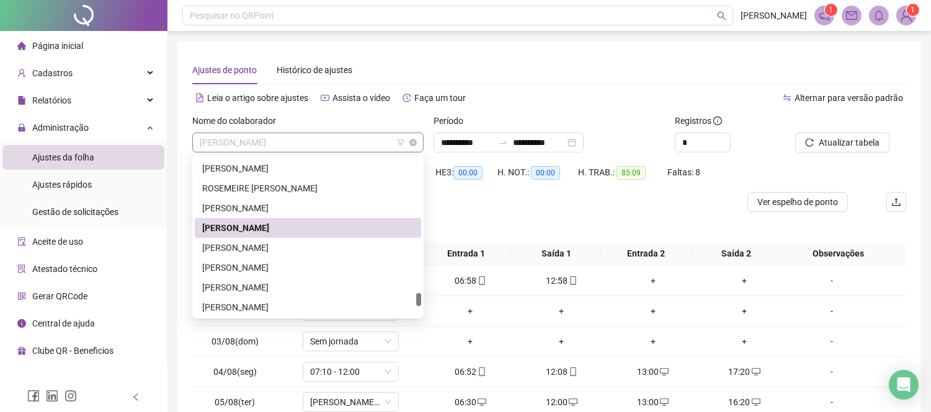
click at [312, 141] on span "[PERSON_NAME]" at bounding box center [308, 142] width 216 height 19
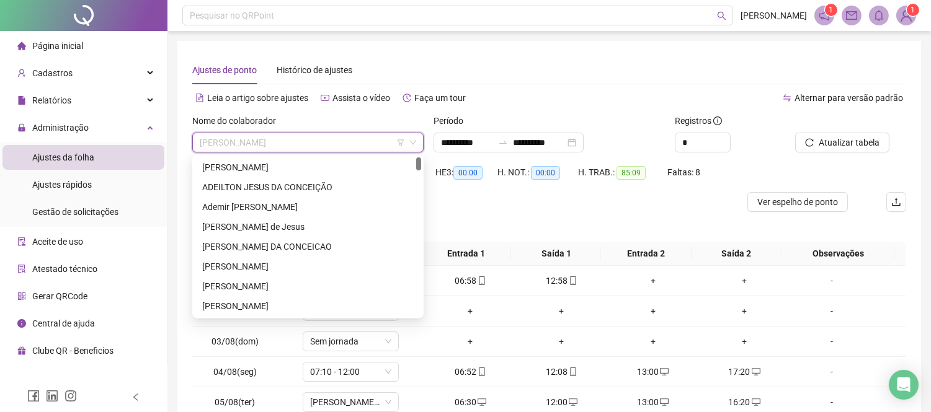
drag, startPoint x: 417, startPoint y: 296, endPoint x: 427, endPoint y: 108, distance: 187.5
click at [427, 108] on body "**********" at bounding box center [465, 206] width 931 height 412
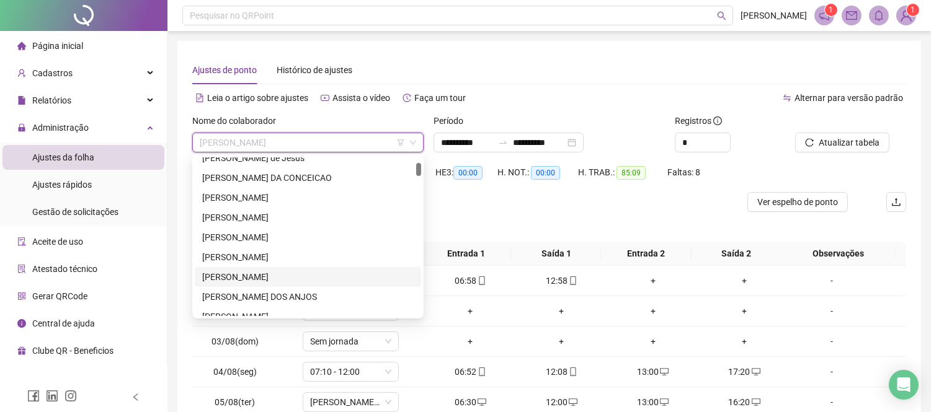
click at [256, 271] on div "[PERSON_NAME]" at bounding box center [307, 277] width 211 height 14
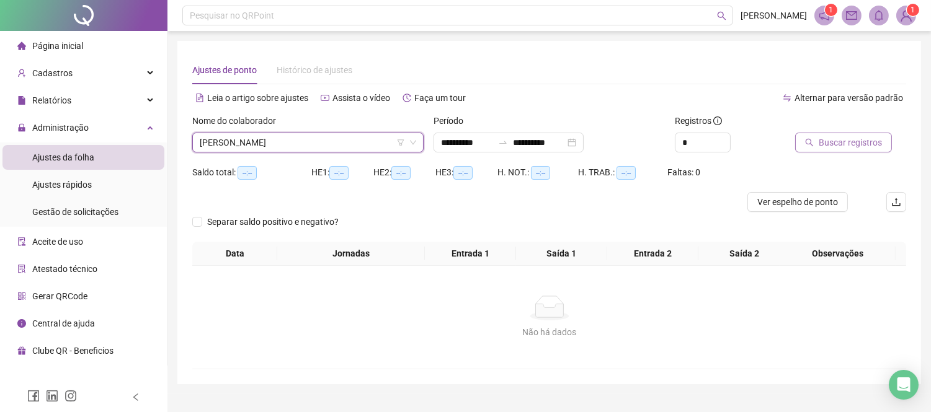
click at [850, 146] on span "Buscar registros" at bounding box center [849, 143] width 63 height 14
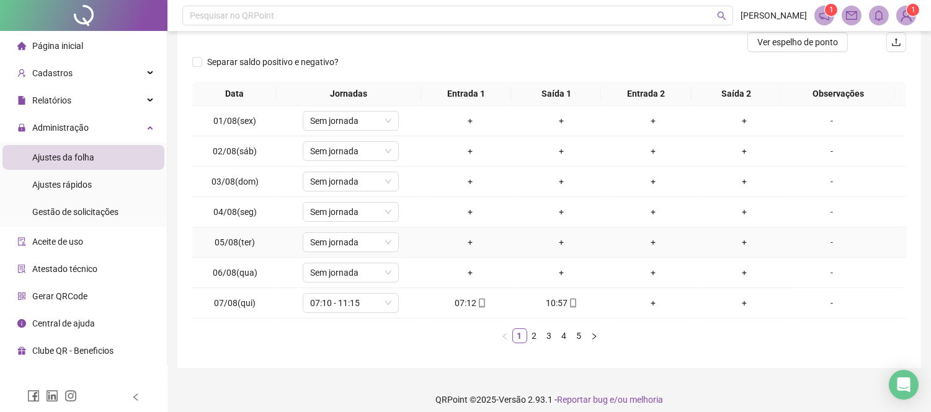
scroll to position [169, 0]
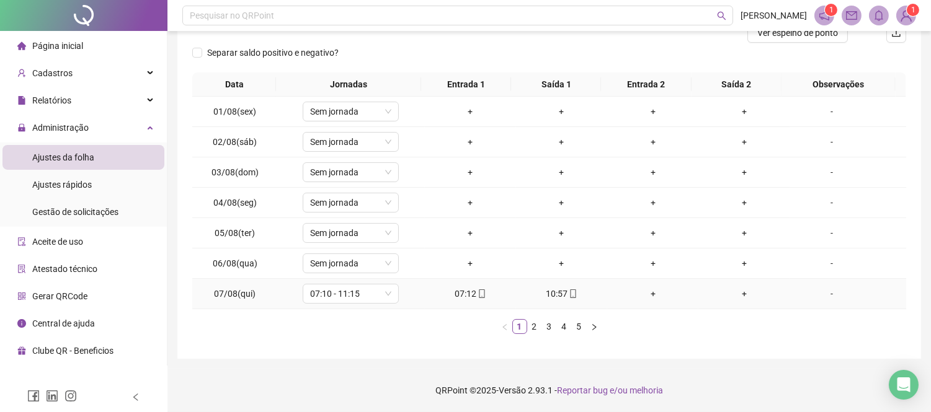
click at [479, 290] on icon "mobile" at bounding box center [481, 294] width 9 height 9
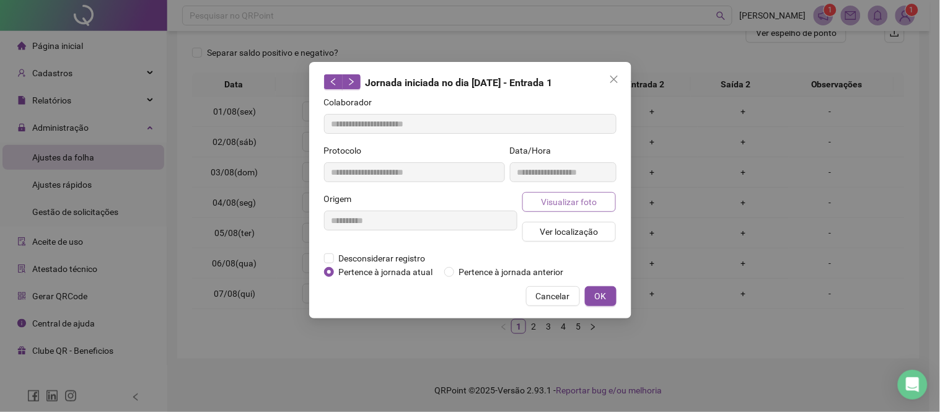
click at [554, 200] on span "Visualizar foto" at bounding box center [569, 202] width 56 height 14
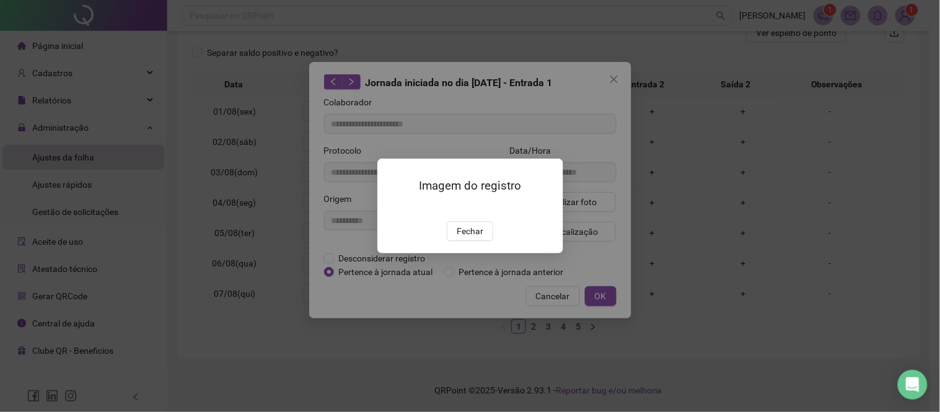
type input "**********"
click at [474, 238] on span "Fechar" at bounding box center [470, 231] width 27 height 14
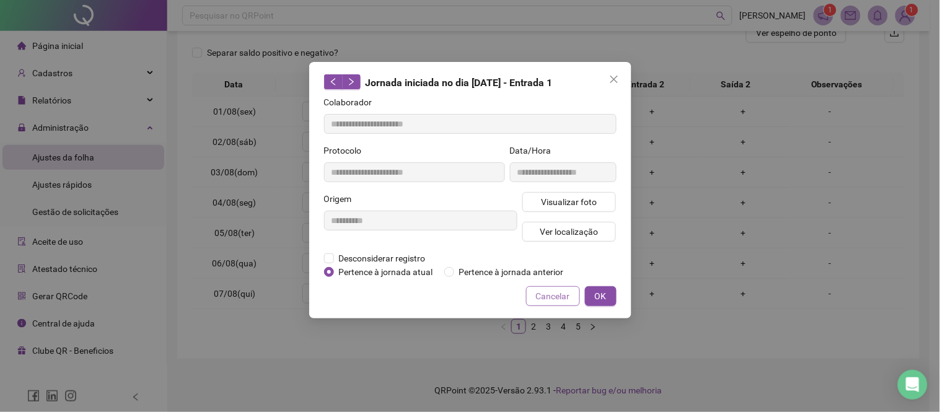
click at [546, 298] on span "Cancelar" at bounding box center [553, 297] width 34 height 14
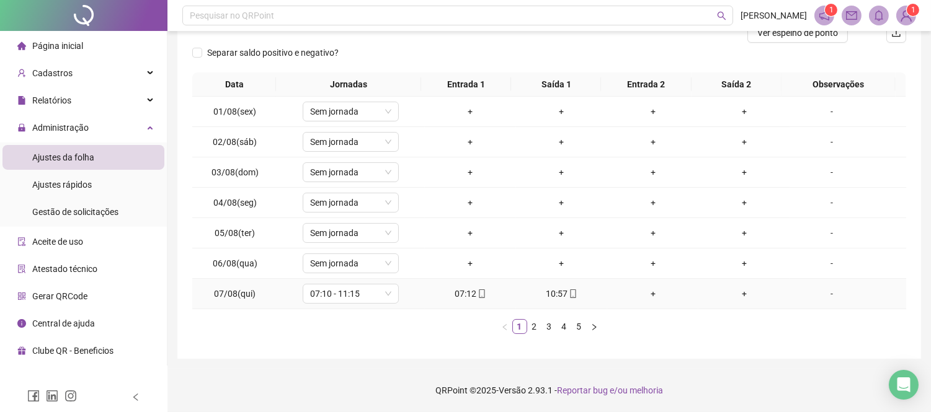
click at [567, 289] on span at bounding box center [572, 294] width 10 height 10
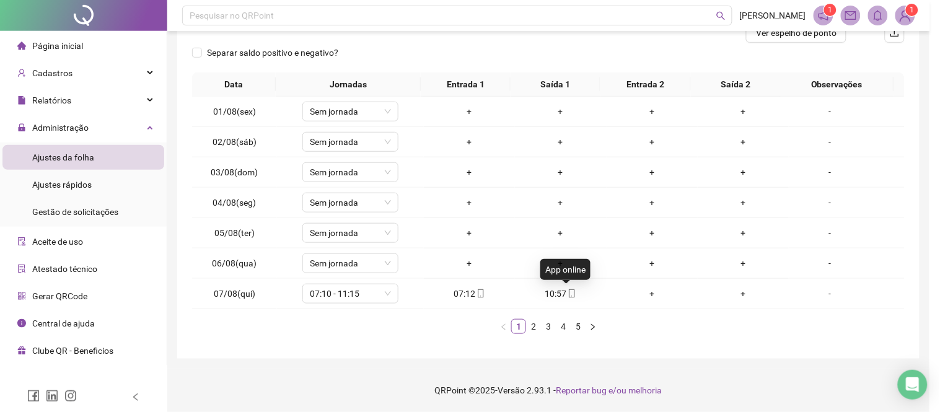
type input "**********"
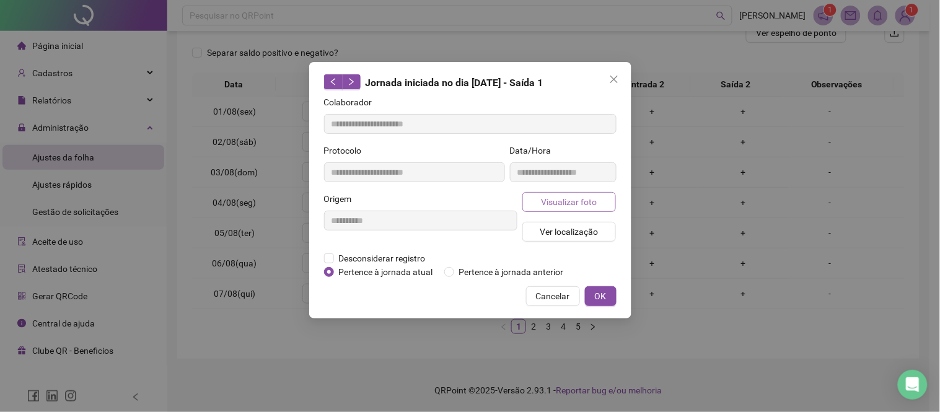
click at [567, 199] on span "Visualizar foto" at bounding box center [569, 202] width 56 height 14
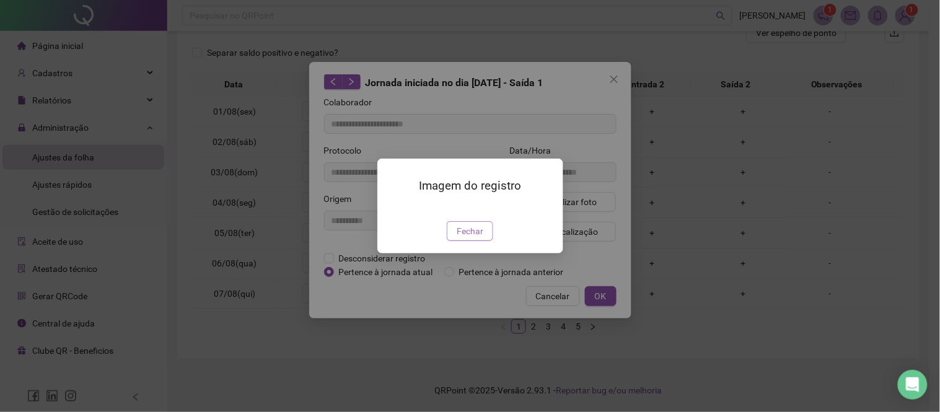
click at [472, 238] on span "Fechar" at bounding box center [470, 231] width 27 height 14
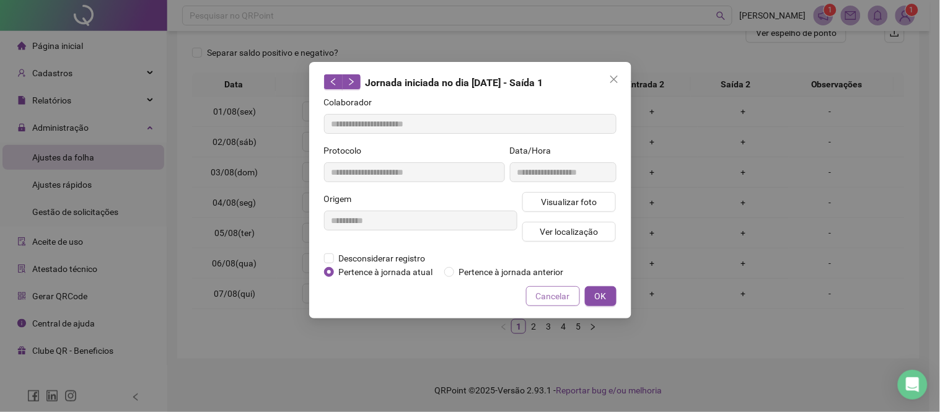
click at [551, 290] on span "Cancelar" at bounding box center [553, 297] width 34 height 14
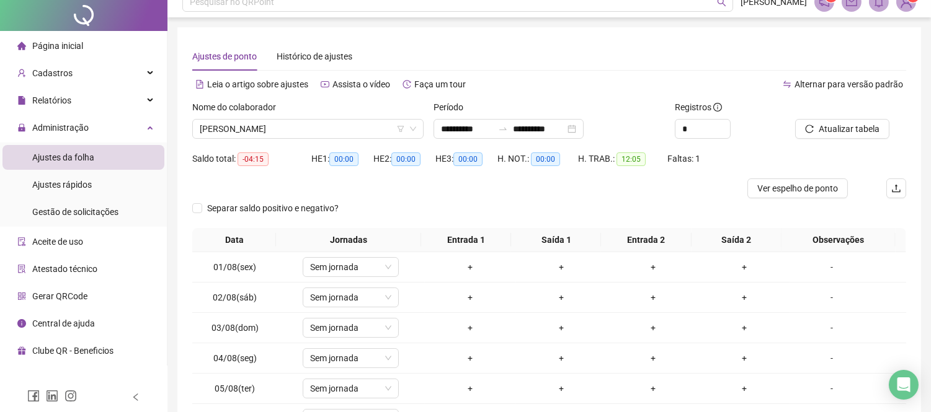
scroll to position [0, 0]
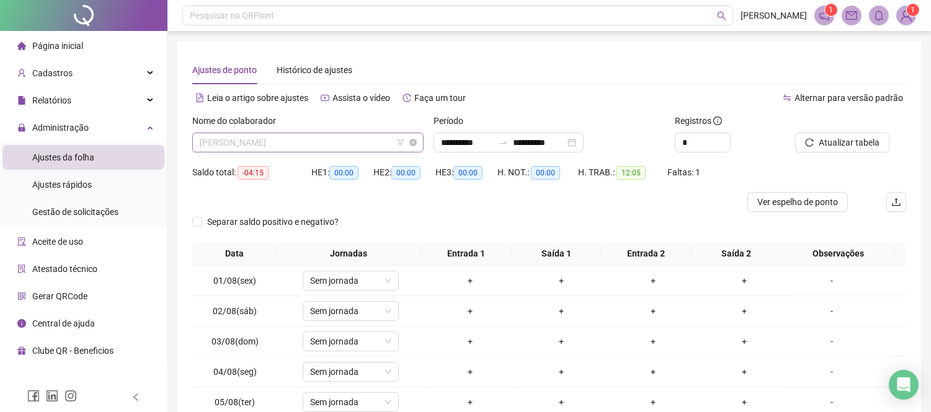
click at [308, 144] on span "[PERSON_NAME]" at bounding box center [308, 142] width 216 height 19
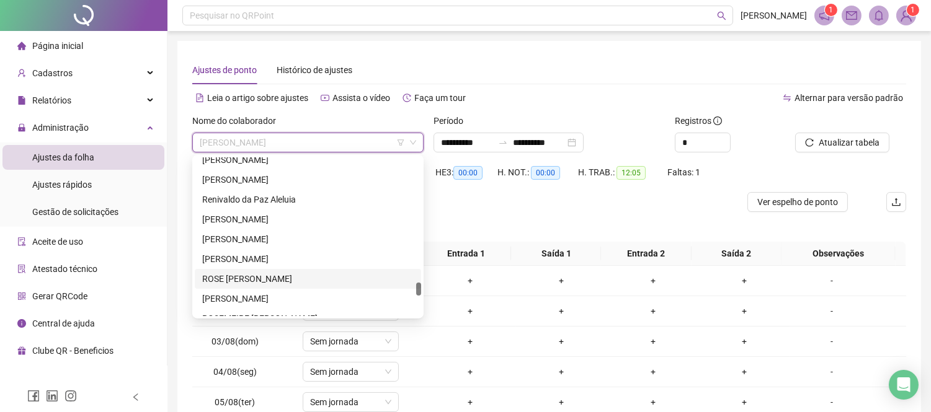
scroll to position [1584, 0]
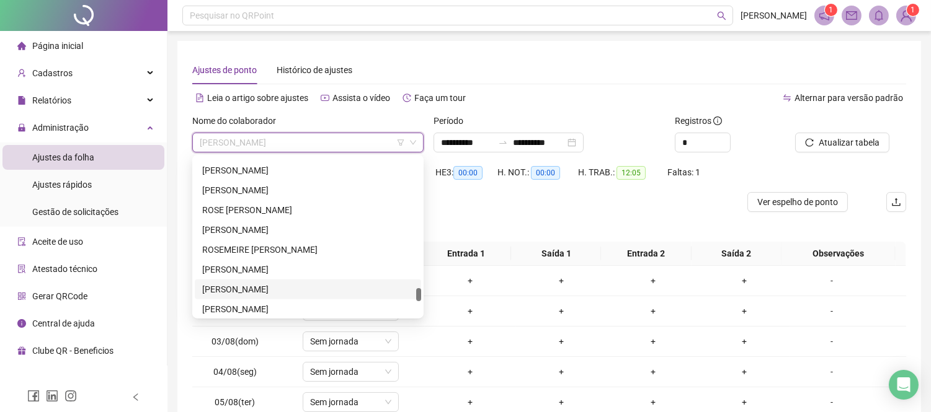
click at [260, 288] on div "[PERSON_NAME]" at bounding box center [307, 290] width 211 height 14
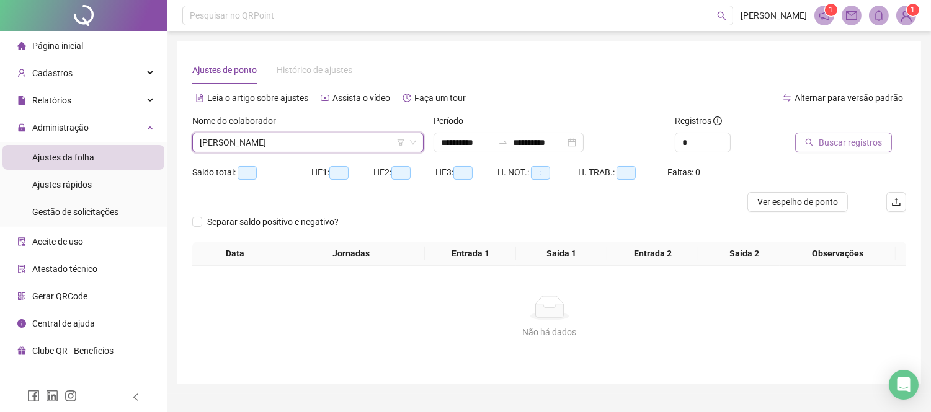
click at [846, 138] on span "Buscar registros" at bounding box center [849, 143] width 63 height 14
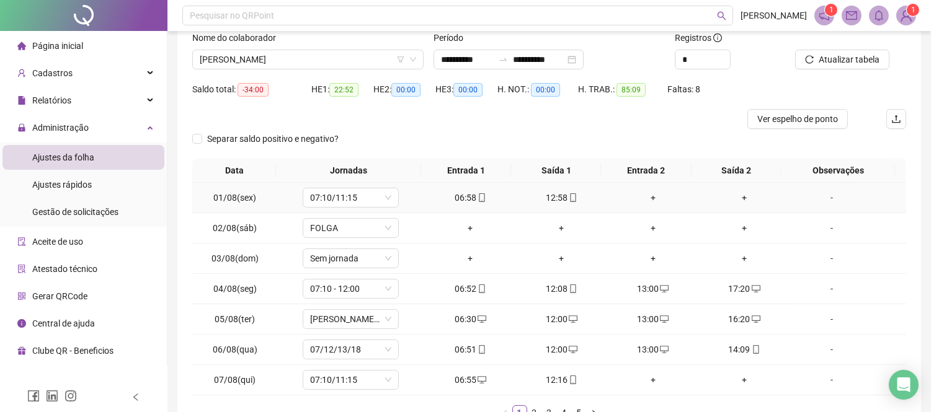
scroll to position [169, 0]
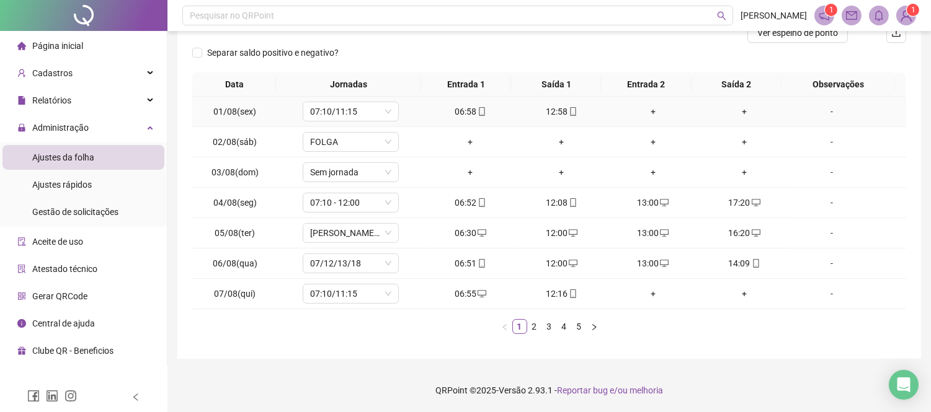
click at [551, 112] on div "12:58" at bounding box center [561, 112] width 81 height 14
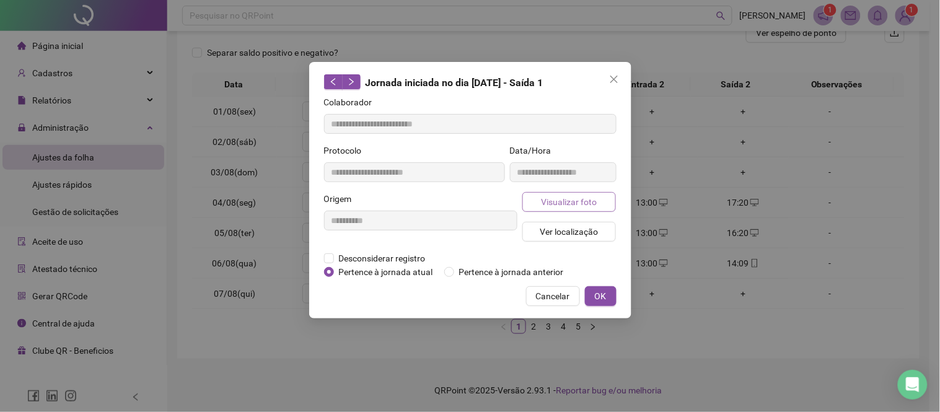
click at [591, 206] on span "Visualizar foto" at bounding box center [569, 202] width 56 height 14
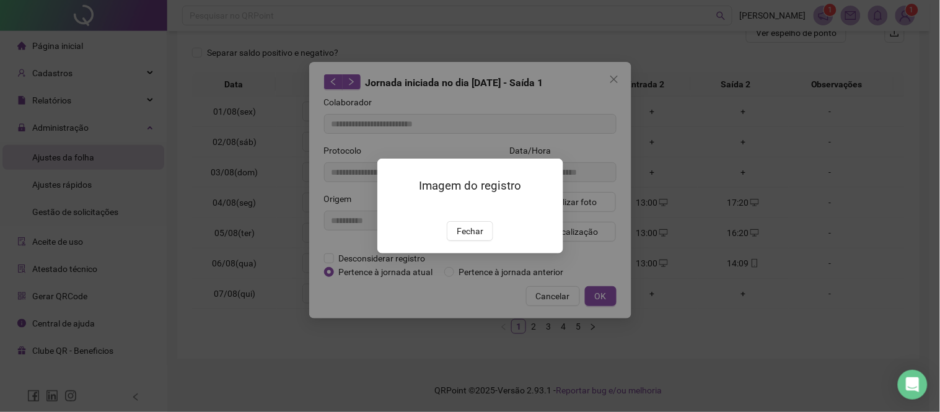
type input "**********"
click at [468, 238] on span "Fechar" at bounding box center [470, 231] width 27 height 14
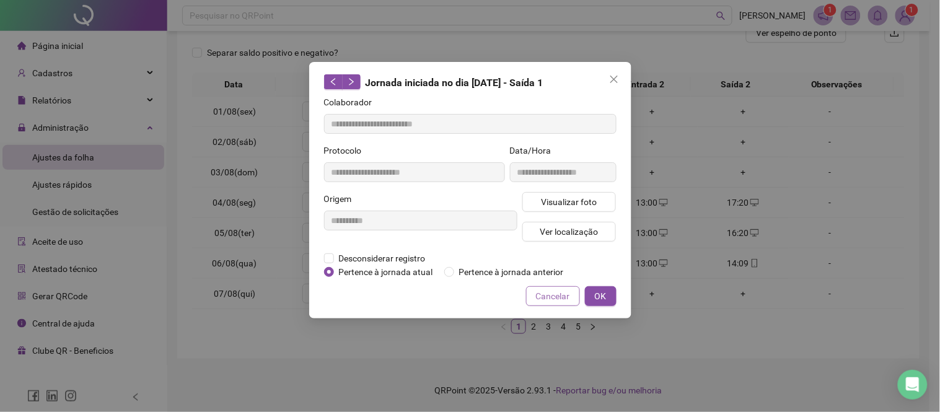
click at [560, 299] on span "Cancelar" at bounding box center [553, 297] width 34 height 14
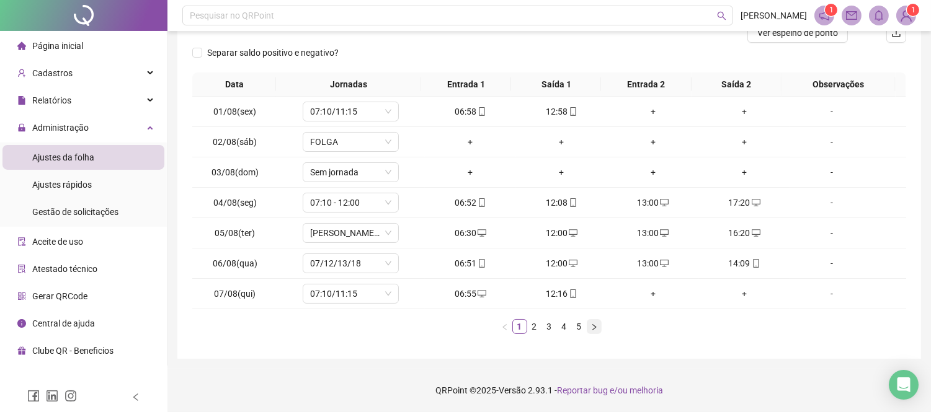
click at [595, 326] on icon "right" at bounding box center [593, 327] width 7 height 7
click at [560, 201] on div "+" at bounding box center [561, 203] width 81 height 14
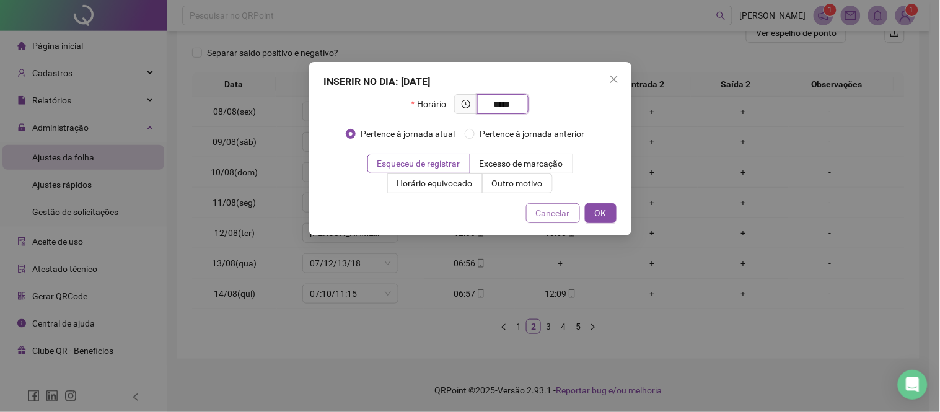
type input "*****"
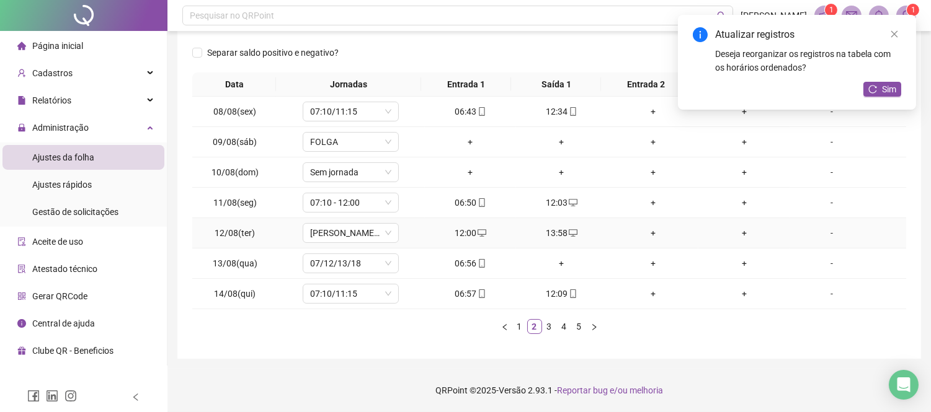
click at [648, 231] on div "+" at bounding box center [652, 233] width 81 height 14
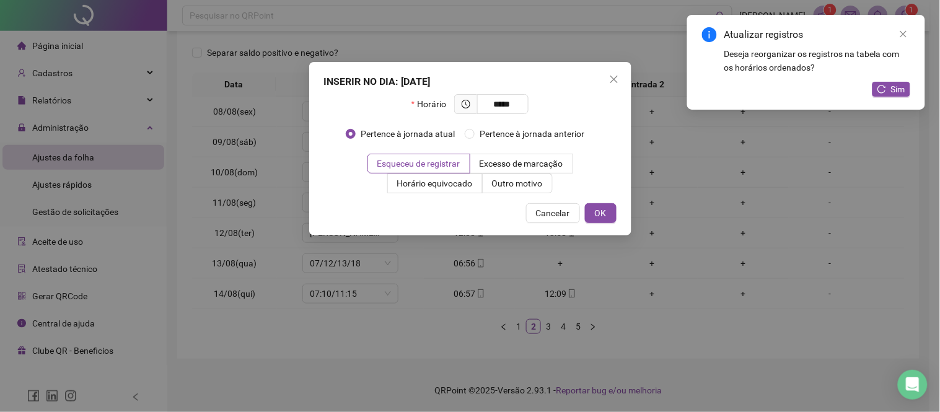
type input "*****"
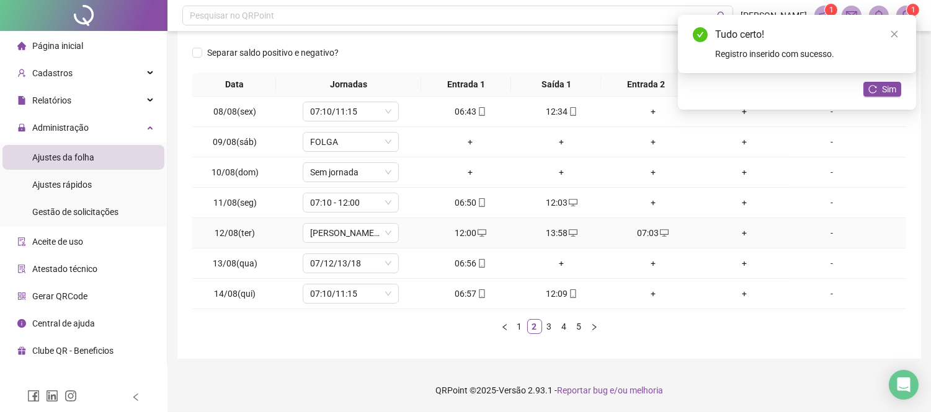
click at [736, 233] on div "+" at bounding box center [743, 233] width 81 height 14
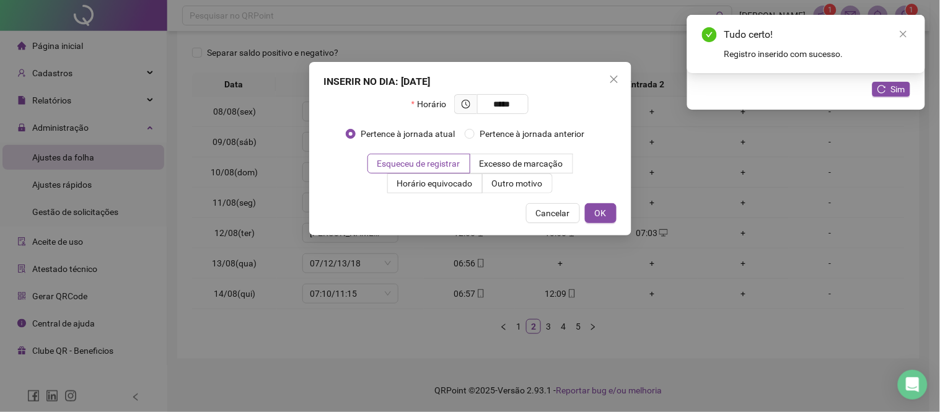
type input "*****"
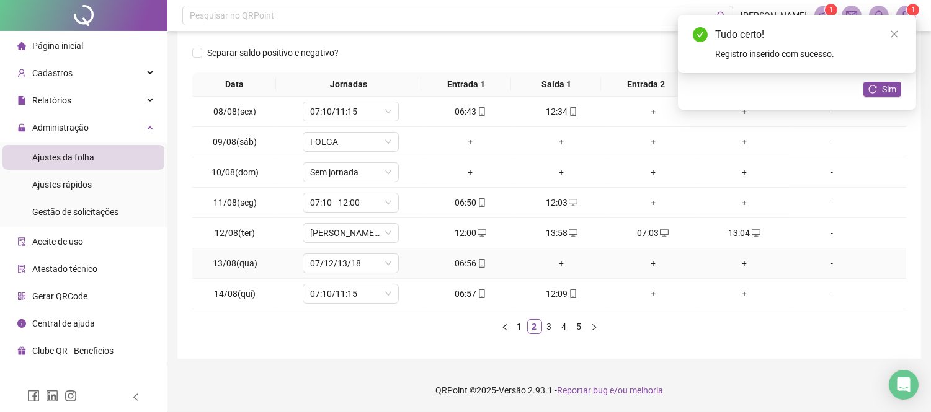
click at [559, 259] on div "+" at bounding box center [561, 264] width 81 height 14
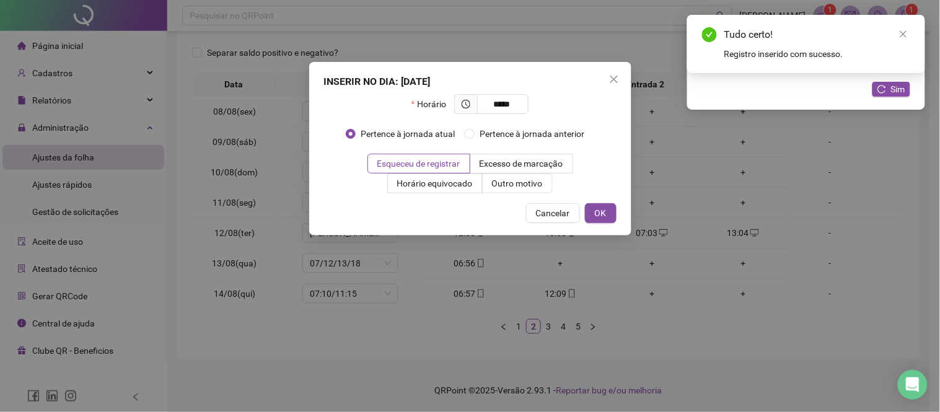
type input "*****"
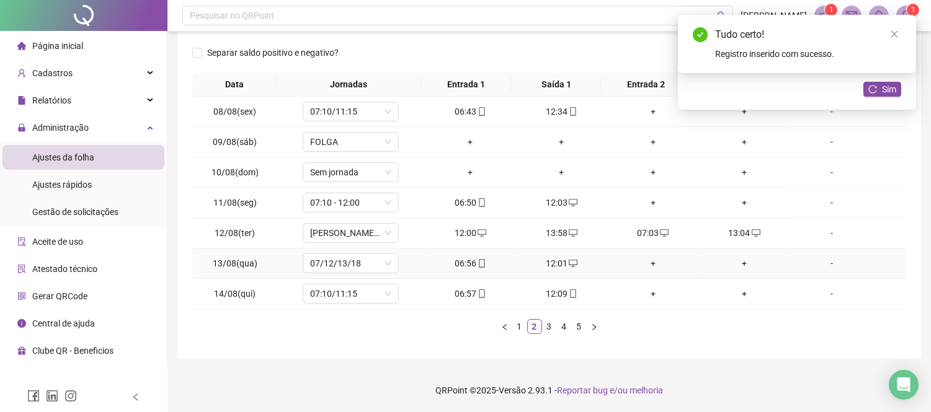
click at [646, 263] on div "+" at bounding box center [652, 264] width 81 height 14
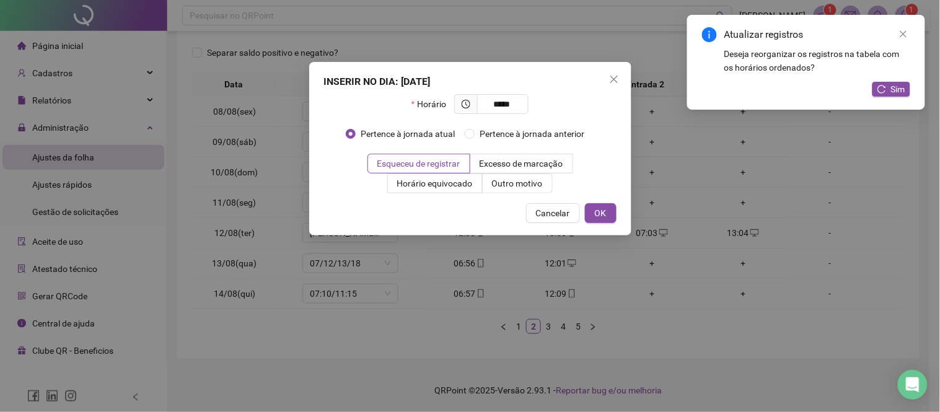
type input "*****"
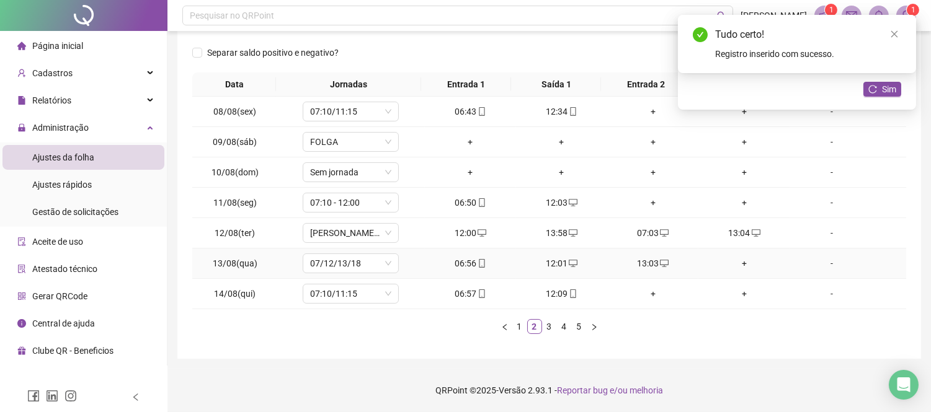
click at [738, 265] on div "+" at bounding box center [743, 264] width 81 height 14
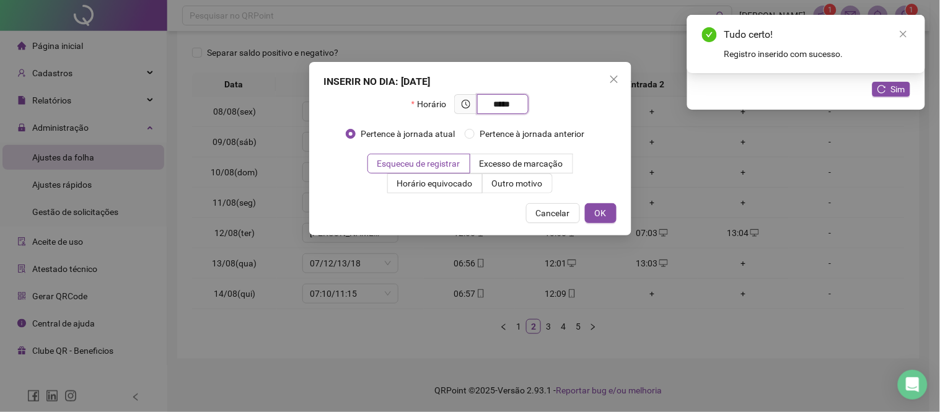
type input "*****"
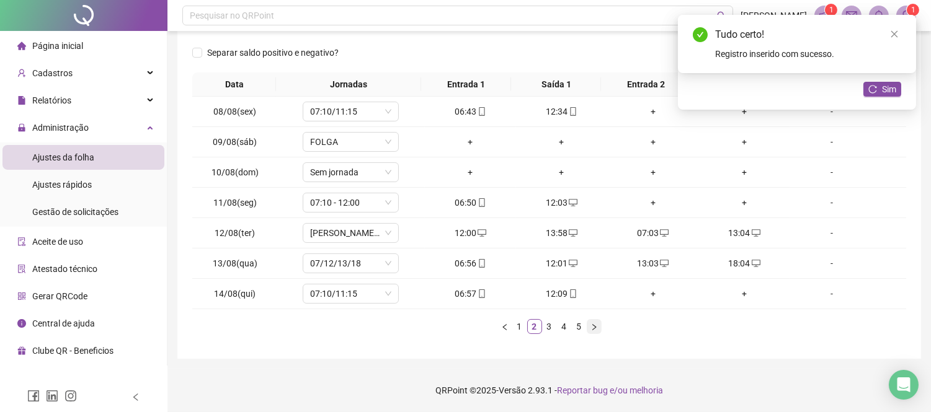
click at [590, 321] on button "button" at bounding box center [593, 326] width 15 height 15
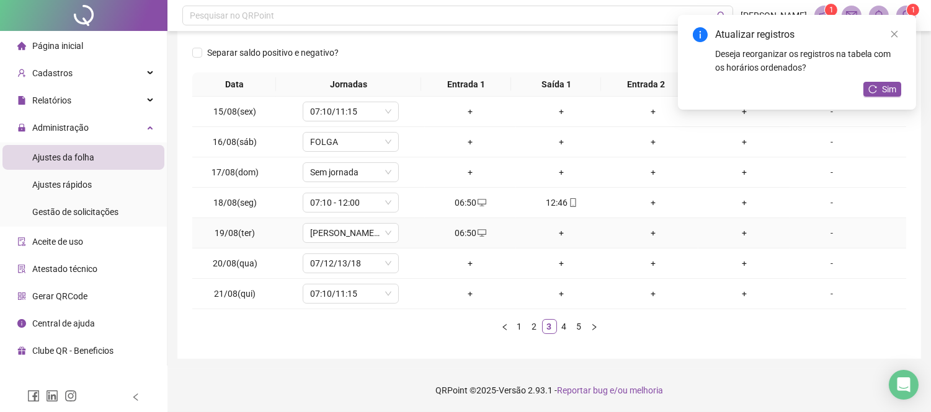
click at [559, 232] on div "+" at bounding box center [561, 233] width 81 height 14
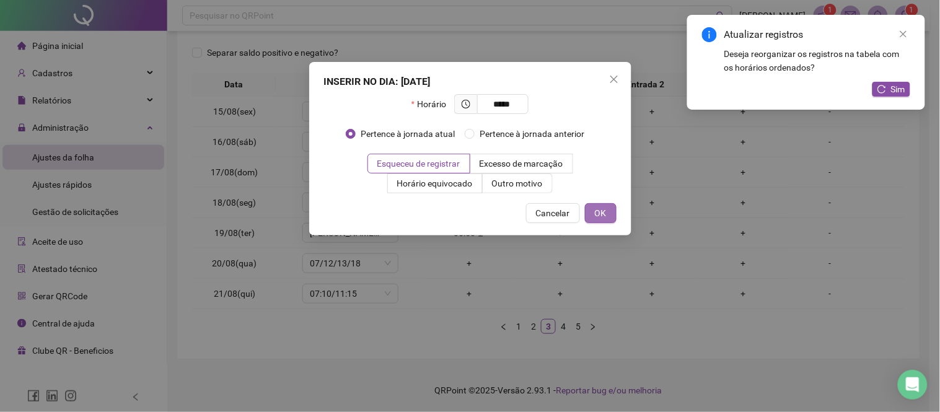
type input "*****"
click at [600, 219] on span "OK" at bounding box center [601, 213] width 12 height 14
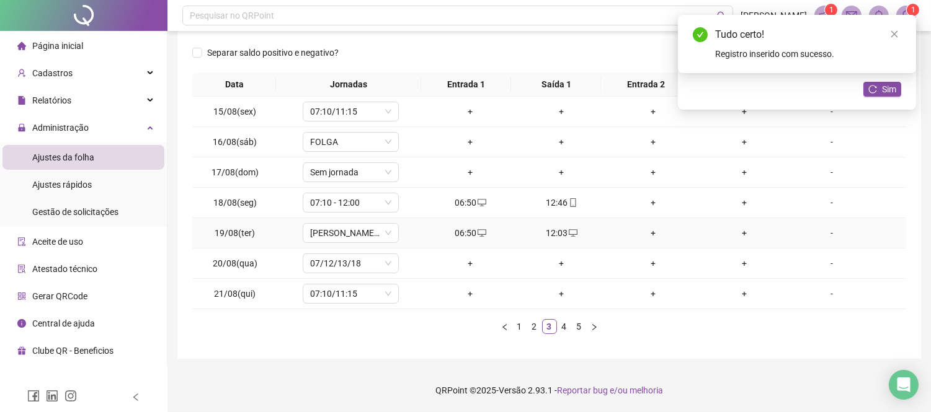
click at [645, 234] on div "+" at bounding box center [652, 233] width 81 height 14
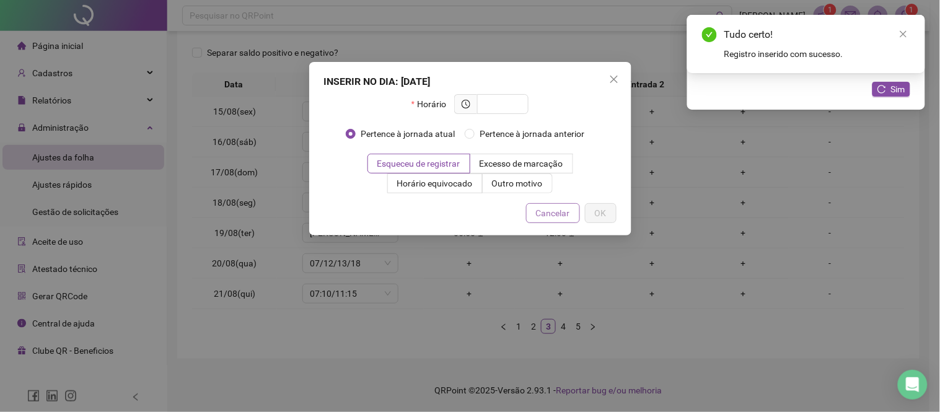
click at [547, 211] on span "Cancelar" at bounding box center [553, 213] width 34 height 14
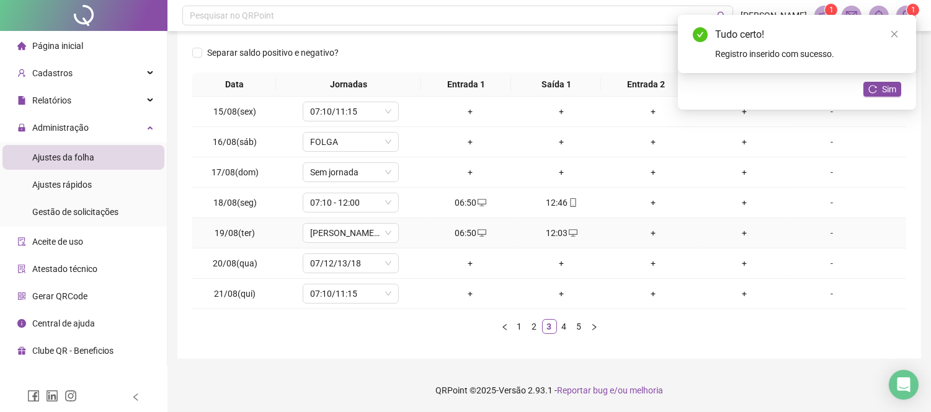
click at [554, 234] on div "12:03" at bounding box center [561, 233] width 81 height 14
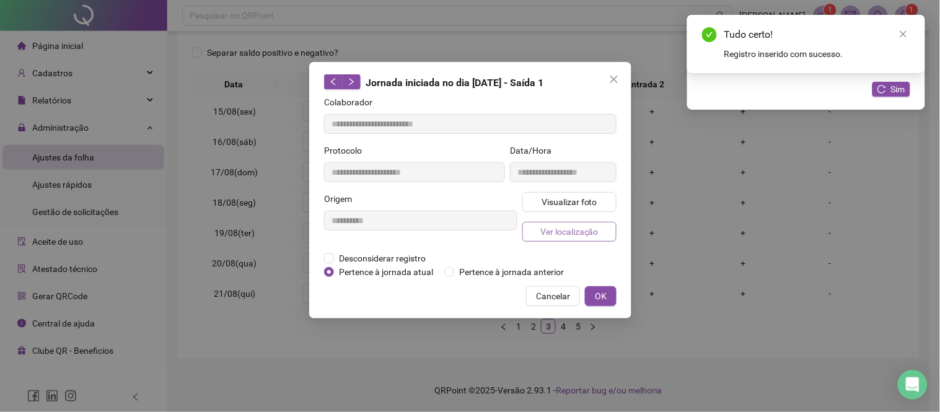
type input "**********"
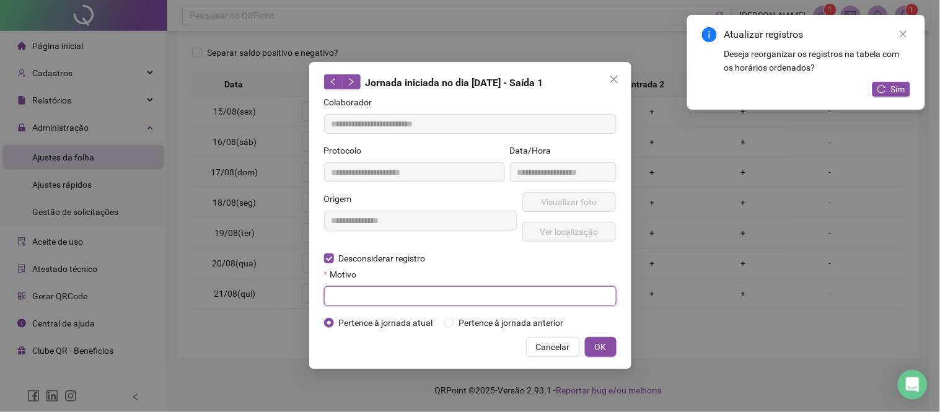
click at [375, 293] on input "text" at bounding box center [470, 296] width 293 height 20
type input "*"
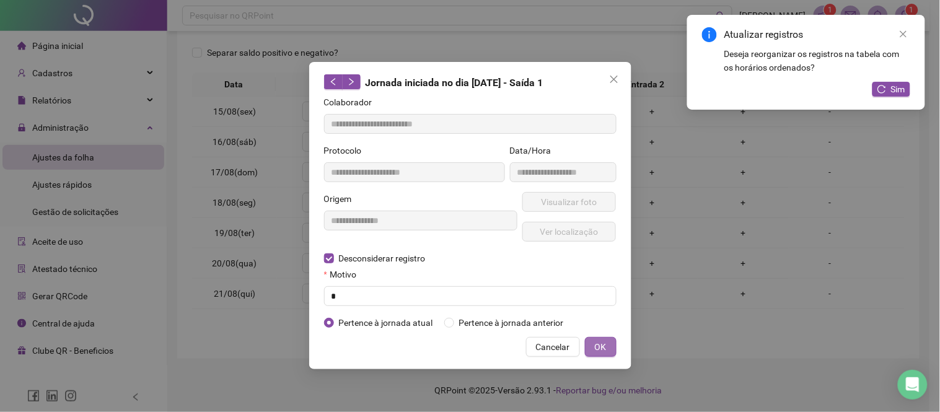
click at [596, 342] on span "OK" at bounding box center [601, 347] width 12 height 14
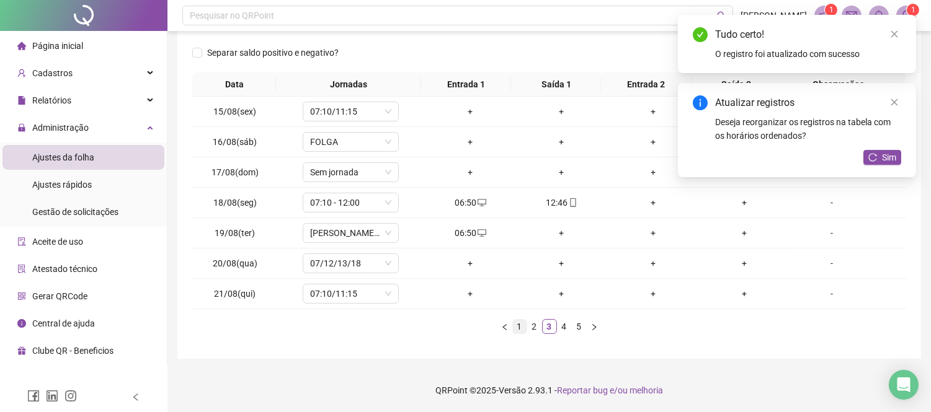
click at [513, 326] on link "1" at bounding box center [520, 327] width 14 height 14
click at [893, 35] on icon "close" at bounding box center [894, 34] width 7 height 7
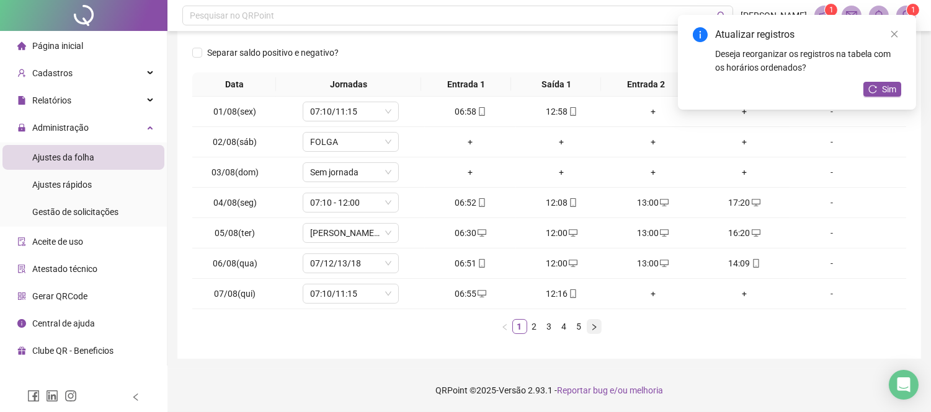
click at [595, 324] on icon "right" at bounding box center [593, 327] width 7 height 7
click at [595, 325] on icon "right" at bounding box center [593, 327] width 7 height 7
click at [593, 325] on icon "right" at bounding box center [593, 327] width 7 height 7
click at [732, 203] on div "17:05" at bounding box center [743, 203] width 81 height 14
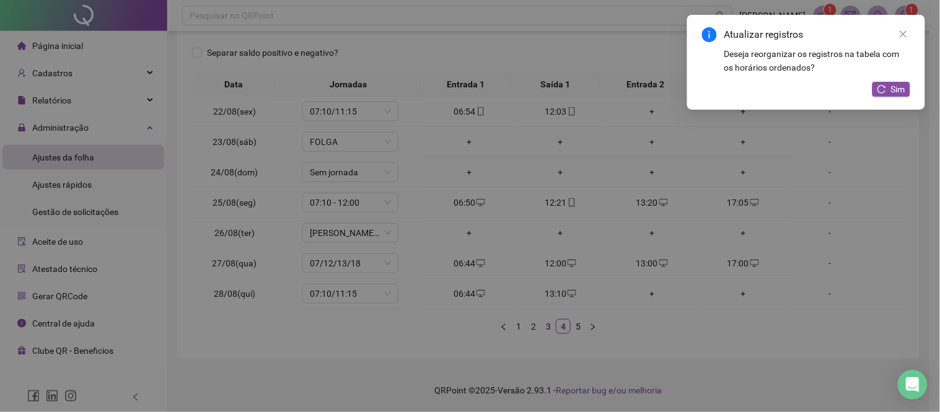
type input "**********"
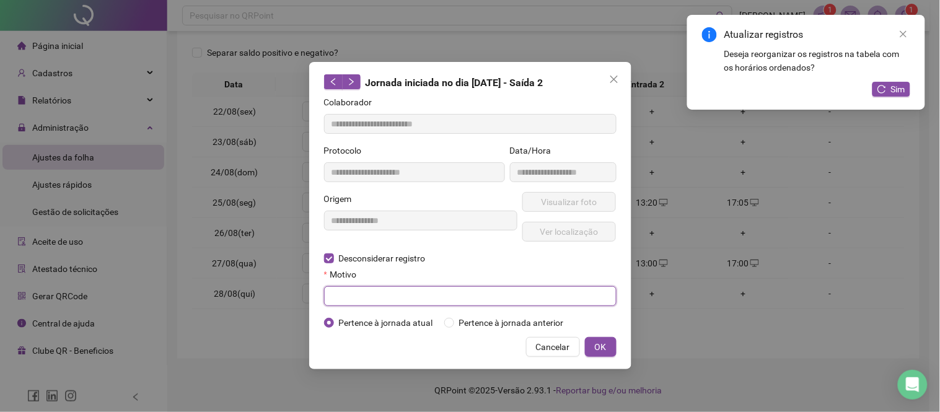
click at [405, 293] on input "text" at bounding box center [470, 296] width 293 height 20
type input "*"
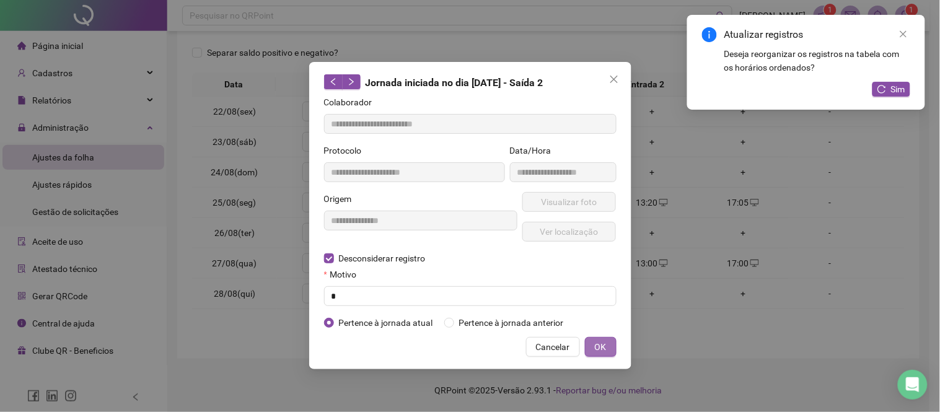
click at [597, 340] on button "OK" at bounding box center [601, 347] width 32 height 20
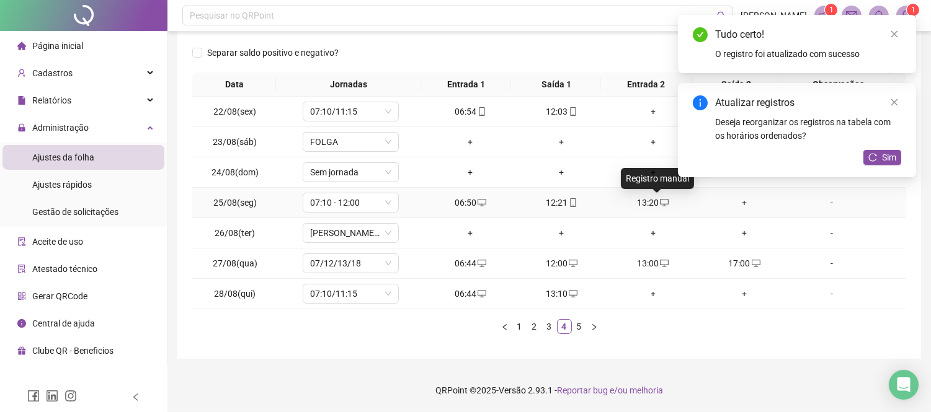
click at [660, 202] on icon "desktop" at bounding box center [664, 202] width 9 height 9
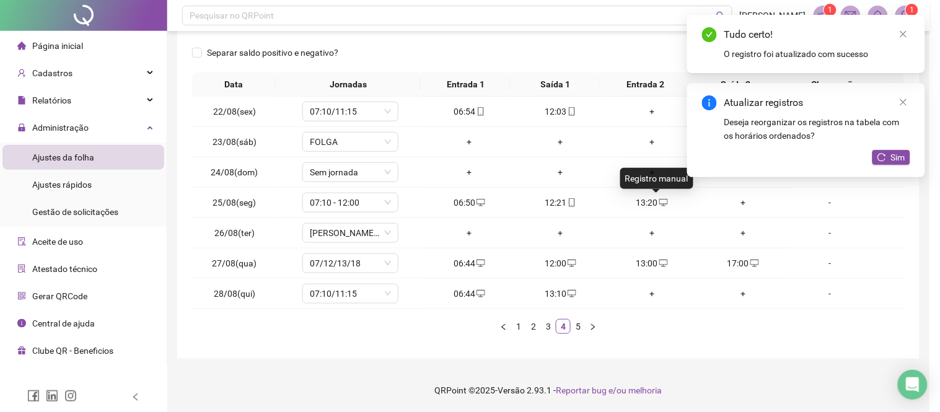
type input "**********"
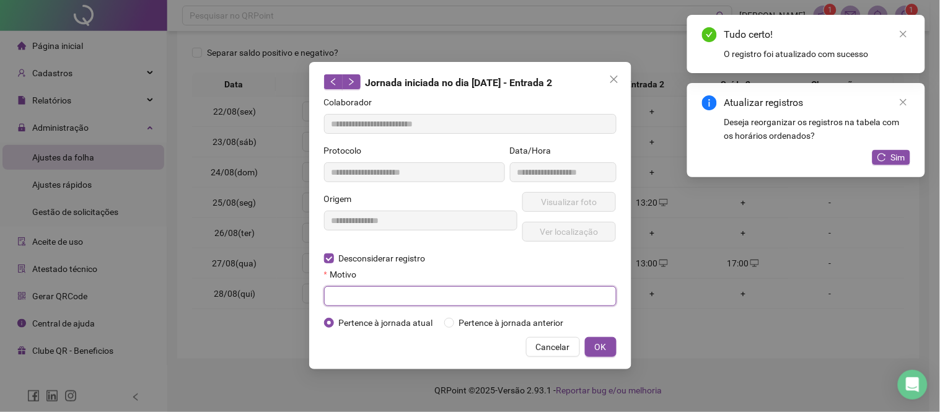
click at [387, 299] on input "text" at bounding box center [470, 296] width 293 height 20
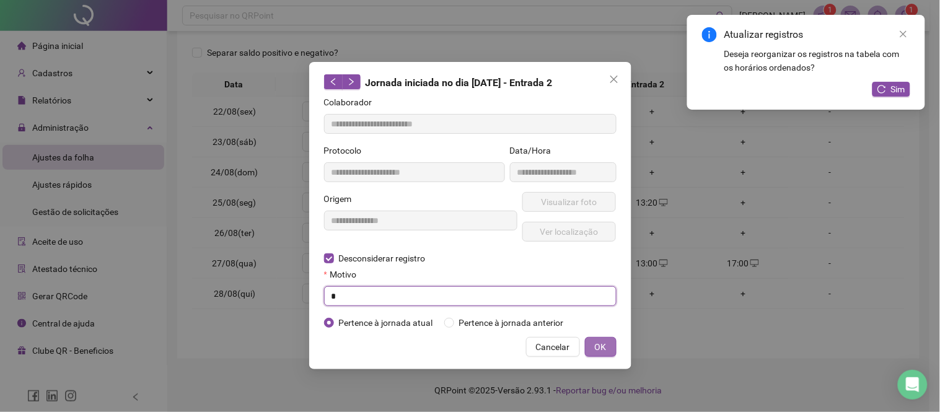
type input "*"
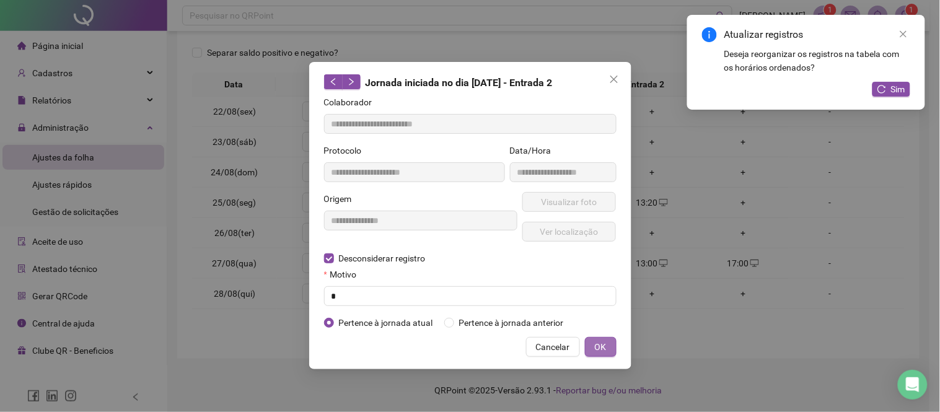
click at [614, 341] on button "OK" at bounding box center [601, 347] width 32 height 20
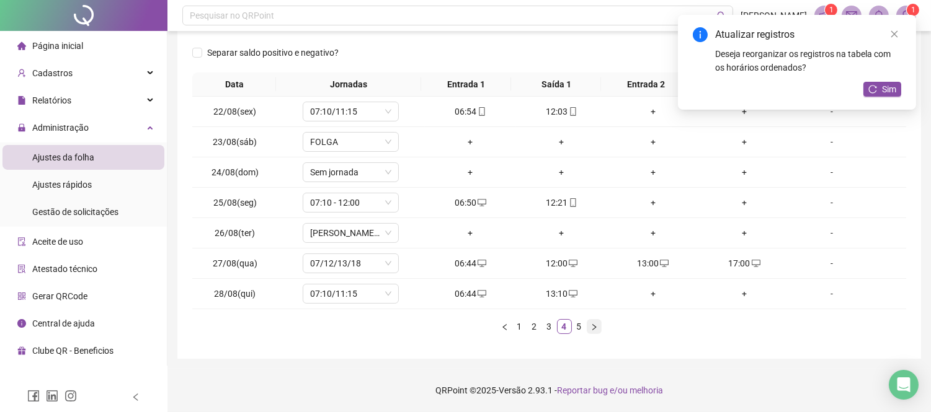
click at [593, 324] on icon "right" at bounding box center [593, 327] width 7 height 7
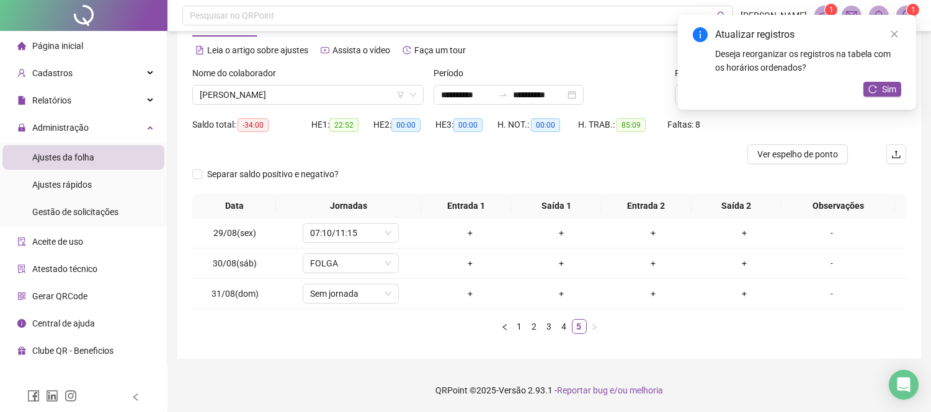
scroll to position [47, 0]
click at [283, 104] on div "[PERSON_NAME]" at bounding box center [307, 96] width 231 height 20
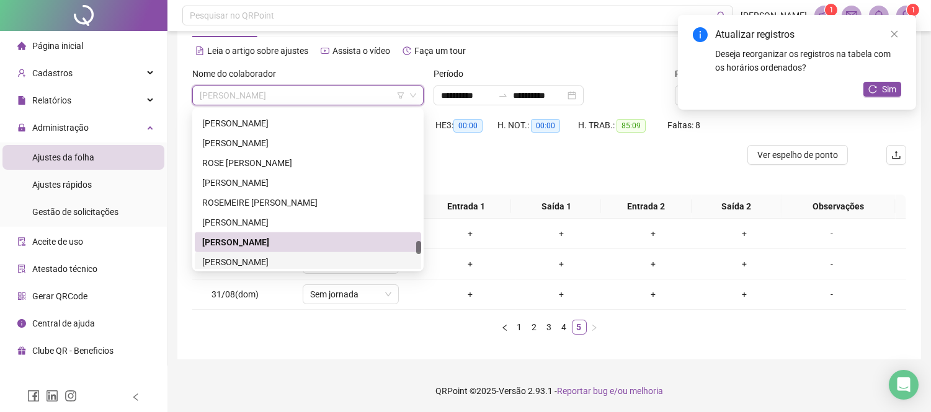
click at [291, 260] on div "[PERSON_NAME]" at bounding box center [307, 262] width 211 height 14
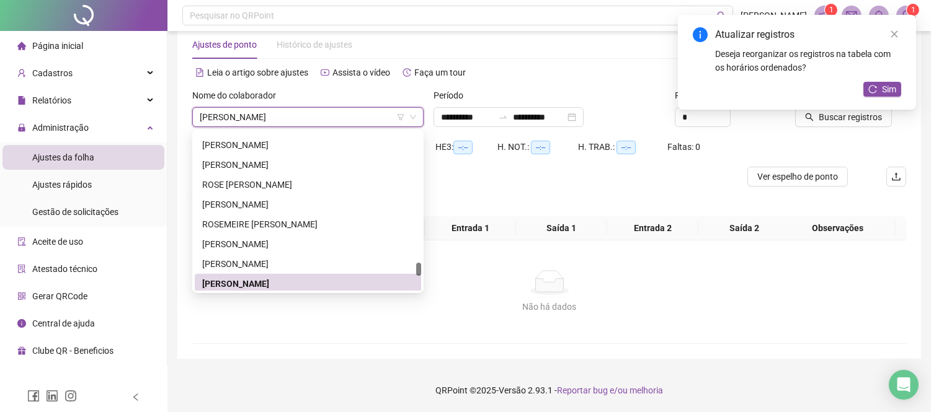
scroll to position [25, 0]
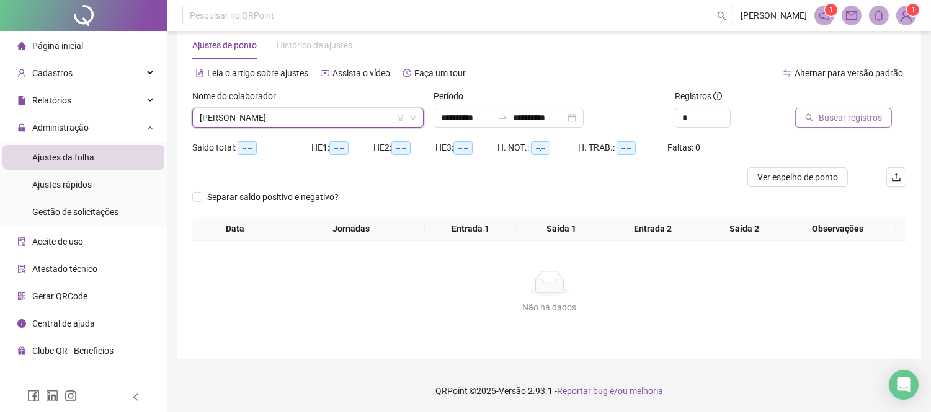
click at [822, 118] on span "Buscar registros" at bounding box center [849, 118] width 63 height 14
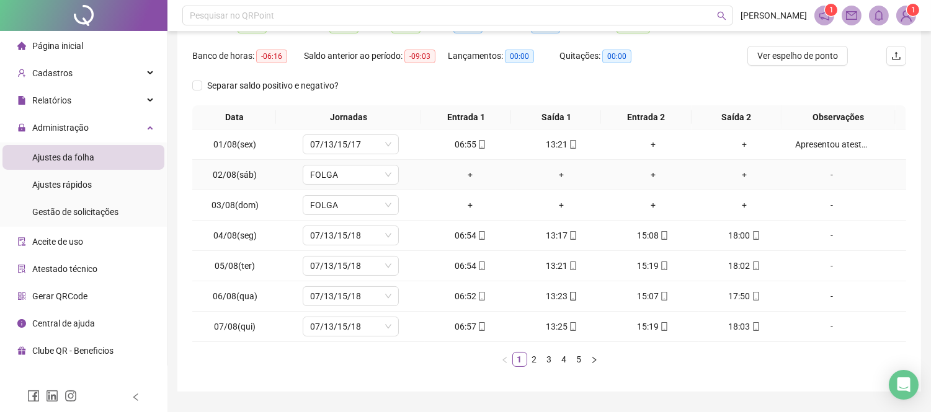
scroll to position [179, 0]
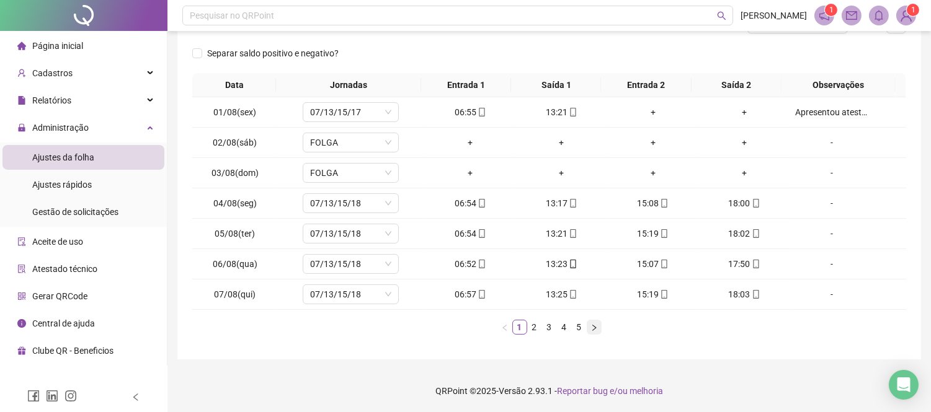
click at [596, 327] on icon "right" at bounding box center [593, 327] width 7 height 7
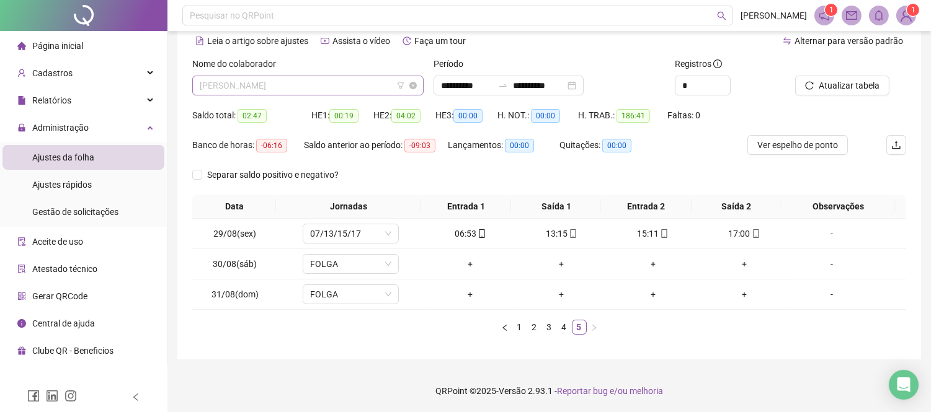
click at [339, 91] on span "[PERSON_NAME]" at bounding box center [308, 85] width 216 height 19
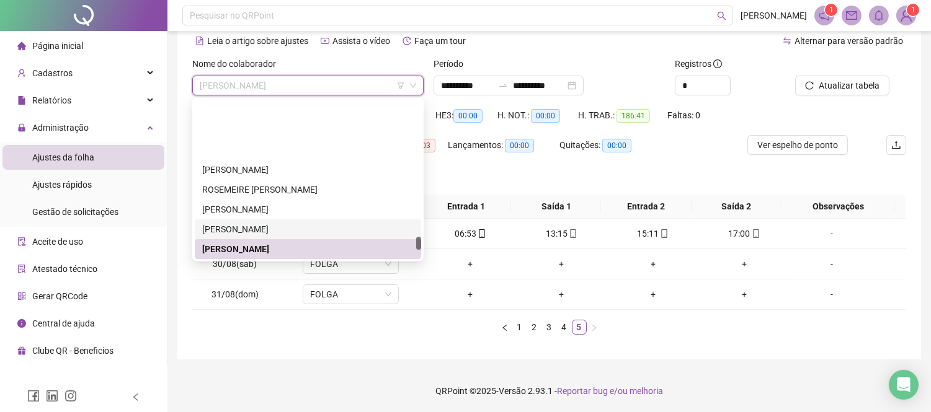
scroll to position [1725, 0]
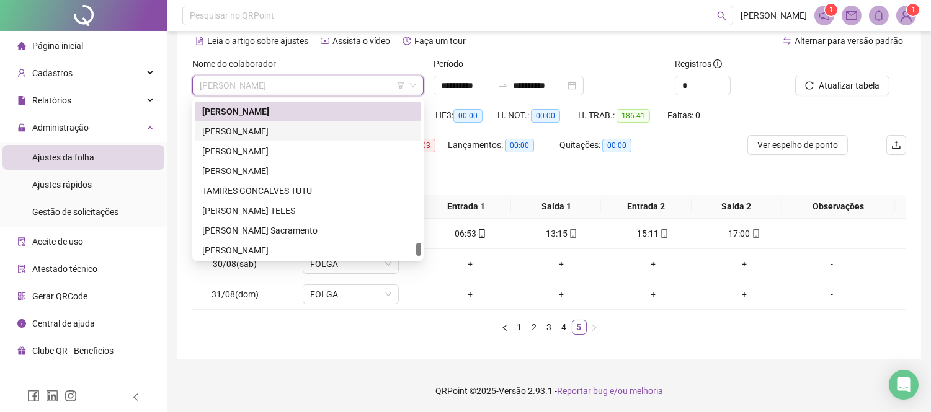
click at [278, 133] on div "[PERSON_NAME]" at bounding box center [307, 132] width 211 height 14
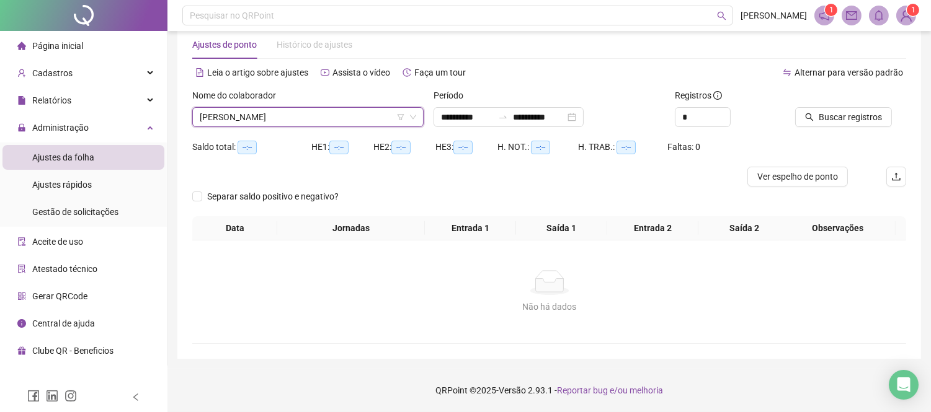
scroll to position [25, 0]
click at [826, 120] on span "Buscar registros" at bounding box center [849, 118] width 63 height 14
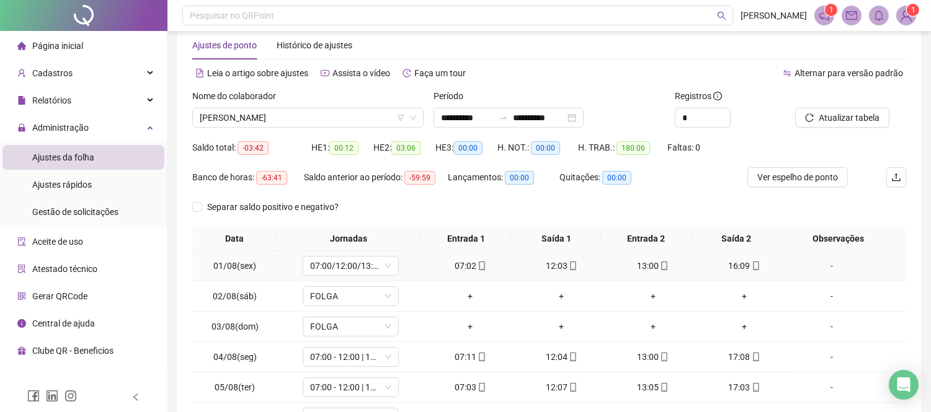
scroll to position [179, 0]
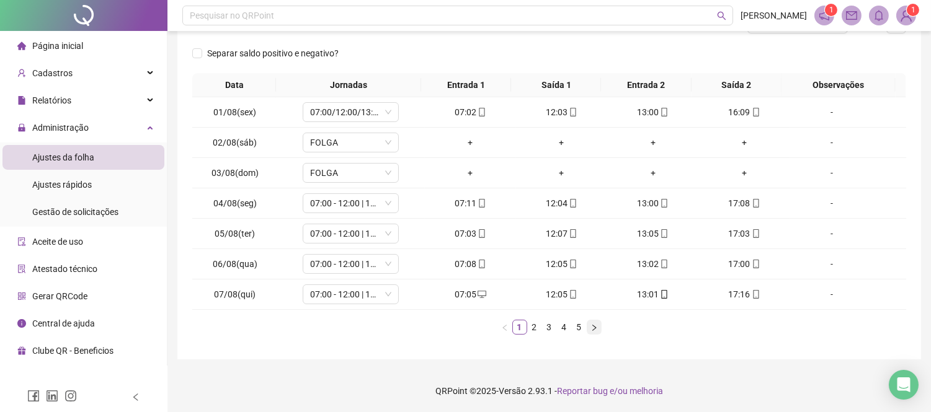
click at [594, 326] on icon "right" at bounding box center [593, 327] width 7 height 7
click at [736, 110] on div "+" at bounding box center [743, 112] width 81 height 14
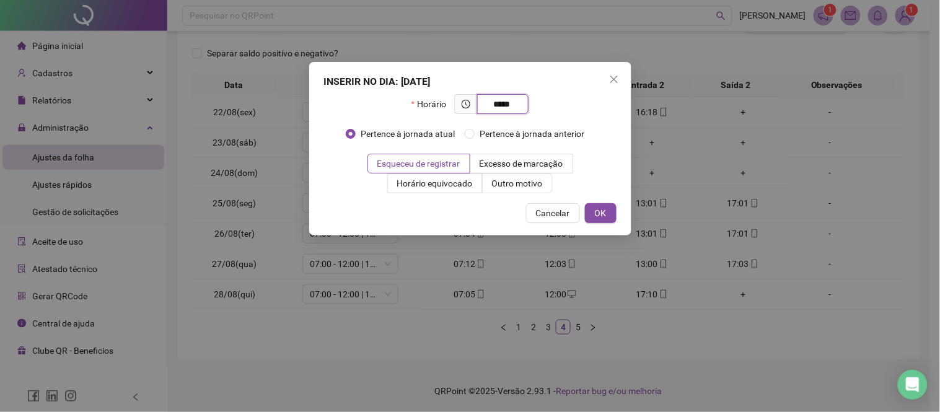
type input "*****"
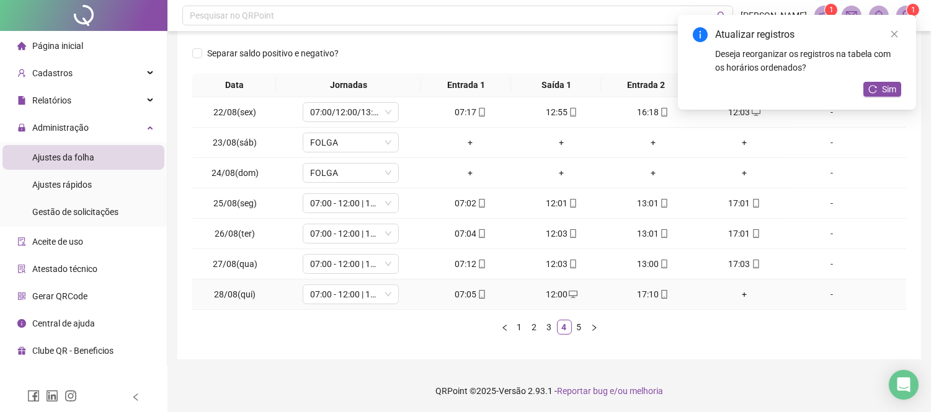
click at [740, 298] on div "+" at bounding box center [743, 295] width 81 height 14
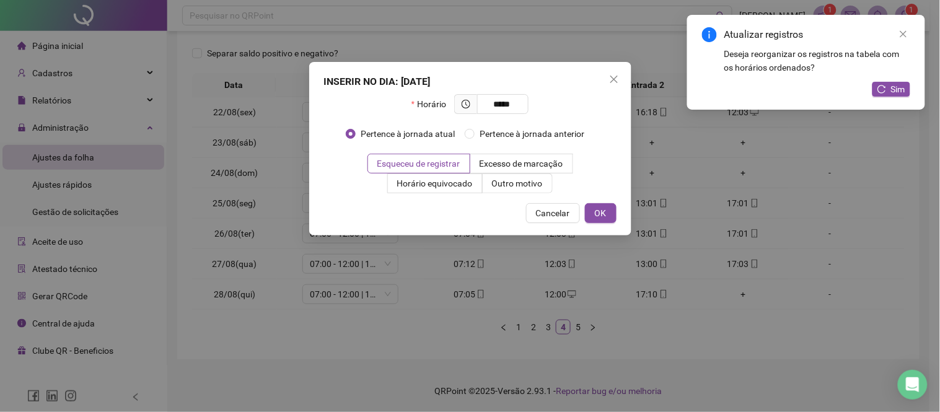
type input "*****"
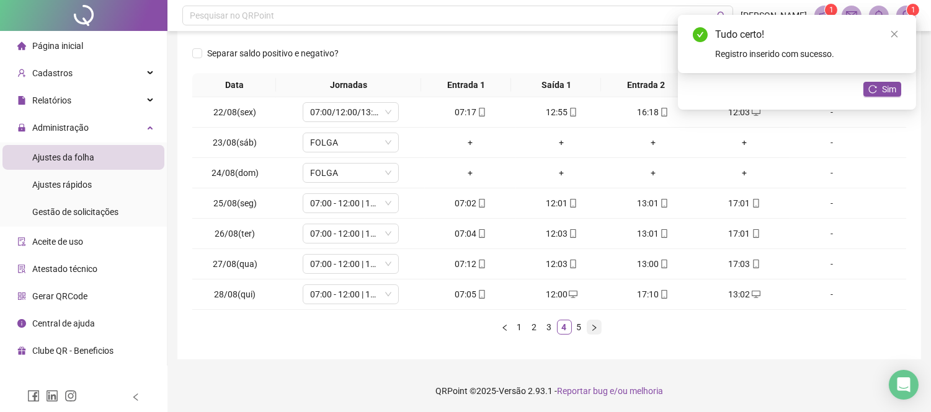
click at [600, 326] on button "button" at bounding box center [593, 327] width 15 height 15
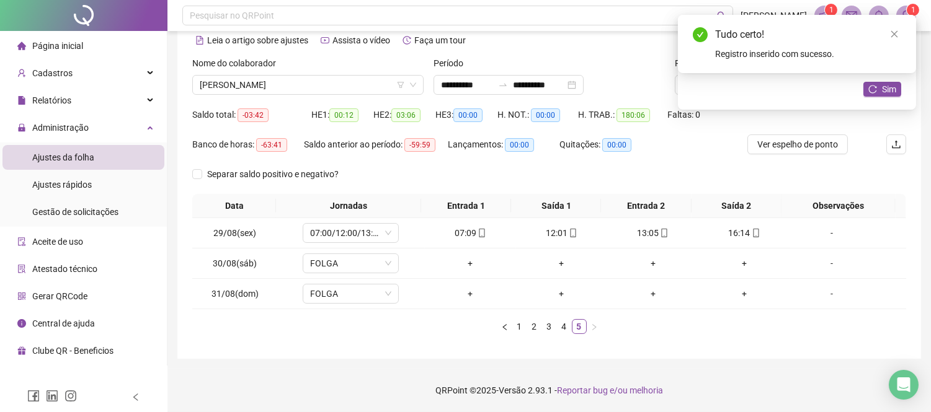
scroll to position [57, 0]
click at [319, 85] on span "[PERSON_NAME]" at bounding box center [308, 85] width 216 height 19
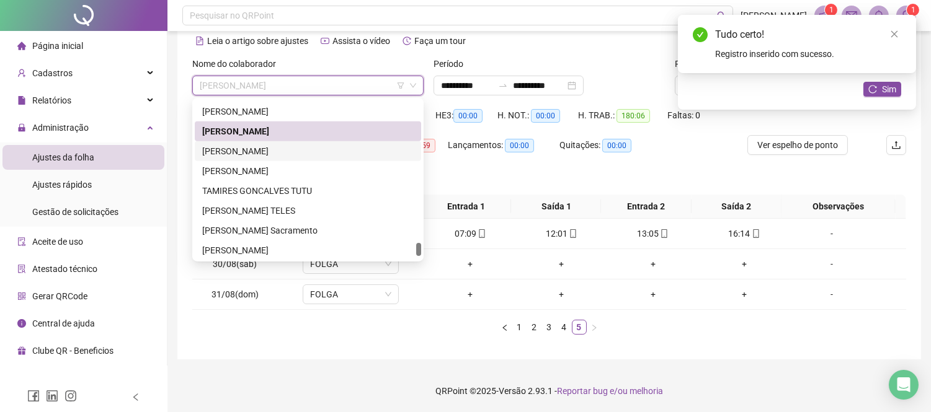
click at [306, 154] on div "[PERSON_NAME]" at bounding box center [307, 151] width 211 height 14
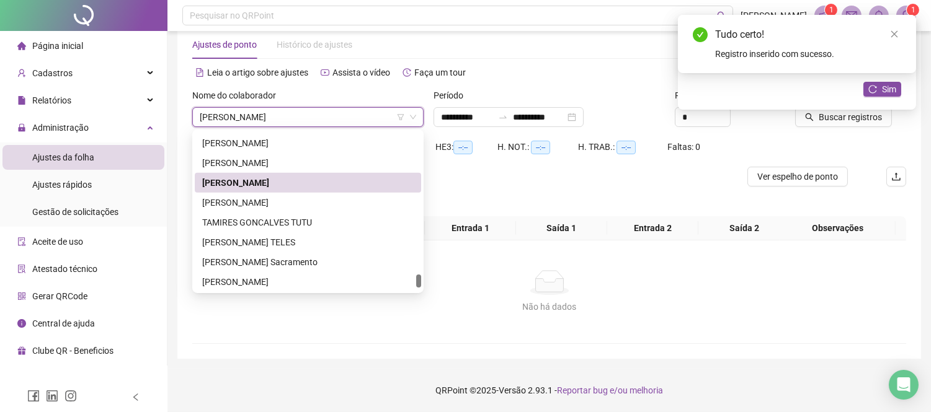
scroll to position [25, 0]
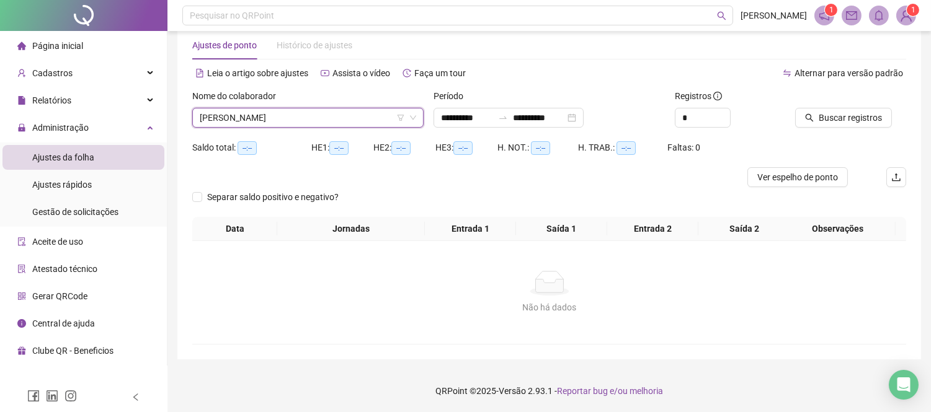
click at [277, 105] on div "Nome do colaborador" at bounding box center [307, 98] width 231 height 19
click at [279, 112] on span "[PERSON_NAME]" at bounding box center [308, 117] width 216 height 19
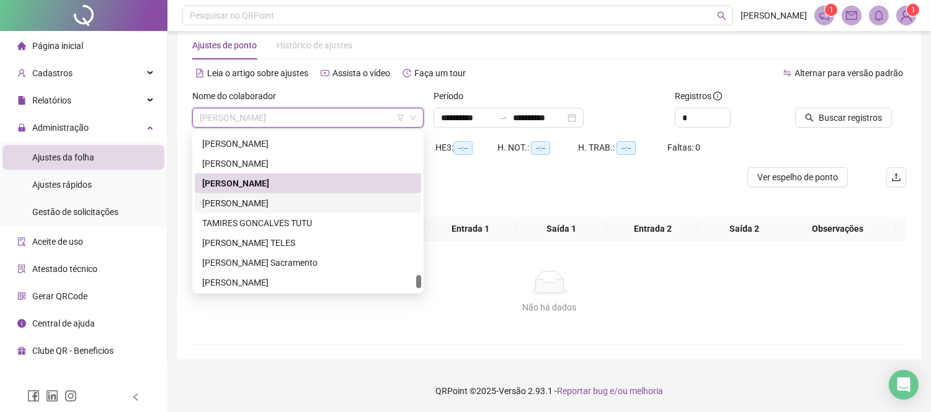
click at [286, 200] on div "[PERSON_NAME]" at bounding box center [307, 204] width 211 height 14
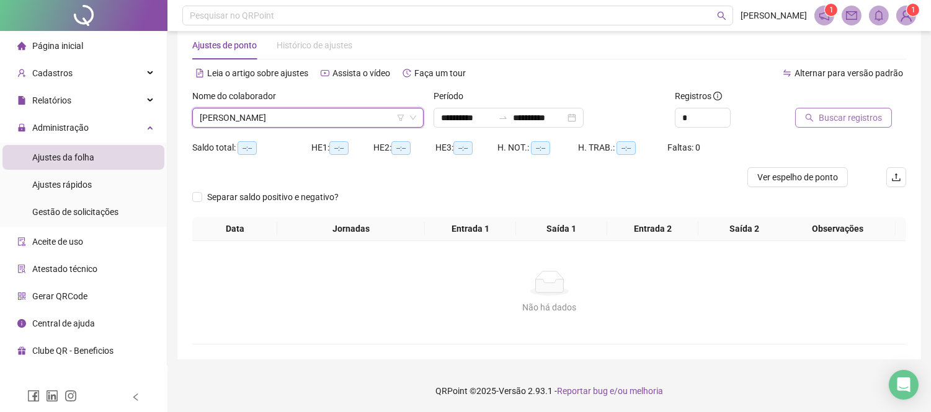
click at [838, 120] on span "Buscar registros" at bounding box center [849, 118] width 63 height 14
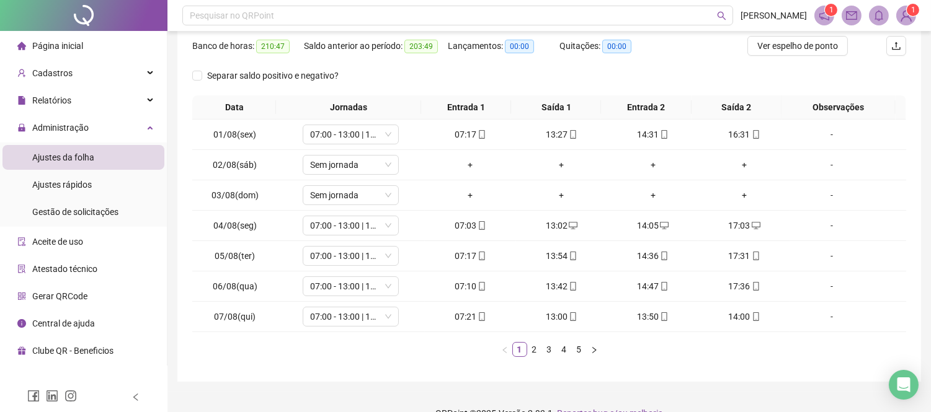
scroll to position [179, 0]
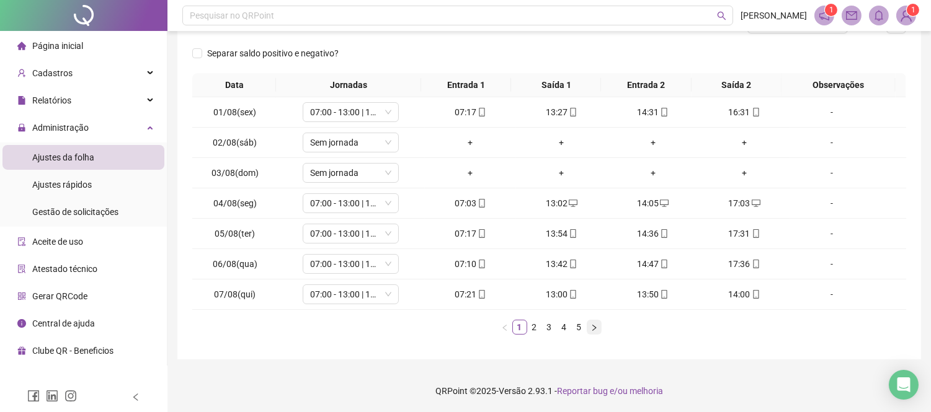
click at [595, 325] on icon "right" at bounding box center [593, 327] width 7 height 7
click at [734, 294] on div "+" at bounding box center [743, 295] width 81 height 14
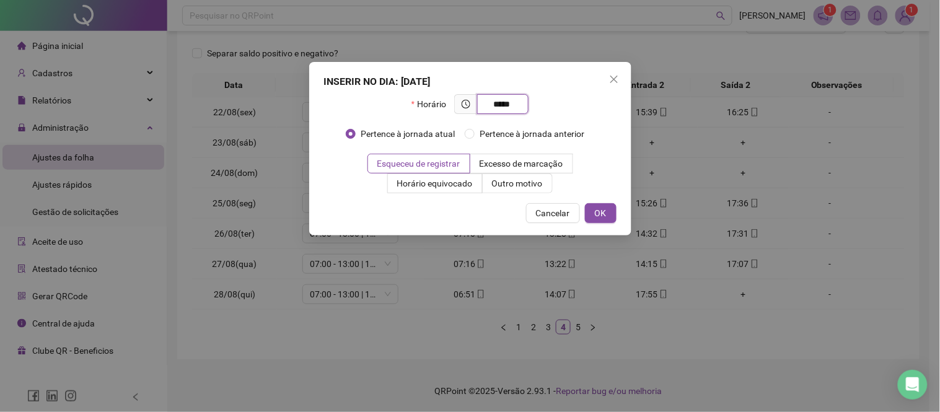
type input "*****"
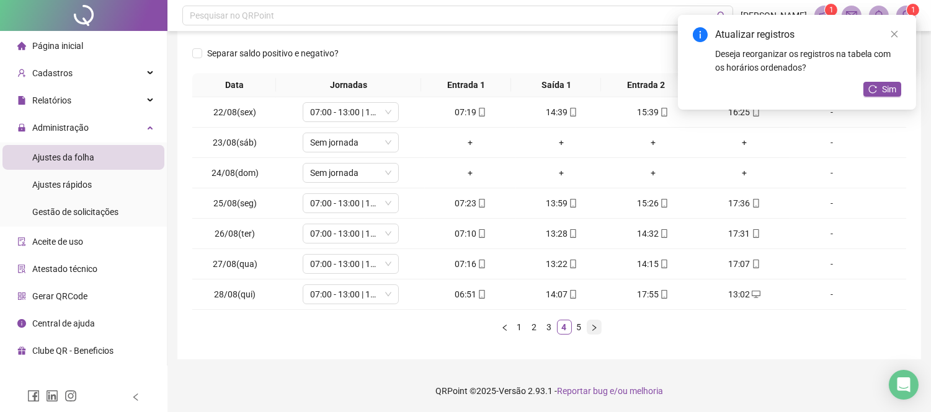
click at [593, 329] on icon "right" at bounding box center [593, 327] width 7 height 7
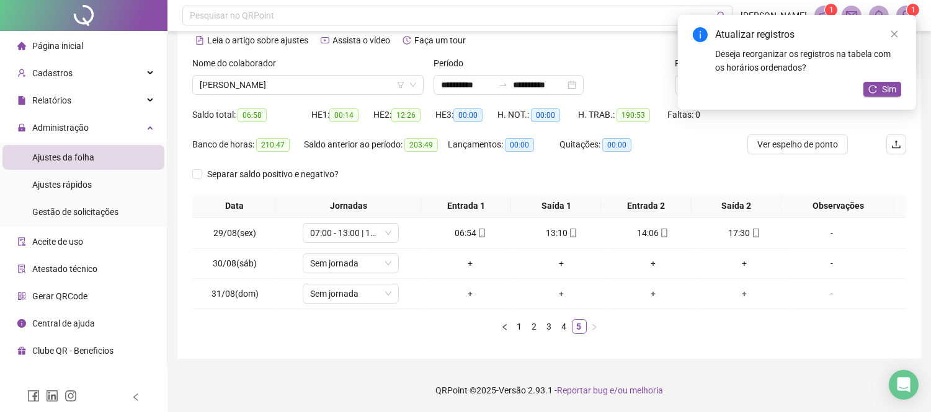
scroll to position [57, 0]
click at [316, 82] on span "[PERSON_NAME]" at bounding box center [308, 85] width 216 height 19
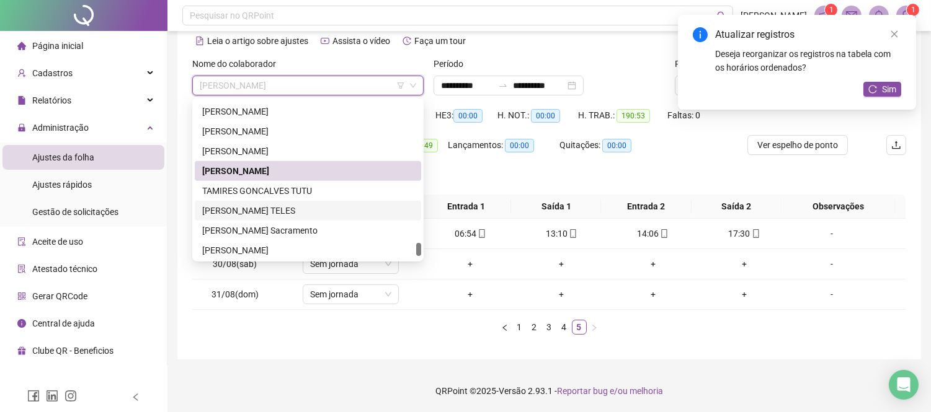
click at [302, 208] on div "[PERSON_NAME] TELES" at bounding box center [307, 211] width 211 height 14
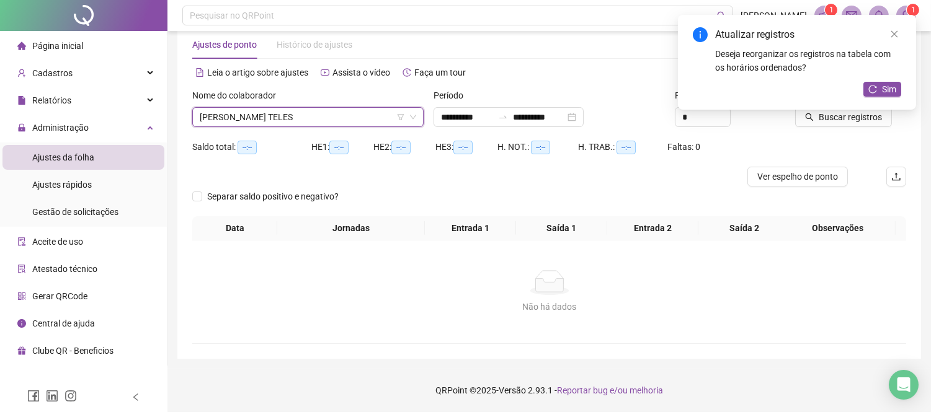
scroll to position [25, 0]
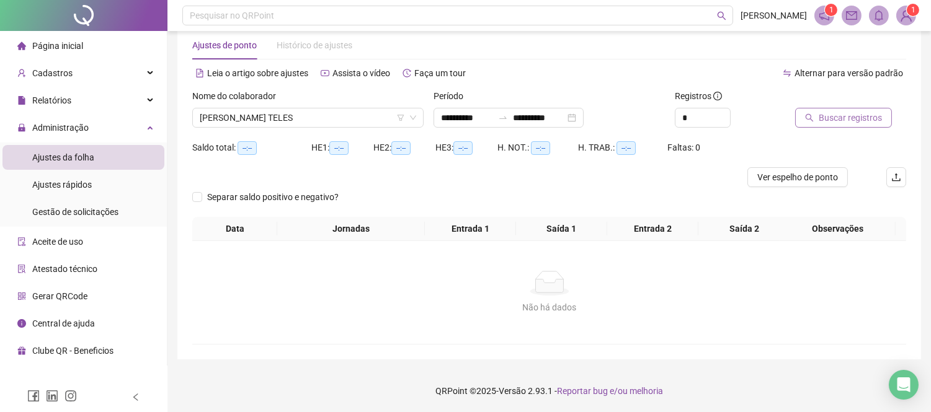
click at [857, 119] on span "Buscar registros" at bounding box center [849, 118] width 63 height 14
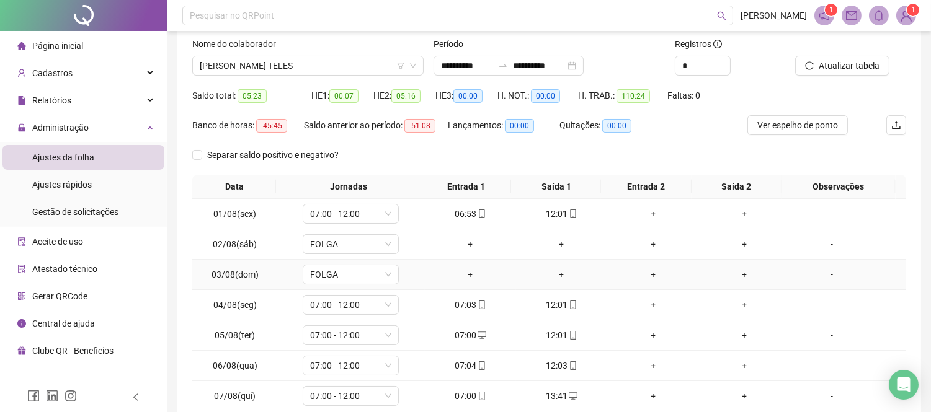
scroll to position [179, 0]
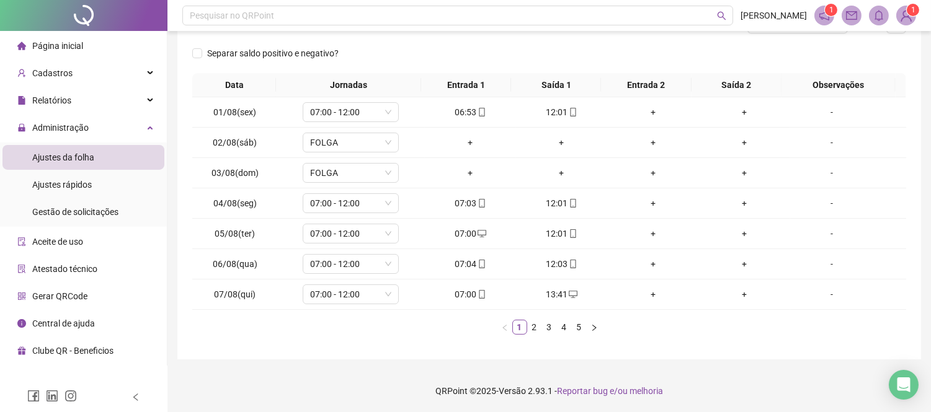
click at [601, 326] on ul "1 2 3 4 5" at bounding box center [549, 327] width 714 height 15
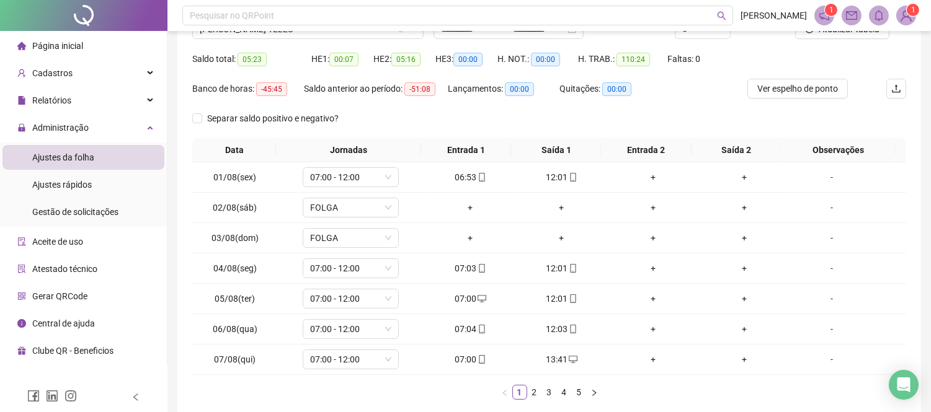
scroll to position [41, 0]
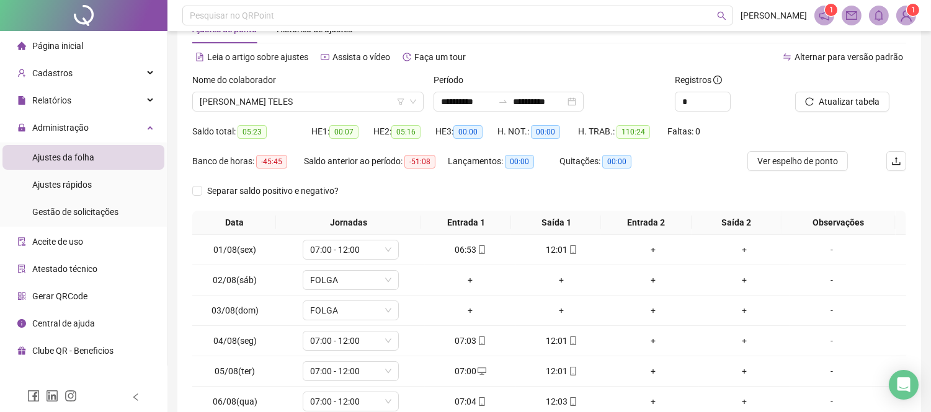
click at [312, 90] on div "Nome do colaborador" at bounding box center [307, 82] width 231 height 19
click at [312, 107] on span "[PERSON_NAME] TELES" at bounding box center [308, 101] width 216 height 19
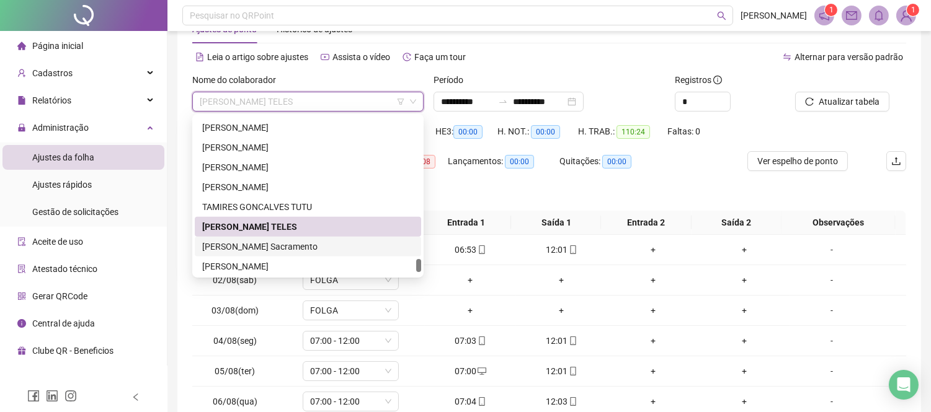
scroll to position [1765, 0]
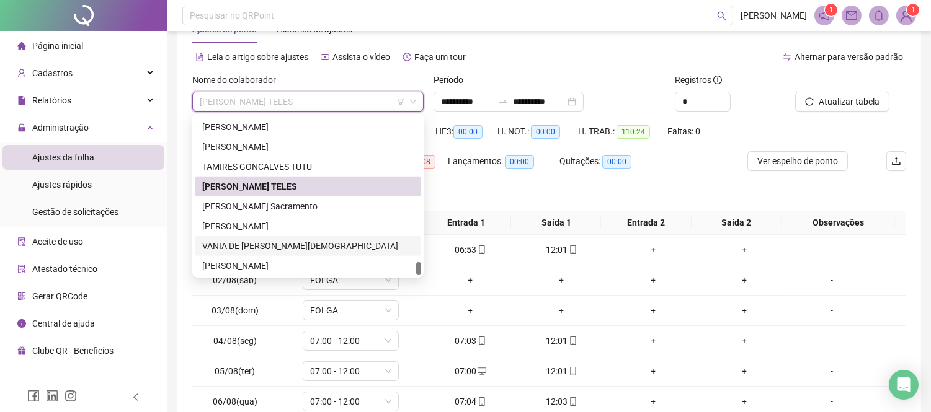
click at [309, 239] on div "VANIA DE [PERSON_NAME][DEMOGRAPHIC_DATA]" at bounding box center [307, 246] width 211 height 14
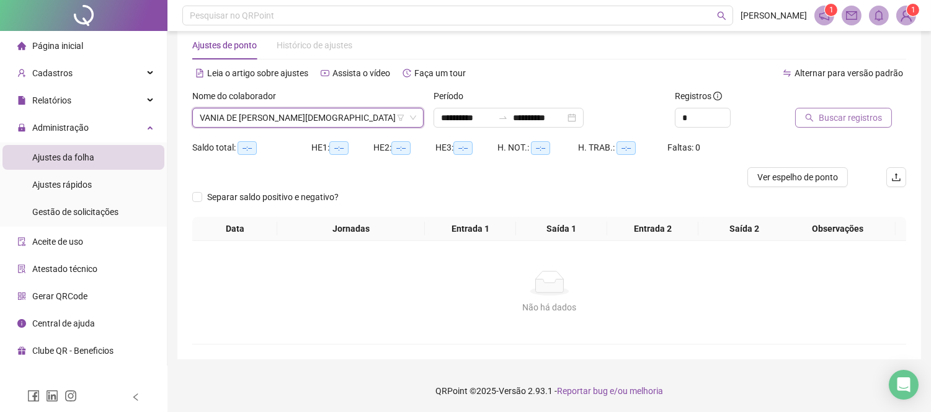
click at [832, 120] on span "Buscar registros" at bounding box center [849, 118] width 63 height 14
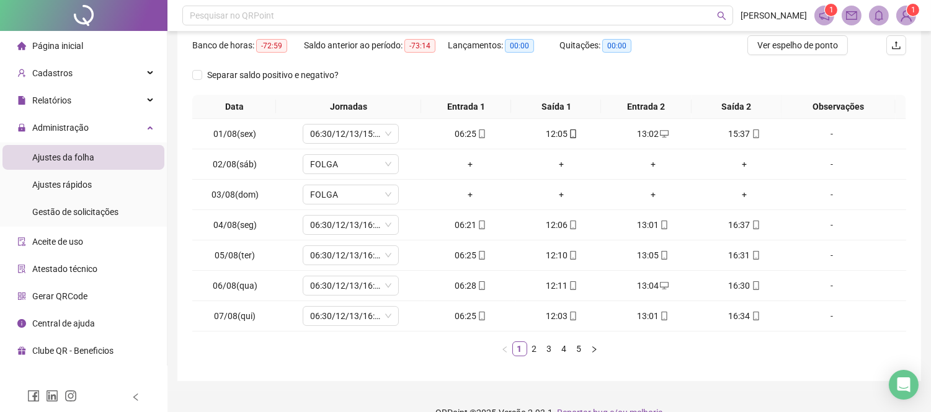
scroll to position [162, 0]
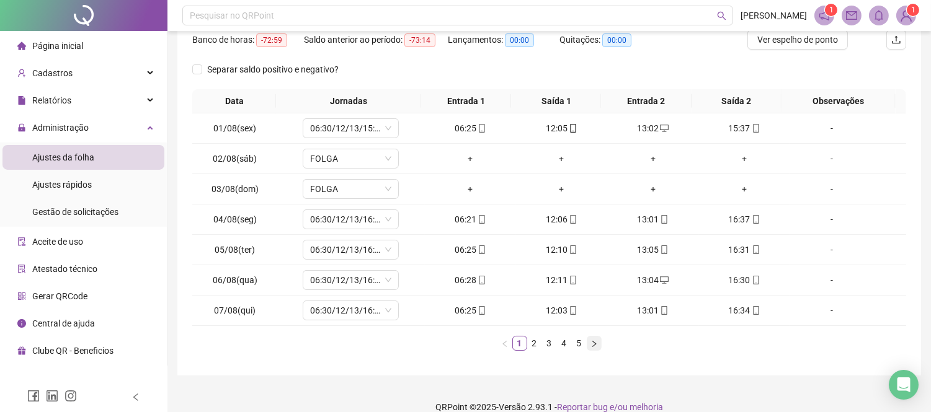
click at [591, 347] on icon "right" at bounding box center [593, 343] width 7 height 7
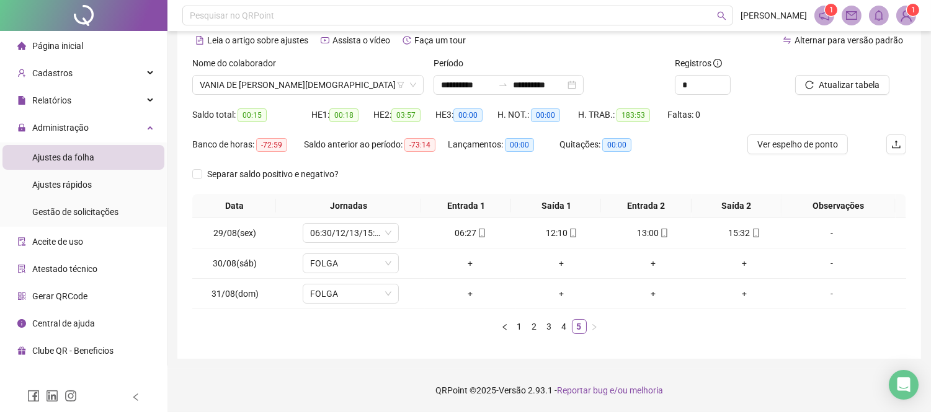
scroll to position [57, 0]
click at [338, 87] on span "VANIA DE [PERSON_NAME][DEMOGRAPHIC_DATA]" at bounding box center [308, 85] width 216 height 19
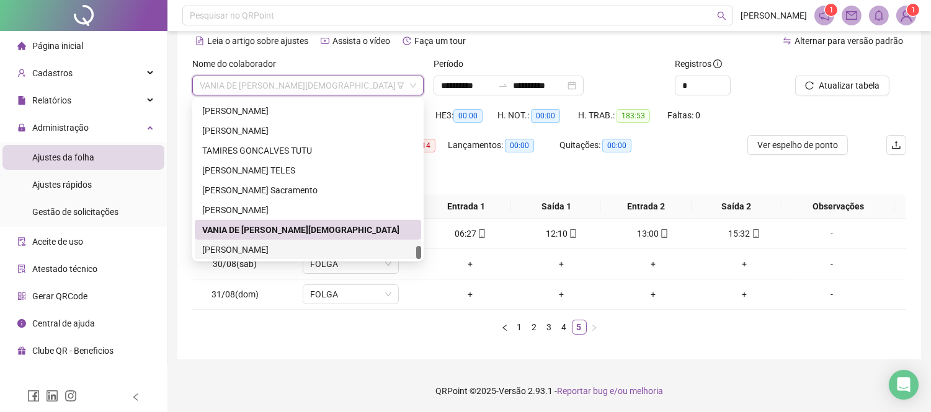
click at [317, 243] on div "[PERSON_NAME]" at bounding box center [307, 250] width 211 height 14
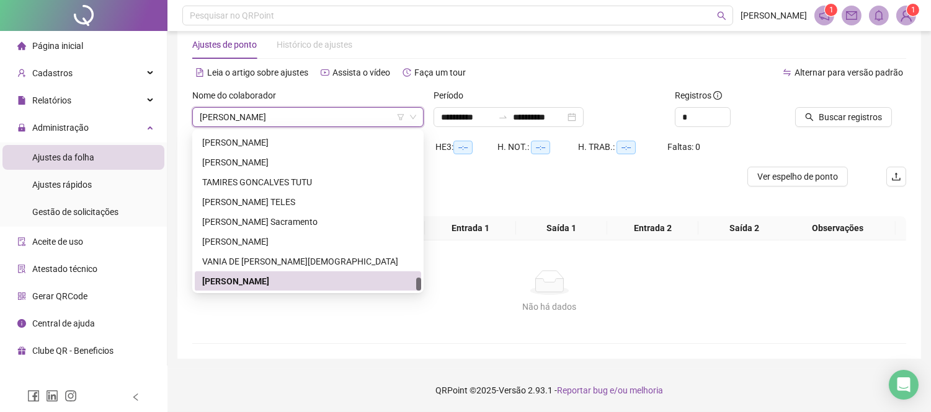
scroll to position [25, 0]
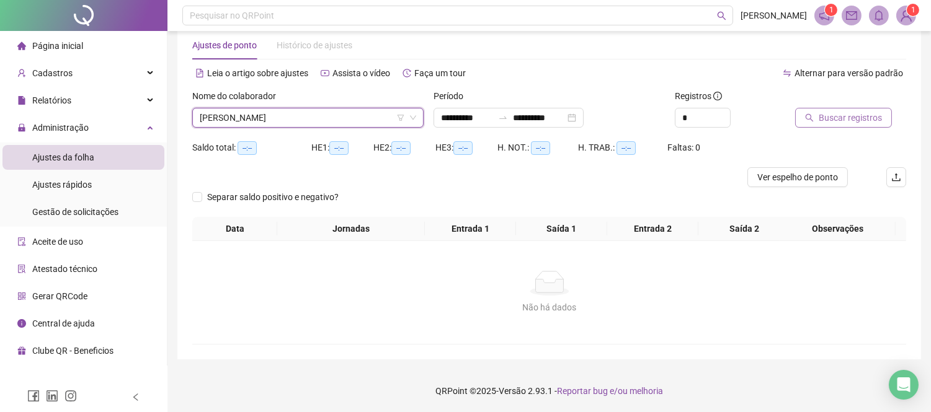
click at [862, 118] on span "Buscar registros" at bounding box center [849, 118] width 63 height 14
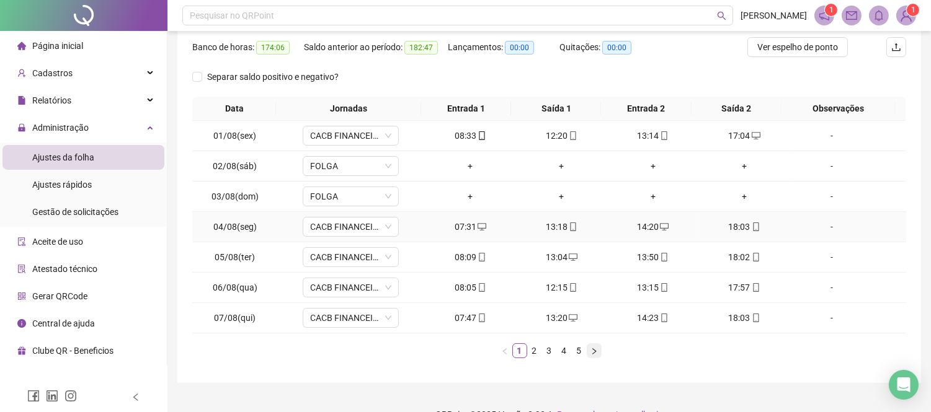
scroll to position [179, 0]
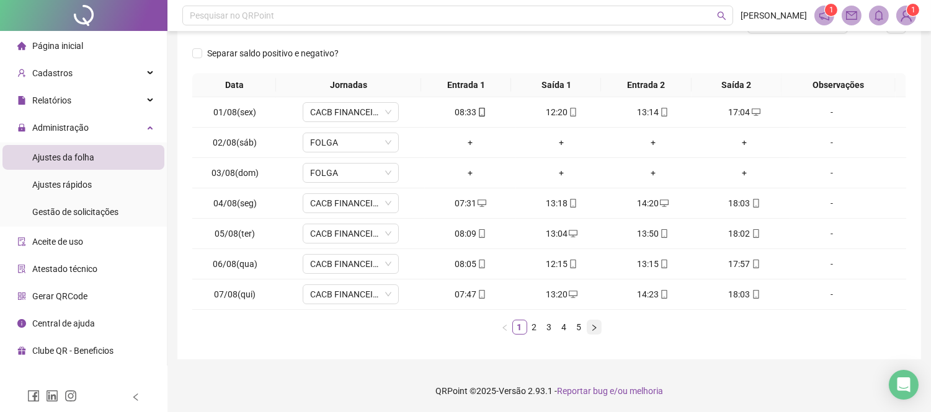
click at [594, 329] on icon "right" at bounding box center [594, 327] width 4 height 6
click at [595, 329] on icon "right" at bounding box center [594, 327] width 4 height 6
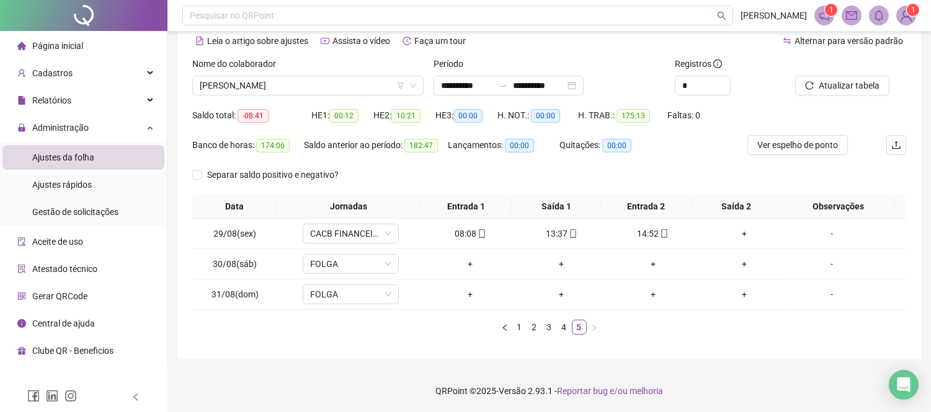
click at [319, 86] on span "[PERSON_NAME]" at bounding box center [308, 85] width 216 height 19
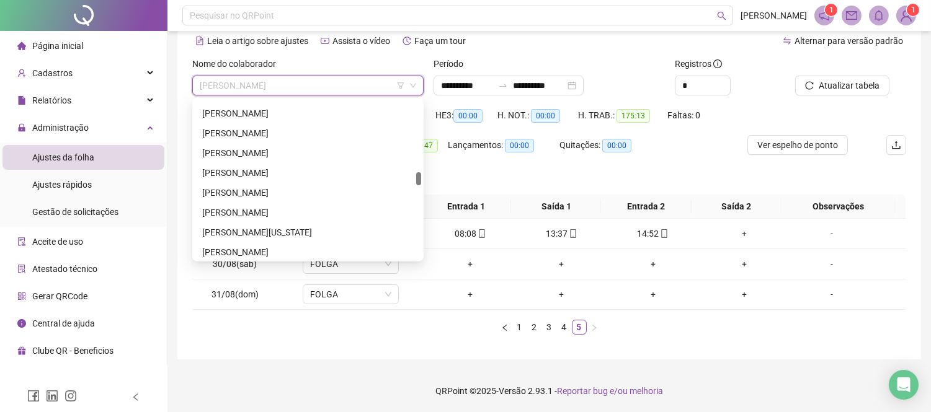
scroll to position [801, 0]
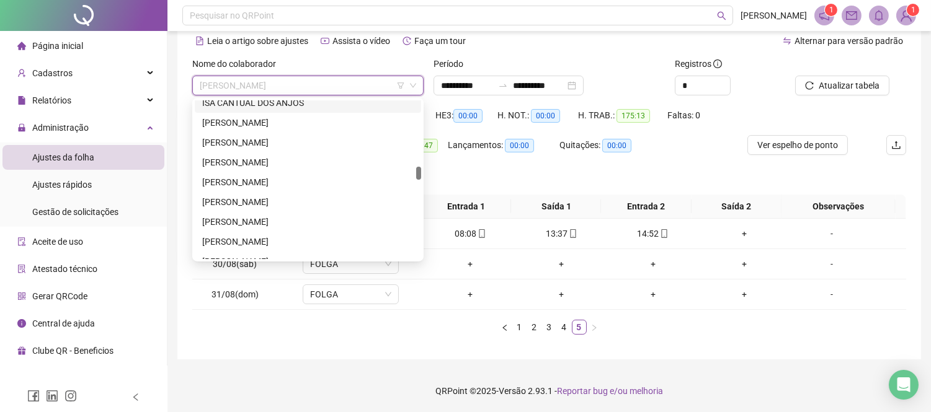
click at [289, 104] on div "ISA CANTUAL DOS ANJOS" at bounding box center [307, 103] width 211 height 14
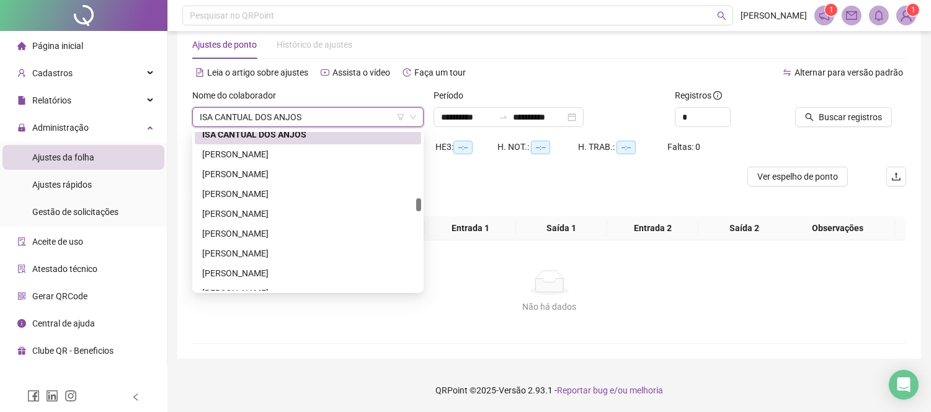
scroll to position [25, 0]
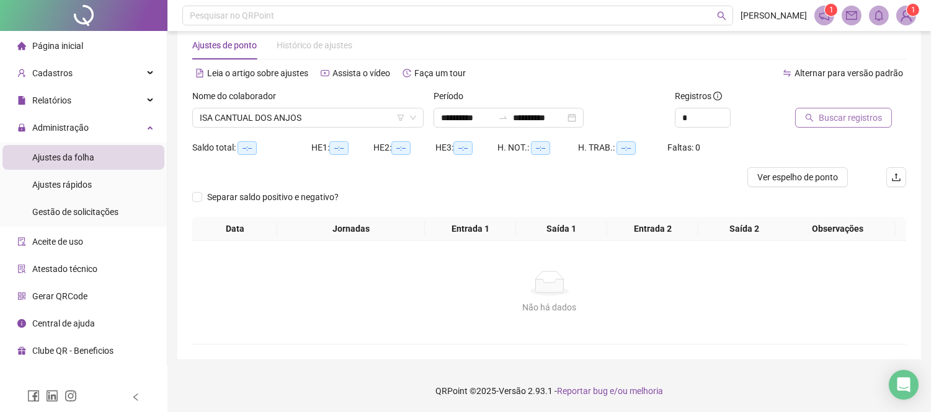
click at [844, 126] on button "Buscar registros" at bounding box center [843, 118] width 97 height 20
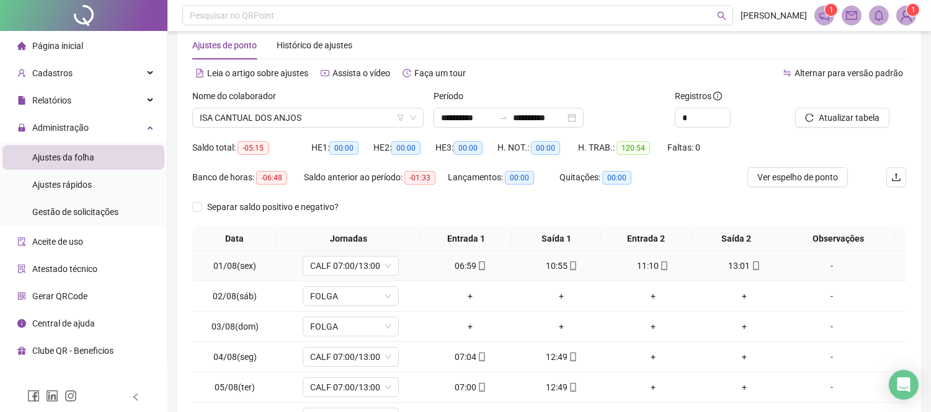
click at [464, 263] on div "06:59" at bounding box center [470, 266] width 81 height 14
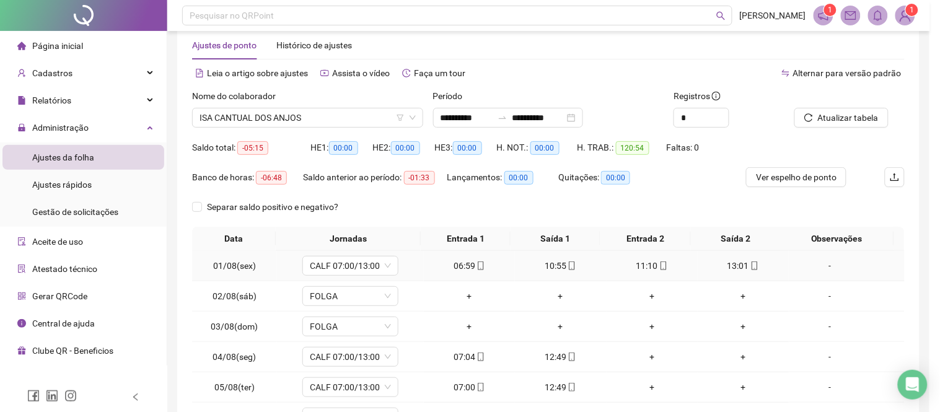
type input "**********"
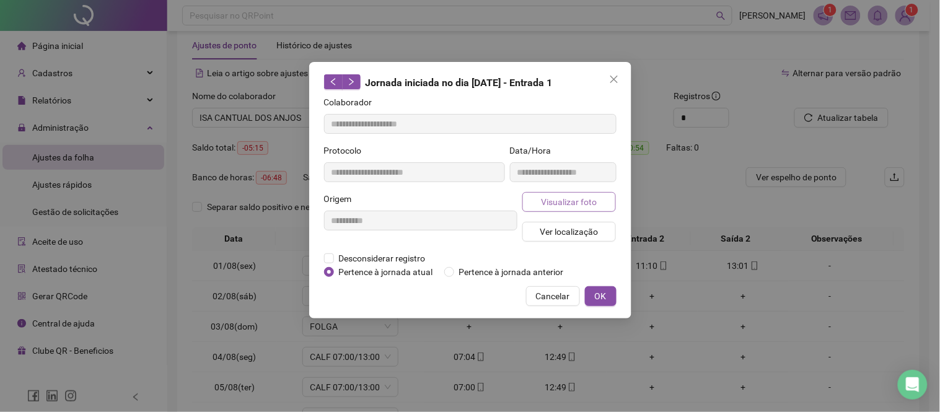
click at [561, 199] on span "Visualizar foto" at bounding box center [569, 202] width 56 height 14
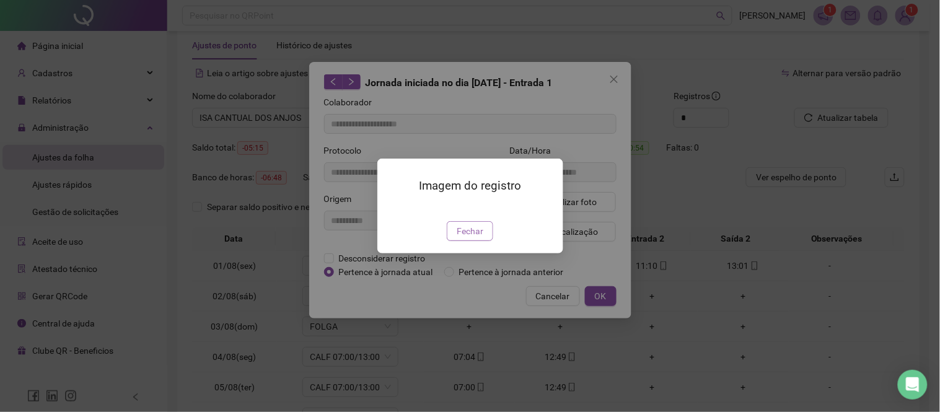
click at [482, 238] on span "Fechar" at bounding box center [470, 231] width 27 height 14
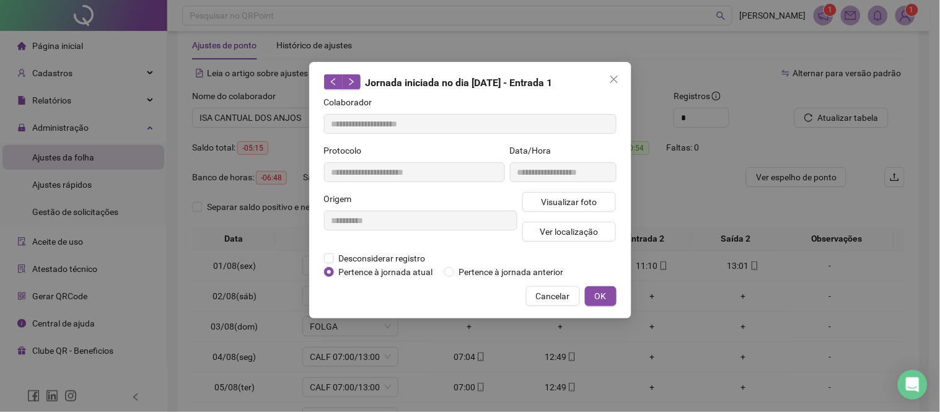
drag, startPoint x: 557, startPoint y: 290, endPoint x: 282, endPoint y: 117, distance: 324.9
click at [552, 292] on span "Cancelar" at bounding box center [553, 297] width 34 height 14
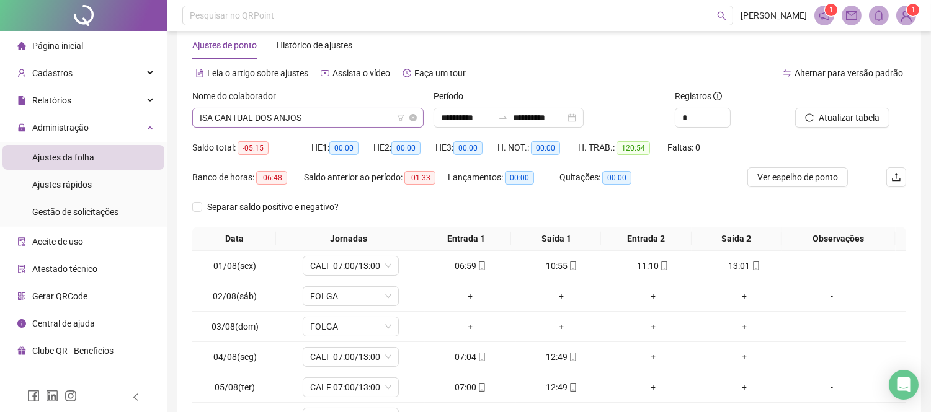
click at [305, 120] on span "ISA CANTUAL DOS ANJOS" at bounding box center [308, 117] width 216 height 19
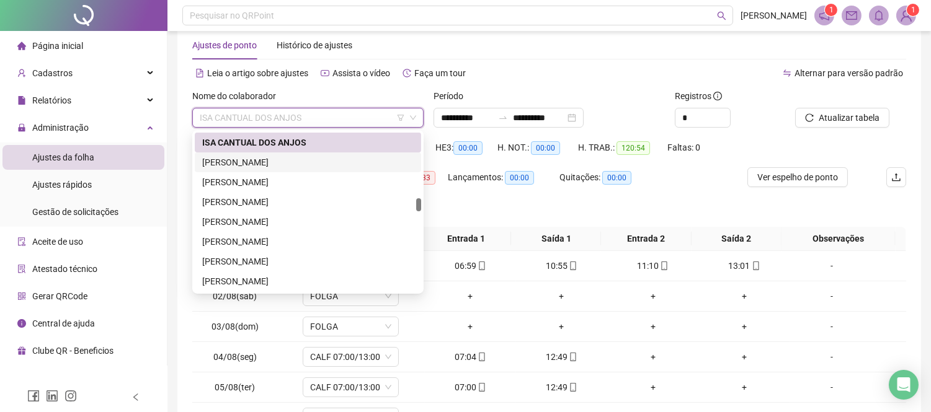
click at [285, 164] on div "[PERSON_NAME]" at bounding box center [307, 163] width 211 height 14
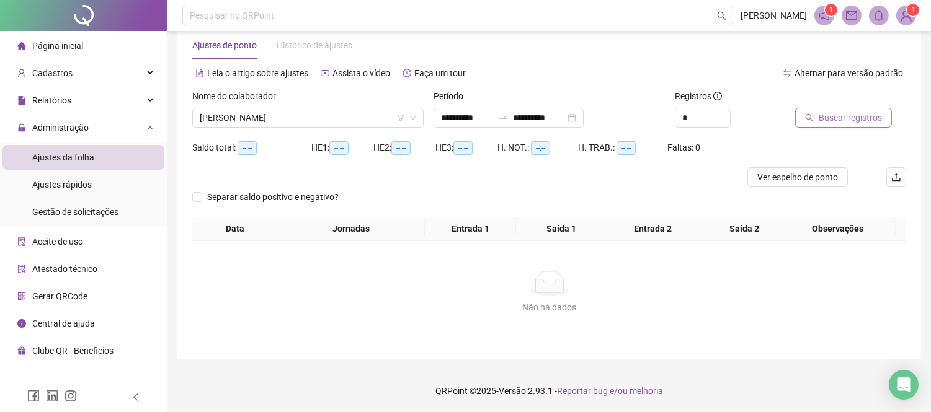
click at [877, 118] on span "Buscar registros" at bounding box center [849, 118] width 63 height 14
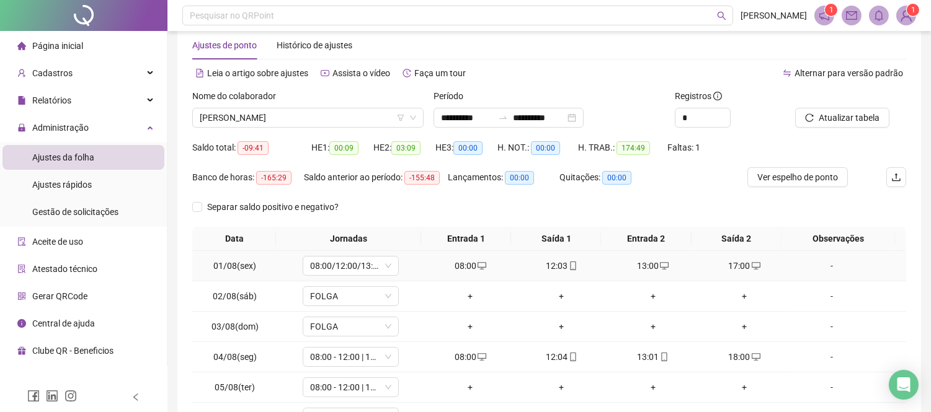
click at [555, 267] on div "12:03" at bounding box center [561, 266] width 81 height 14
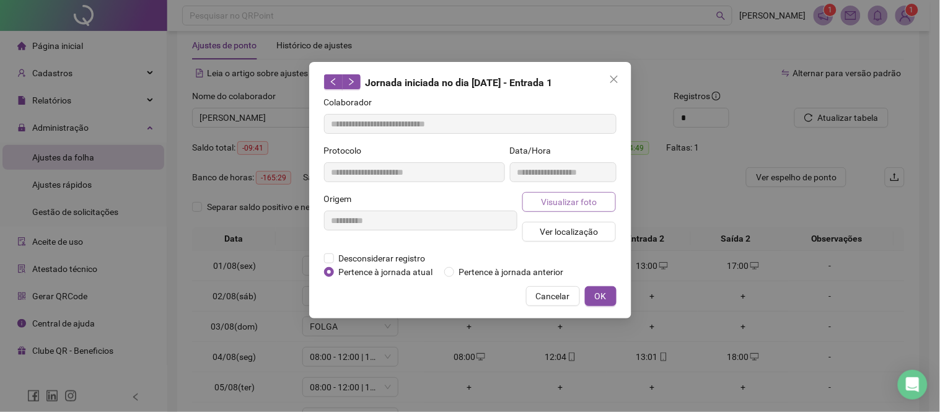
click at [582, 196] on span "Visualizar foto" at bounding box center [569, 202] width 56 height 14
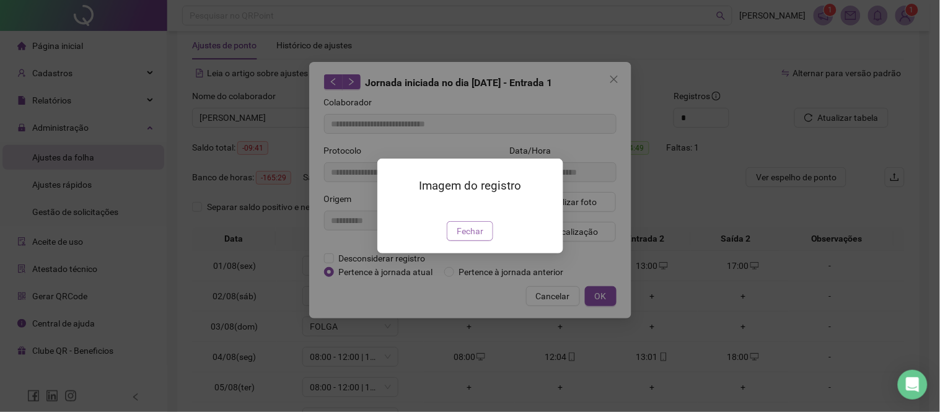
type input "**********"
click at [466, 214] on div at bounding box center [470, 207] width 156 height 14
click at [473, 238] on span "Fechar" at bounding box center [470, 231] width 27 height 14
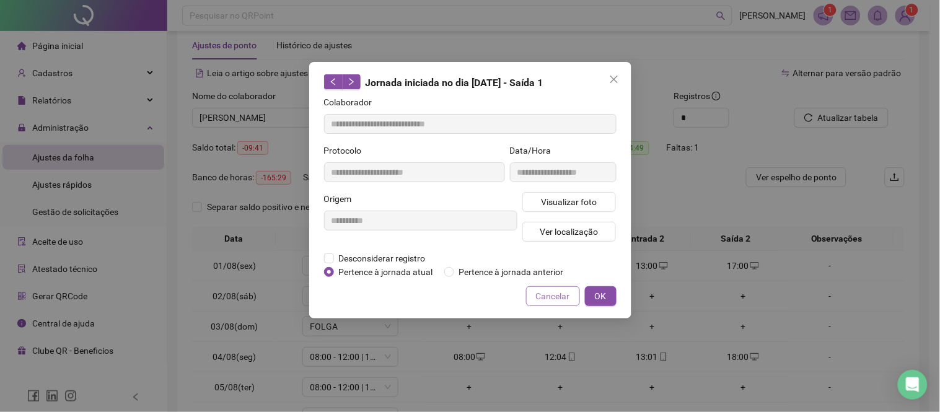
click at [554, 296] on span "Cancelar" at bounding box center [553, 297] width 34 height 14
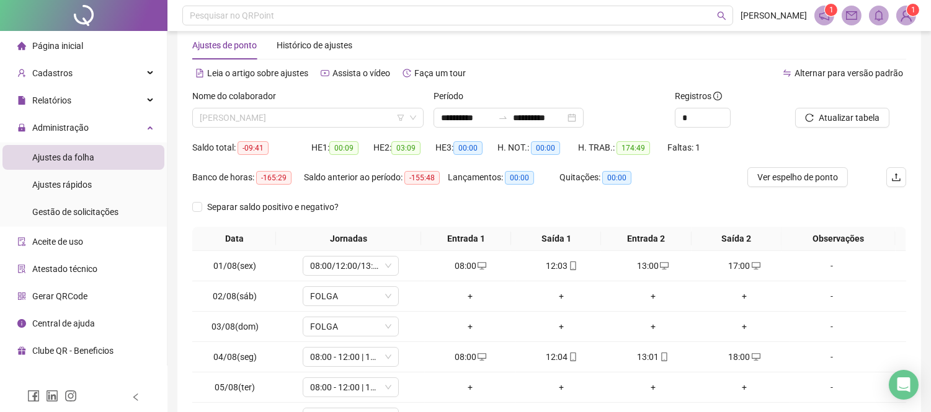
click at [275, 117] on span "[PERSON_NAME]" at bounding box center [308, 117] width 216 height 19
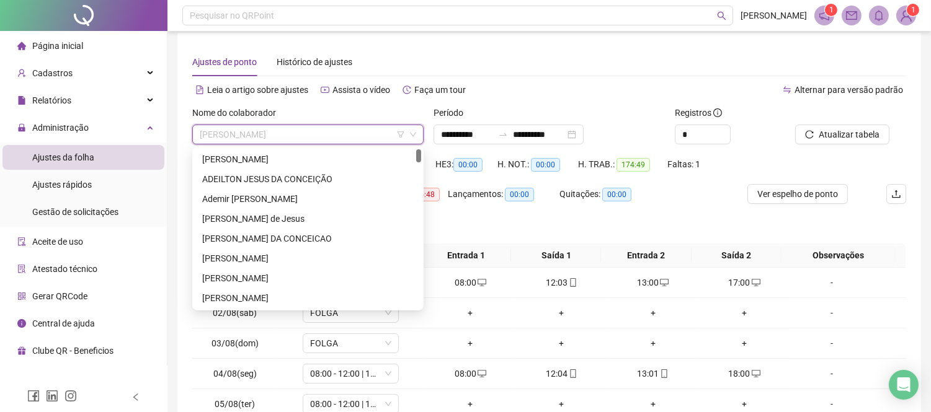
scroll to position [0, 0]
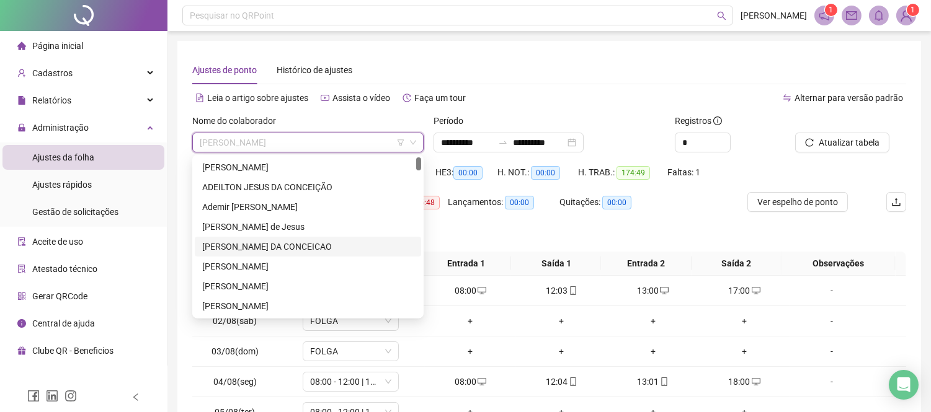
click at [302, 243] on div "[PERSON_NAME] DA CONCEICAO" at bounding box center [307, 247] width 211 height 14
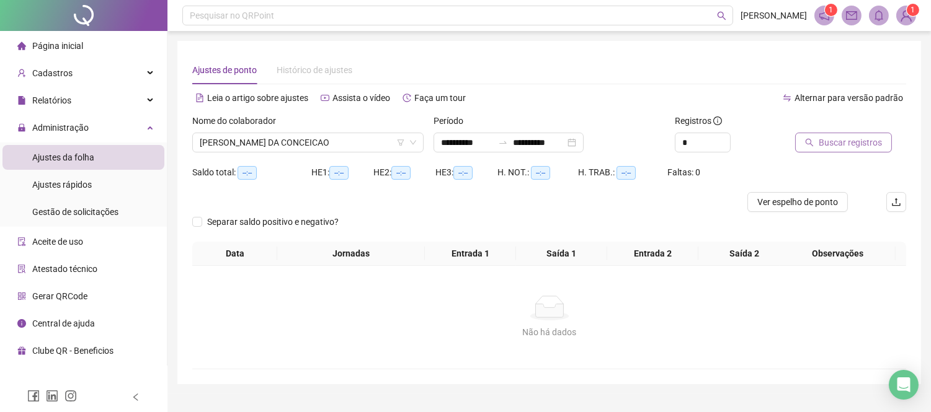
click at [847, 143] on span "Buscar registros" at bounding box center [849, 143] width 63 height 14
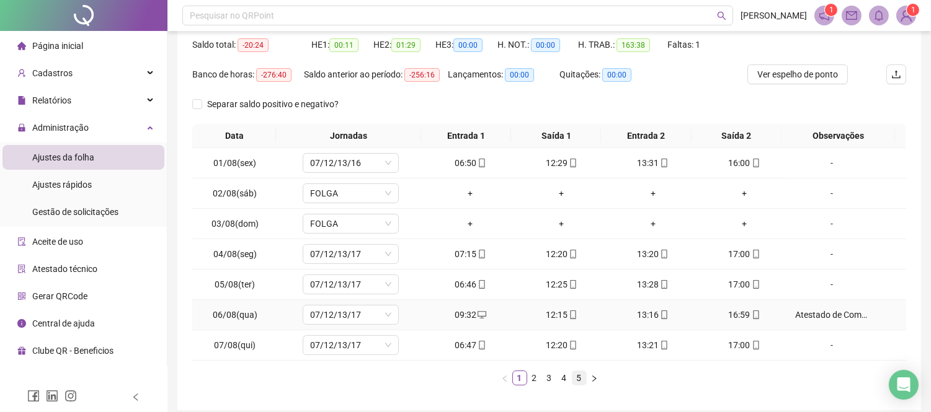
scroll to position [179, 0]
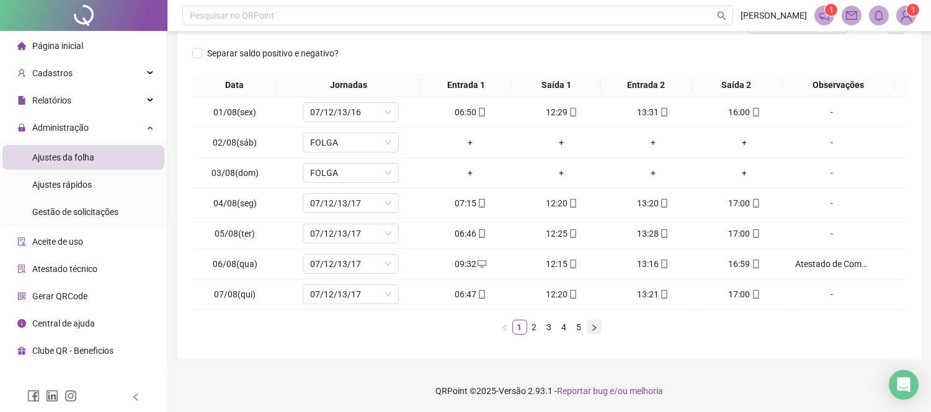
click at [592, 329] on icon "right" at bounding box center [593, 327] width 7 height 7
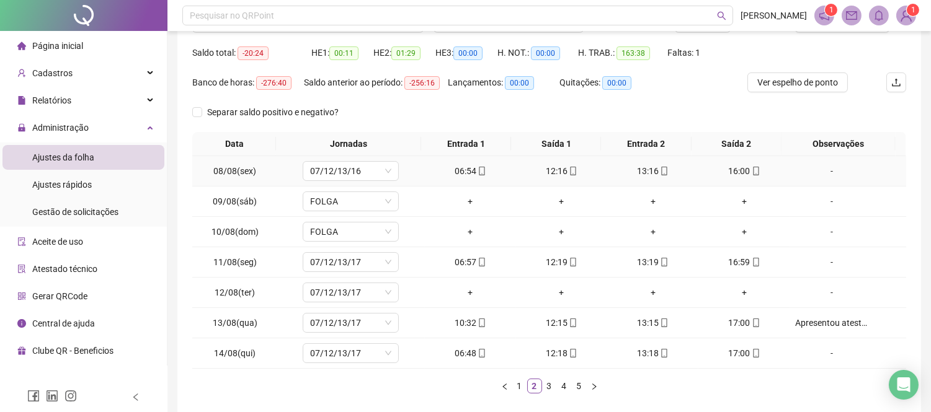
scroll to position [0, 0]
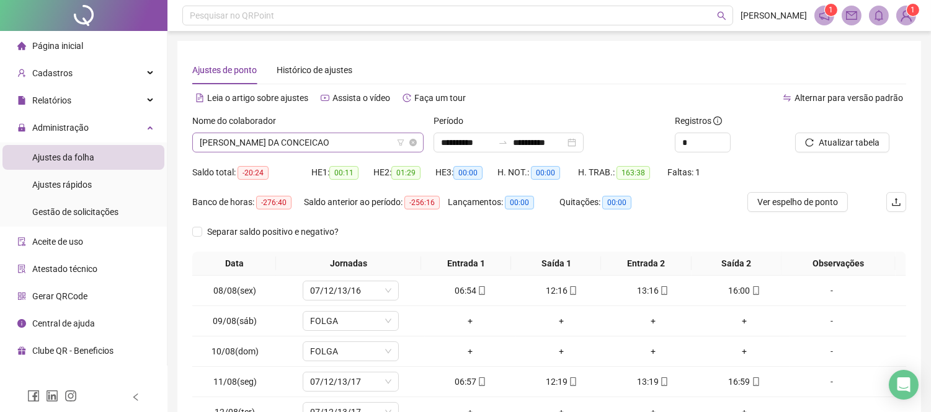
click at [285, 135] on span "[PERSON_NAME] DA CONCEICAO" at bounding box center [308, 142] width 216 height 19
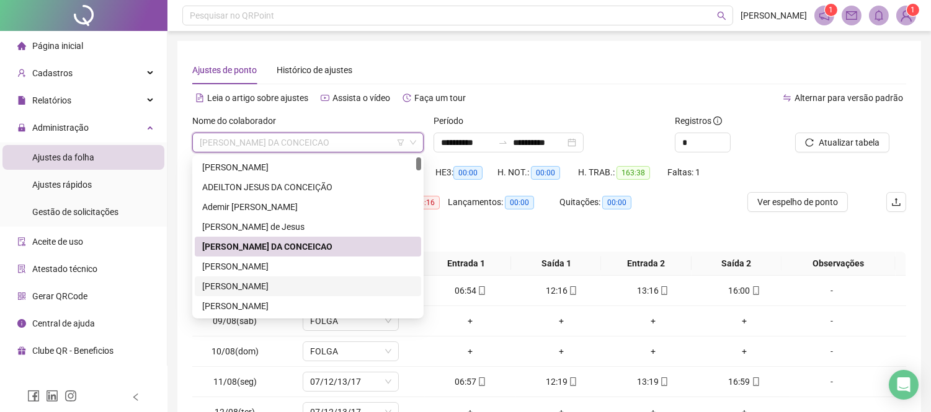
scroll to position [69, 0]
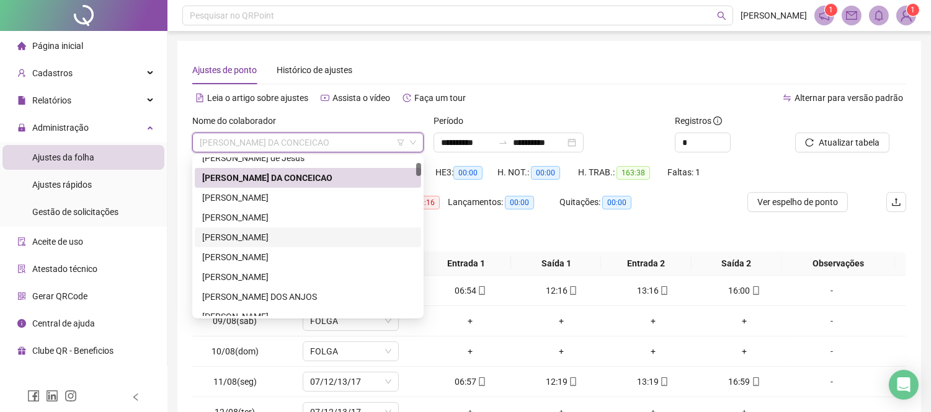
click at [332, 237] on div "[PERSON_NAME]" at bounding box center [307, 238] width 211 height 14
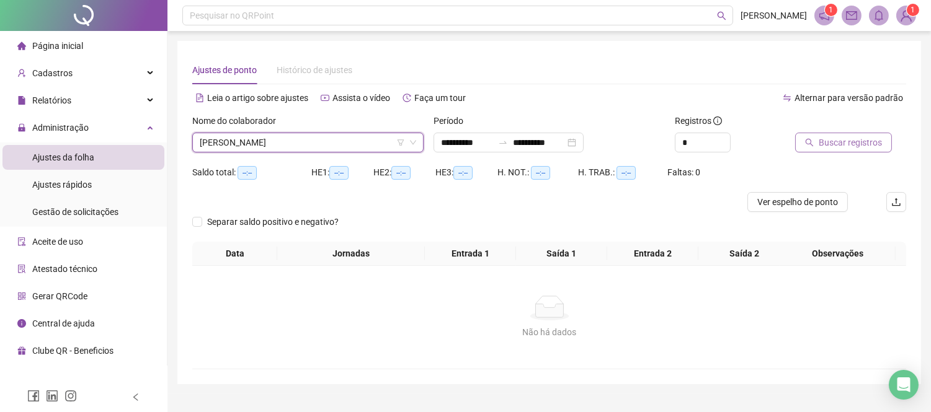
click at [834, 140] on span "Buscar registros" at bounding box center [849, 143] width 63 height 14
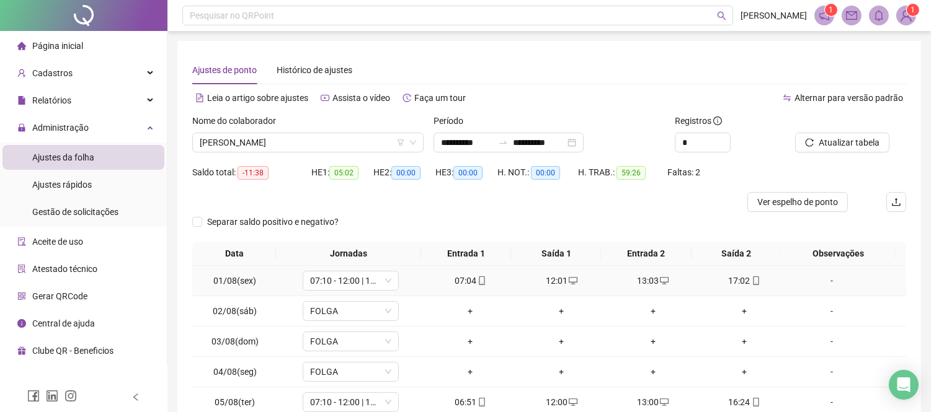
click at [468, 288] on td "07:04" at bounding box center [470, 281] width 91 height 30
click at [477, 276] on icon "mobile" at bounding box center [481, 280] width 9 height 9
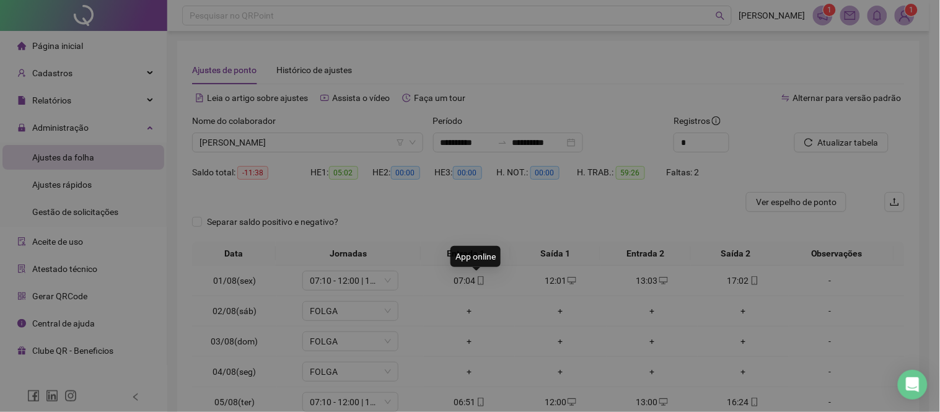
type input "**********"
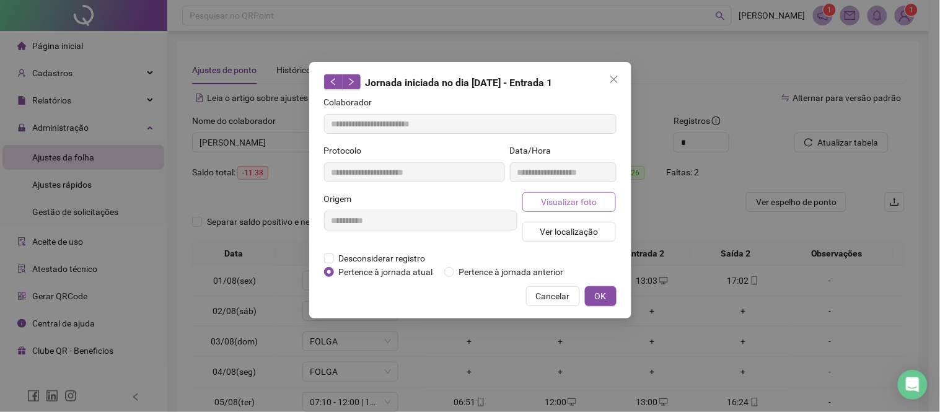
click at [554, 197] on span "Visualizar foto" at bounding box center [569, 202] width 56 height 14
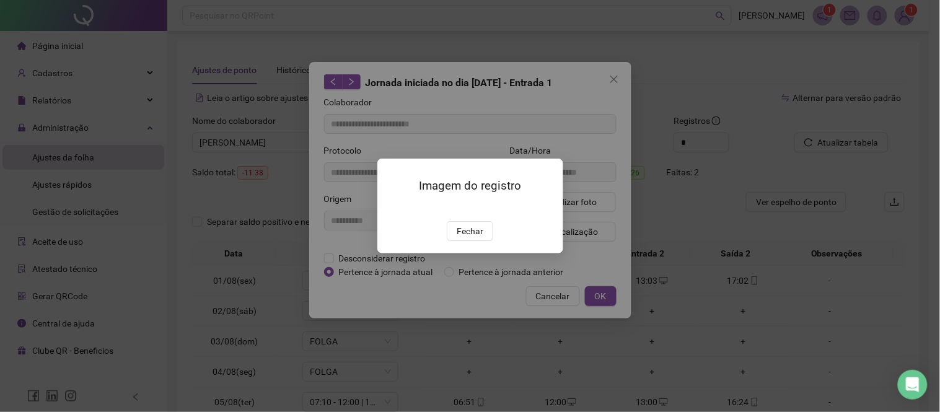
drag, startPoint x: 476, startPoint y: 300, endPoint x: 583, endPoint y: 304, distance: 106.7
click at [490, 241] on button "Fechar" at bounding box center [470, 231] width 46 height 20
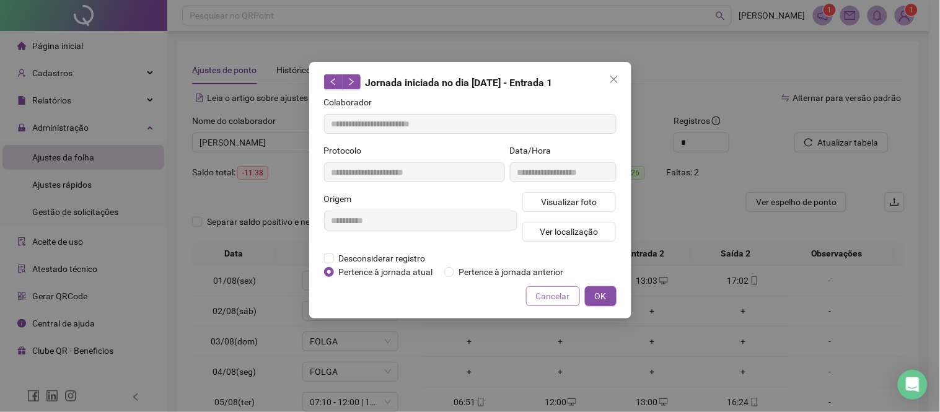
click at [554, 295] on span "Cancelar" at bounding box center [553, 297] width 34 height 14
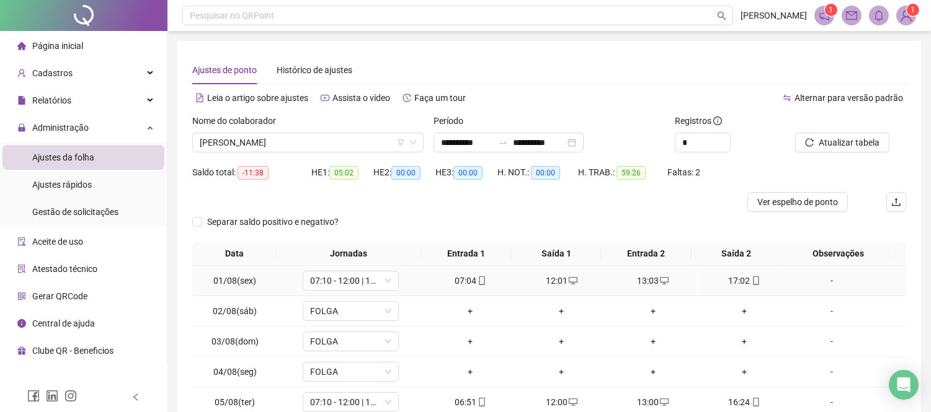
click at [733, 278] on div "17:02" at bounding box center [743, 281] width 81 height 14
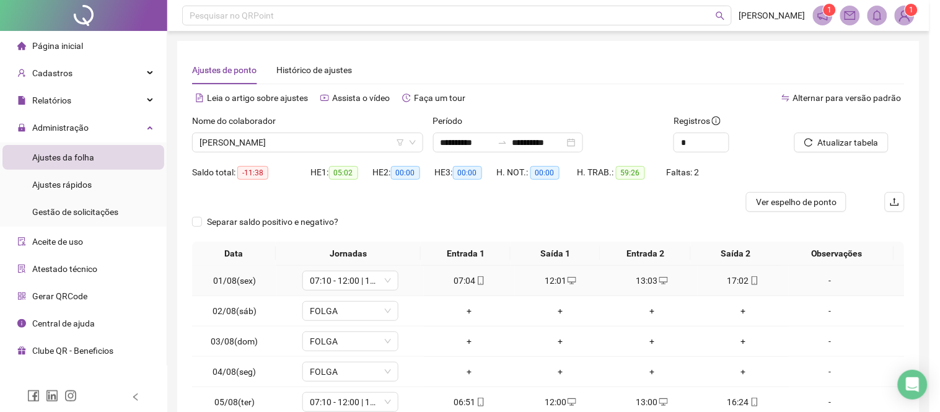
type input "**********"
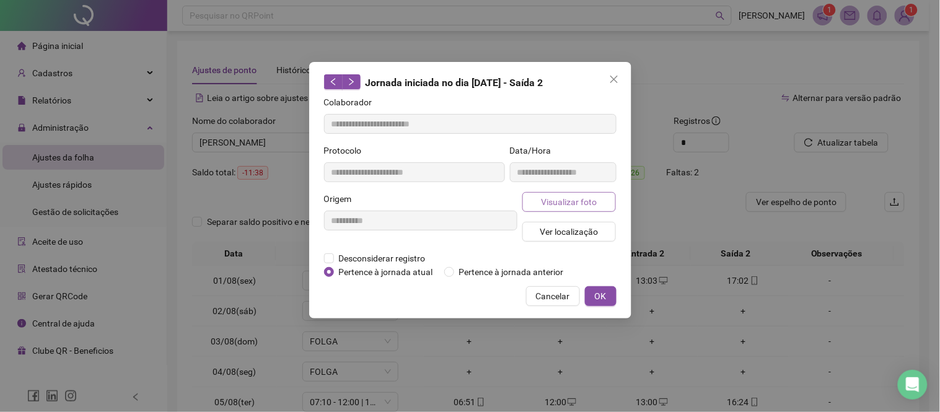
click at [585, 206] on span "Visualizar foto" at bounding box center [569, 202] width 56 height 14
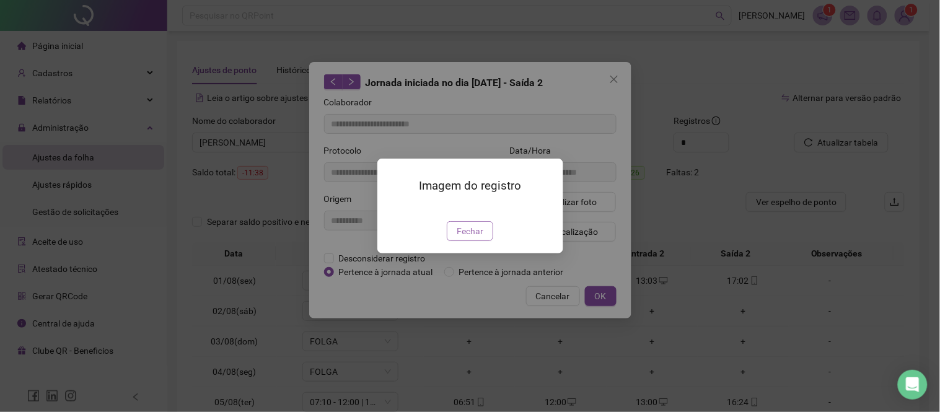
click at [473, 238] on span "Fechar" at bounding box center [470, 231] width 27 height 14
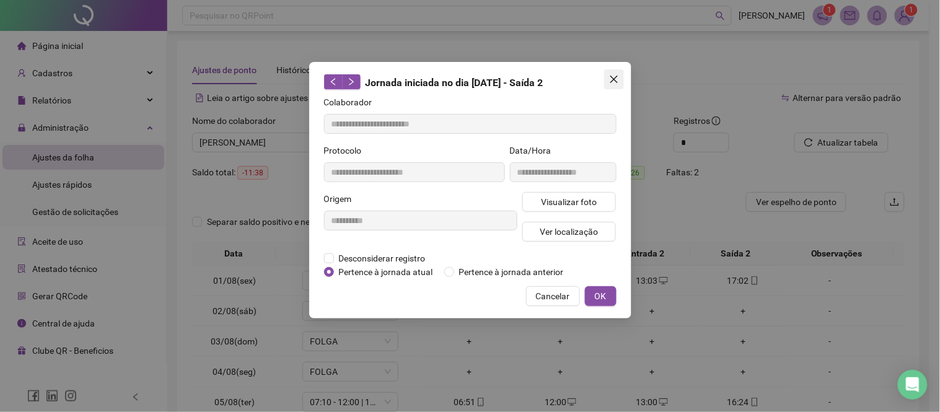
click at [616, 77] on icon "close" at bounding box center [614, 79] width 10 height 10
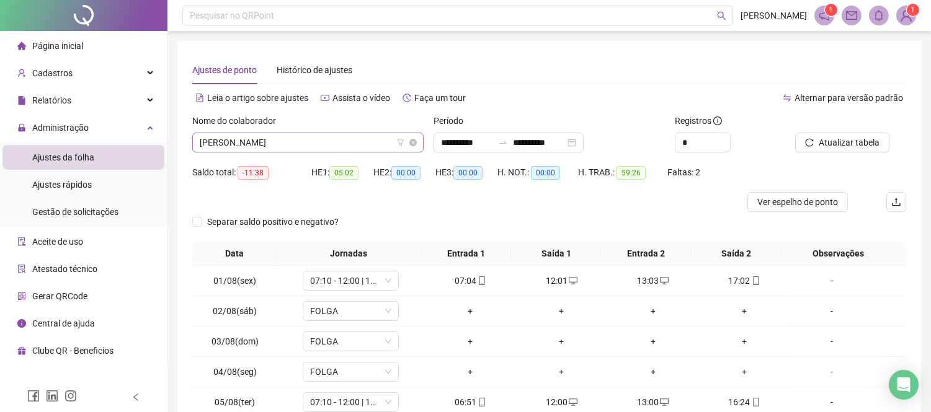
click at [340, 139] on span "[PERSON_NAME]" at bounding box center [308, 142] width 216 height 19
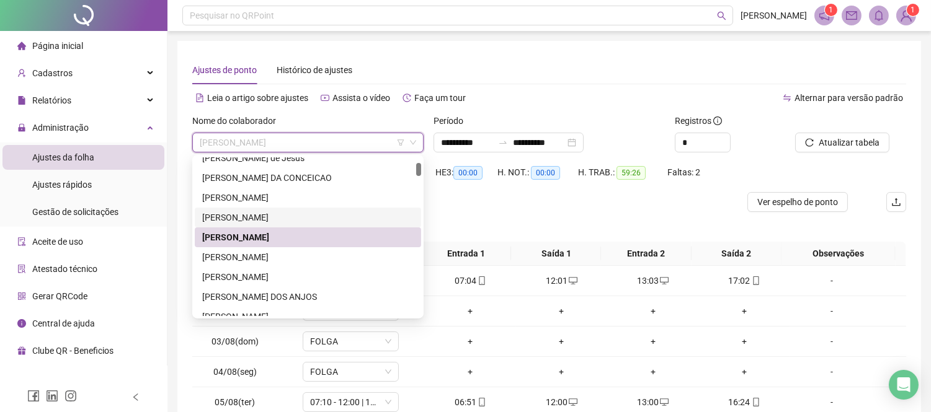
click at [298, 211] on div "[PERSON_NAME]" at bounding box center [307, 218] width 211 height 14
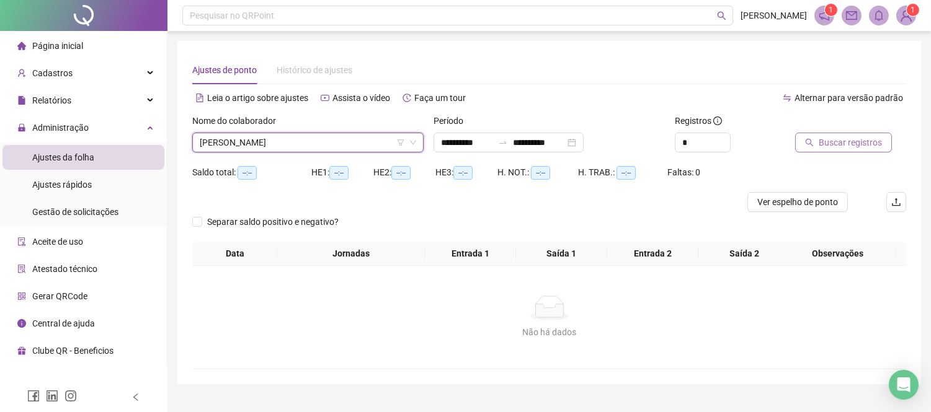
click at [842, 143] on span "Buscar registros" at bounding box center [849, 143] width 63 height 14
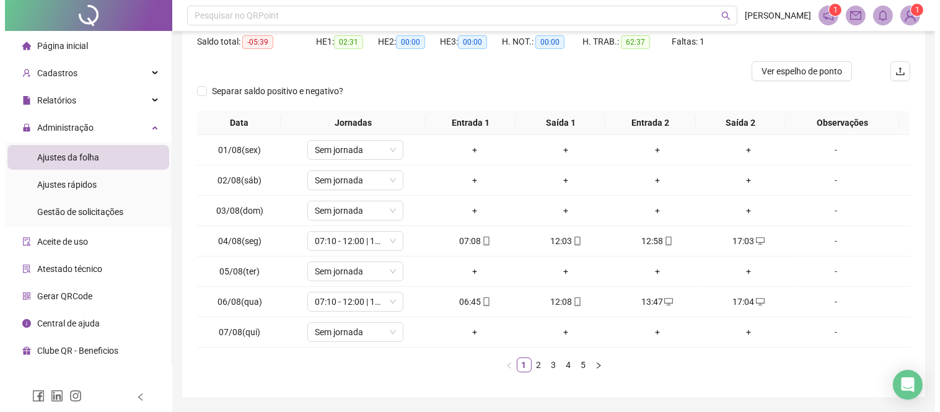
scroll to position [169, 0]
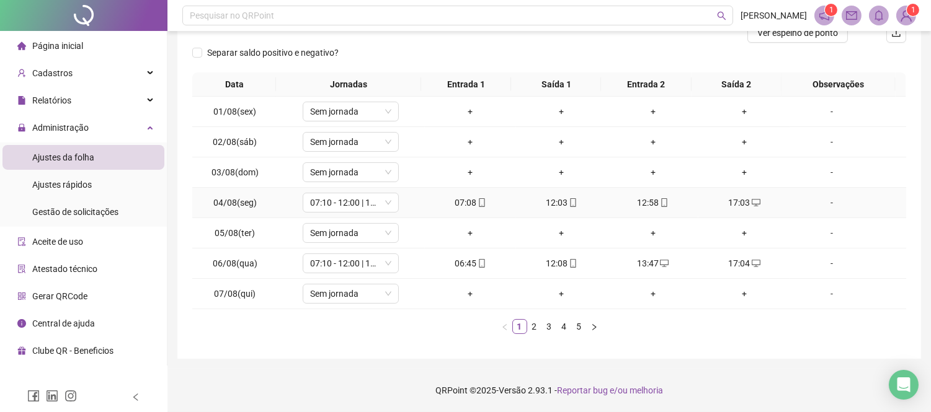
click at [469, 202] on div "07:08" at bounding box center [470, 203] width 81 height 14
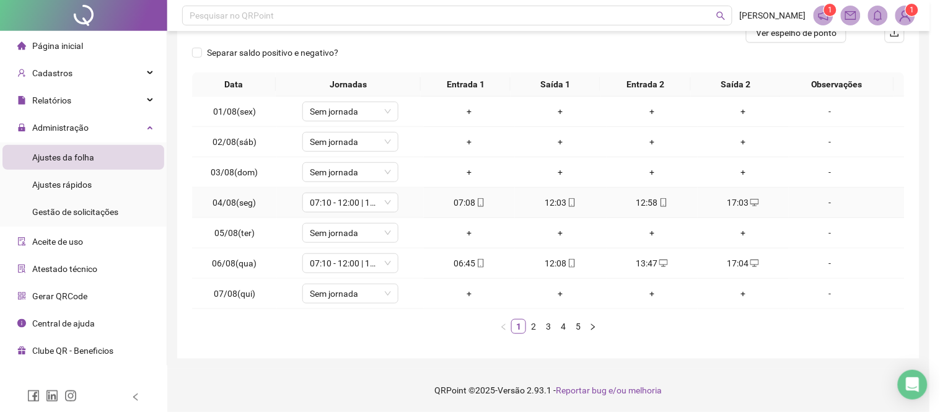
type input "**********"
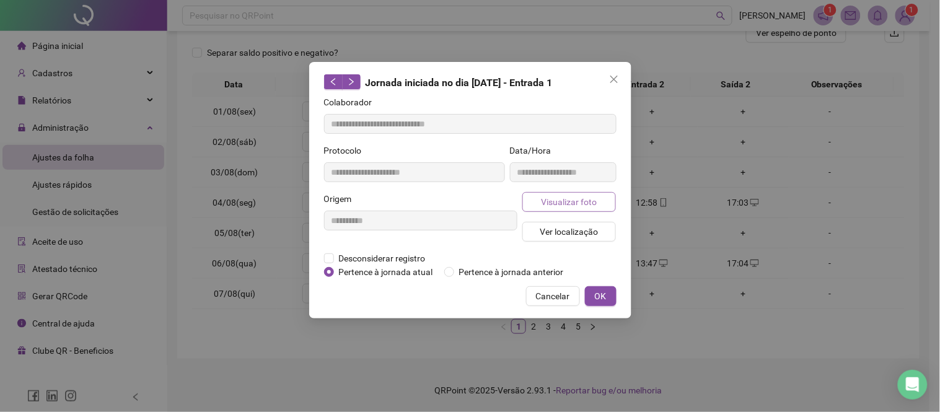
click at [577, 201] on span "Visualizar foto" at bounding box center [569, 202] width 56 height 14
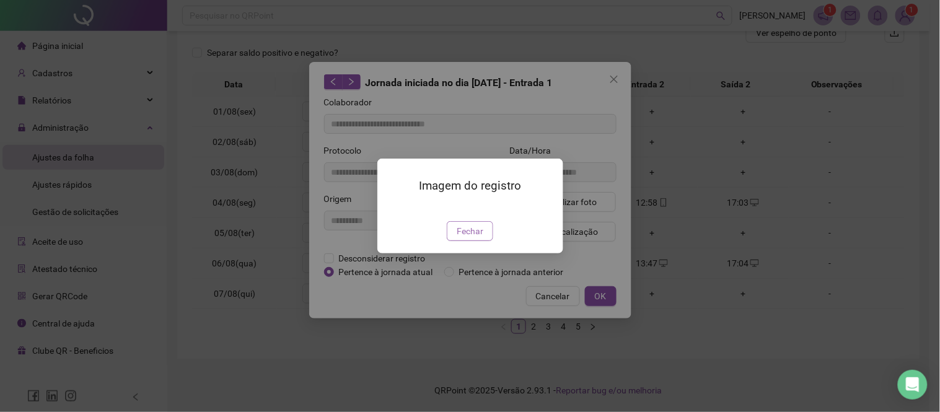
click at [457, 238] on span "Fechar" at bounding box center [470, 231] width 27 height 14
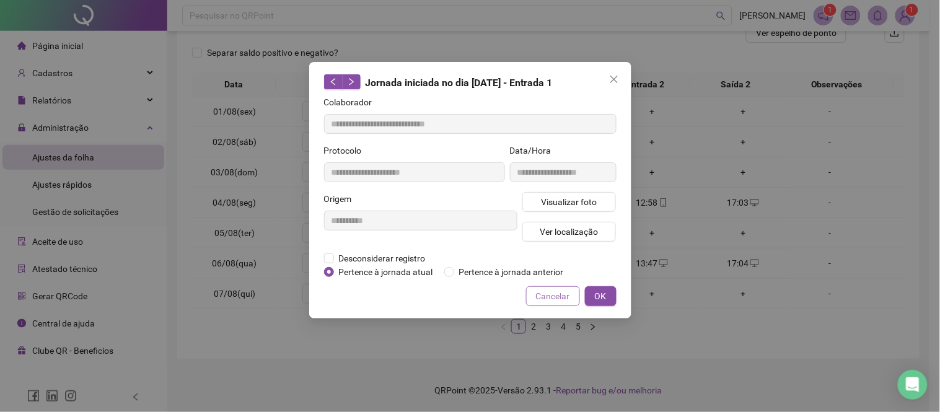
click at [555, 301] on span "Cancelar" at bounding box center [553, 297] width 34 height 14
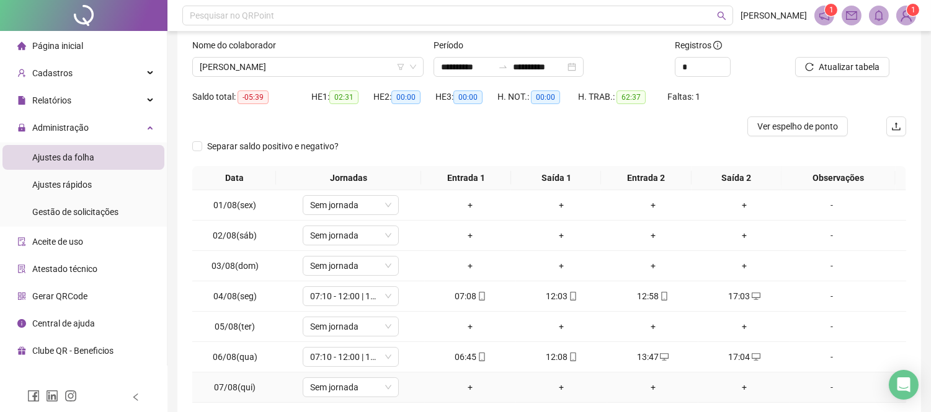
scroll to position [32, 0]
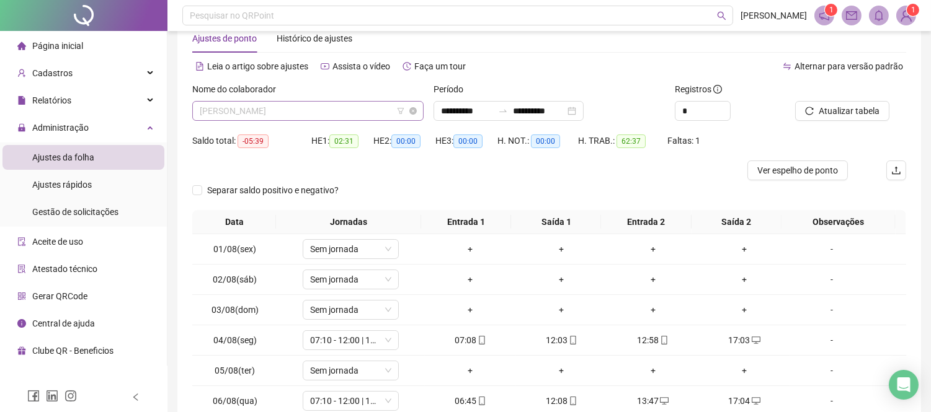
click at [312, 112] on span "[PERSON_NAME]" at bounding box center [308, 111] width 216 height 19
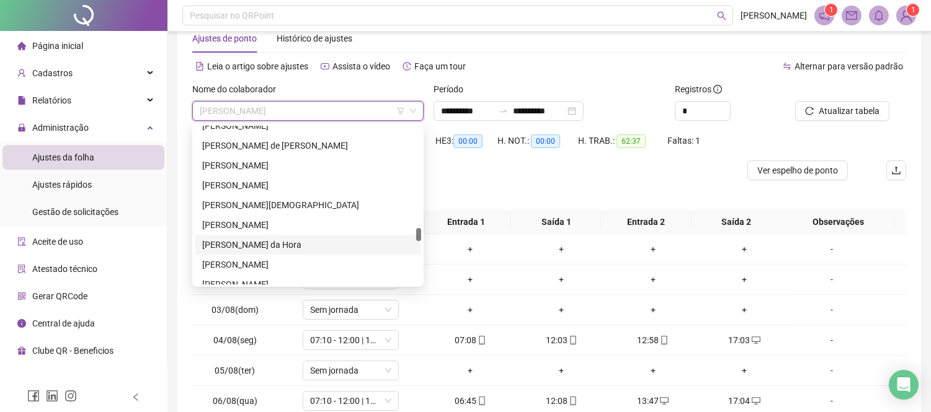
scroll to position [1309, 0]
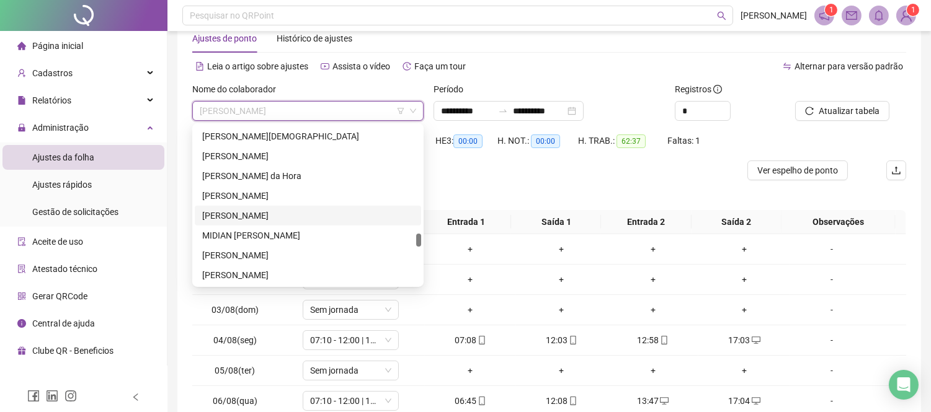
click at [324, 213] on div "[PERSON_NAME]" at bounding box center [307, 216] width 211 height 14
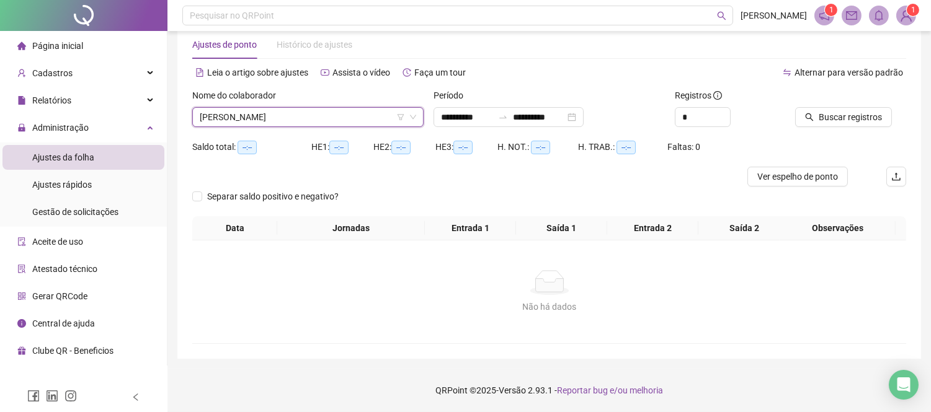
scroll to position [25, 0]
click at [810, 116] on icon "search" at bounding box center [809, 118] width 8 height 8
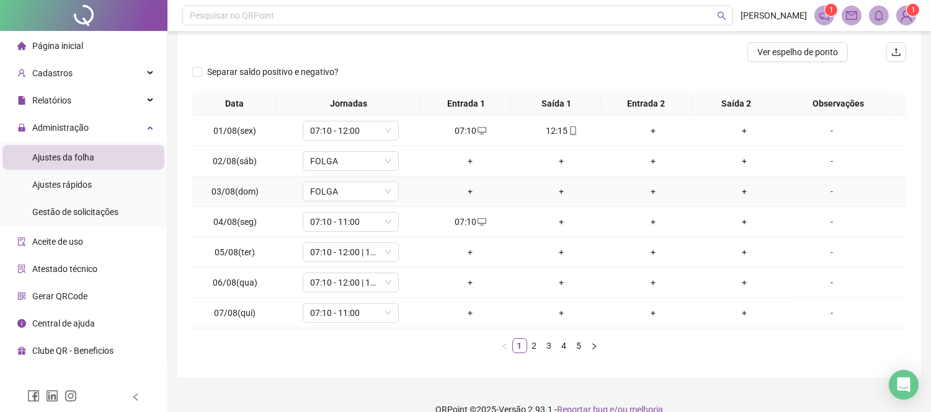
scroll to position [162, 0]
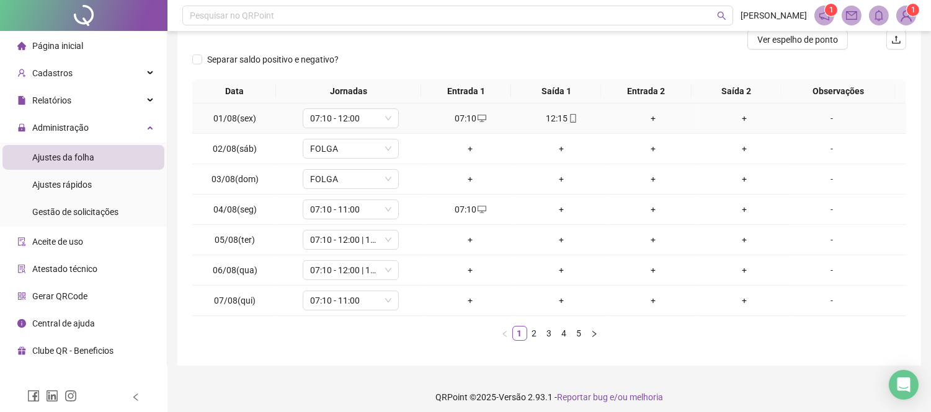
click at [559, 120] on div "12:15" at bounding box center [561, 119] width 81 height 14
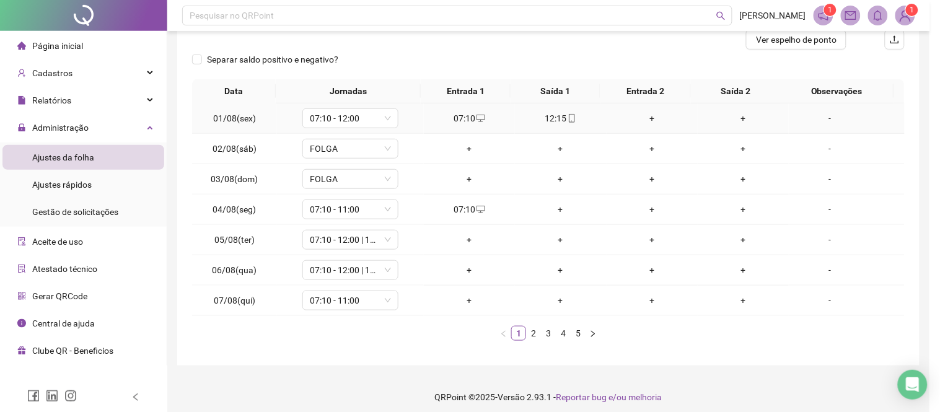
type input "**********"
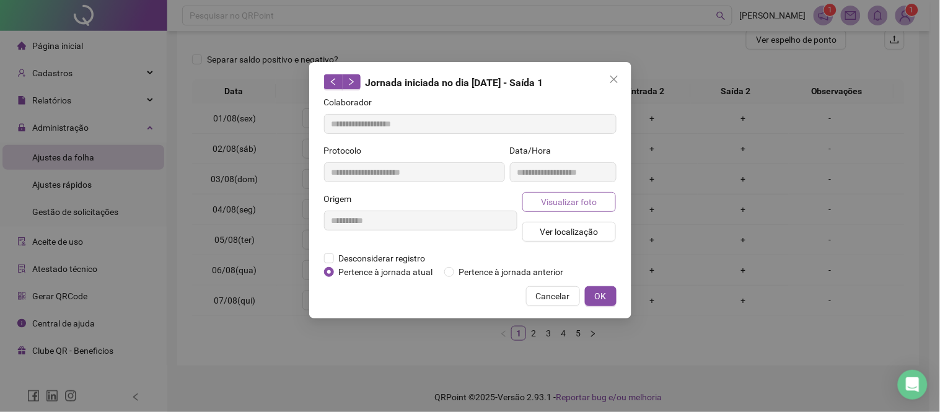
click at [589, 196] on span "Visualizar foto" at bounding box center [569, 202] width 56 height 14
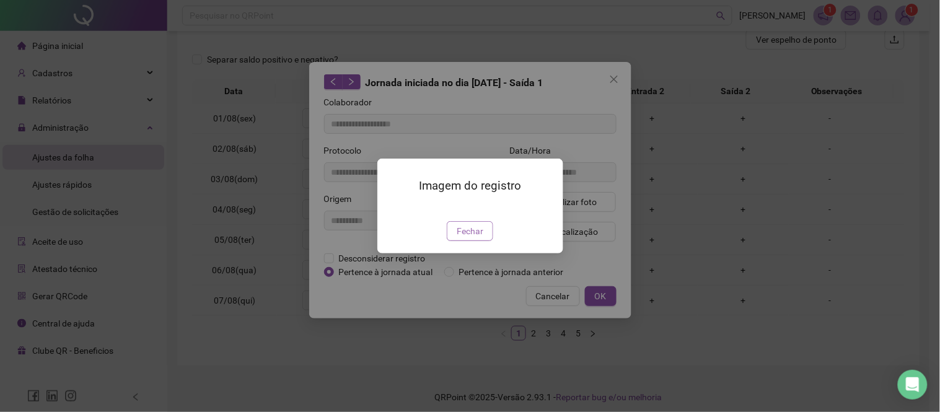
click at [474, 238] on span "Fechar" at bounding box center [470, 231] width 27 height 14
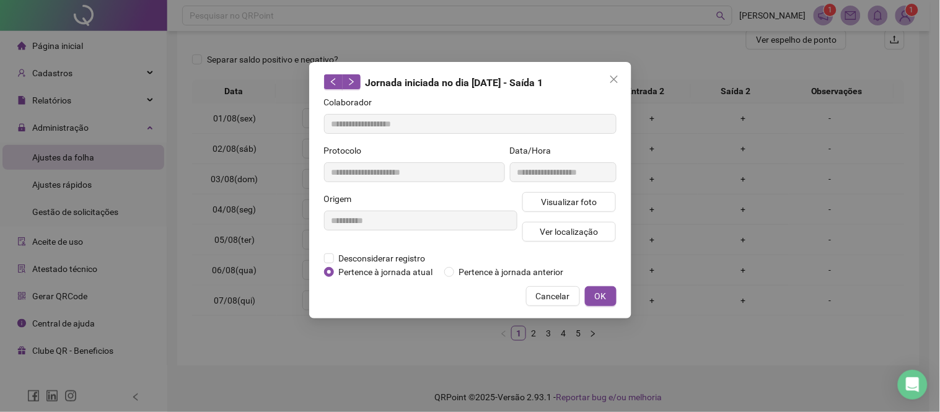
click at [546, 296] on span "Cancelar" at bounding box center [553, 297] width 34 height 14
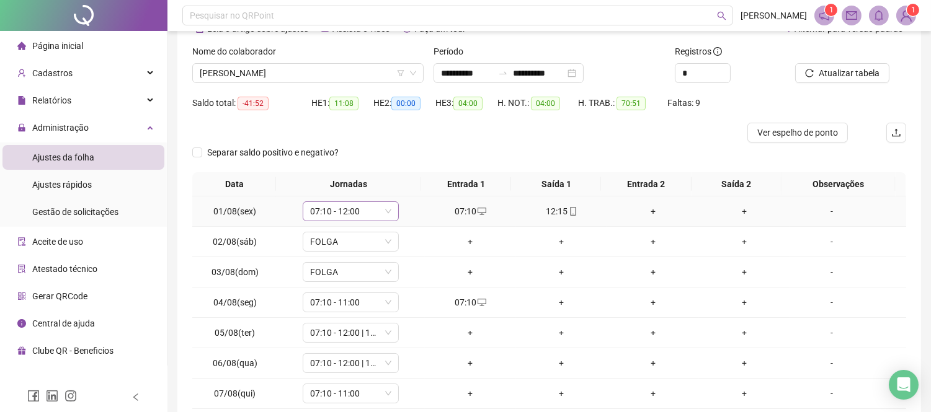
scroll to position [0, 0]
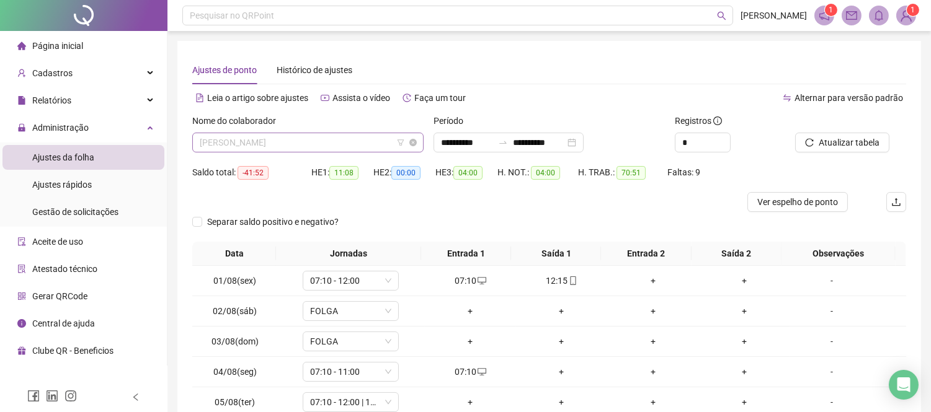
click at [338, 151] on span "[PERSON_NAME]" at bounding box center [308, 142] width 216 height 19
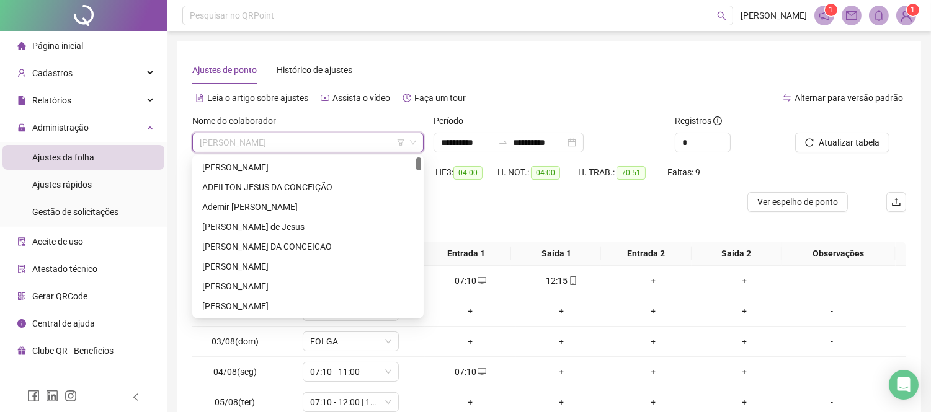
drag, startPoint x: 420, startPoint y: 268, endPoint x: 432, endPoint y: 118, distance: 149.9
click at [432, 118] on body "**********" at bounding box center [465, 206] width 931 height 412
click at [341, 184] on div "ADEILTON JESUS DA CONCEIÇÃO" at bounding box center [307, 187] width 211 height 14
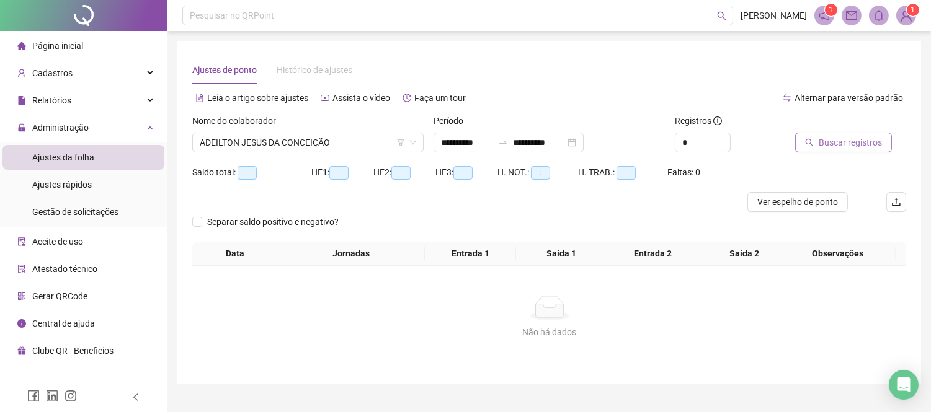
click at [809, 146] on icon "search" at bounding box center [809, 142] width 9 height 9
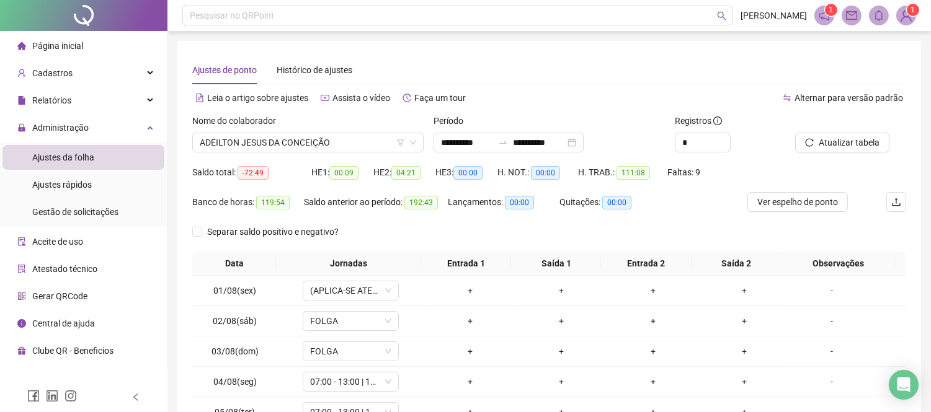
click at [804, 201] on span "Ver espelho de ponto" at bounding box center [797, 202] width 81 height 14
click at [449, 141] on input "**********" at bounding box center [467, 143] width 52 height 14
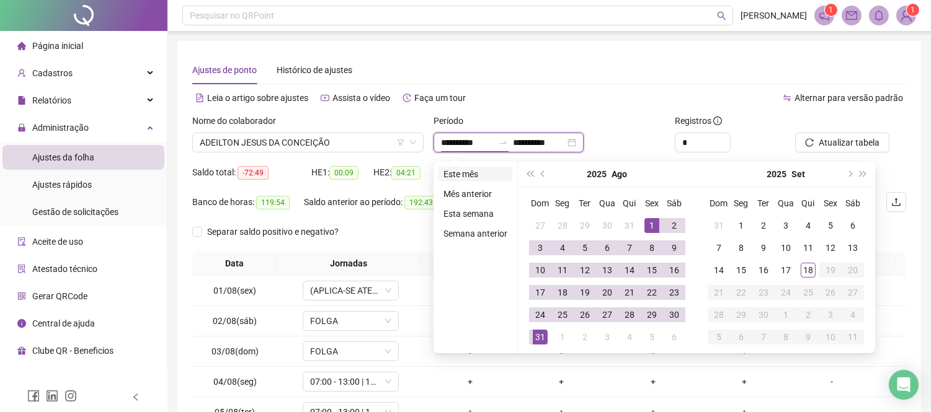
type input "**********"
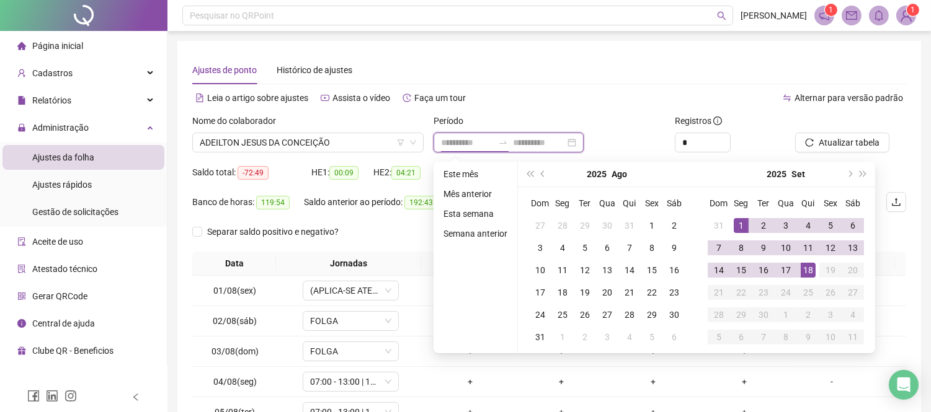
type input "**********"
click at [479, 176] on li "Este mês" at bounding box center [475, 174] width 74 height 15
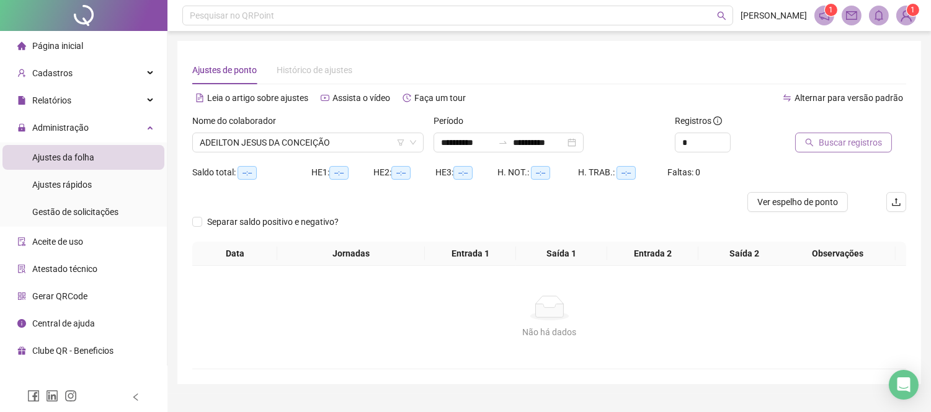
click at [857, 143] on span "Buscar registros" at bounding box center [849, 143] width 63 height 14
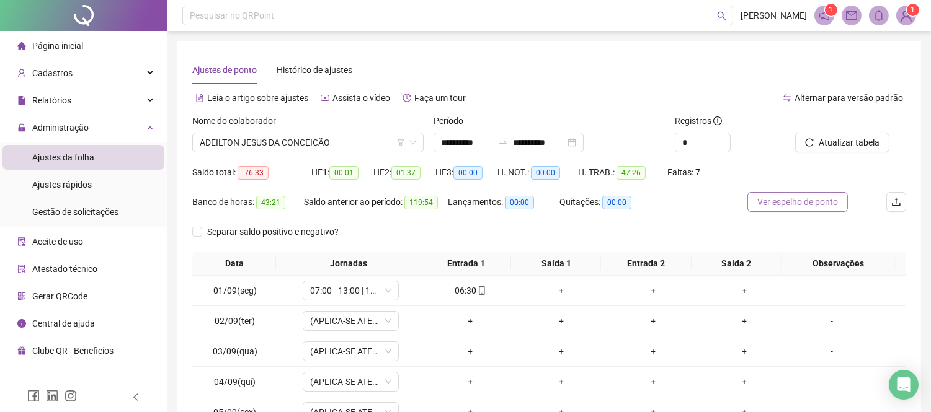
click at [771, 202] on span "Ver espelho de ponto" at bounding box center [797, 202] width 81 height 14
click at [236, 135] on span "ADEILTON JESUS DA CONCEIÇÃO" at bounding box center [308, 142] width 216 height 19
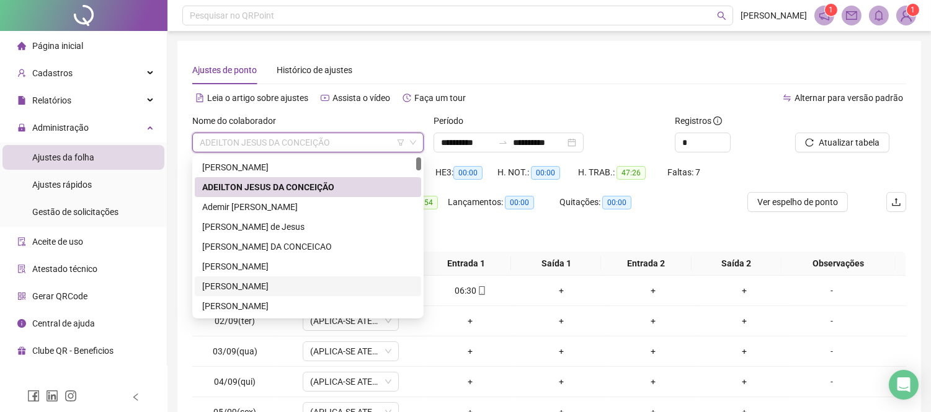
click at [312, 280] on div "[PERSON_NAME]" at bounding box center [307, 287] width 211 height 14
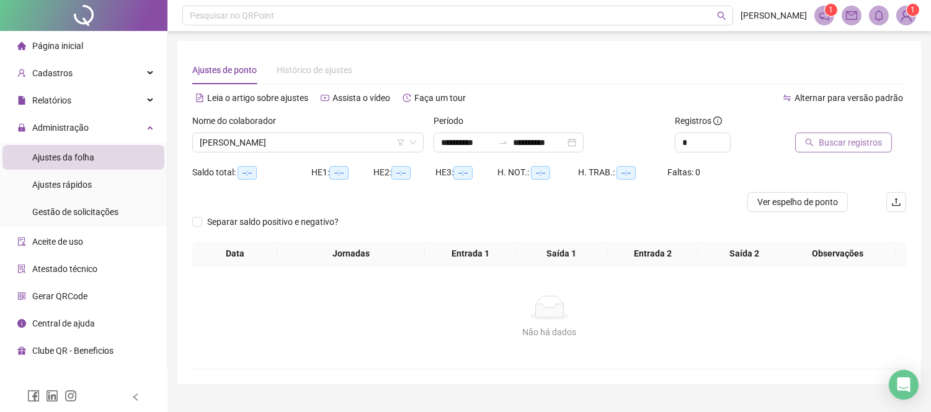
click at [831, 147] on span "Buscar registros" at bounding box center [849, 143] width 63 height 14
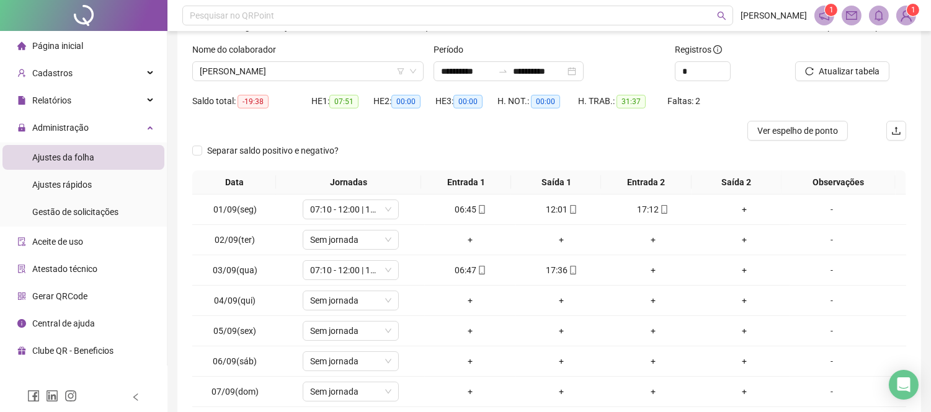
scroll to position [169, 0]
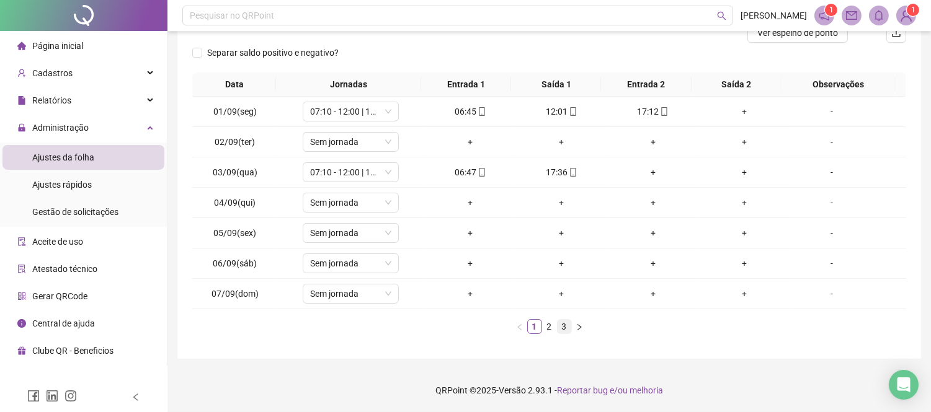
click at [567, 323] on link "3" at bounding box center [564, 327] width 14 height 14
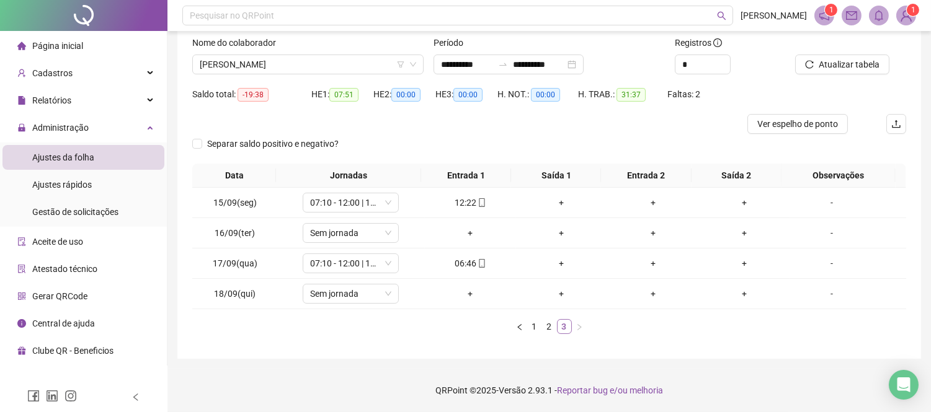
scroll to position [77, 0]
drag, startPoint x: 366, startPoint y: 290, endPoint x: 382, endPoint y: 298, distance: 17.2
click at [366, 290] on span "Sem jornada" at bounding box center [350, 294] width 81 height 19
click at [384, 298] on icon "down" at bounding box center [387, 294] width 7 height 7
click at [76, 51] on span "Página inicial" at bounding box center [57, 46] width 51 height 10
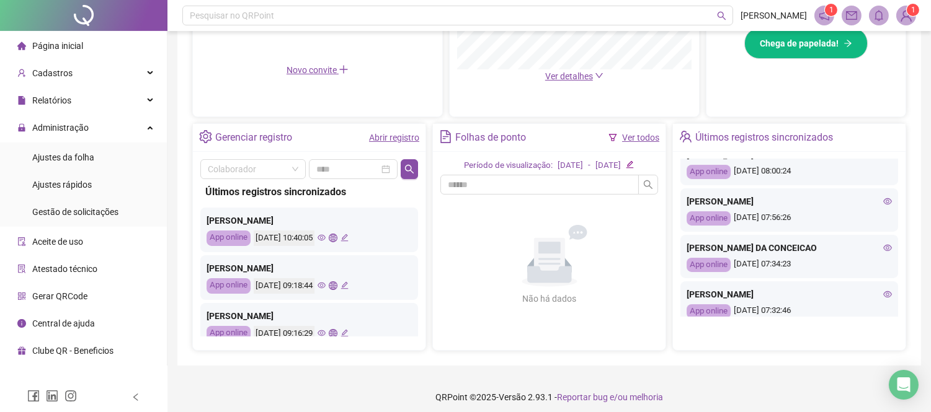
scroll to position [536, 0]
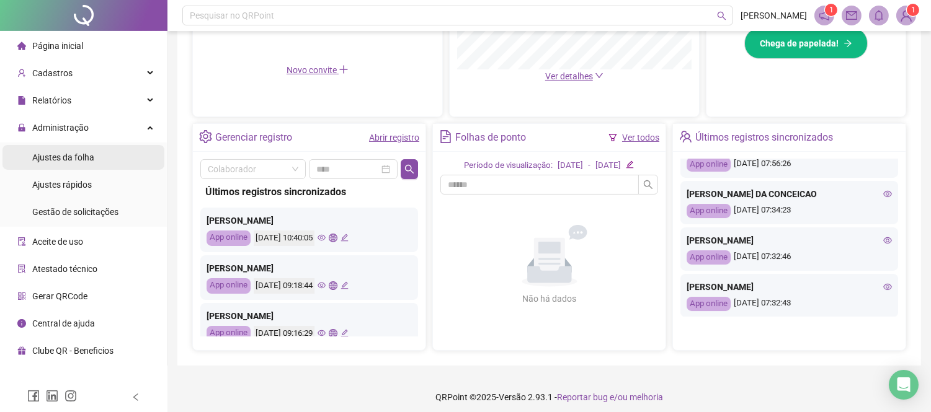
click at [82, 158] on span "Ajustes da folha" at bounding box center [63, 158] width 62 height 10
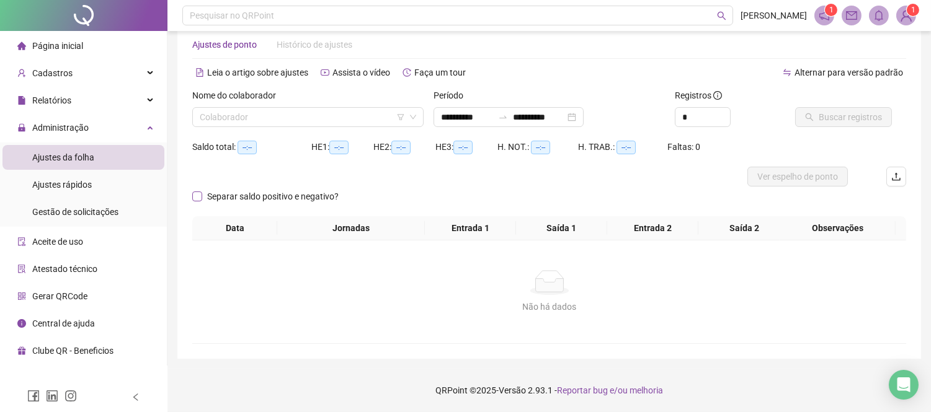
scroll to position [25, 0]
click at [280, 125] on input "search" at bounding box center [302, 117] width 205 height 19
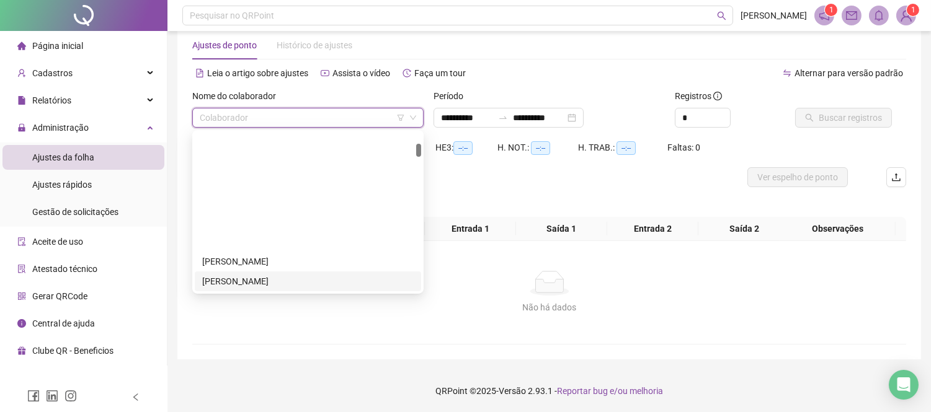
scroll to position [138, 0]
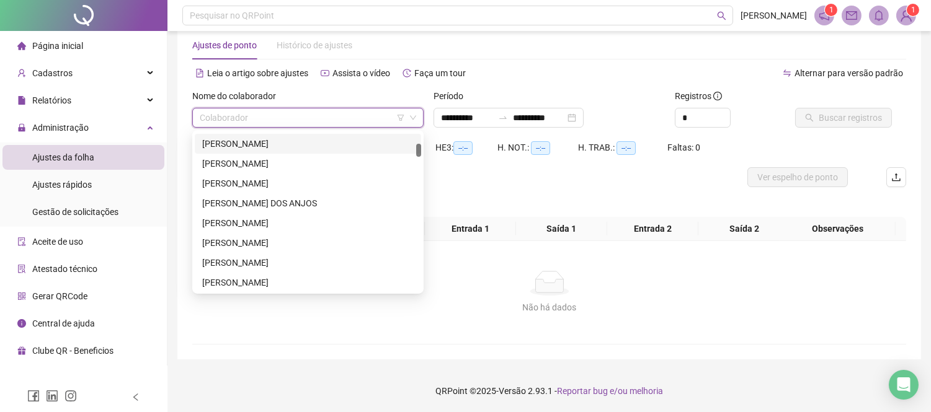
click at [291, 146] on div "[PERSON_NAME]" at bounding box center [307, 144] width 211 height 14
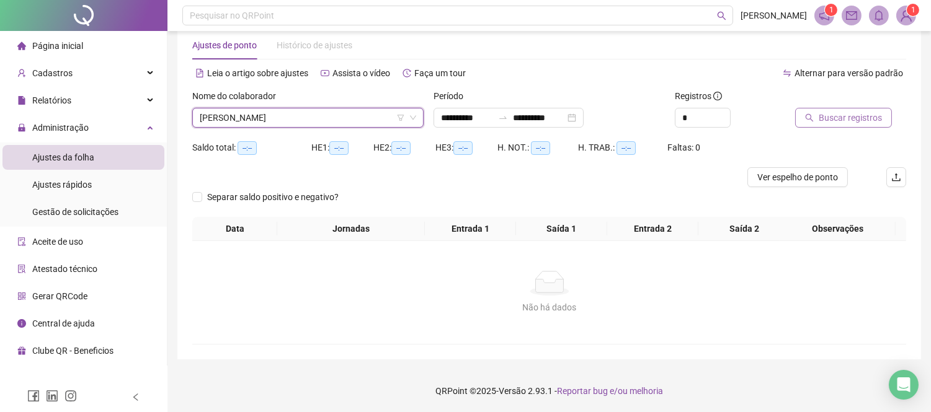
click at [813, 118] on icon "search" at bounding box center [809, 117] width 9 height 9
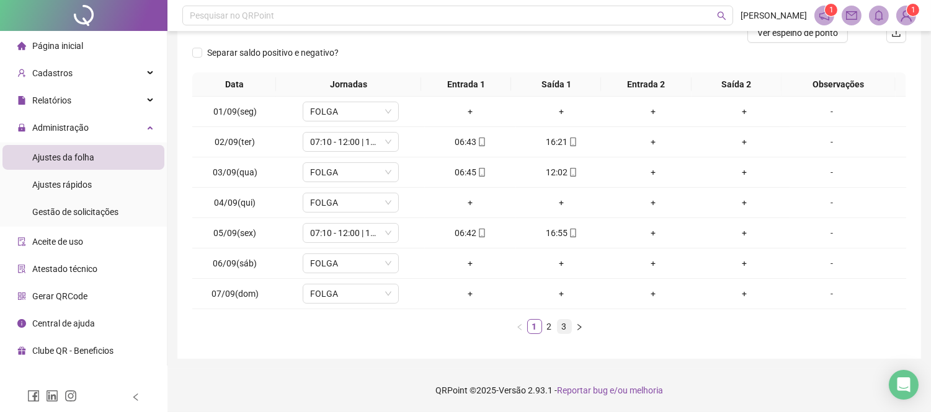
click at [567, 329] on link "3" at bounding box center [564, 327] width 14 height 14
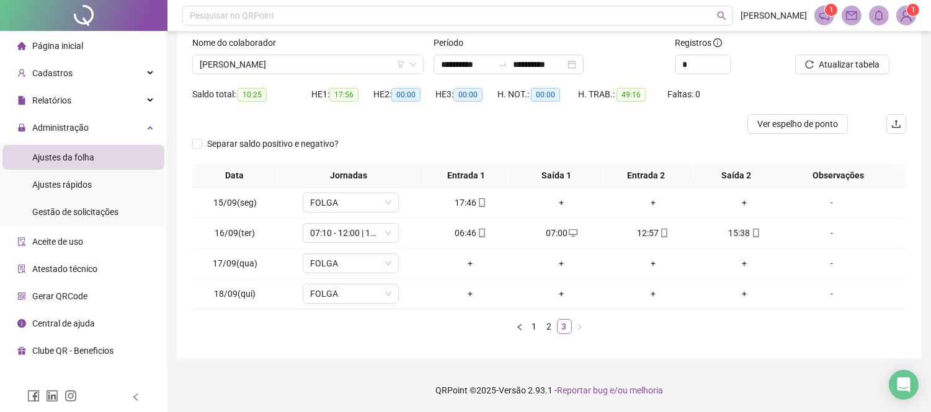
scroll to position [77, 0]
click at [257, 62] on span "[PERSON_NAME]" at bounding box center [308, 65] width 216 height 19
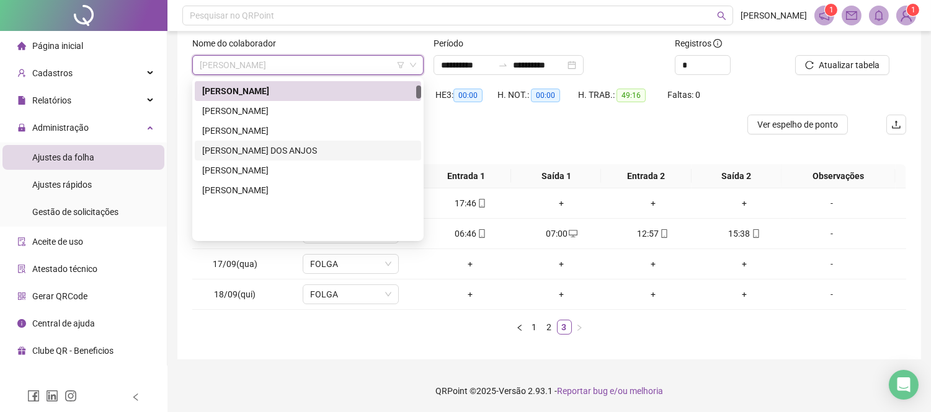
scroll to position [69, 0]
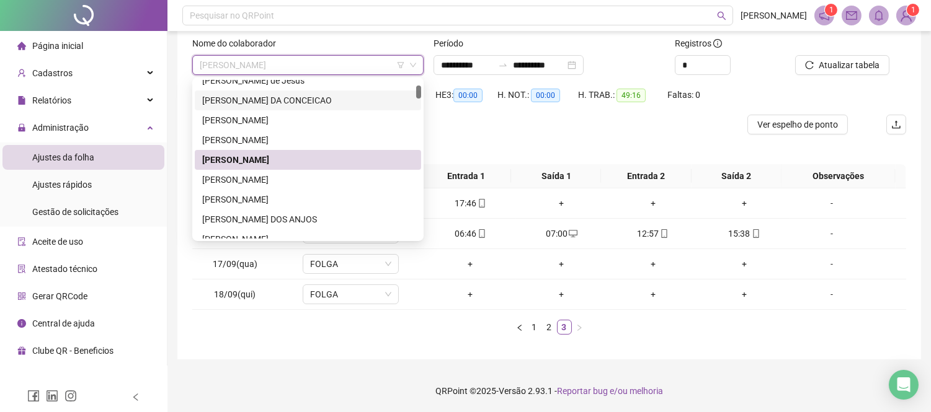
click at [277, 96] on div "[PERSON_NAME] DA CONCEICAO" at bounding box center [307, 101] width 211 height 14
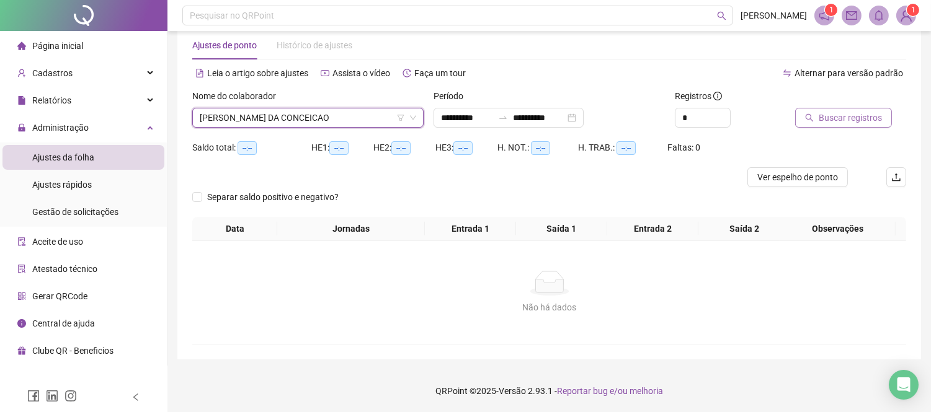
click at [863, 118] on span "Buscar registros" at bounding box center [849, 118] width 63 height 14
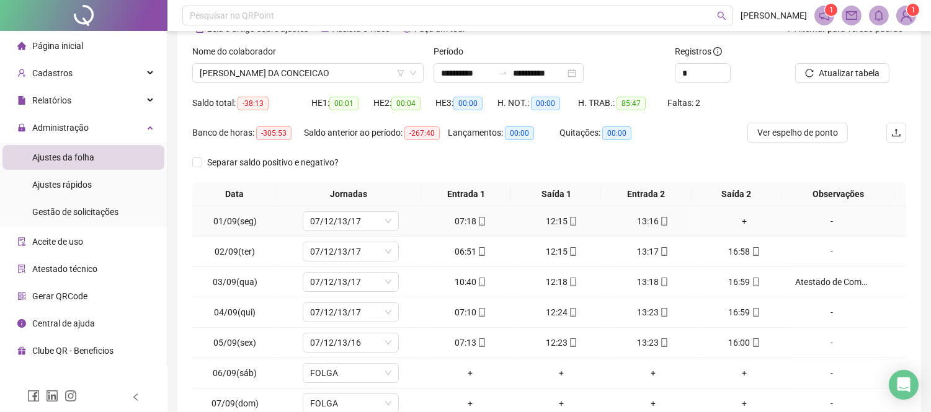
scroll to position [179, 0]
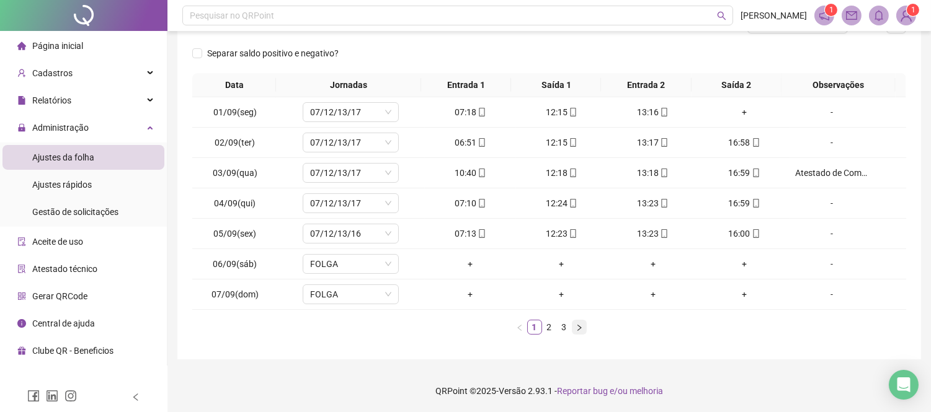
click at [577, 327] on icon "right" at bounding box center [578, 327] width 7 height 7
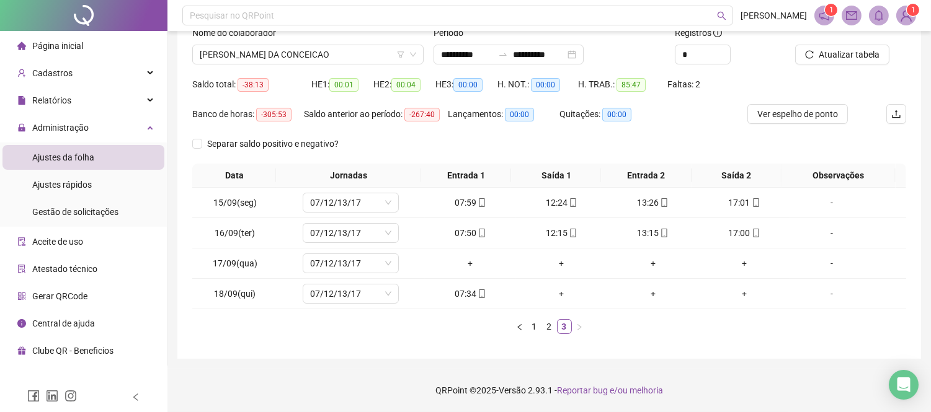
scroll to position [88, 0]
click at [549, 325] on link "2" at bounding box center [549, 327] width 14 height 14
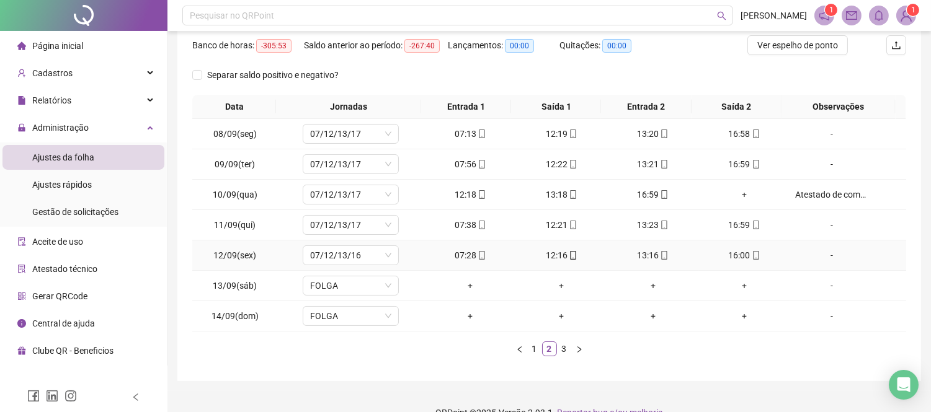
scroll to position [19, 0]
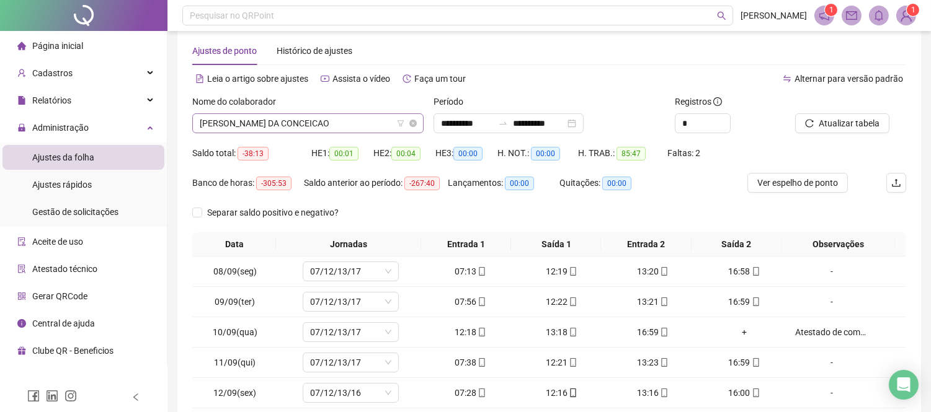
click at [306, 125] on span "[PERSON_NAME] DA CONCEICAO" at bounding box center [308, 123] width 216 height 19
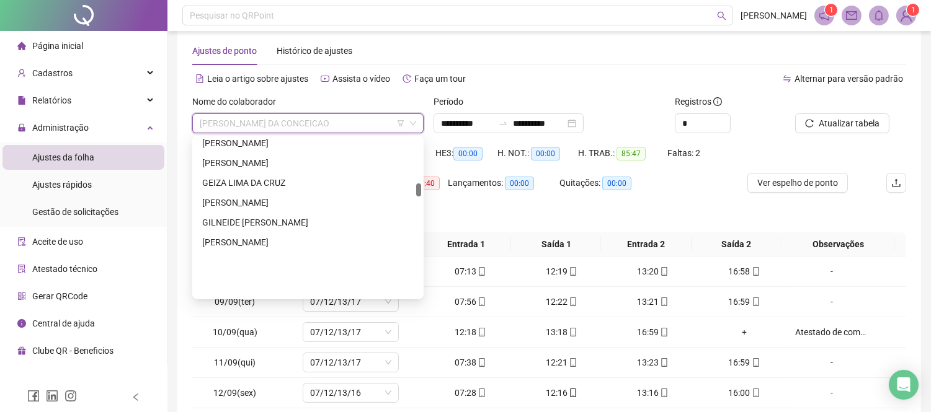
scroll to position [551, 0]
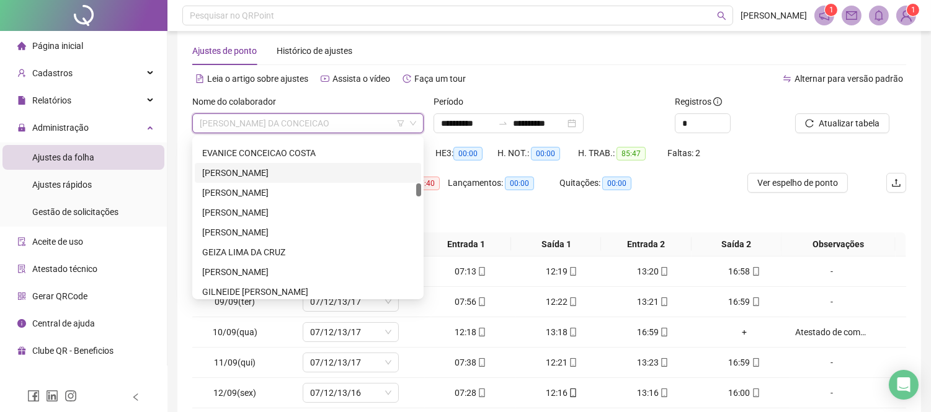
click at [294, 174] on div "[PERSON_NAME]" at bounding box center [307, 173] width 211 height 14
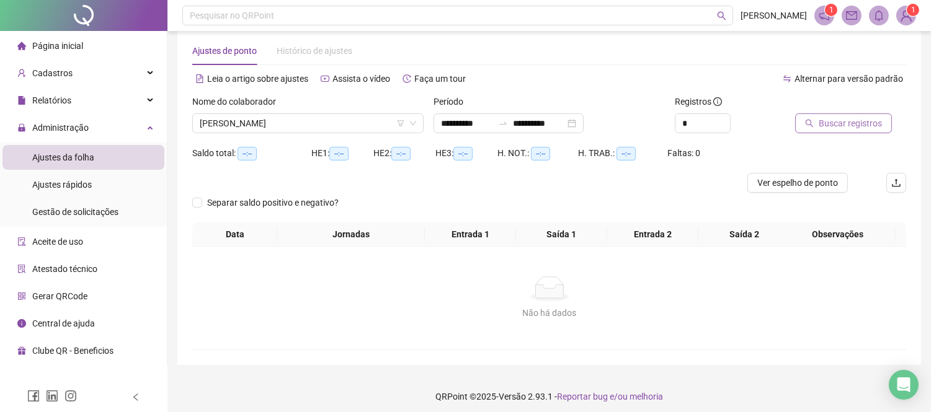
click at [825, 118] on span "Buscar registros" at bounding box center [849, 124] width 63 height 14
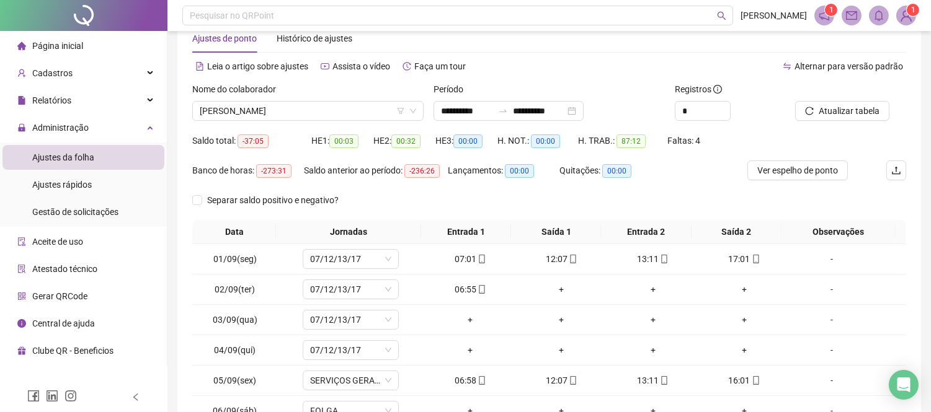
scroll to position [19, 0]
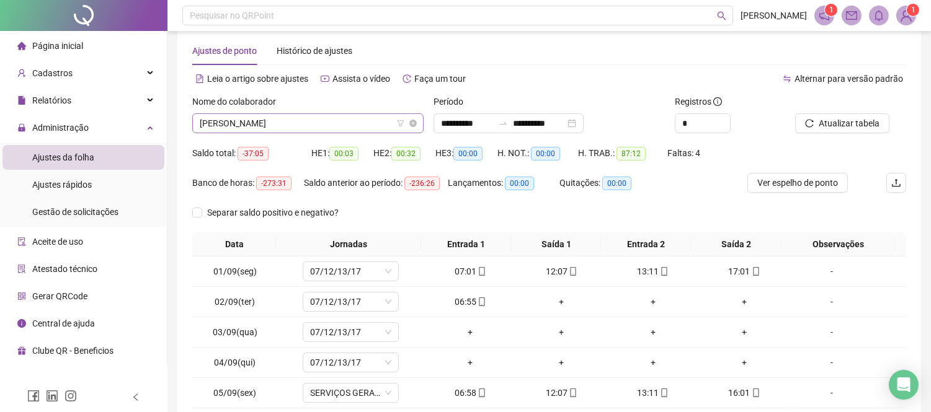
click at [275, 118] on span "[PERSON_NAME]" at bounding box center [308, 123] width 216 height 19
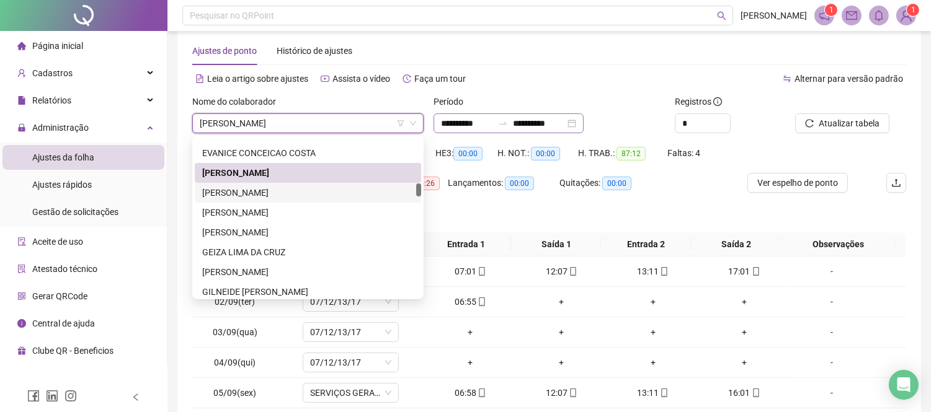
click at [467, 115] on div "**********" at bounding box center [508, 123] width 150 height 20
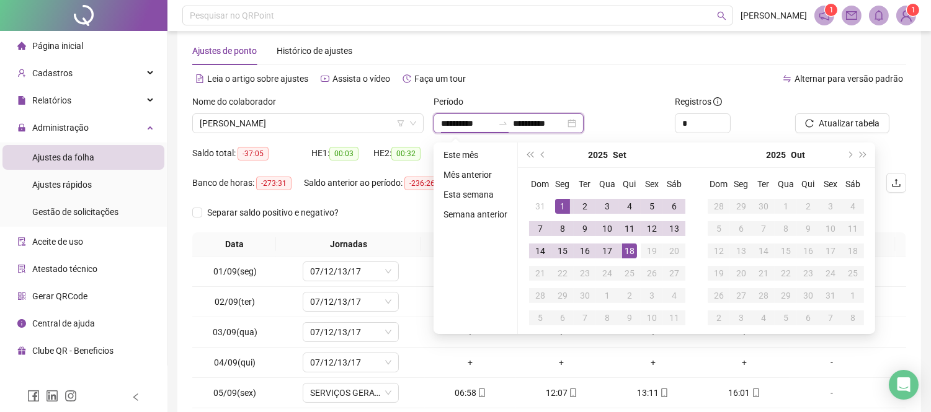
click at [469, 120] on input "**********" at bounding box center [467, 124] width 52 height 14
type input "**********"
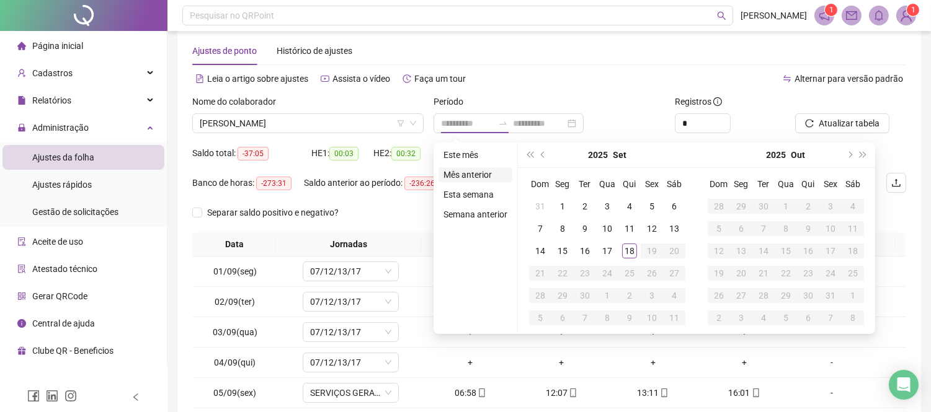
click at [469, 178] on li "Mês anterior" at bounding box center [475, 174] width 74 height 15
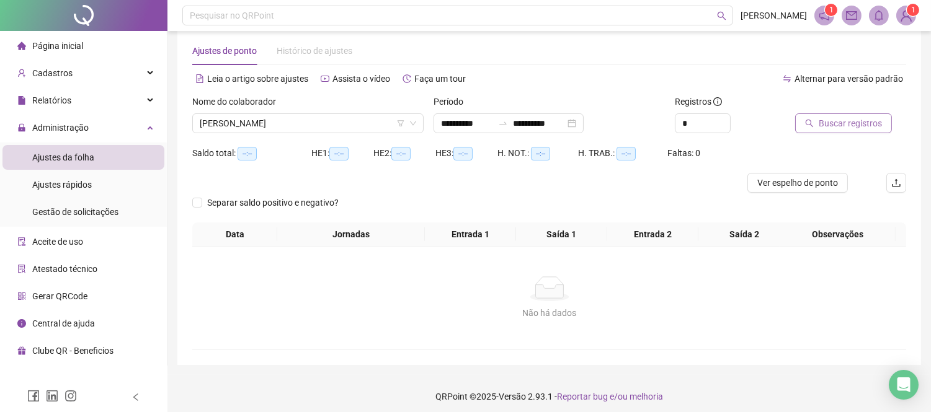
click at [856, 126] on span "Buscar registros" at bounding box center [849, 124] width 63 height 14
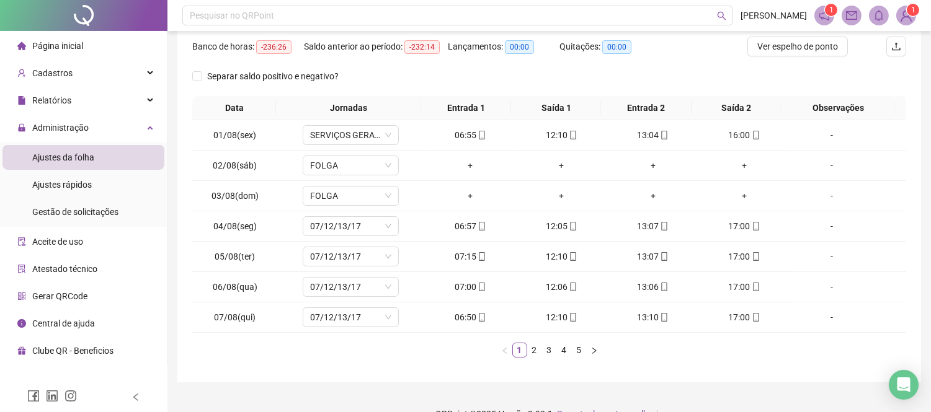
scroll to position [157, 0]
click at [591, 350] on icon "right" at bounding box center [593, 349] width 7 height 7
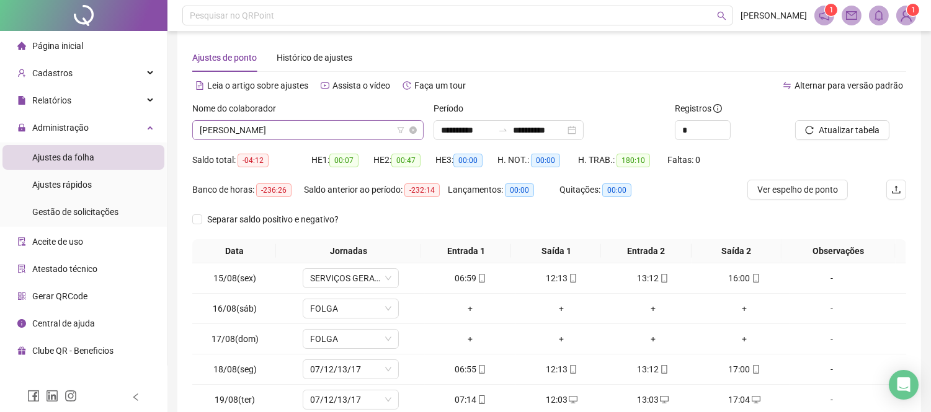
scroll to position [0, 0]
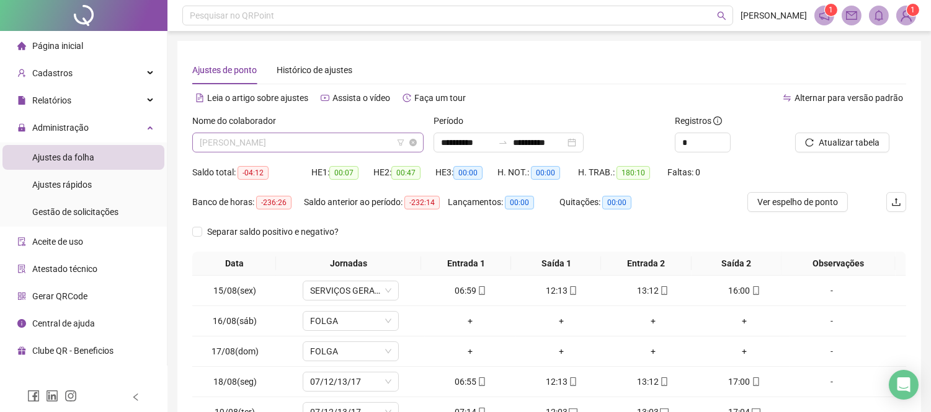
click at [295, 144] on span "[PERSON_NAME]" at bounding box center [308, 142] width 216 height 19
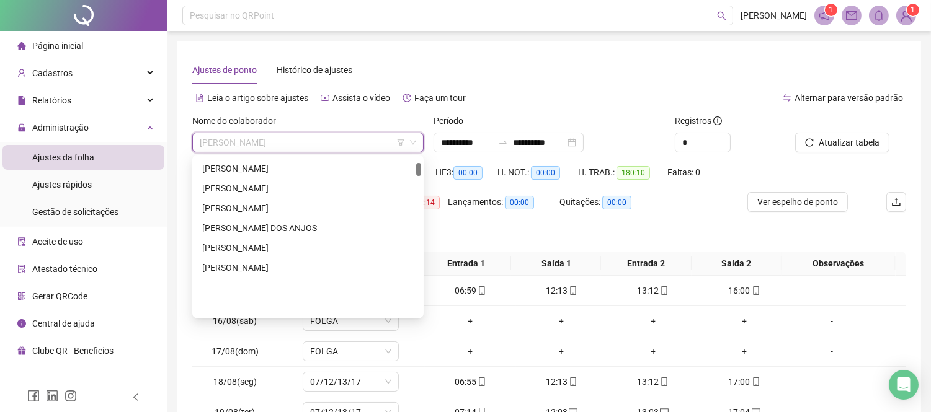
scroll to position [69, 0]
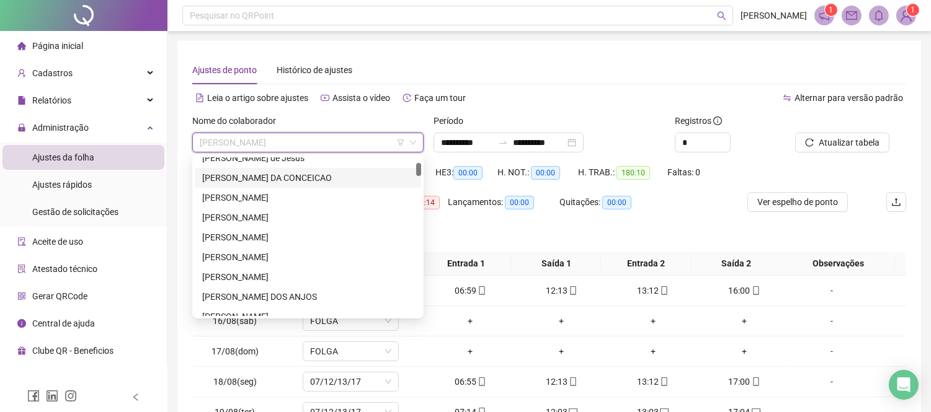
click at [311, 177] on div "[PERSON_NAME] DA CONCEICAO" at bounding box center [307, 178] width 211 height 14
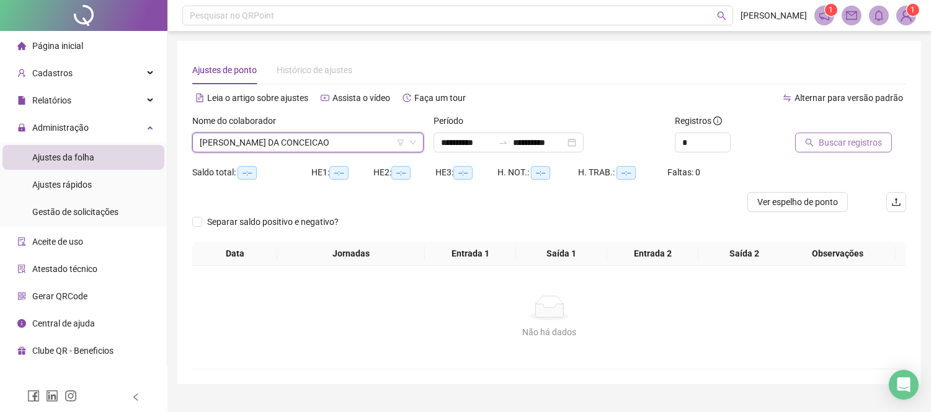
click at [839, 141] on span "Buscar registros" at bounding box center [849, 143] width 63 height 14
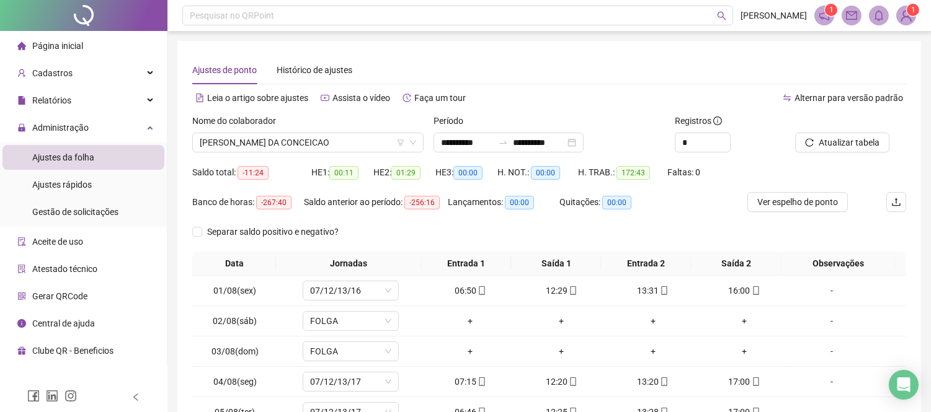
scroll to position [179, 0]
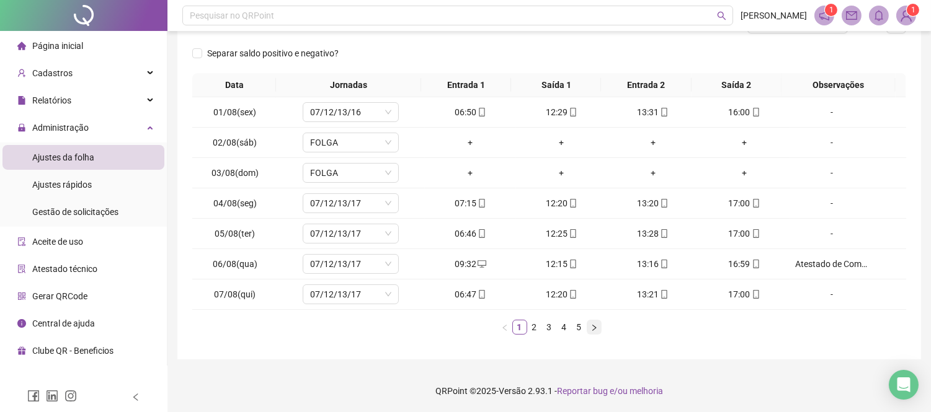
click at [592, 326] on icon "right" at bounding box center [593, 327] width 7 height 7
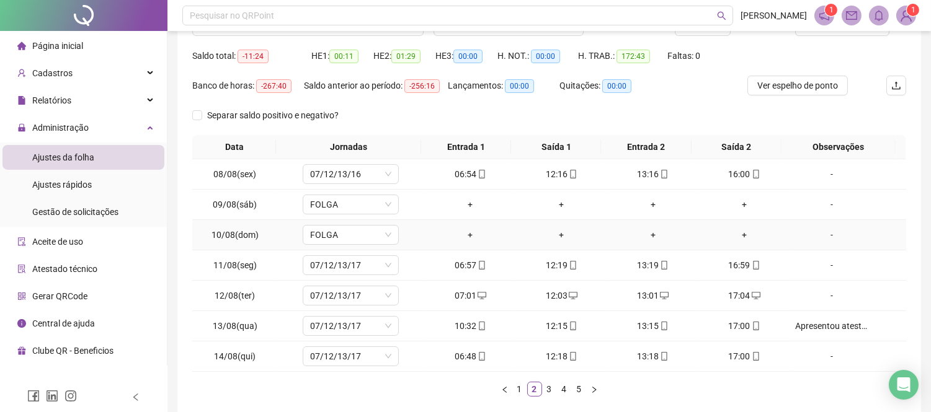
scroll to position [41, 0]
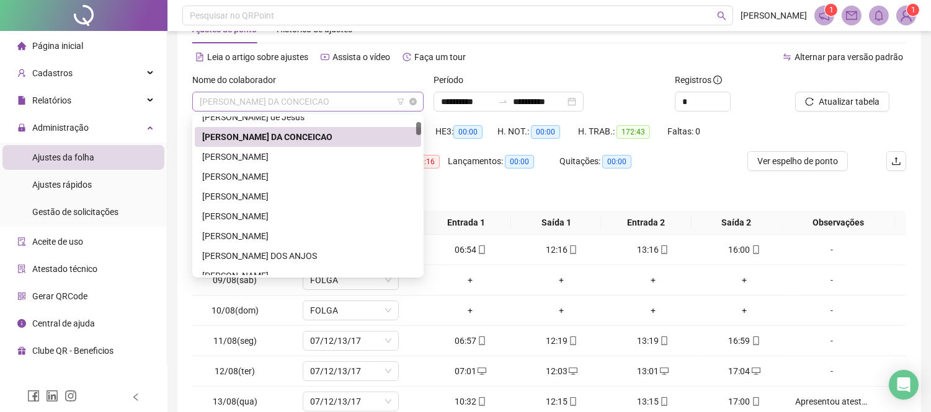
click at [325, 101] on span "[PERSON_NAME] DA CONCEICAO" at bounding box center [308, 101] width 216 height 19
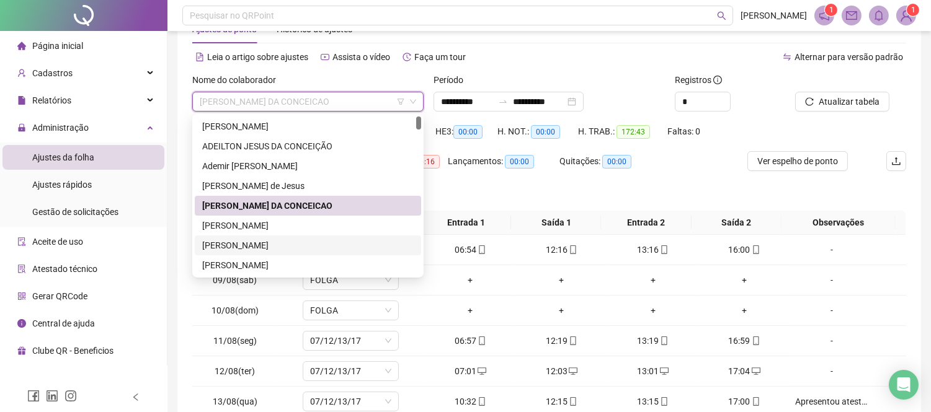
scroll to position [69, 0]
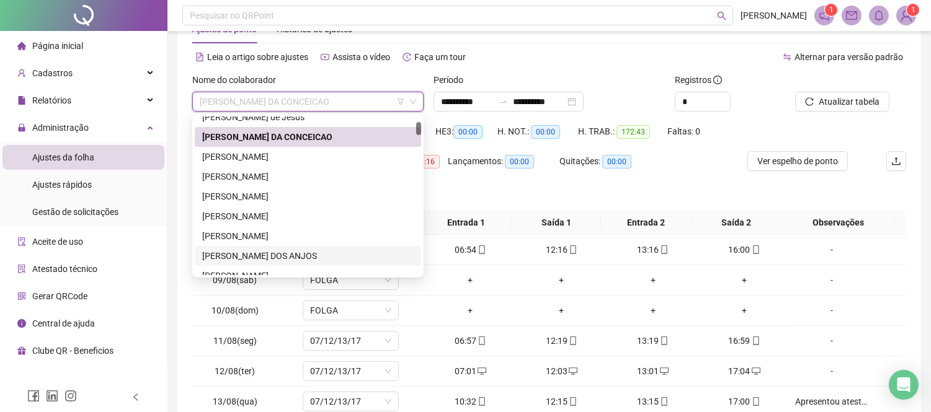
click at [276, 246] on div "[PERSON_NAME] DOS ANJOS" at bounding box center [308, 256] width 226 height 20
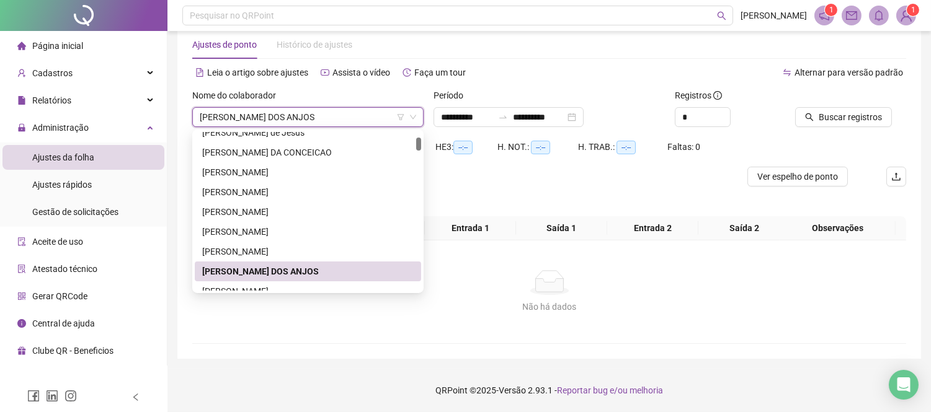
scroll to position [25, 0]
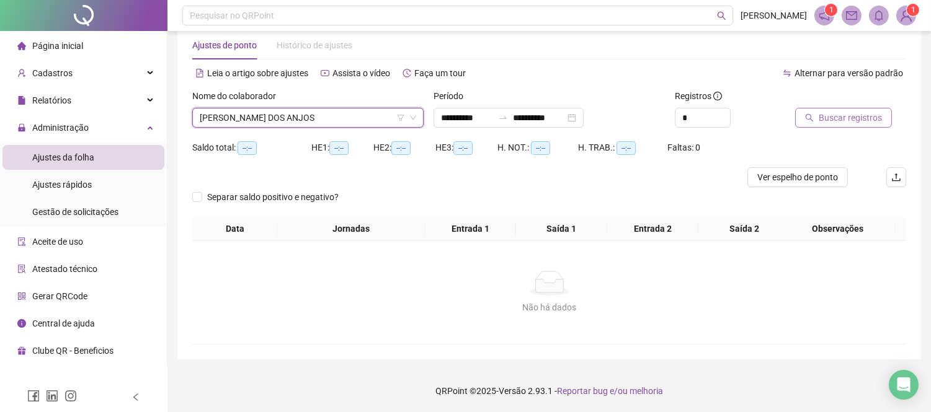
click at [807, 112] on button "Buscar registros" at bounding box center [843, 118] width 97 height 20
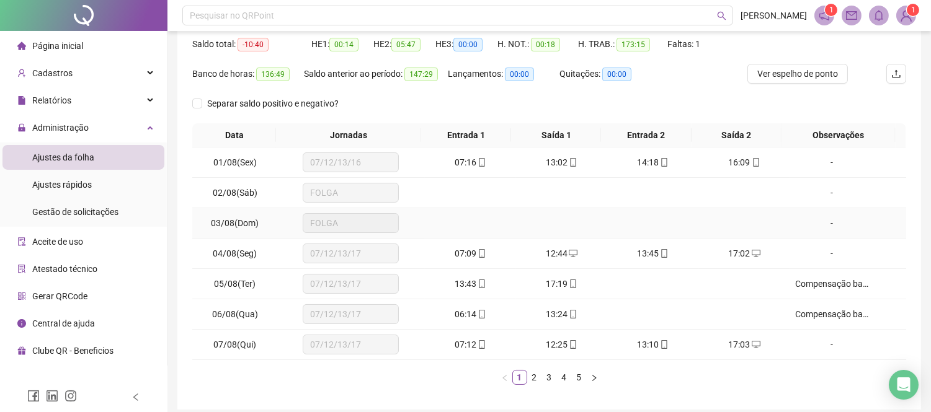
scroll to position [179, 0]
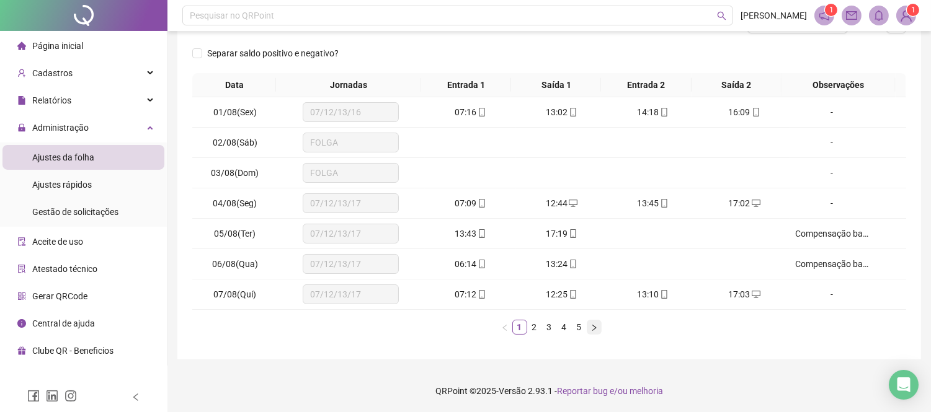
click at [596, 329] on icon "right" at bounding box center [593, 327] width 7 height 7
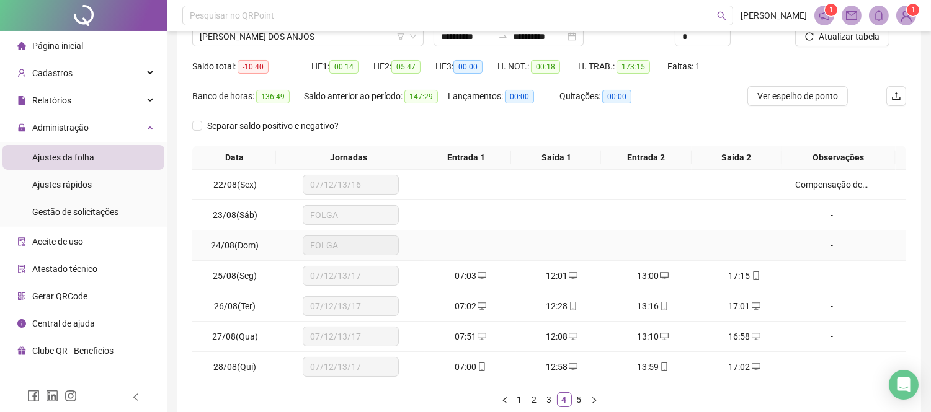
scroll to position [0, 0]
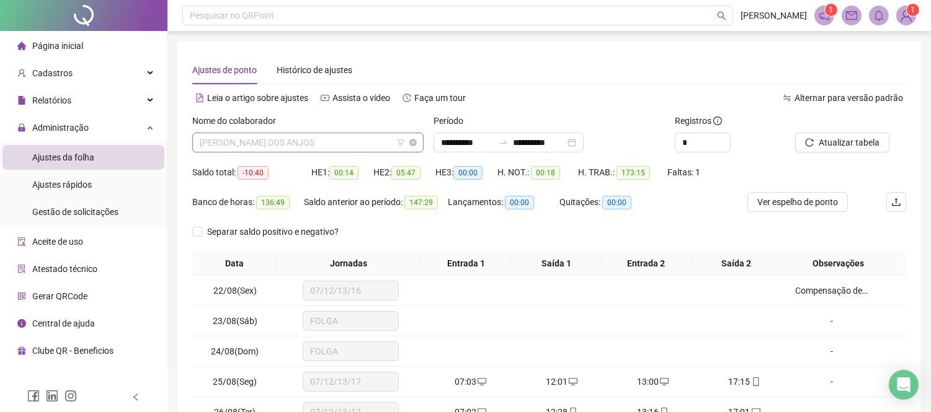
click at [312, 139] on span "[PERSON_NAME] DOS ANJOS" at bounding box center [308, 142] width 216 height 19
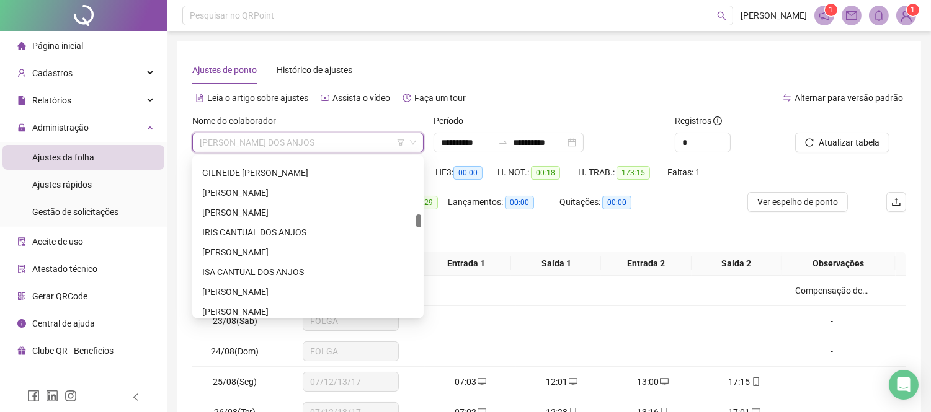
scroll to position [620, 0]
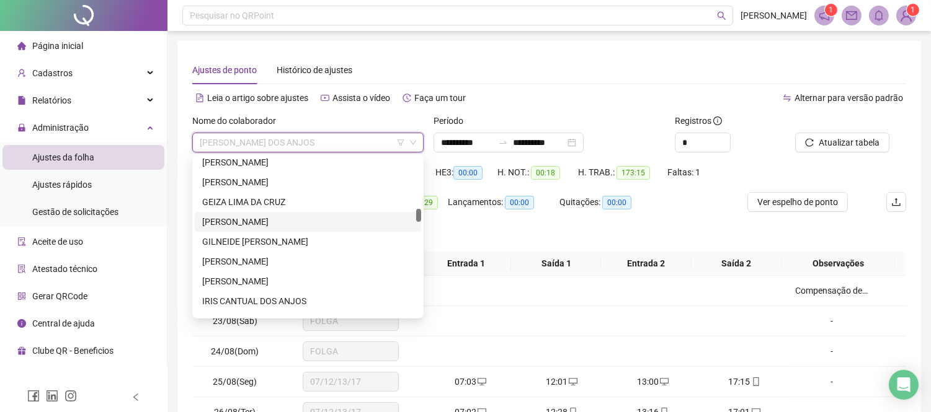
click at [246, 218] on div "[PERSON_NAME]" at bounding box center [307, 222] width 211 height 14
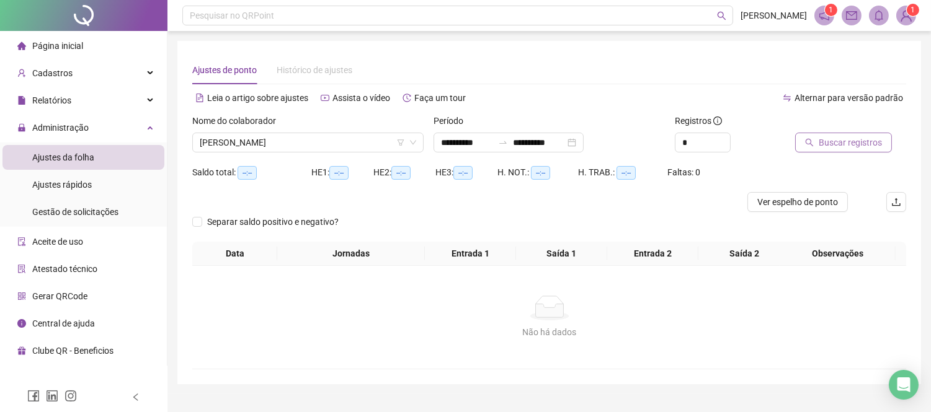
click at [802, 140] on button "Buscar registros" at bounding box center [843, 143] width 97 height 20
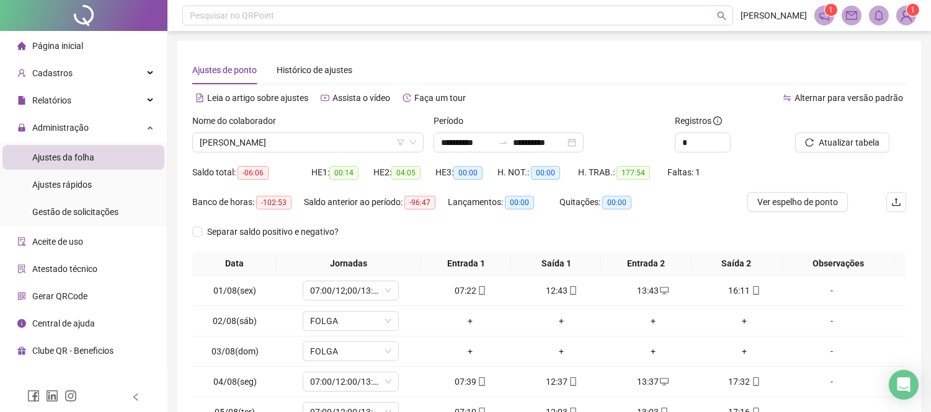
scroll to position [179, 0]
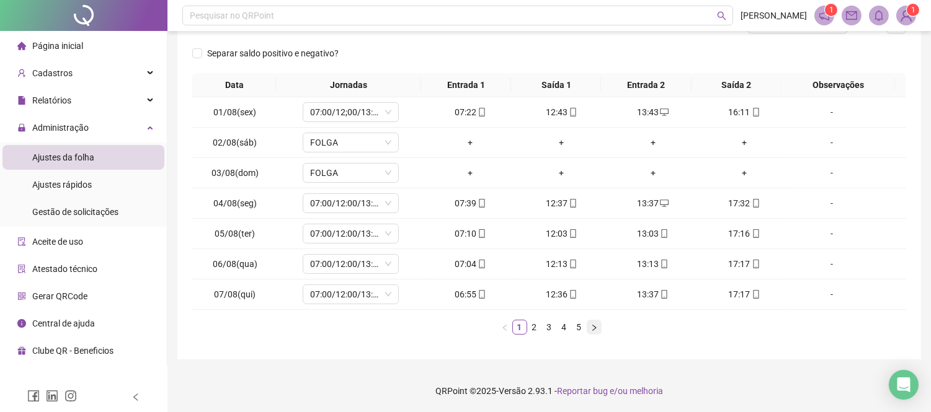
click at [589, 329] on button "button" at bounding box center [593, 327] width 15 height 15
click at [464, 262] on div "+" at bounding box center [470, 264] width 81 height 14
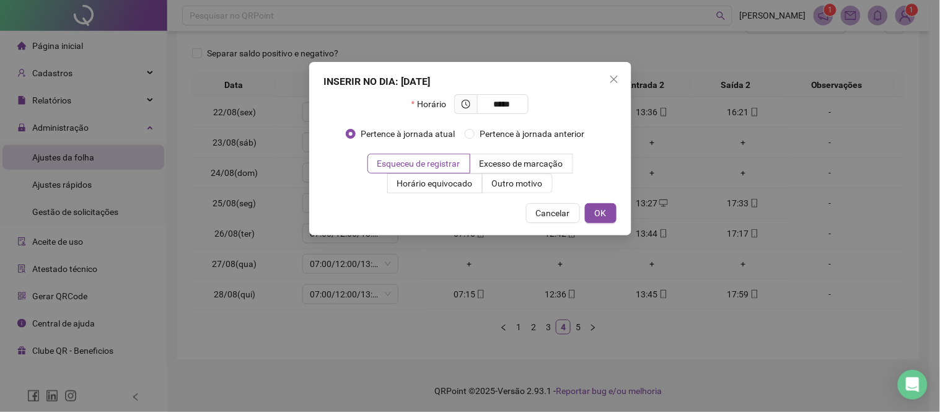
type input "*****"
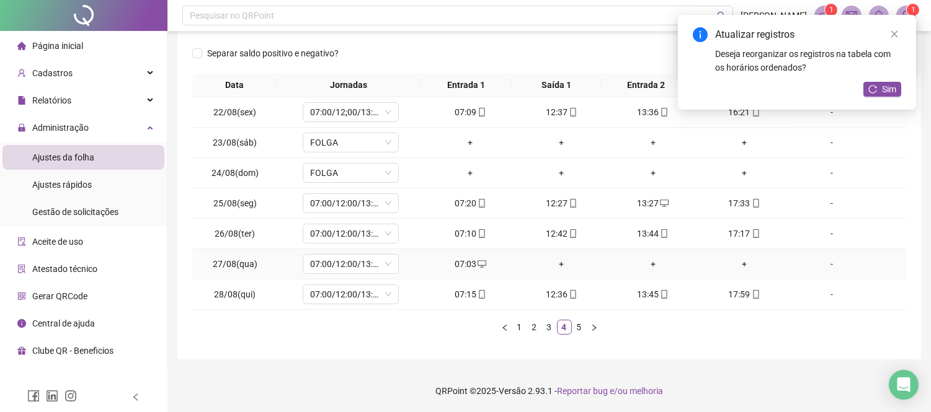
click at [556, 262] on div "+" at bounding box center [561, 264] width 81 height 14
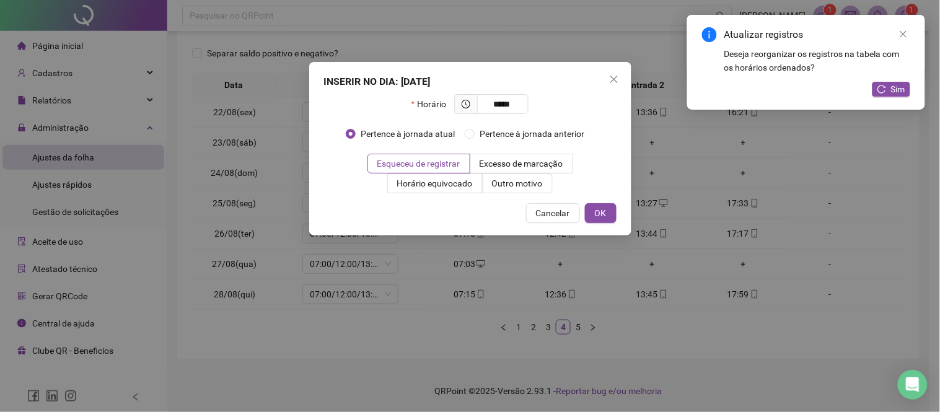
type input "*****"
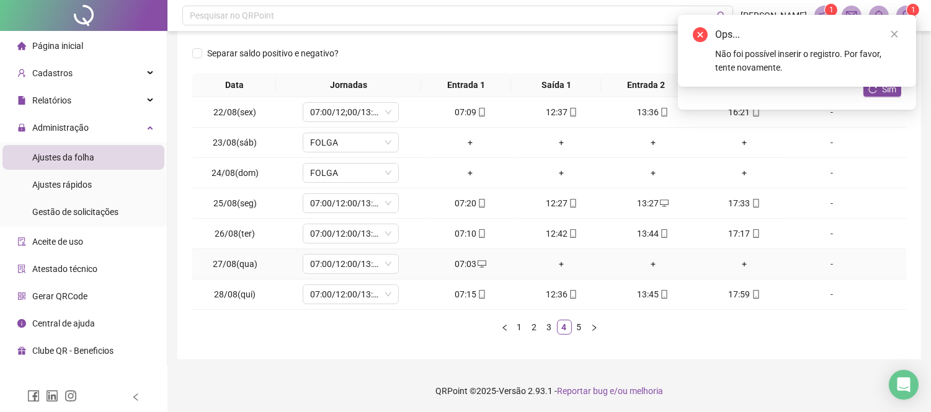
click at [645, 265] on div "+" at bounding box center [652, 264] width 81 height 14
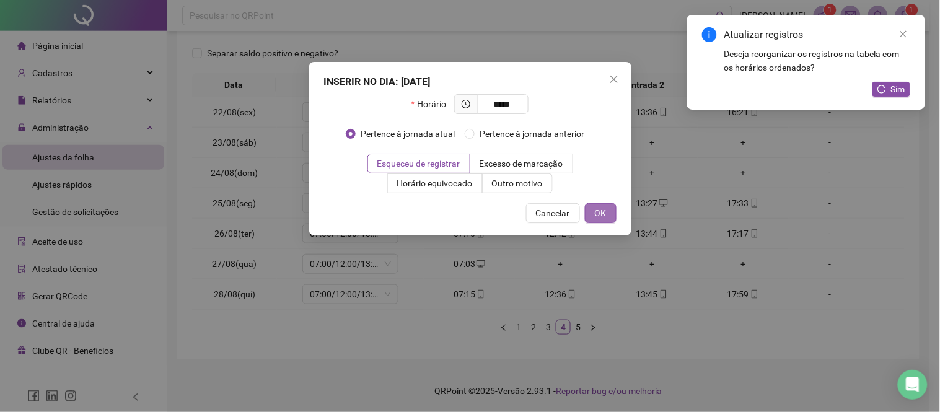
type input "*****"
click at [597, 213] on span "OK" at bounding box center [601, 213] width 12 height 14
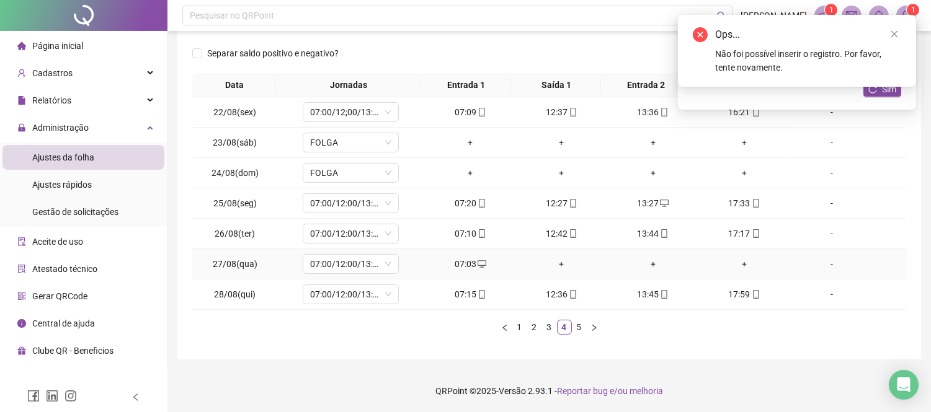
click at [559, 262] on div "+" at bounding box center [561, 264] width 81 height 14
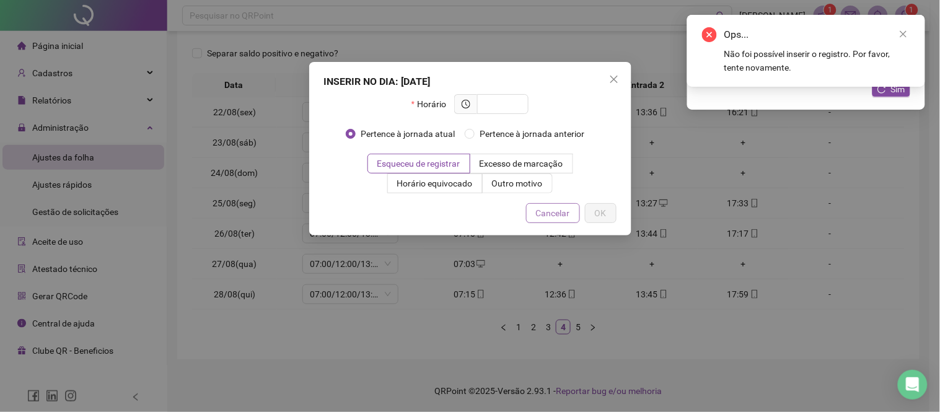
click at [563, 217] on span "Cancelar" at bounding box center [553, 213] width 34 height 14
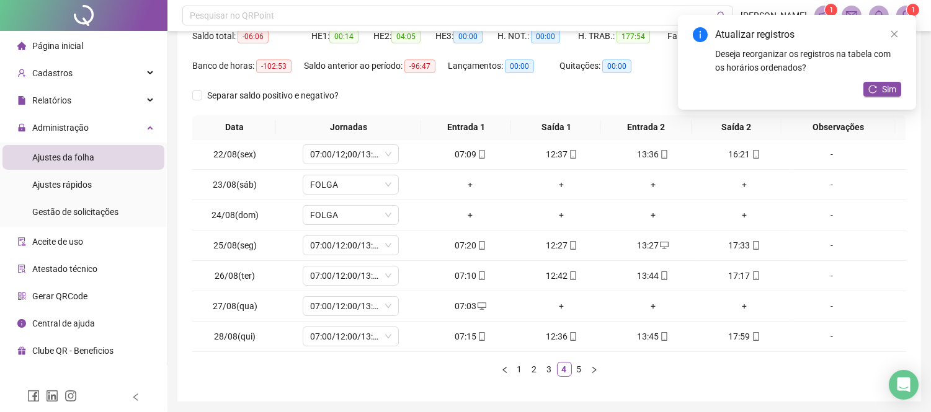
scroll to position [138, 0]
click at [552, 305] on div "+" at bounding box center [561, 305] width 81 height 14
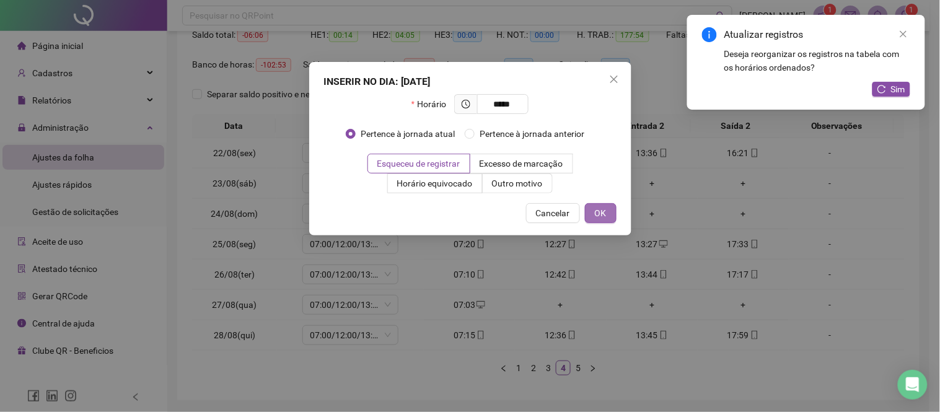
type input "*****"
click at [606, 212] on span "OK" at bounding box center [601, 213] width 12 height 14
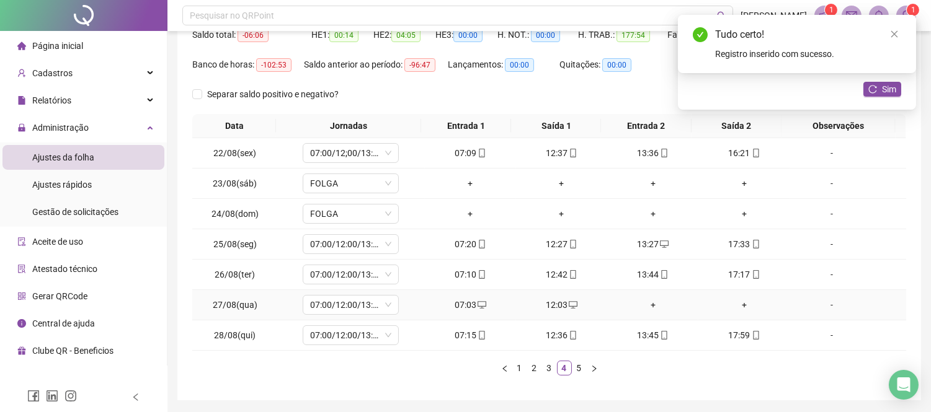
click at [648, 304] on div "+" at bounding box center [652, 305] width 81 height 14
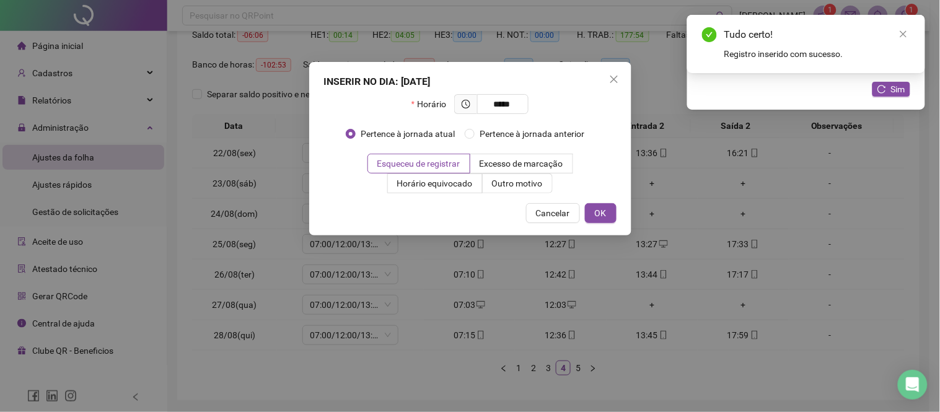
type input "*****"
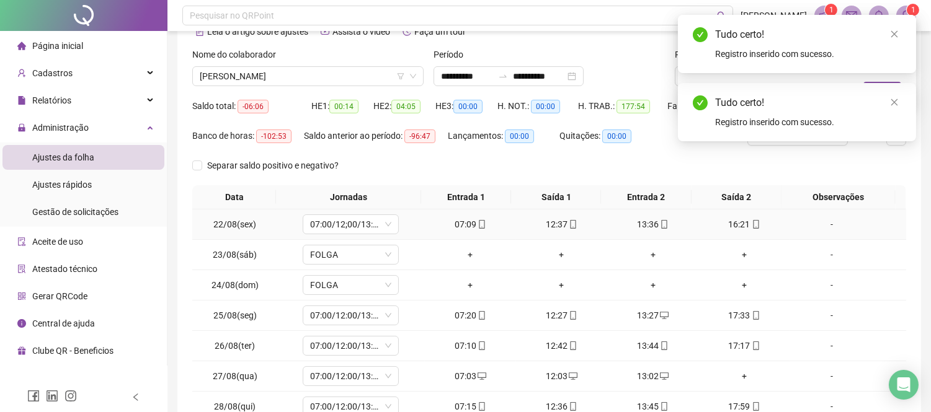
scroll to position [0, 0]
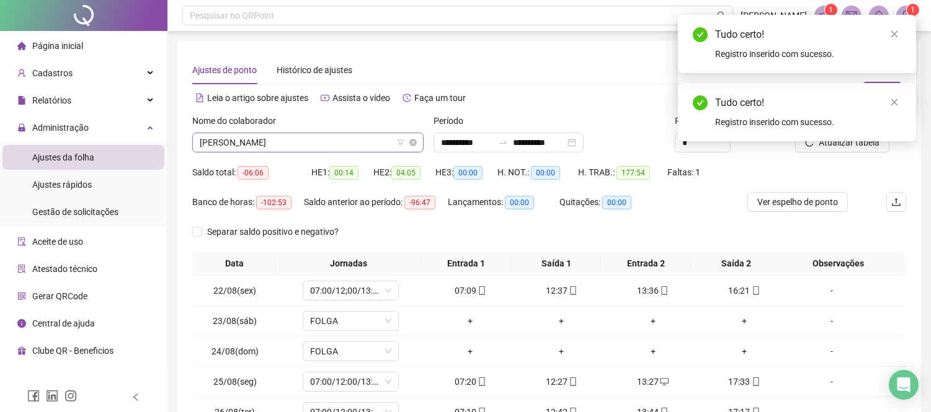
click at [303, 141] on span "[PERSON_NAME]" at bounding box center [308, 142] width 216 height 19
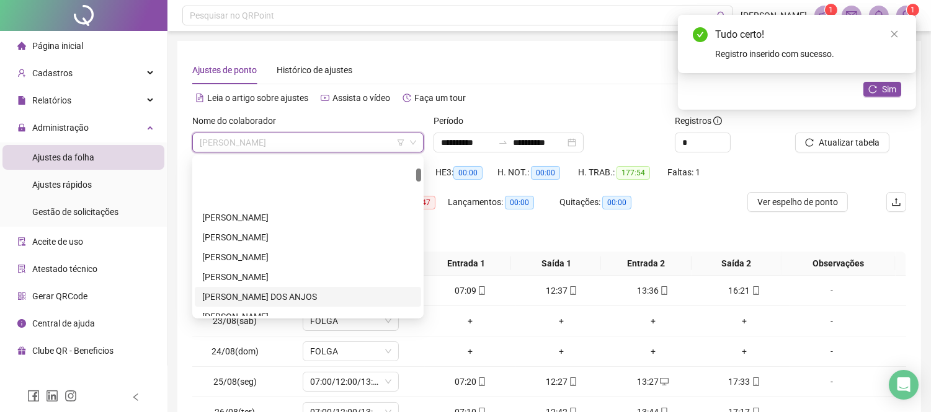
scroll to position [138, 0]
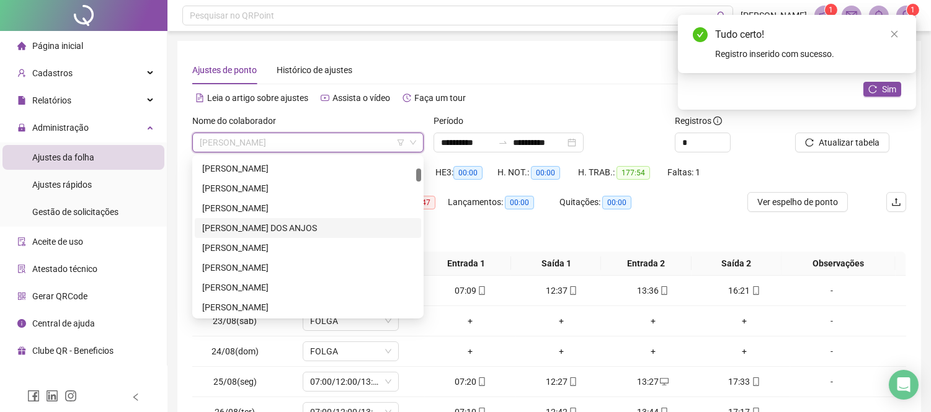
click at [320, 236] on div "[PERSON_NAME] DOS ANJOS" at bounding box center [308, 228] width 226 height 20
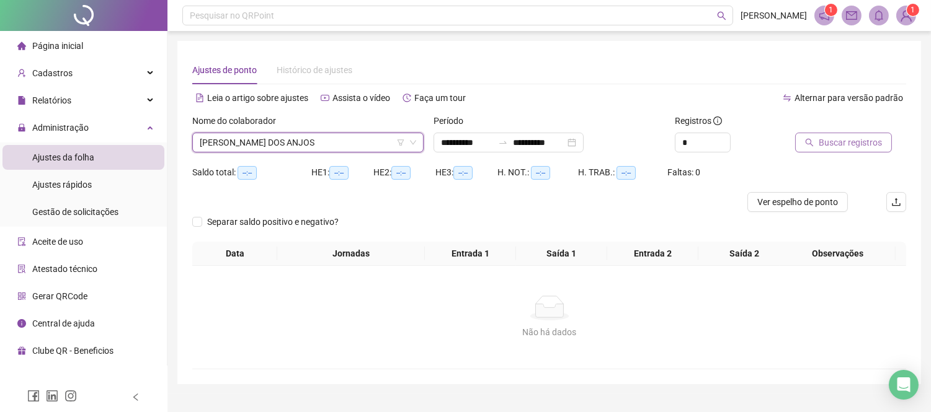
click at [815, 135] on button "Buscar registros" at bounding box center [843, 143] width 97 height 20
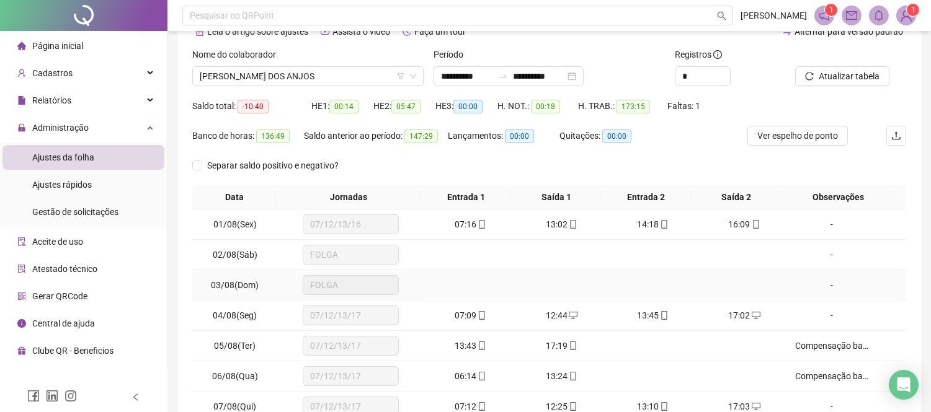
scroll to position [179, 0]
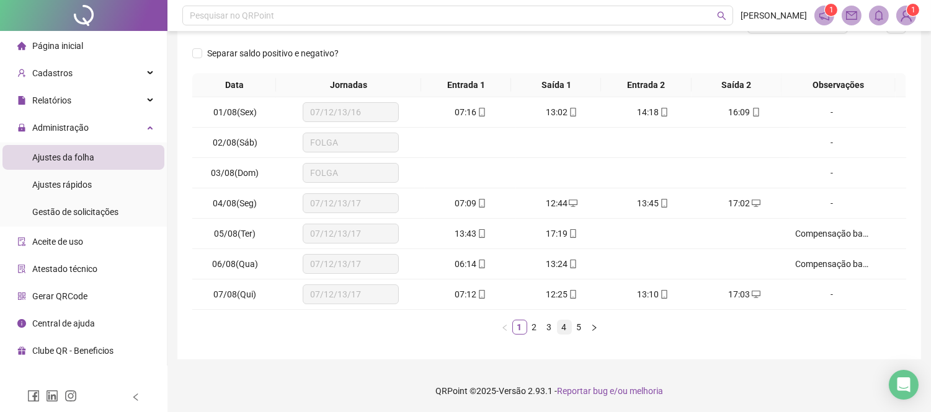
click at [565, 331] on link "4" at bounding box center [564, 328] width 14 height 14
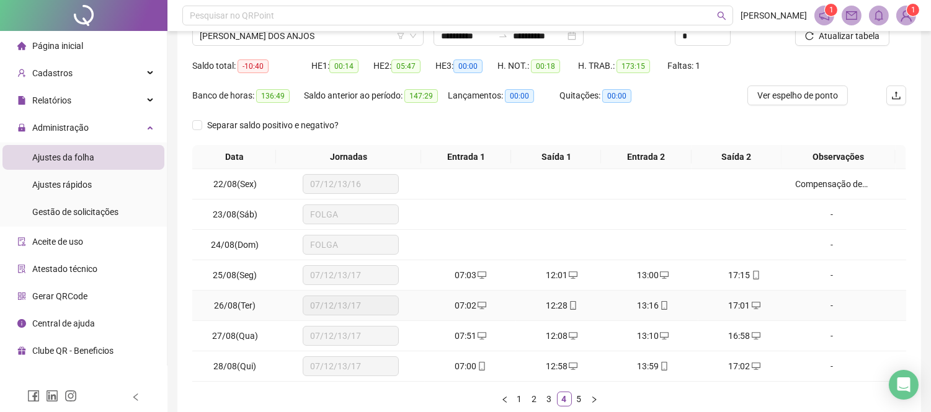
scroll to position [0, 0]
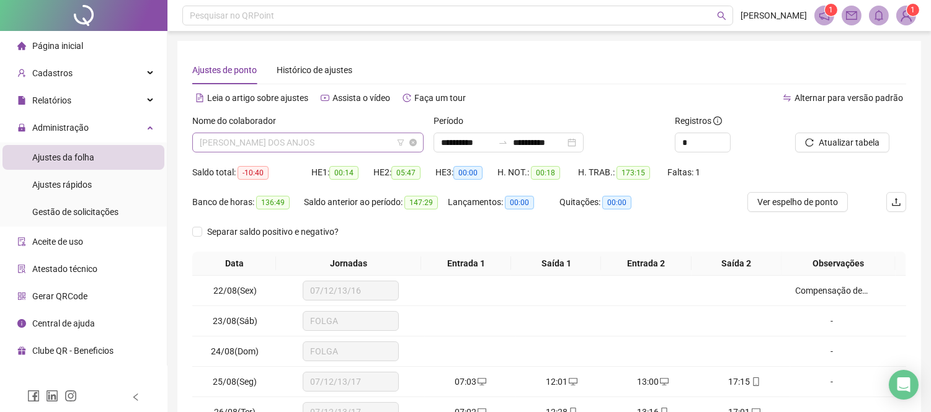
click at [248, 138] on span "[PERSON_NAME] DOS ANJOS" at bounding box center [308, 142] width 216 height 19
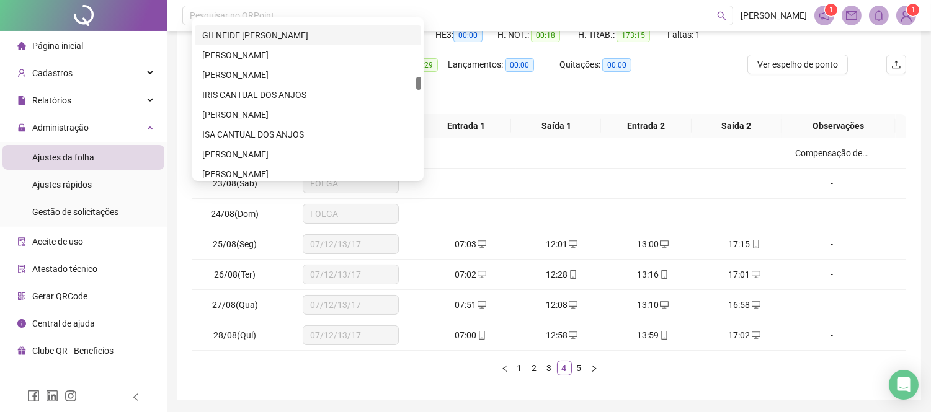
scroll to position [620, 0]
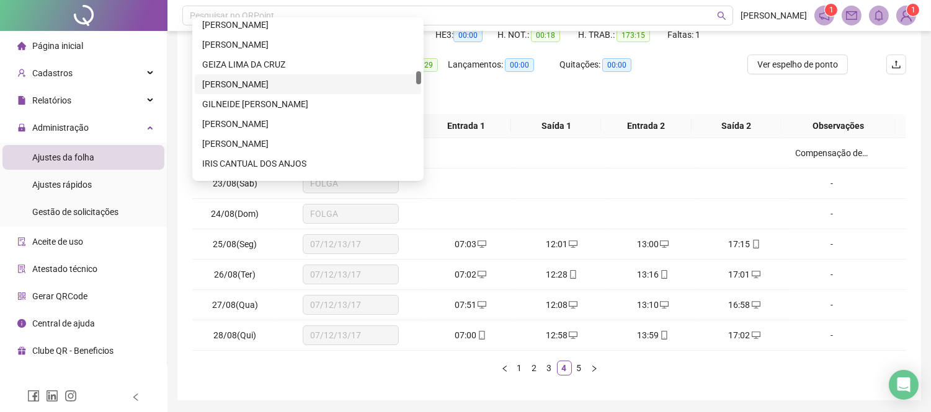
click at [314, 84] on div "[PERSON_NAME]" at bounding box center [307, 84] width 211 height 14
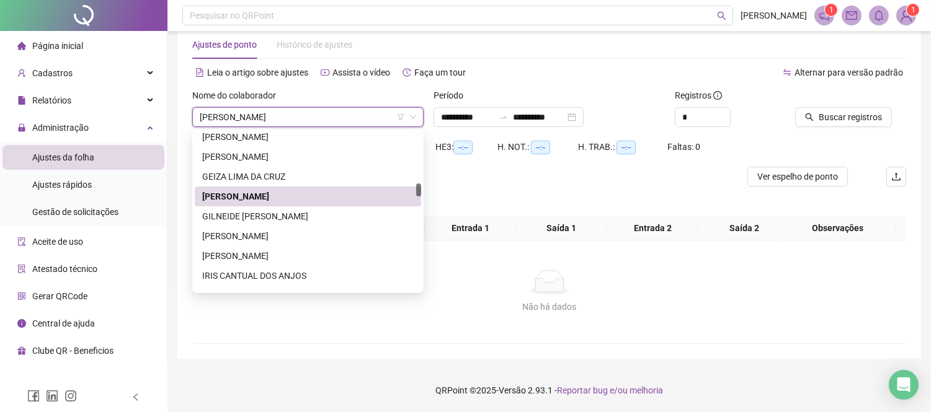
scroll to position [25, 0]
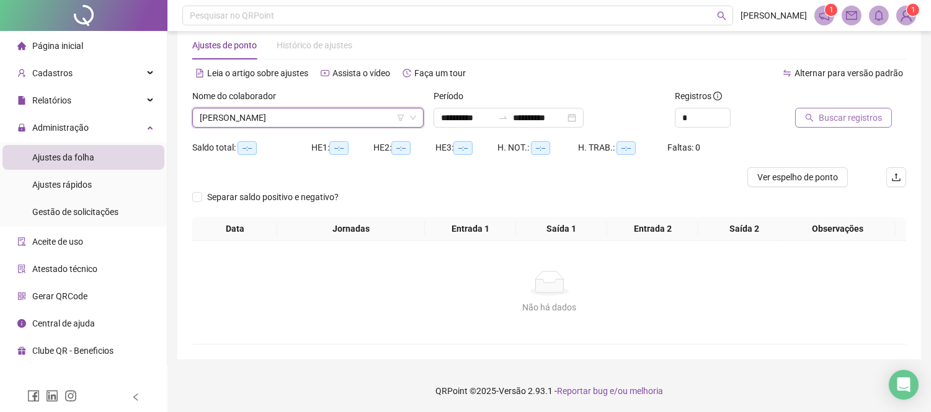
click at [865, 115] on span "Buscar registros" at bounding box center [849, 118] width 63 height 14
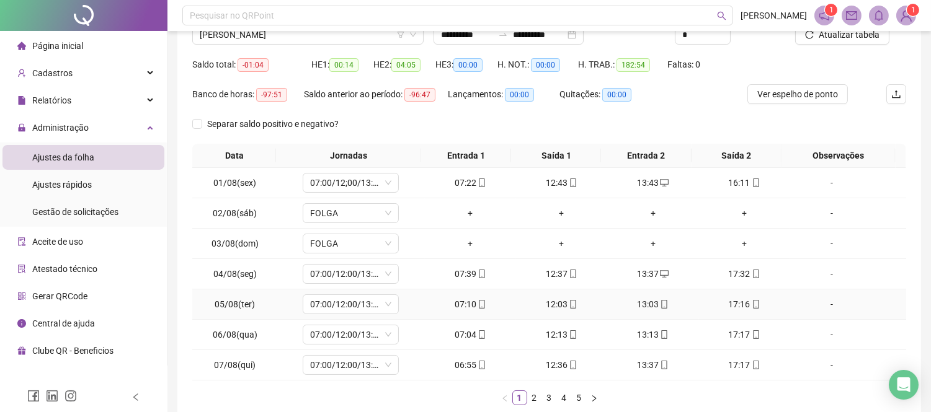
scroll to position [179, 0]
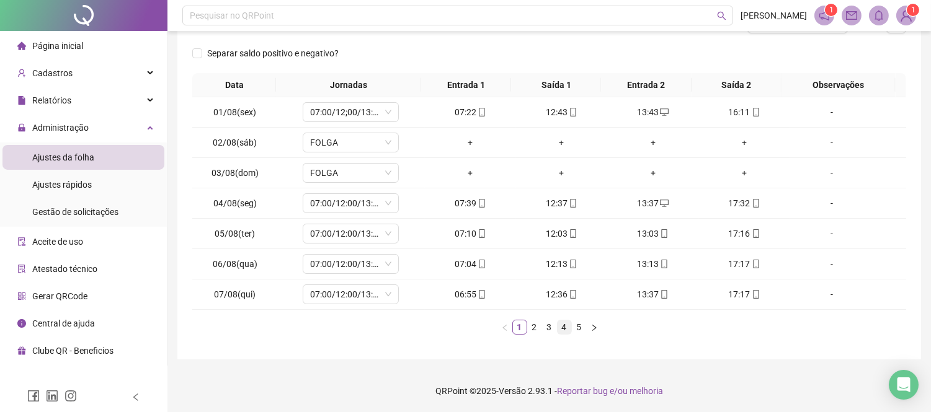
click at [569, 325] on link "4" at bounding box center [564, 328] width 14 height 14
click at [735, 263] on div "+" at bounding box center [743, 264] width 81 height 14
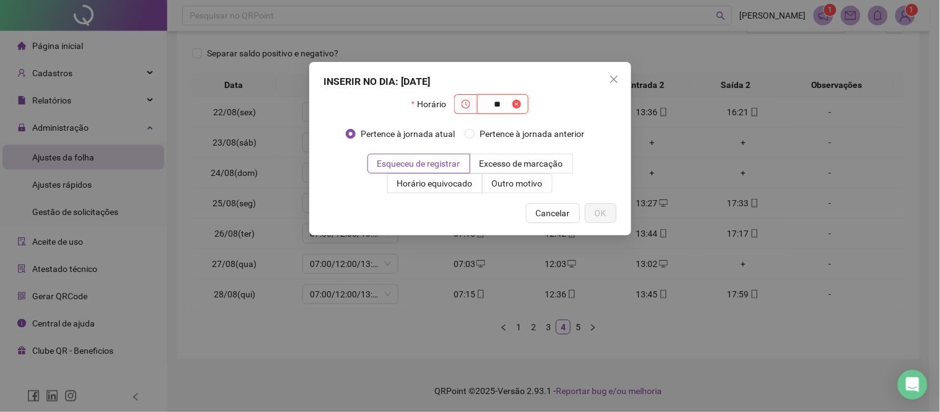
type input "*"
type input "*****"
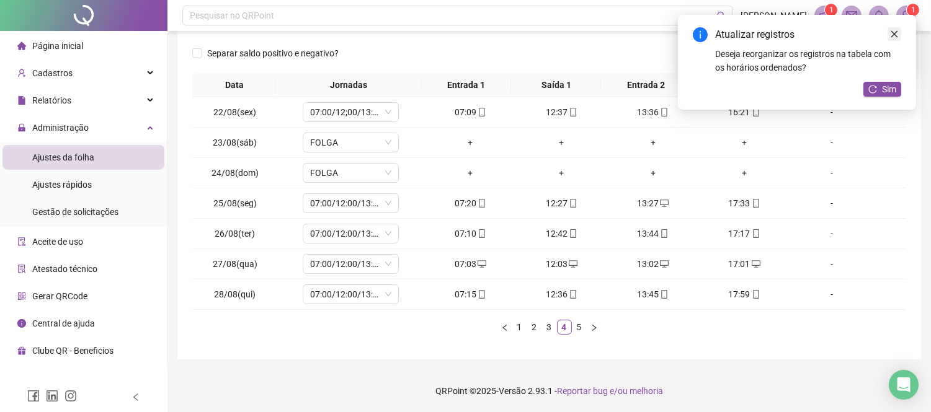
click at [895, 33] on icon "close" at bounding box center [894, 34] width 7 height 7
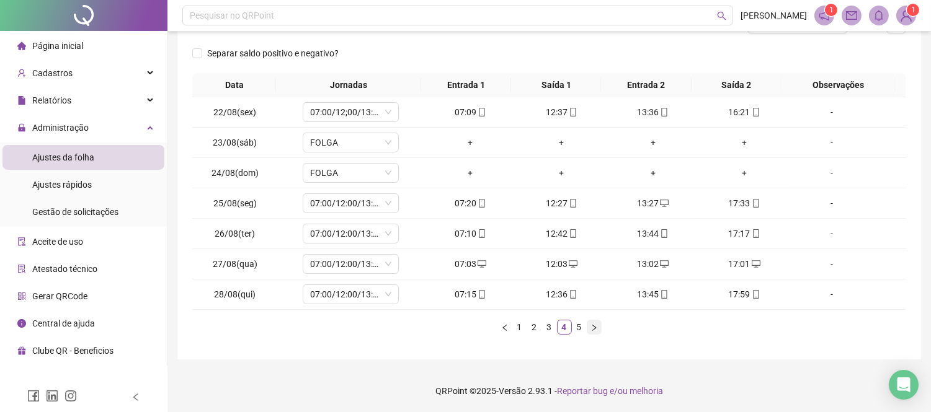
click at [596, 331] on icon "right" at bounding box center [593, 327] width 7 height 7
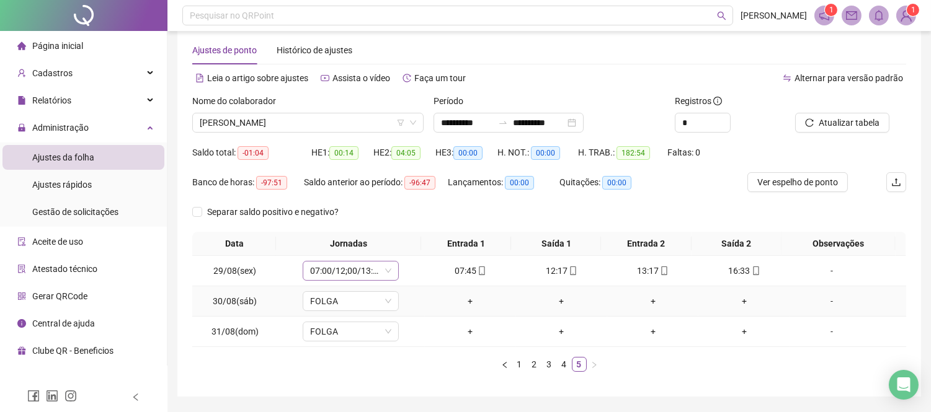
scroll to position [0, 0]
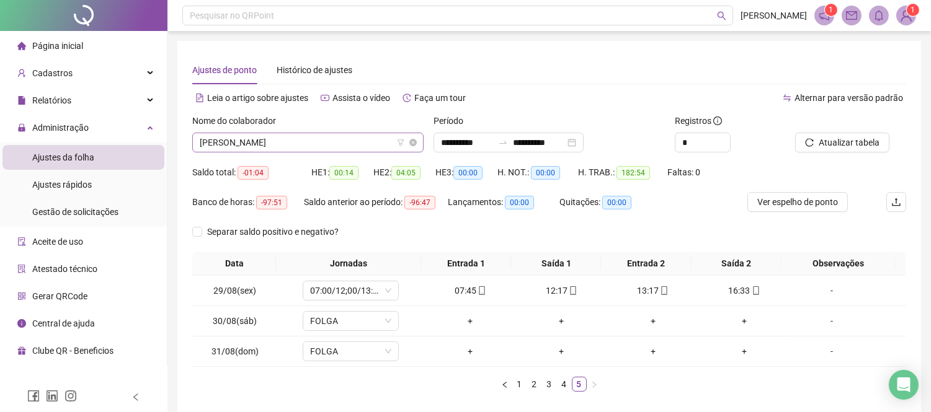
click at [274, 146] on span "[PERSON_NAME]" at bounding box center [308, 142] width 216 height 19
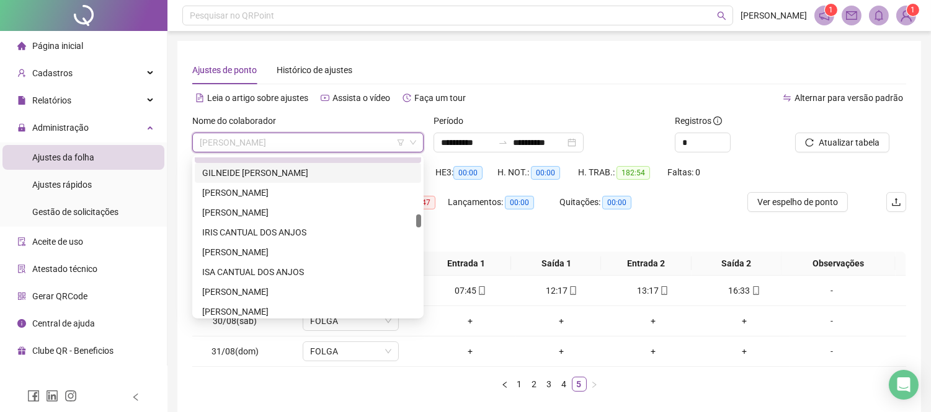
scroll to position [758, 0]
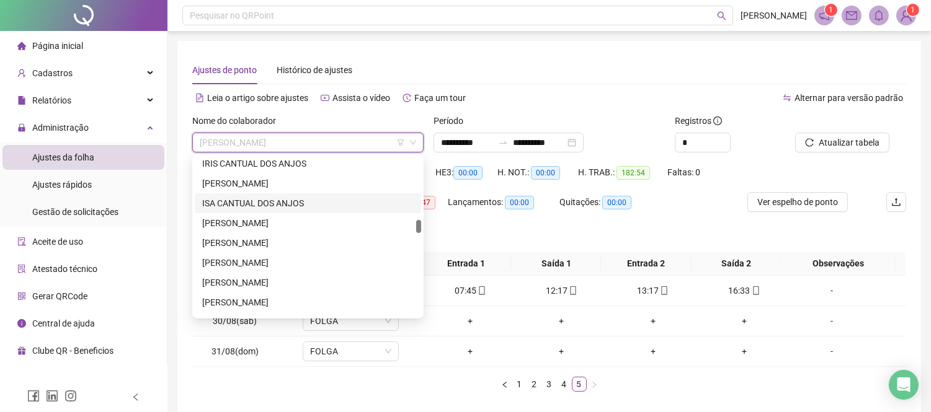
click at [312, 200] on div "ISA CANTUAL DOS ANJOS" at bounding box center [307, 204] width 211 height 14
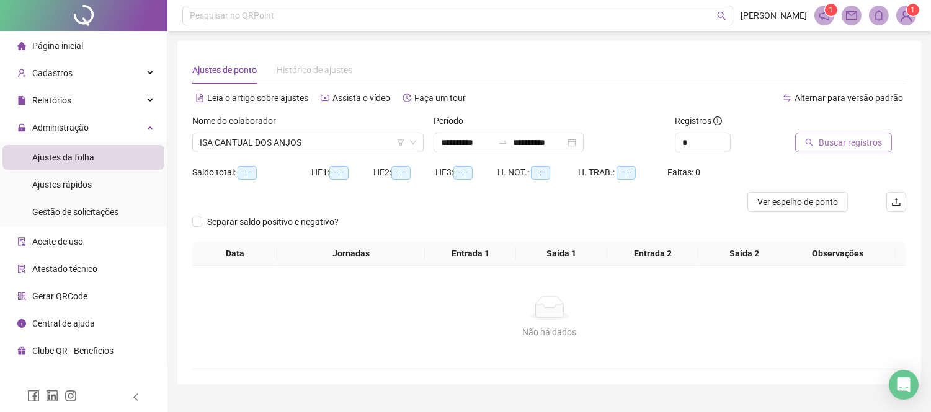
click at [813, 144] on icon "search" at bounding box center [809, 142] width 9 height 9
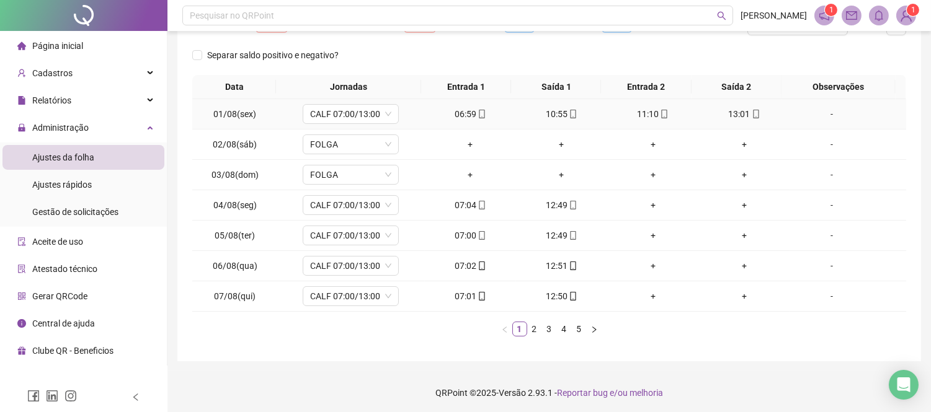
scroll to position [179, 0]
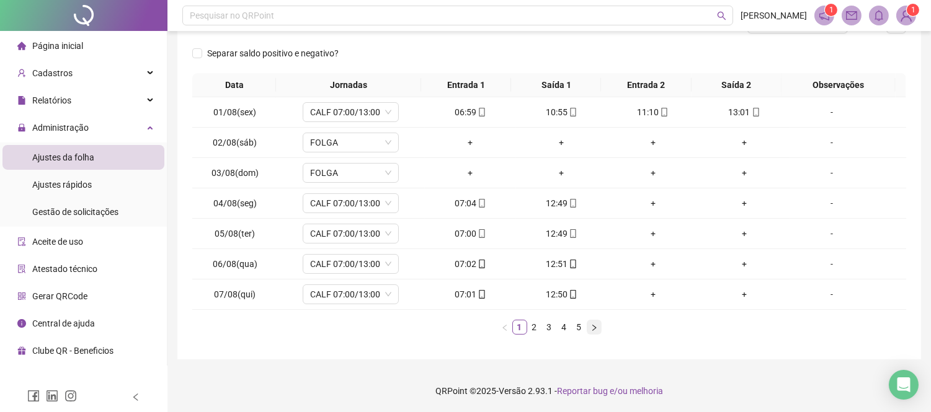
click at [596, 324] on icon "right" at bounding box center [593, 327] width 7 height 7
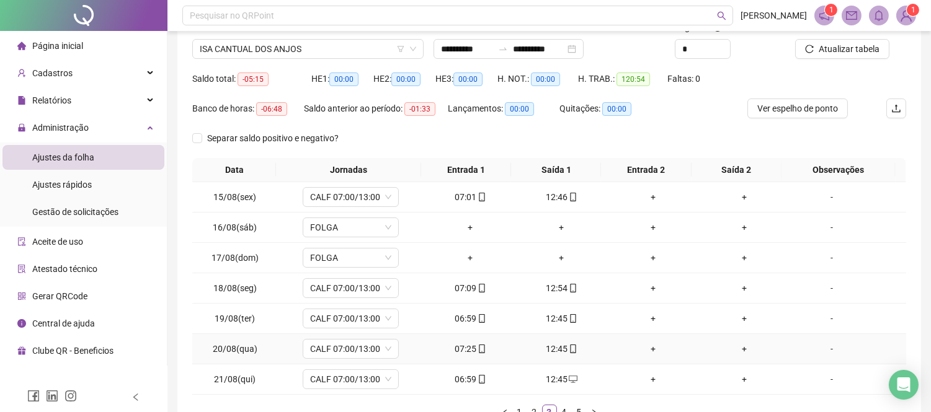
scroll to position [0, 0]
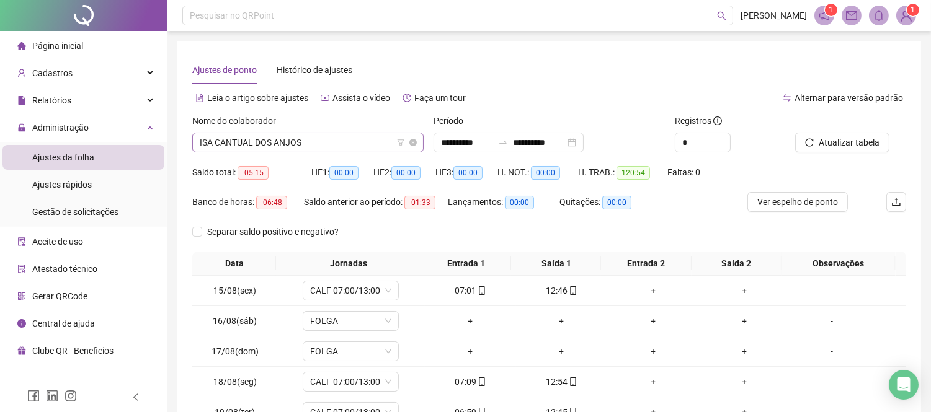
click at [304, 141] on span "ISA CANTUAL DOS ANJOS" at bounding box center [308, 142] width 216 height 19
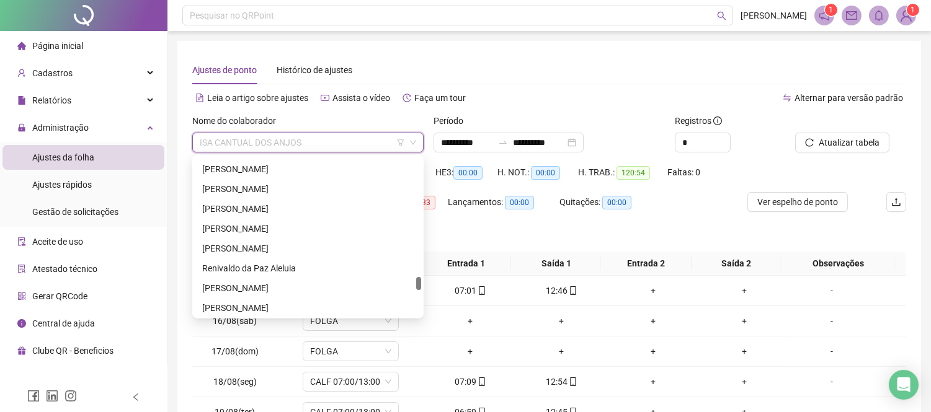
scroll to position [1515, 0]
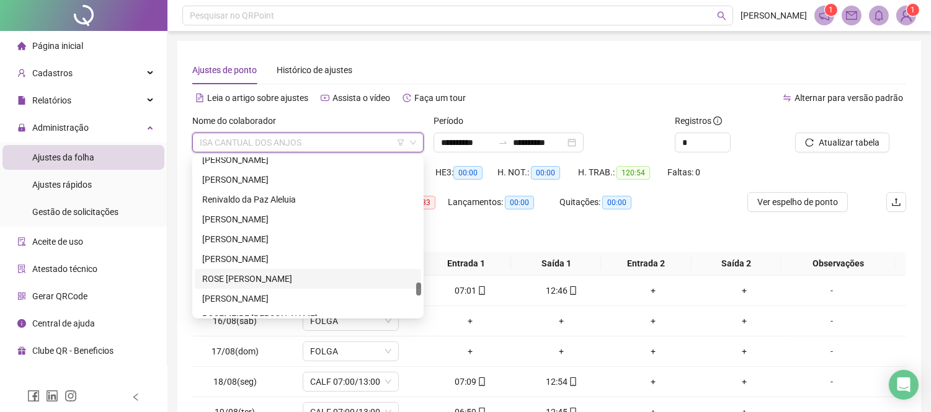
click at [319, 279] on div "ROSE [PERSON_NAME]" at bounding box center [307, 279] width 211 height 14
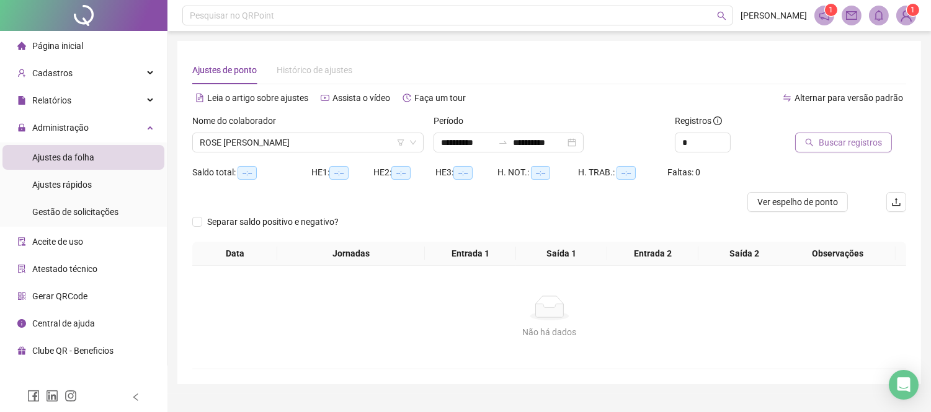
click at [858, 141] on span "Buscar registros" at bounding box center [849, 143] width 63 height 14
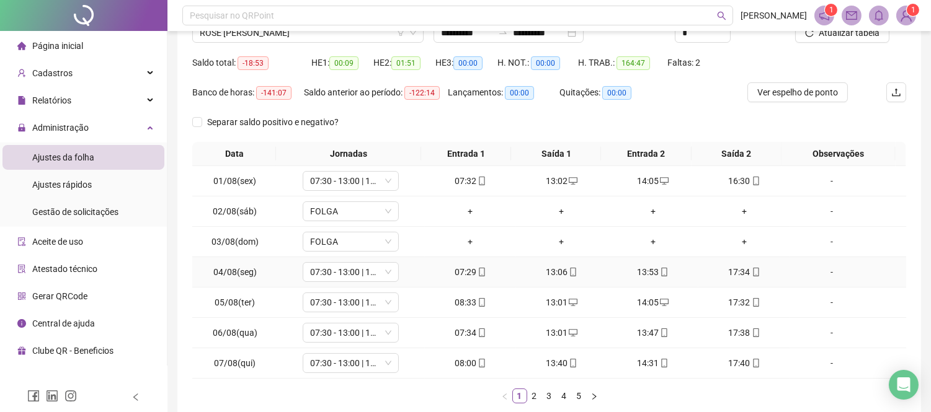
scroll to position [179, 0]
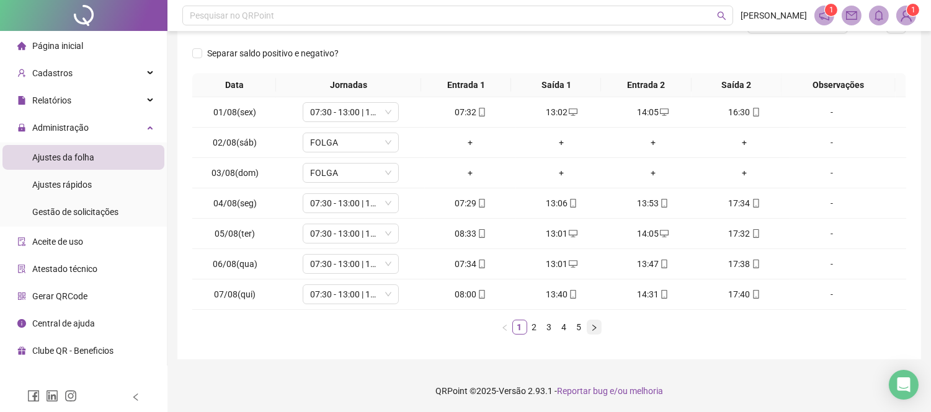
click at [593, 324] on icon "right" at bounding box center [593, 327] width 7 height 7
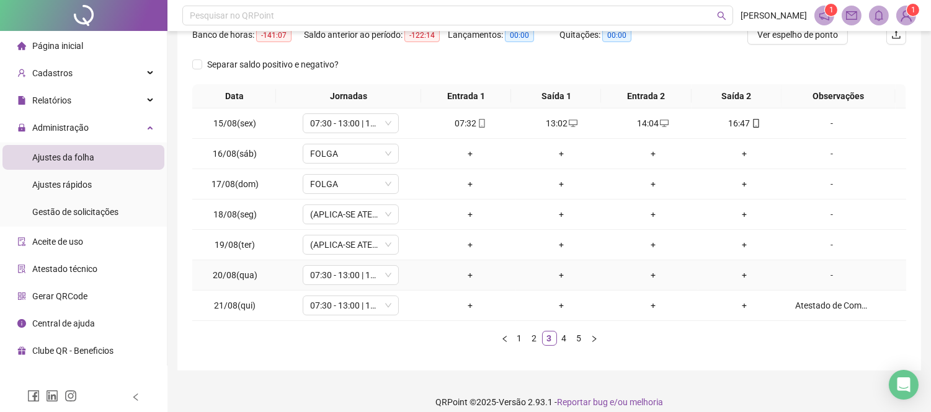
scroll to position [0, 0]
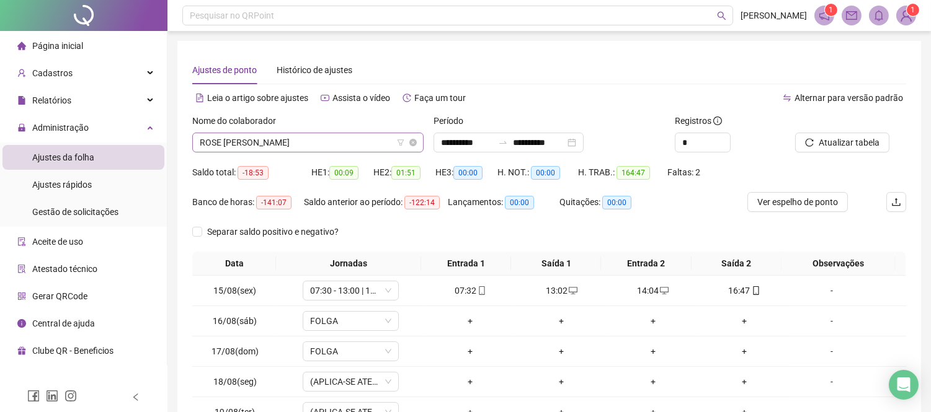
click at [246, 147] on span "ROSE [PERSON_NAME]" at bounding box center [308, 142] width 216 height 19
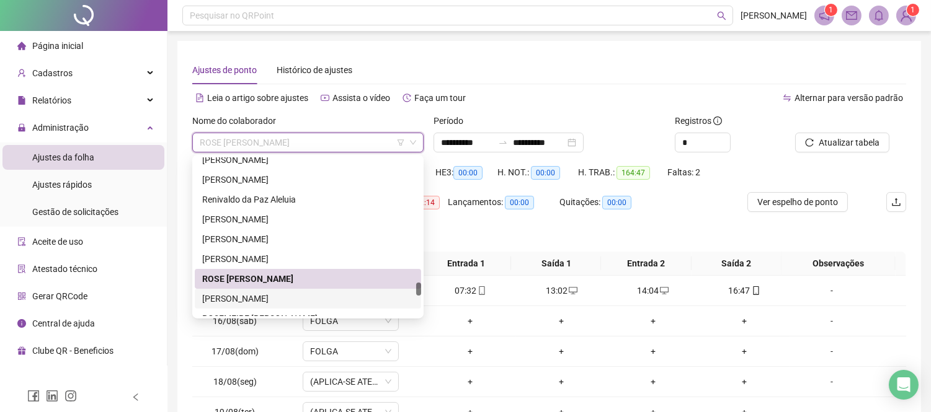
click at [263, 301] on div "[PERSON_NAME]" at bounding box center [307, 299] width 211 height 14
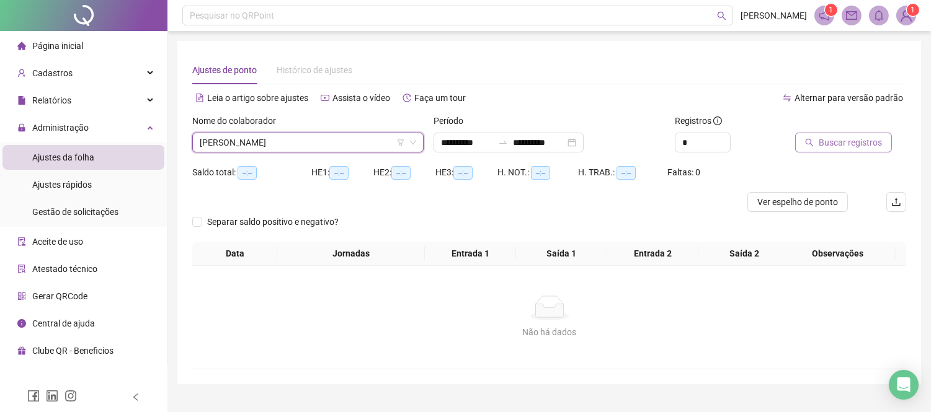
click at [872, 141] on span "Buscar registros" at bounding box center [849, 143] width 63 height 14
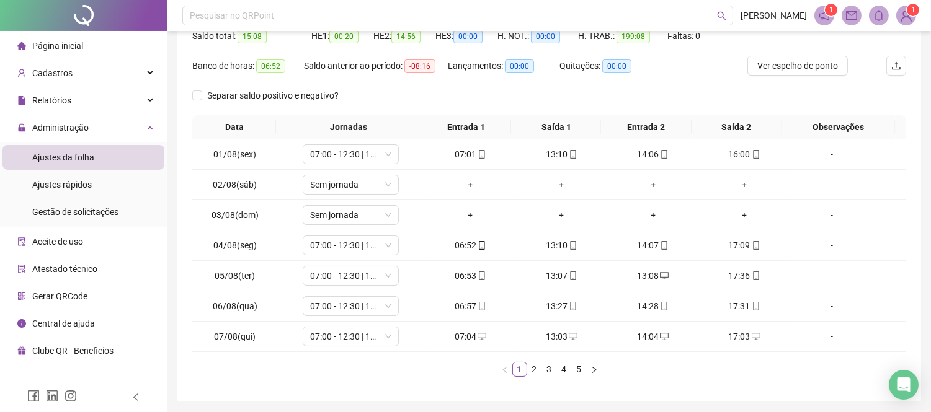
scroll to position [179, 0]
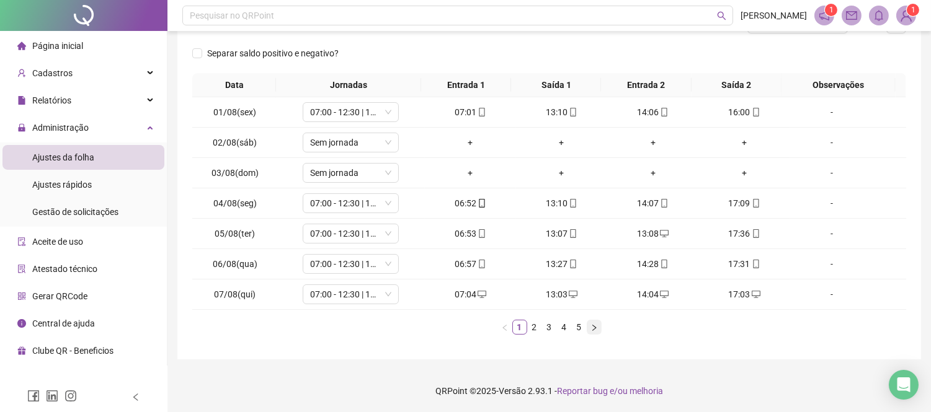
click at [596, 332] on button "button" at bounding box center [593, 327] width 15 height 15
drag, startPoint x: 519, startPoint y: 325, endPoint x: 531, endPoint y: 332, distance: 13.3
click at [520, 325] on link "1" at bounding box center [520, 328] width 14 height 14
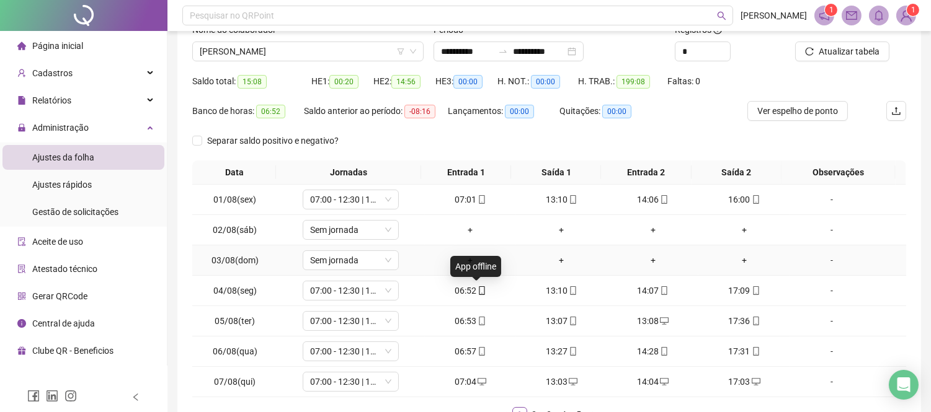
scroll to position [0, 0]
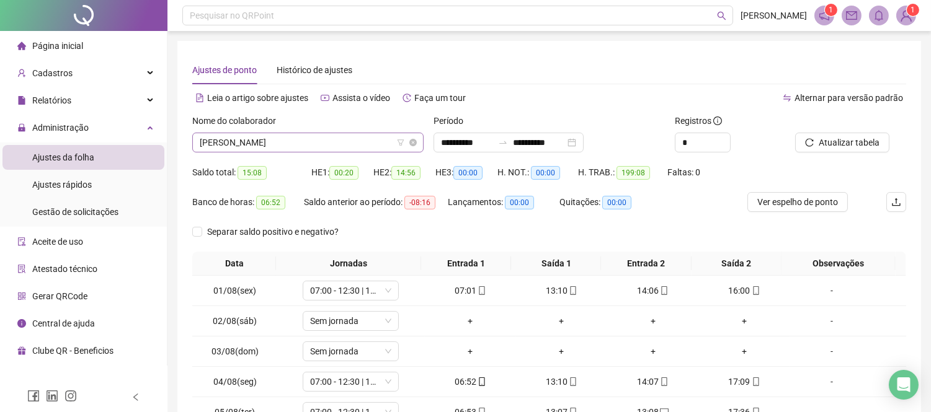
click at [242, 149] on span "[PERSON_NAME]" at bounding box center [308, 142] width 216 height 19
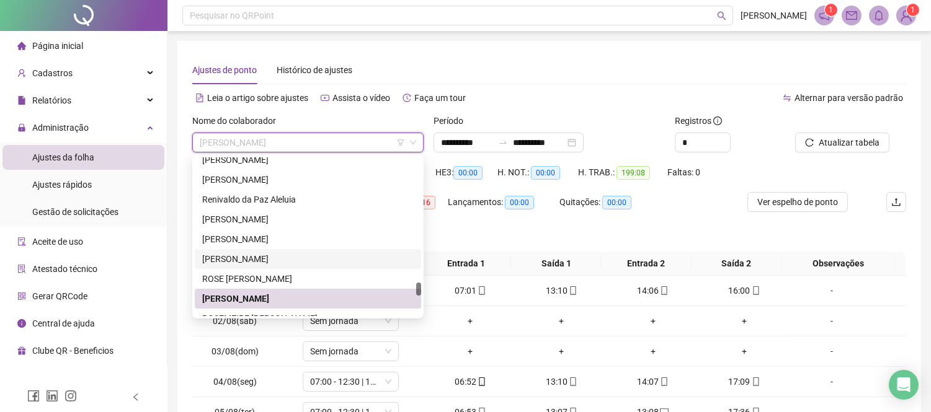
scroll to position [1584, 0]
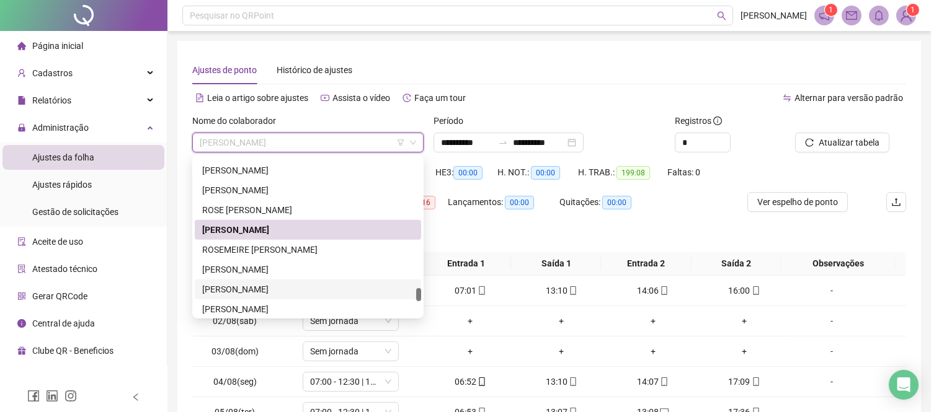
click at [290, 288] on div "[PERSON_NAME]" at bounding box center [307, 290] width 211 height 14
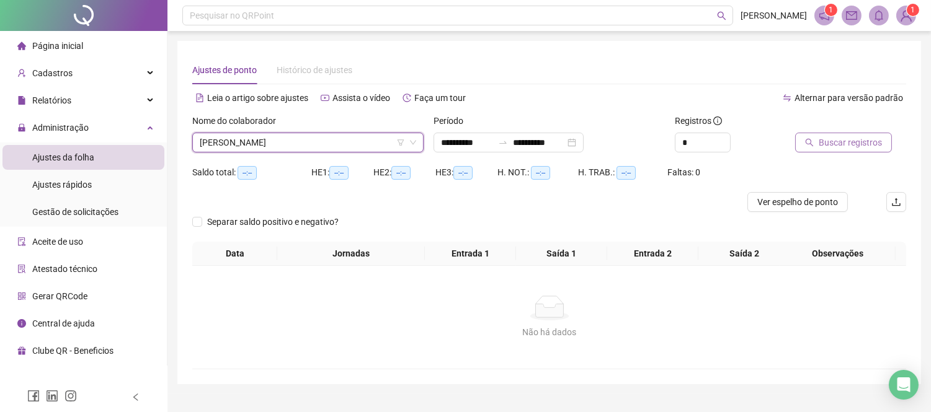
click at [841, 143] on span "Buscar registros" at bounding box center [849, 143] width 63 height 14
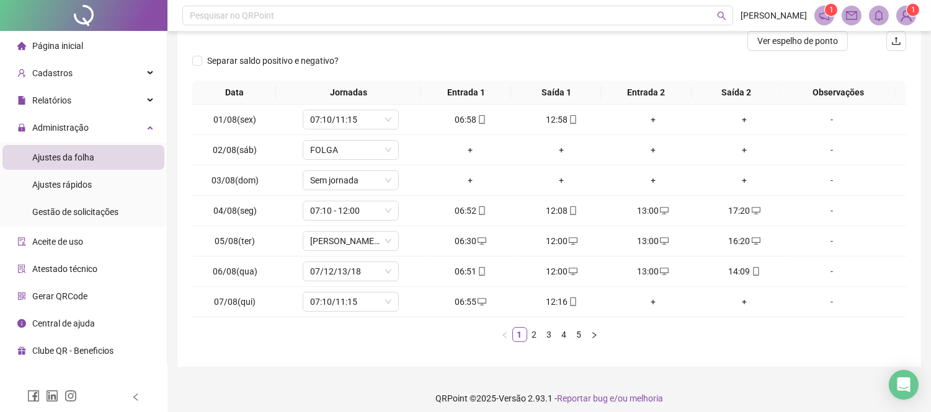
scroll to position [169, 0]
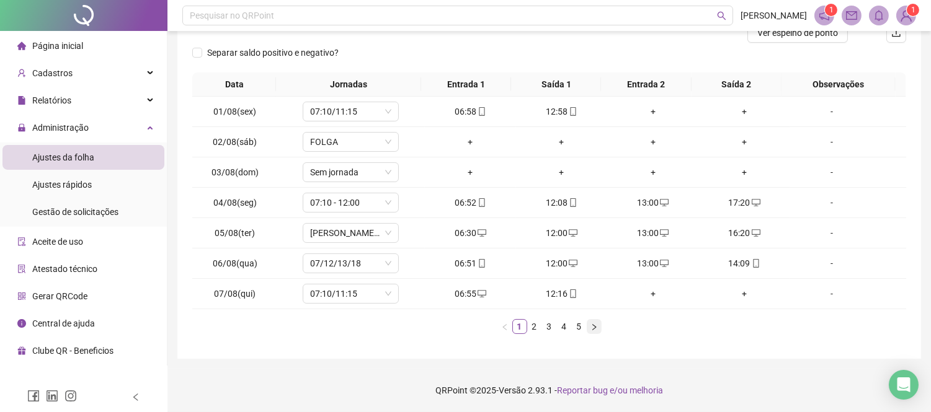
click at [590, 324] on icon "right" at bounding box center [593, 327] width 7 height 7
click at [467, 107] on div "+" at bounding box center [470, 112] width 81 height 14
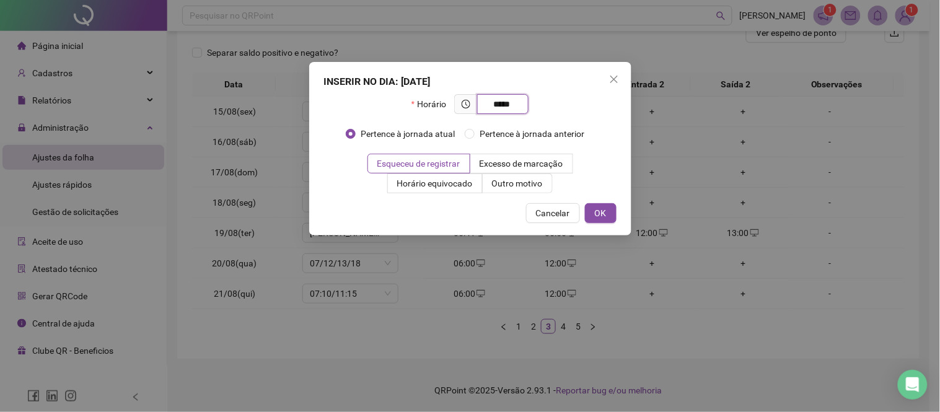
type input "*****"
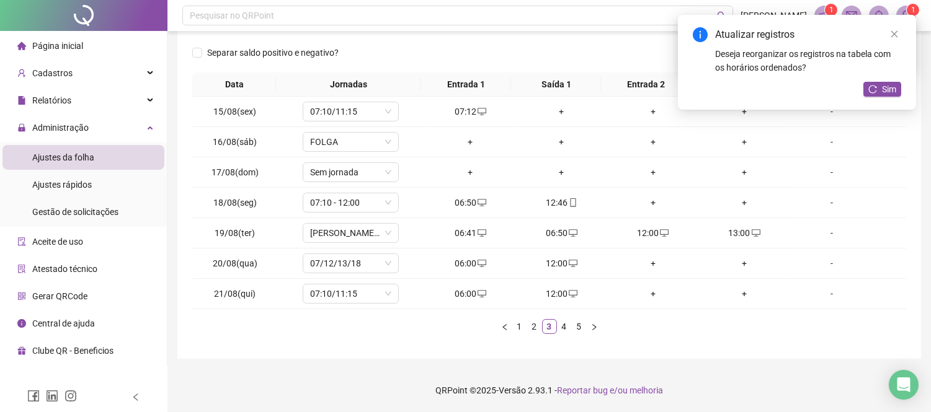
click at [557, 110] on div "+" at bounding box center [561, 112] width 81 height 14
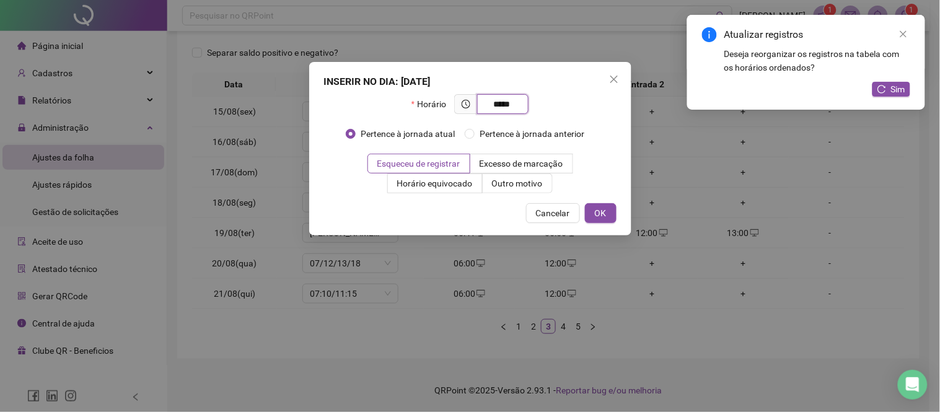
type input "*****"
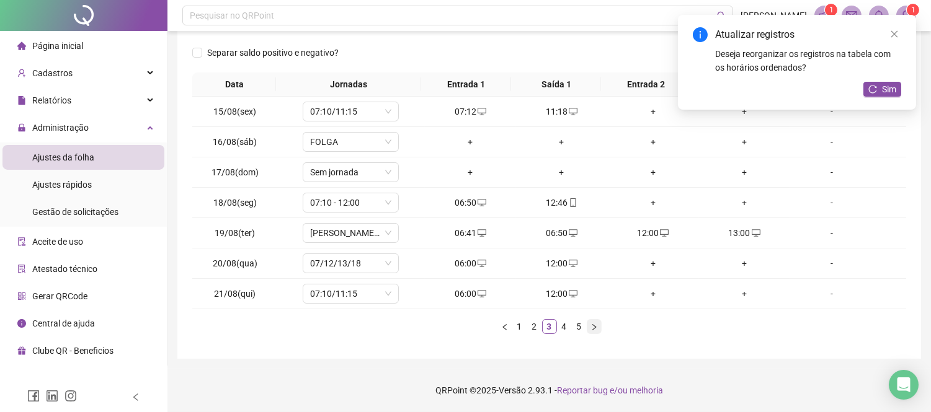
click at [592, 325] on icon "right" at bounding box center [594, 327] width 4 height 6
click at [560, 228] on div "09:37" at bounding box center [561, 233] width 81 height 14
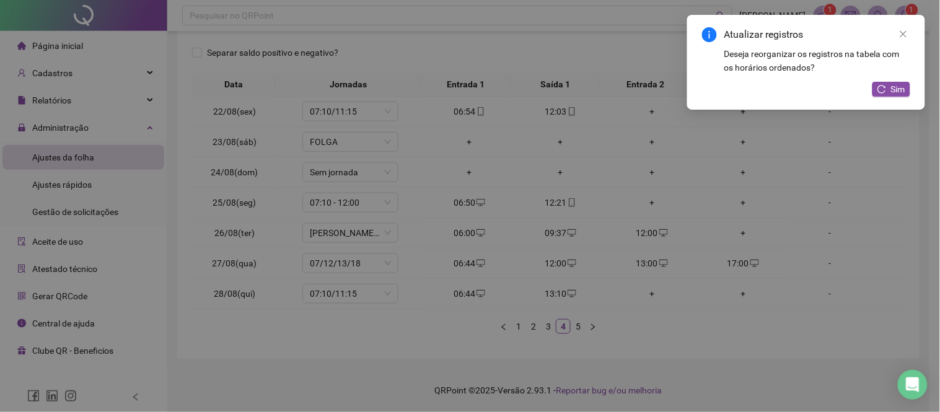
type input "**********"
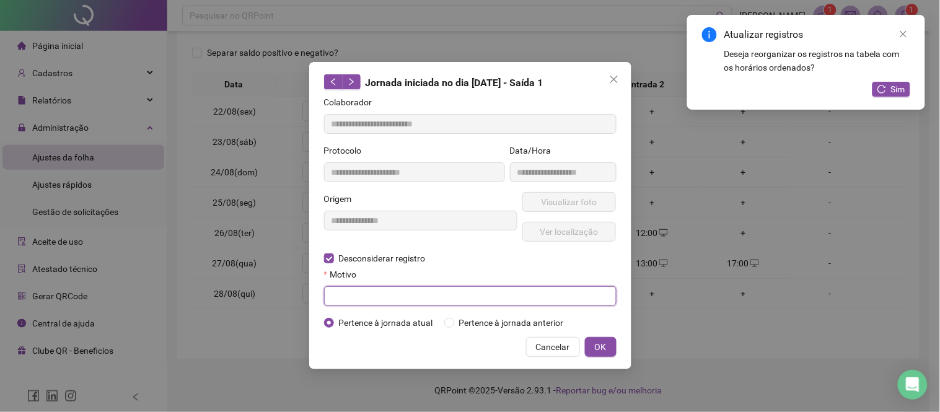
click at [406, 299] on input "text" at bounding box center [470, 296] width 293 height 20
type input "*"
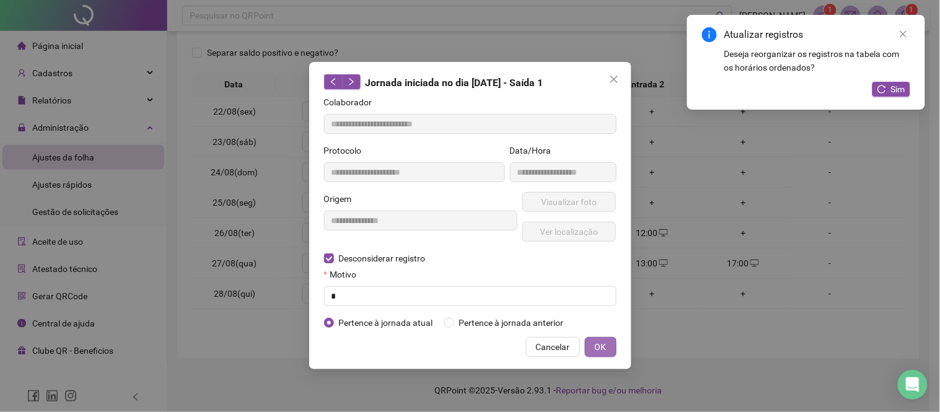
click at [611, 344] on button "OK" at bounding box center [601, 347] width 32 height 20
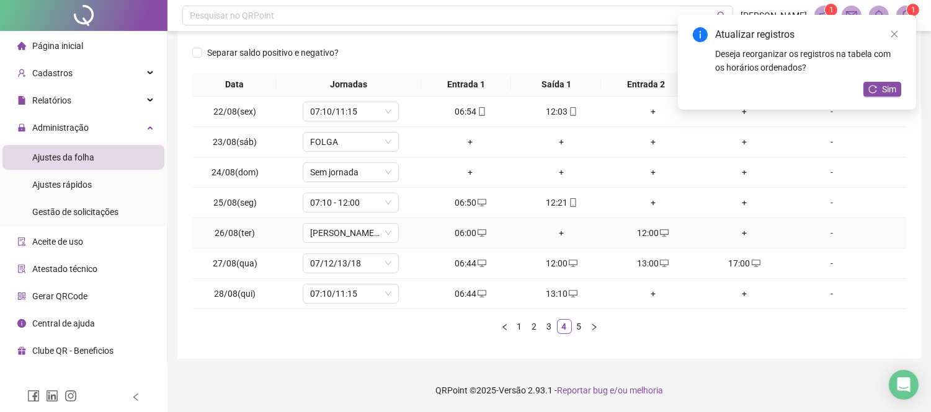
click at [555, 228] on div "+" at bounding box center [561, 233] width 81 height 14
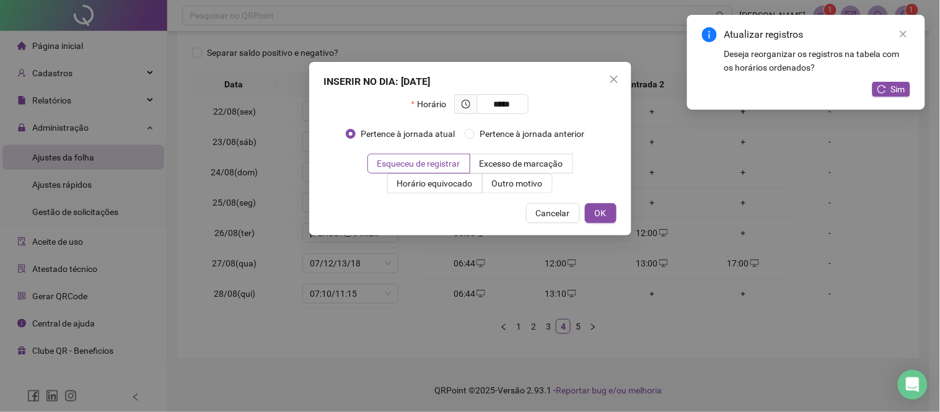
type input "*****"
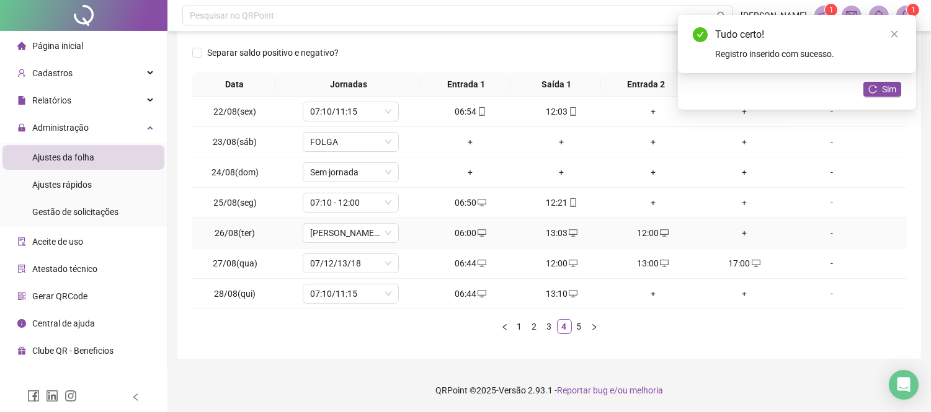
click at [739, 232] on div "+" at bounding box center [743, 233] width 81 height 14
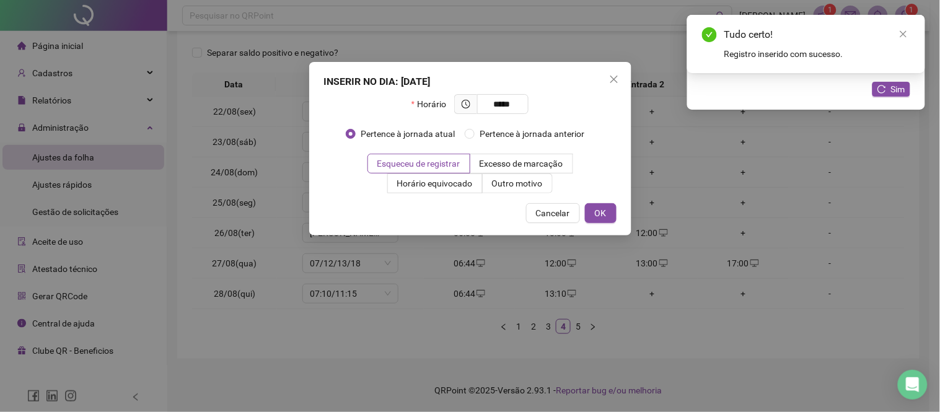
type input "*****"
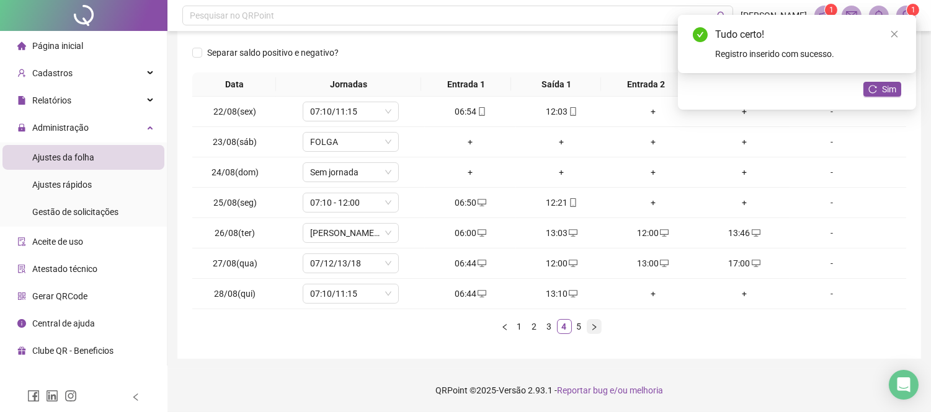
click at [596, 324] on icon "right" at bounding box center [593, 327] width 7 height 7
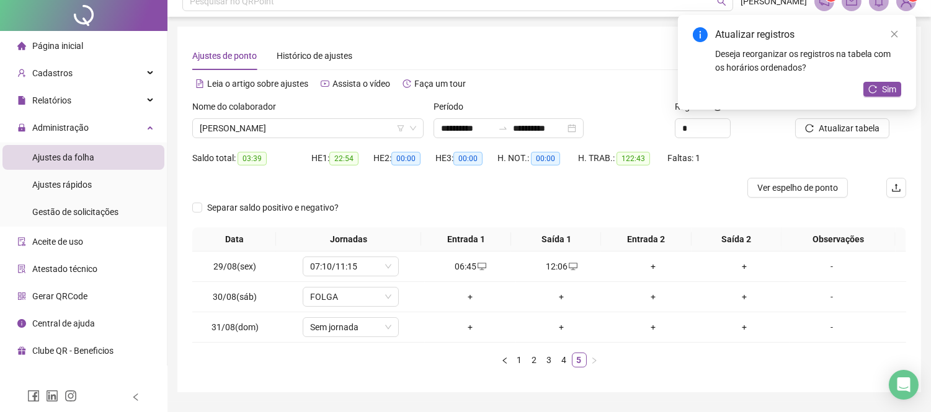
scroll to position [0, 0]
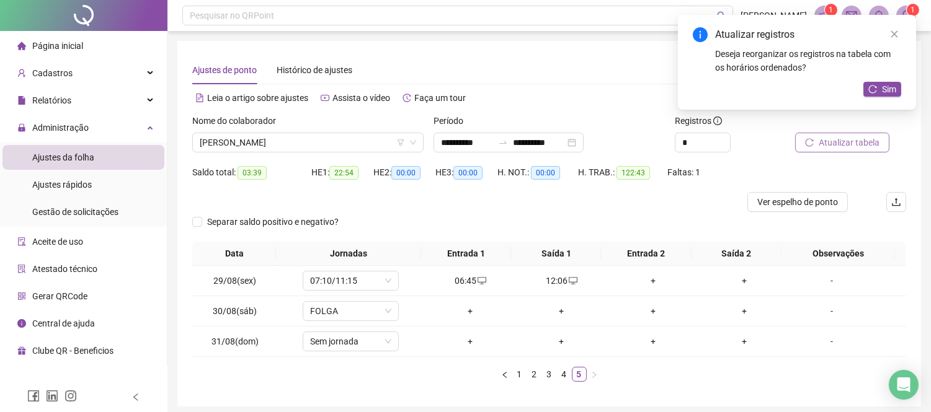
click at [850, 140] on span "Atualizar tabela" at bounding box center [848, 143] width 61 height 14
click at [87, 211] on span "Gestão de solicitações" at bounding box center [75, 212] width 86 height 10
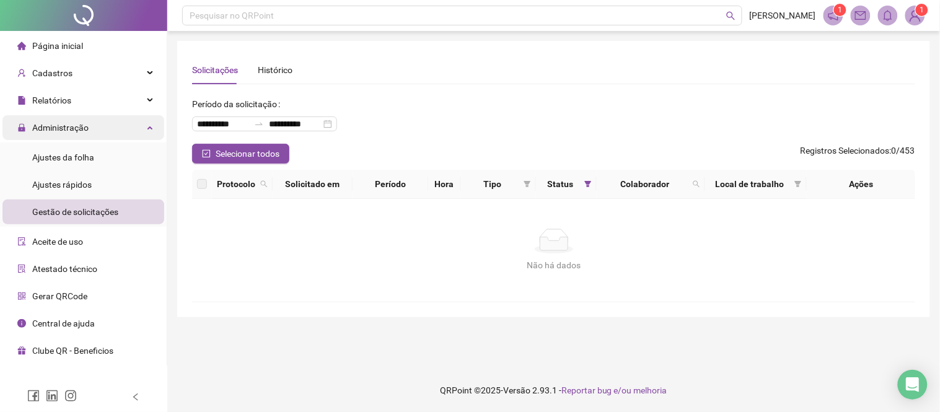
click at [120, 131] on div "Administração" at bounding box center [83, 127] width 162 height 25
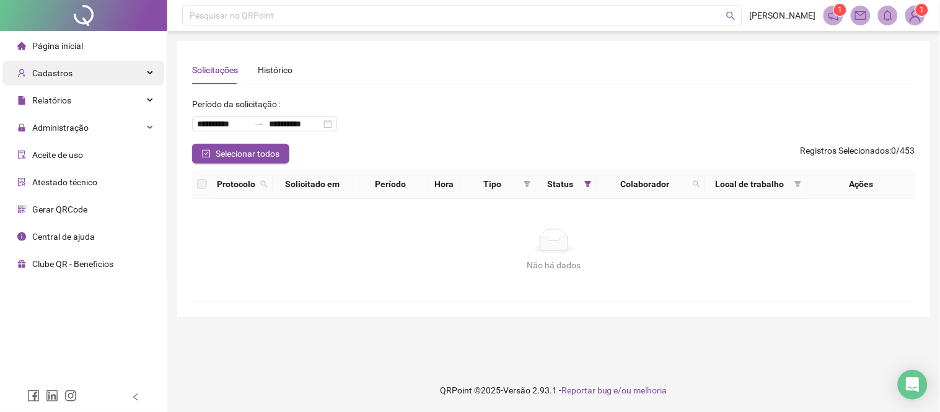
click at [124, 83] on div "Cadastros" at bounding box center [83, 73] width 162 height 25
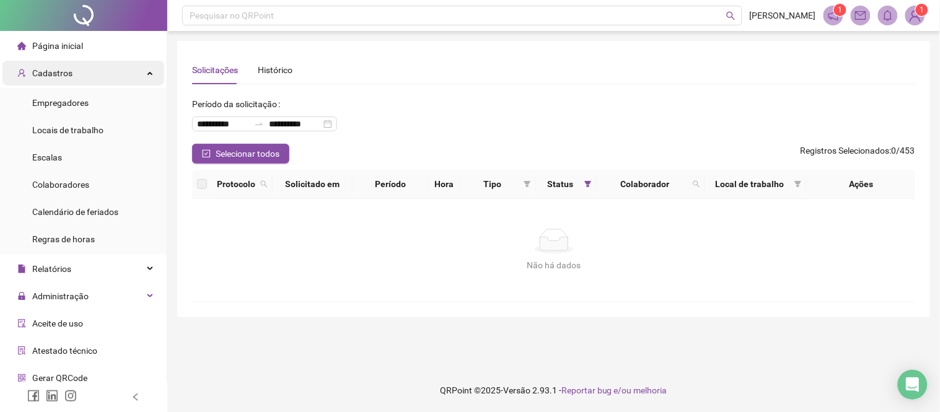
click at [124, 83] on div "Cadastros" at bounding box center [83, 73] width 162 height 25
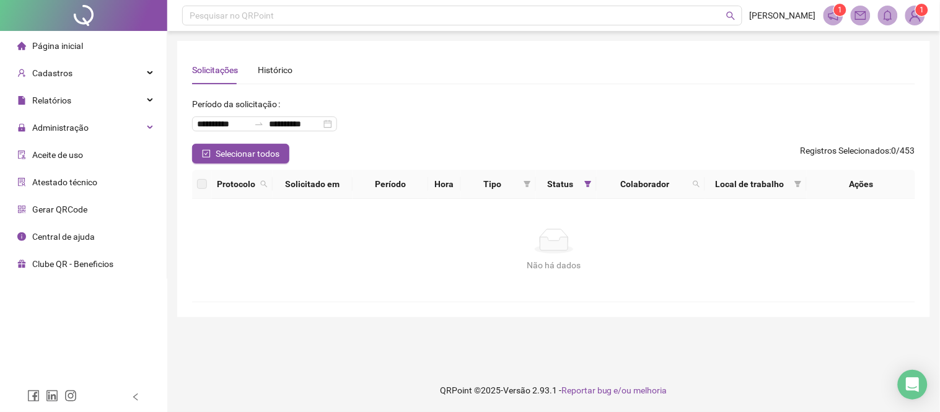
click at [127, 55] on li "Página inicial" at bounding box center [83, 45] width 162 height 25
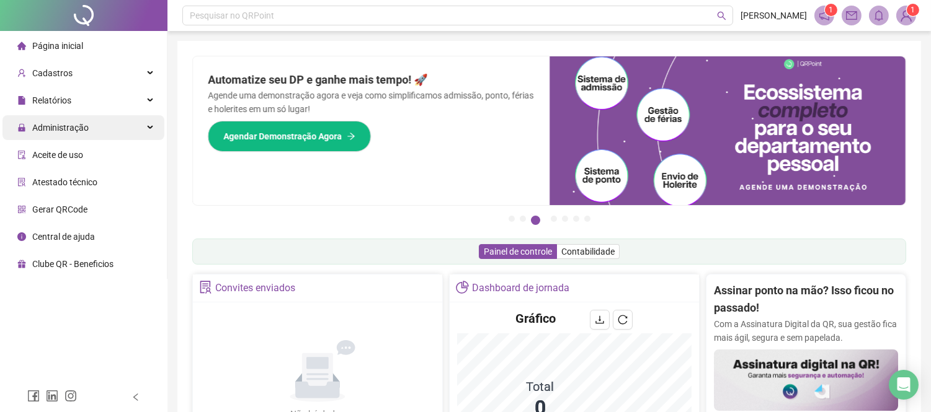
click at [90, 126] on div "Administração" at bounding box center [83, 127] width 162 height 25
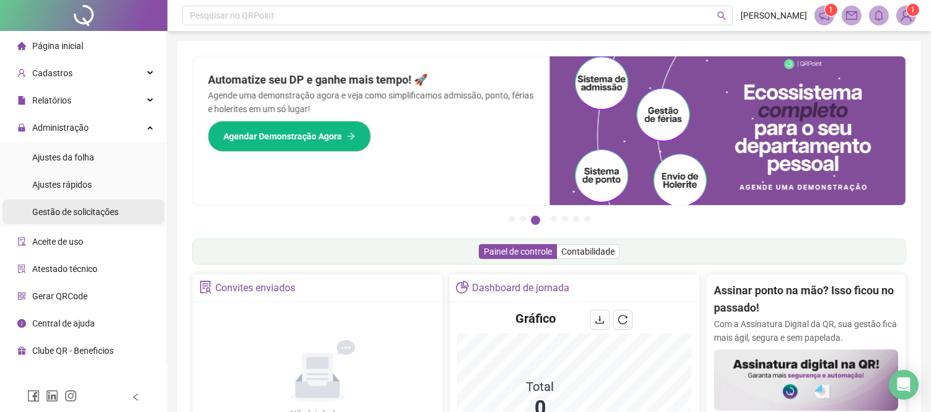
click at [100, 208] on span "Gestão de solicitações" at bounding box center [75, 212] width 86 height 10
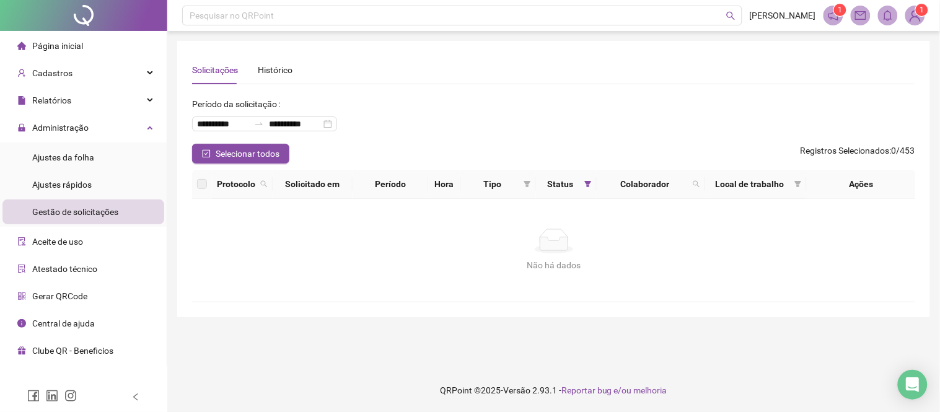
click at [95, 37] on li "Página inicial" at bounding box center [83, 45] width 162 height 25
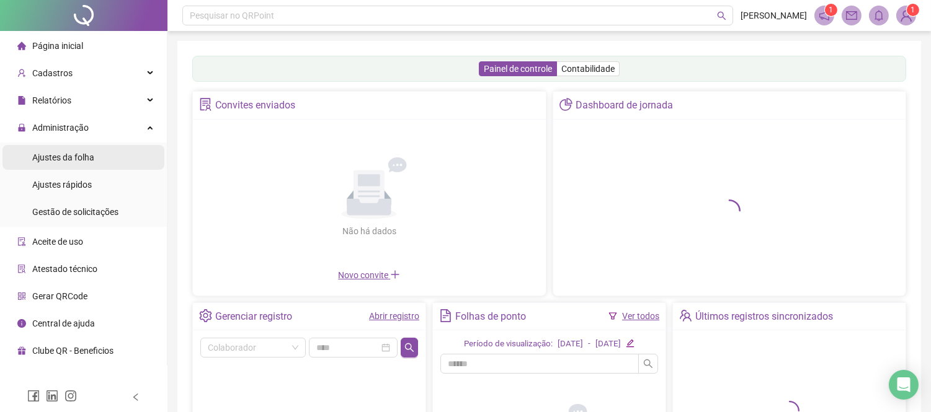
click at [149, 159] on li "Ajustes da folha" at bounding box center [83, 157] width 162 height 25
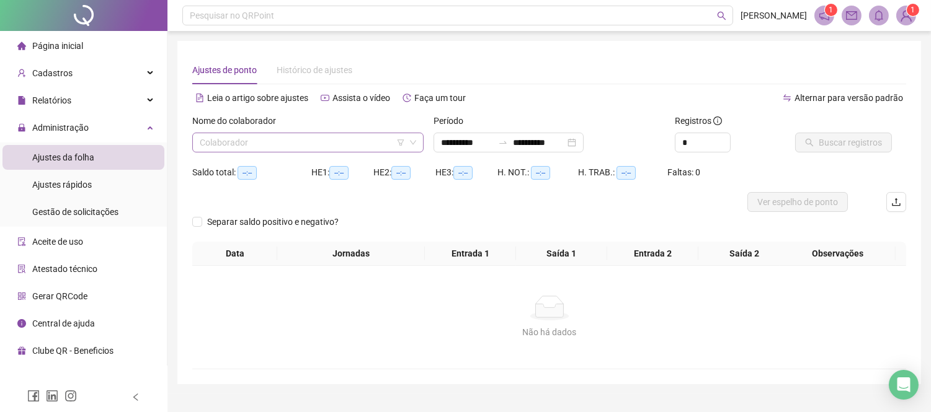
click at [345, 141] on input "search" at bounding box center [302, 142] width 205 height 19
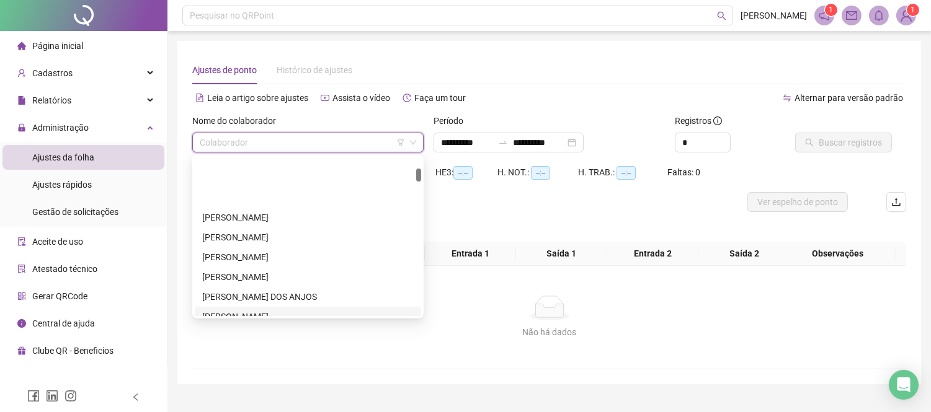
scroll to position [138, 0]
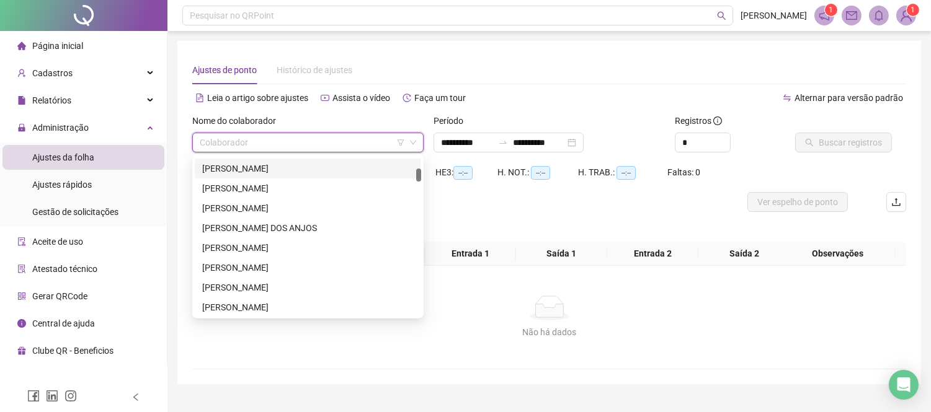
click at [264, 170] on div "[PERSON_NAME]" at bounding box center [307, 169] width 211 height 14
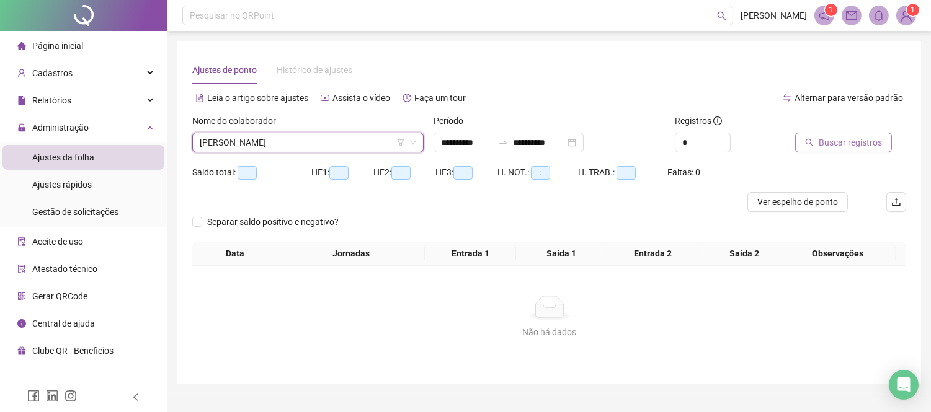
click at [840, 146] on span "Buscar registros" at bounding box center [849, 143] width 63 height 14
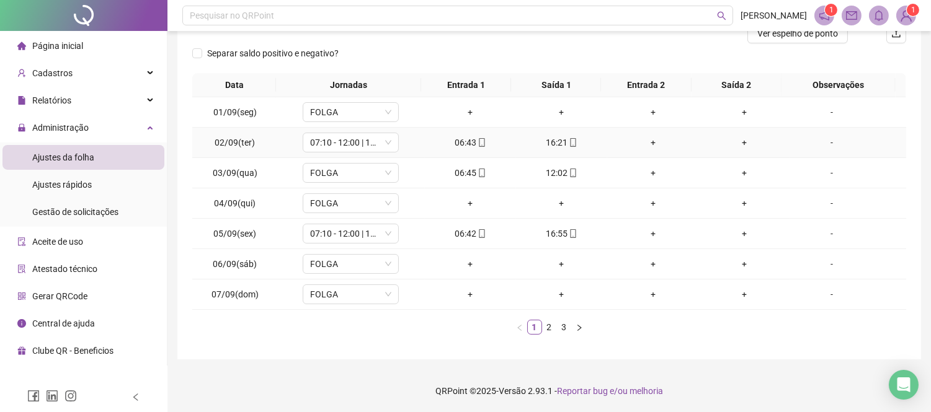
scroll to position [169, 0]
click at [467, 236] on div "06:42" at bounding box center [470, 233] width 81 height 14
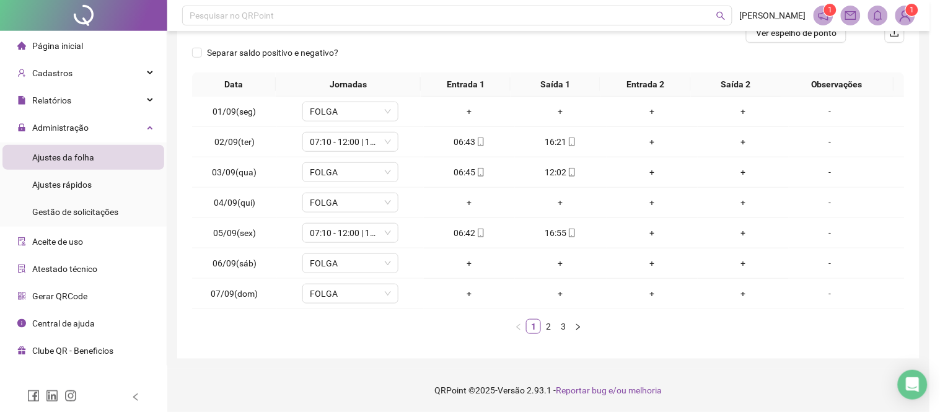
type input "**********"
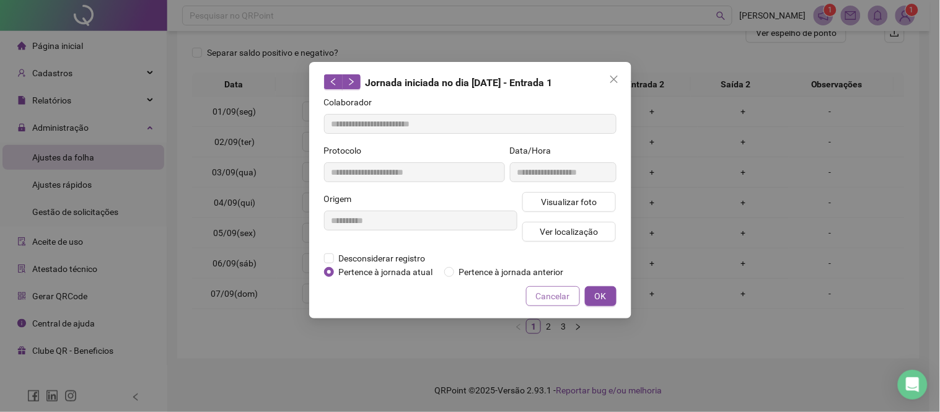
click at [542, 292] on span "Cancelar" at bounding box center [553, 297] width 34 height 14
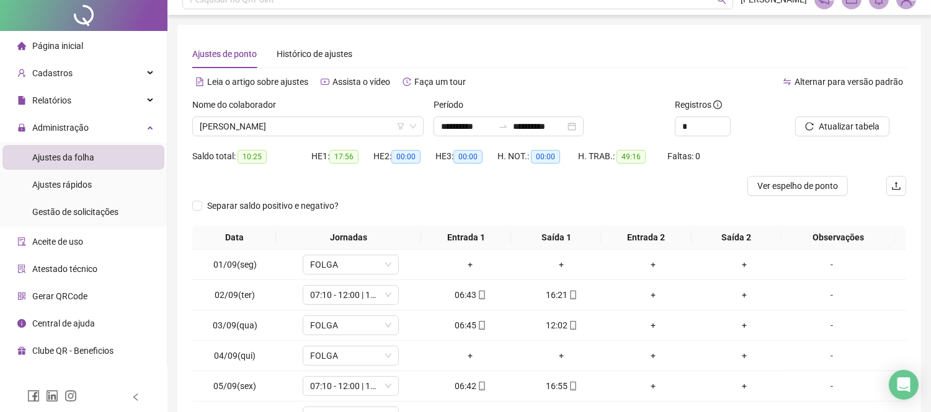
scroll to position [0, 0]
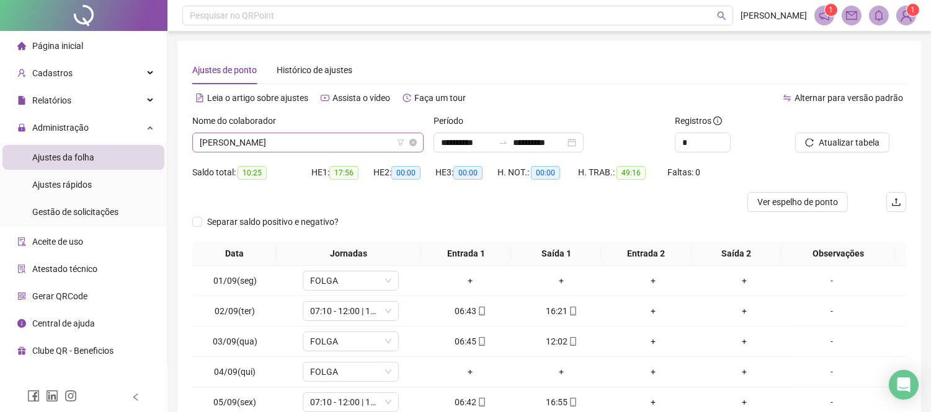
click at [284, 139] on span "[PERSON_NAME]" at bounding box center [308, 142] width 216 height 19
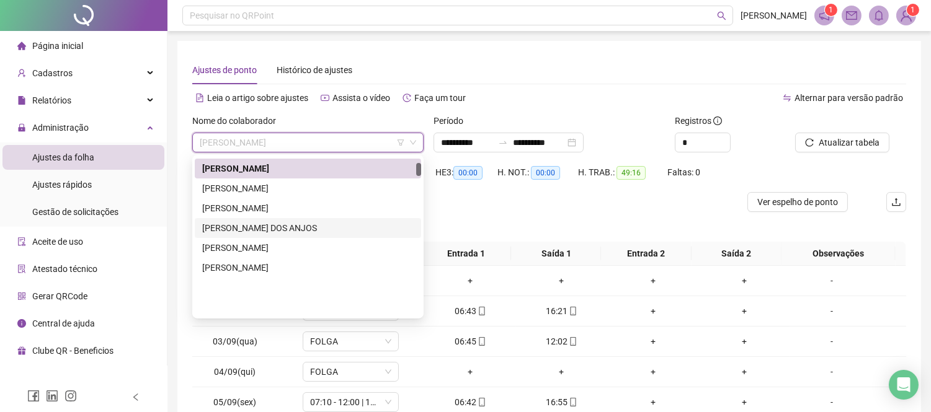
scroll to position [69, 0]
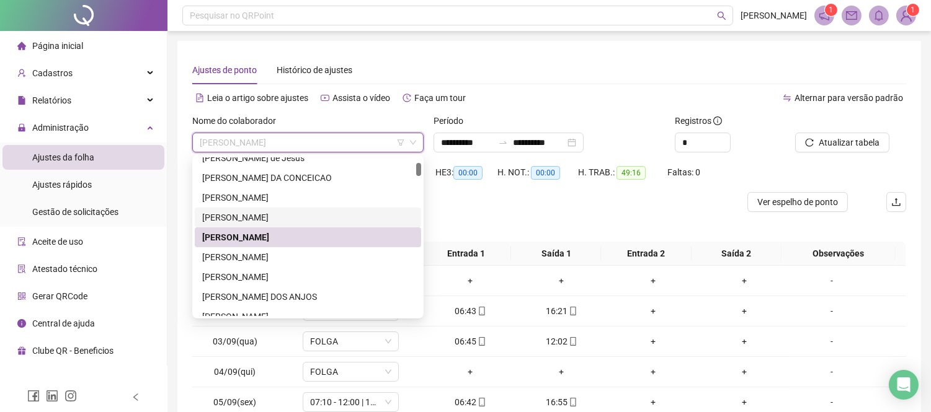
click at [302, 212] on div "[PERSON_NAME]" at bounding box center [307, 218] width 211 height 14
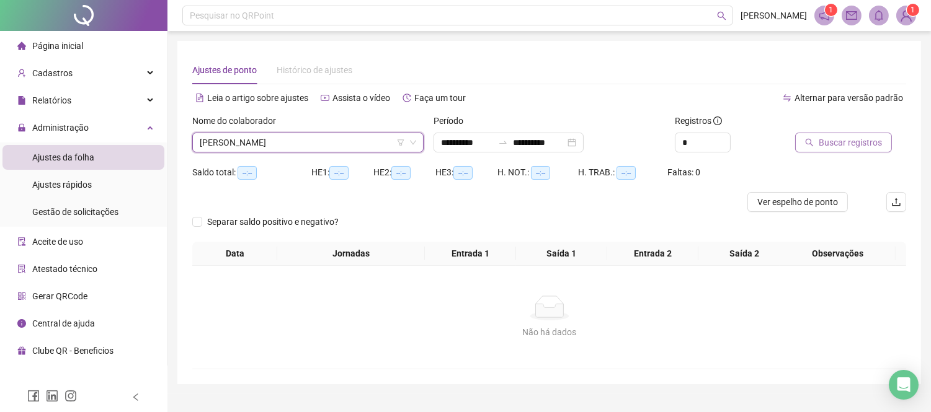
click at [825, 145] on span "Buscar registros" at bounding box center [849, 143] width 63 height 14
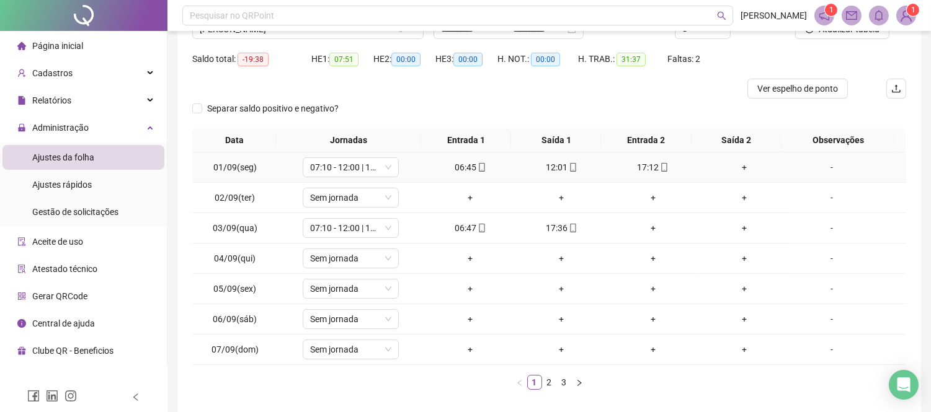
scroll to position [138, 0]
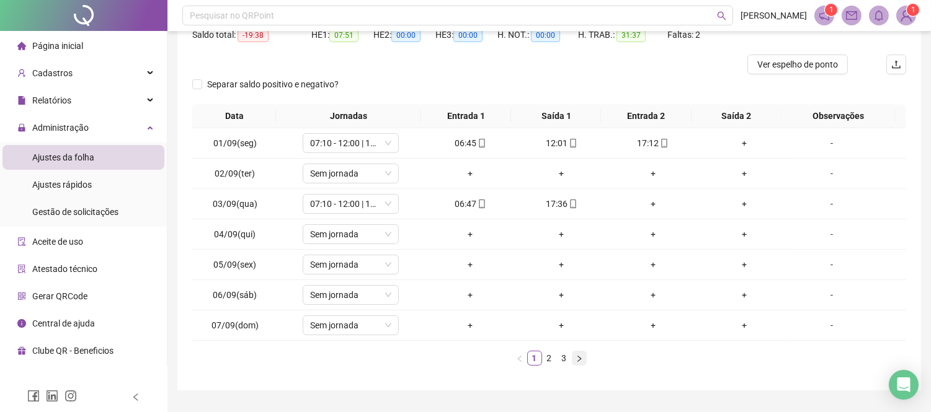
click at [575, 356] on icon "right" at bounding box center [578, 358] width 7 height 7
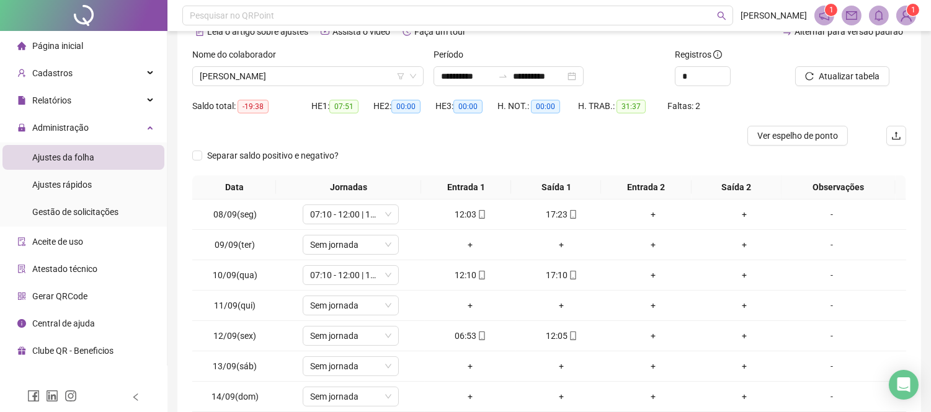
scroll to position [0, 0]
